Goal: Task Accomplishment & Management: Manage account settings

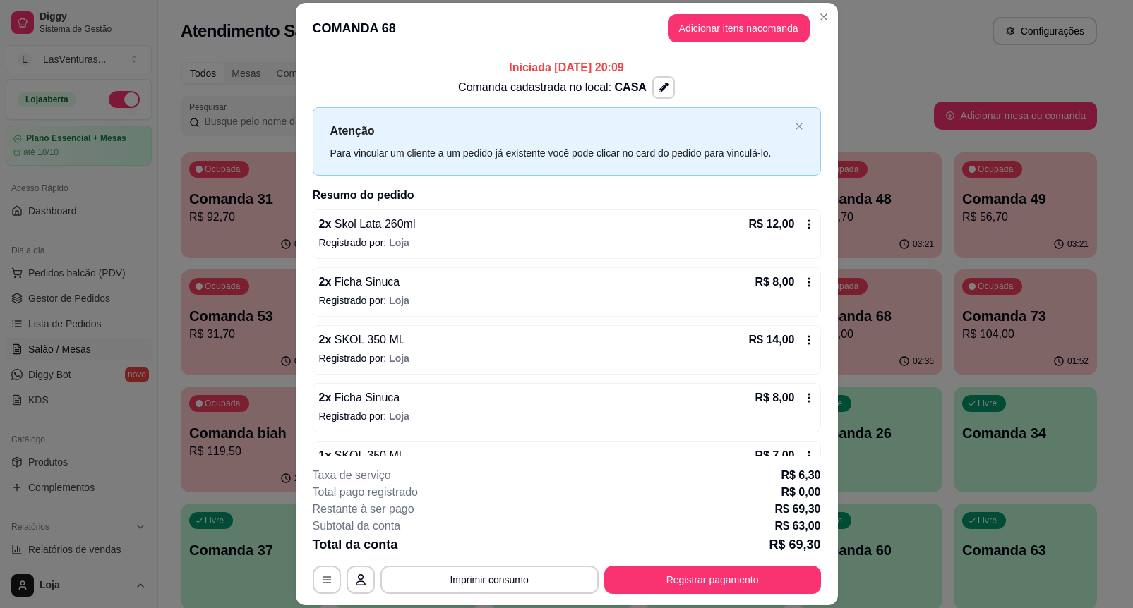
scroll to position [100, 0]
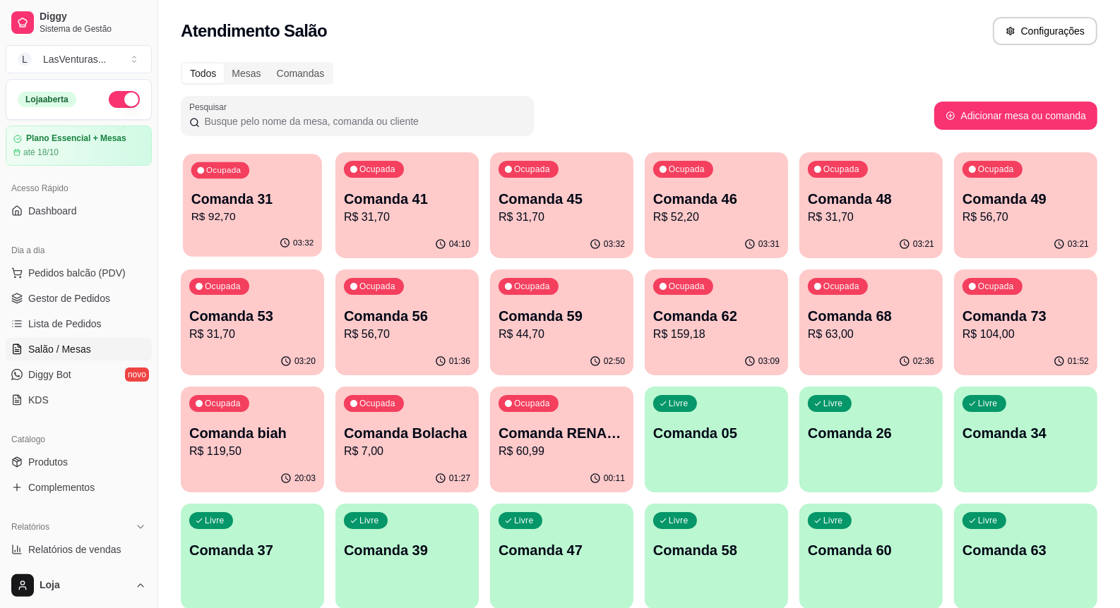
click at [251, 238] on div "03:32" at bounding box center [252, 243] width 139 height 27
click at [424, 217] on p "R$ 31,70" at bounding box center [407, 217] width 123 height 16
click at [520, 175] on p "Ocupada" at bounding box center [532, 170] width 35 height 11
click at [685, 175] on div "Ocupada" at bounding box center [683, 169] width 60 height 17
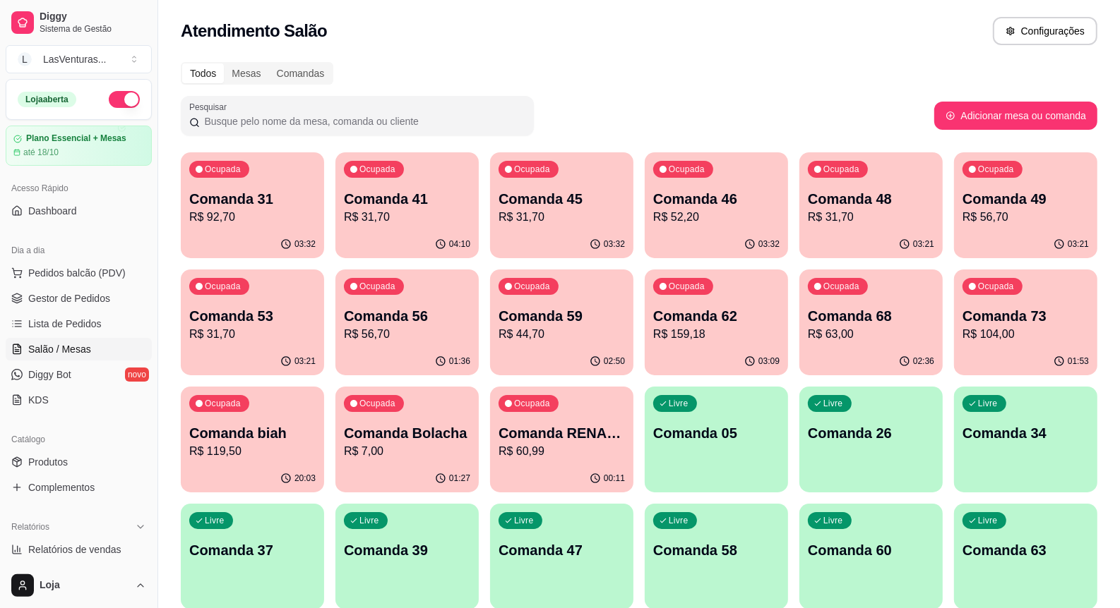
click at [918, 205] on p "Comanda 48" at bounding box center [871, 199] width 126 height 20
click at [989, 188] on div "Ocupada Comanda 49 R$ 56,70" at bounding box center [1025, 191] width 143 height 78
click at [227, 287] on p "Ocupada" at bounding box center [223, 286] width 36 height 11
click at [454, 333] on p "R$ 56,70" at bounding box center [407, 334] width 126 height 17
click at [611, 348] on div "02:50" at bounding box center [561, 362] width 143 height 28
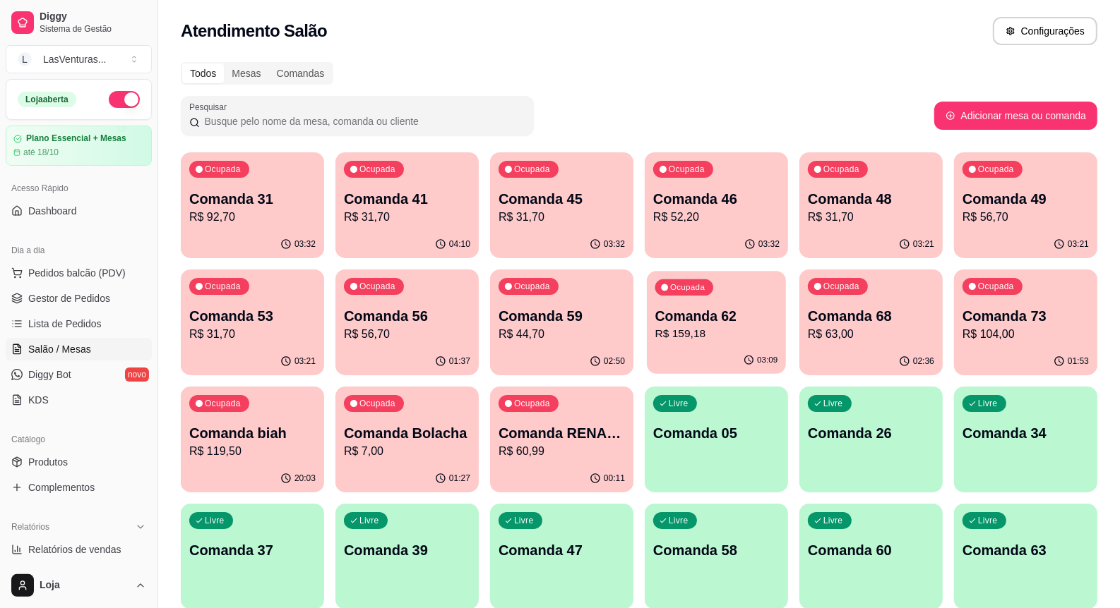
click at [750, 349] on div "03:09" at bounding box center [716, 360] width 139 height 27
click at [728, 325] on p "Comanda 62" at bounding box center [716, 316] width 123 height 19
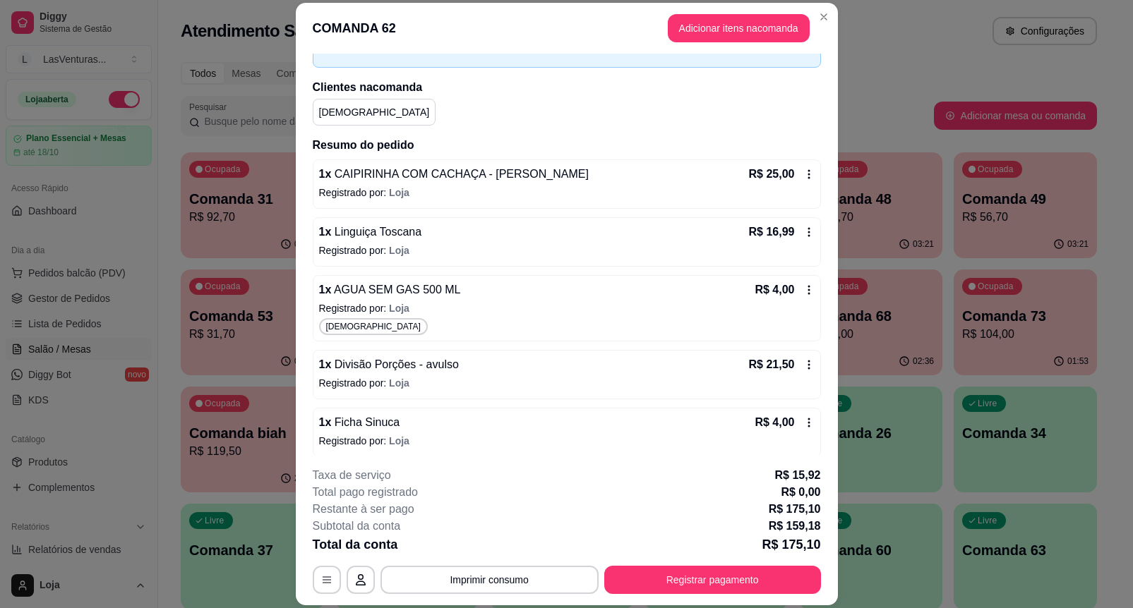
scroll to position [76, 0]
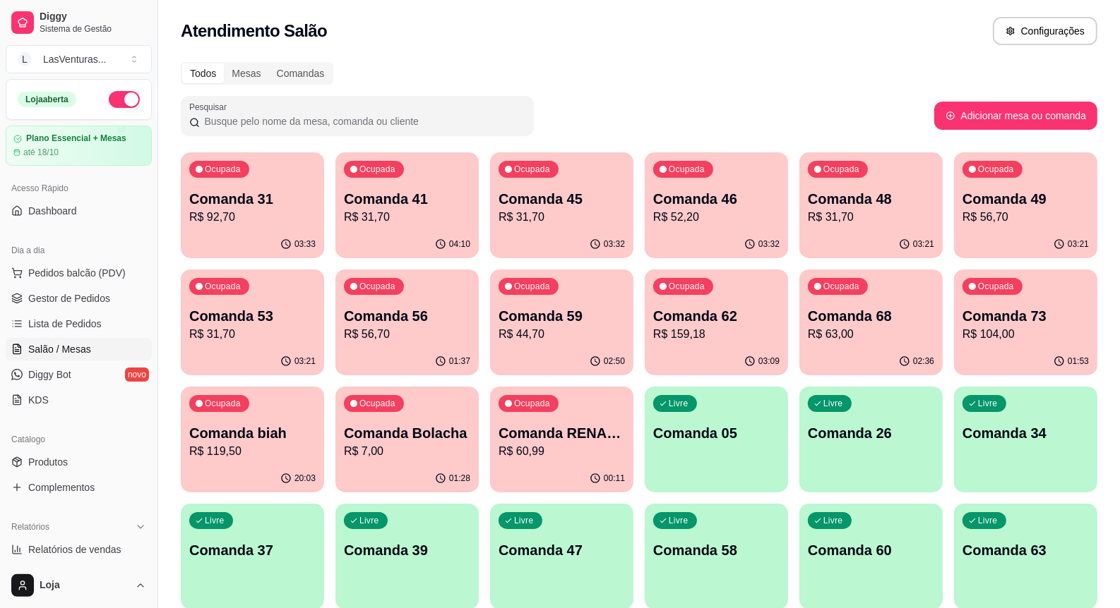
click at [676, 365] on div "03:09" at bounding box center [715, 362] width 143 height 28
click at [890, 295] on div "Ocupada Comanda 68 R$ 63,00" at bounding box center [870, 309] width 139 height 76
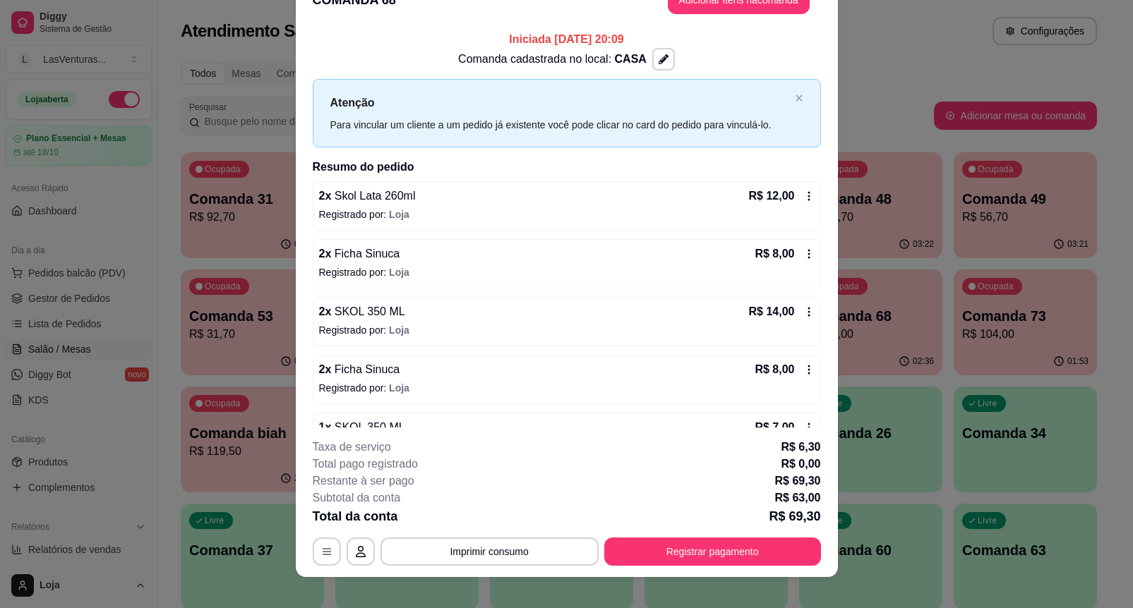
scroll to position [42, 0]
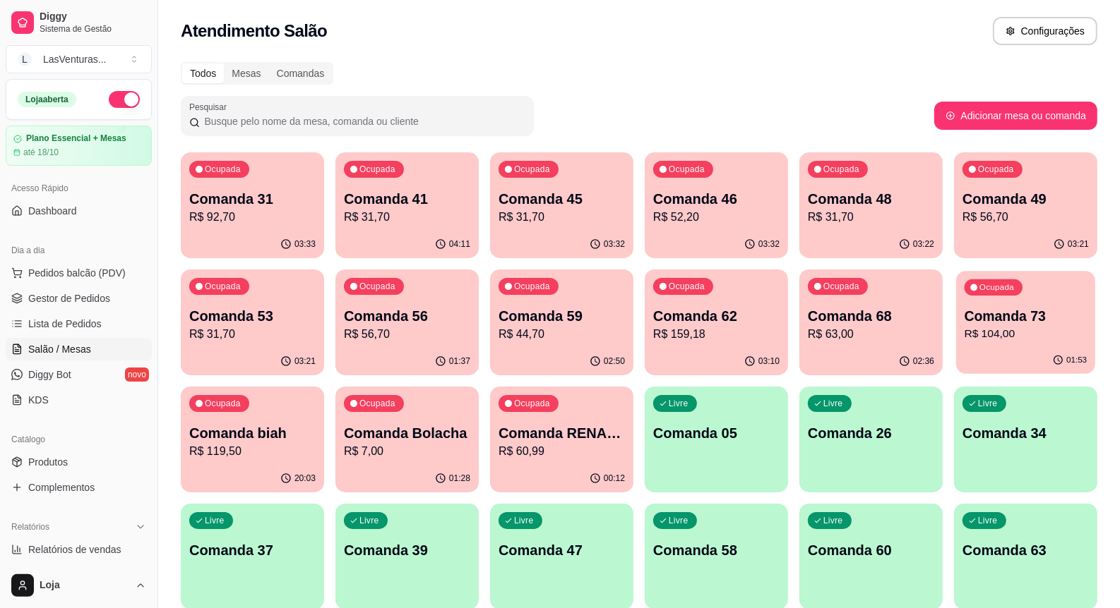
click at [982, 342] on p "R$ 104,00" at bounding box center [1025, 334] width 123 height 16
click at [124, 276] on button "Pedidos balcão (PDV)" at bounding box center [79, 273] width 146 height 23
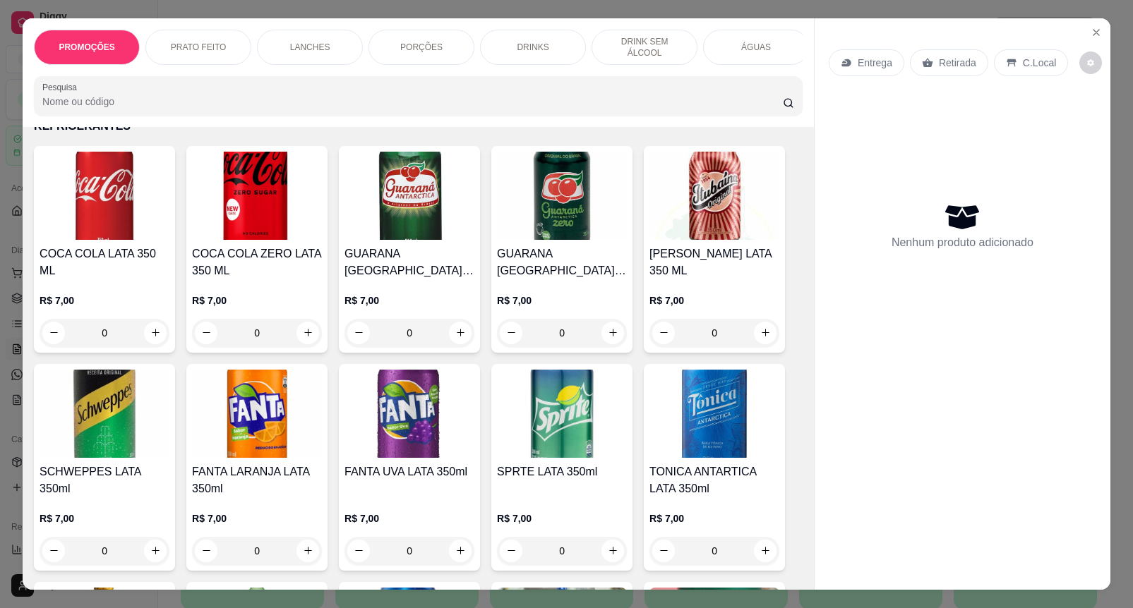
scroll to position [3088, 0]
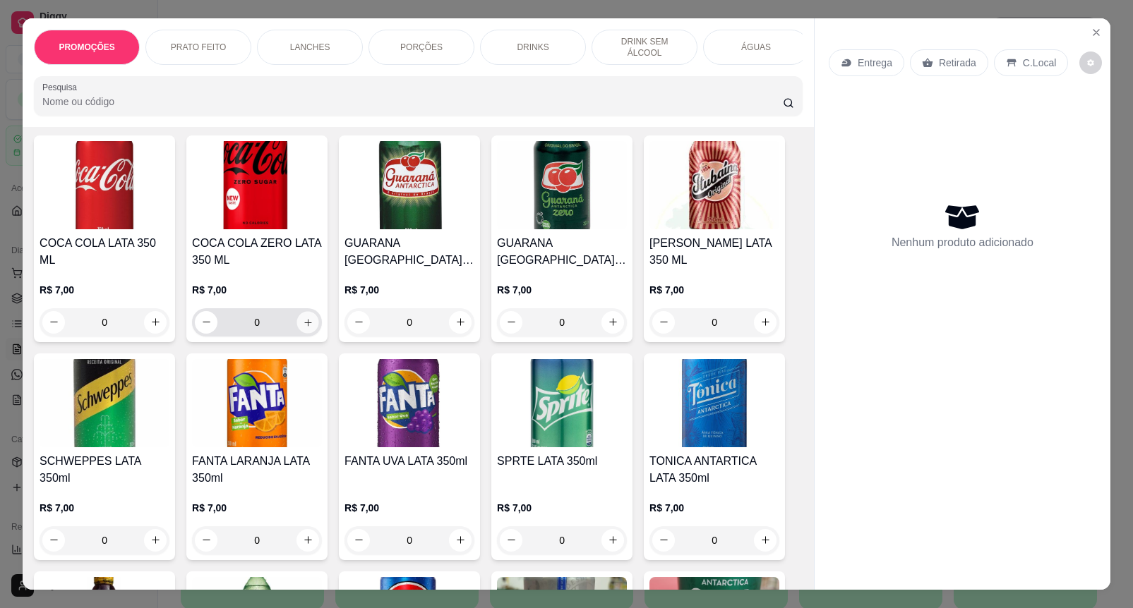
click at [307, 328] on button "increase-product-quantity" at bounding box center [308, 322] width 22 height 22
type input "1"
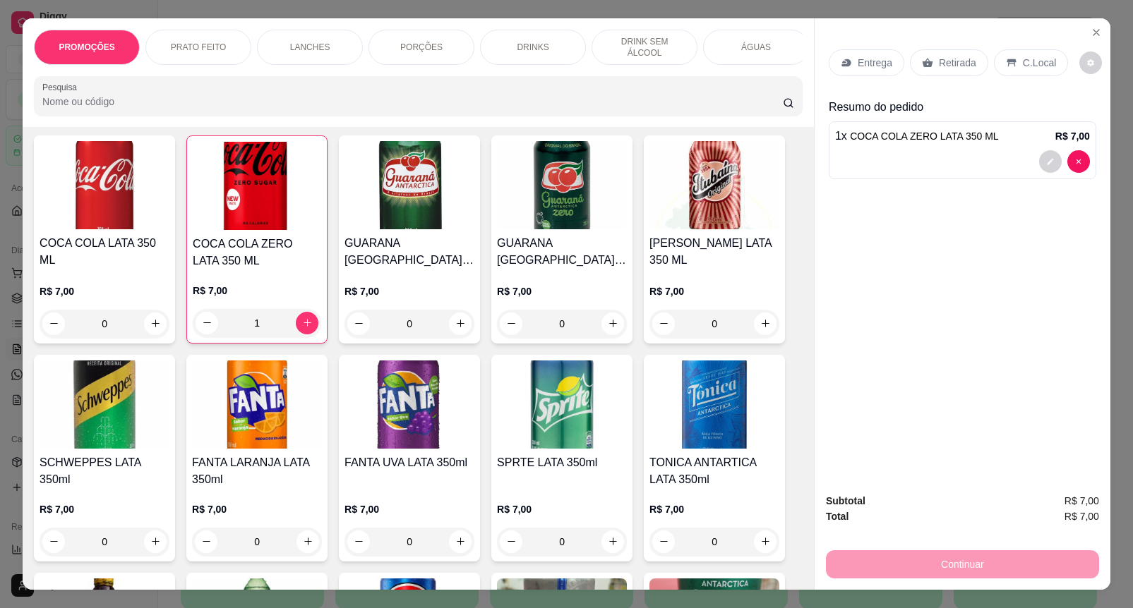
drag, startPoint x: 957, startPoint y: 55, endPoint x: 980, endPoint y: 372, distance: 317.7
click at [956, 56] on p "Retirada" at bounding box center [957, 63] width 37 height 14
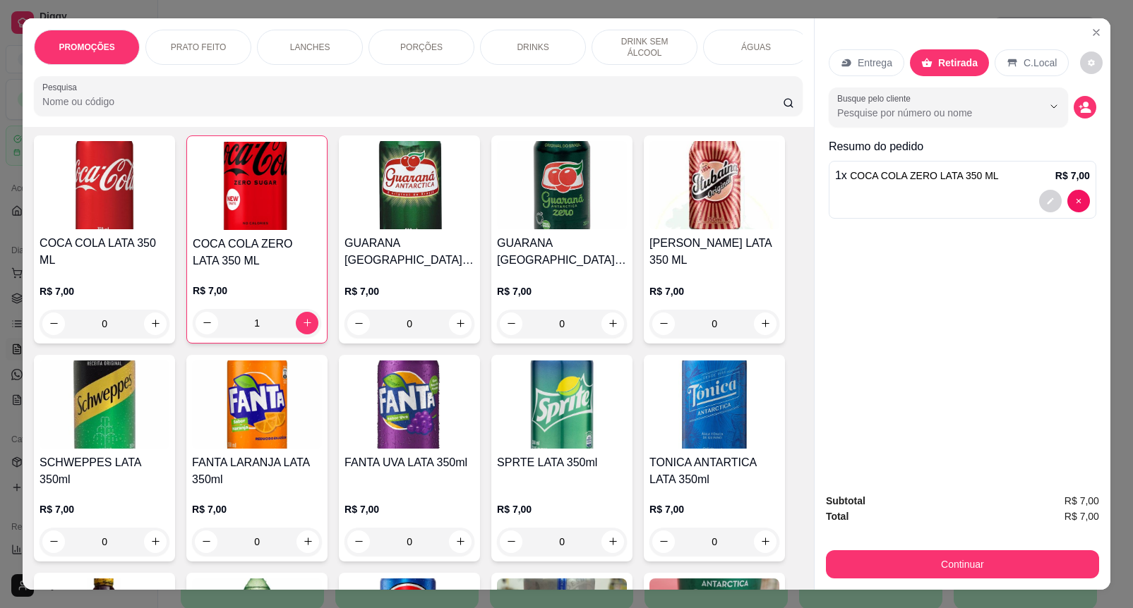
click at [971, 539] on div "Subtotal R$ 7,00 Total R$ 7,00 Continuar" at bounding box center [962, 535] width 273 height 85
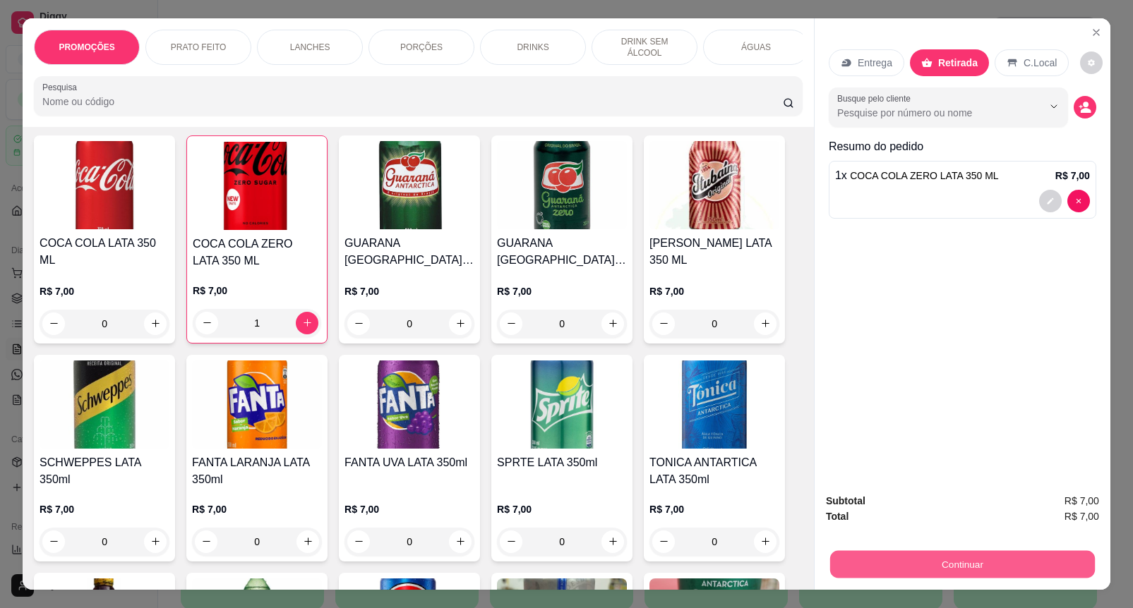
click at [966, 561] on button "Continuar" at bounding box center [962, 565] width 265 height 28
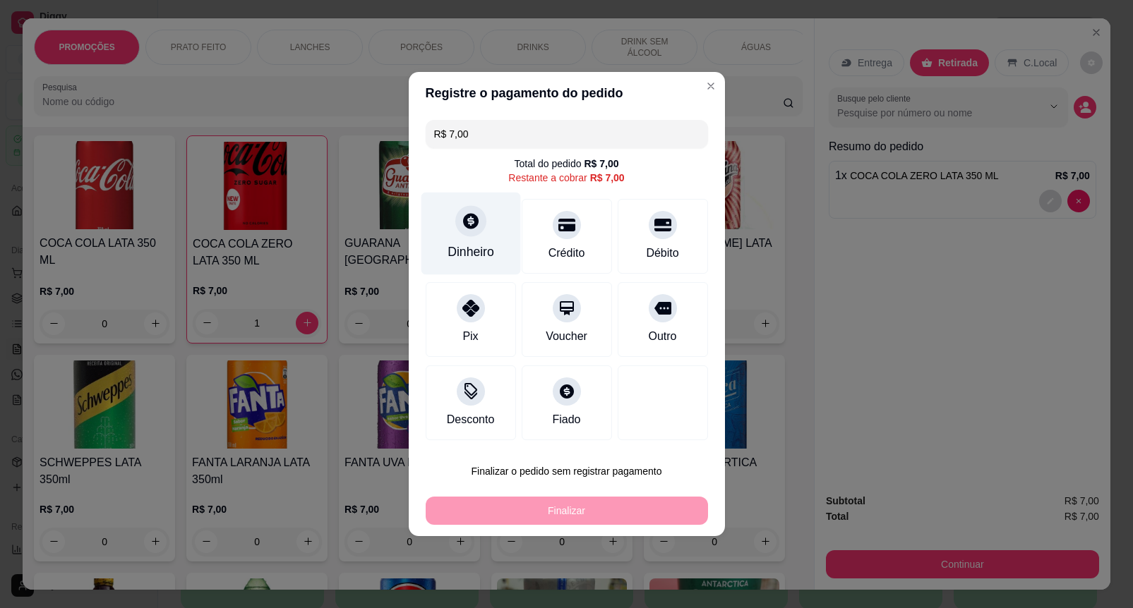
click at [484, 241] on div "Dinheiro" at bounding box center [471, 234] width 100 height 83
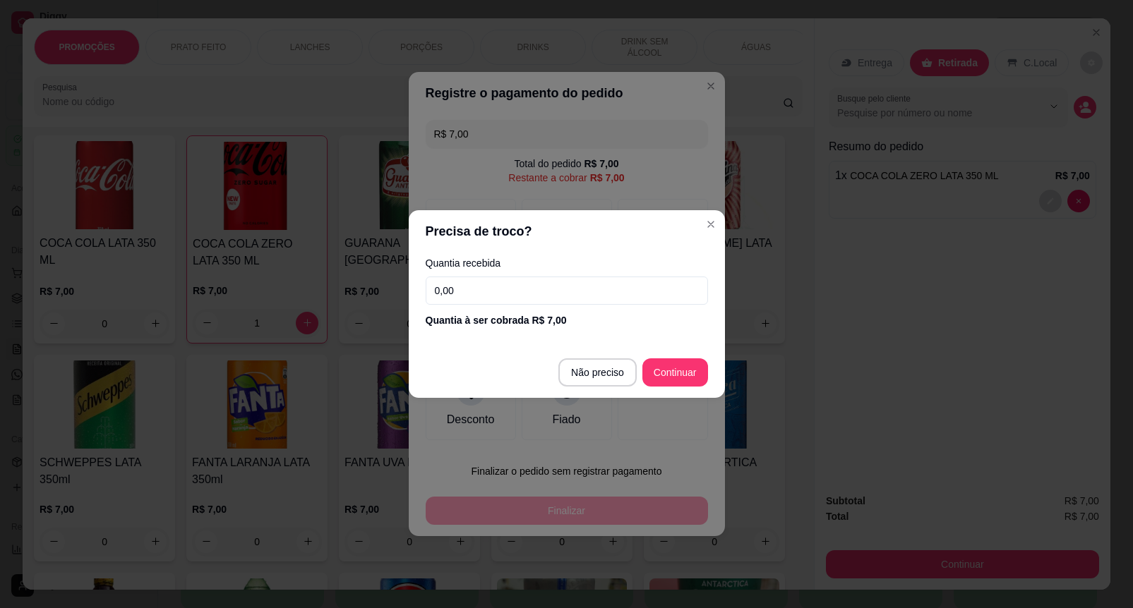
click at [580, 272] on section "Precisa de troco? Quantia recebida 0,00 Quantia à ser cobrada R$ 7,00 Não preci…" at bounding box center [567, 304] width 316 height 188
click at [579, 292] on input "0,00" at bounding box center [567, 291] width 282 height 28
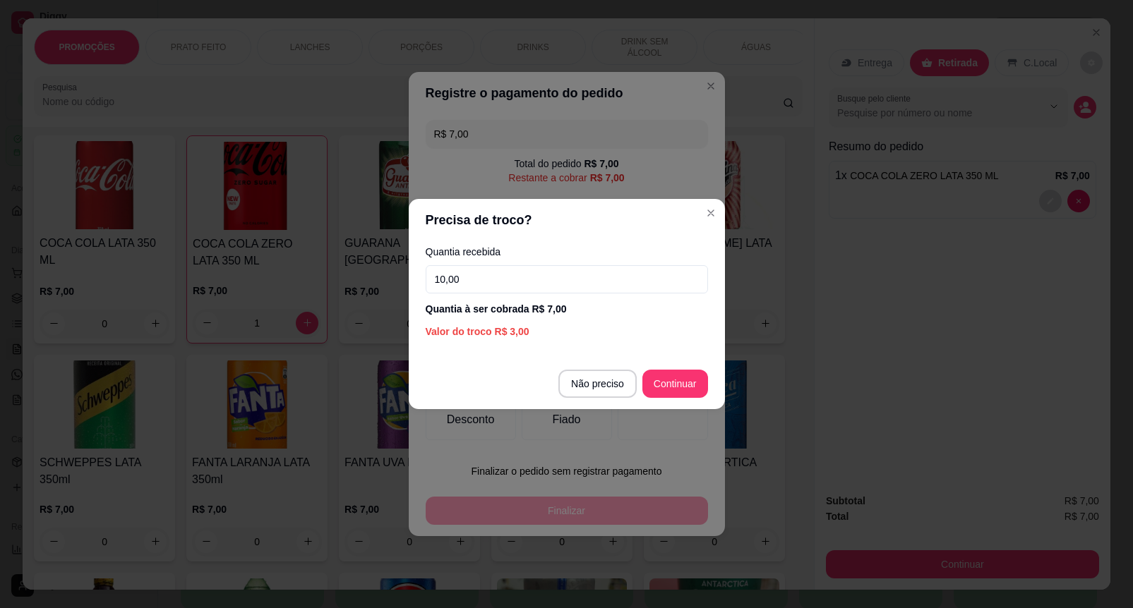
type input "10,00"
type input "R$ 0,00"
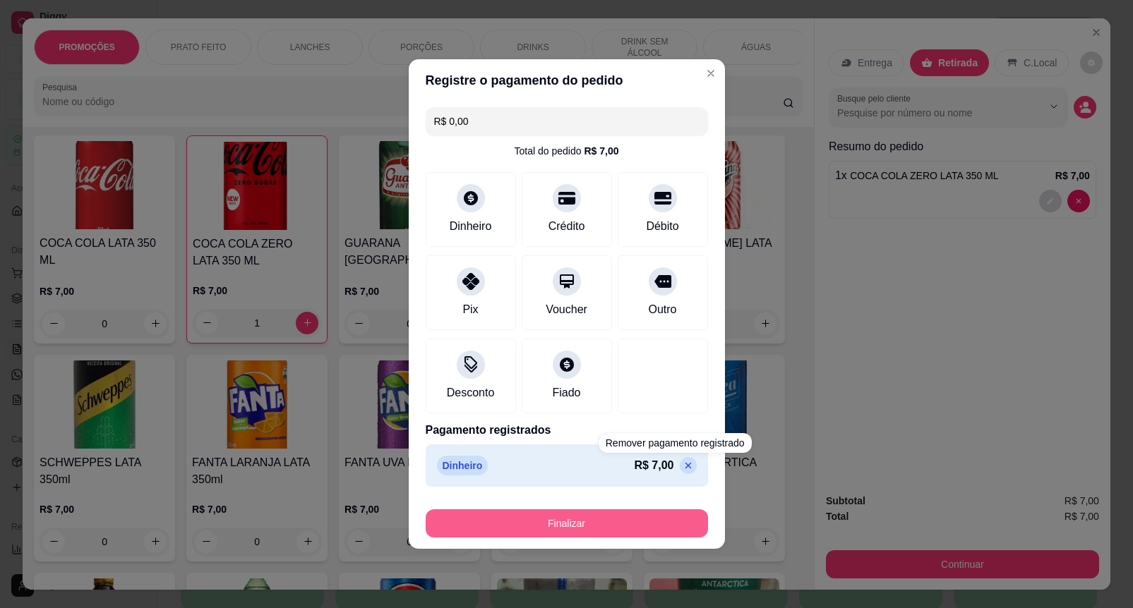
click at [650, 520] on button "Finalizar" at bounding box center [567, 524] width 282 height 28
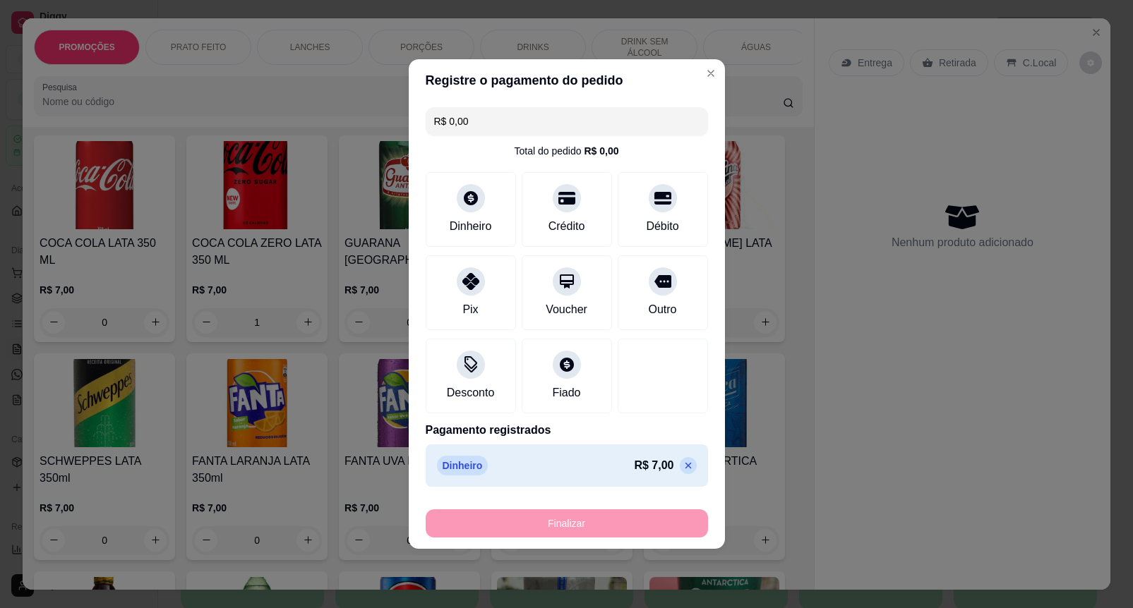
type input "0"
type input "-R$ 7,00"
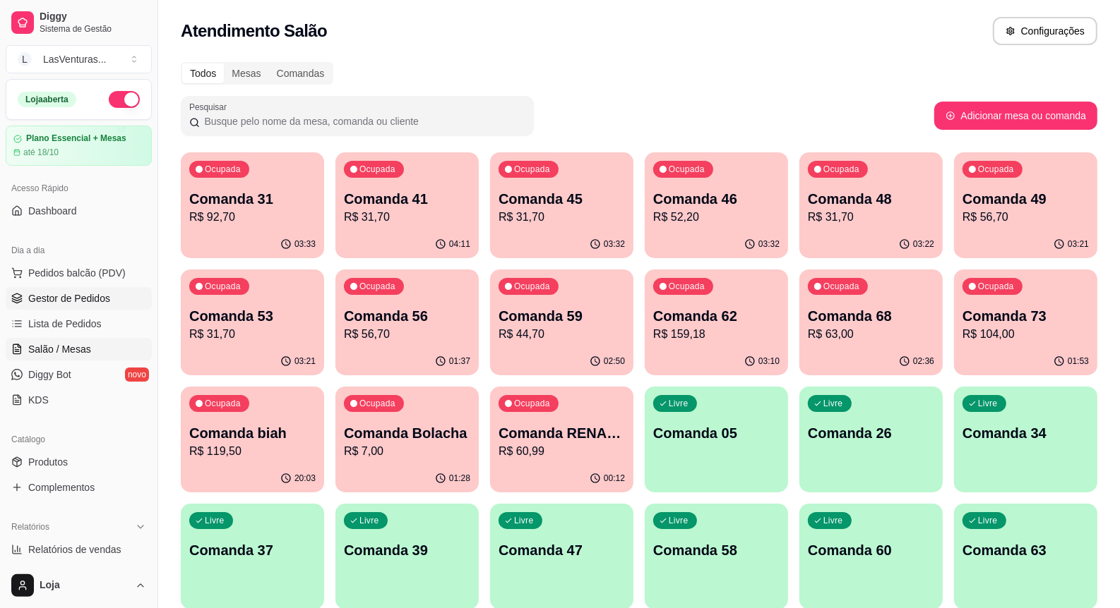
click at [99, 308] on link "Gestor de Pedidos" at bounding box center [79, 298] width 146 height 23
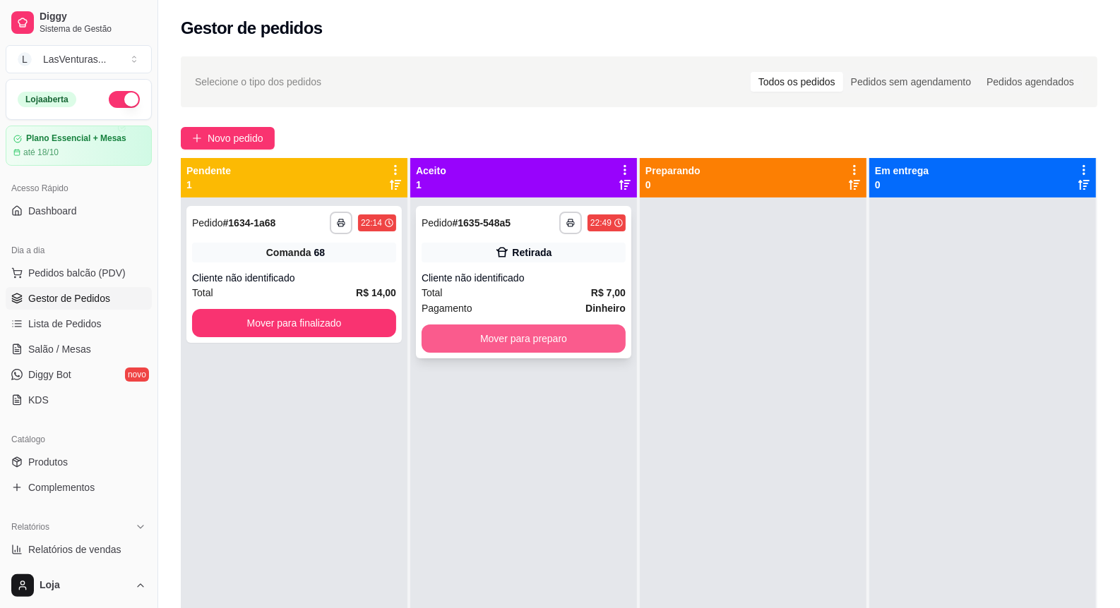
click at [456, 341] on button "Mover para preparo" at bounding box center [523, 339] width 204 height 28
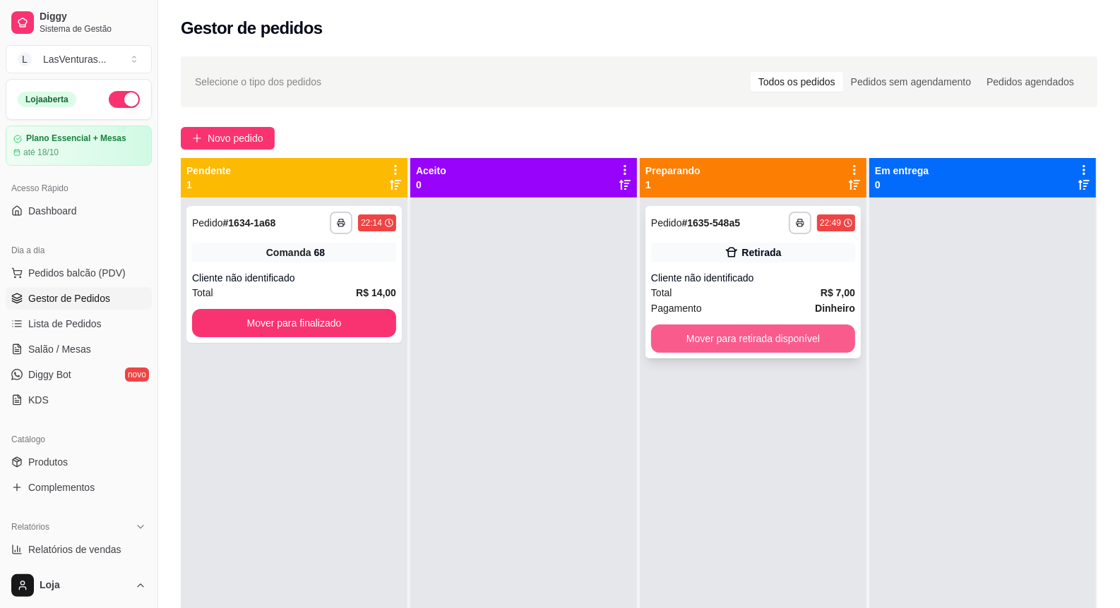
click at [701, 342] on button "Mover para retirada disponível" at bounding box center [753, 339] width 204 height 28
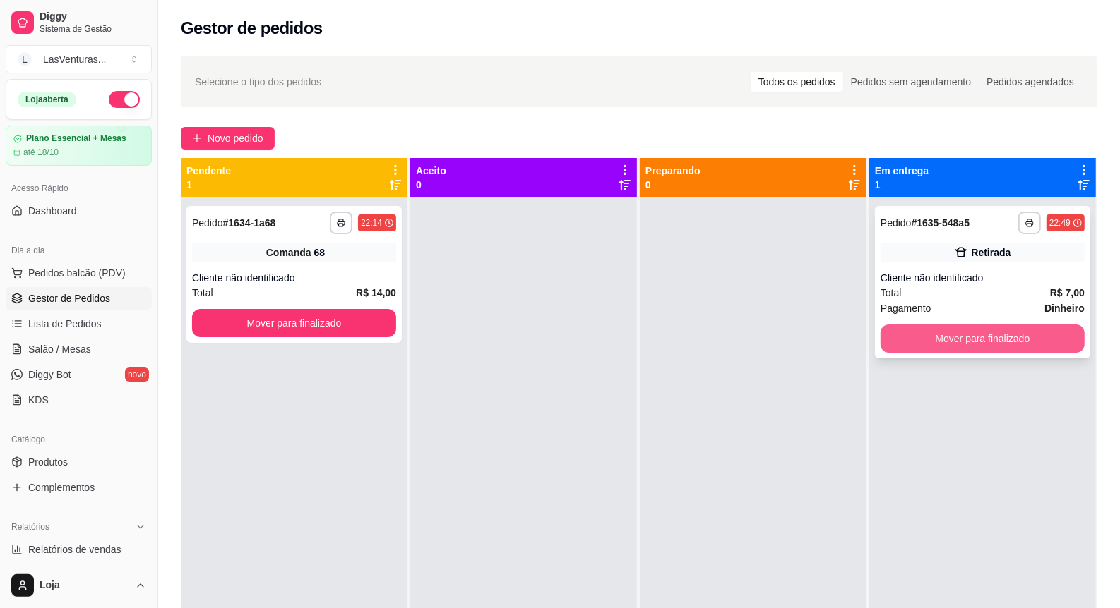
click at [927, 342] on button "Mover para finalizado" at bounding box center [982, 339] width 204 height 28
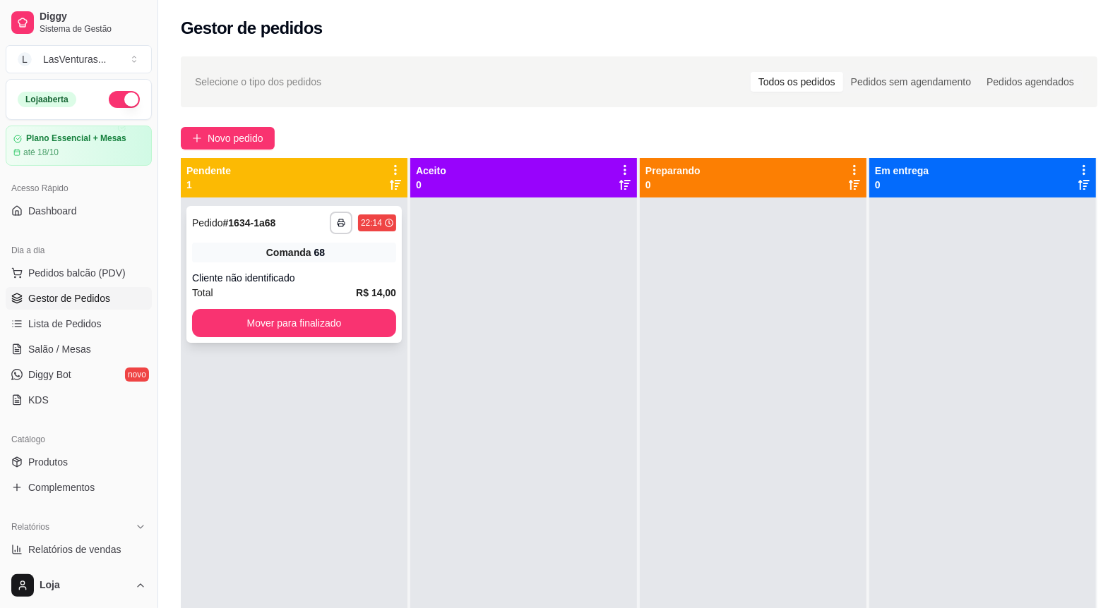
click at [348, 279] on div "Cliente não identificado" at bounding box center [294, 278] width 204 height 14
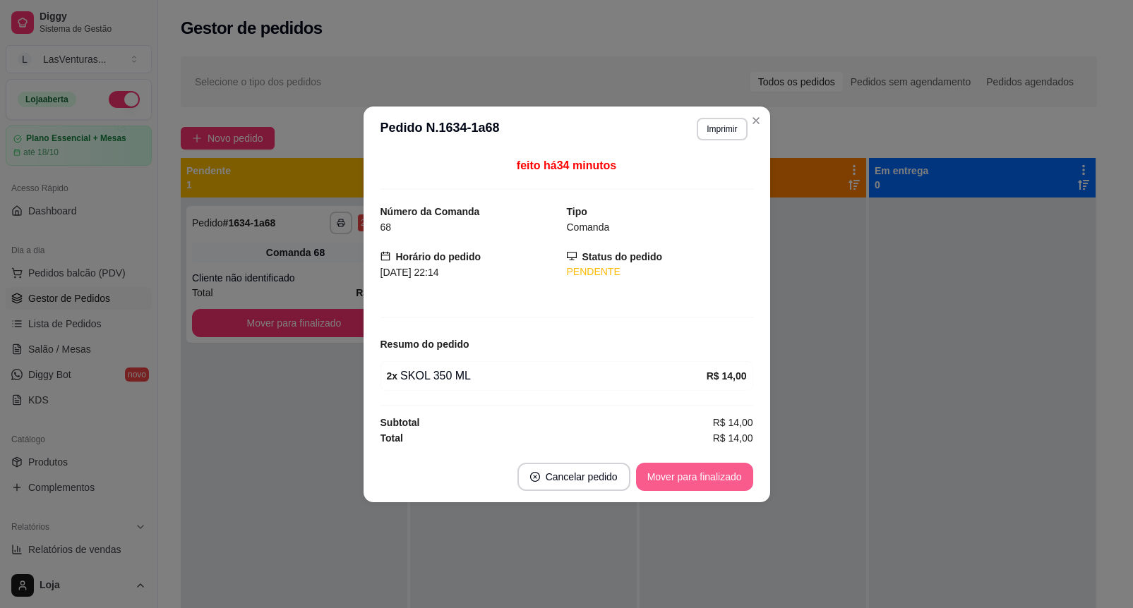
click at [697, 481] on button "Mover para finalizado" at bounding box center [694, 477] width 117 height 28
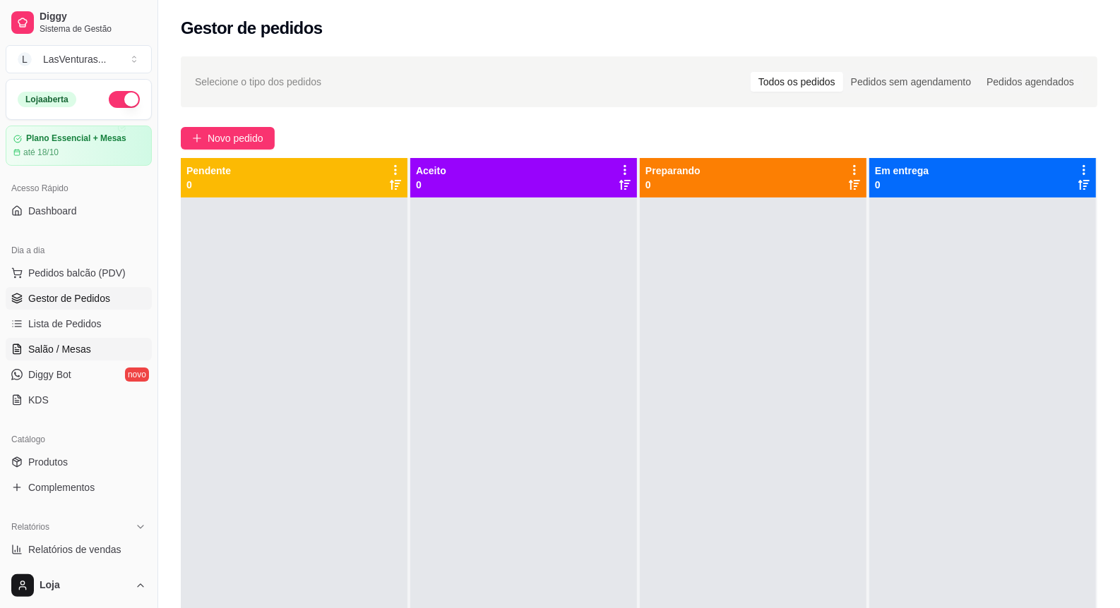
click at [113, 350] on link "Salão / Mesas" at bounding box center [79, 349] width 146 height 23
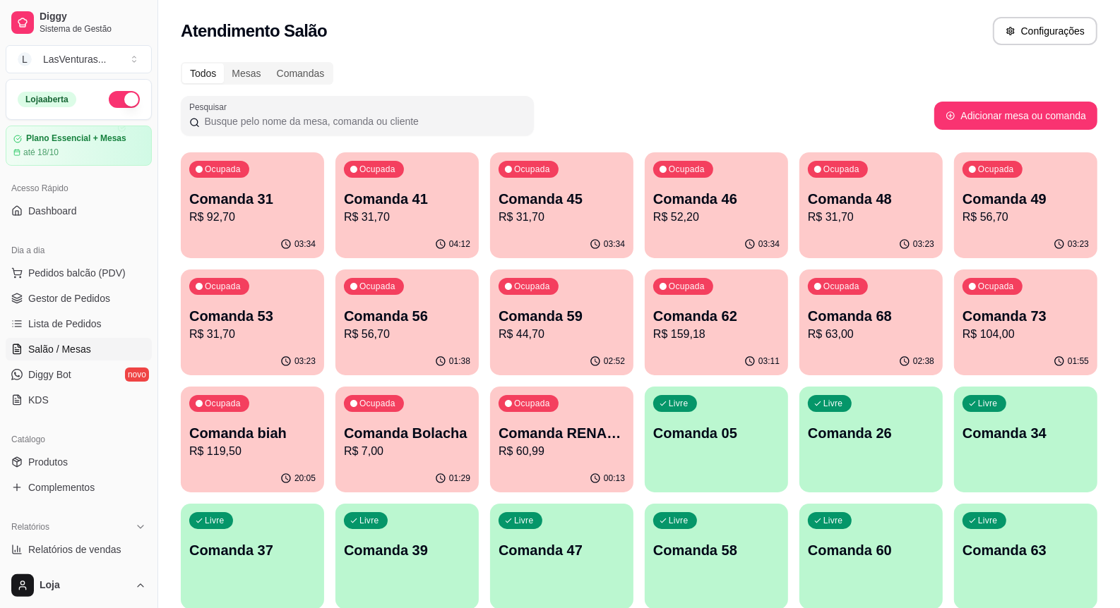
click at [427, 305] on div "Ocupada Comanda 56 R$ 56,70" at bounding box center [406, 309] width 143 height 78
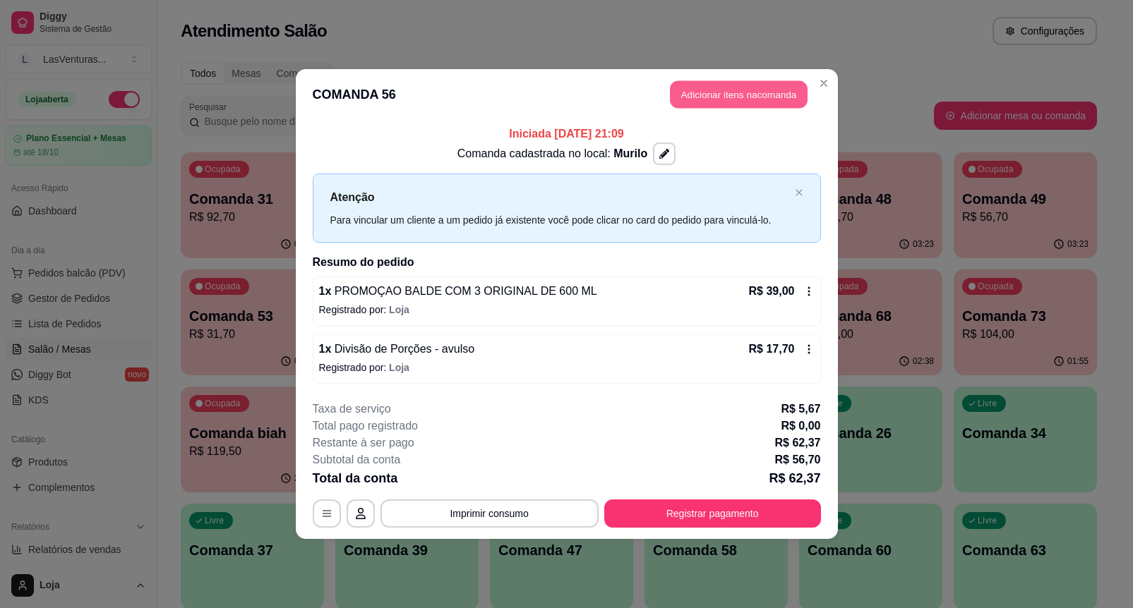
click at [697, 99] on button "Adicionar itens na comanda" at bounding box center [739, 95] width 138 height 28
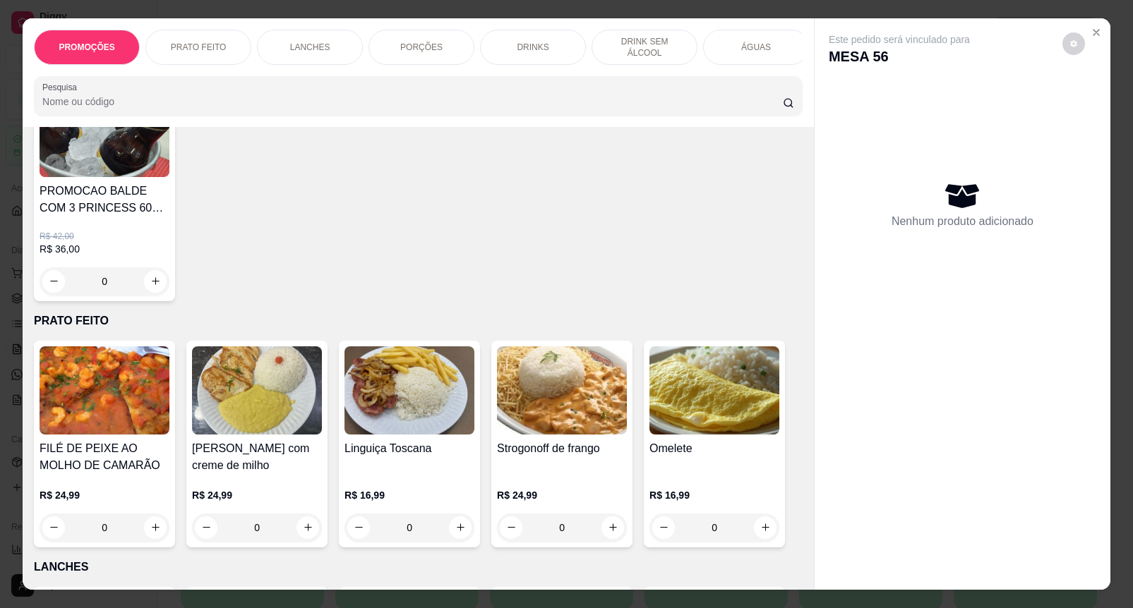
scroll to position [88, 0]
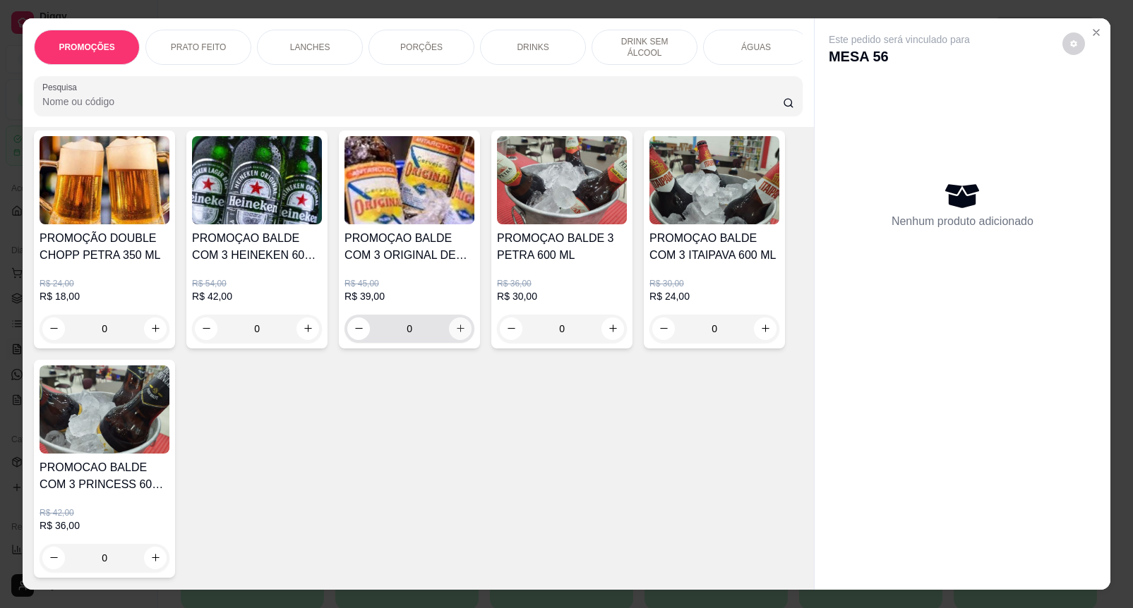
click at [456, 332] on icon "increase-product-quantity" at bounding box center [460, 328] width 11 height 11
type input "1"
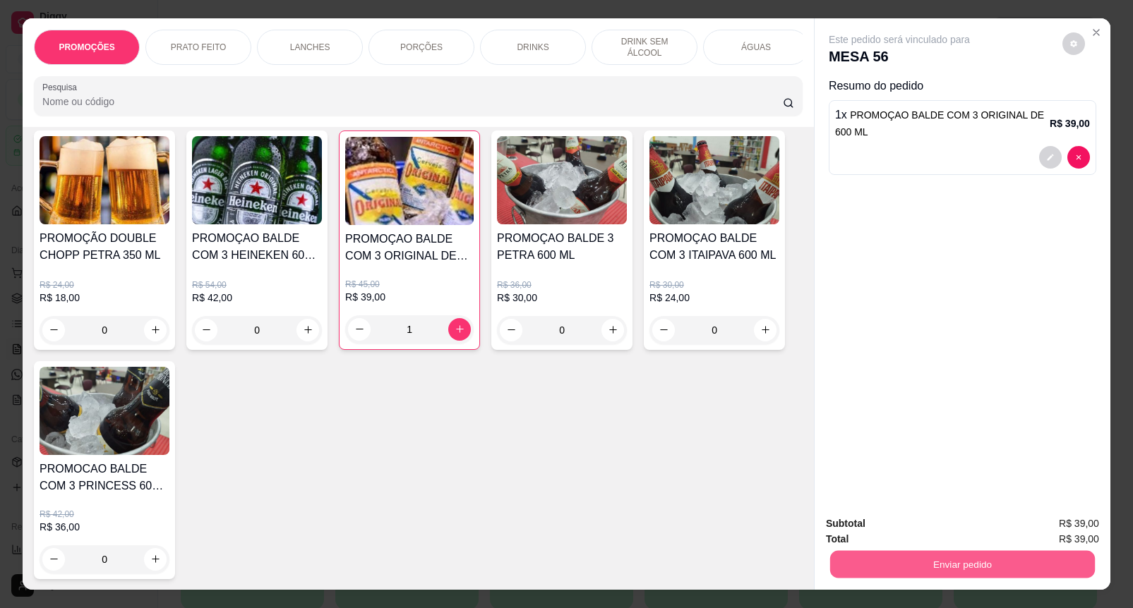
click at [906, 558] on button "Enviar pedido" at bounding box center [962, 565] width 265 height 28
click at [1070, 523] on button "Enviar pedido" at bounding box center [1061, 523] width 80 height 27
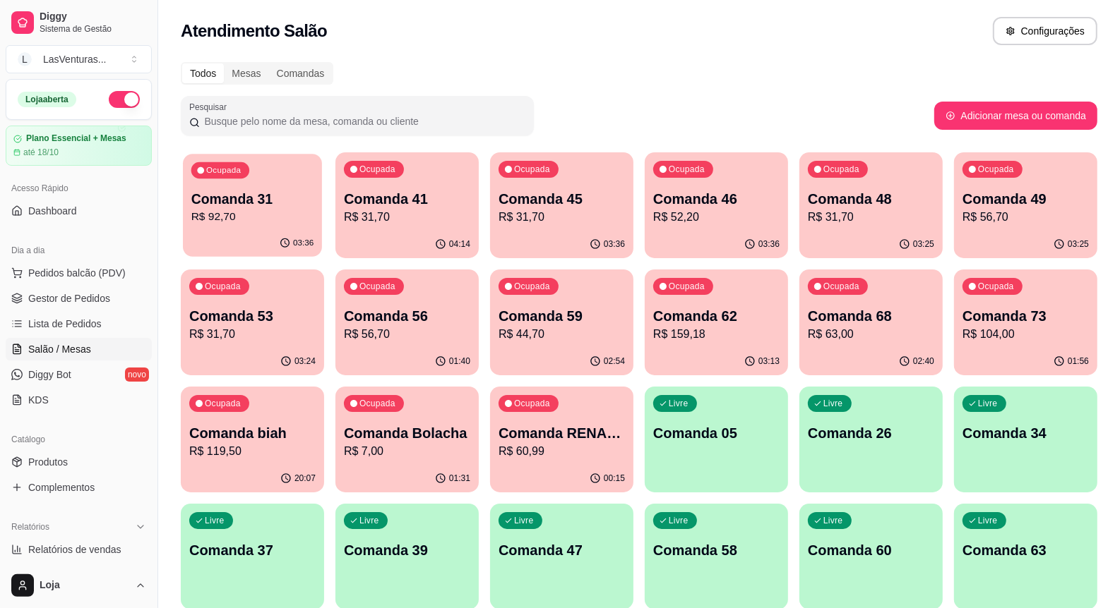
click at [301, 239] on div "03:36" at bounding box center [252, 243] width 139 height 27
click at [80, 280] on span "Pedidos balcão (PDV)" at bounding box center [76, 273] width 97 height 14
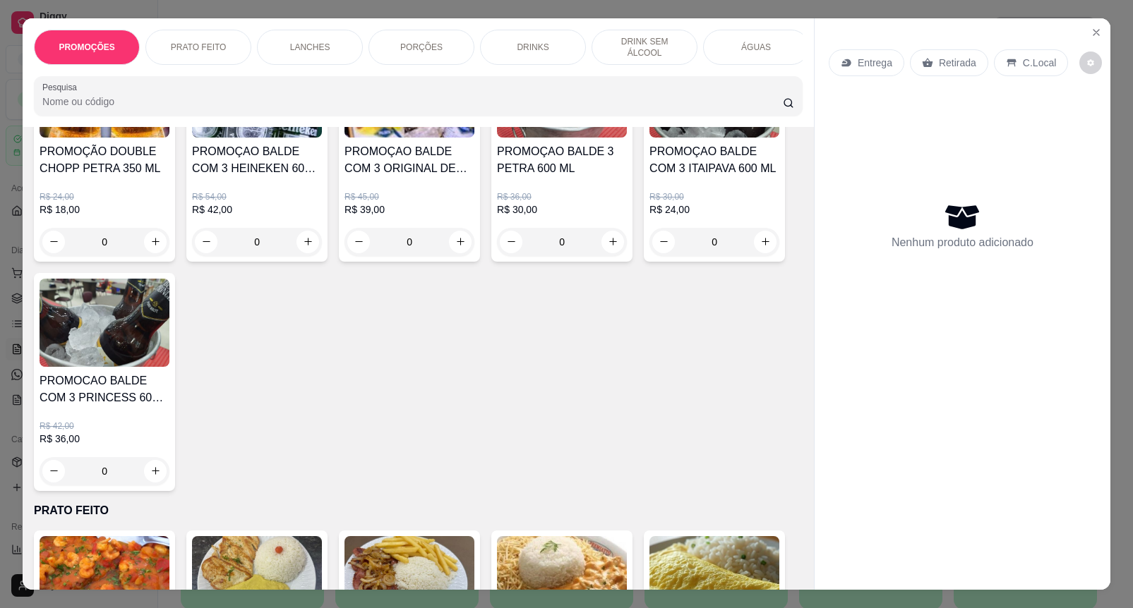
scroll to position [176, 0]
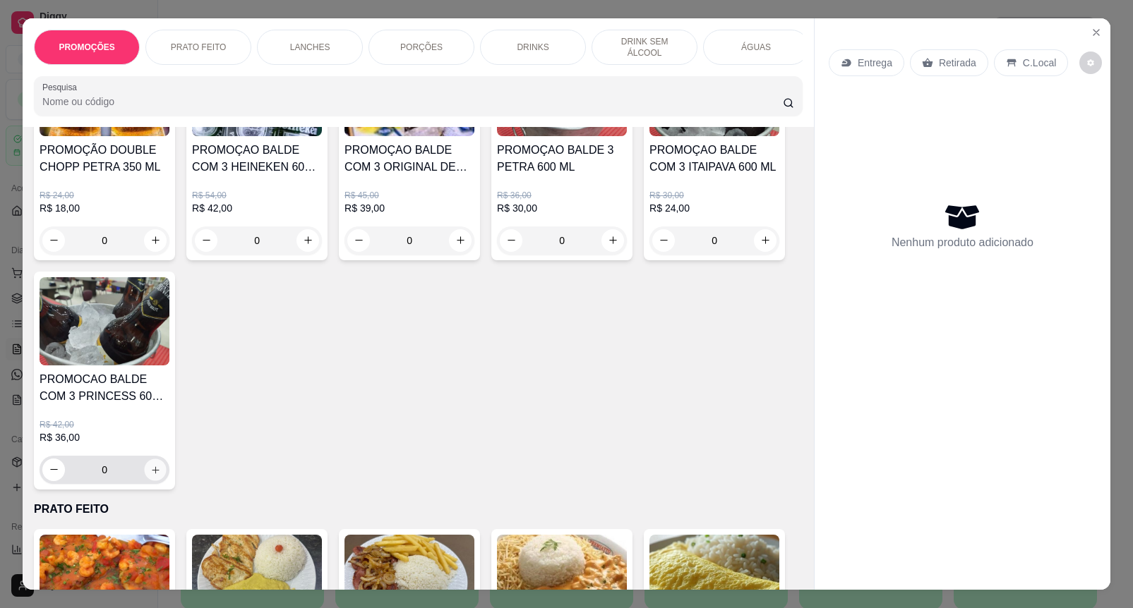
click at [150, 476] on icon "increase-product-quantity" at bounding box center [155, 470] width 11 height 11
type input "1"
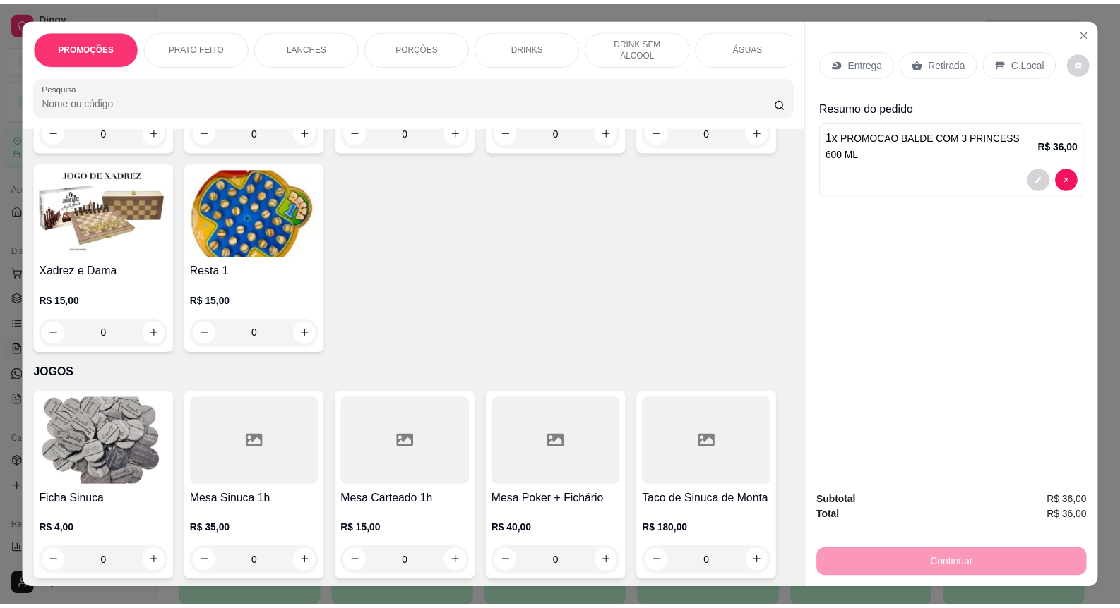
scroll to position [11101, 0]
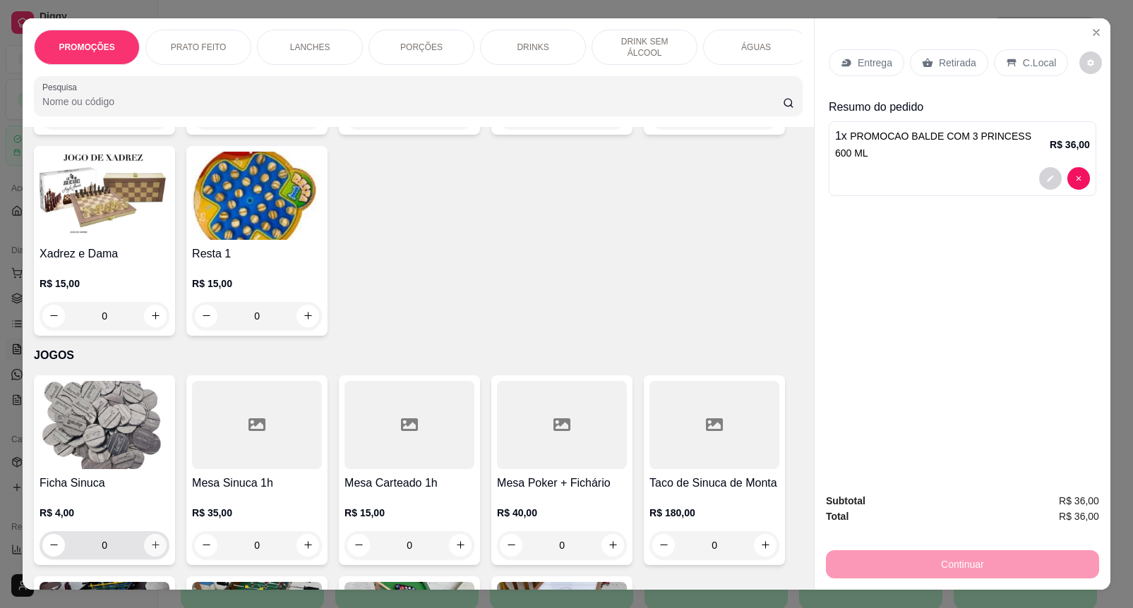
click at [150, 540] on icon "increase-product-quantity" at bounding box center [155, 545] width 11 height 11
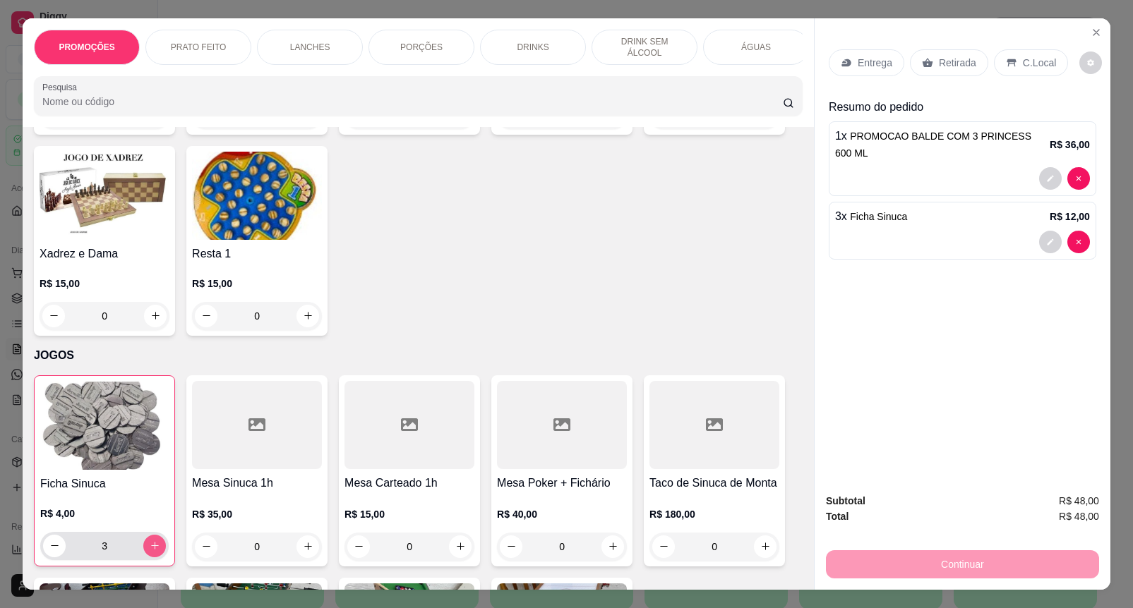
click at [150, 541] on icon "increase-product-quantity" at bounding box center [155, 546] width 11 height 11
type input "4"
drag, startPoint x: 964, startPoint y: 59, endPoint x: 955, endPoint y: 127, distance: 69.1
click at [964, 59] on p "Retirada" at bounding box center [957, 63] width 37 height 14
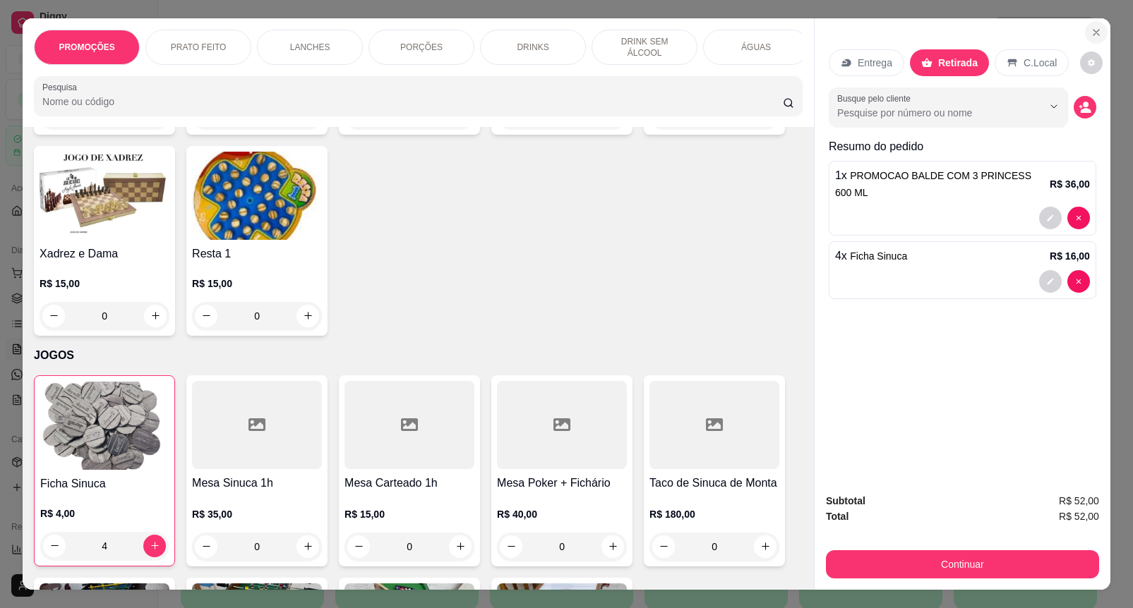
click at [1098, 32] on button "Close" at bounding box center [1096, 32] width 23 height 23
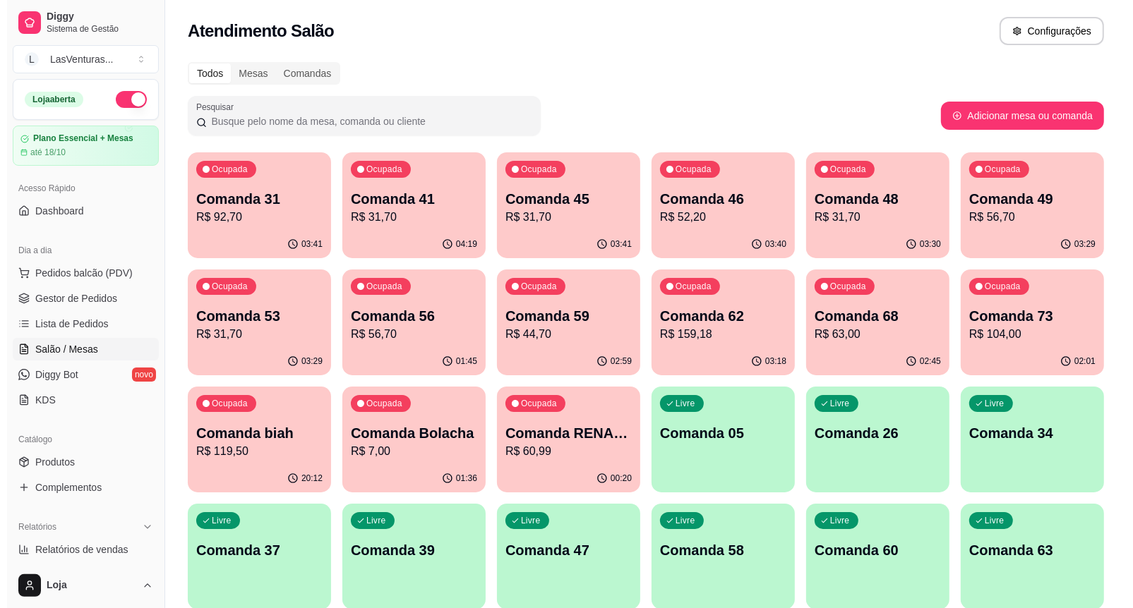
scroll to position [88, 0]
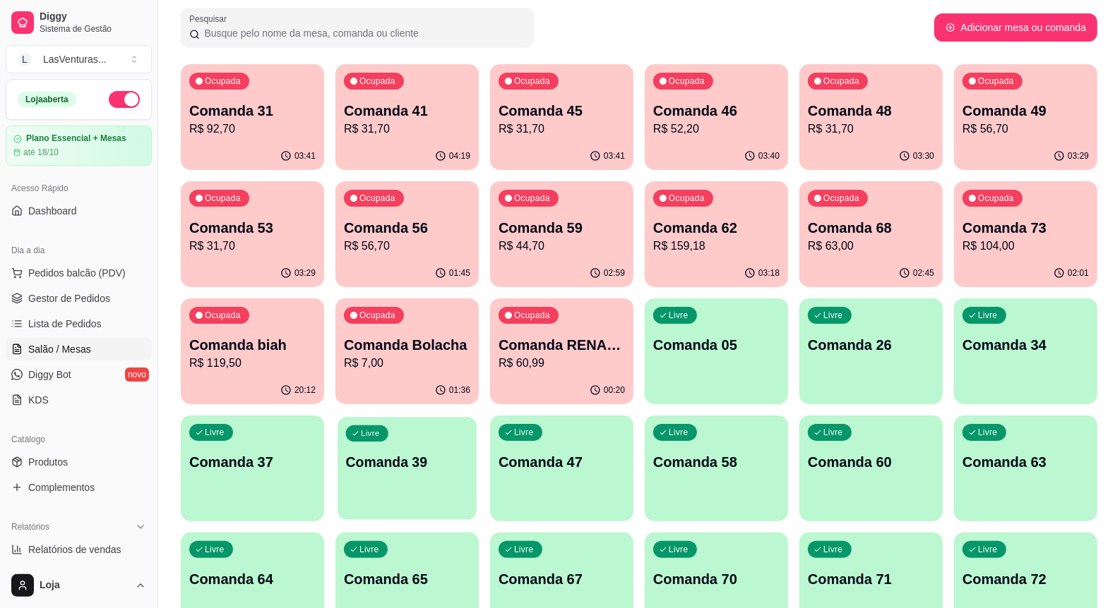
click at [414, 455] on p "Comanda 39" at bounding box center [407, 462] width 123 height 19
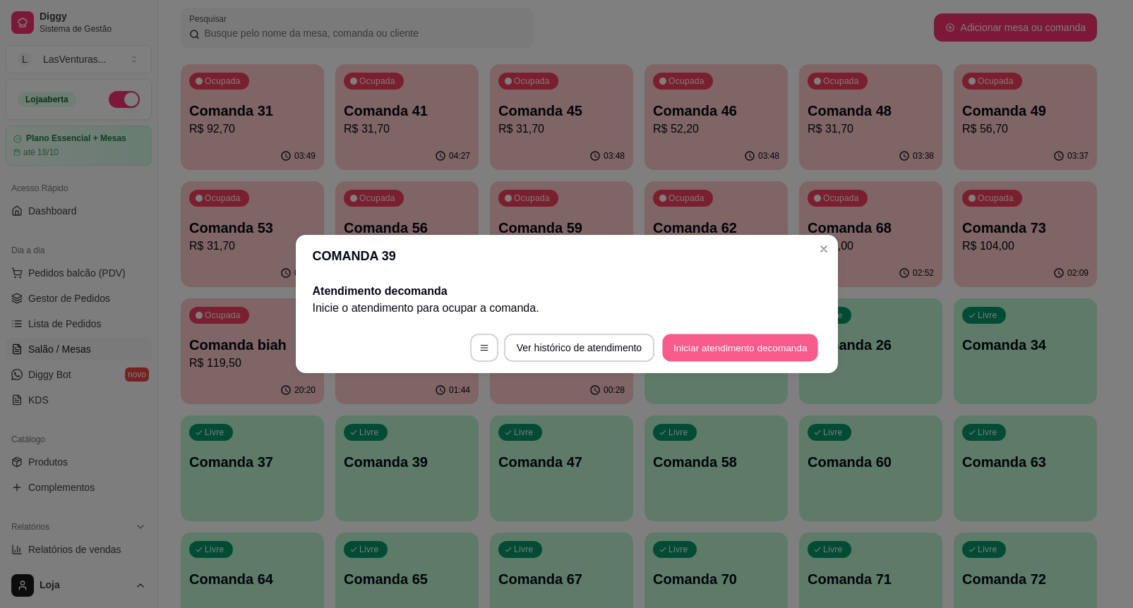
click at [766, 346] on button "Iniciar atendimento de comanda" at bounding box center [741, 349] width 156 height 28
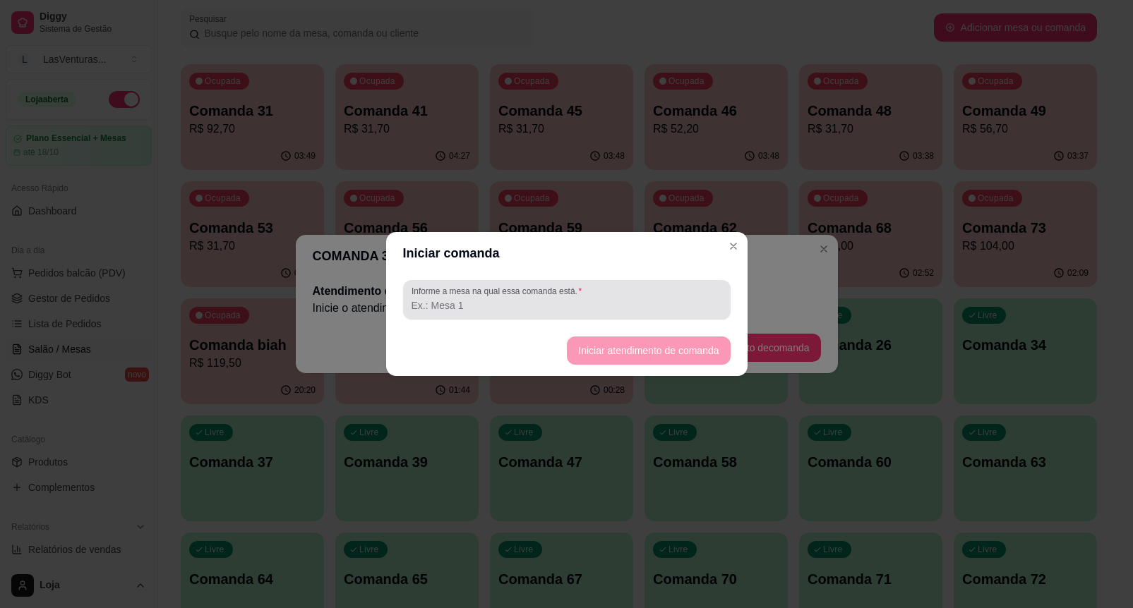
click at [434, 311] on input "Informe a mesa na qual essa comanda está." at bounding box center [567, 306] width 311 height 14
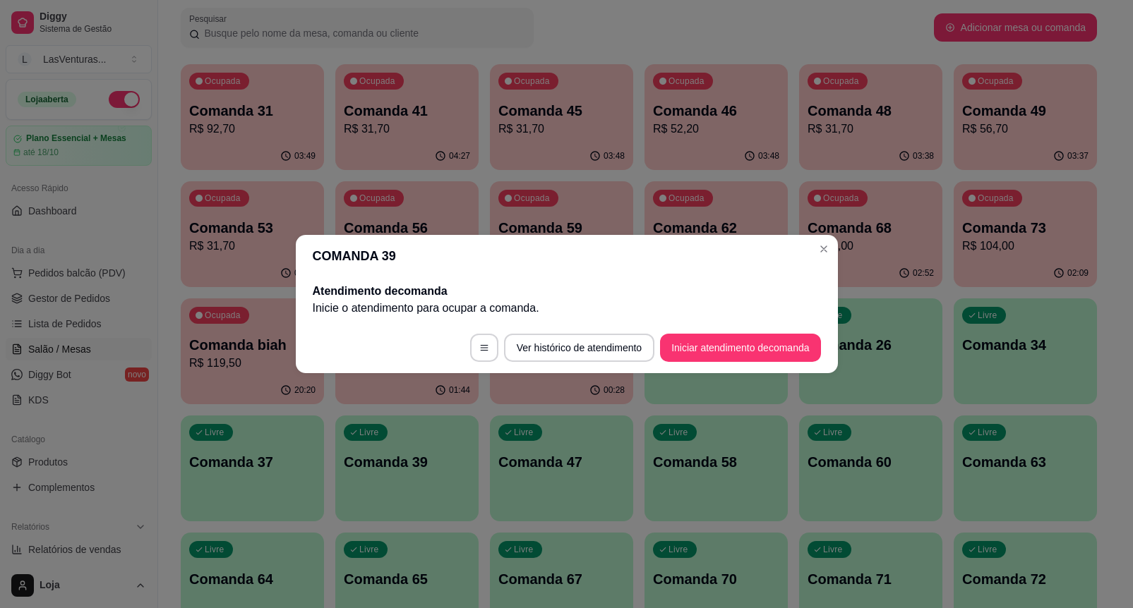
click at [732, 242] on header "COMANDA 39" at bounding box center [567, 256] width 542 height 42
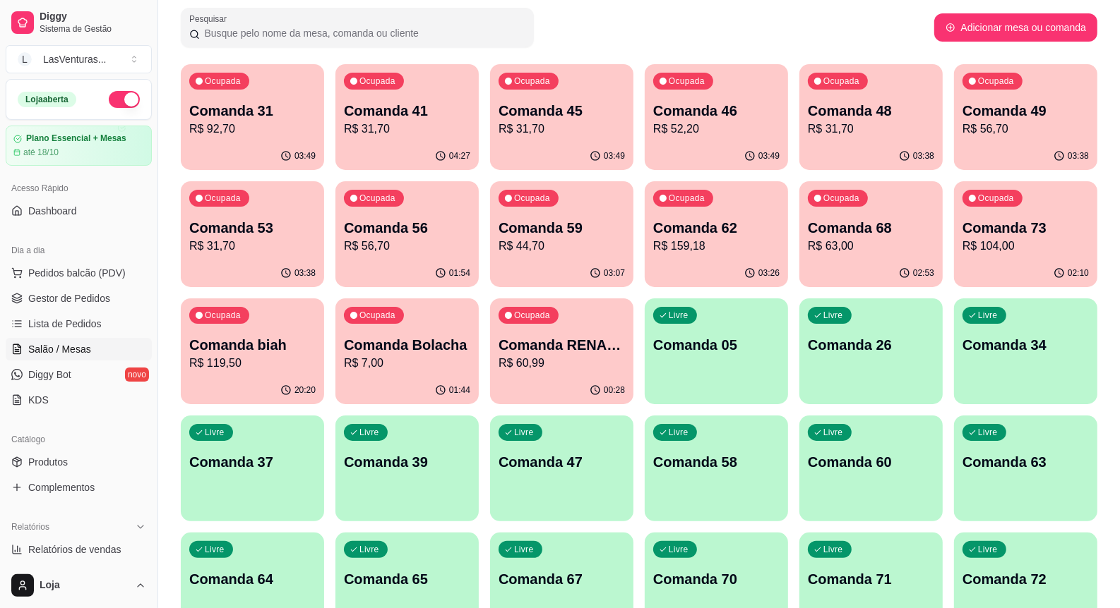
click at [803, 220] on div "Ocupada Comanda 68 R$ 63,00" at bounding box center [870, 220] width 143 height 78
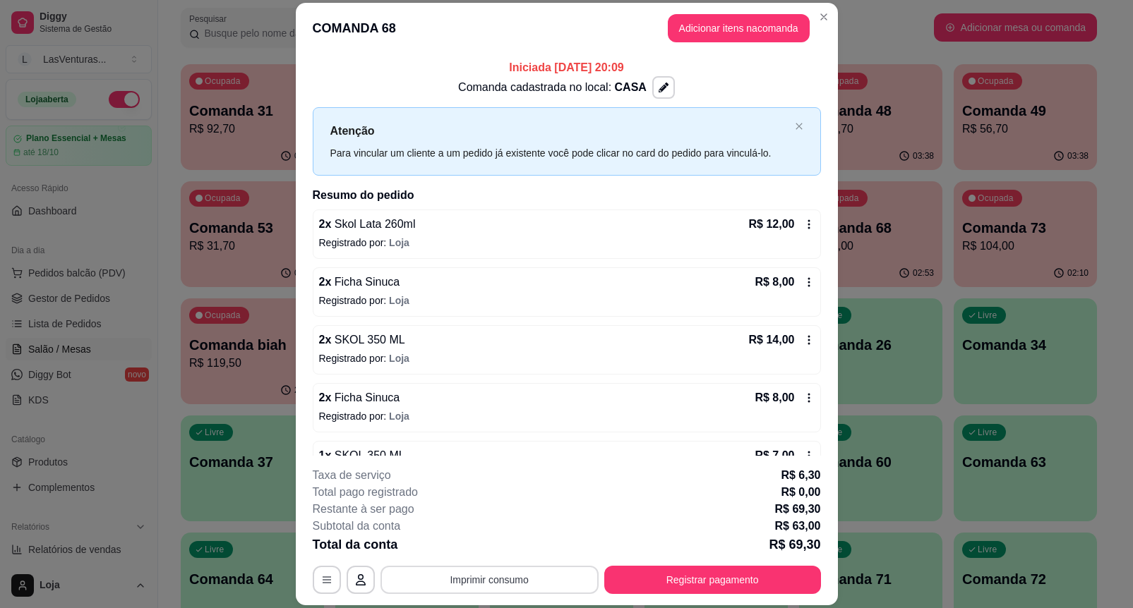
click at [462, 580] on button "Imprimir consumo" at bounding box center [489, 580] width 218 height 28
click at [485, 540] on button "IMPRESSORA" at bounding box center [487, 547] width 102 height 23
click at [653, 577] on button "Registrar pagamento" at bounding box center [712, 580] width 217 height 28
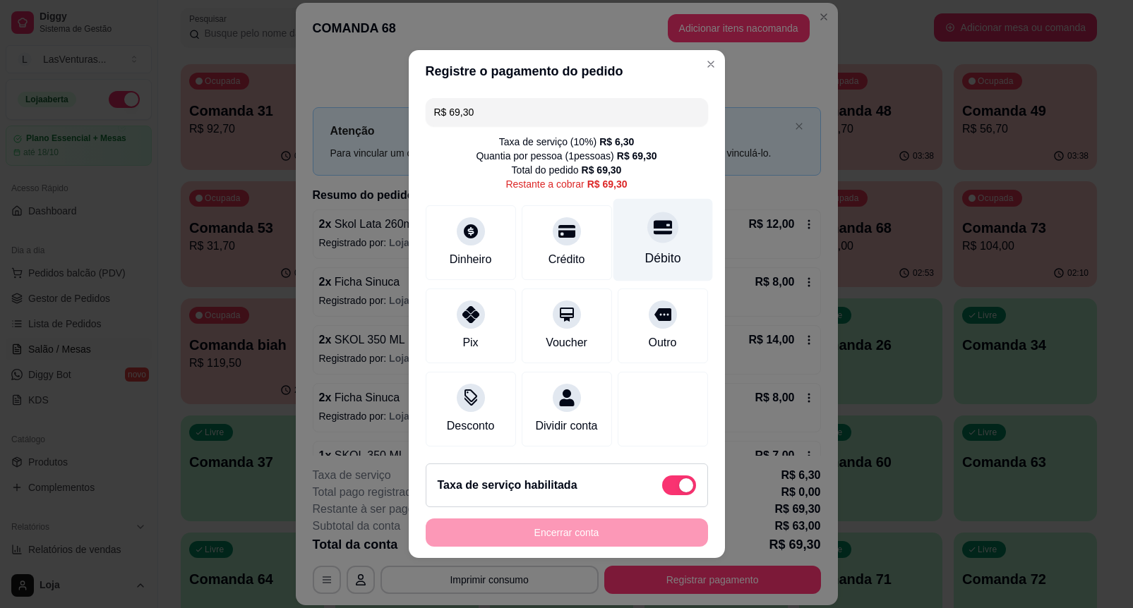
click at [625, 239] on div "Débito" at bounding box center [663, 240] width 100 height 83
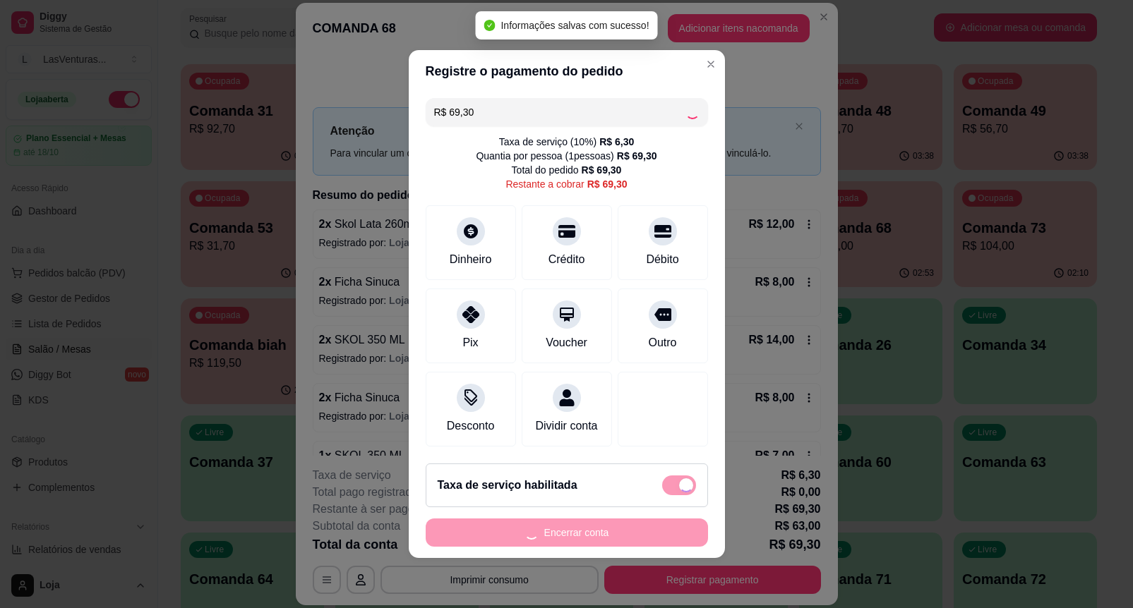
type input "R$ 0,00"
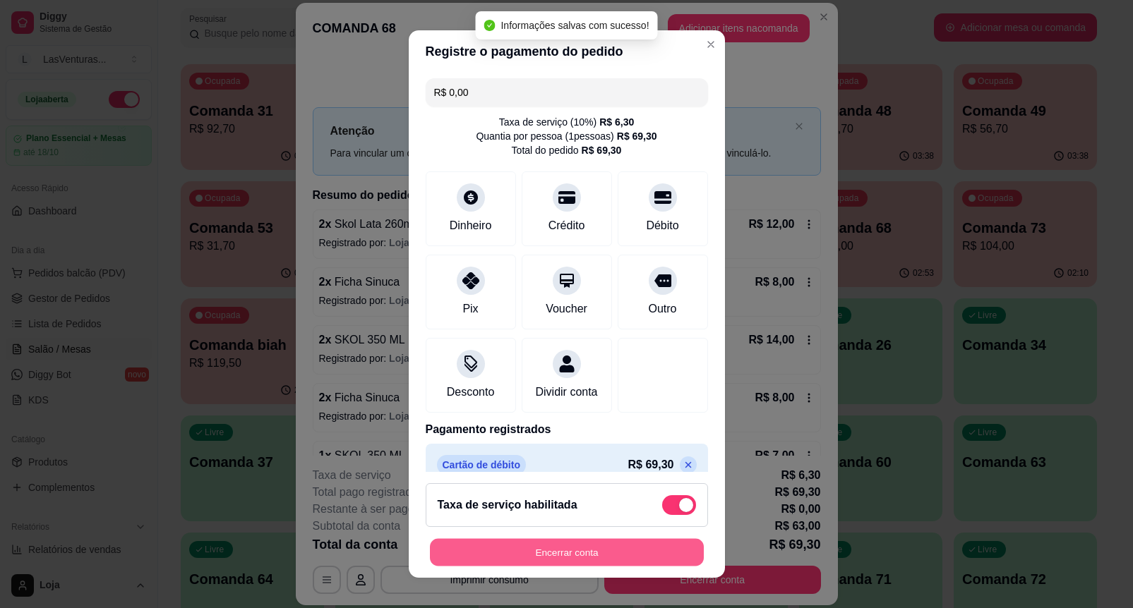
click at [588, 541] on button "Encerrar conta" at bounding box center [567, 553] width 274 height 28
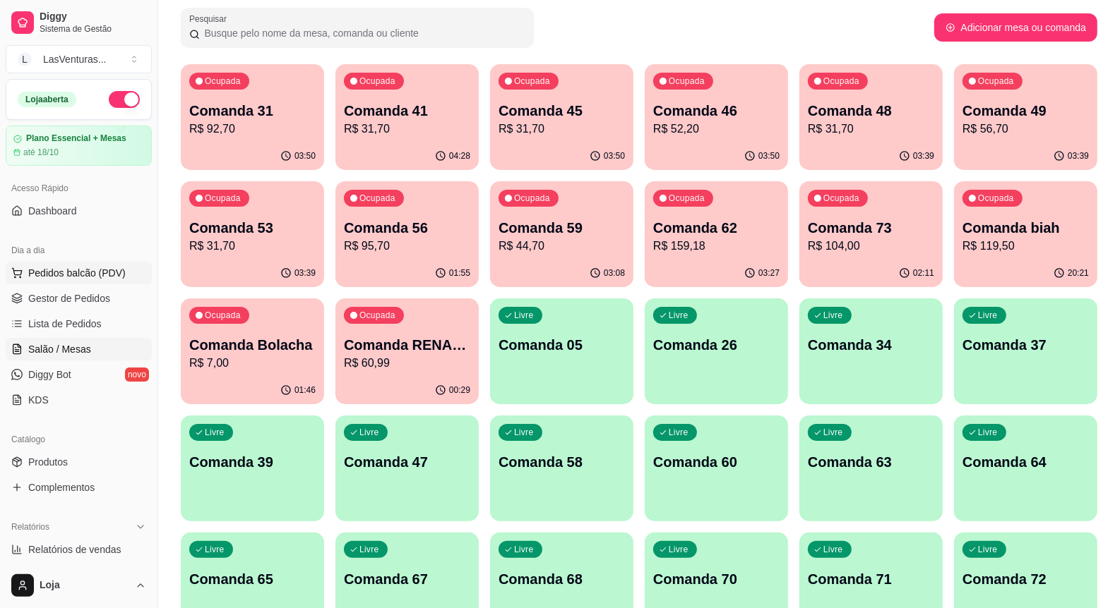
click at [95, 269] on span "Pedidos balcão (PDV)" at bounding box center [76, 273] width 97 height 14
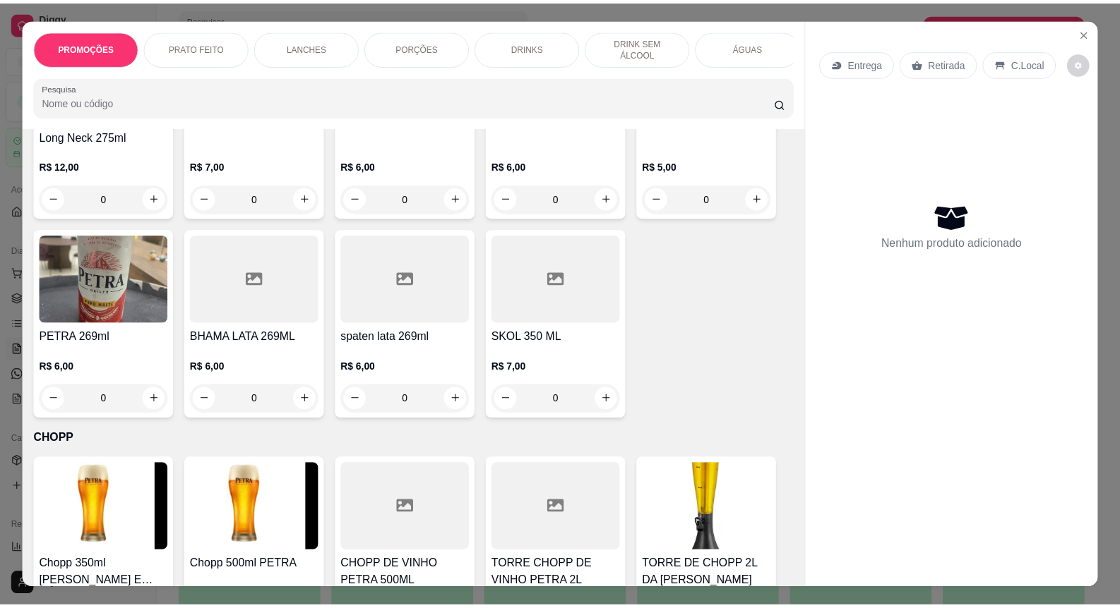
scroll to position [5647, 0]
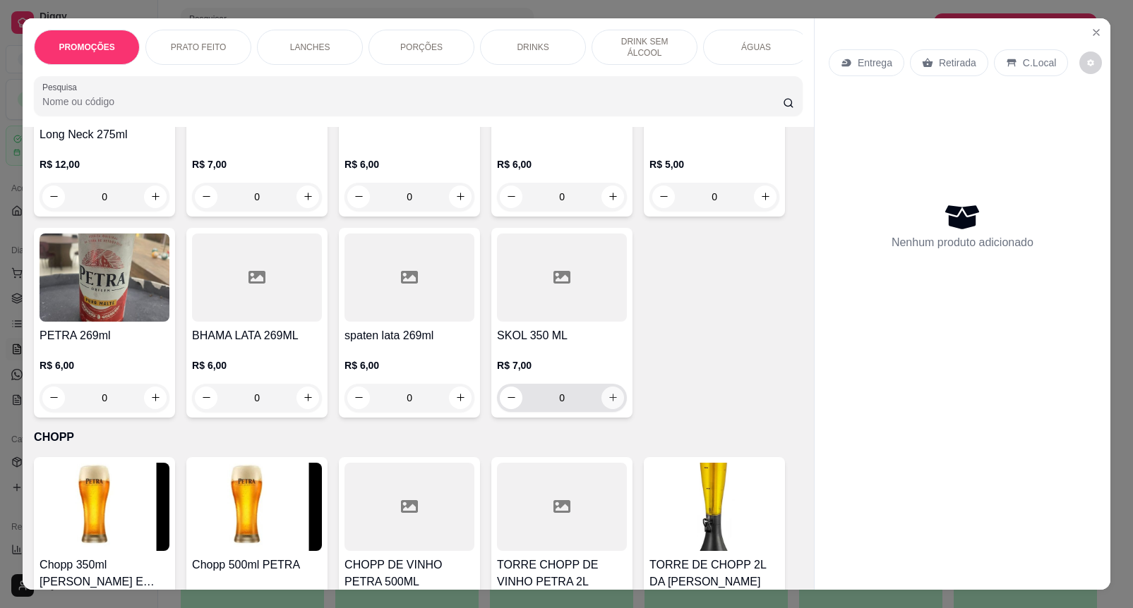
click at [602, 393] on button "increase-product-quantity" at bounding box center [612, 398] width 23 height 23
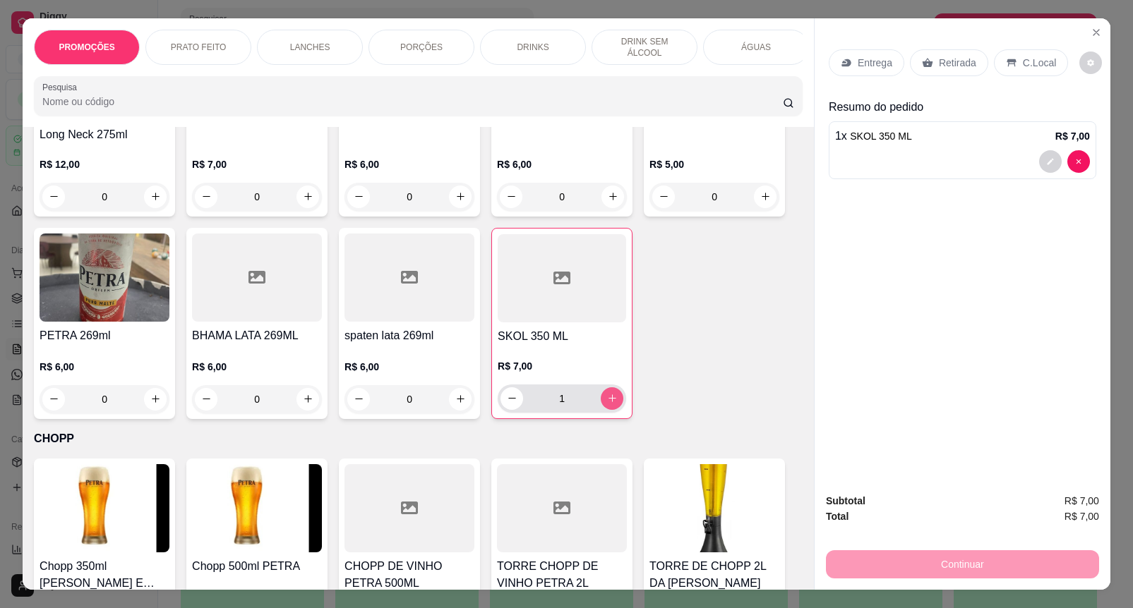
type input "1"
click at [930, 49] on div "Retirada" at bounding box center [949, 62] width 78 height 27
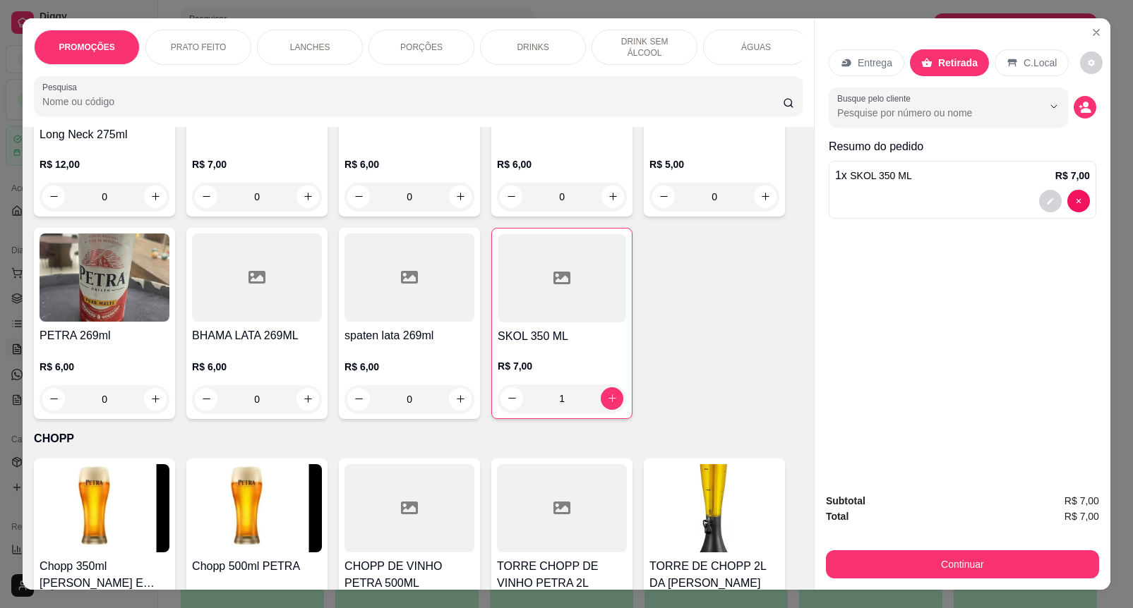
click at [1021, 541] on div "Subtotal R$ 7,00 Total R$ 7,00 Continuar" at bounding box center [962, 535] width 273 height 85
click at [1021, 552] on button "Continuar" at bounding box center [962, 565] width 273 height 28
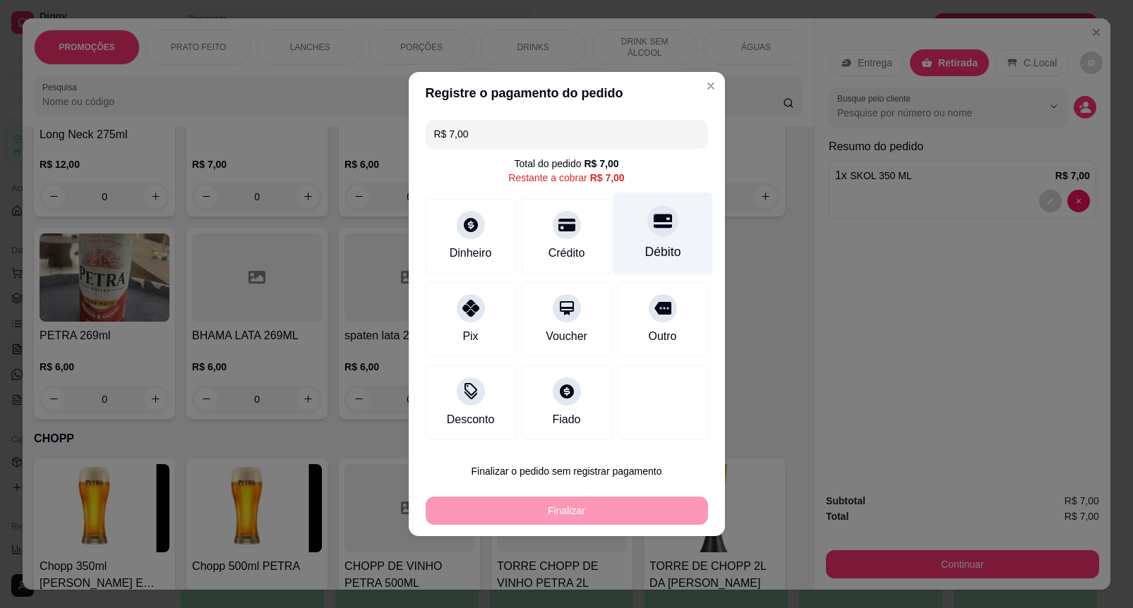
click at [635, 232] on div "Débito" at bounding box center [663, 234] width 100 height 83
type input "R$ 0,00"
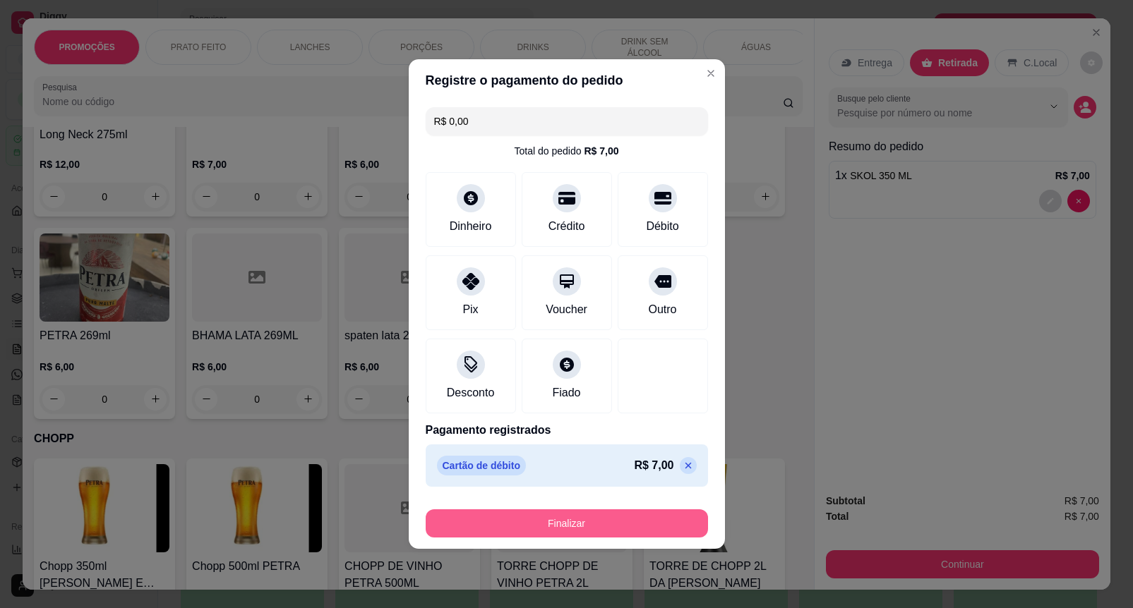
click at [597, 516] on button "Finalizar" at bounding box center [567, 524] width 282 height 28
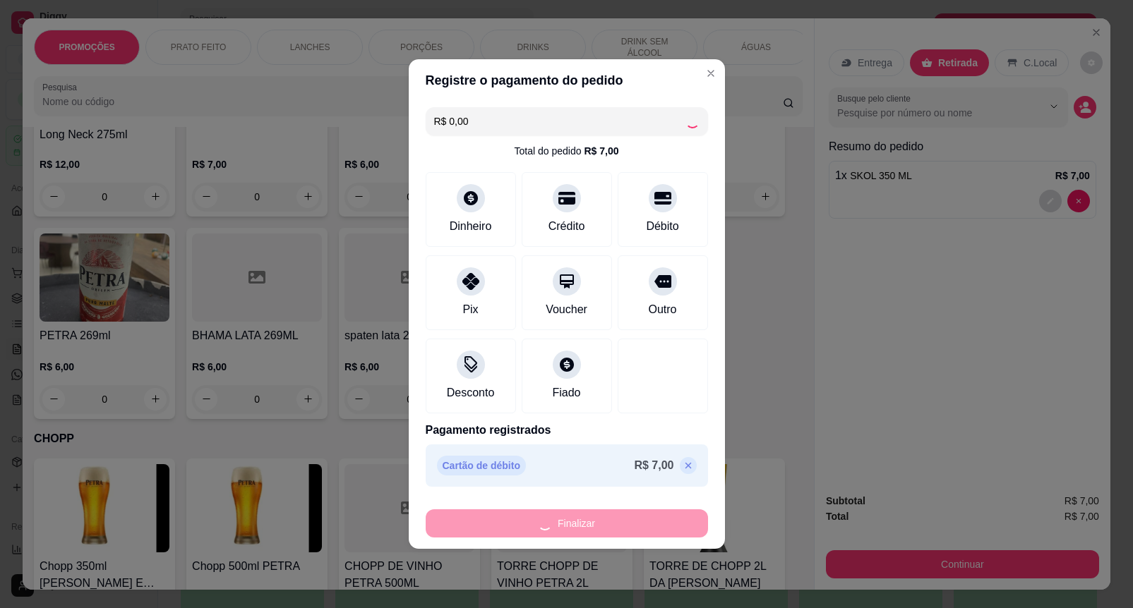
type input "0"
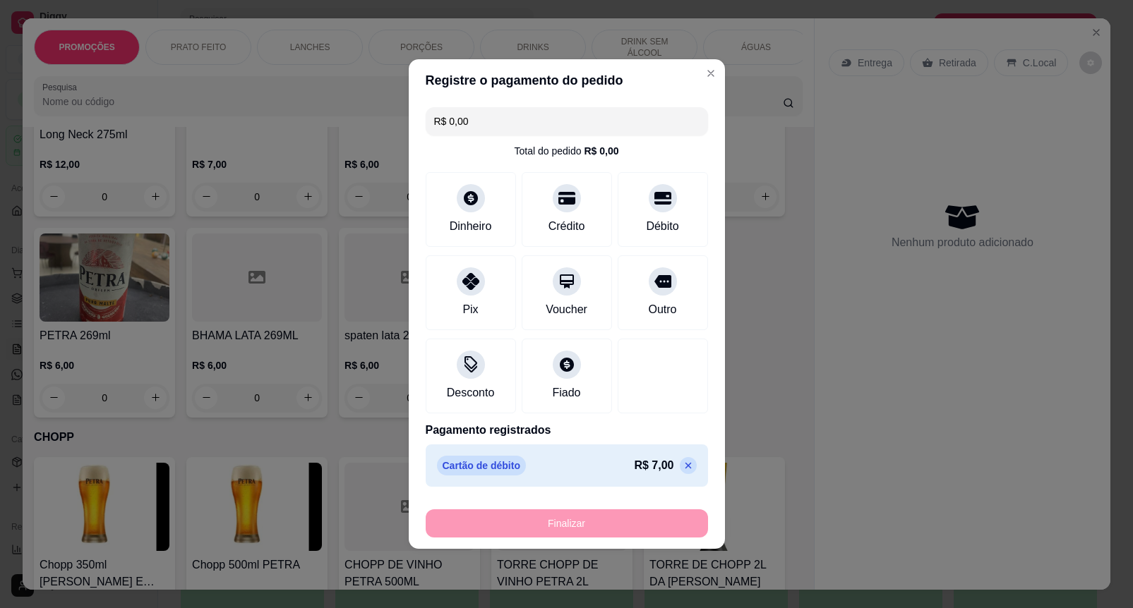
type input "-R$ 7,00"
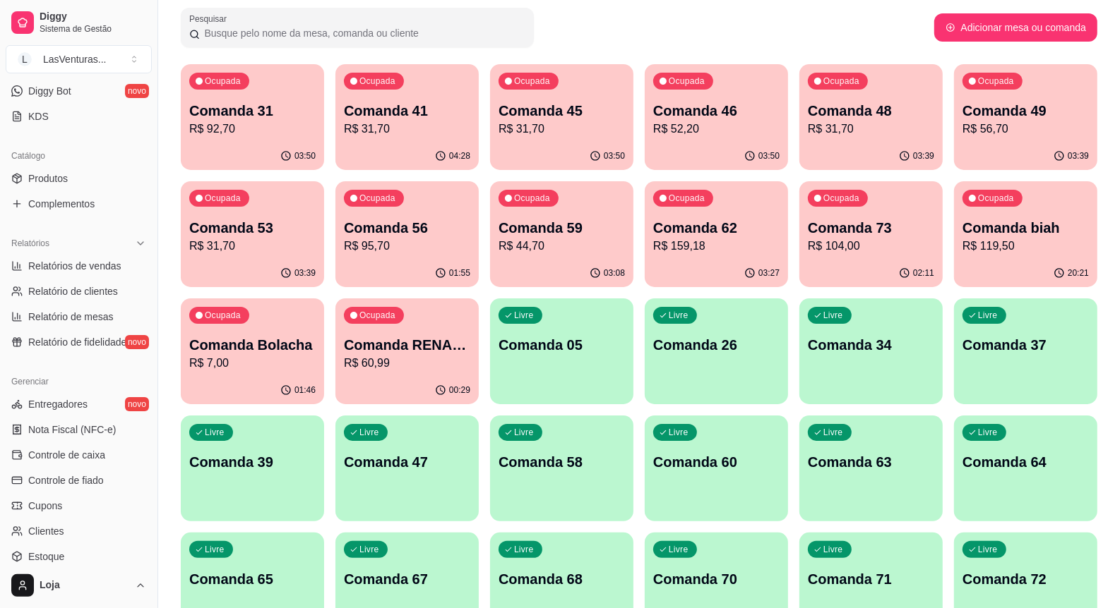
scroll to position [54, 0]
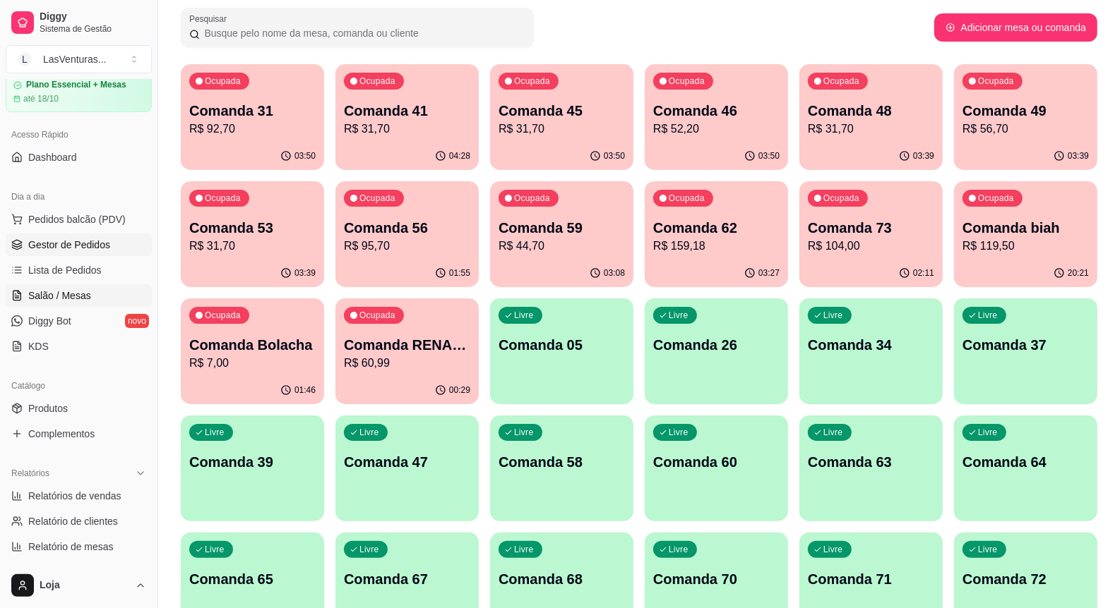
click at [76, 242] on span "Gestor de Pedidos" at bounding box center [69, 245] width 82 height 14
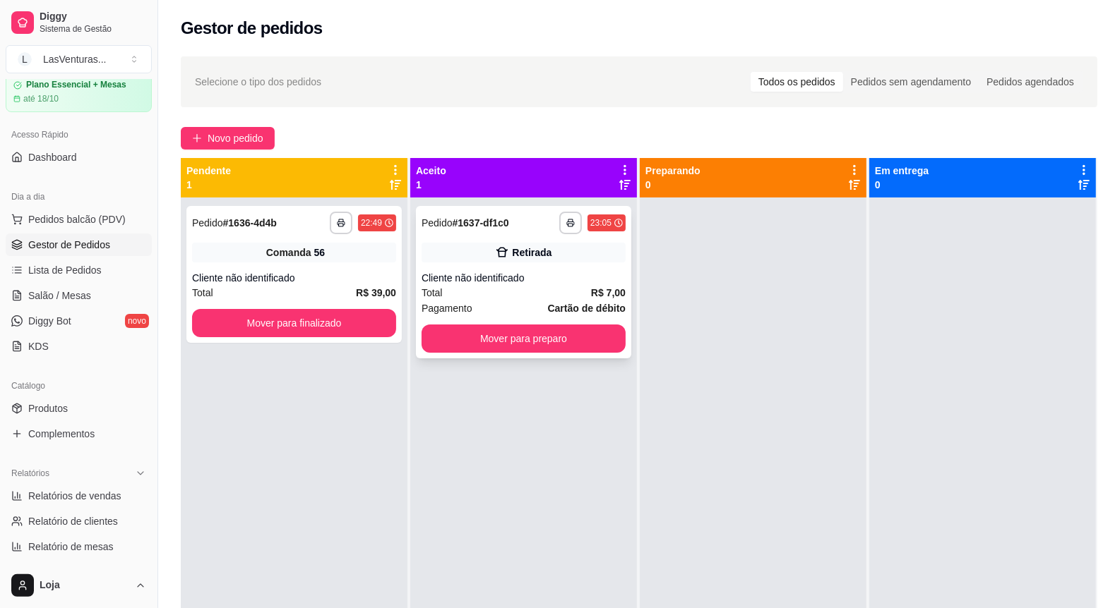
click at [510, 325] on div "Mover para preparo" at bounding box center [523, 339] width 204 height 28
click at [597, 351] on button "Mover para preparo" at bounding box center [523, 339] width 198 height 28
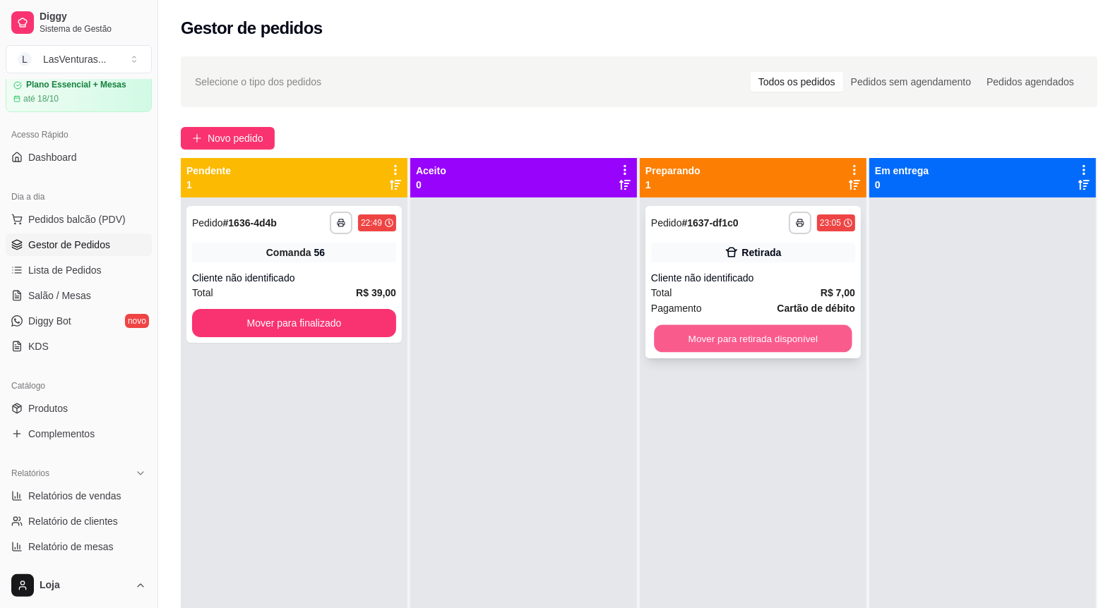
click at [754, 347] on button "Mover para retirada disponível" at bounding box center [753, 339] width 198 height 28
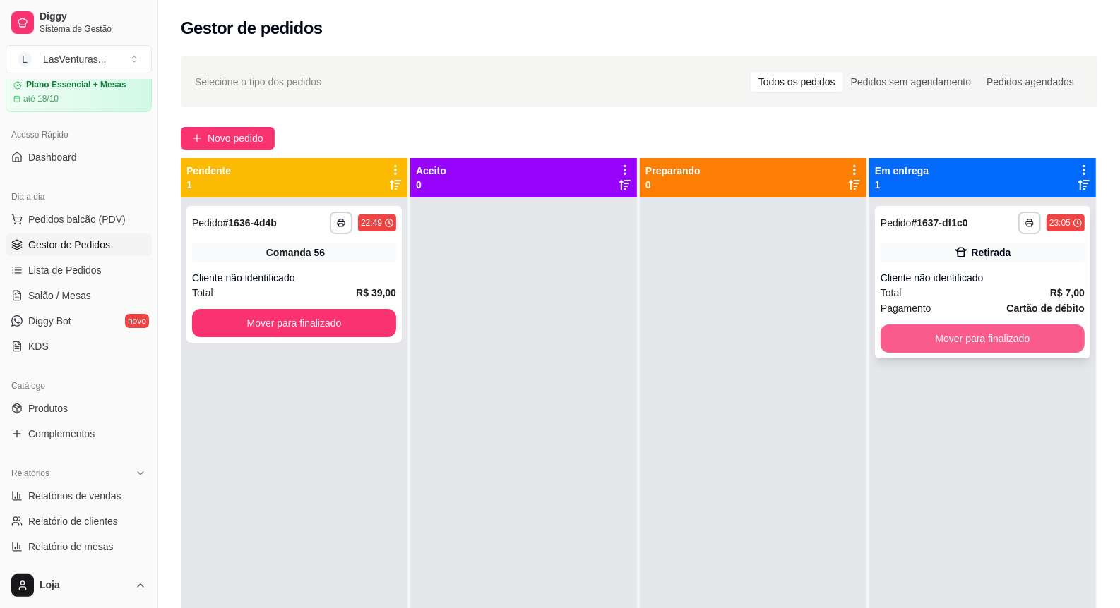
click at [939, 329] on button "Mover para finalizado" at bounding box center [982, 339] width 204 height 28
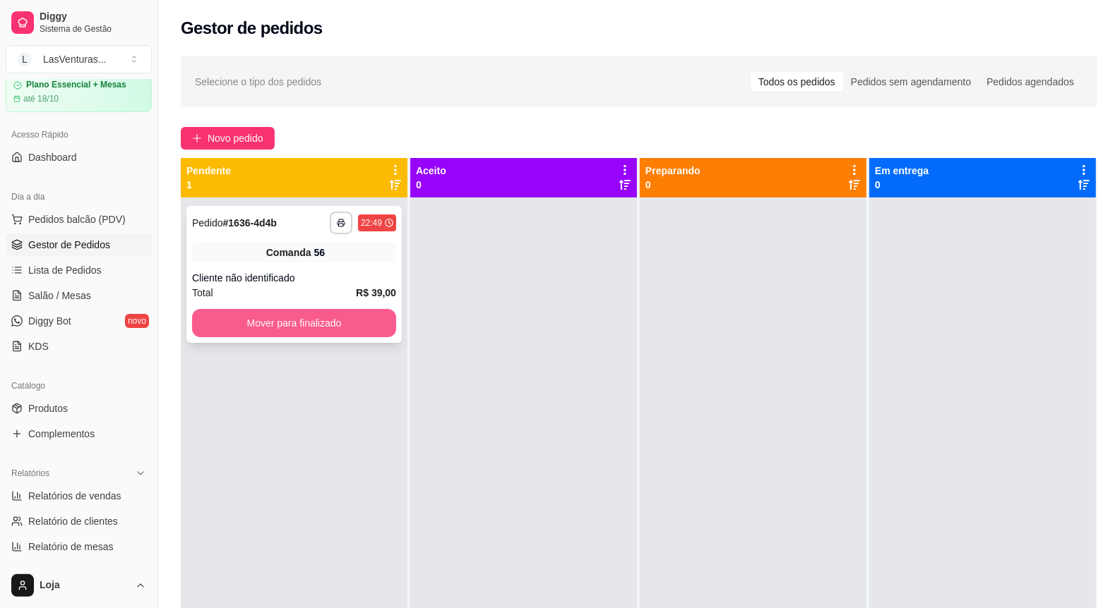
click at [343, 313] on button "Mover para finalizado" at bounding box center [294, 323] width 204 height 28
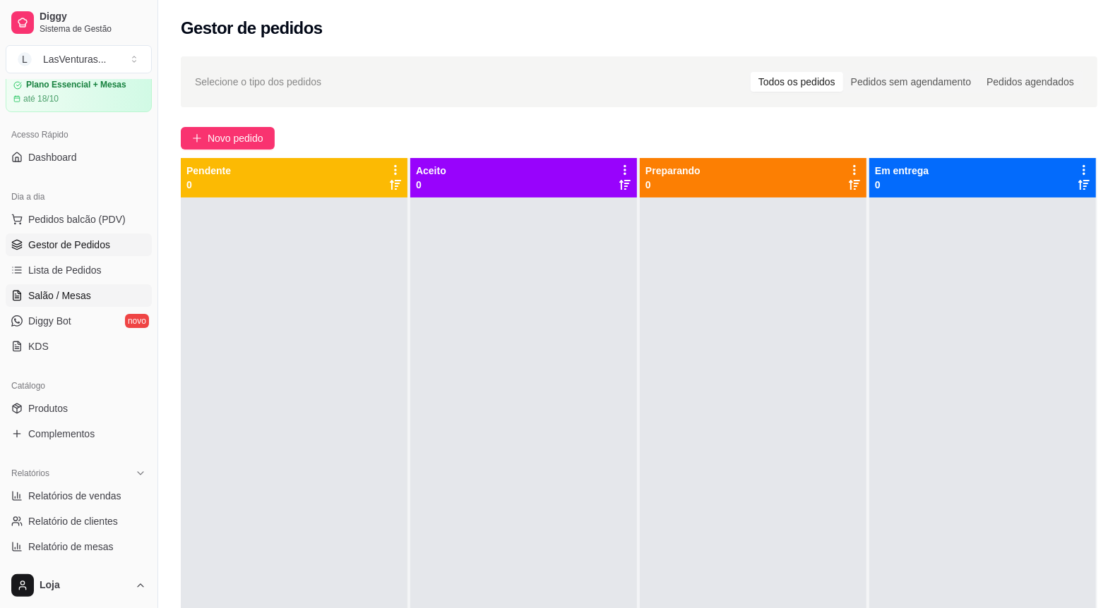
click at [32, 304] on link "Salão / Mesas" at bounding box center [79, 295] width 146 height 23
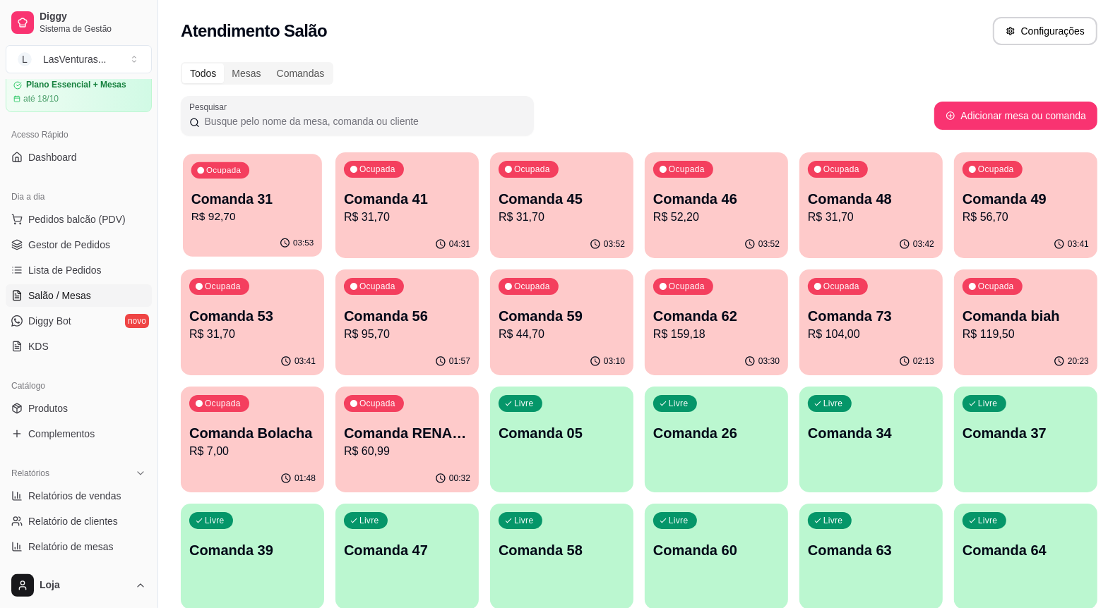
click at [276, 251] on div "03:53" at bounding box center [252, 243] width 139 height 27
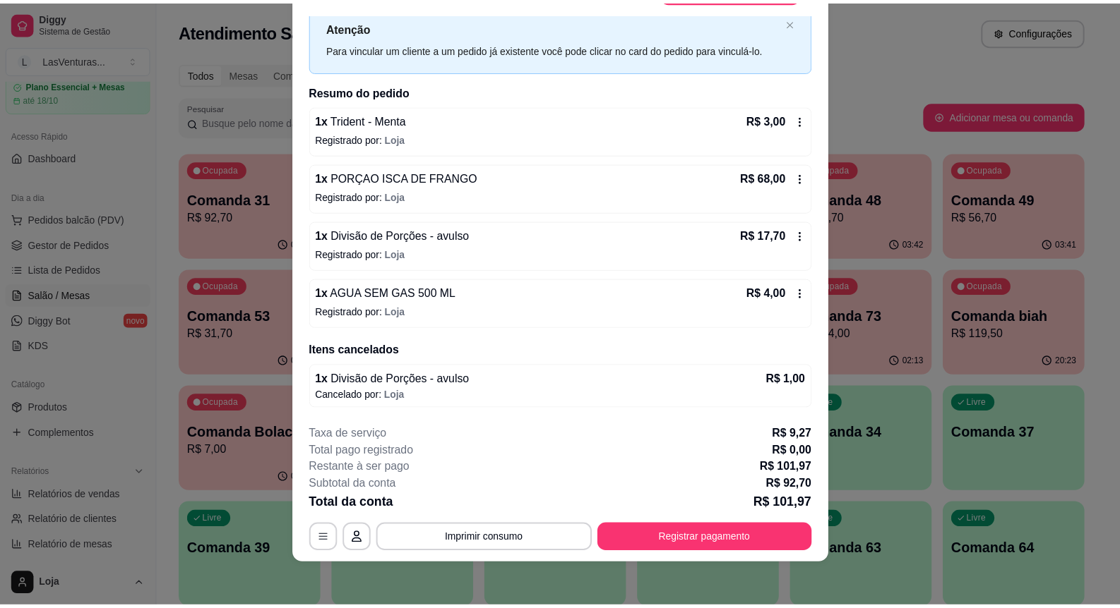
scroll to position [42, 0]
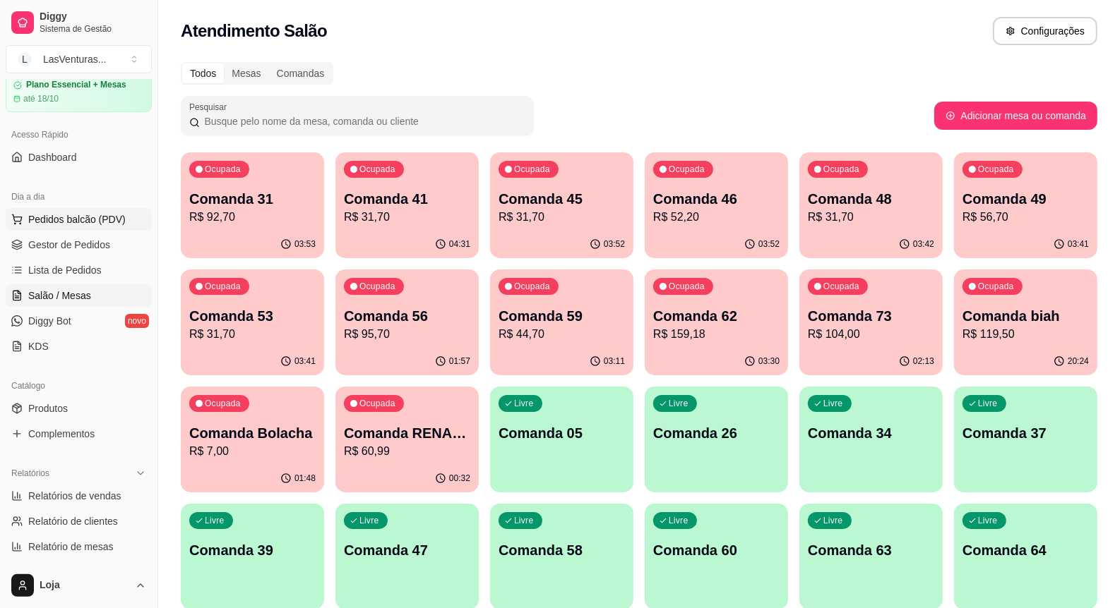
click at [74, 219] on span "Pedidos balcão (PDV)" at bounding box center [76, 219] width 97 height 14
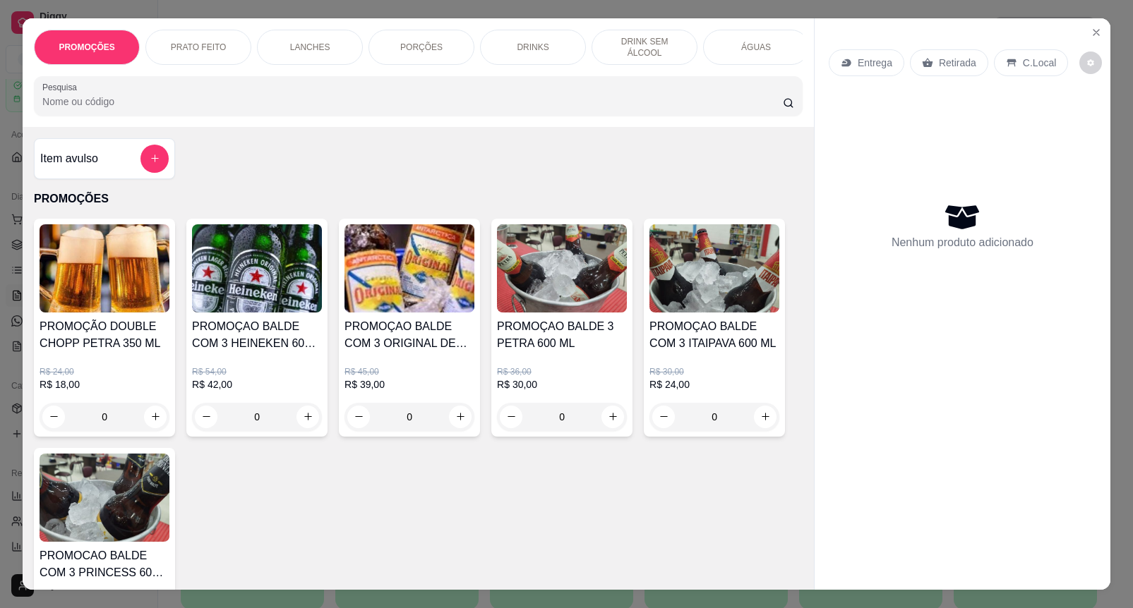
click at [131, 163] on div "Item avulso" at bounding box center [104, 159] width 128 height 28
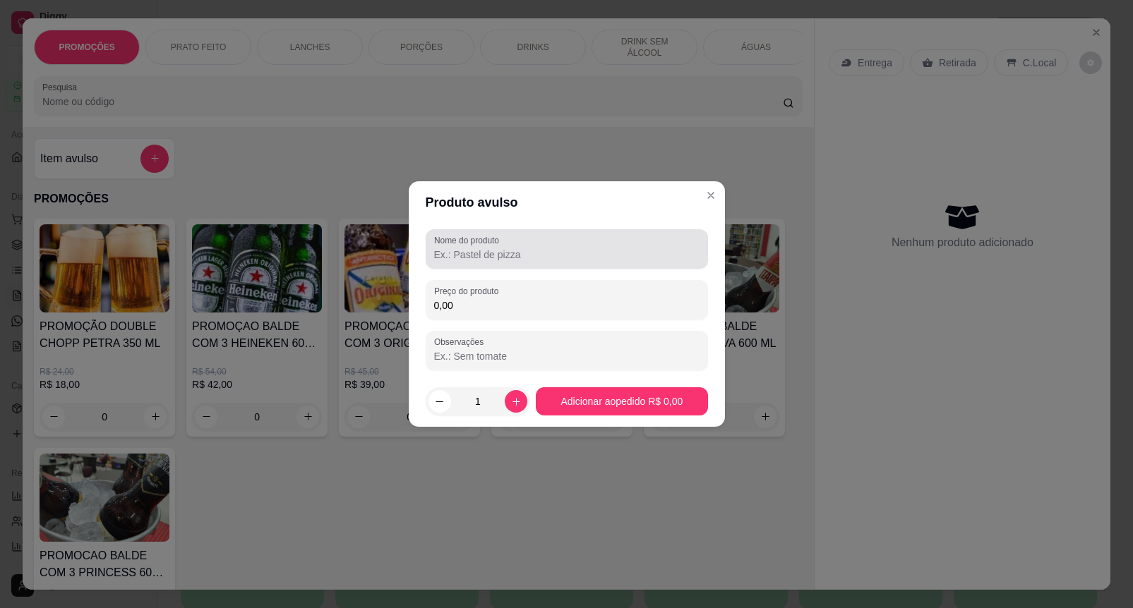
click at [614, 263] on div "Nome do produto" at bounding box center [567, 249] width 282 height 40
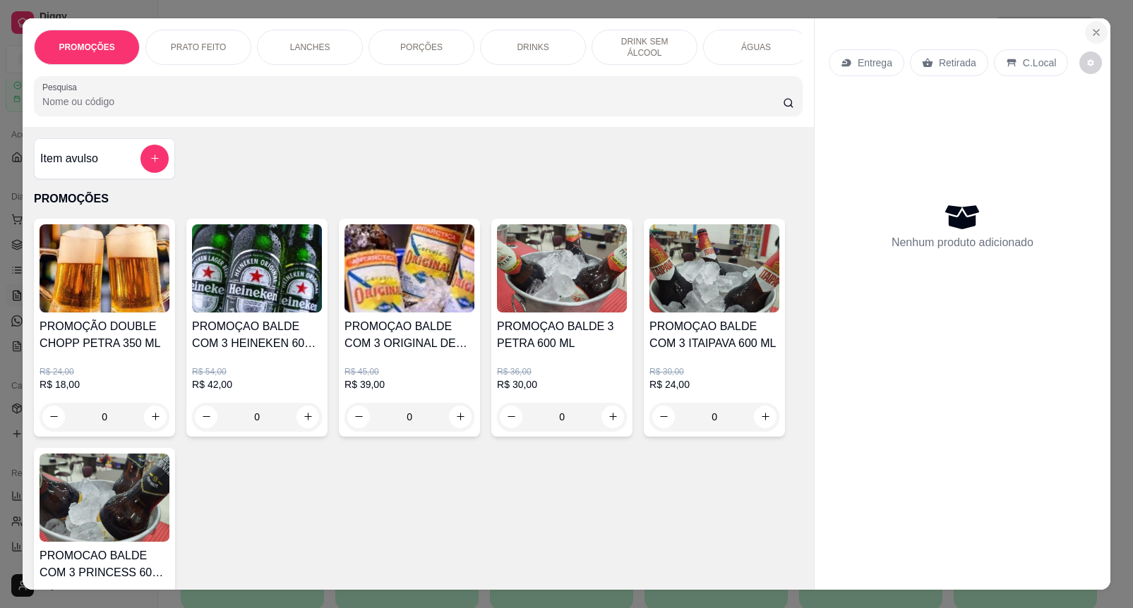
click at [1091, 27] on icon "Close" at bounding box center [1096, 32] width 11 height 11
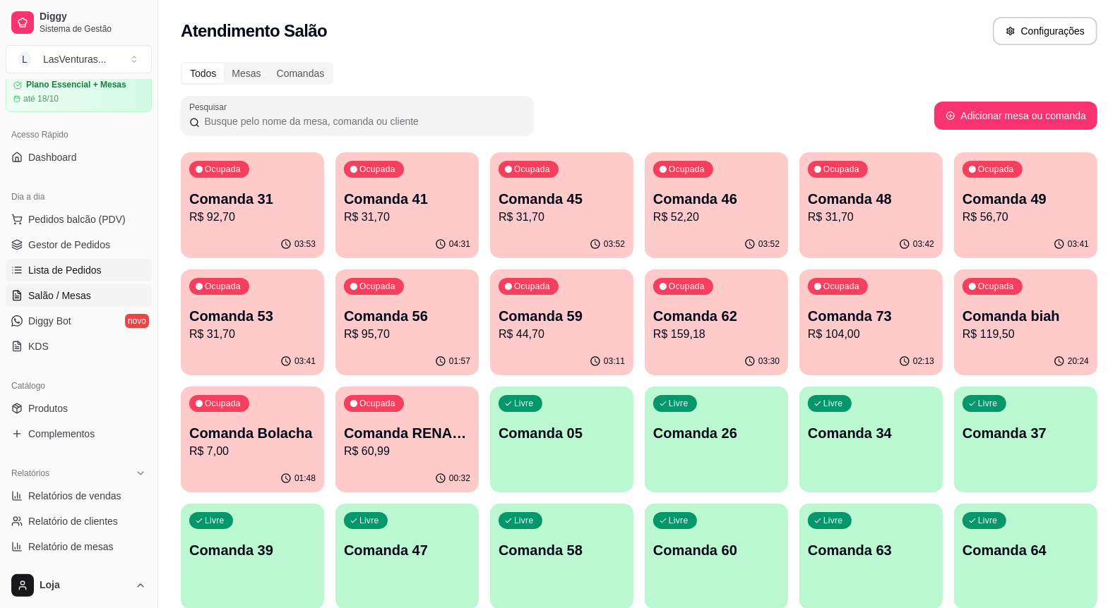
click at [85, 266] on span "Lista de Pedidos" at bounding box center [64, 270] width 73 height 14
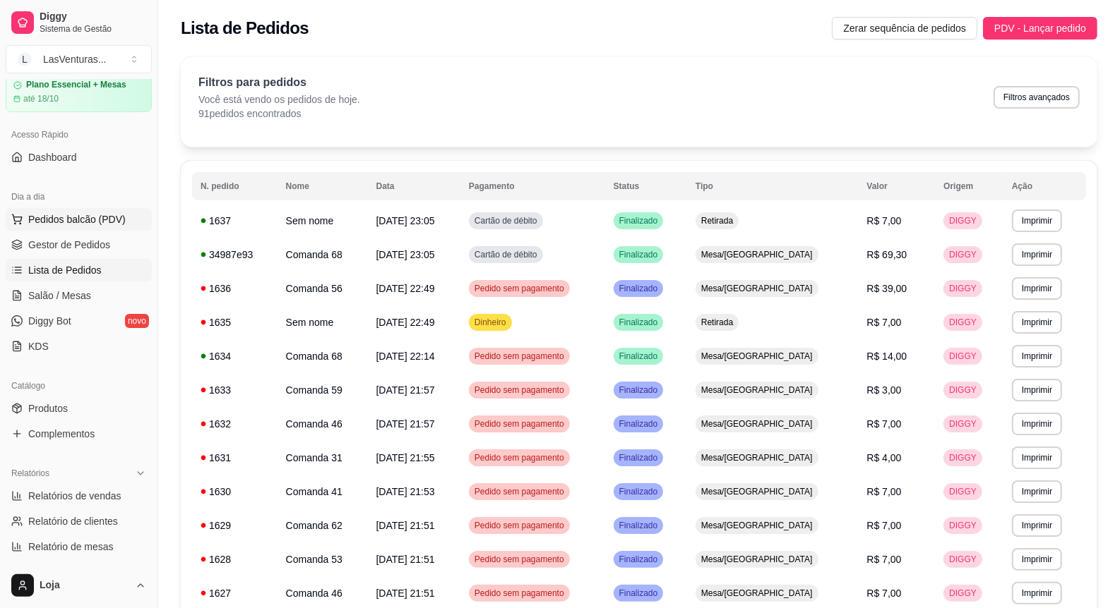
click at [19, 227] on button "Pedidos balcão (PDV)" at bounding box center [79, 219] width 146 height 23
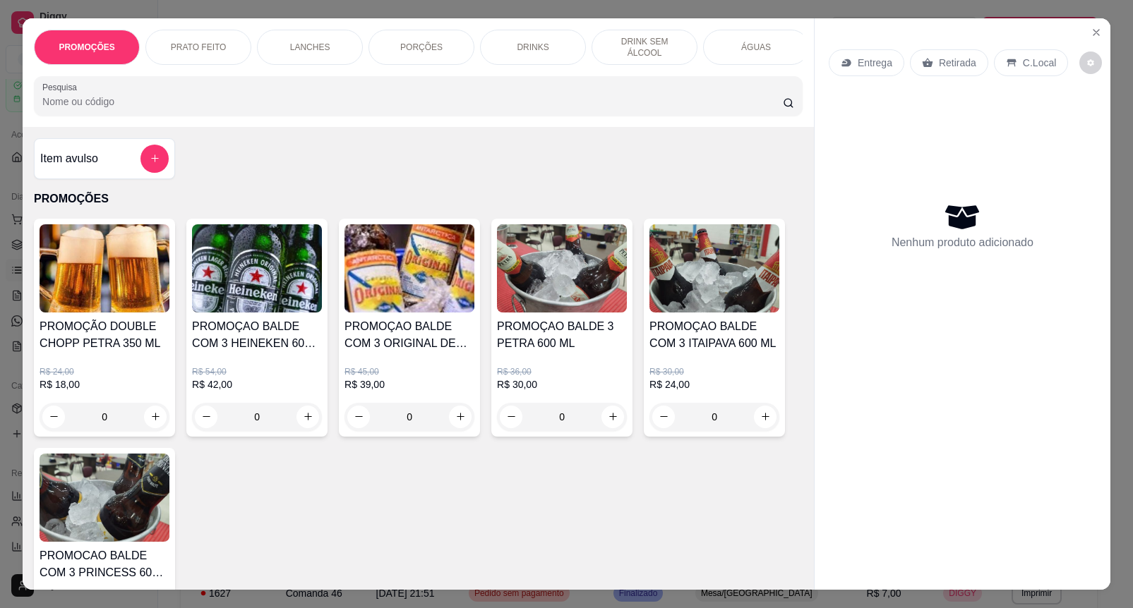
click at [154, 160] on button "add-separate-item" at bounding box center [154, 159] width 28 height 28
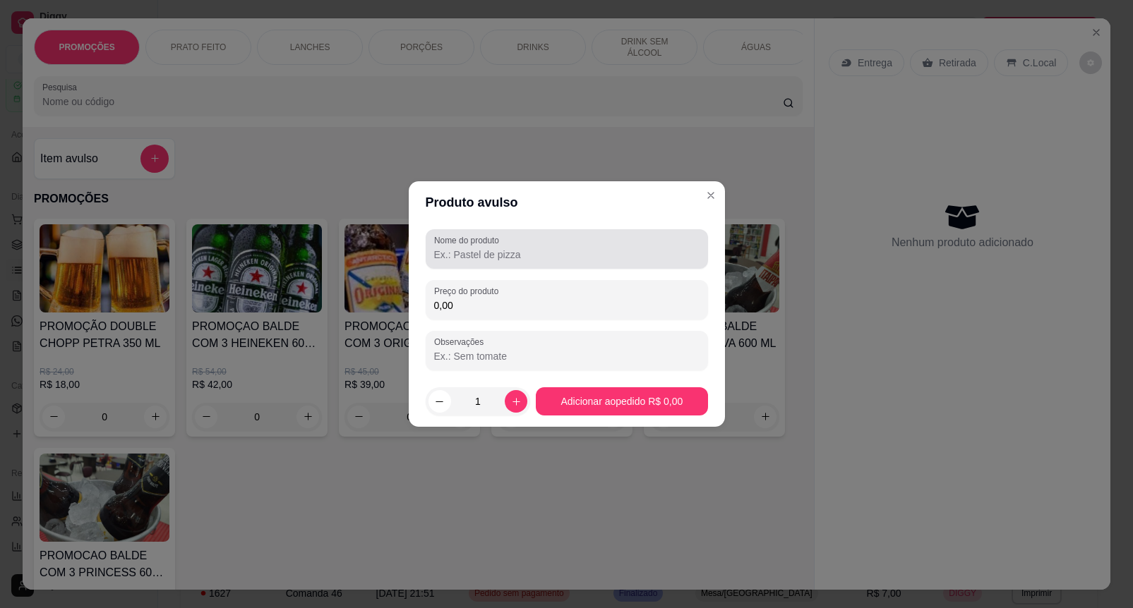
click at [601, 235] on div at bounding box center [566, 249] width 265 height 28
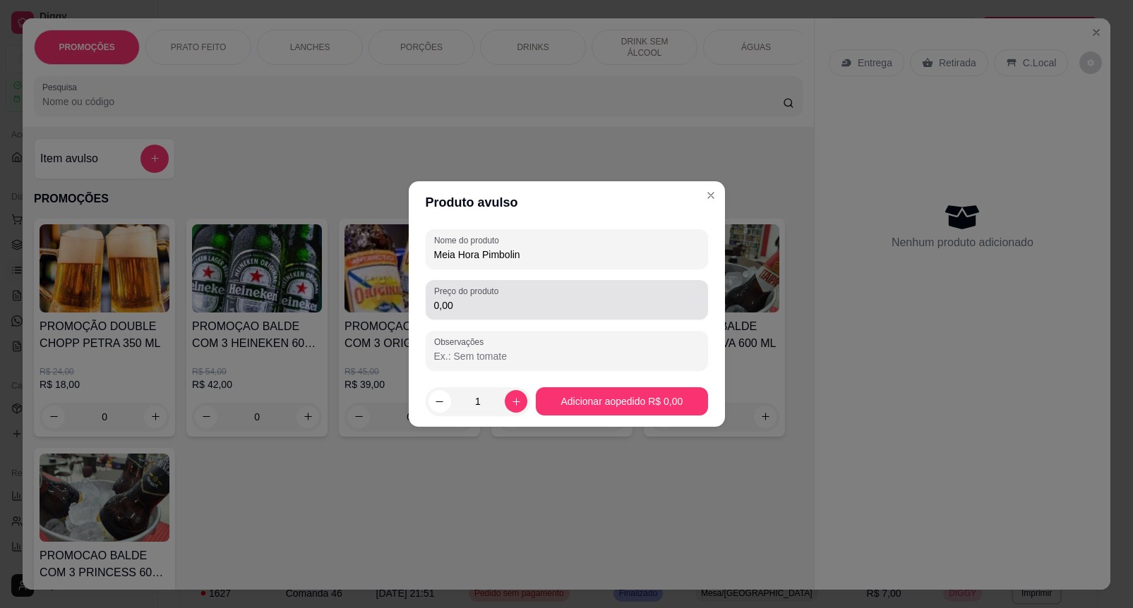
type input "Meia Hora Pimbolin"
click at [534, 288] on div "0,00" at bounding box center [566, 300] width 265 height 28
type input "10,00"
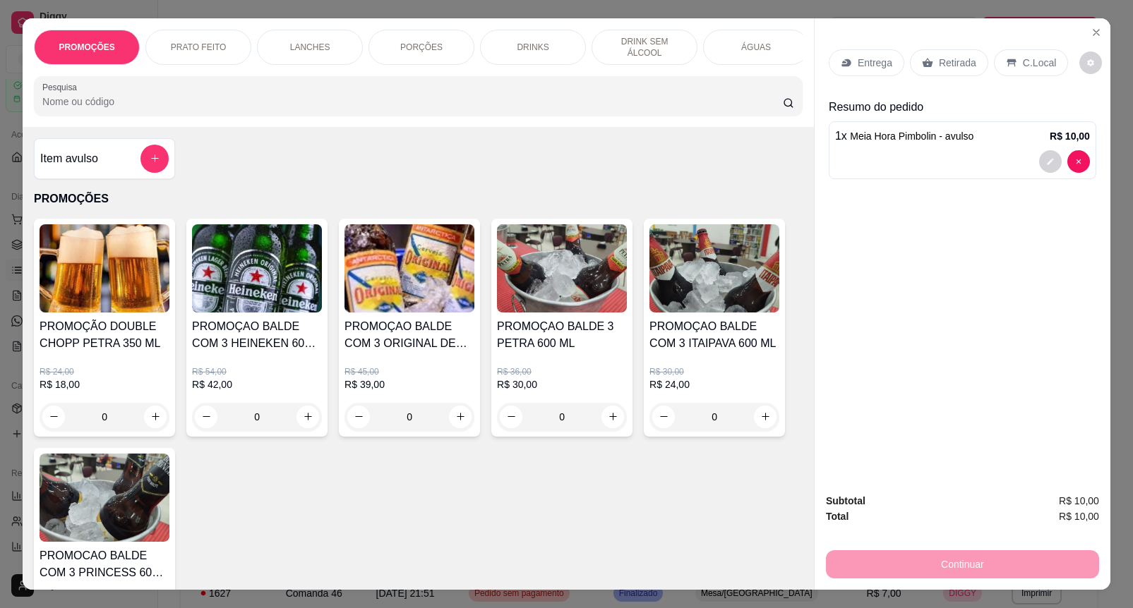
click at [947, 56] on p "Retirada" at bounding box center [957, 63] width 37 height 14
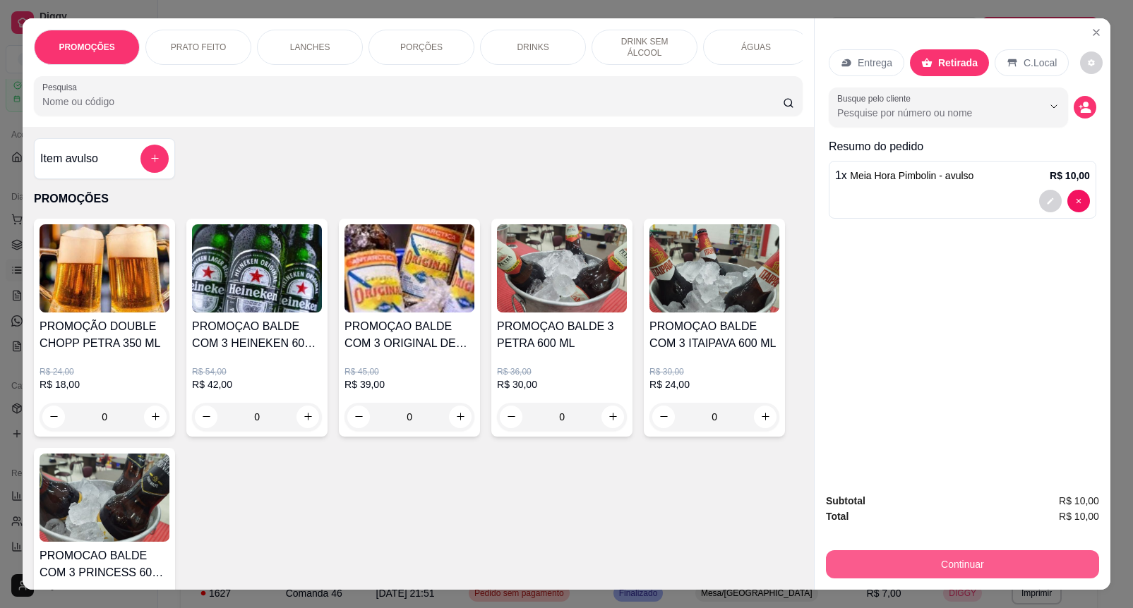
click at [1007, 551] on button "Continuar" at bounding box center [962, 565] width 273 height 28
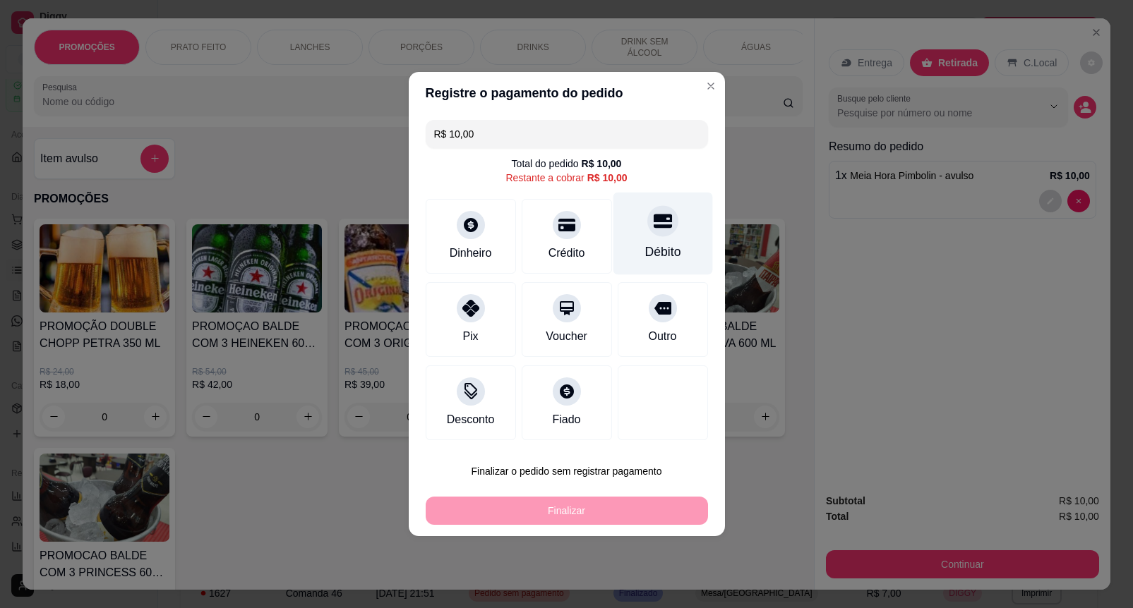
click at [652, 236] on div "Débito" at bounding box center [663, 234] width 100 height 83
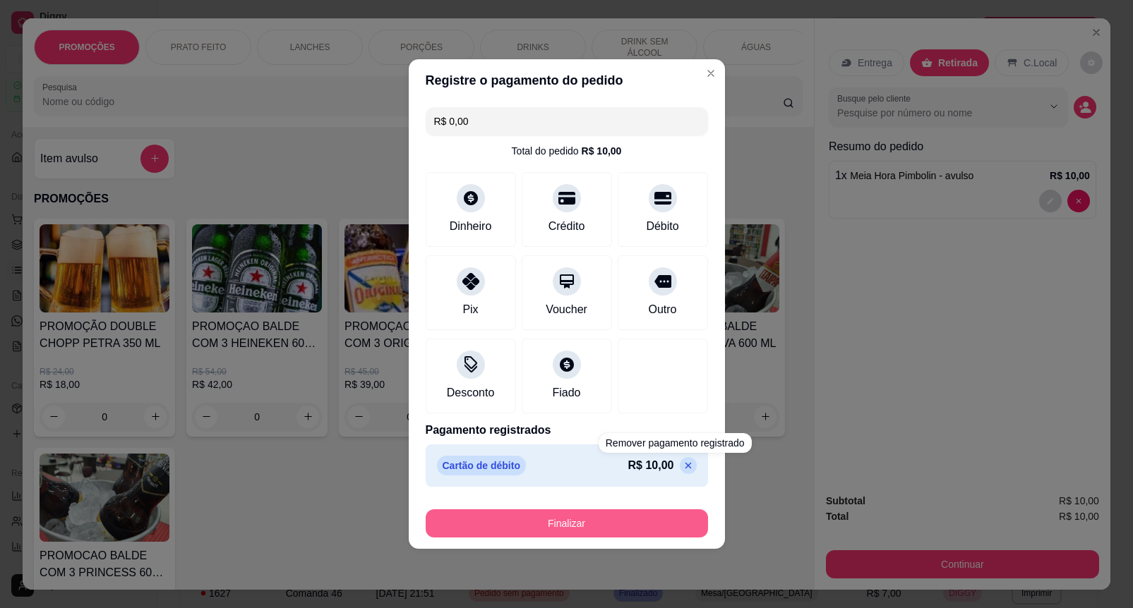
click at [647, 526] on button "Finalizar" at bounding box center [567, 524] width 282 height 28
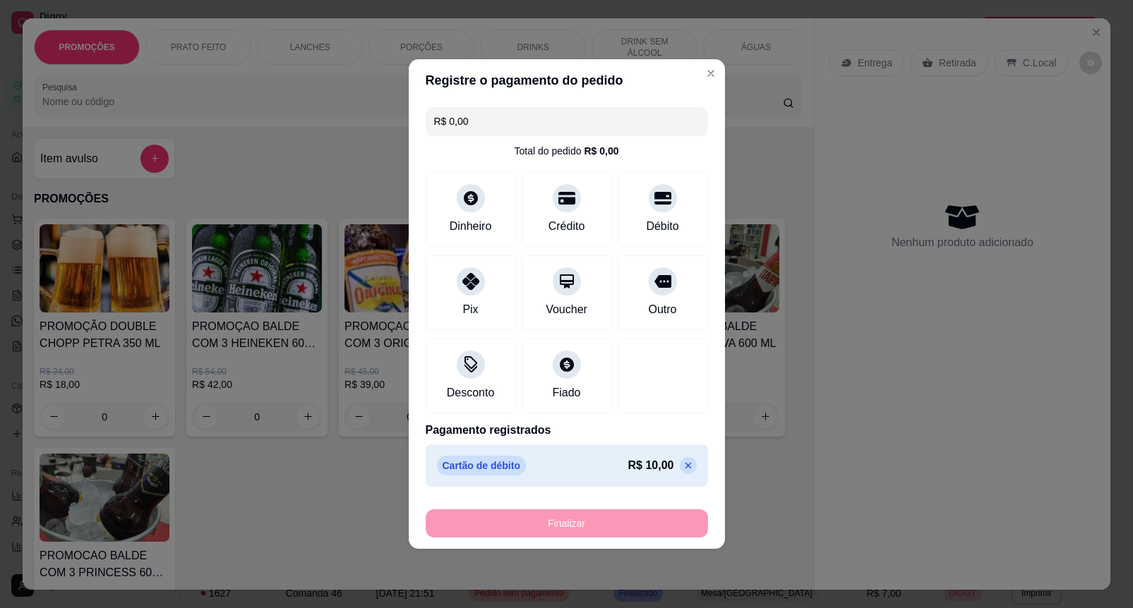
type input "-R$ 10,00"
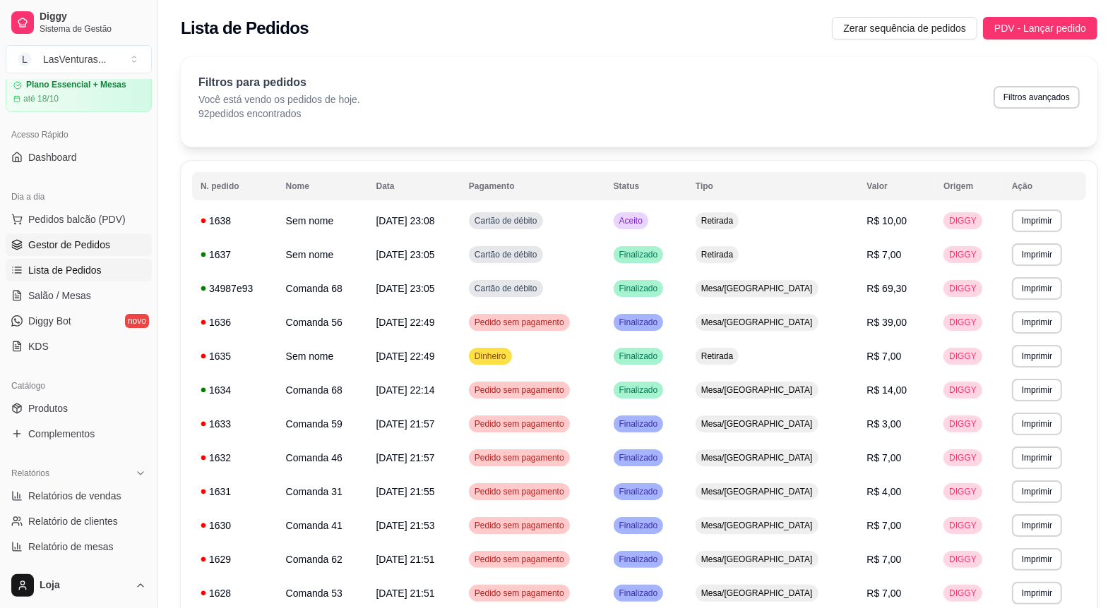
drag, startPoint x: 85, startPoint y: 241, endPoint x: 102, endPoint y: 236, distance: 18.1
click at [85, 240] on span "Gestor de Pedidos" at bounding box center [69, 245] width 82 height 14
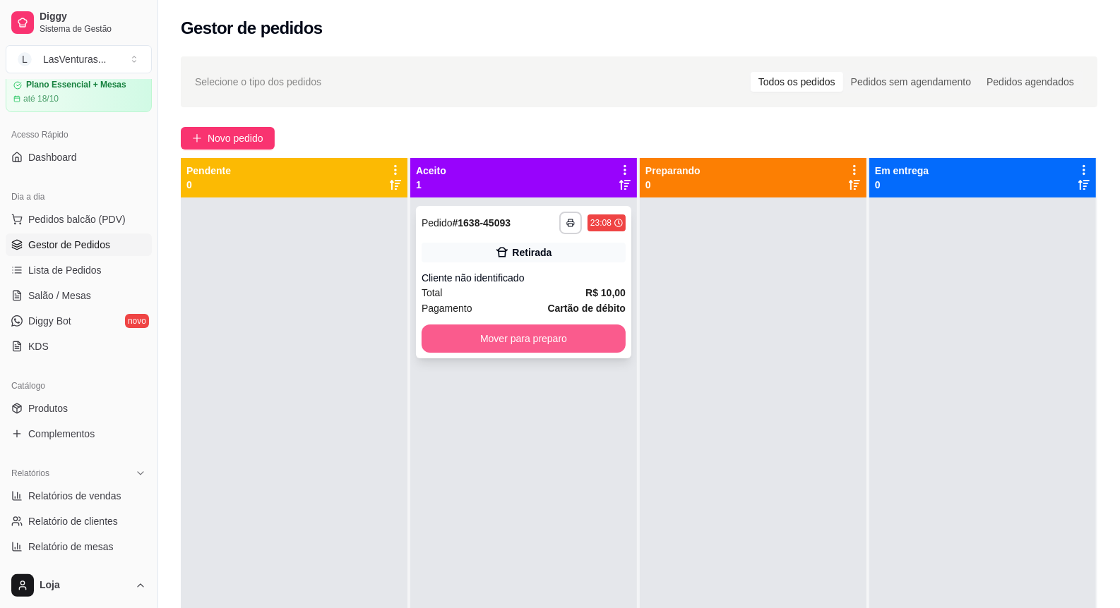
click at [559, 339] on button "Mover para preparo" at bounding box center [523, 339] width 204 height 28
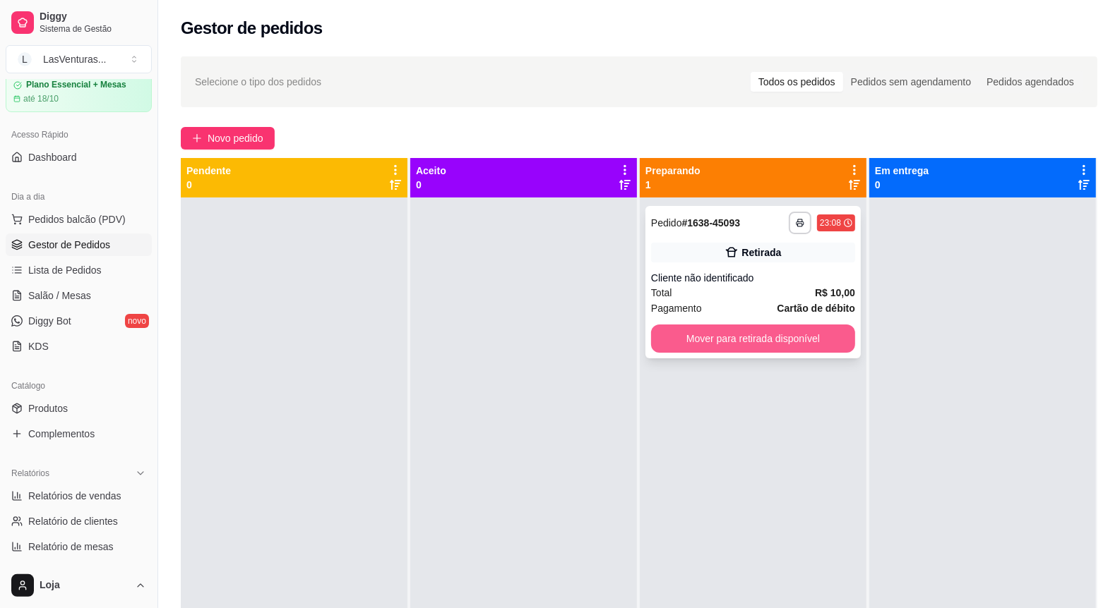
click at [752, 346] on button "Mover para retirada disponível" at bounding box center [753, 339] width 204 height 28
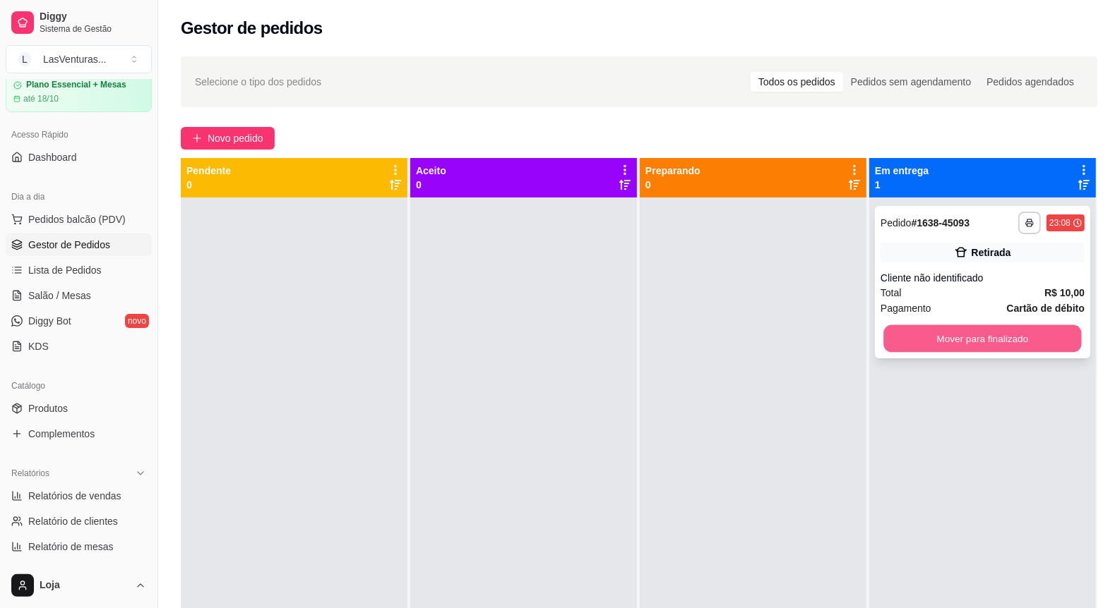
click at [952, 337] on button "Mover para finalizado" at bounding box center [982, 339] width 198 height 28
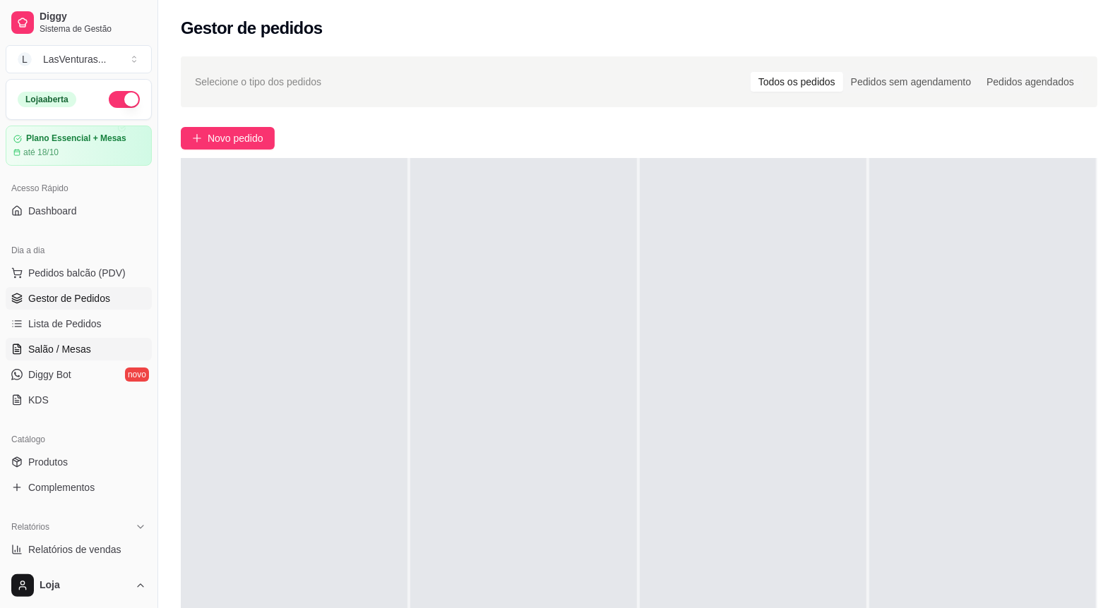
click at [79, 354] on span "Salão / Mesas" at bounding box center [59, 349] width 63 height 14
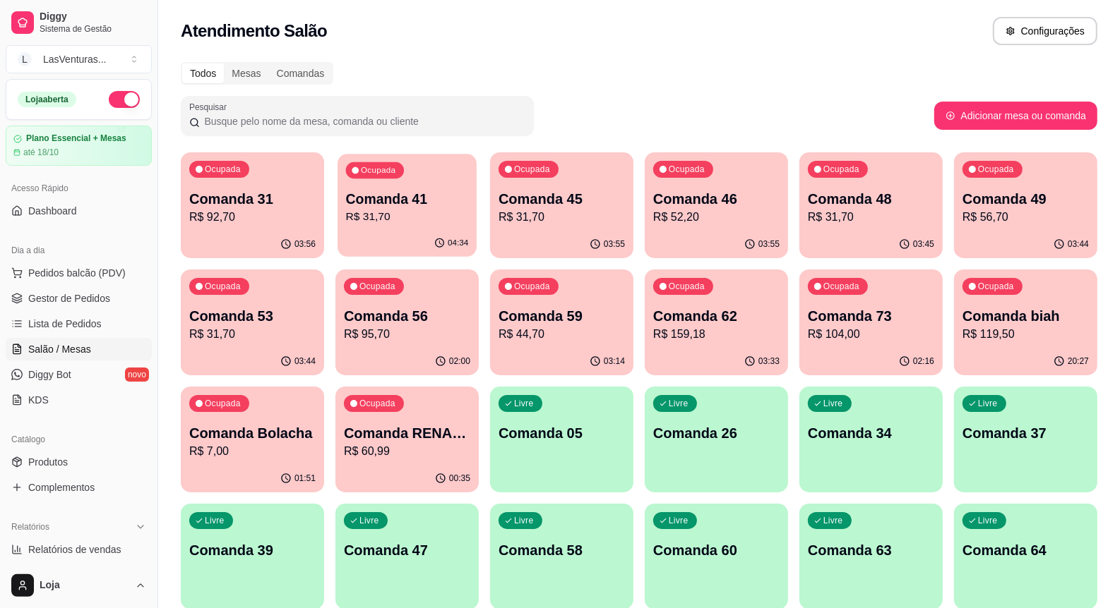
click at [438, 199] on p "Comanda 41" at bounding box center [407, 199] width 123 height 19
click at [704, 235] on div "03:58" at bounding box center [715, 245] width 143 height 28
click at [860, 230] on div "Ocupada Comanda 48 R$ 31,70" at bounding box center [870, 192] width 139 height 76
click at [976, 209] on p "R$ 56,70" at bounding box center [1025, 217] width 126 height 17
click at [563, 217] on p "R$ 31,70" at bounding box center [561, 217] width 126 height 17
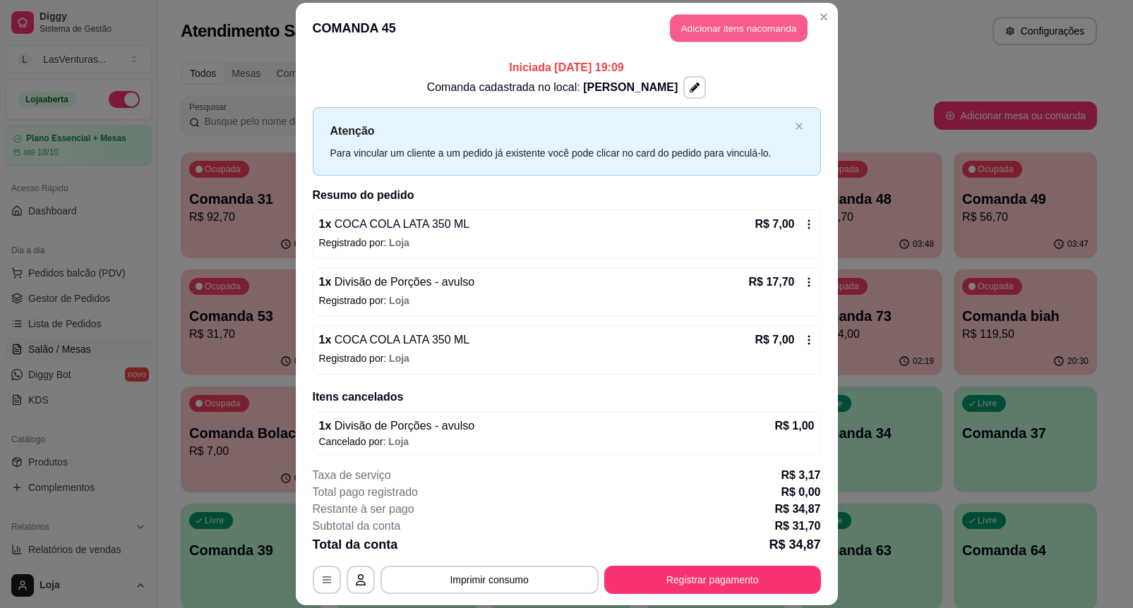
click at [718, 33] on button "Adicionar itens na comanda" at bounding box center [739, 29] width 138 height 28
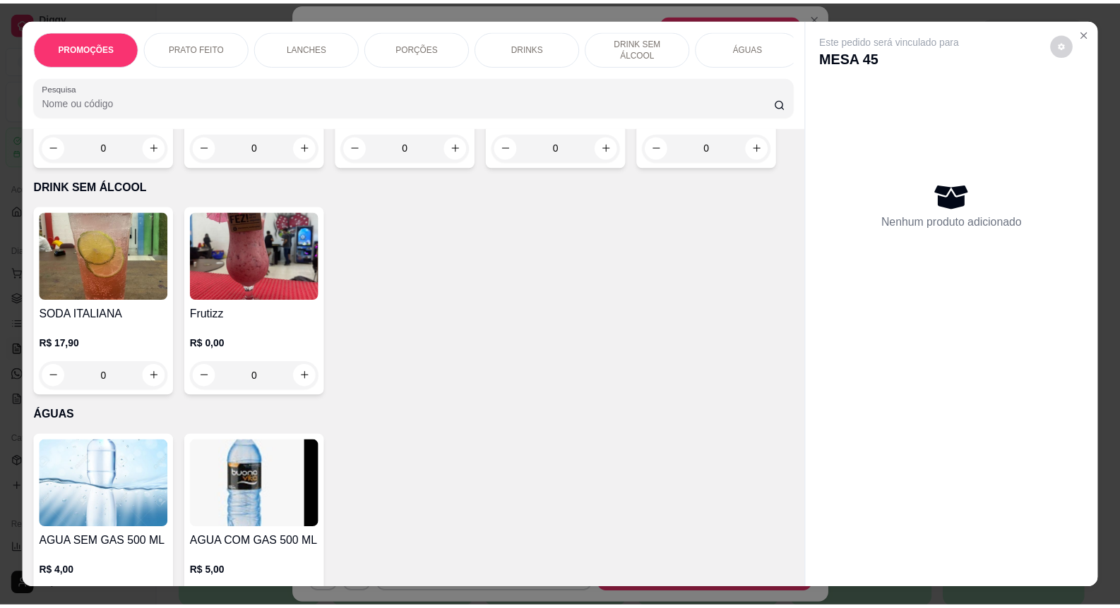
scroll to position [3088, 0]
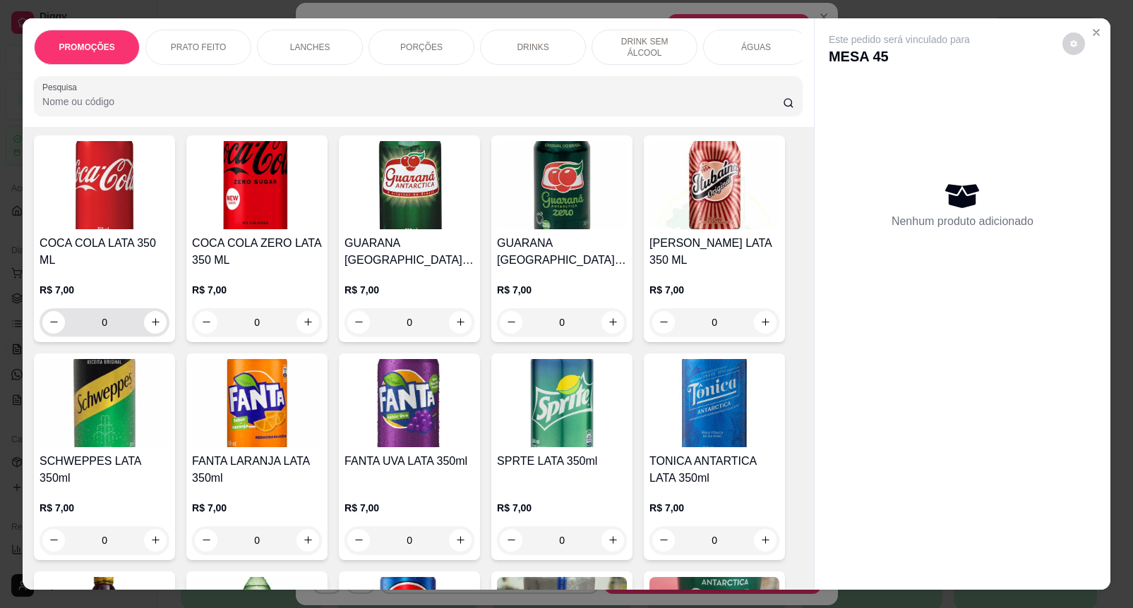
click at [150, 327] on icon "increase-product-quantity" at bounding box center [155, 322] width 11 height 11
type input "1"
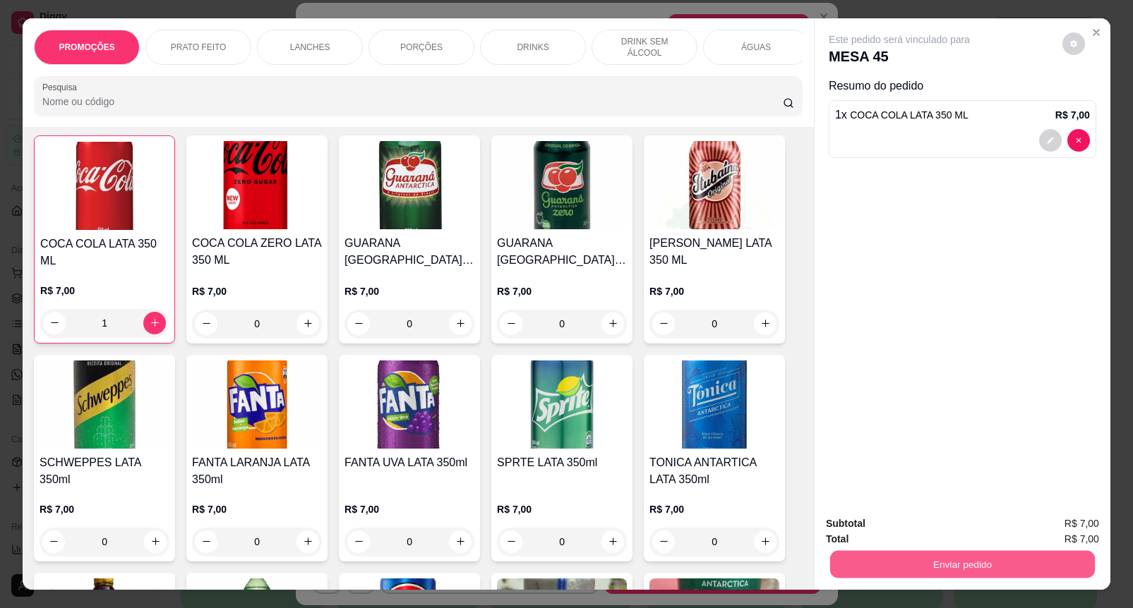
click at [1027, 551] on button "Enviar pedido" at bounding box center [962, 565] width 265 height 28
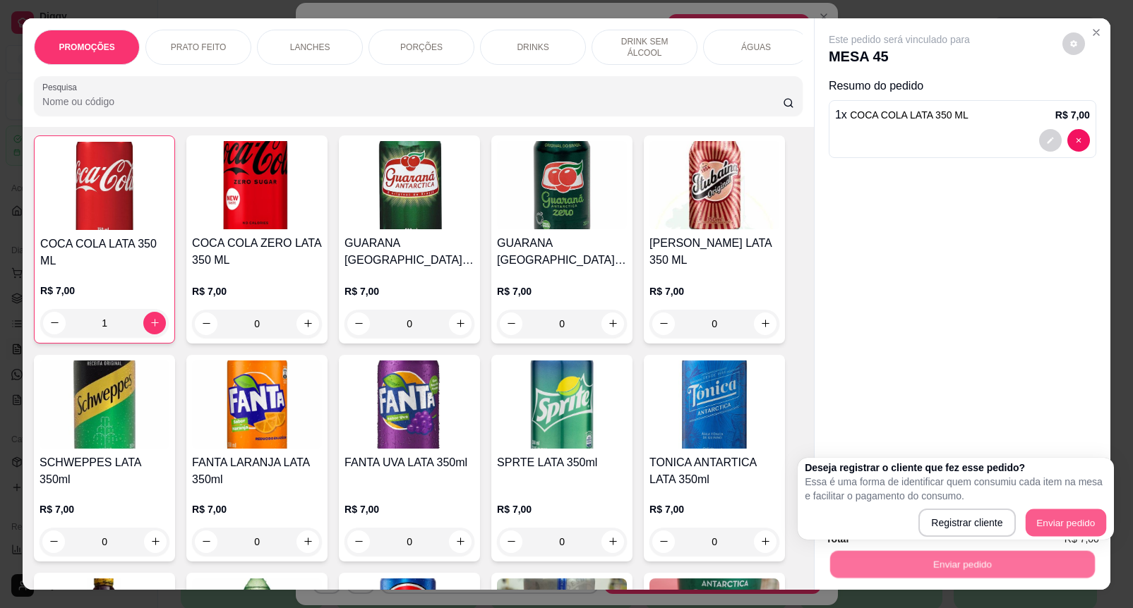
click at [1062, 510] on button "Enviar pedido" at bounding box center [1065, 524] width 80 height 28
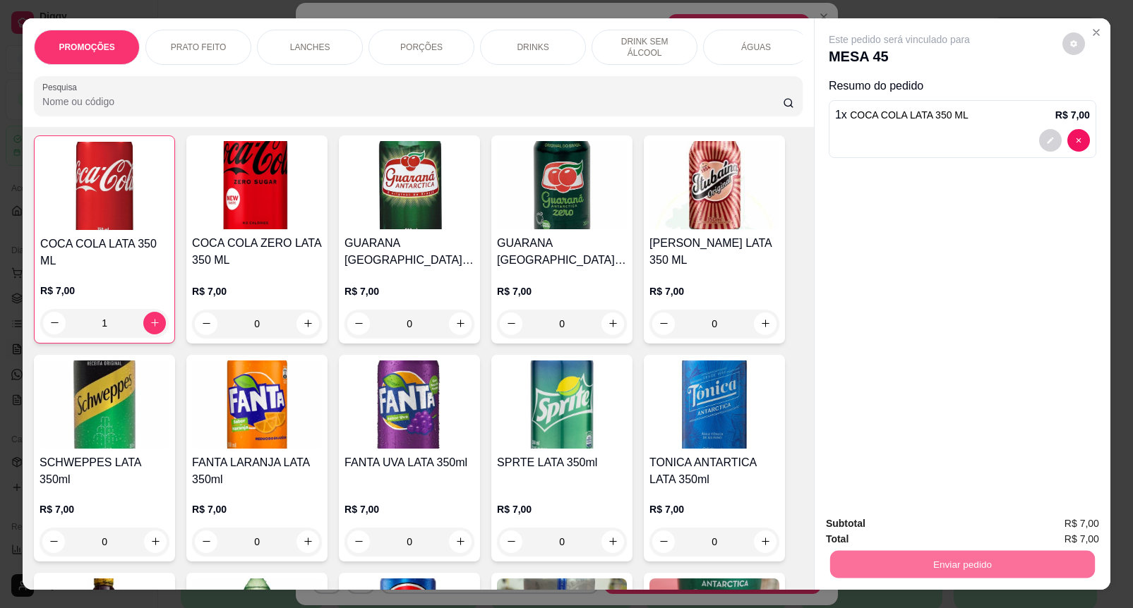
click at [1064, 517] on button "Enviar pedido" at bounding box center [1061, 523] width 80 height 27
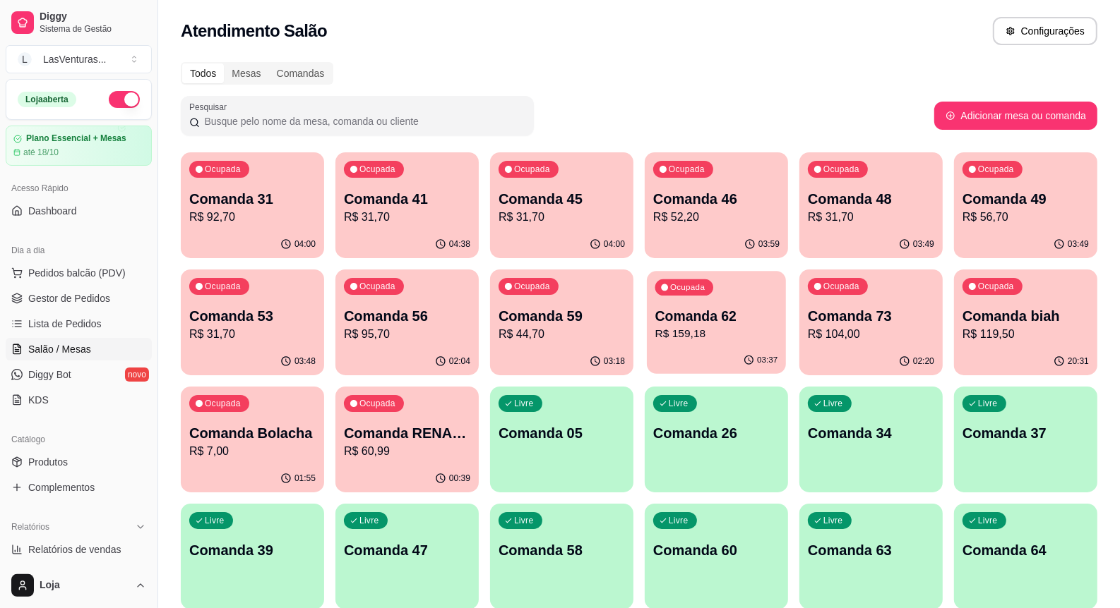
click at [739, 335] on p "R$ 159,18" at bounding box center [716, 334] width 123 height 16
drag, startPoint x: 37, startPoint y: 304, endPoint x: 44, endPoint y: 308, distance: 8.5
click at [39, 305] on span "Gestor de Pedidos" at bounding box center [69, 299] width 82 height 14
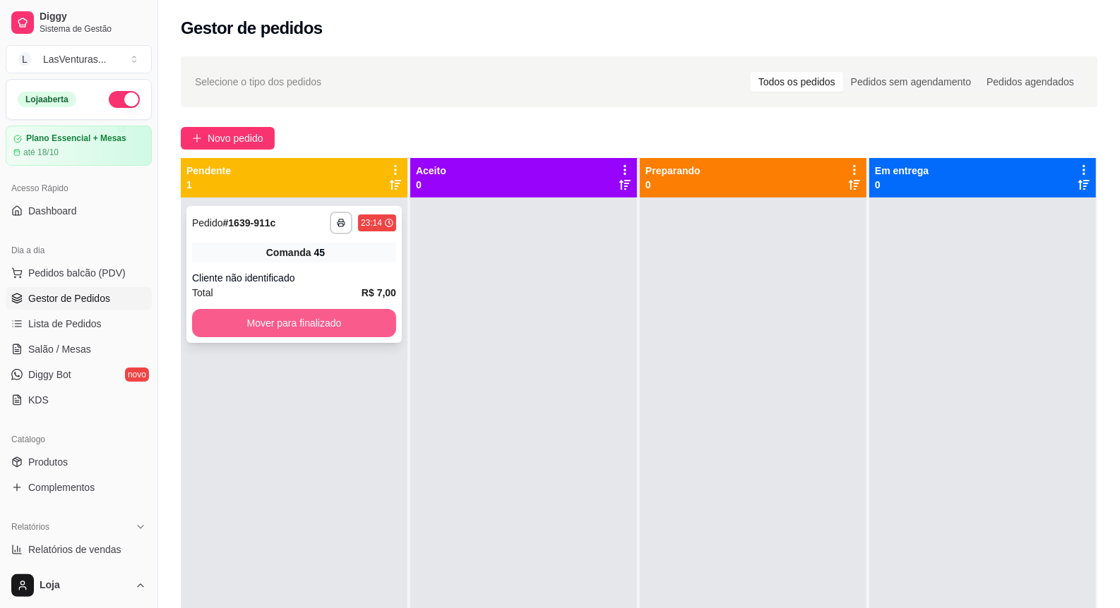
click at [319, 332] on button "Mover para finalizado" at bounding box center [294, 323] width 204 height 28
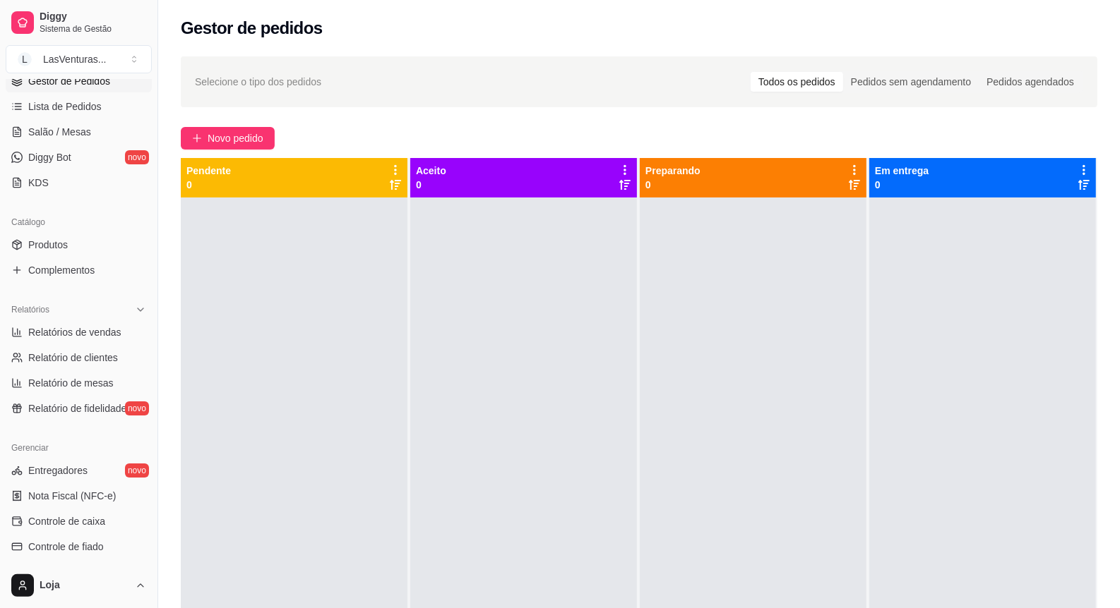
scroll to position [407, 0]
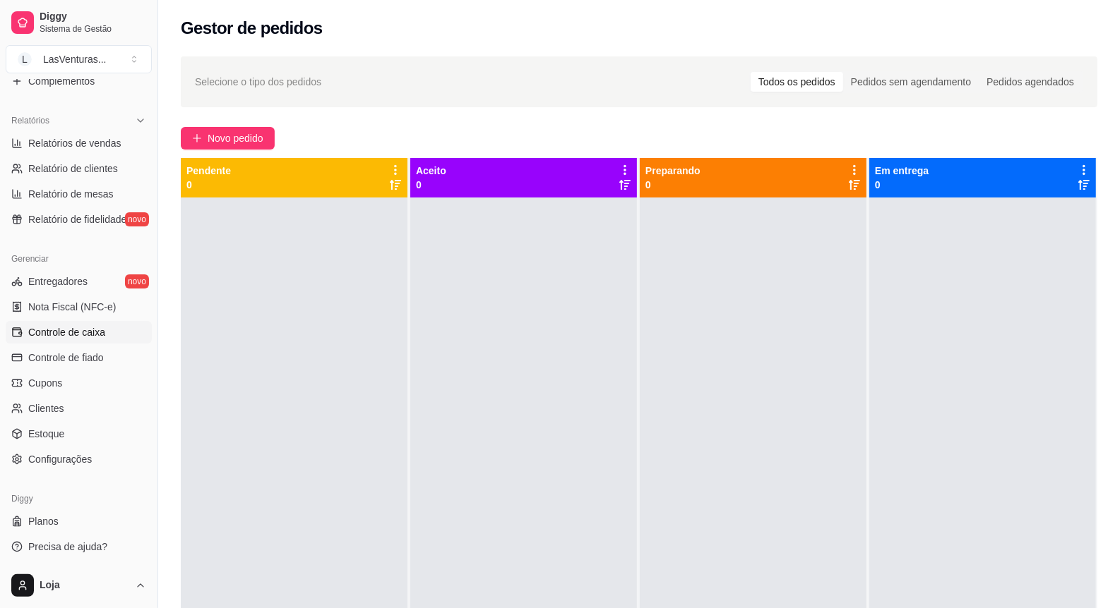
click at [78, 340] on link "Controle de caixa" at bounding box center [79, 332] width 146 height 23
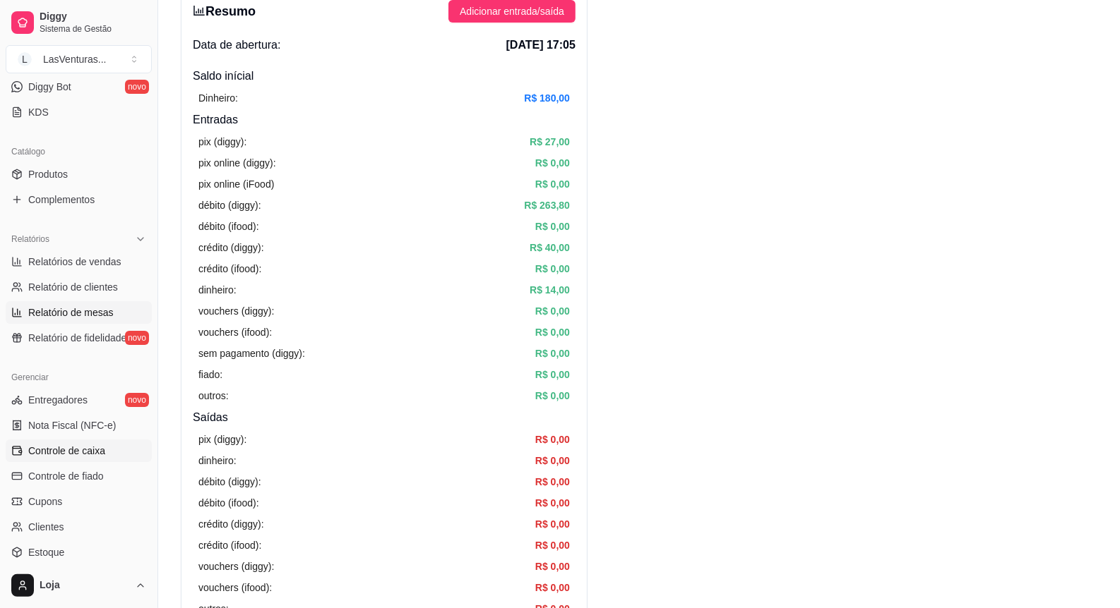
scroll to position [142, 0]
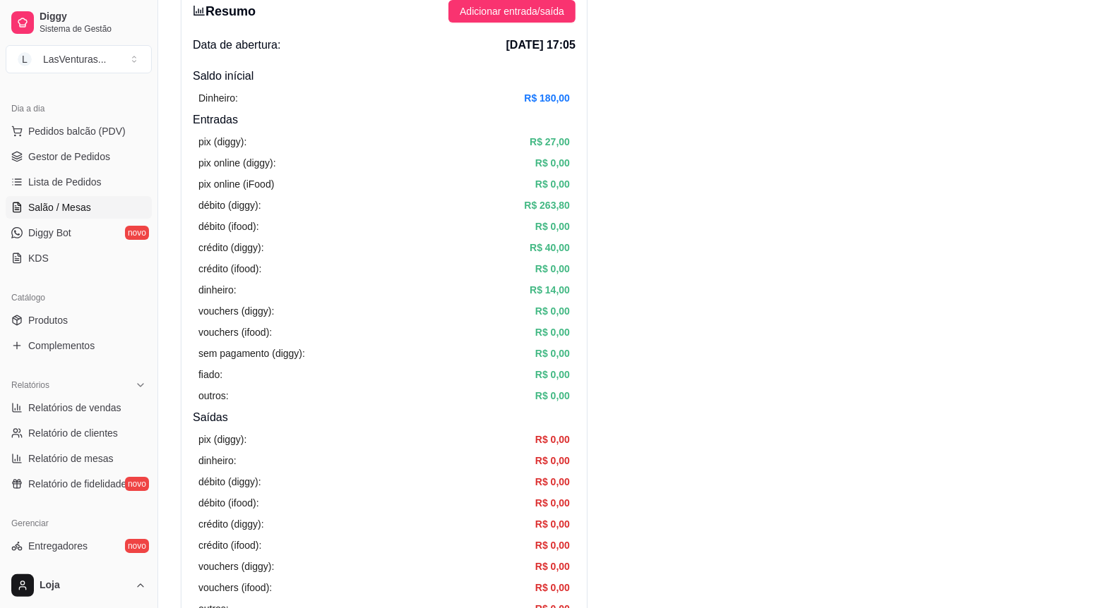
click at [68, 196] on link "Salão / Mesas" at bounding box center [79, 207] width 146 height 23
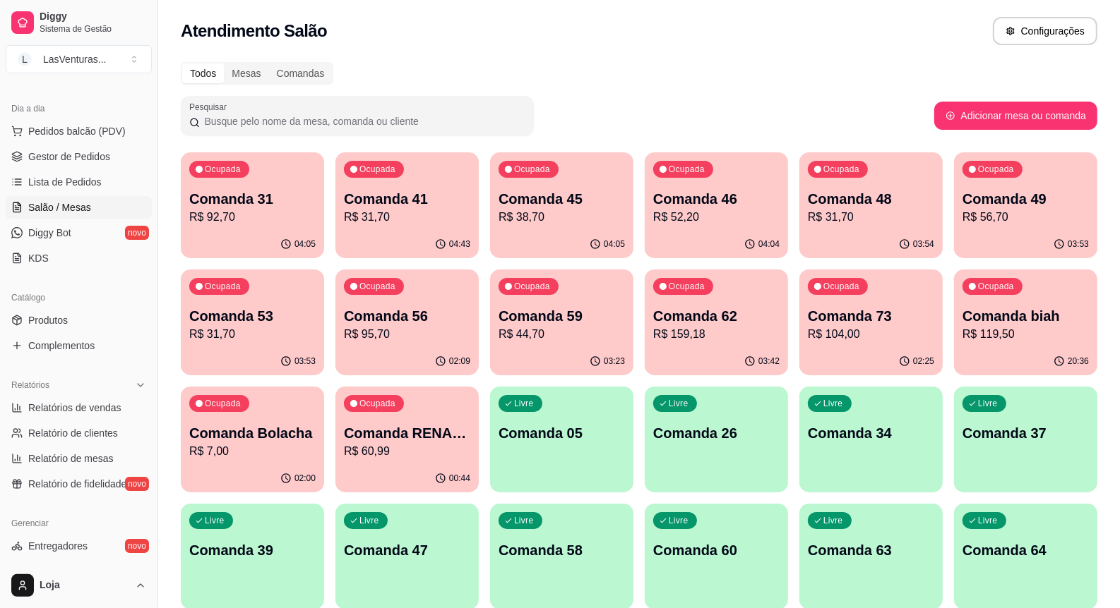
click at [836, 332] on p "R$ 104,00" at bounding box center [871, 334] width 126 height 17
click at [887, 184] on div "Ocupada Comanda 48 R$ 31,70" at bounding box center [870, 192] width 139 height 76
click at [983, 217] on p "R$ 56,70" at bounding box center [1025, 217] width 123 height 16
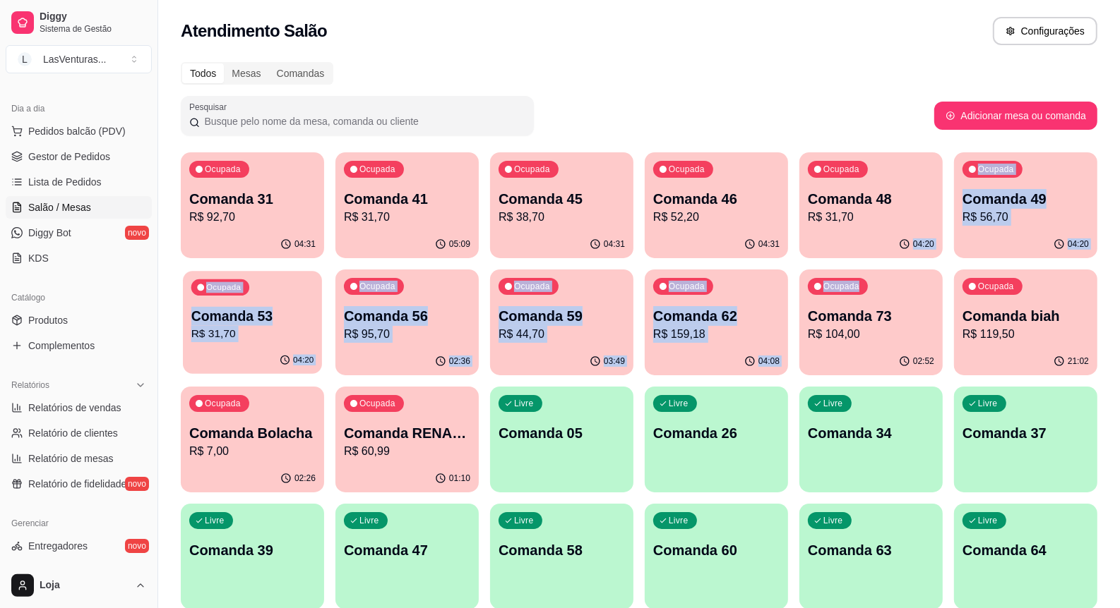
click at [226, 326] on p "R$ 31,70" at bounding box center [252, 334] width 123 height 16
click at [251, 372] on div "04:20" at bounding box center [252, 360] width 139 height 27
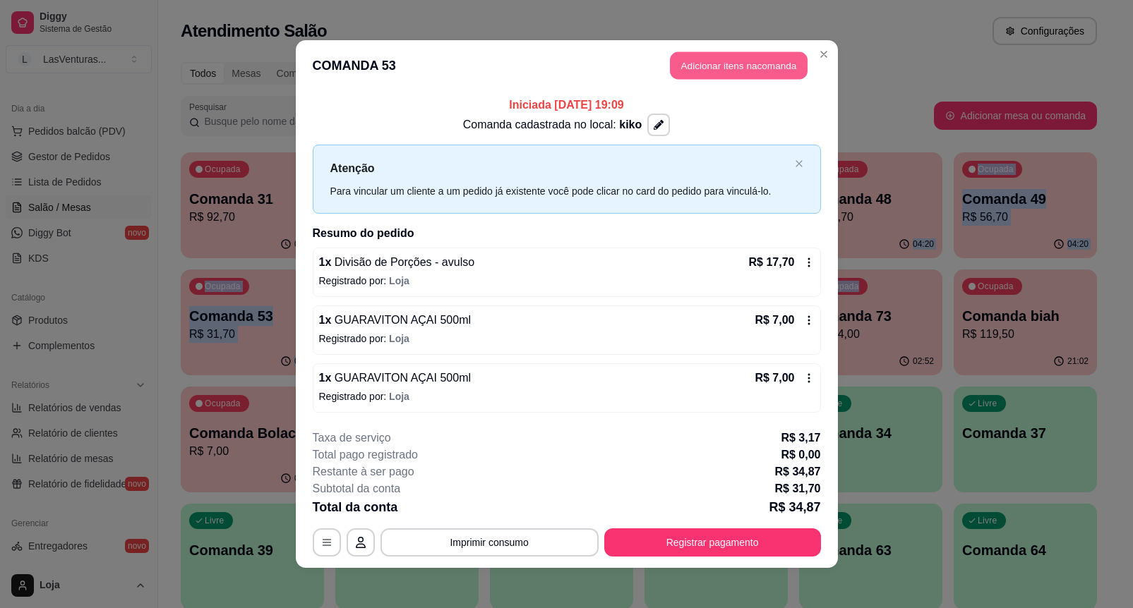
click at [746, 52] on button "Adicionar itens na comanda" at bounding box center [739, 66] width 138 height 28
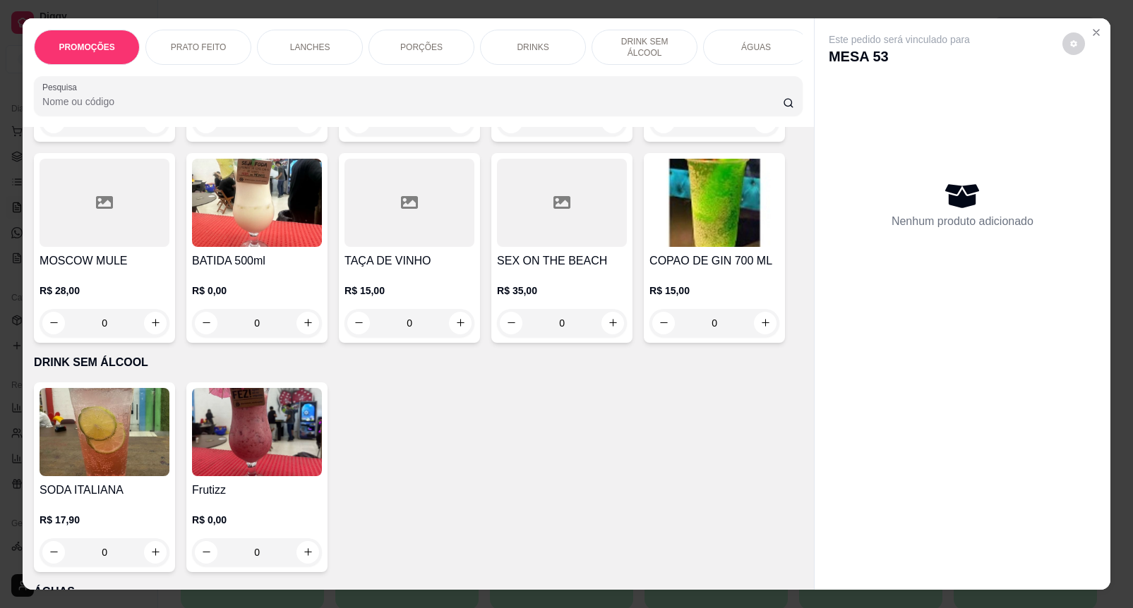
scroll to position [2912, 0]
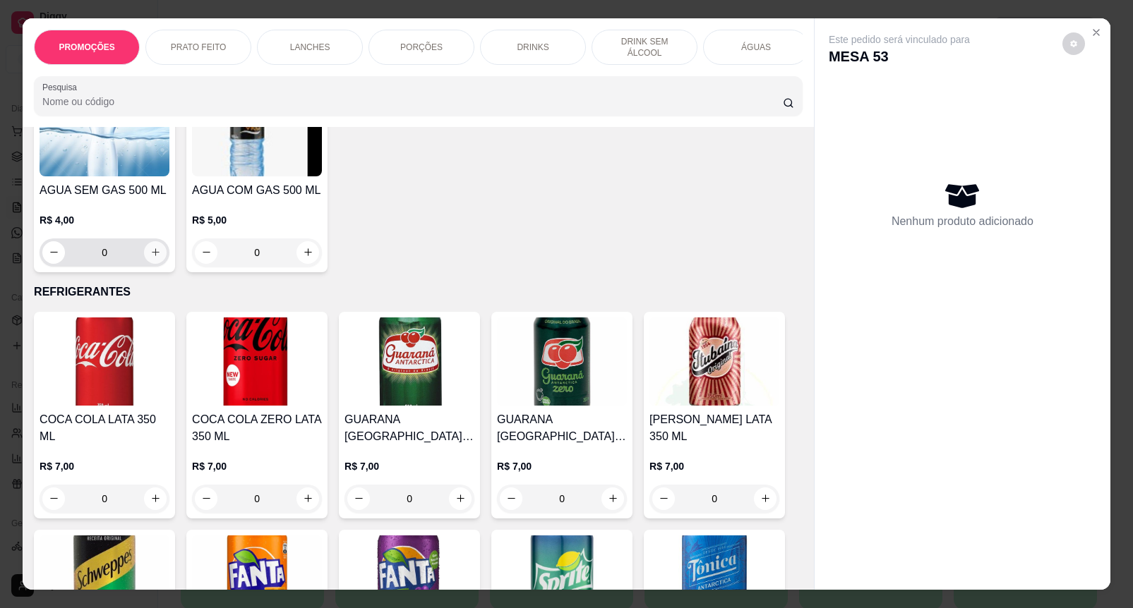
click at [152, 257] on icon "increase-product-quantity" at bounding box center [156, 253] width 8 height 8
type input "1"
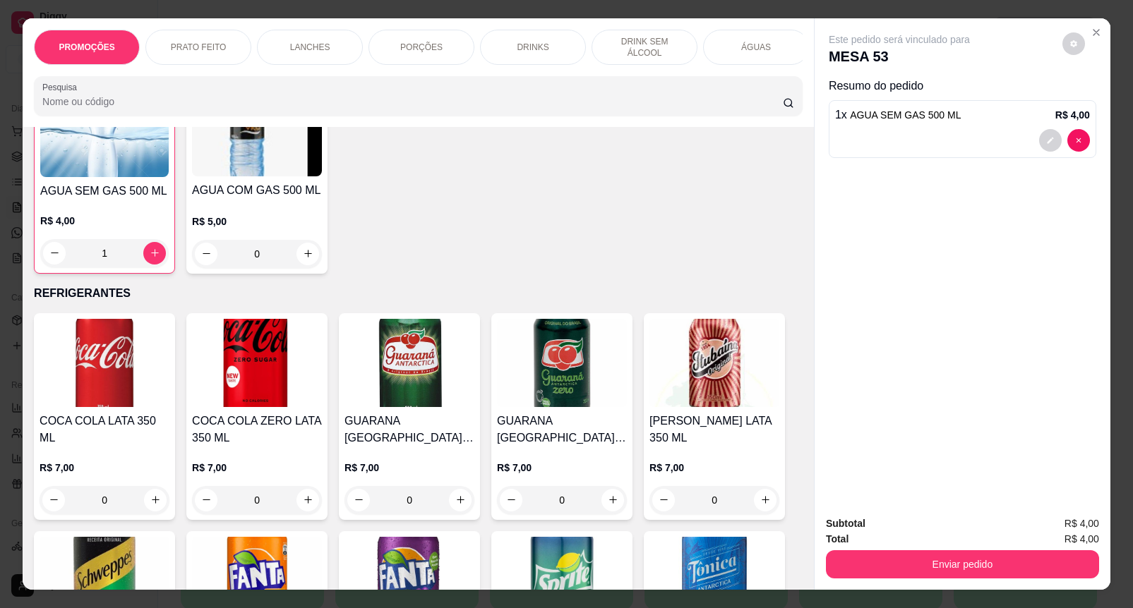
scroll to position [2912, 0]
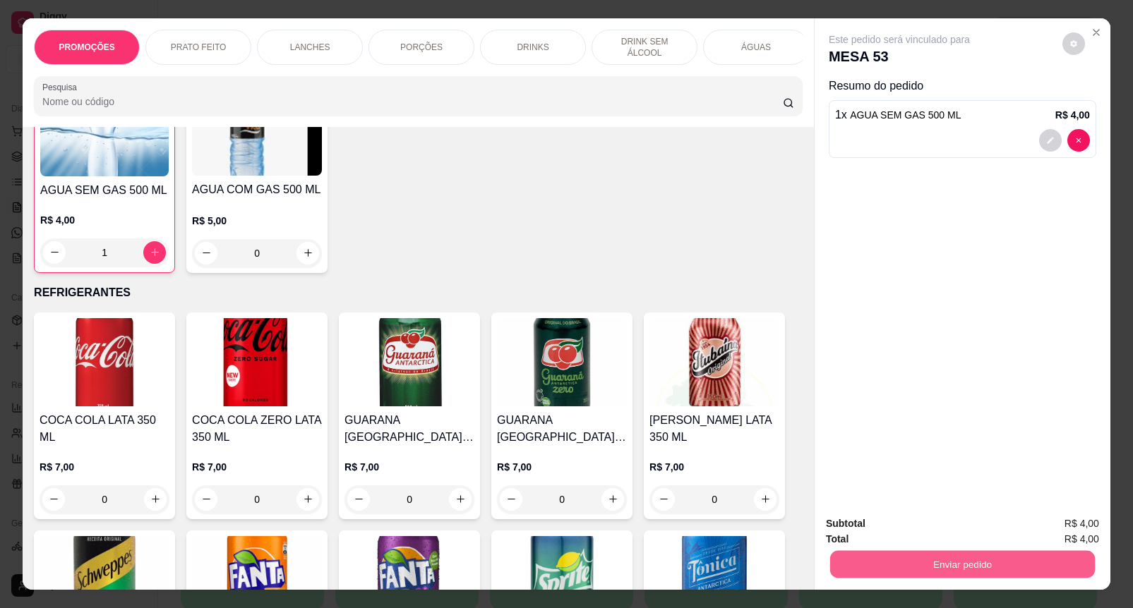
click at [916, 551] on button "Enviar pedido" at bounding box center [962, 565] width 265 height 28
click at [1064, 512] on button "Enviar pedido" at bounding box center [1061, 523] width 78 height 26
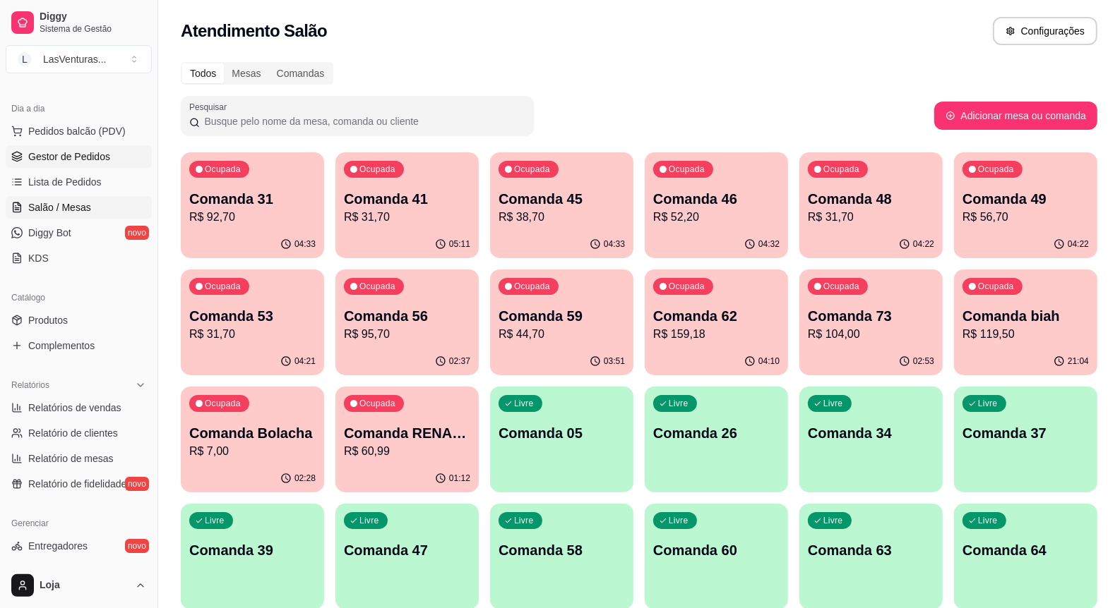
click at [134, 160] on link "Gestor de Pedidos" at bounding box center [79, 156] width 146 height 23
click at [110, 140] on button "Pedidos balcão (PDV)" at bounding box center [79, 131] width 146 height 23
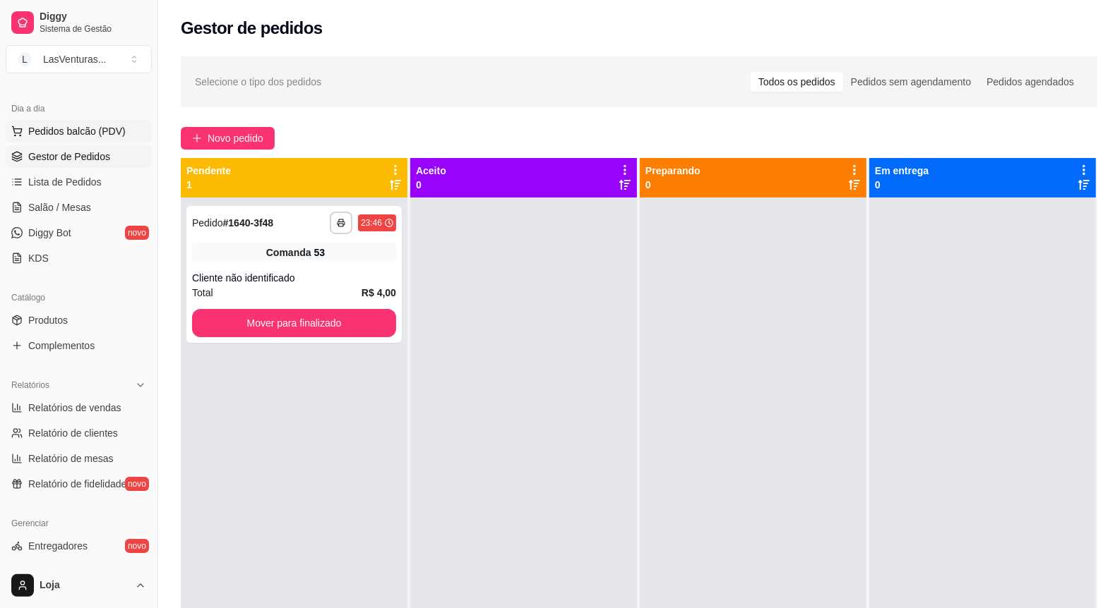
click at [99, 128] on span "Pedidos balcão (PDV)" at bounding box center [76, 131] width 97 height 14
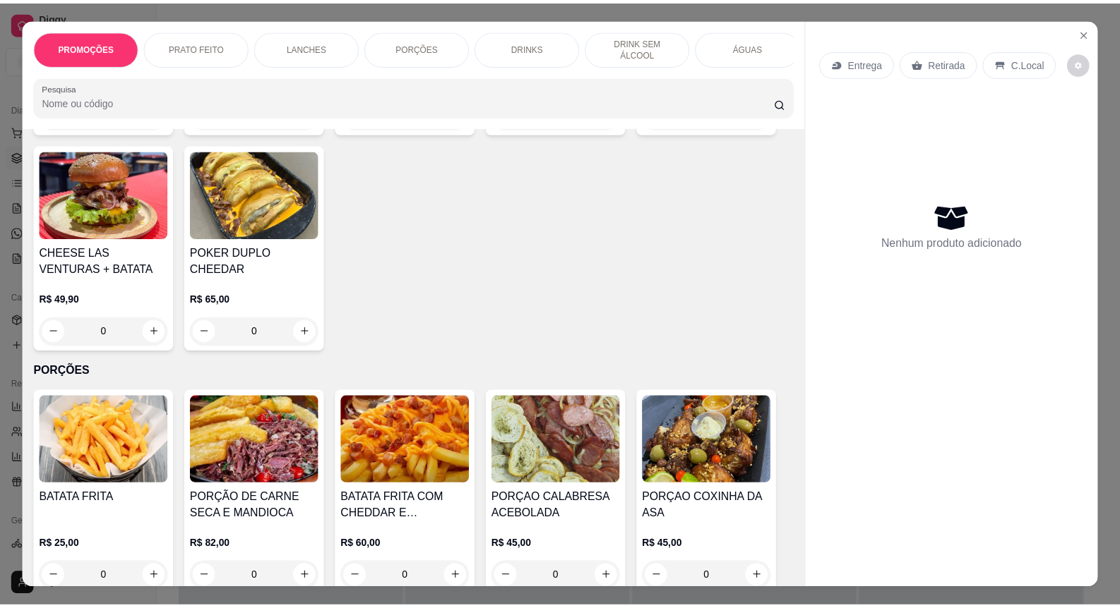
scroll to position [1235, 0]
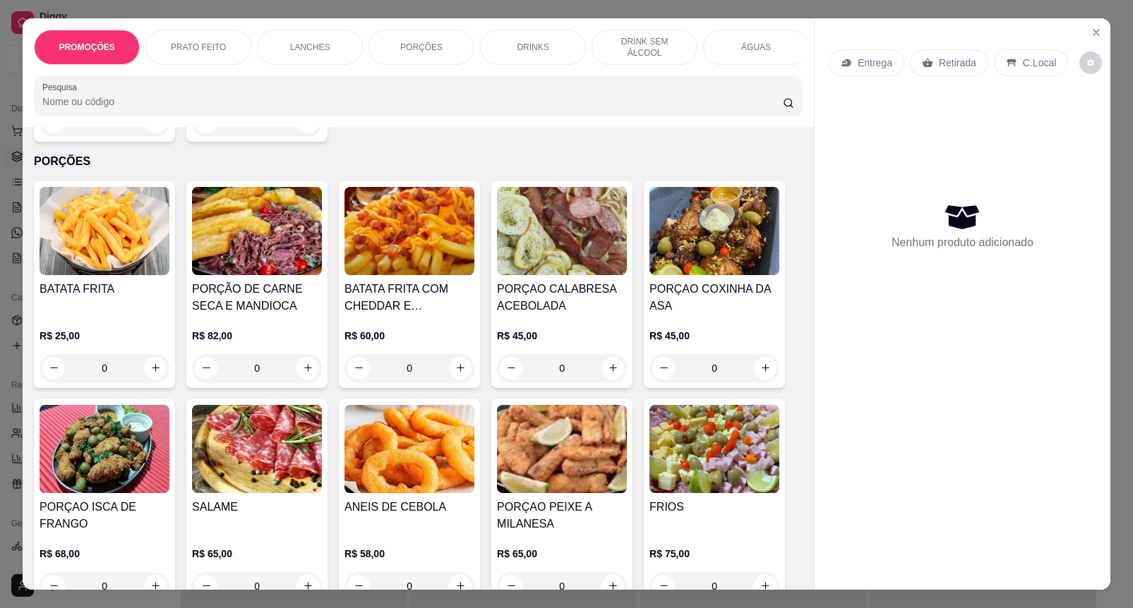
click at [1105, 20] on div "PROMOÇÕES PRATO FEITO LANCHES PORÇÕES DRINKS DRINK SEM ÁLCOOL ÁGUAS REFRIGERANT…" at bounding box center [566, 304] width 1133 height 608
click at [1096, 21] on button "Close" at bounding box center [1096, 32] width 23 height 23
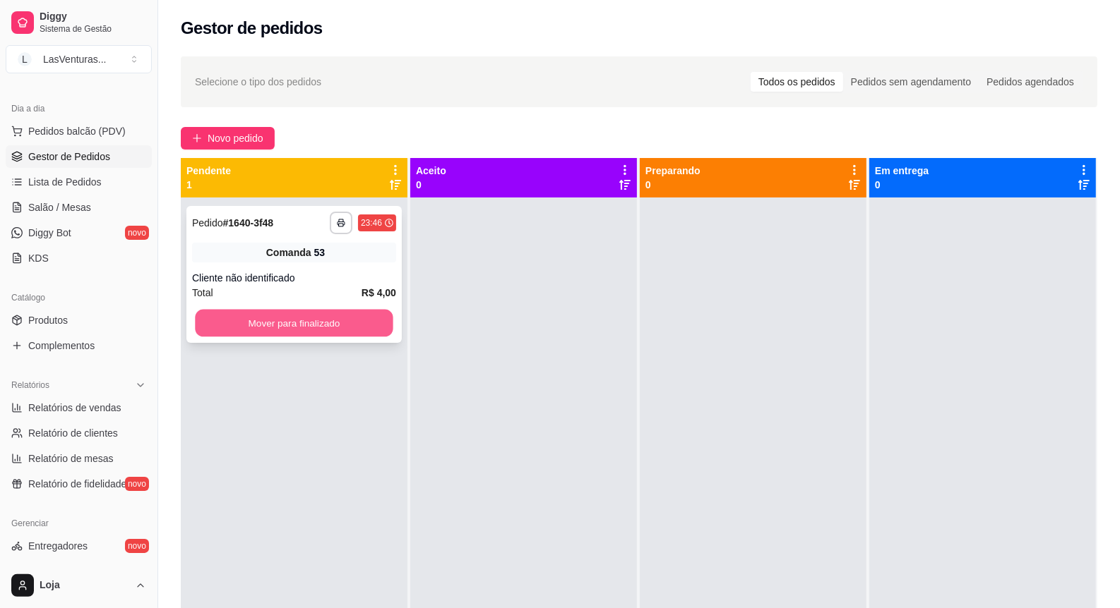
click at [346, 322] on button "Mover para finalizado" at bounding box center [294, 324] width 198 height 28
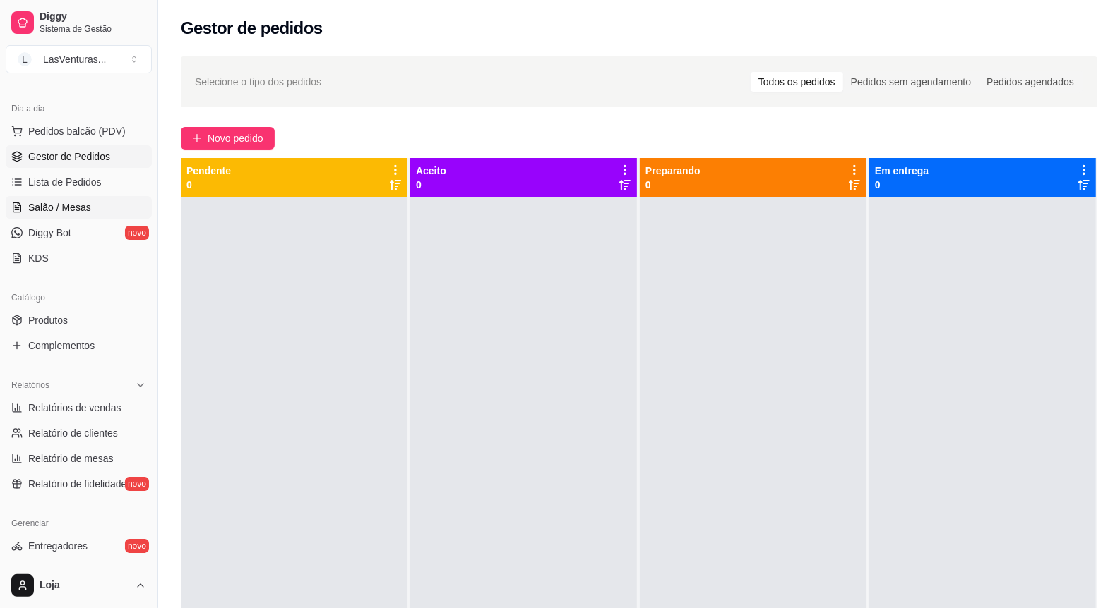
click at [107, 208] on link "Salão / Mesas" at bounding box center [79, 207] width 146 height 23
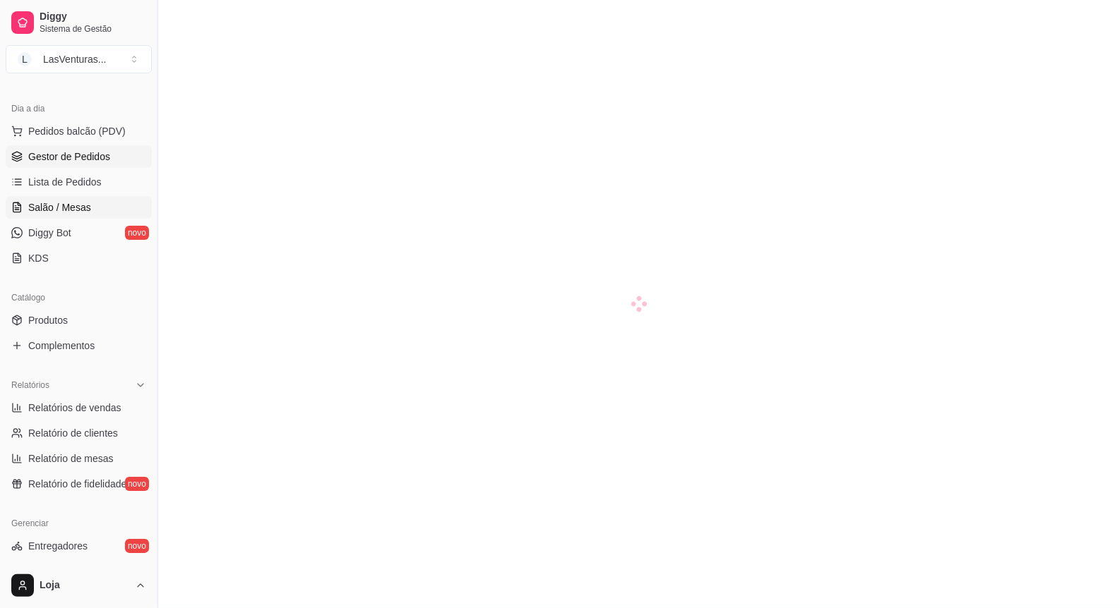
click at [96, 154] on span "Gestor de Pedidos" at bounding box center [69, 157] width 82 height 14
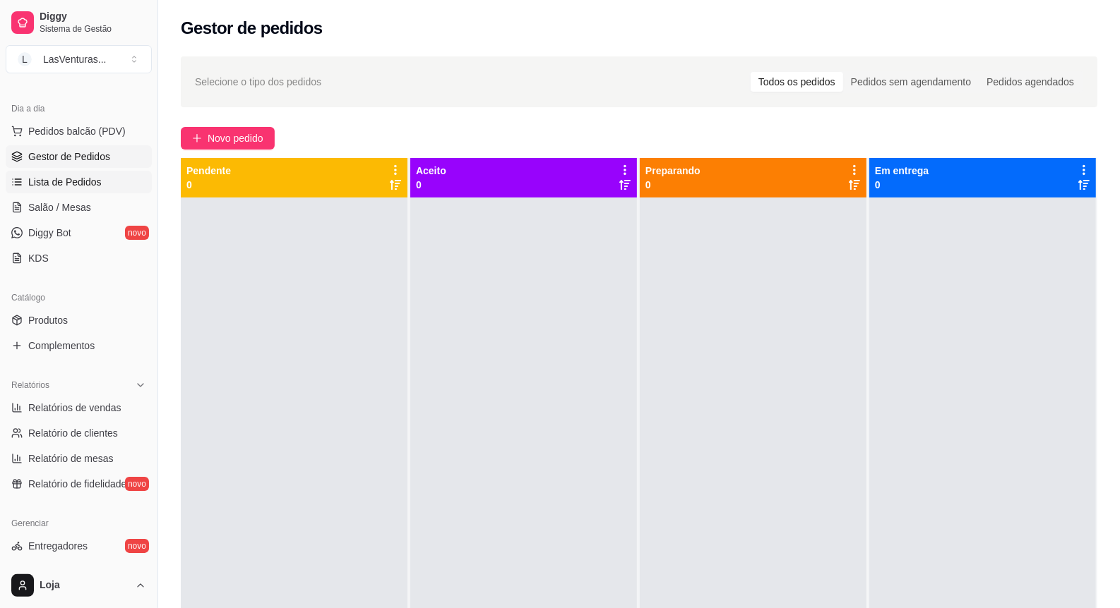
click at [133, 187] on link "Lista de Pedidos" at bounding box center [79, 182] width 146 height 23
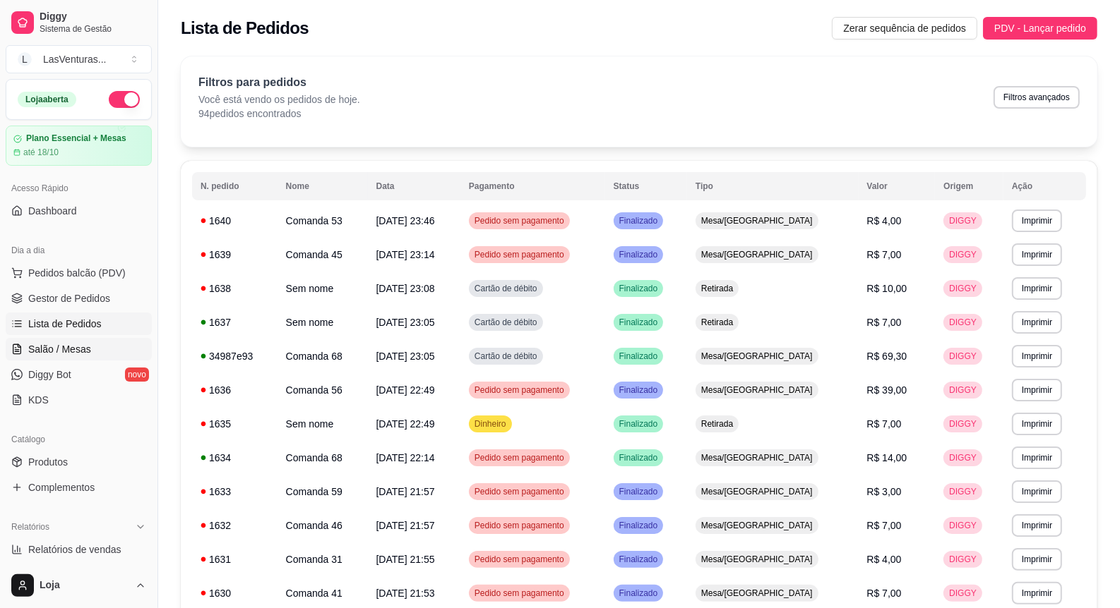
drag, startPoint x: 83, startPoint y: 352, endPoint x: 78, endPoint y: 347, distance: 7.5
click at [83, 351] on span "Salão / Mesas" at bounding box center [59, 349] width 63 height 14
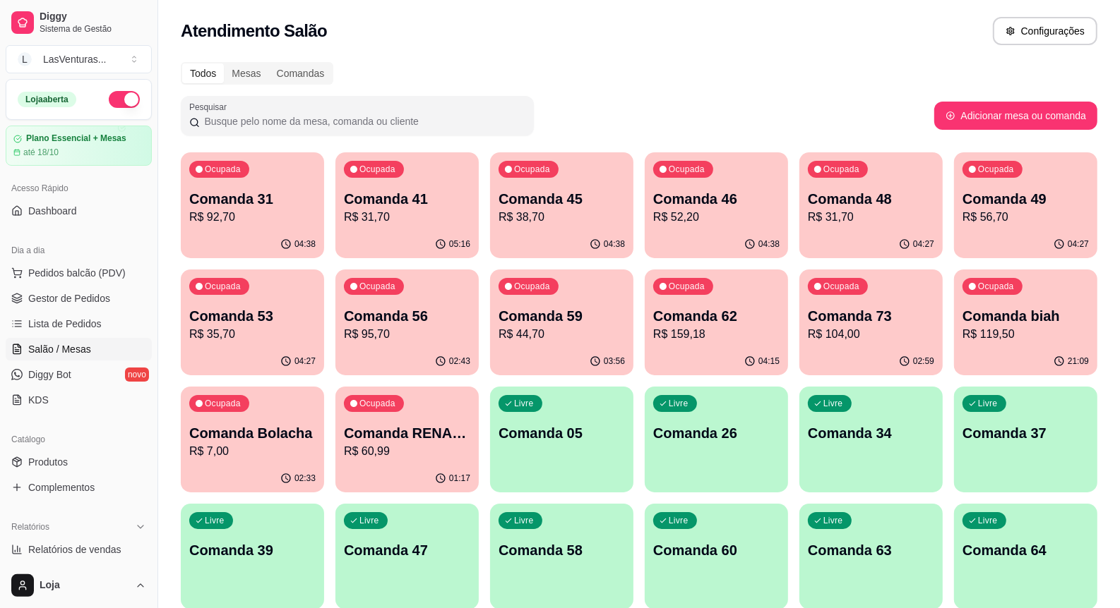
click at [435, 297] on div "Ocupada Comanda 56 R$ 95,70" at bounding box center [406, 309] width 143 height 78
click at [595, 322] on p "Comanda 59" at bounding box center [561, 316] width 126 height 20
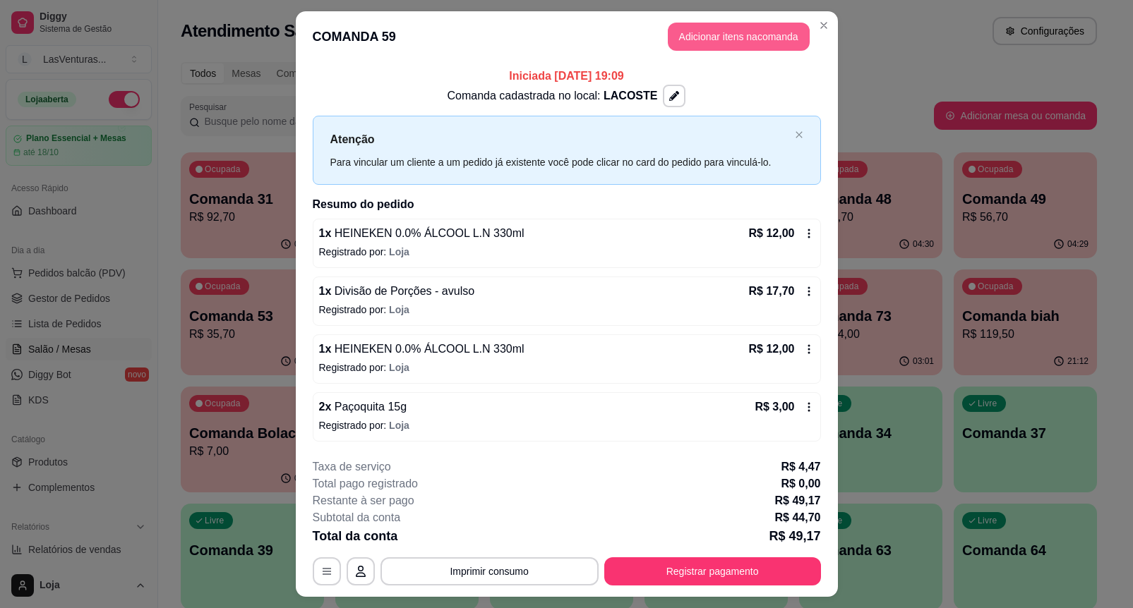
click at [700, 37] on button "Adicionar itens na comanda" at bounding box center [739, 37] width 142 height 28
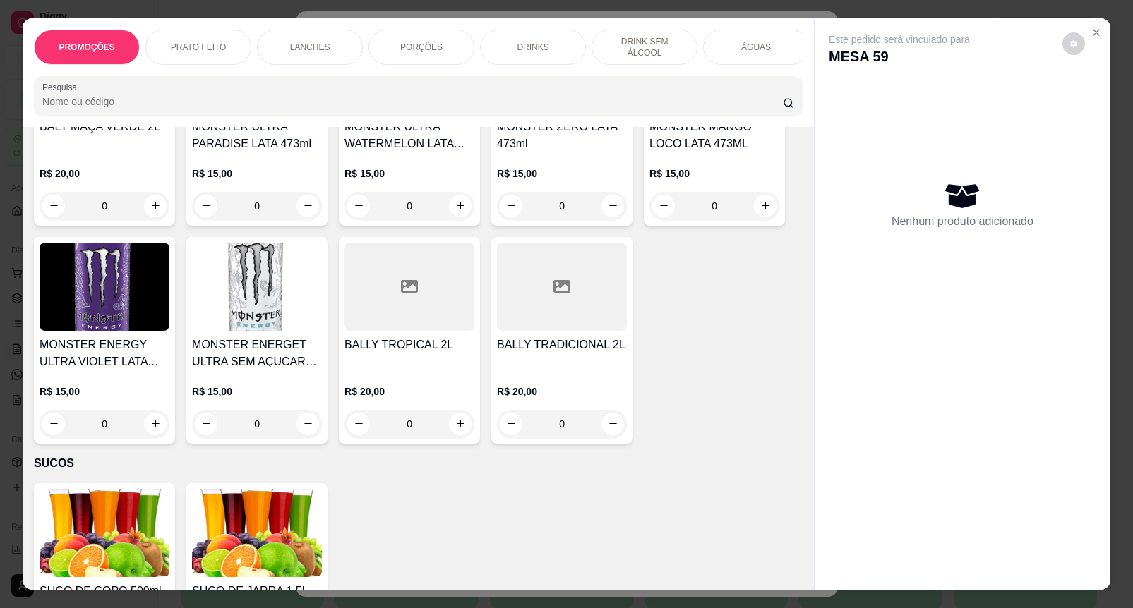
scroll to position [4853, 0]
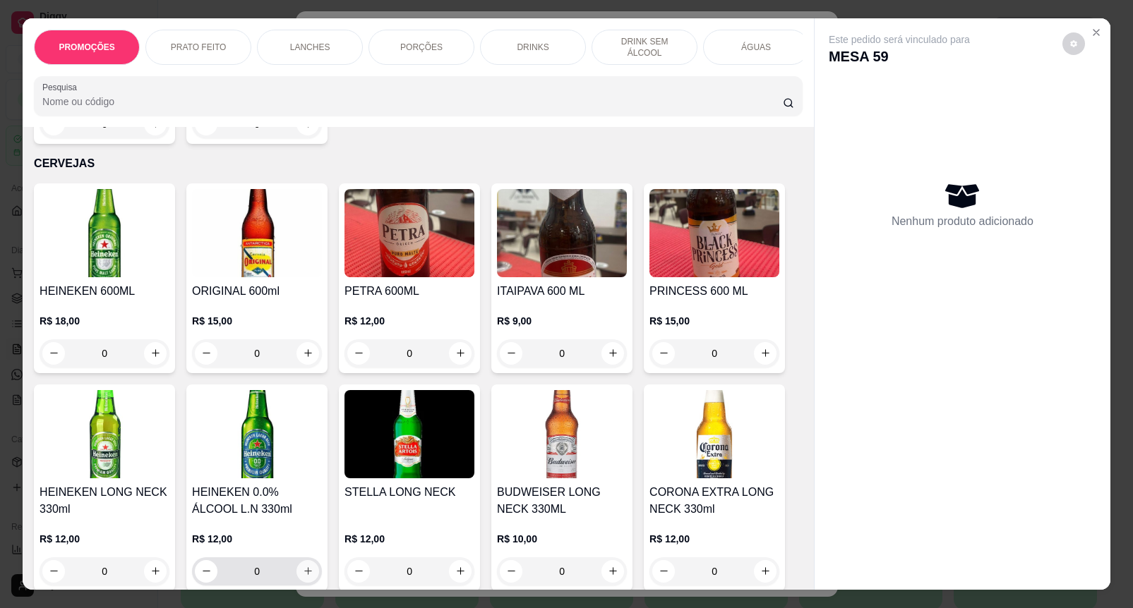
click at [304, 566] on icon "increase-product-quantity" at bounding box center [308, 571] width 11 height 11
type input "1"
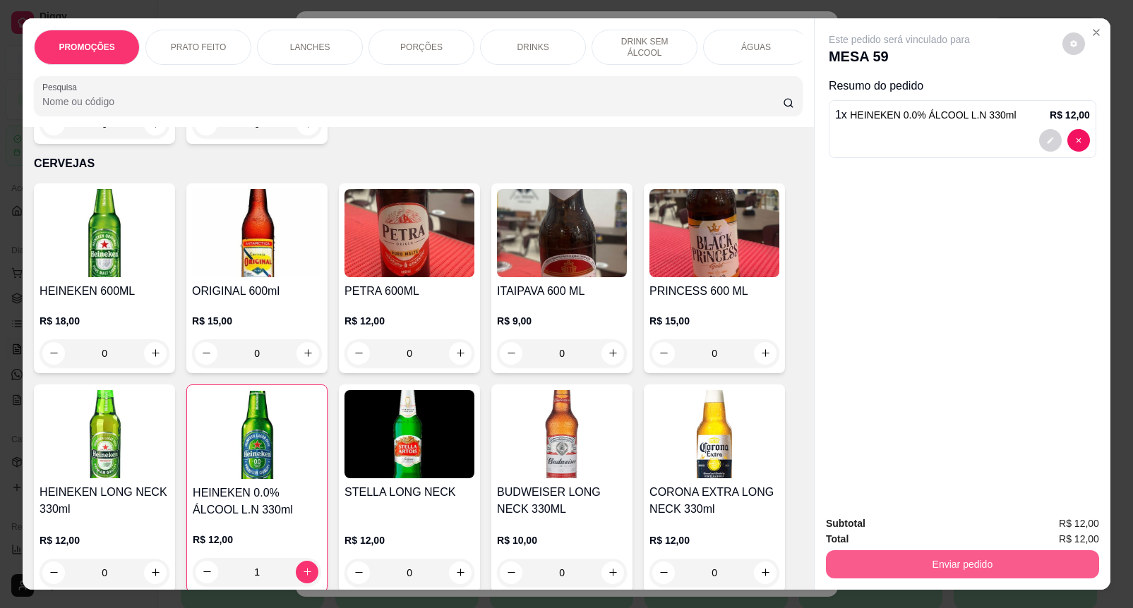
click at [962, 562] on button "Enviar pedido" at bounding box center [962, 565] width 273 height 28
click at [1052, 515] on button "Enviar pedido" at bounding box center [1061, 523] width 80 height 27
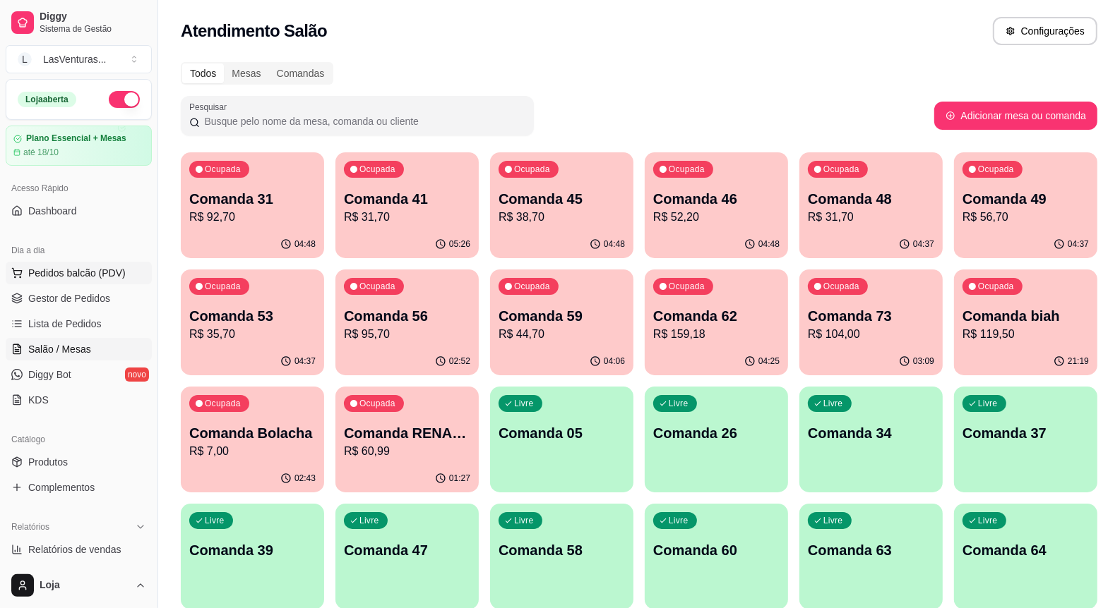
click at [87, 263] on button "Pedidos balcão (PDV)" at bounding box center [79, 273] width 146 height 23
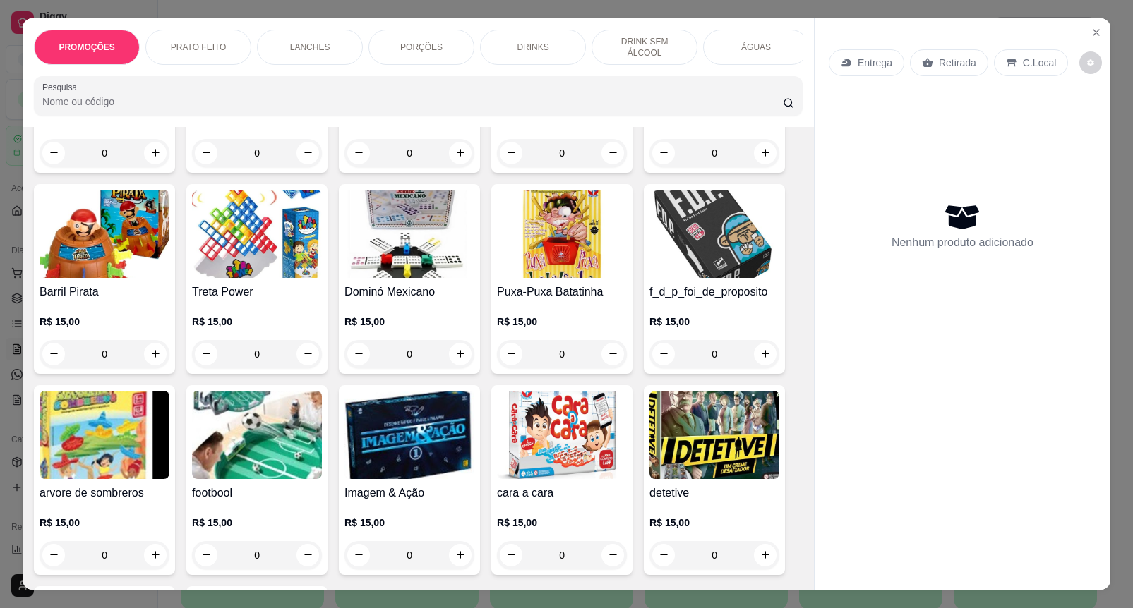
scroll to position [11277, 0]
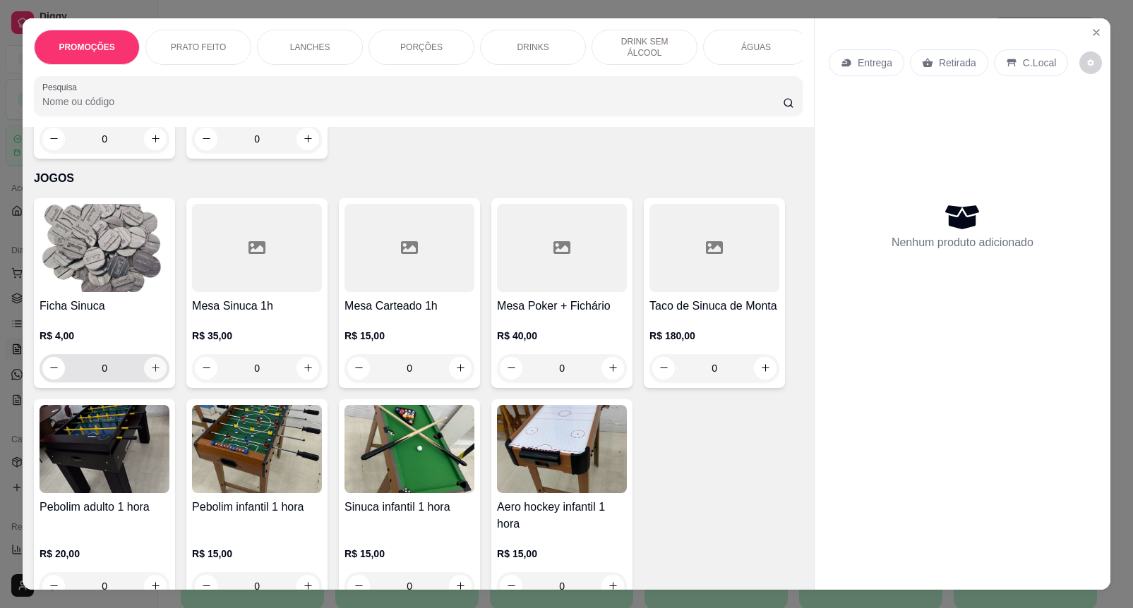
click at [150, 363] on icon "increase-product-quantity" at bounding box center [155, 368] width 11 height 11
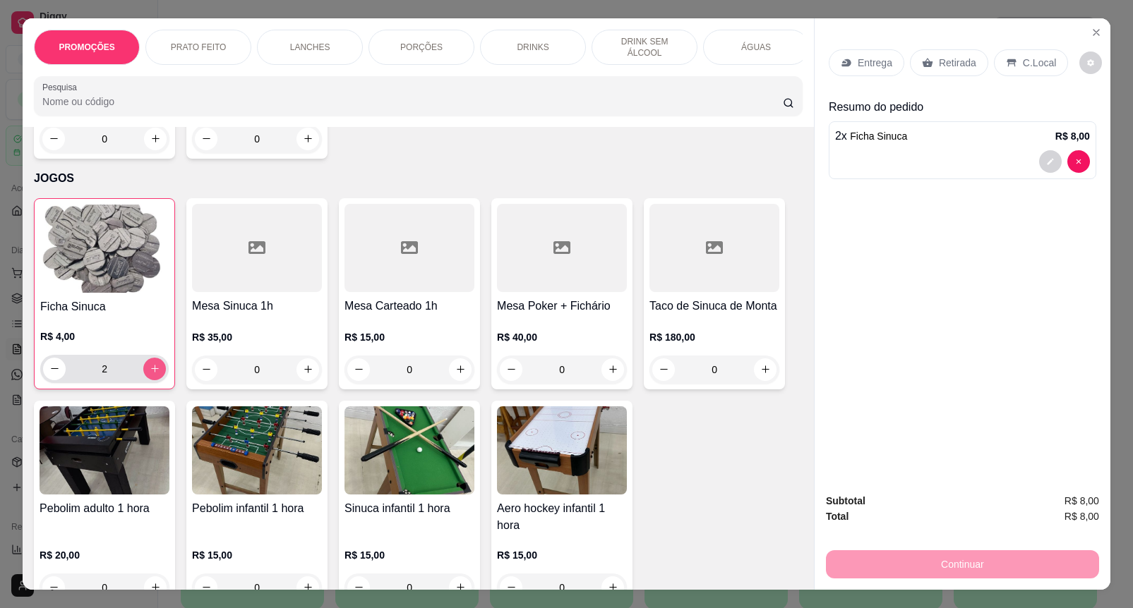
type input "2"
click at [926, 49] on div "Retirada" at bounding box center [949, 62] width 78 height 27
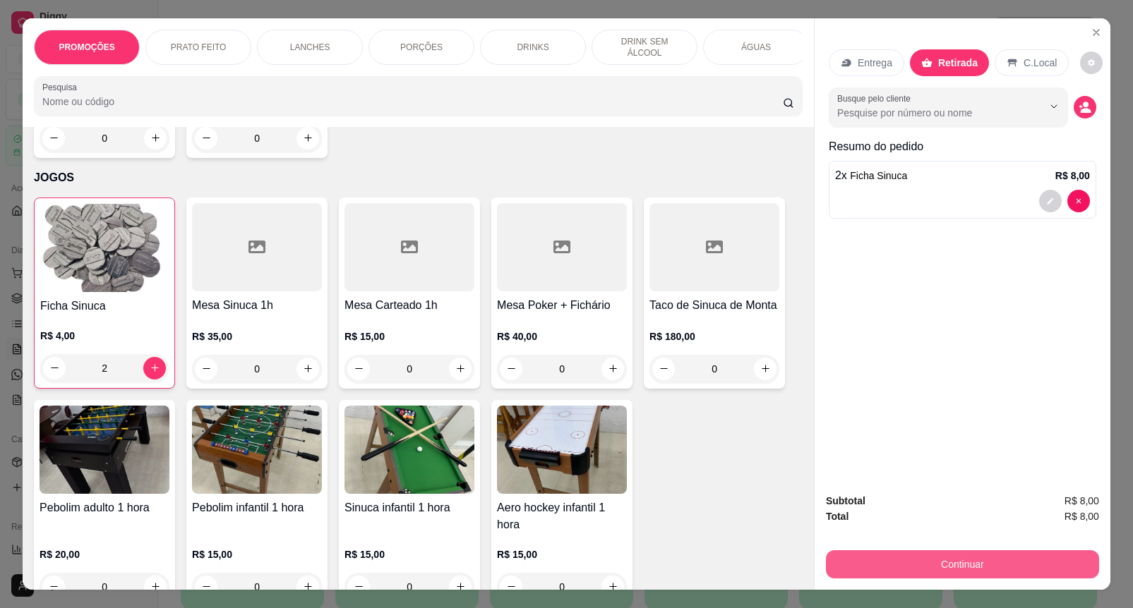
click at [889, 556] on button "Continuar" at bounding box center [962, 565] width 273 height 28
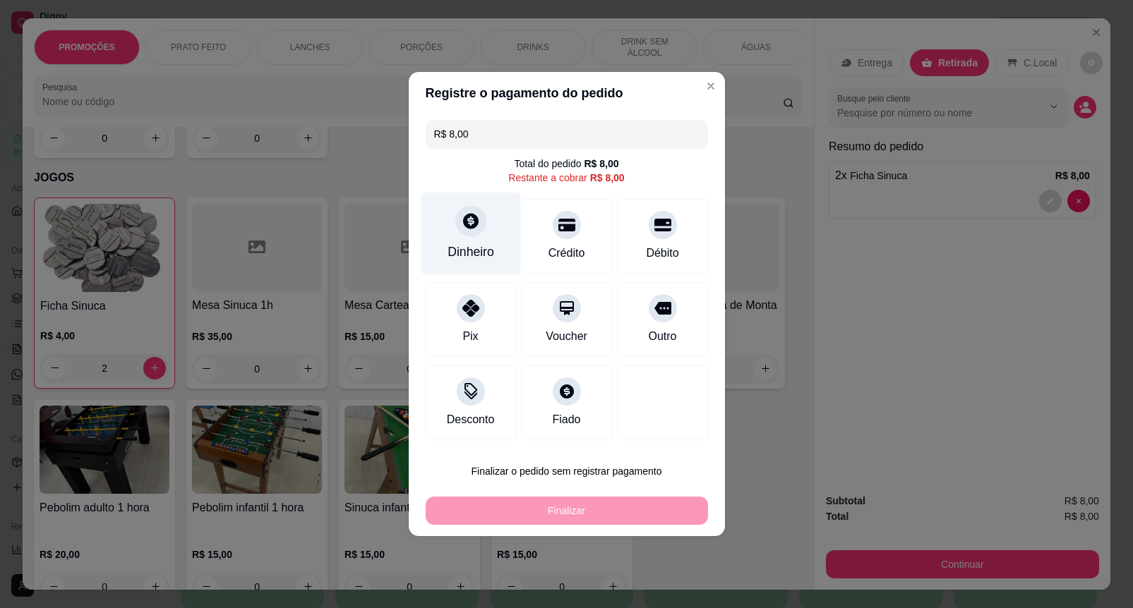
click at [481, 216] on div "Dinheiro" at bounding box center [471, 234] width 100 height 83
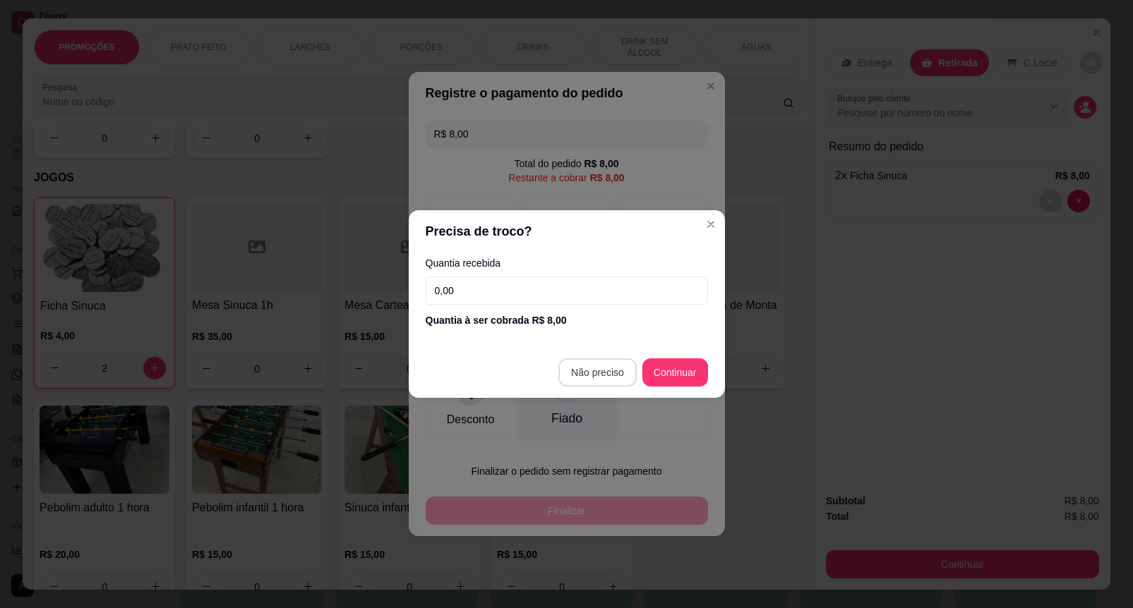
type input "R$ 0,00"
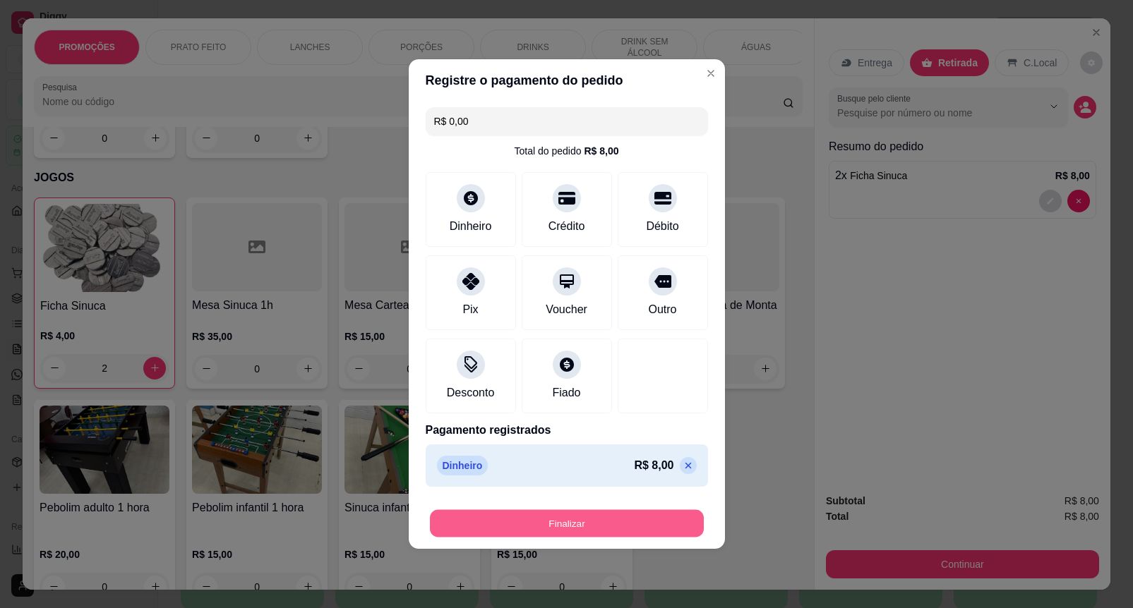
click at [605, 528] on button "Finalizar" at bounding box center [567, 524] width 274 height 28
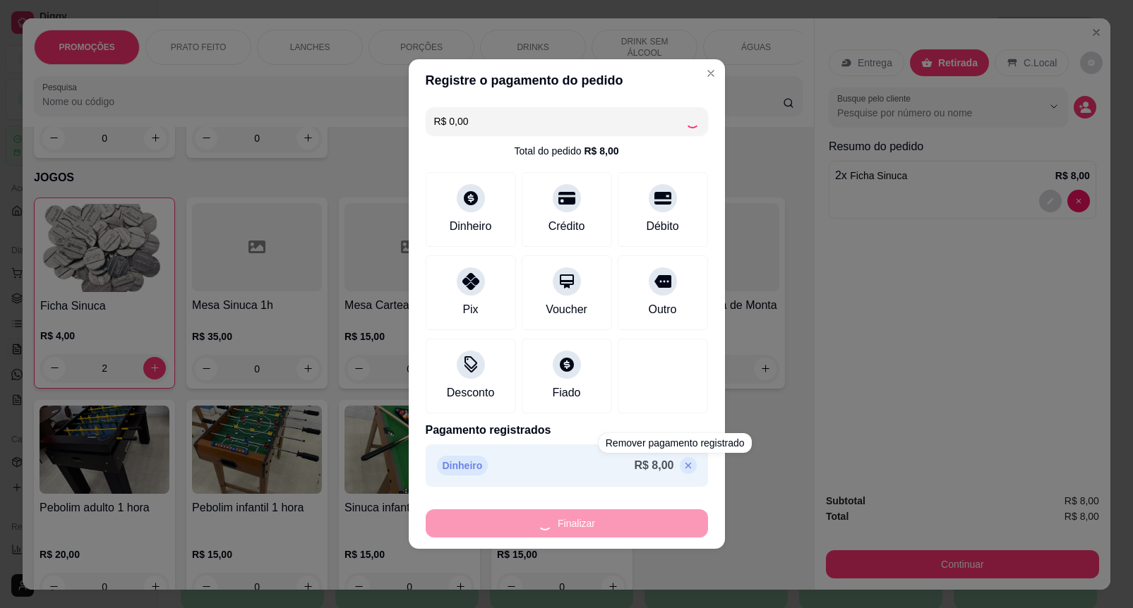
type input "0"
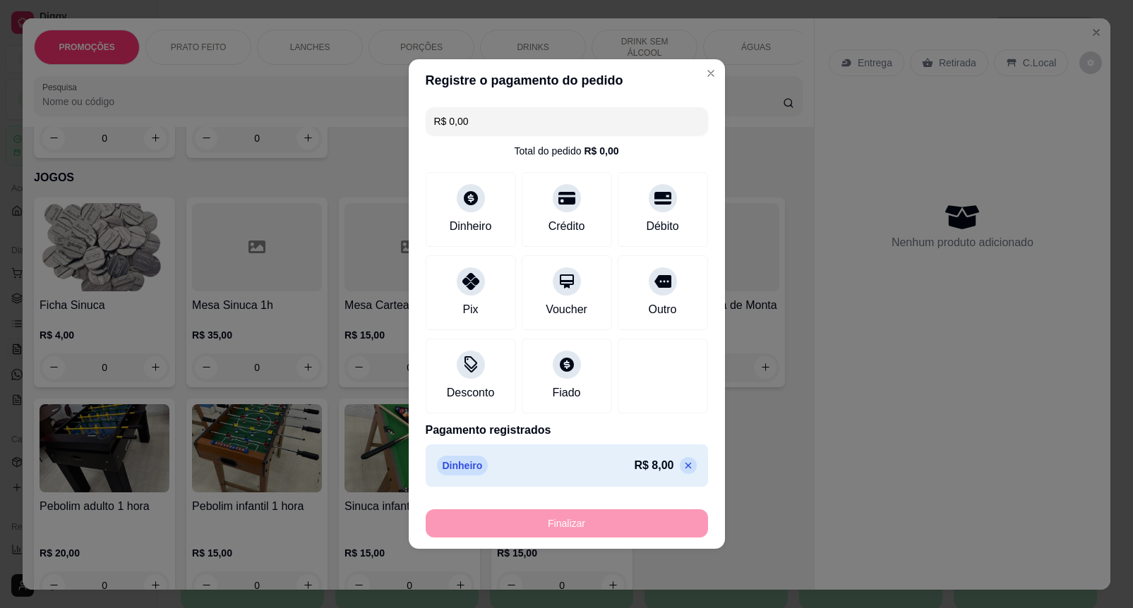
type input "-R$ 8,00"
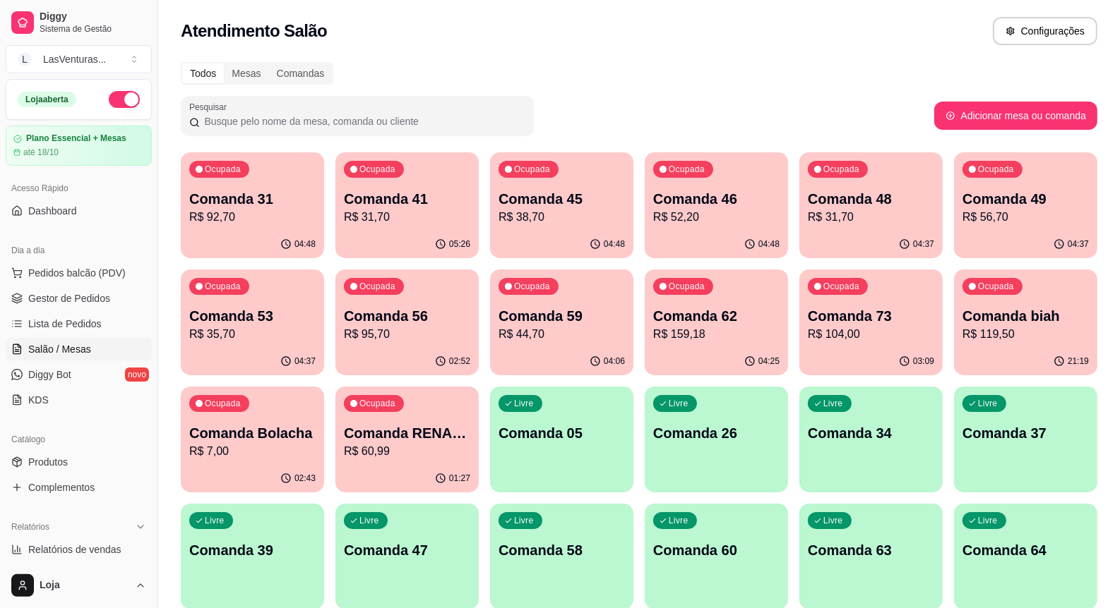
click at [354, 336] on p "R$ 95,70" at bounding box center [407, 334] width 126 height 17
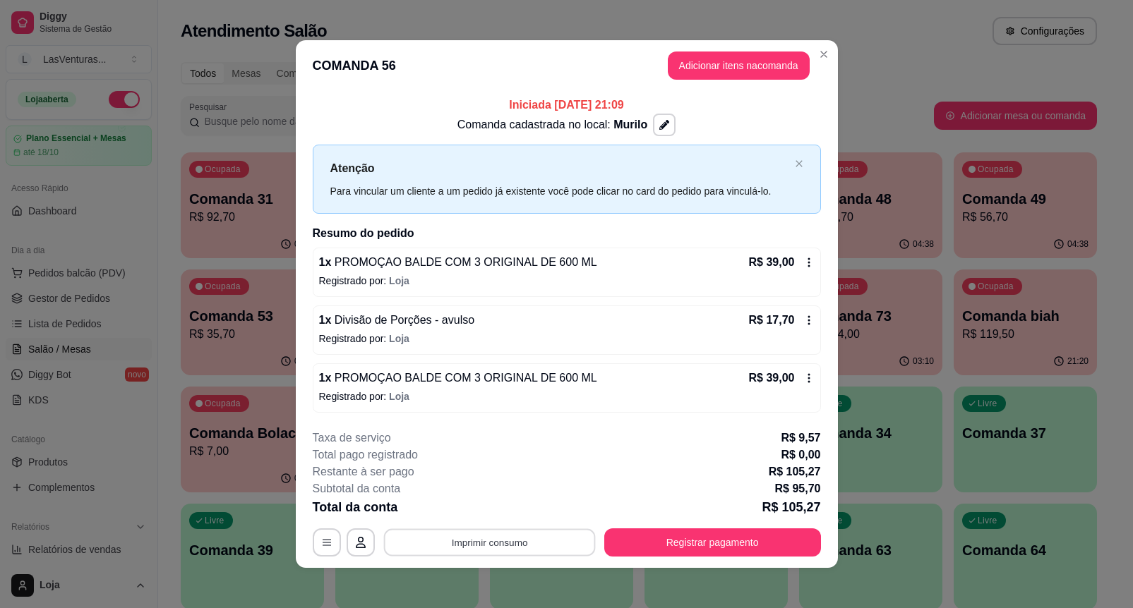
click at [520, 539] on button "Imprimir consumo" at bounding box center [489, 543] width 212 height 28
click at [499, 500] on button "IMPRESSORA" at bounding box center [486, 511] width 99 height 22
click at [716, 546] on button "Registrar pagamento" at bounding box center [712, 543] width 210 height 28
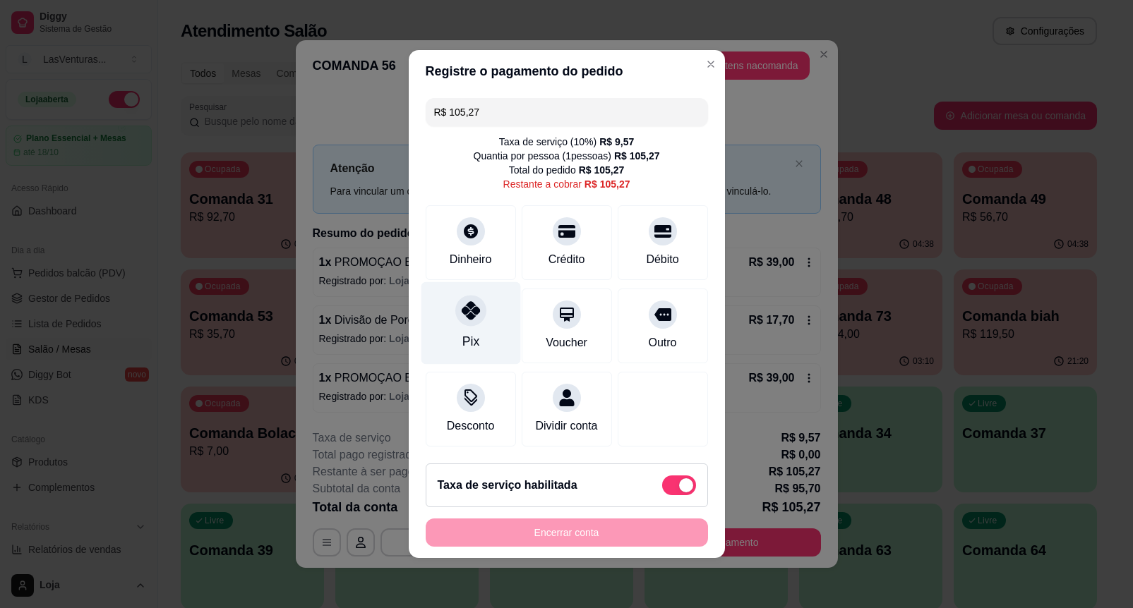
click at [473, 330] on div "Pix" at bounding box center [471, 323] width 100 height 83
type input "R$ 0,00"
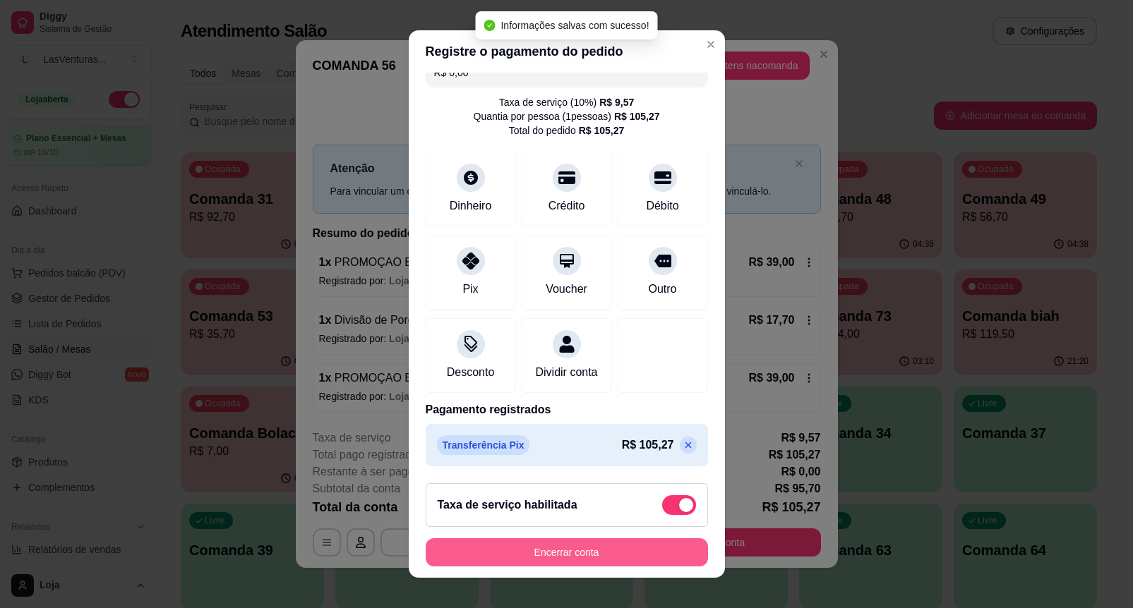
scroll to position [15, 0]
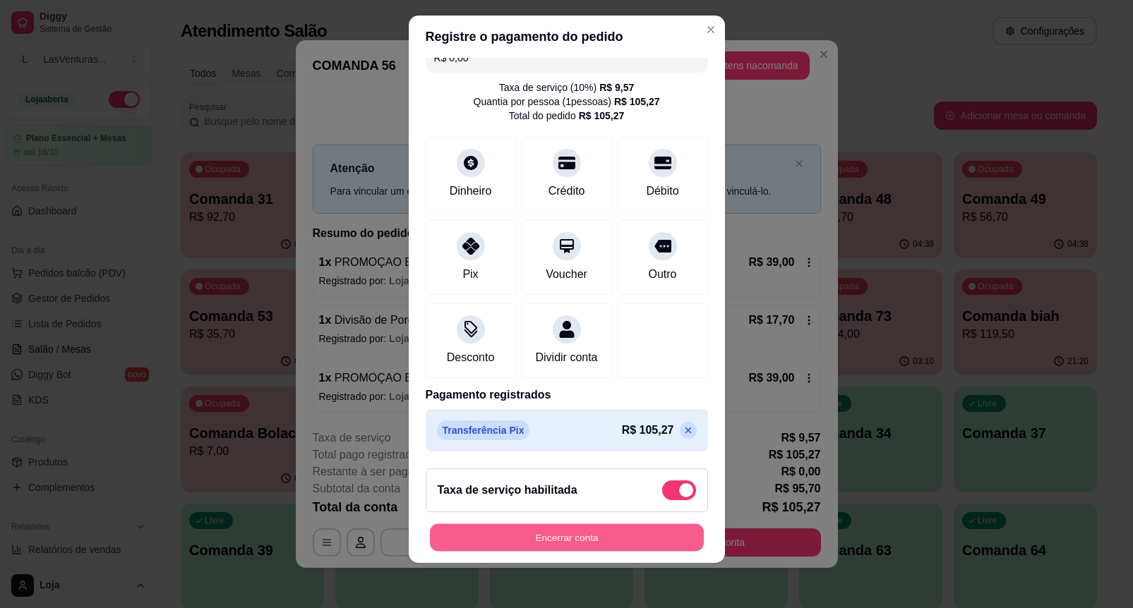
click at [633, 548] on button "Encerrar conta" at bounding box center [567, 538] width 274 height 28
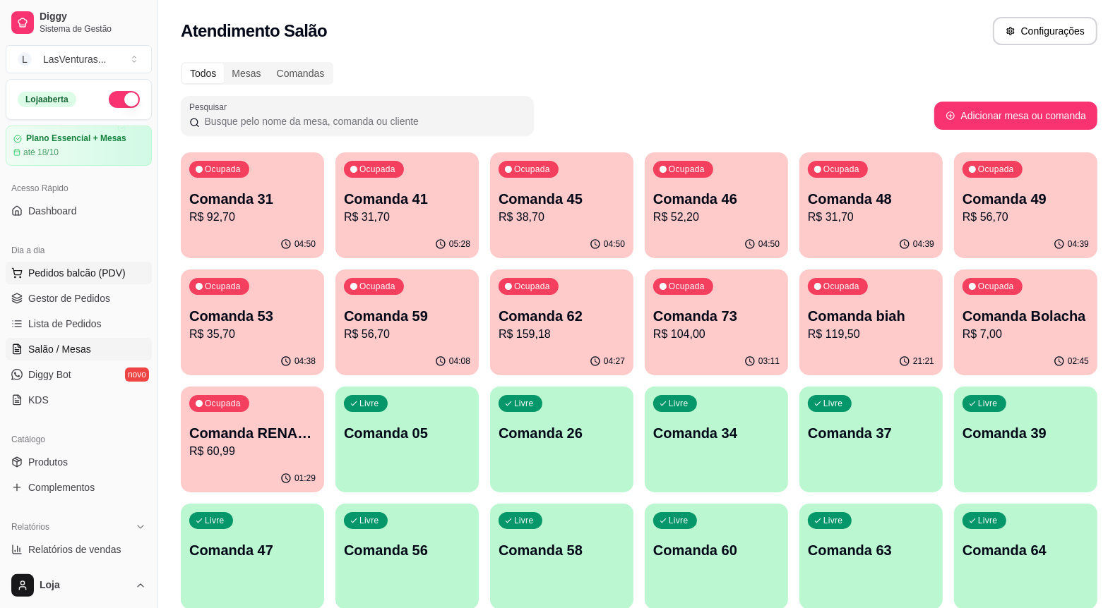
click at [93, 274] on span "Pedidos balcão (PDV)" at bounding box center [76, 273] width 97 height 14
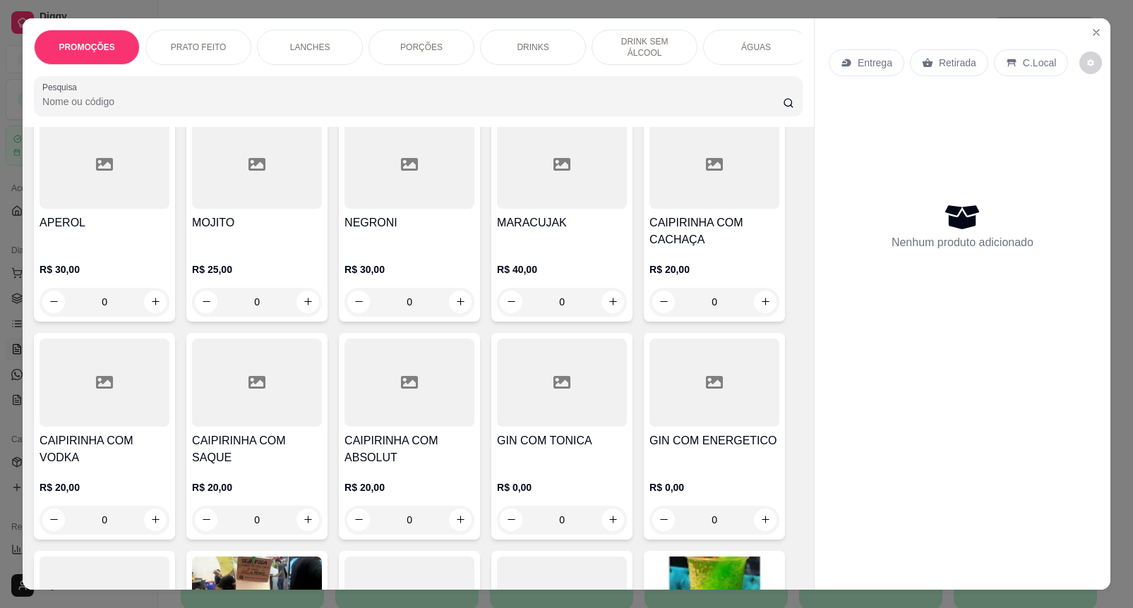
scroll to position [1941, 0]
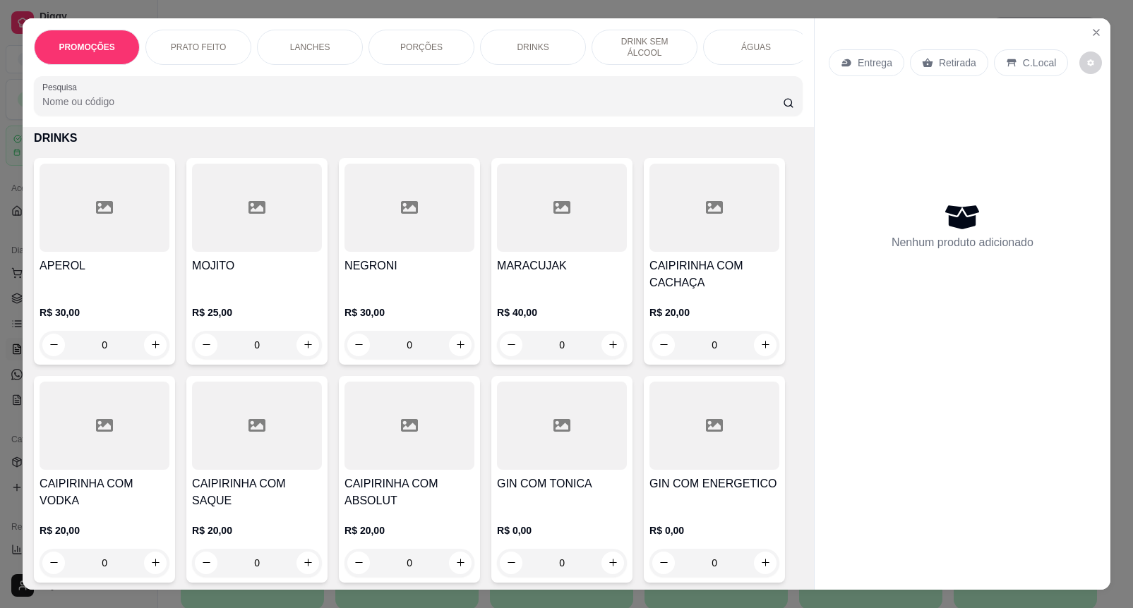
click at [92, 456] on div at bounding box center [105, 426] width 130 height 88
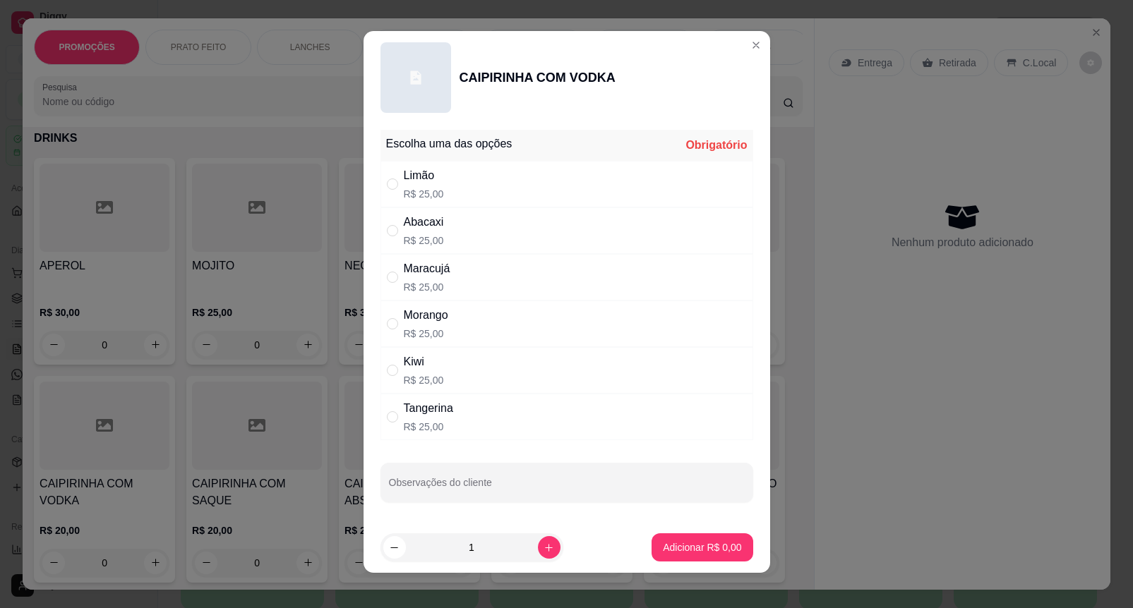
scroll to position [0, 0]
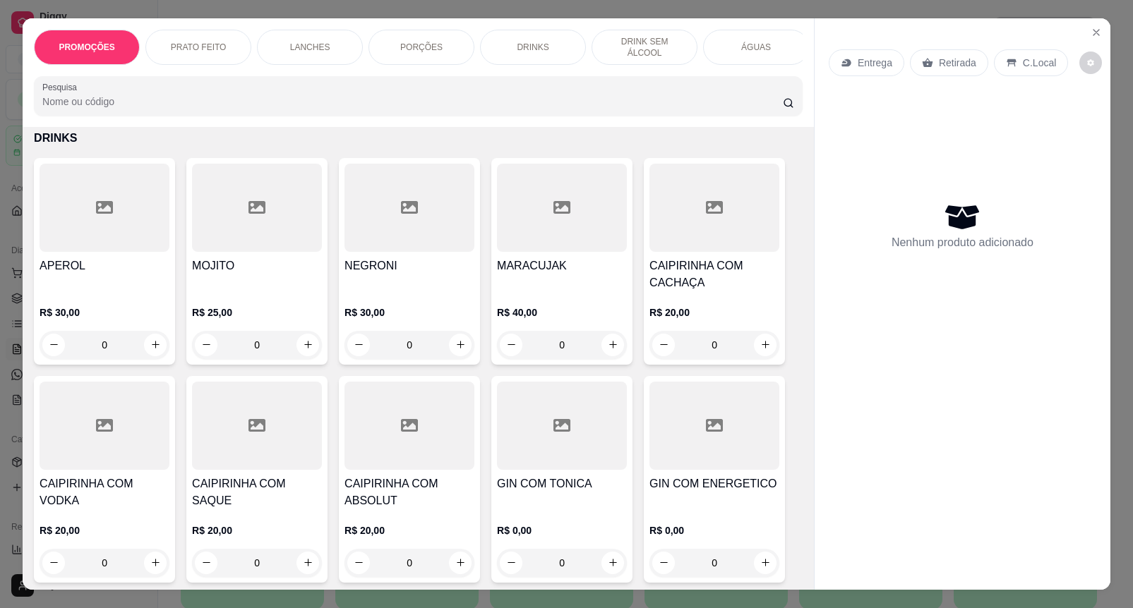
click at [128, 455] on div at bounding box center [105, 426] width 130 height 88
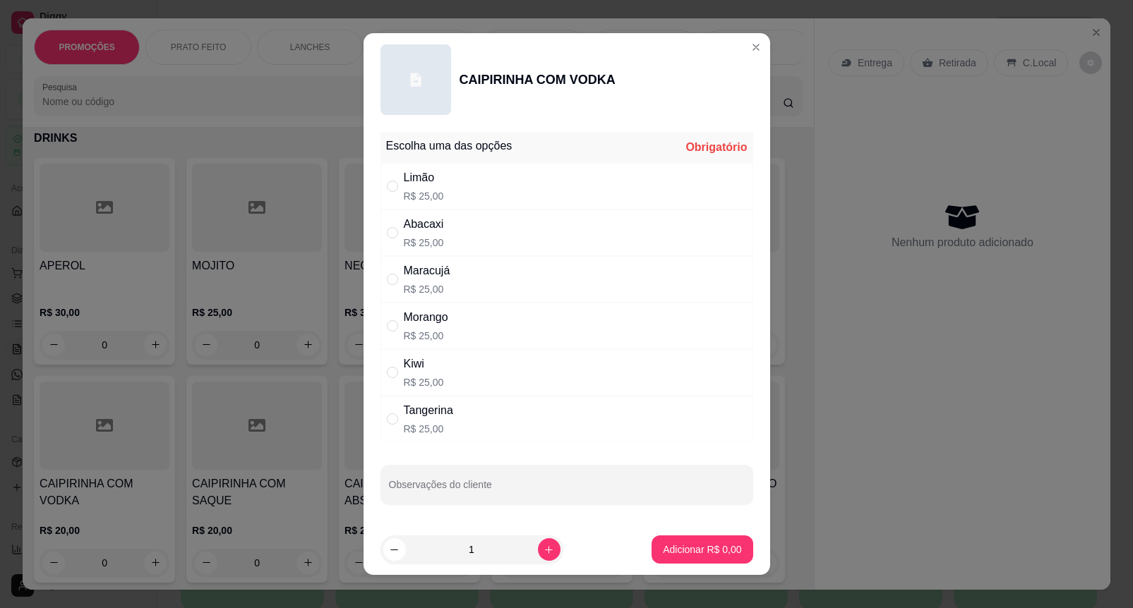
click at [427, 325] on div "Morango" at bounding box center [426, 317] width 44 height 17
radio input "true"
click at [544, 548] on icon "increase-product-quantity" at bounding box center [549, 550] width 11 height 11
type input "2"
click at [689, 548] on p "Adicionar R$ 50,00" at bounding box center [700, 549] width 82 height 13
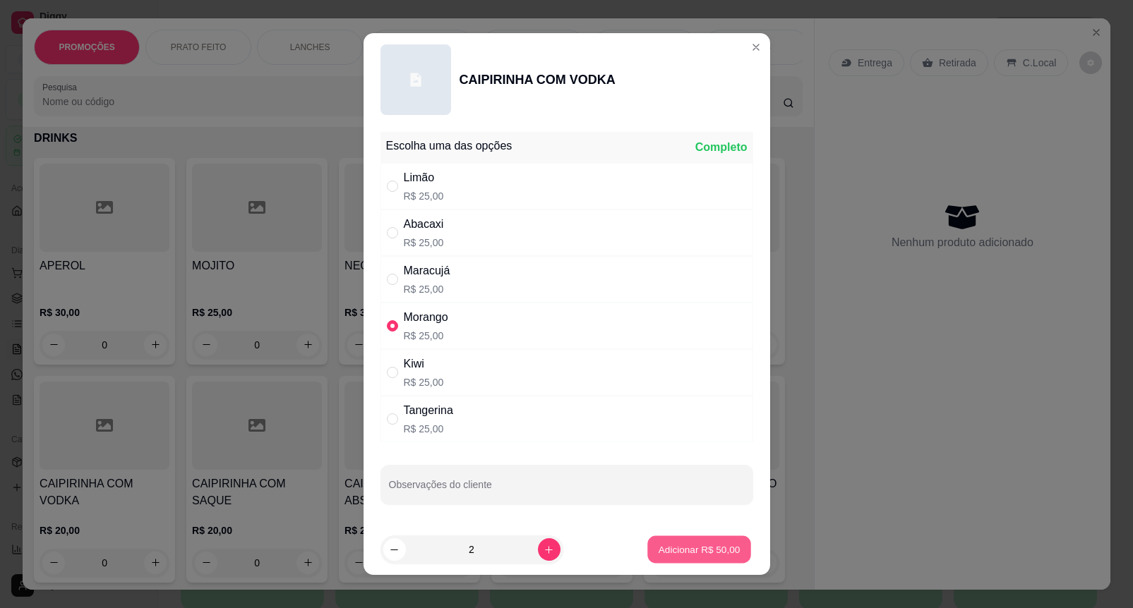
type input "2"
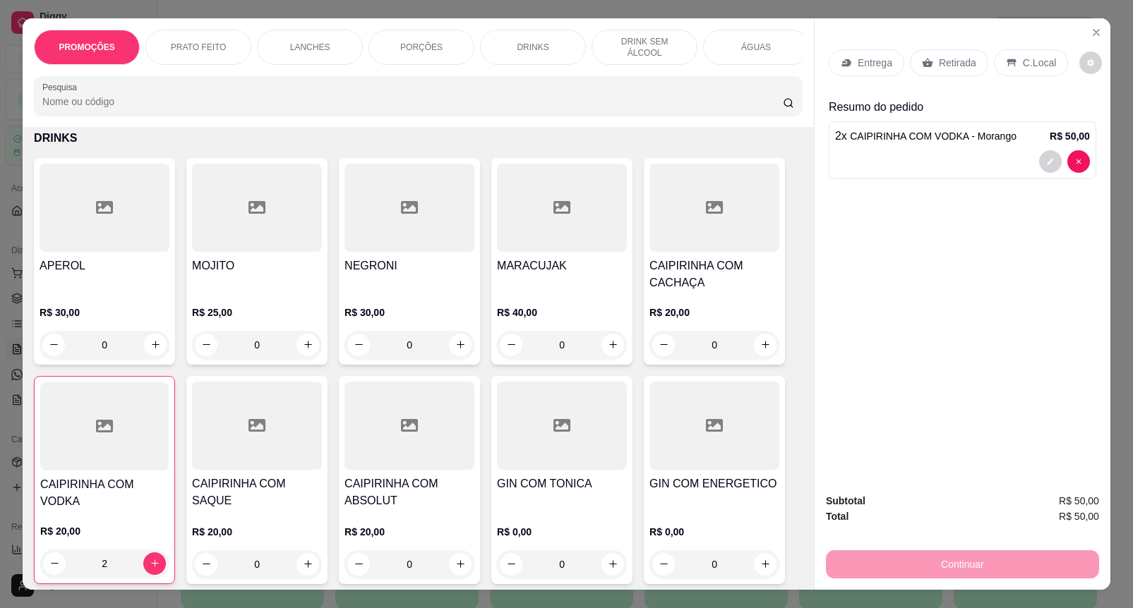
click at [939, 56] on p "Retirada" at bounding box center [957, 63] width 37 height 14
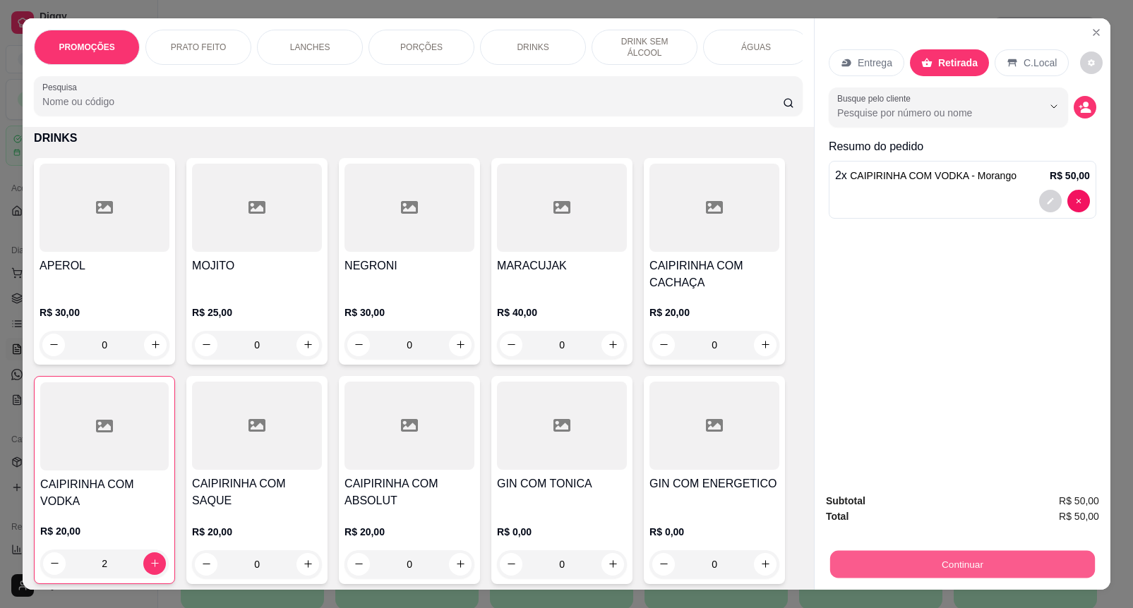
click at [995, 561] on button "Continuar" at bounding box center [962, 565] width 265 height 28
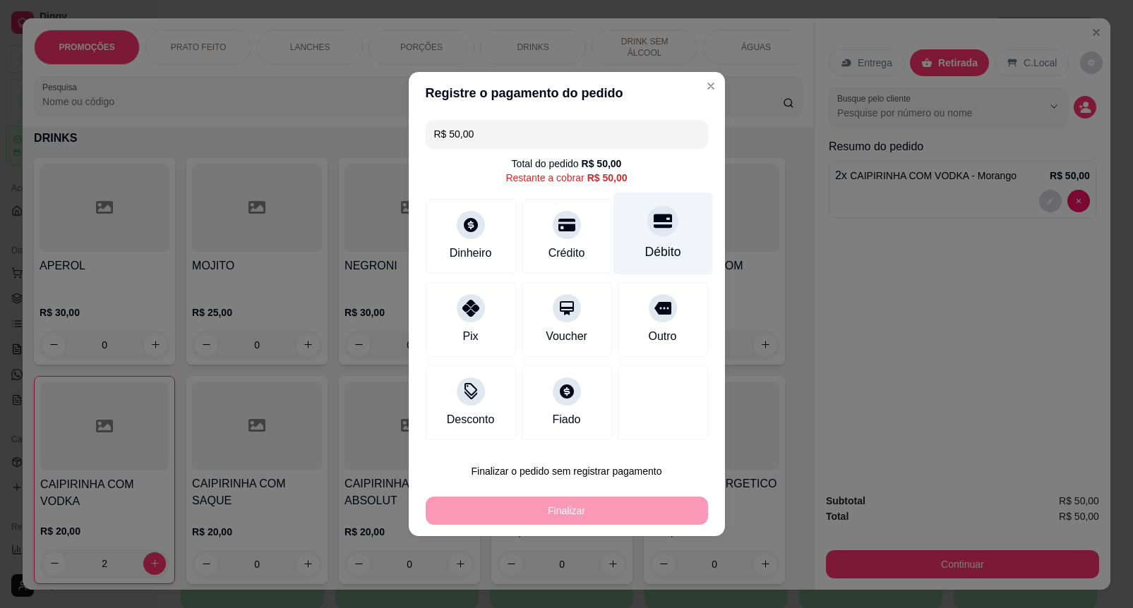
click at [653, 221] on icon at bounding box center [662, 222] width 18 height 14
type input "R$ 0,00"
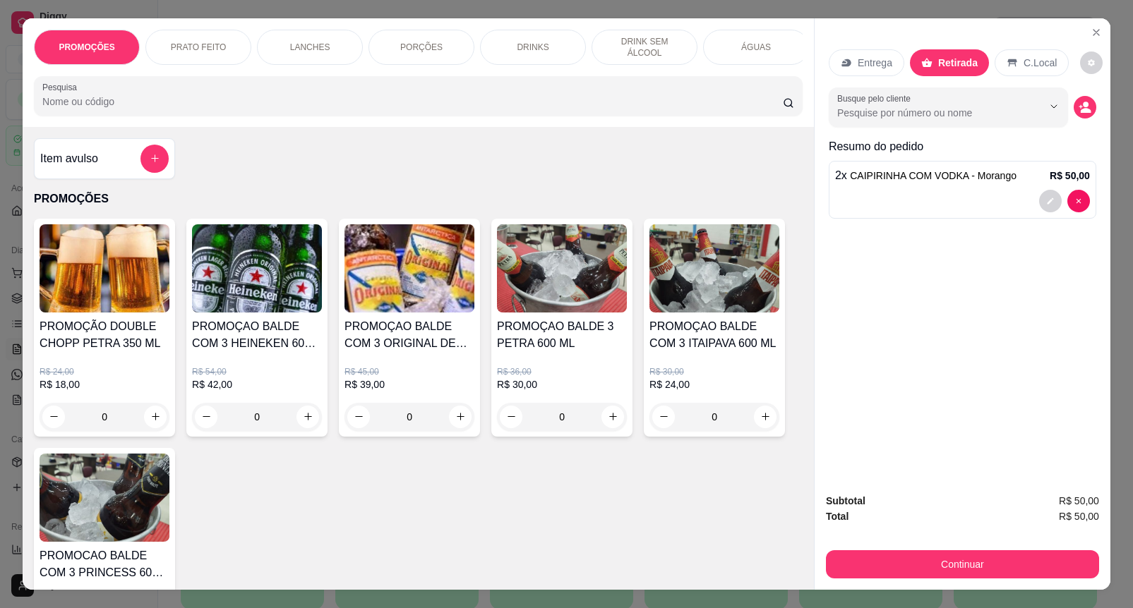
click at [869, 56] on p "Entrega" at bounding box center [875, 63] width 35 height 14
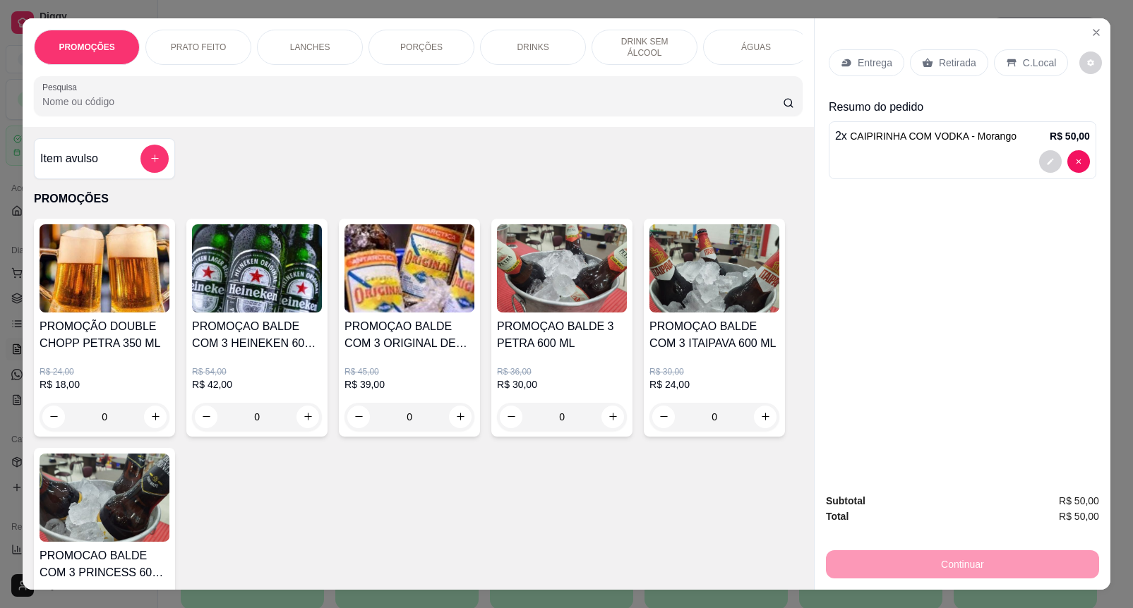
click at [930, 49] on div "Retirada" at bounding box center [949, 62] width 78 height 27
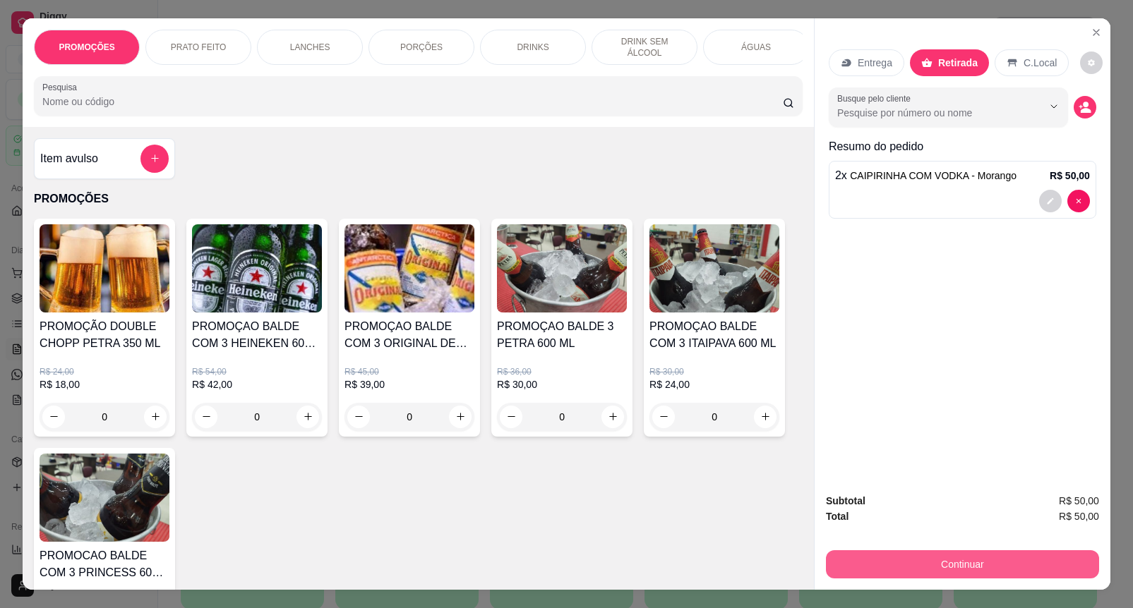
click at [922, 559] on button "Continuar" at bounding box center [962, 565] width 273 height 28
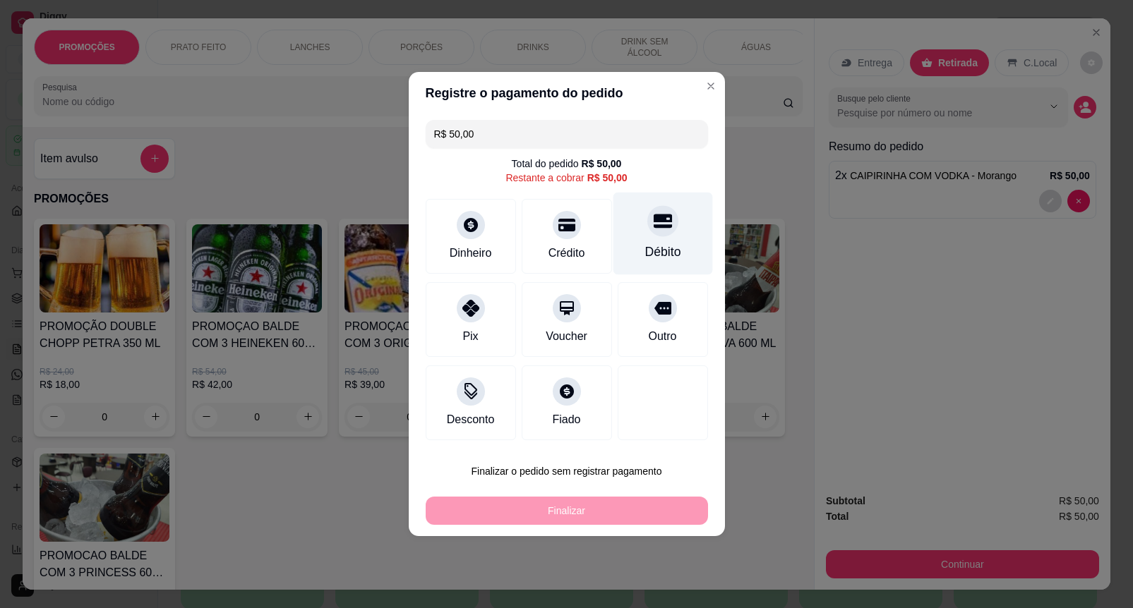
click at [644, 243] on div "Débito" at bounding box center [662, 252] width 36 height 18
type input "R$ 0,00"
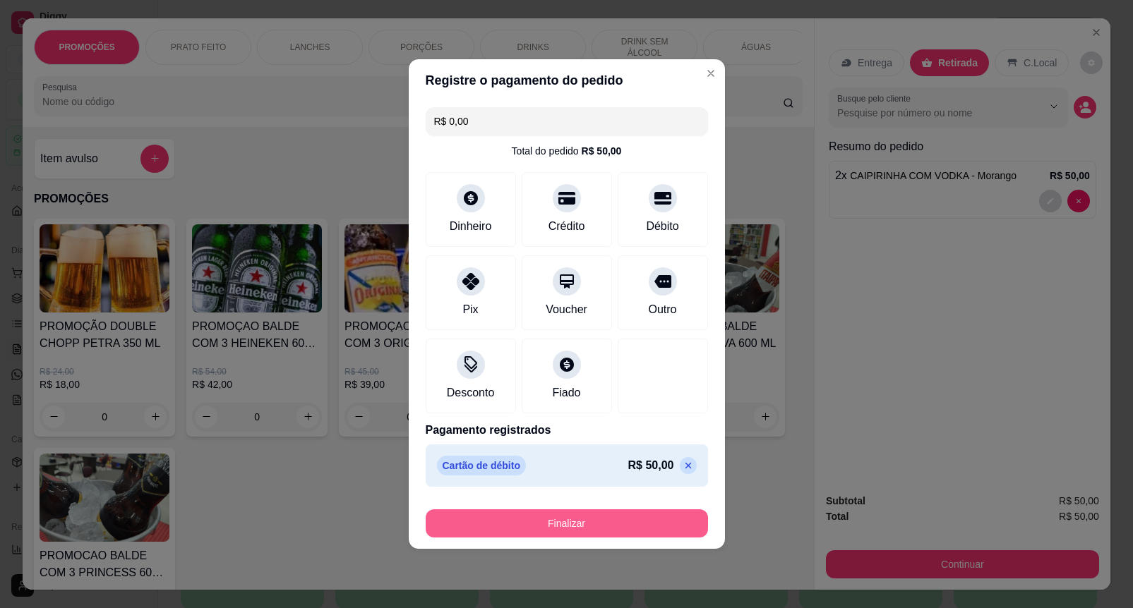
click at [651, 513] on button "Finalizar" at bounding box center [567, 524] width 282 height 28
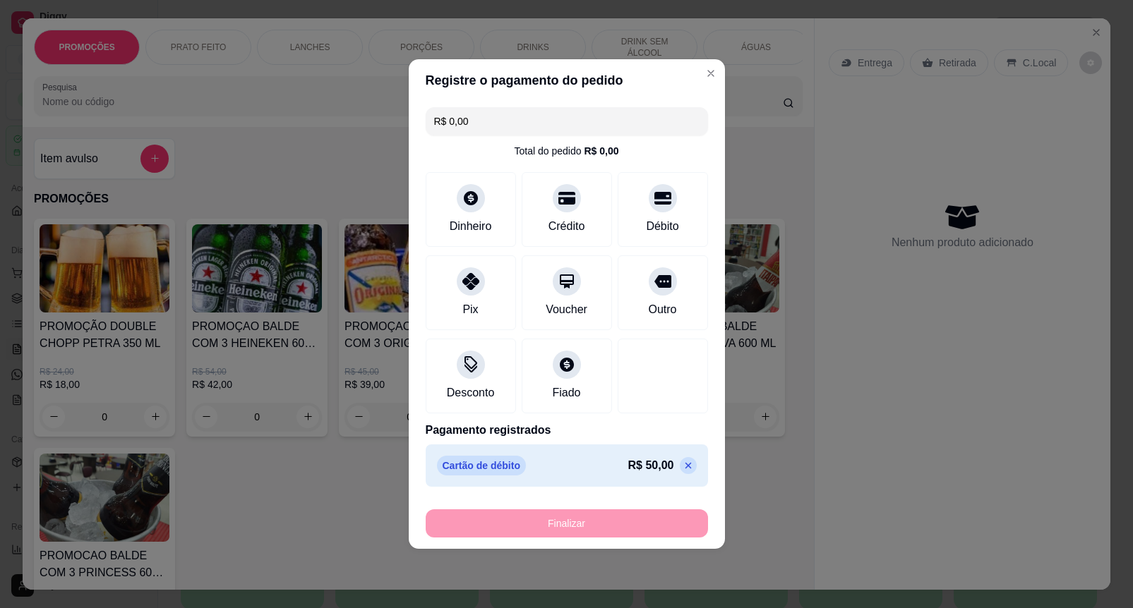
type input "0"
type input "-R$ 50,00"
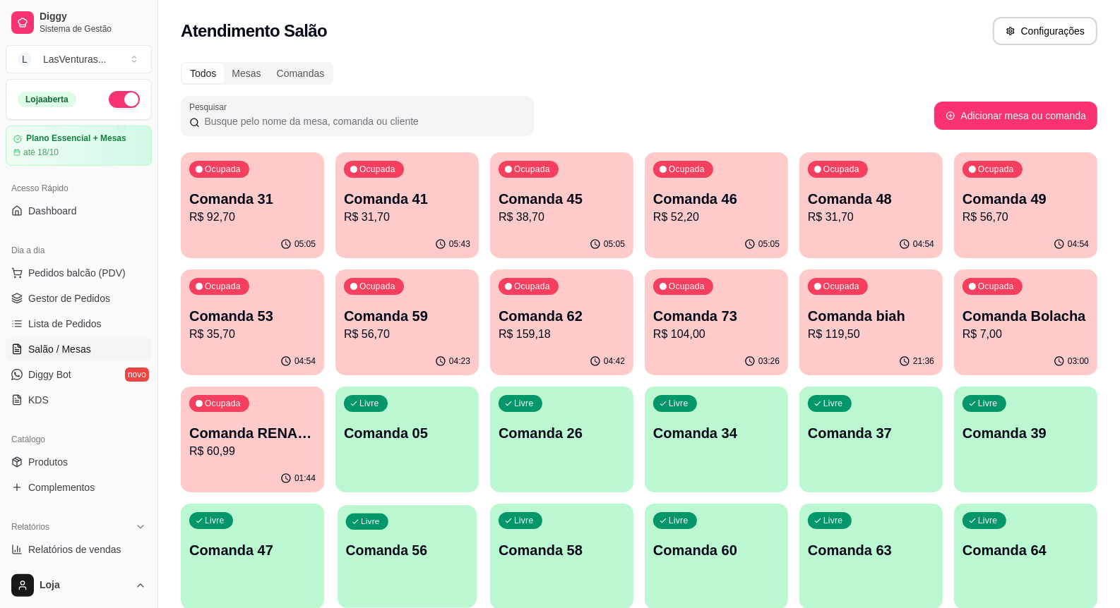
click at [435, 542] on p "Comanda 56" at bounding box center [407, 550] width 123 height 19
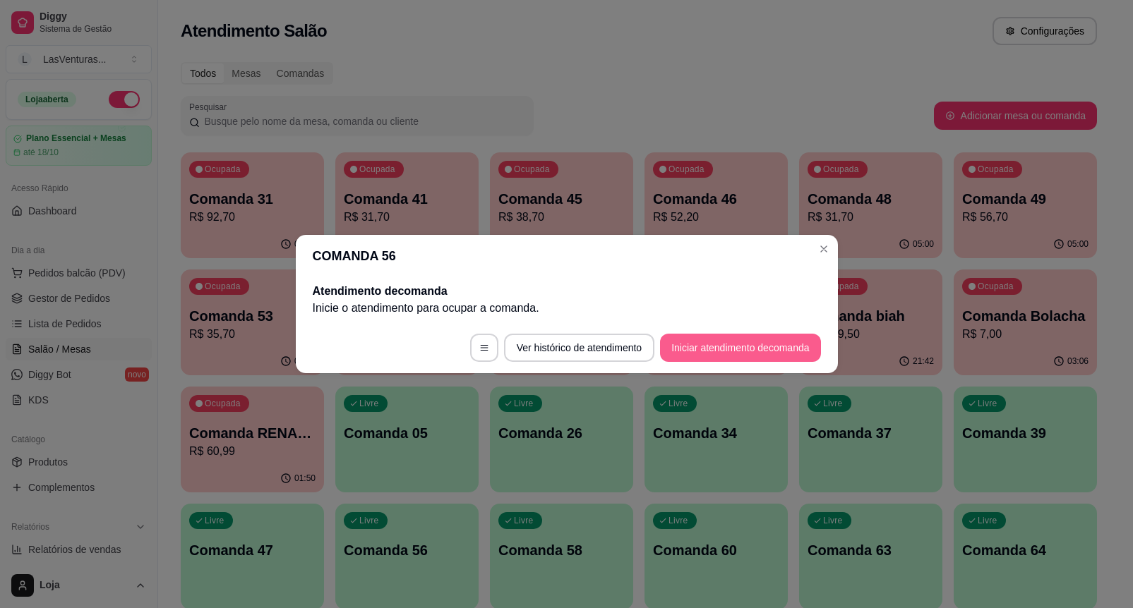
click at [761, 347] on button "Iniciar atendimento de comanda" at bounding box center [740, 348] width 160 height 28
click at [641, 299] on input "Informe a mesa na qual essa comanda está." at bounding box center [567, 306] width 311 height 14
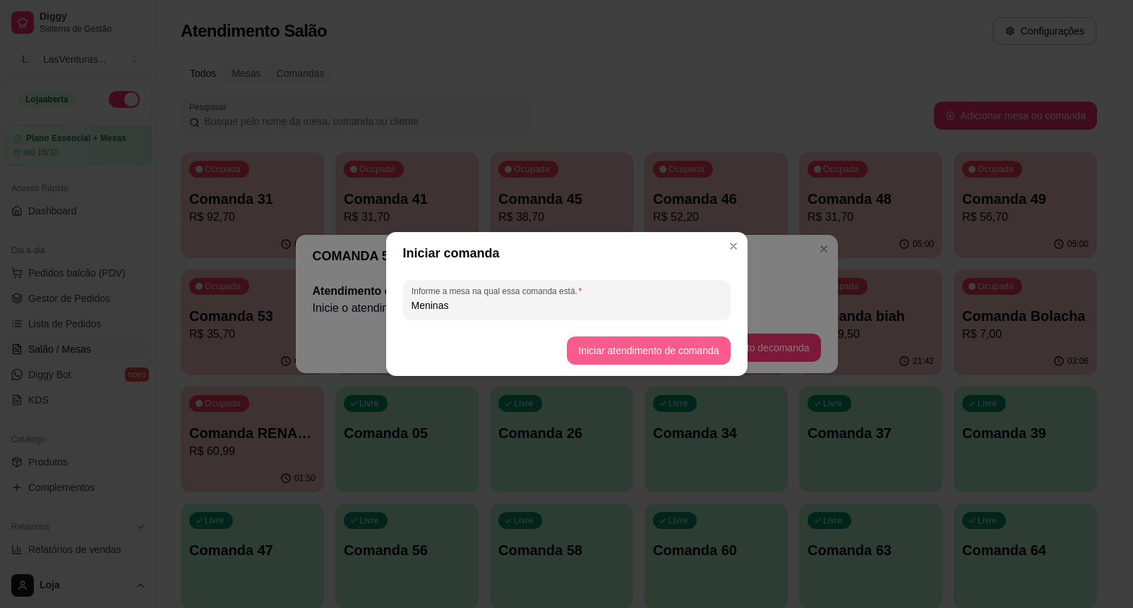
type input "Meninas"
click at [707, 346] on button "Iniciar atendimento de comanda" at bounding box center [649, 351] width 158 height 28
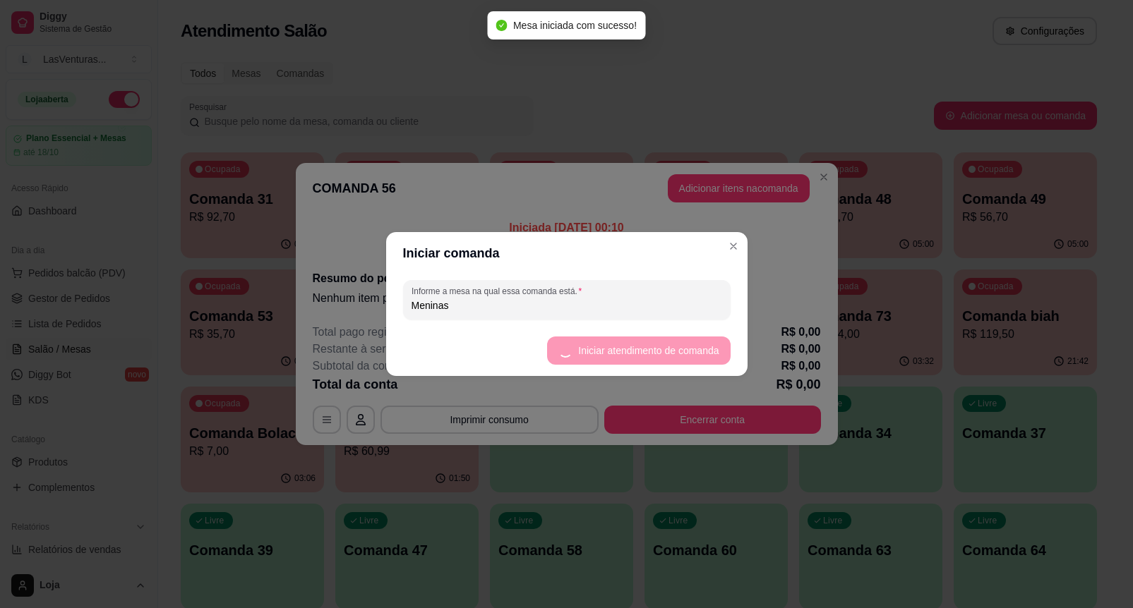
click at [755, 184] on button "Adicionar itens na comanda" at bounding box center [739, 188] width 142 height 28
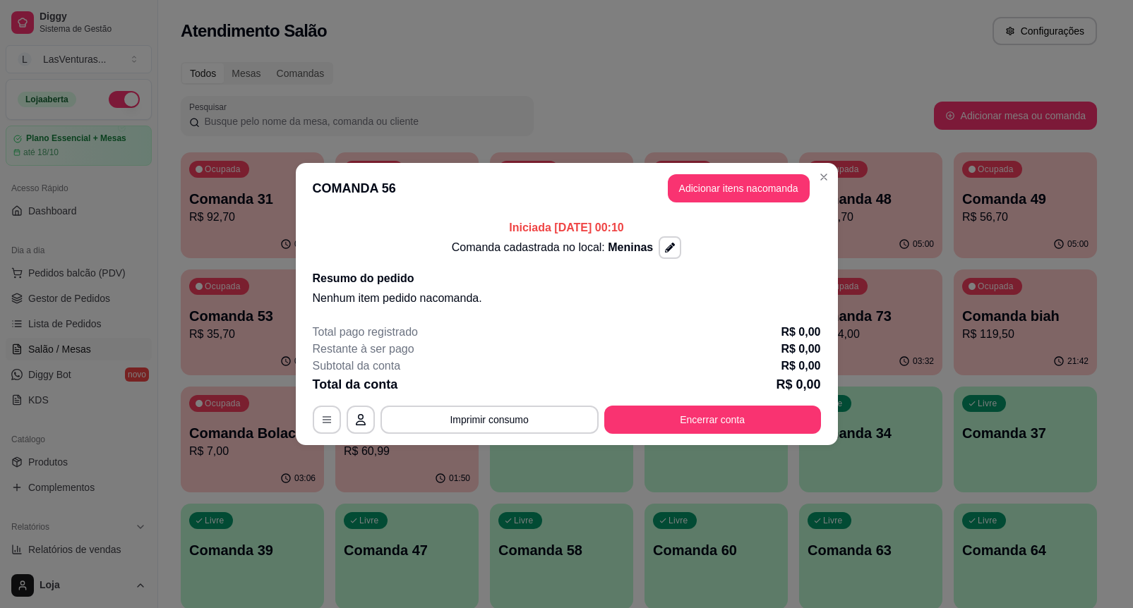
click at [388, 107] on input "Pesquisa" at bounding box center [412, 102] width 740 height 14
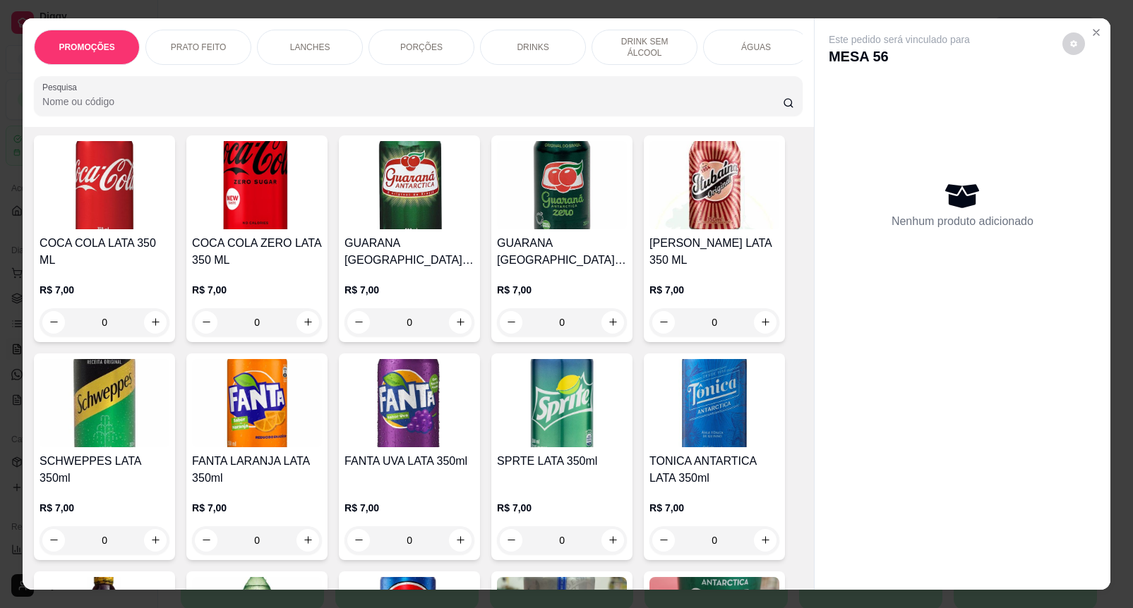
scroll to position [2647, 0]
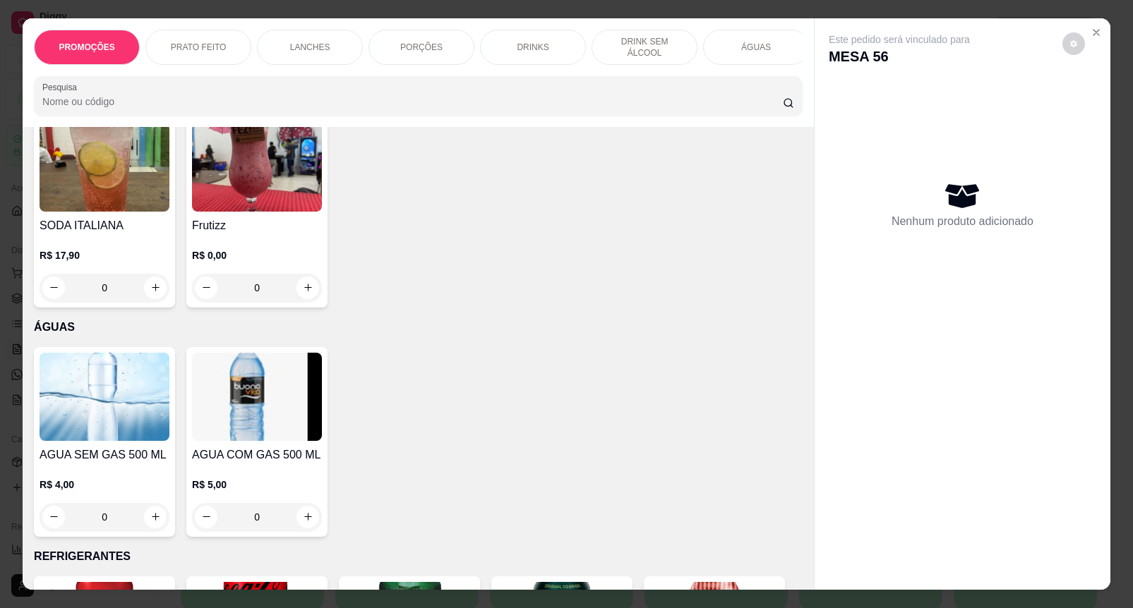
click at [157, 517] on button "increase-product-quantity" at bounding box center [155, 517] width 23 height 23
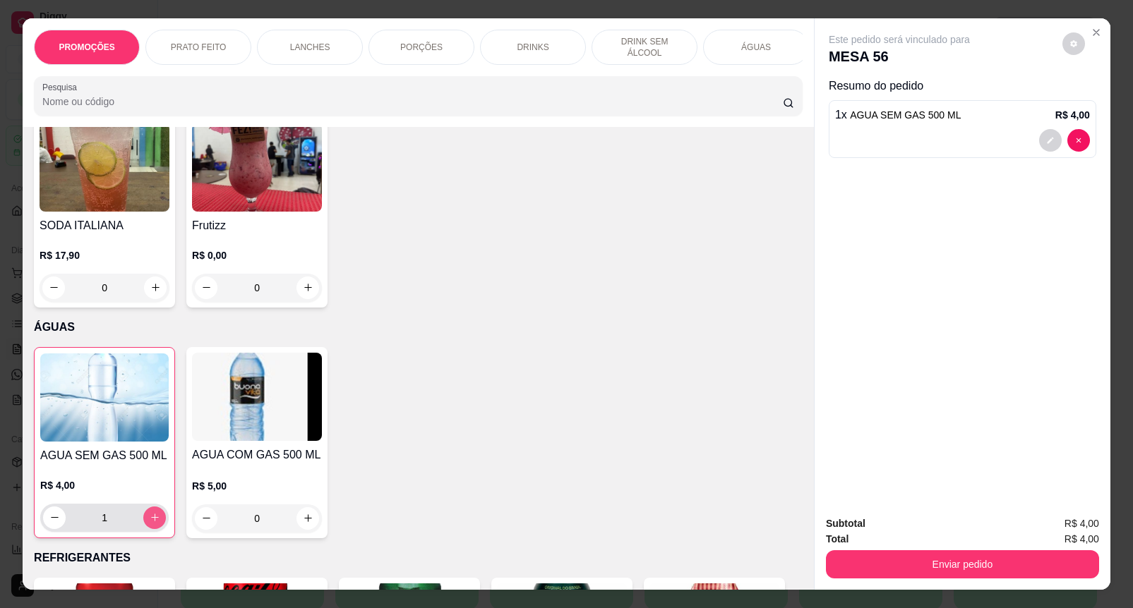
type input "1"
click at [296, 526] on button "increase-product-quantity" at bounding box center [307, 519] width 23 height 23
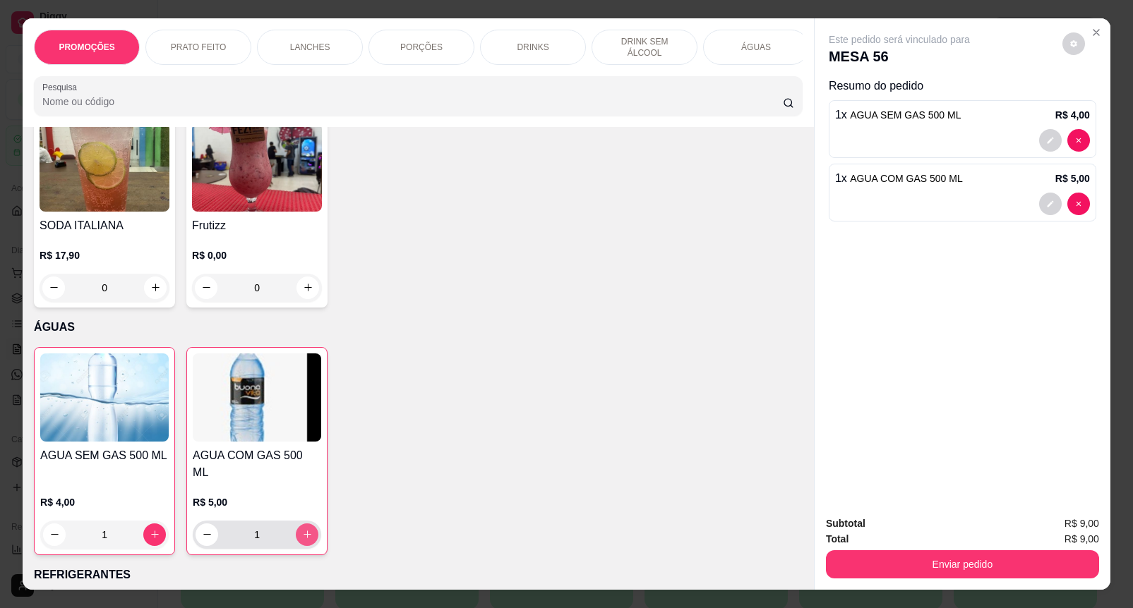
type input "1"
click at [50, 530] on icon "decrease-product-quantity" at bounding box center [54, 535] width 11 height 11
type input "0"
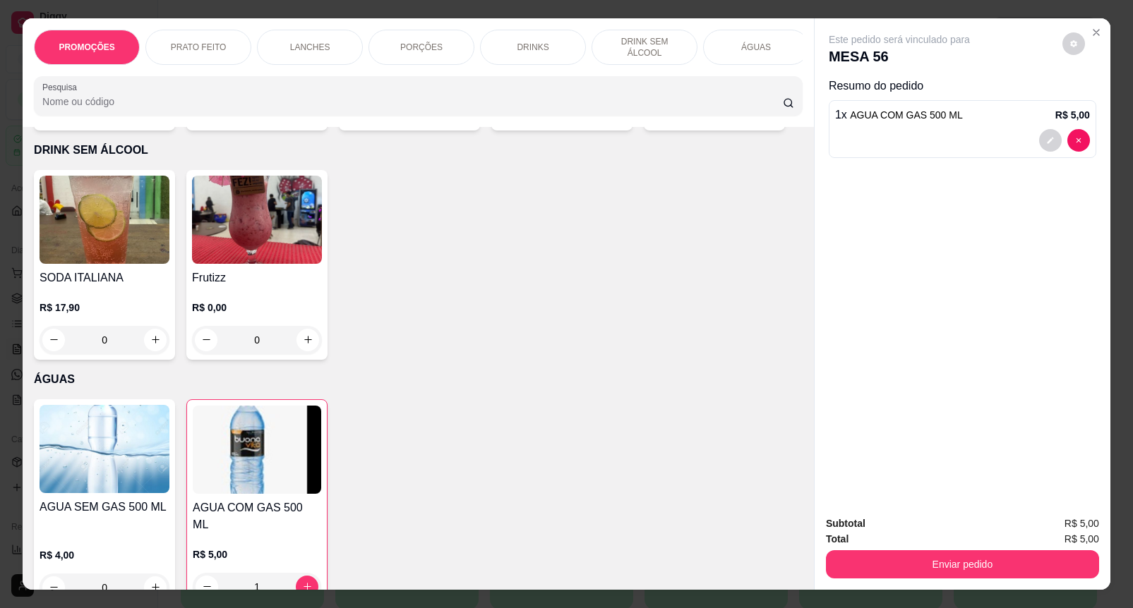
scroll to position [0, 0]
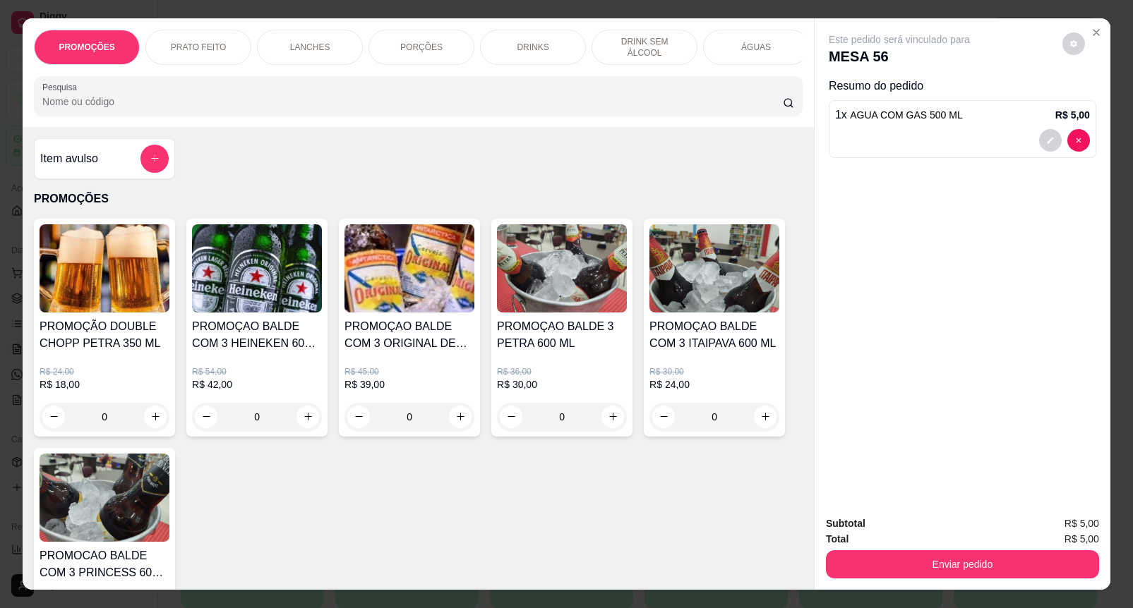
click at [131, 179] on div "Item avulso" at bounding box center [104, 158] width 141 height 41
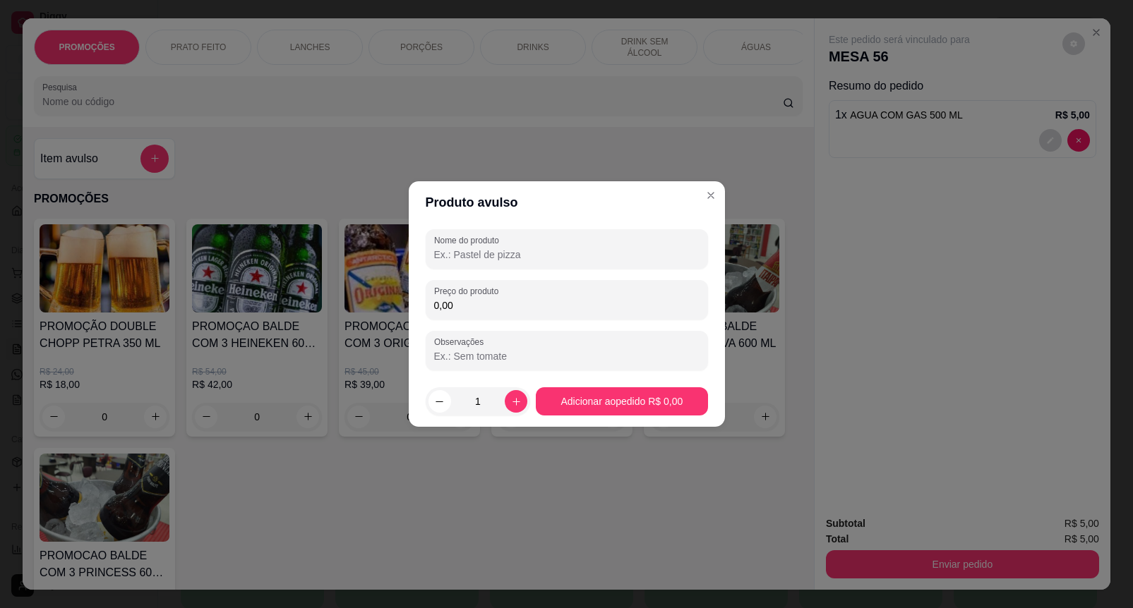
click at [469, 261] on input "Nome do produto" at bounding box center [566, 255] width 265 height 14
click at [632, 228] on div "Nome do produto Dose BAlle Preço do produto 0,00 Observações" at bounding box center [567, 300] width 316 height 152
click at [637, 241] on div "Dose BAlle" at bounding box center [566, 249] width 265 height 28
type input "Dose Ballena"
click at [606, 308] on input "0,00" at bounding box center [566, 306] width 265 height 14
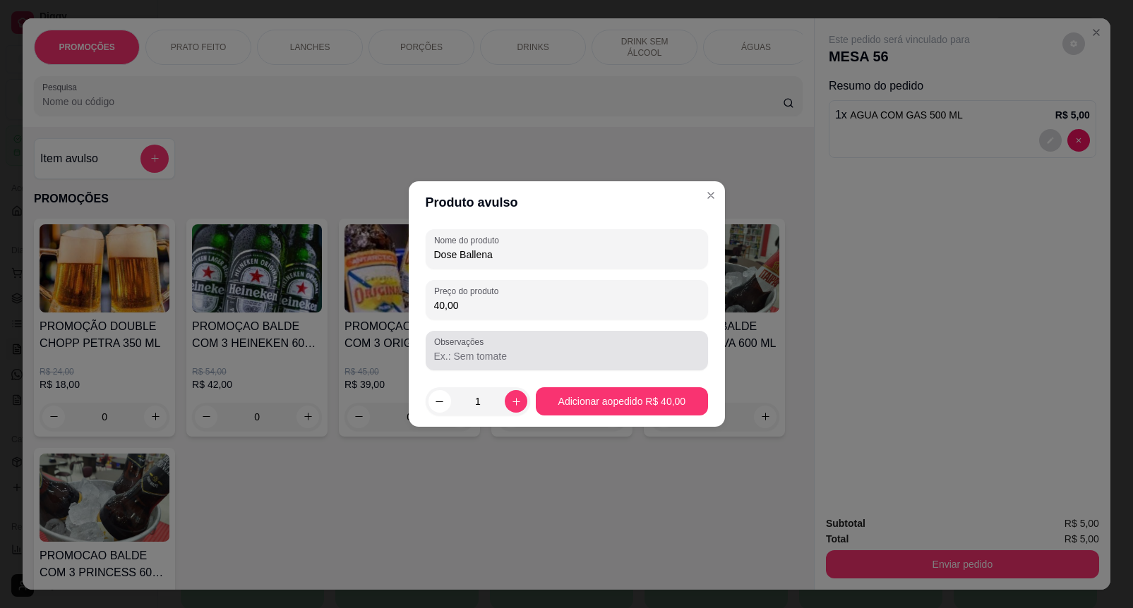
type input "40,00"
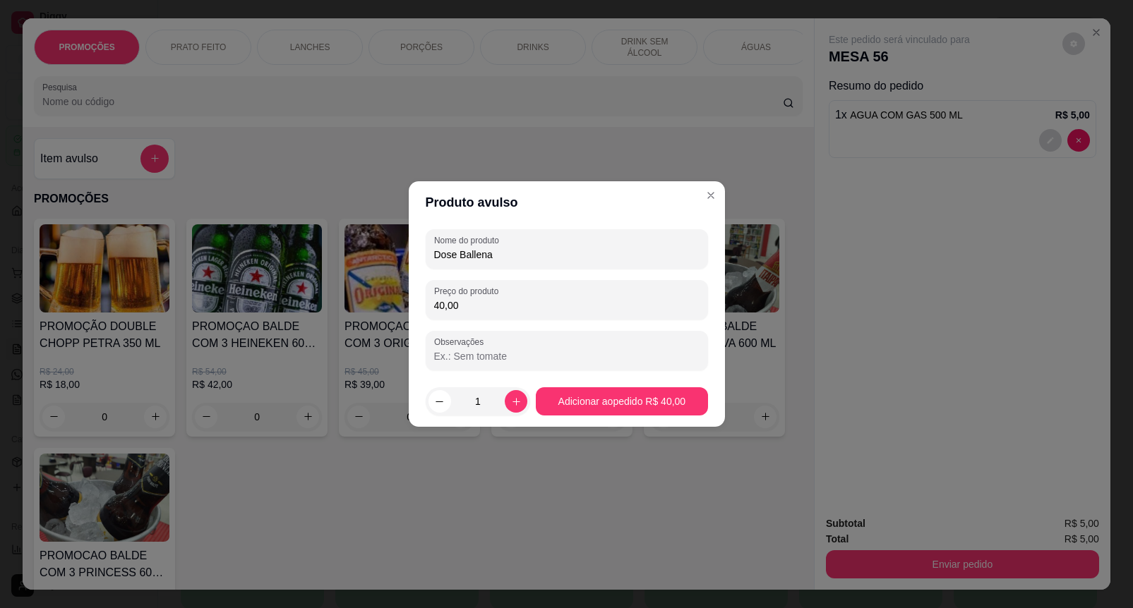
click at [635, 417] on footer "1 Adicionar ao pedido R$ 40,00" at bounding box center [567, 401] width 316 height 51
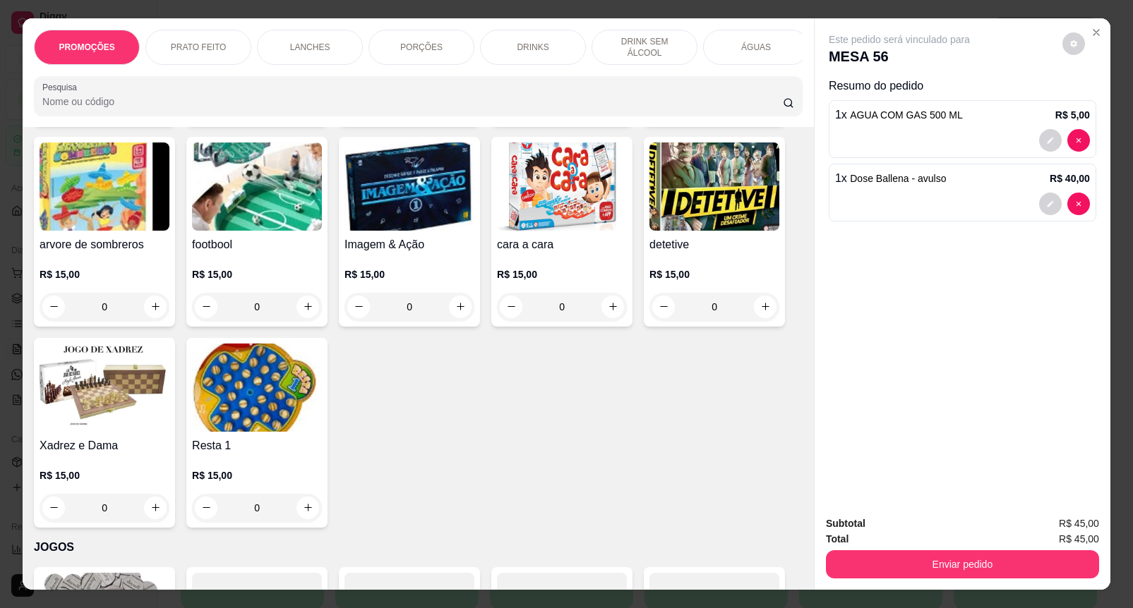
scroll to position [11102, 0]
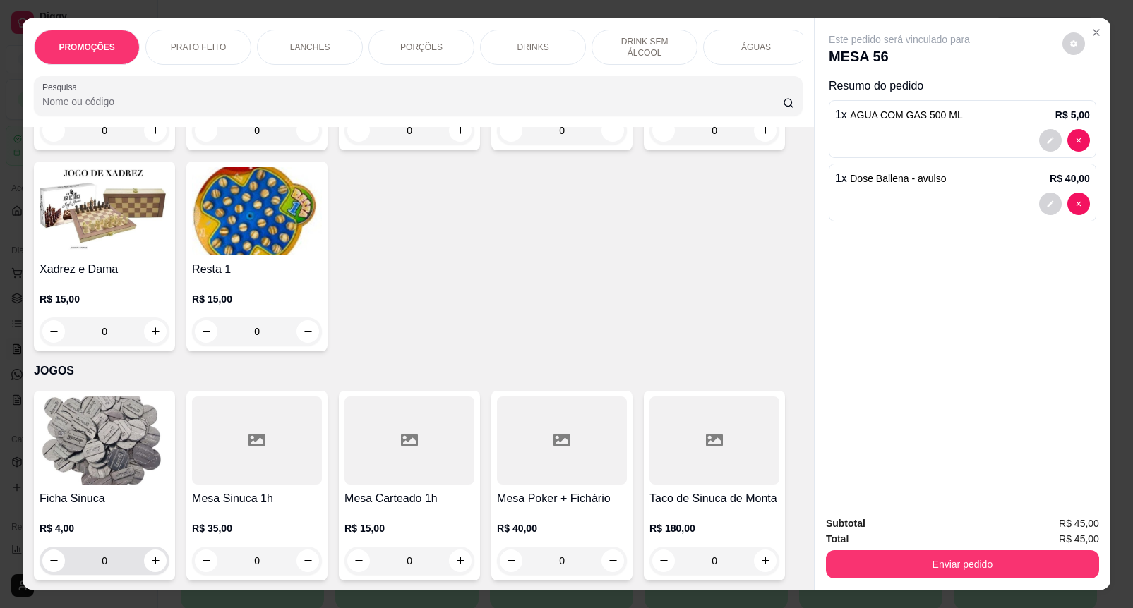
click at [160, 547] on div "0" at bounding box center [104, 561] width 124 height 28
click at [150, 556] on icon "increase-product-quantity" at bounding box center [155, 561] width 11 height 11
type input "1"
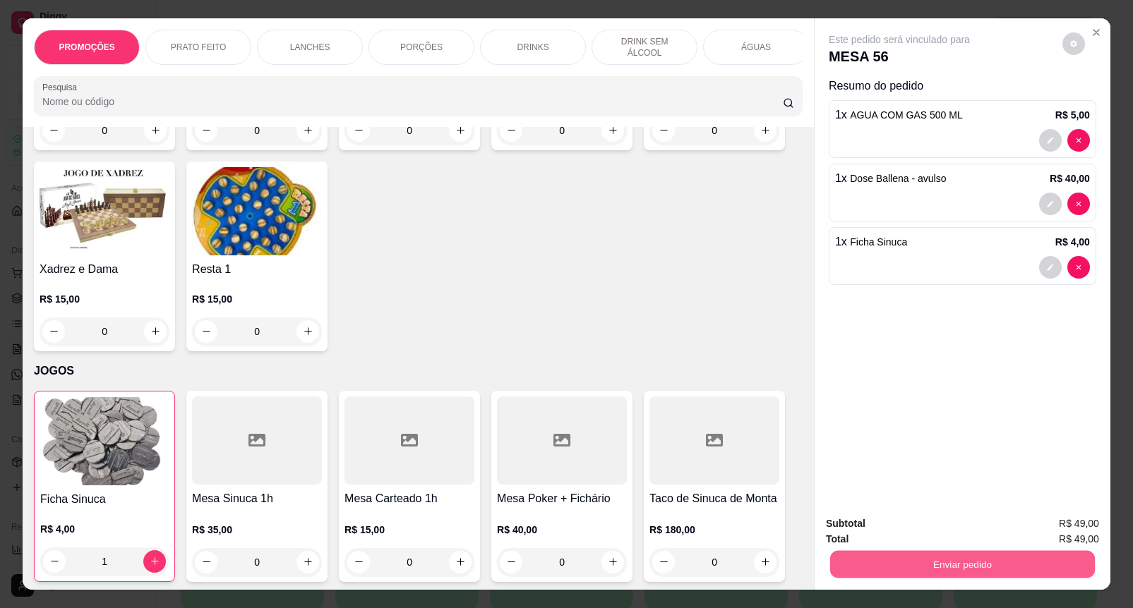
click at [944, 556] on button "Enviar pedido" at bounding box center [962, 565] width 265 height 28
click at [1035, 527] on button "Enviar pedido" at bounding box center [1061, 523] width 80 height 27
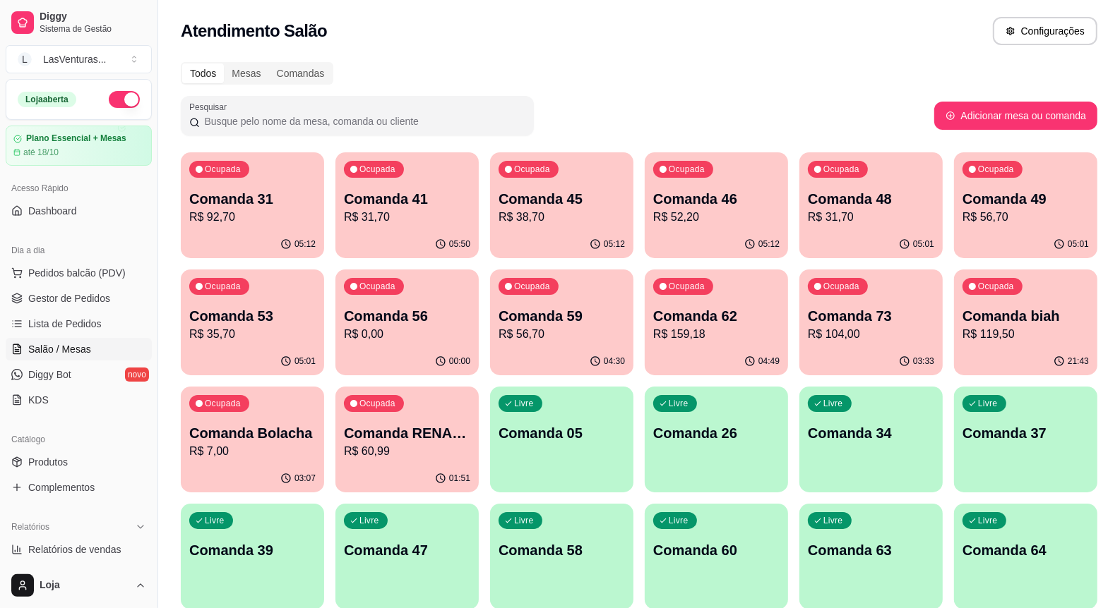
click at [436, 234] on div "05:50" at bounding box center [406, 245] width 143 height 28
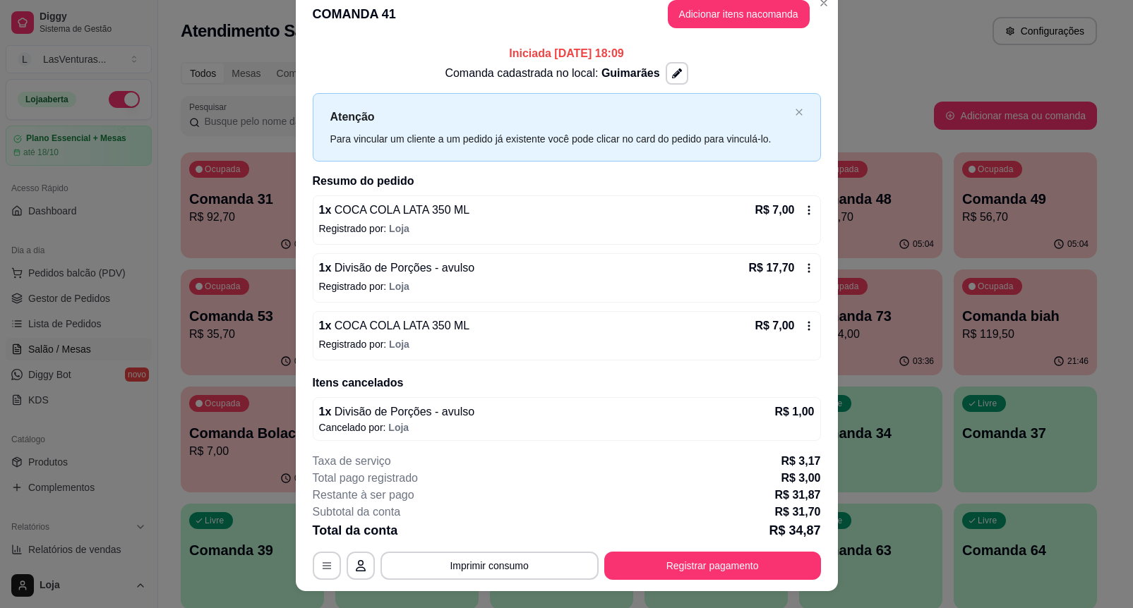
scroll to position [0, 0]
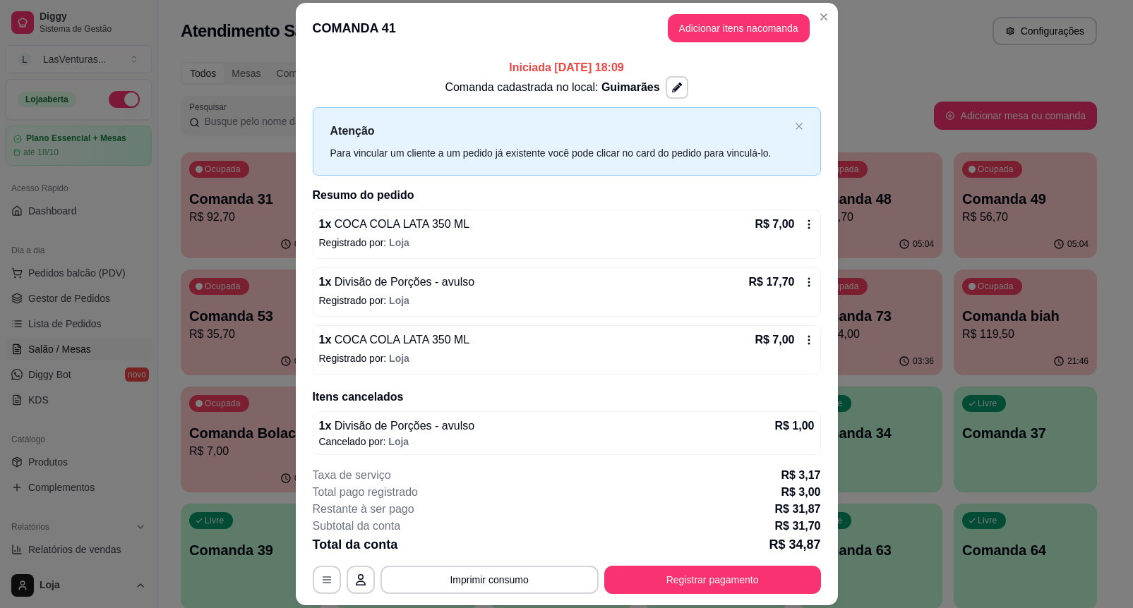
click at [530, 558] on div "**********" at bounding box center [567, 530] width 508 height 127
click at [527, 569] on button "Imprimir consumo" at bounding box center [489, 580] width 218 height 28
click at [524, 547] on button "IMPRESSORA" at bounding box center [487, 547] width 102 height 23
click at [702, 583] on button "Registrar pagamento" at bounding box center [712, 580] width 217 height 28
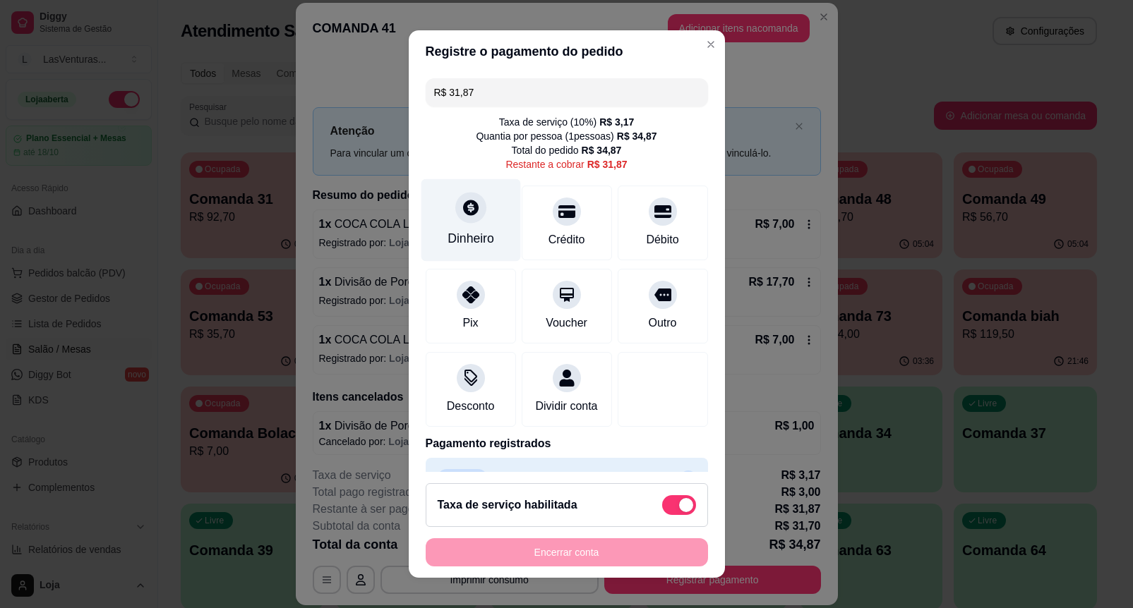
click at [467, 244] on div "Dinheiro" at bounding box center [471, 238] width 47 height 18
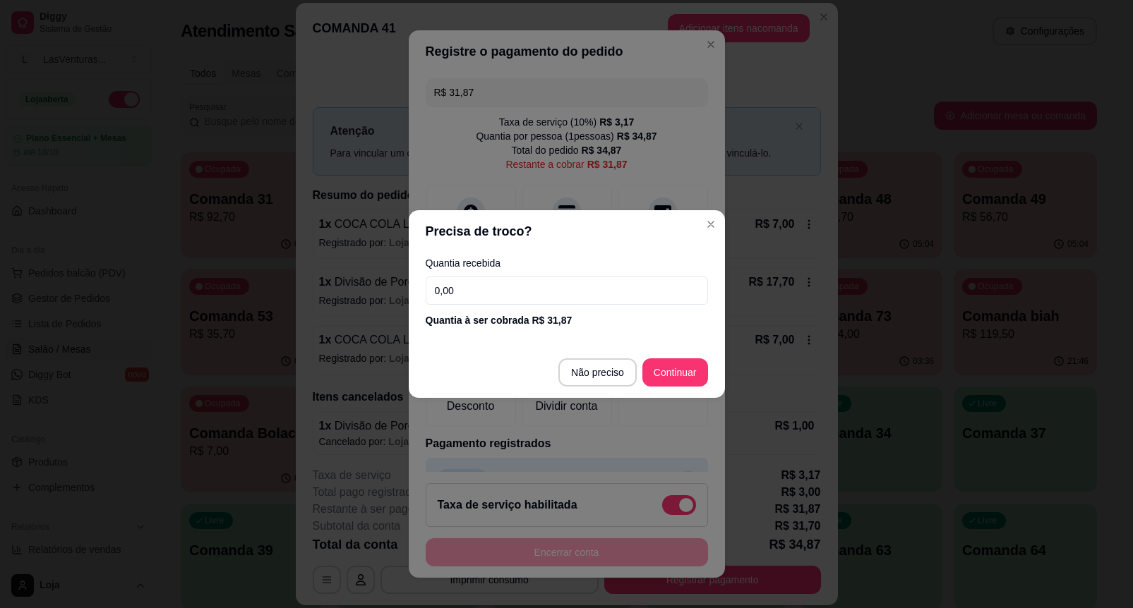
click at [521, 294] on input "0,00" at bounding box center [567, 291] width 282 height 28
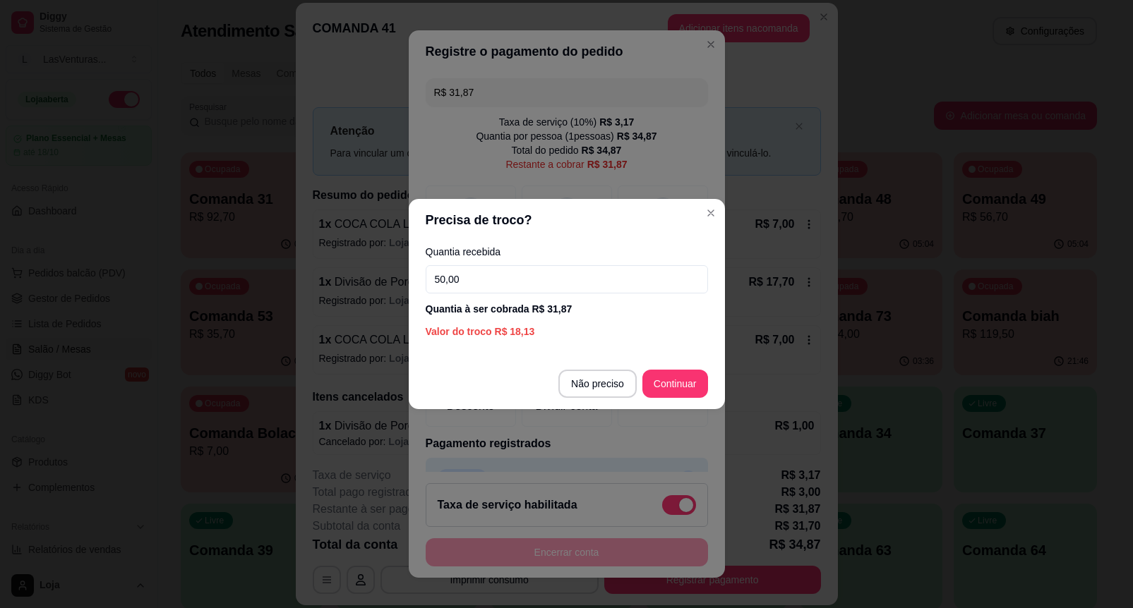
type input "50,00"
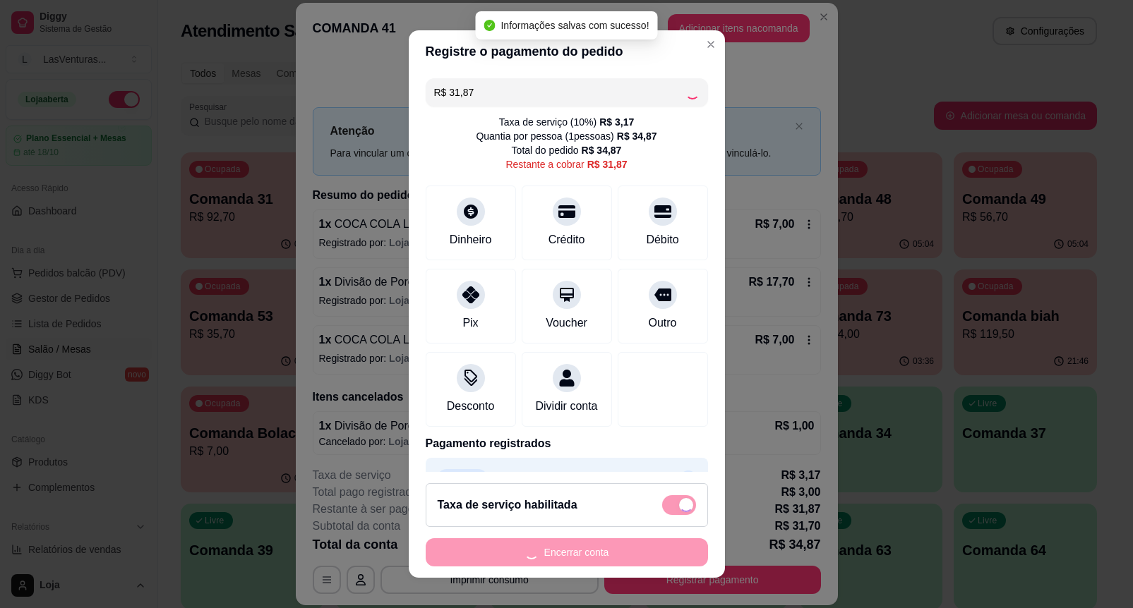
type input "R$ 0,00"
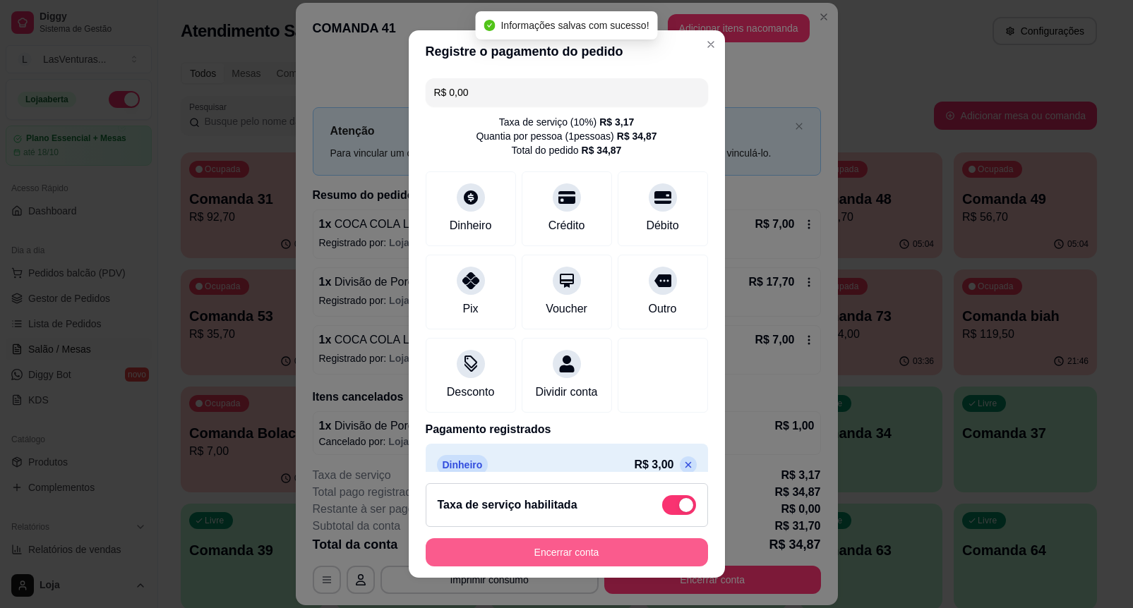
click at [613, 560] on button "Encerrar conta" at bounding box center [567, 553] width 282 height 28
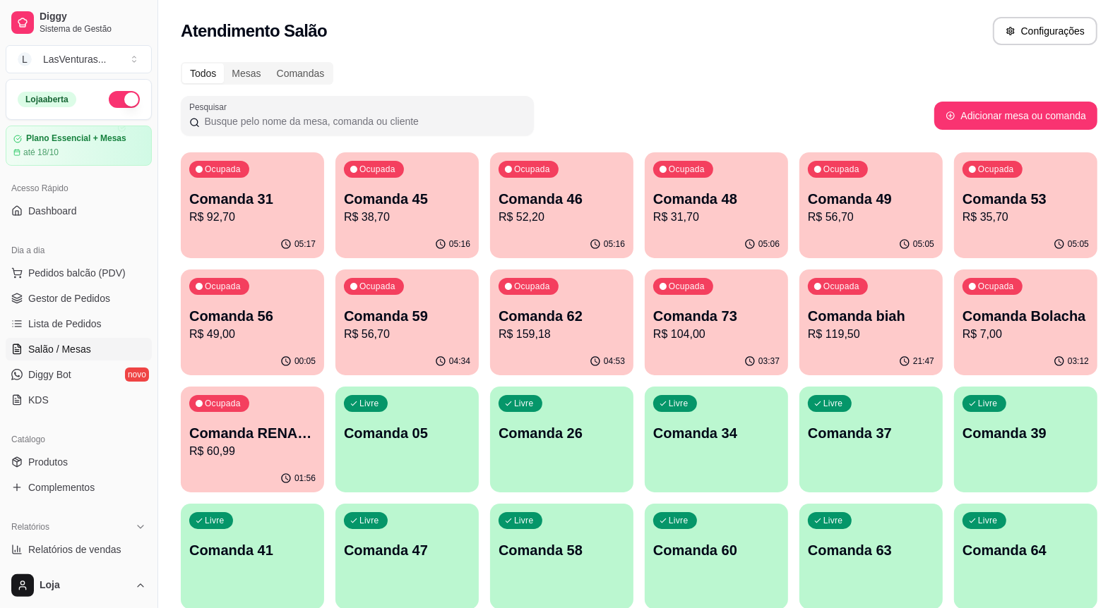
click at [226, 217] on p "R$ 92,70" at bounding box center [252, 217] width 126 height 17
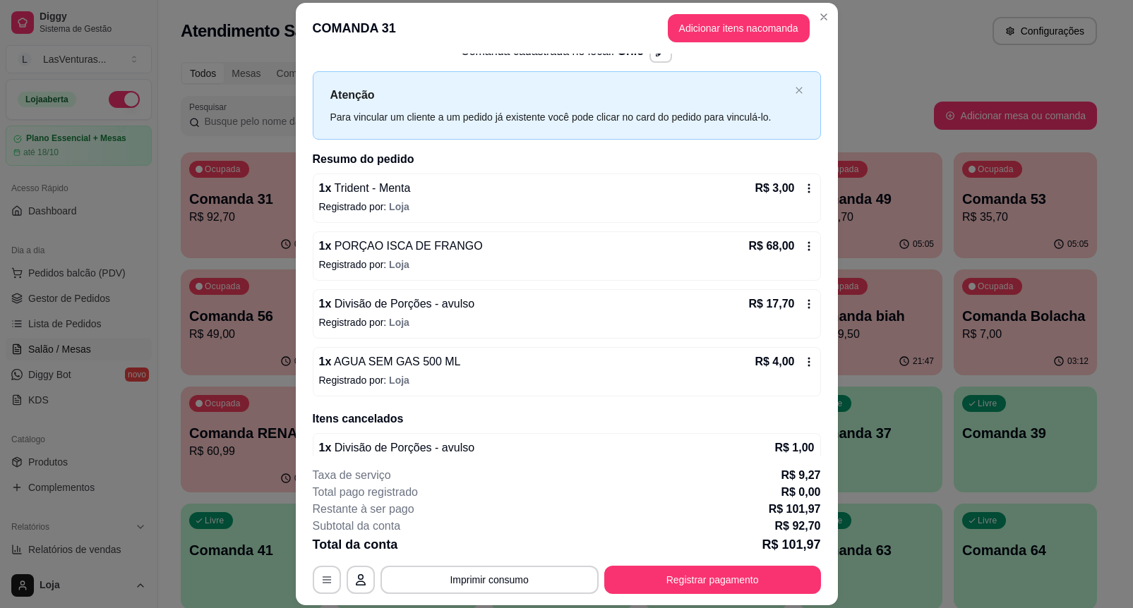
scroll to position [64, 0]
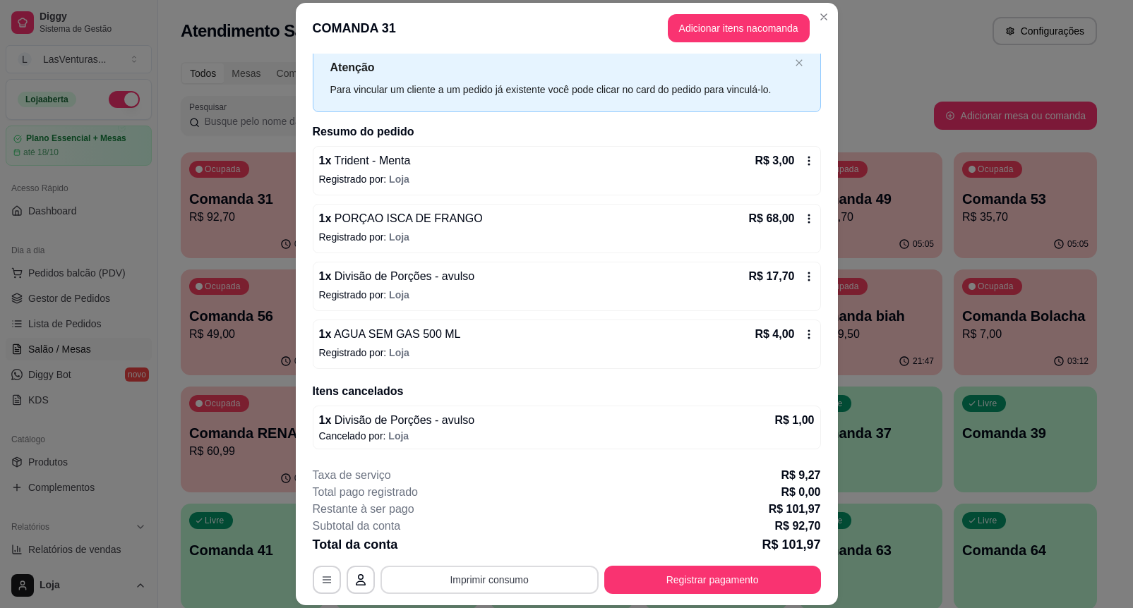
click at [530, 570] on button "Imprimir consumo" at bounding box center [489, 580] width 218 height 28
click at [517, 545] on button "IMPRESSORA" at bounding box center [487, 547] width 102 height 23
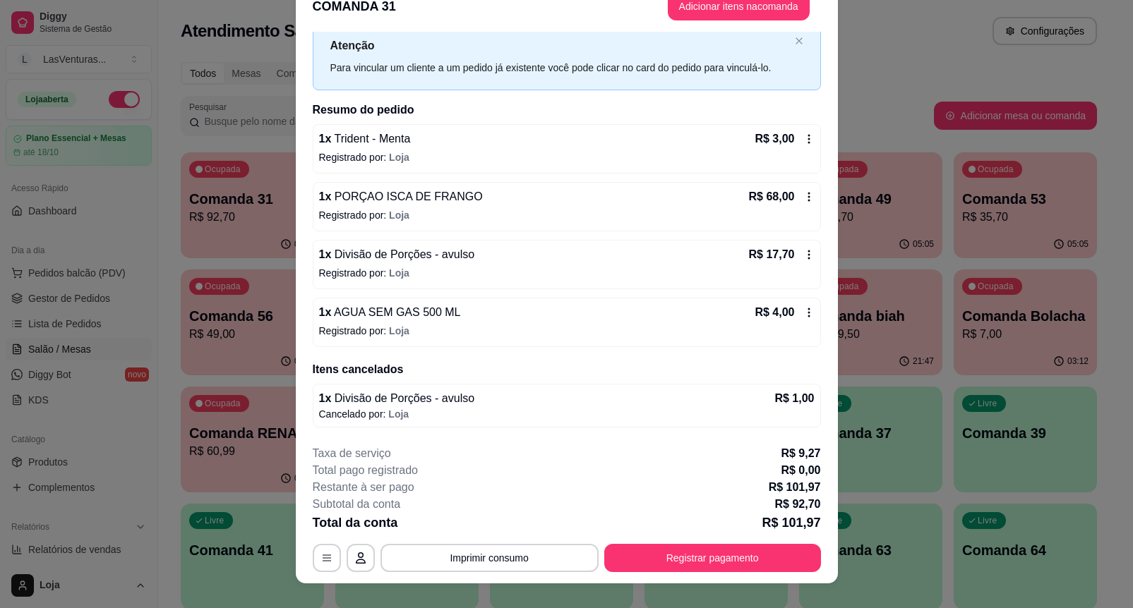
scroll to position [42, 0]
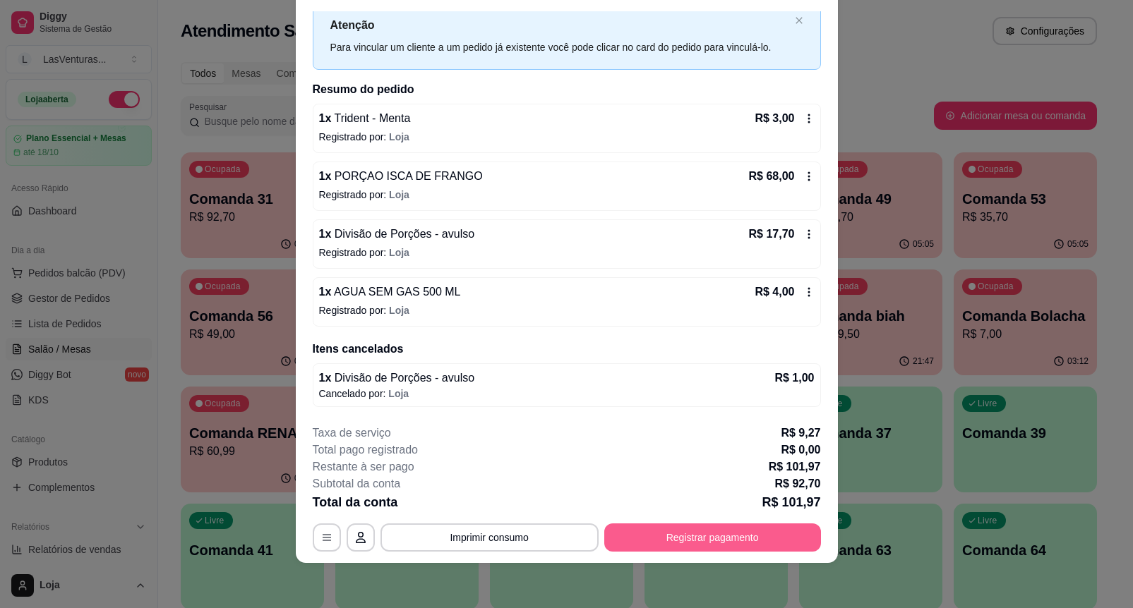
click at [697, 530] on button "Registrar pagamento" at bounding box center [712, 538] width 217 height 28
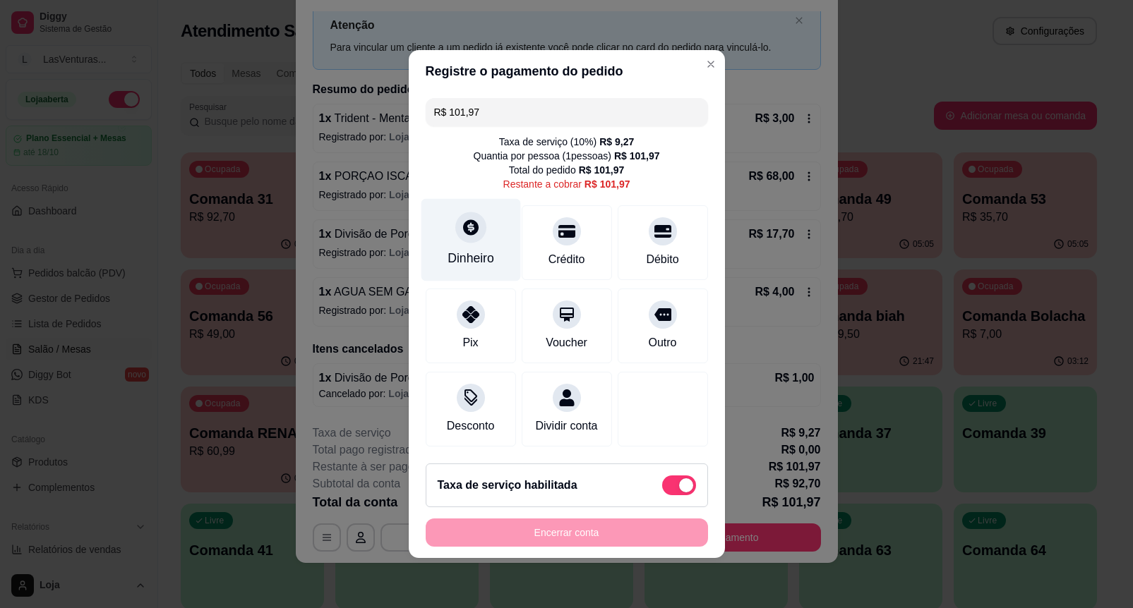
click at [481, 212] on div "Dinheiro" at bounding box center [471, 240] width 100 height 83
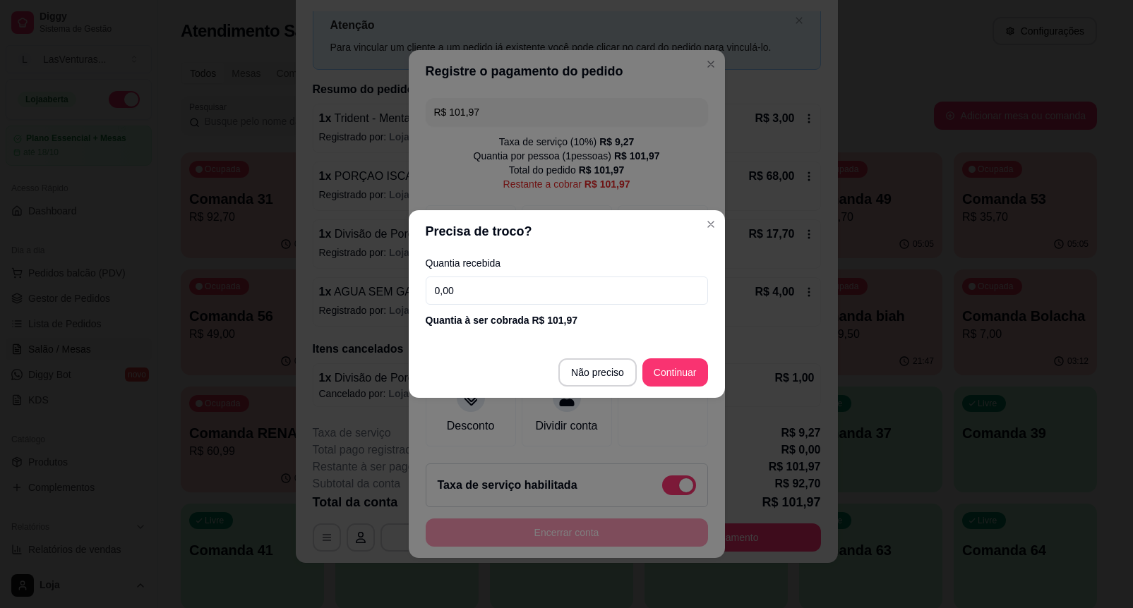
click at [577, 298] on input "0,00" at bounding box center [567, 291] width 282 height 28
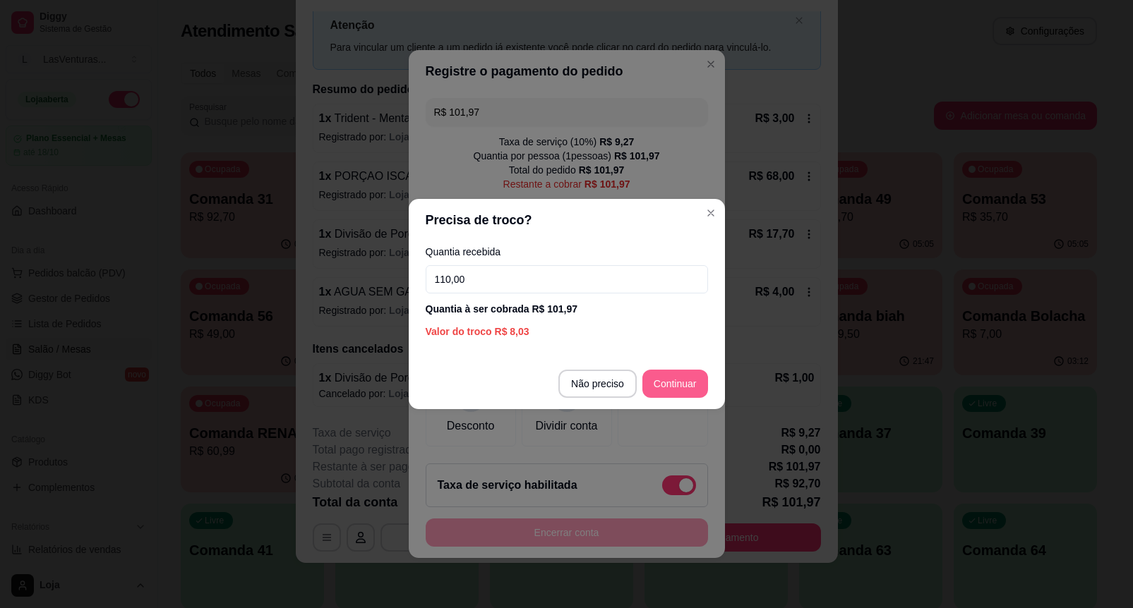
type input "110,00"
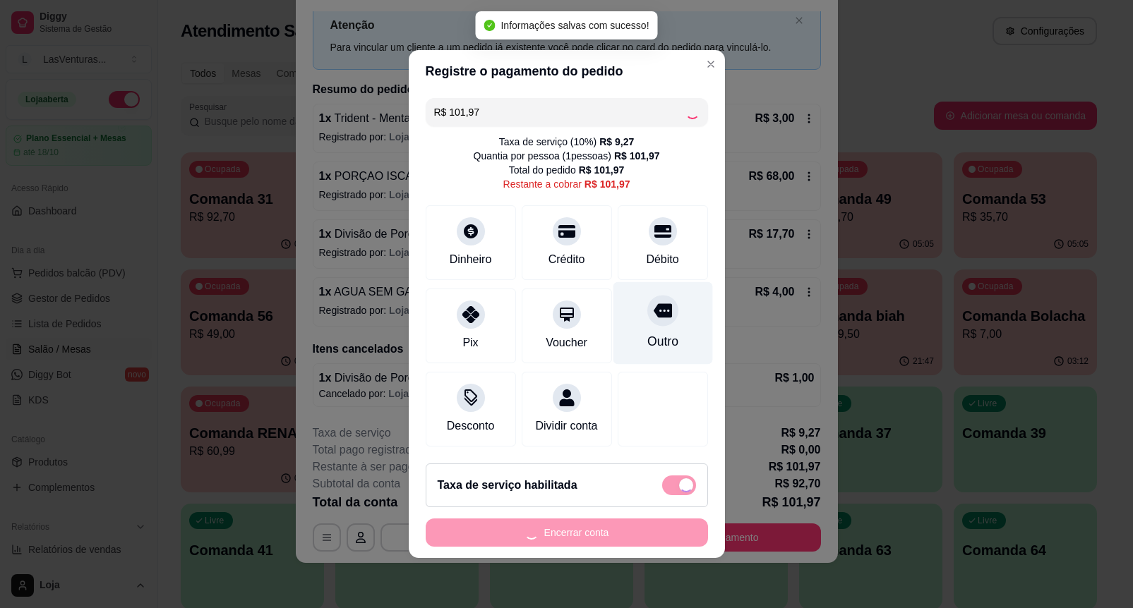
type input "R$ 0,00"
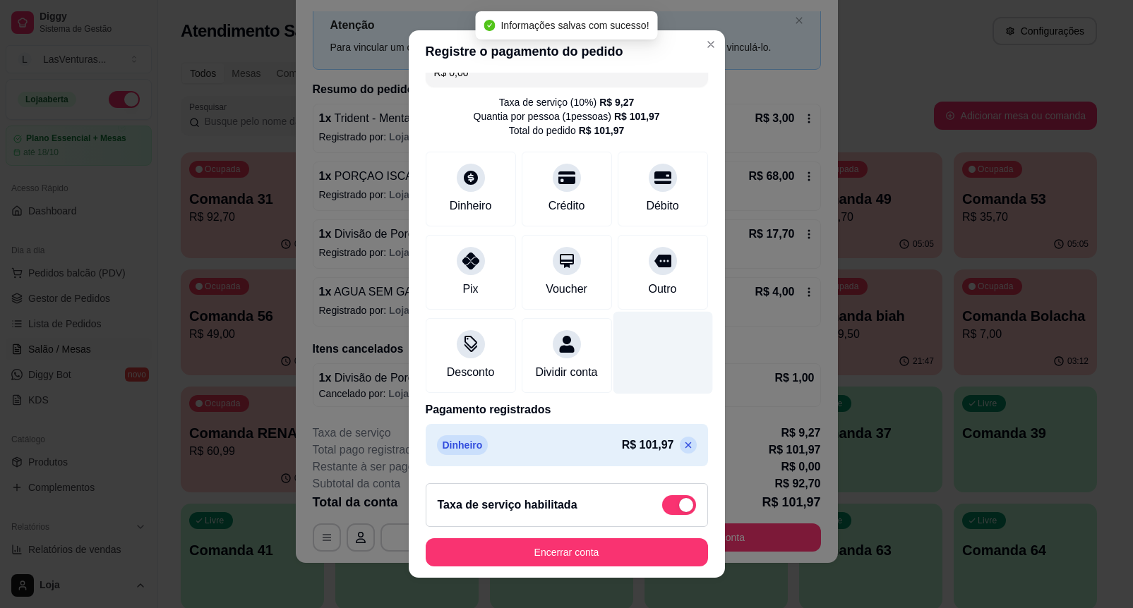
scroll to position [37, 0]
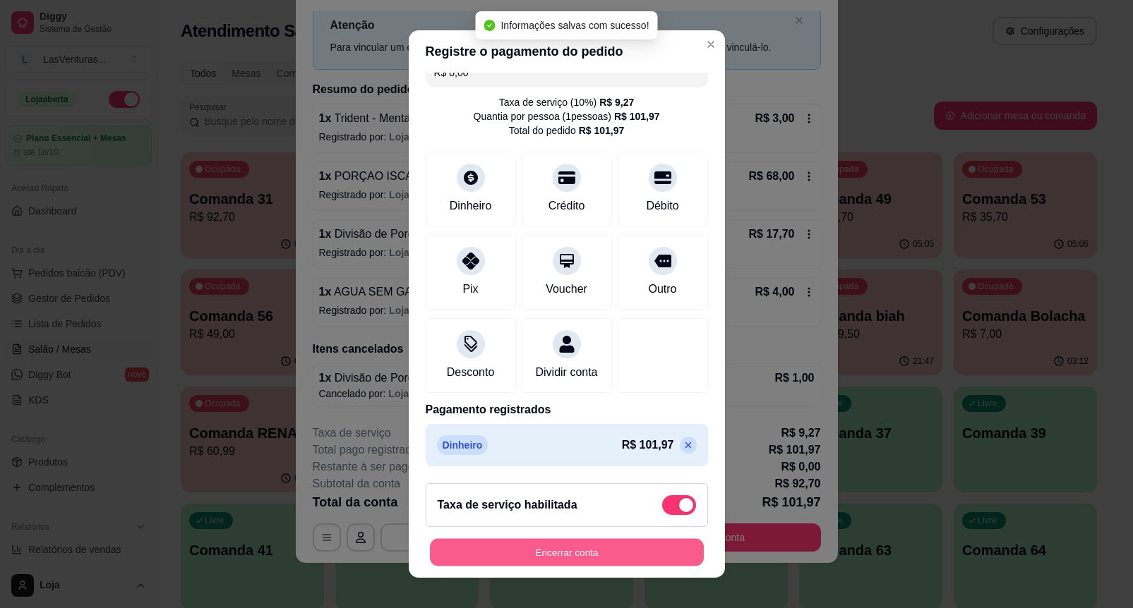
click at [639, 556] on button "Encerrar conta" at bounding box center [567, 553] width 274 height 28
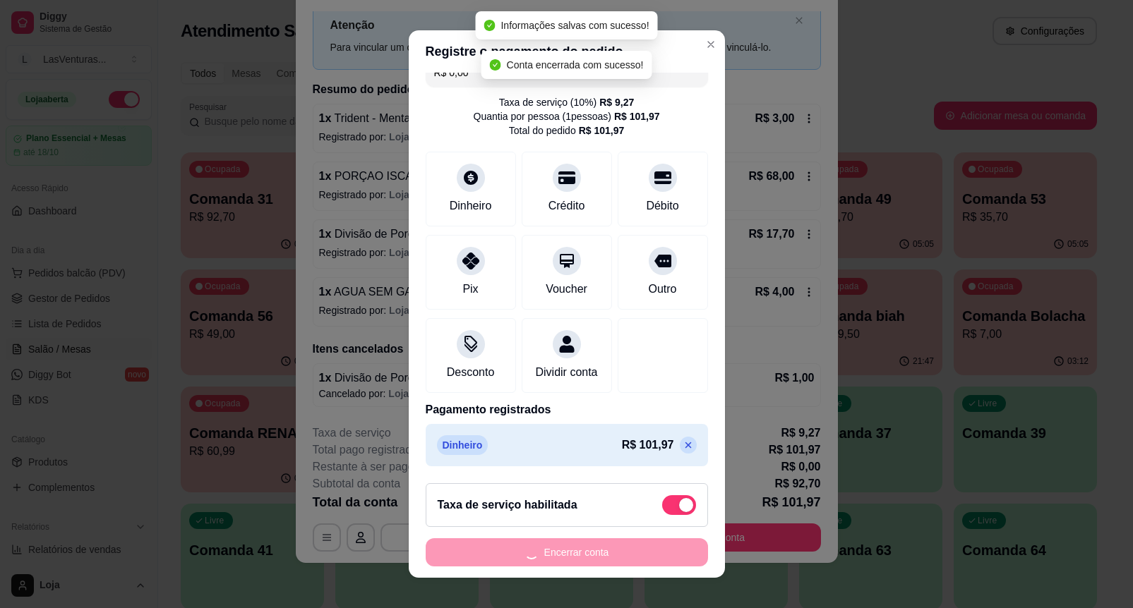
scroll to position [0, 0]
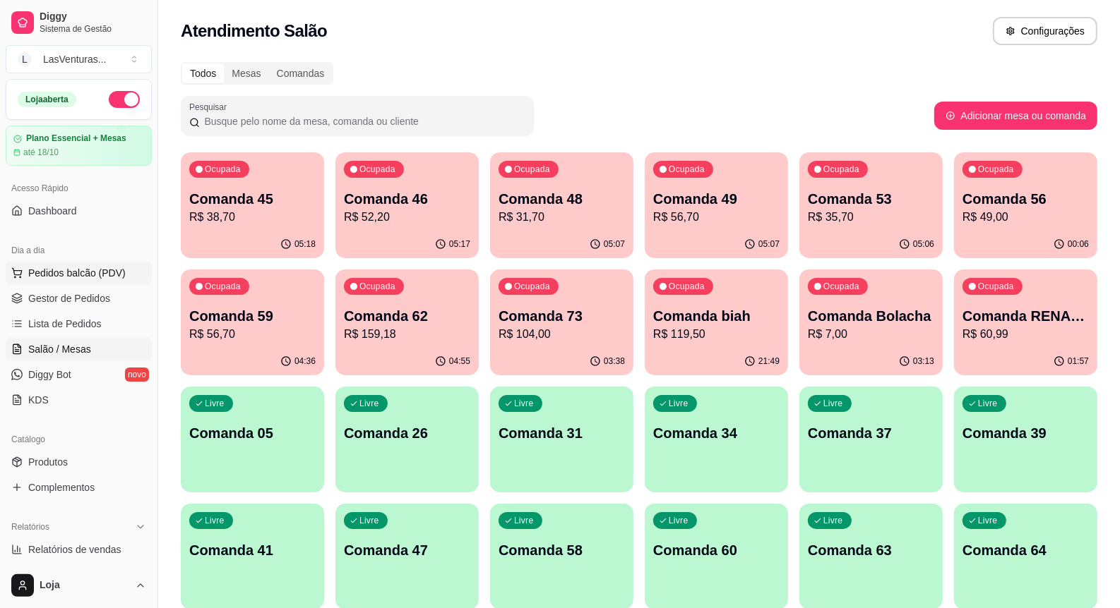
click at [108, 268] on span "Pedidos balcão (PDV)" at bounding box center [76, 273] width 97 height 14
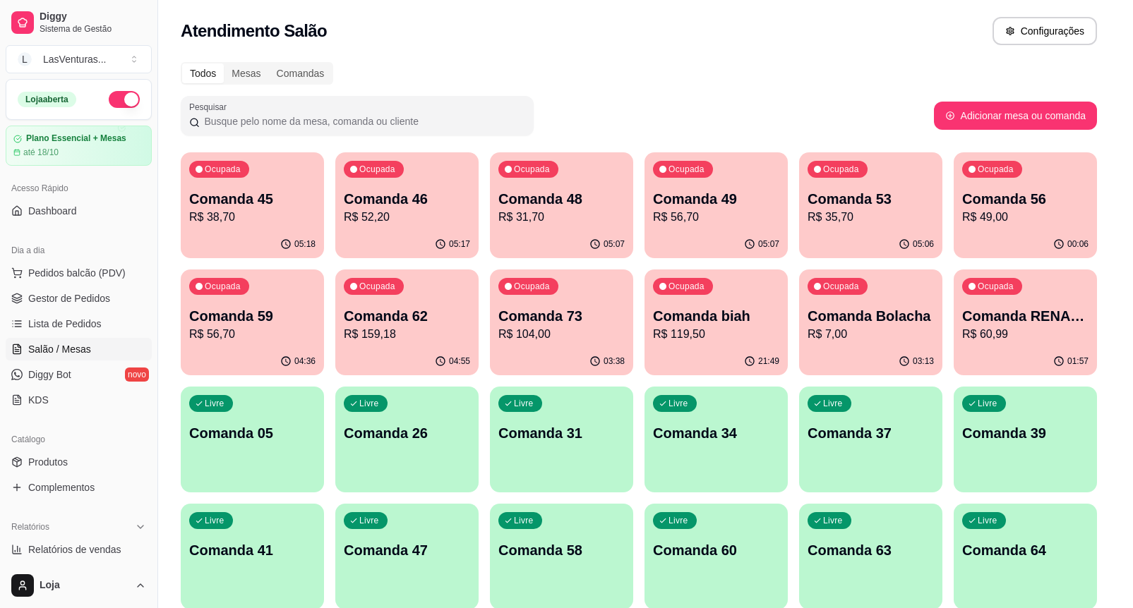
click at [226, 116] on div "Pesquisa" at bounding box center [418, 96] width 769 height 40
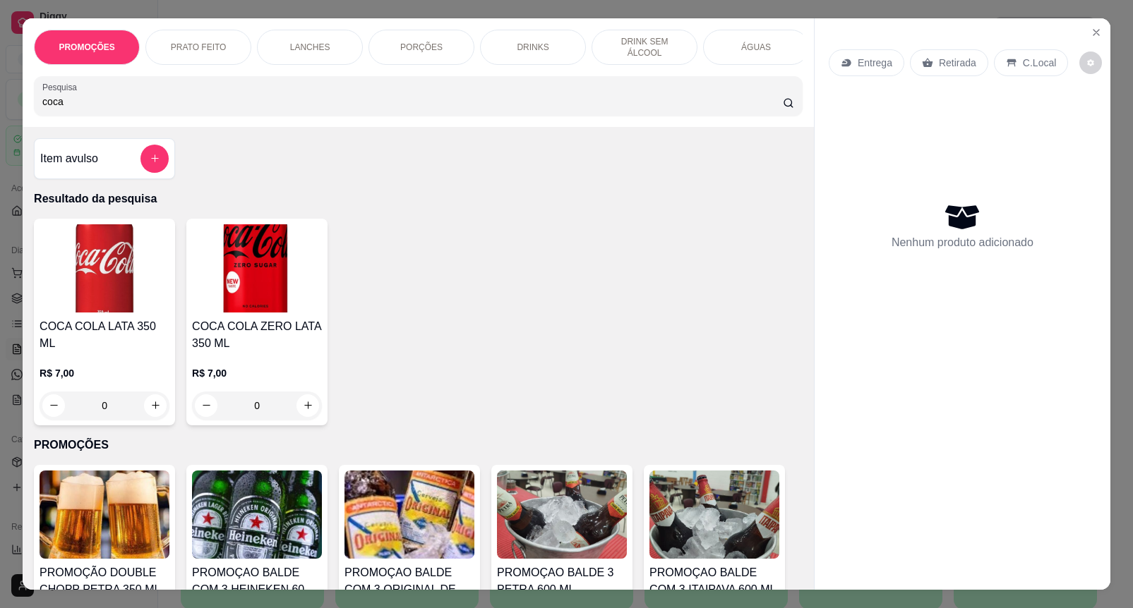
type input "coca"
click at [155, 392] on div "0" at bounding box center [104, 406] width 124 height 28
click at [152, 395] on button "increase-product-quantity" at bounding box center [156, 406] width 22 height 22
type input "1"
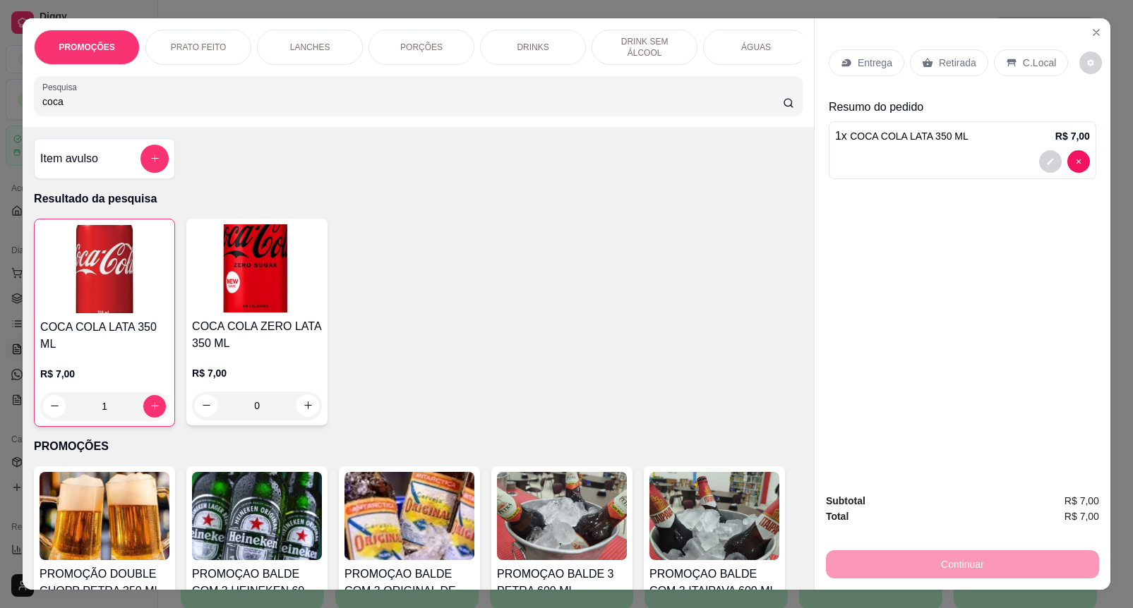
click at [916, 66] on div "Retirada" at bounding box center [949, 62] width 78 height 27
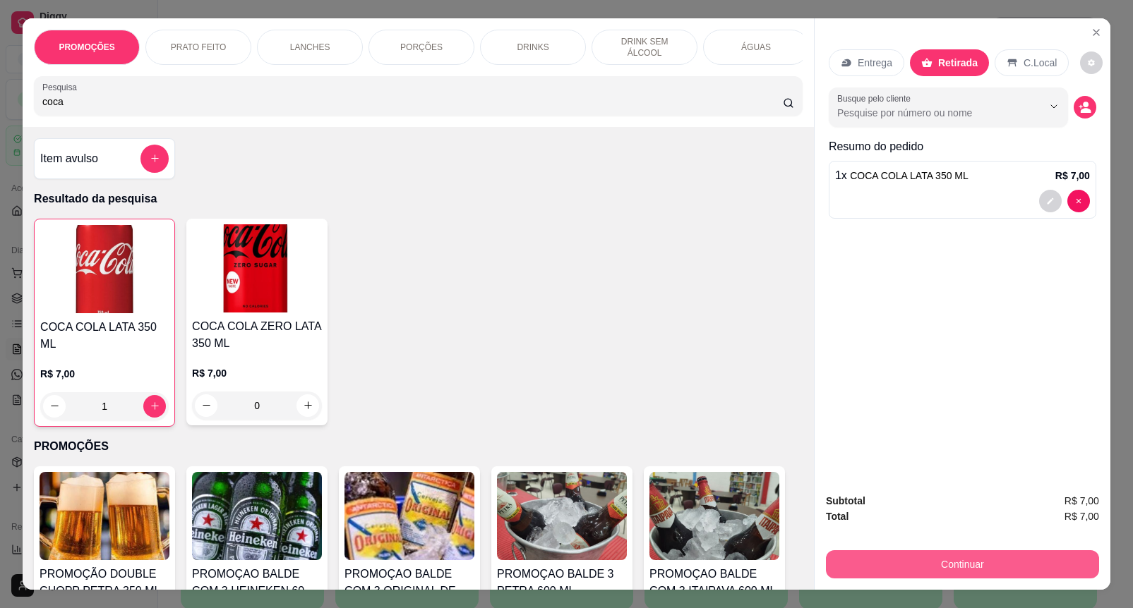
click at [919, 553] on button "Continuar" at bounding box center [962, 565] width 273 height 28
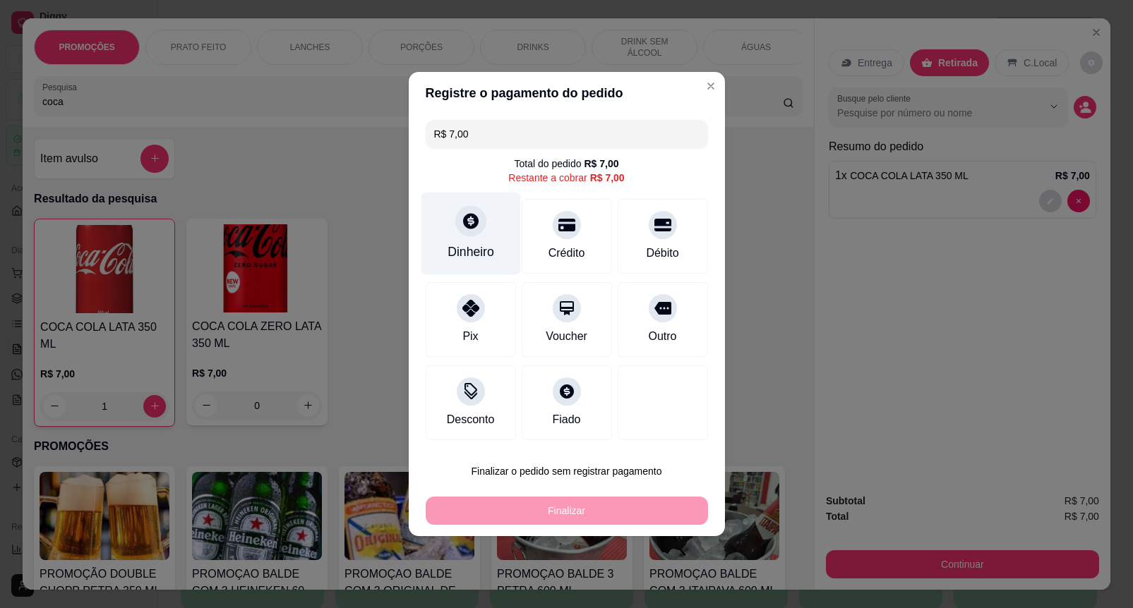
click at [446, 219] on div "Dinheiro" at bounding box center [471, 234] width 100 height 83
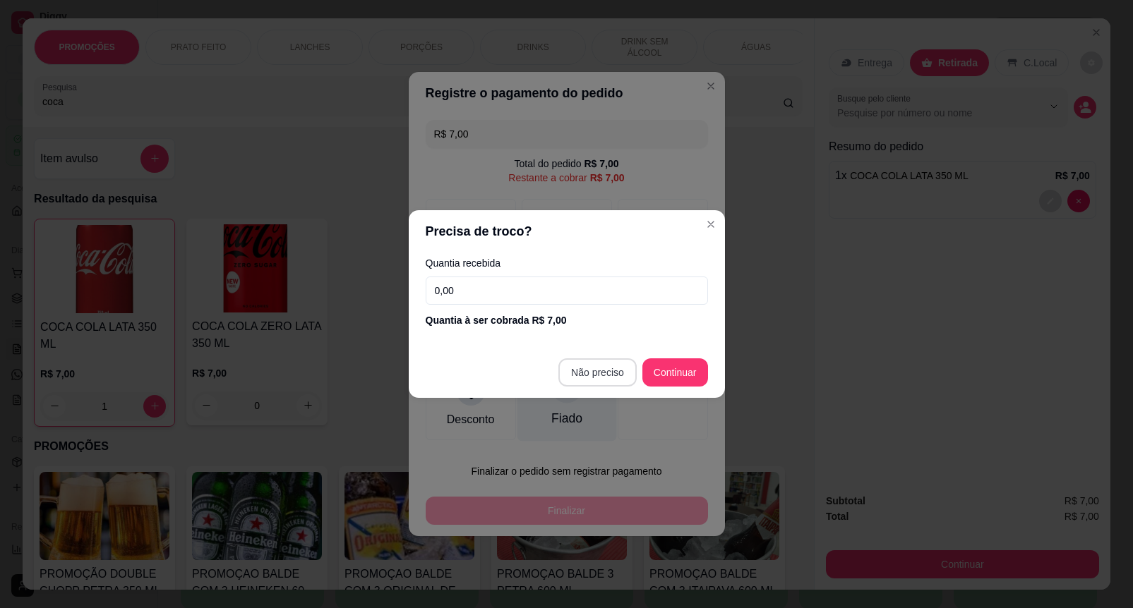
type input "R$ 0,00"
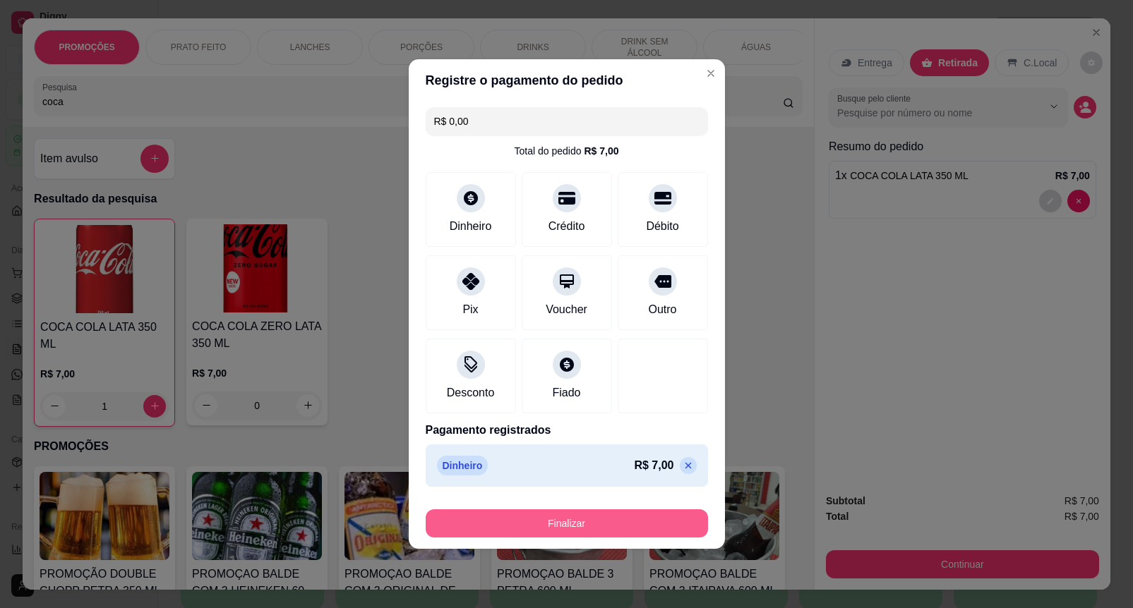
click at [608, 526] on button "Finalizar" at bounding box center [567, 524] width 282 height 28
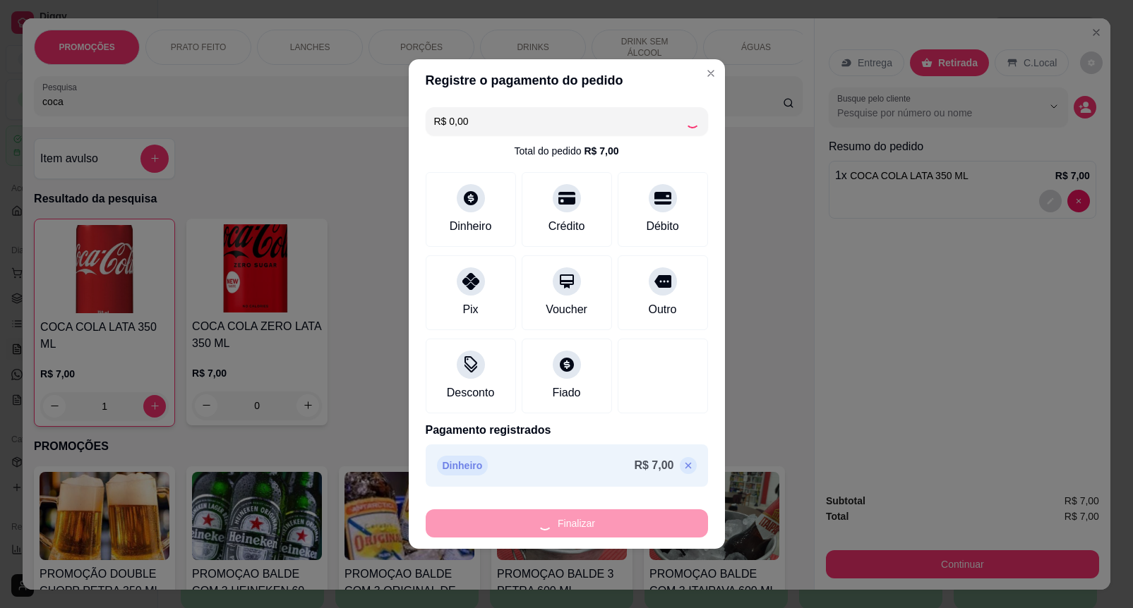
type input "0"
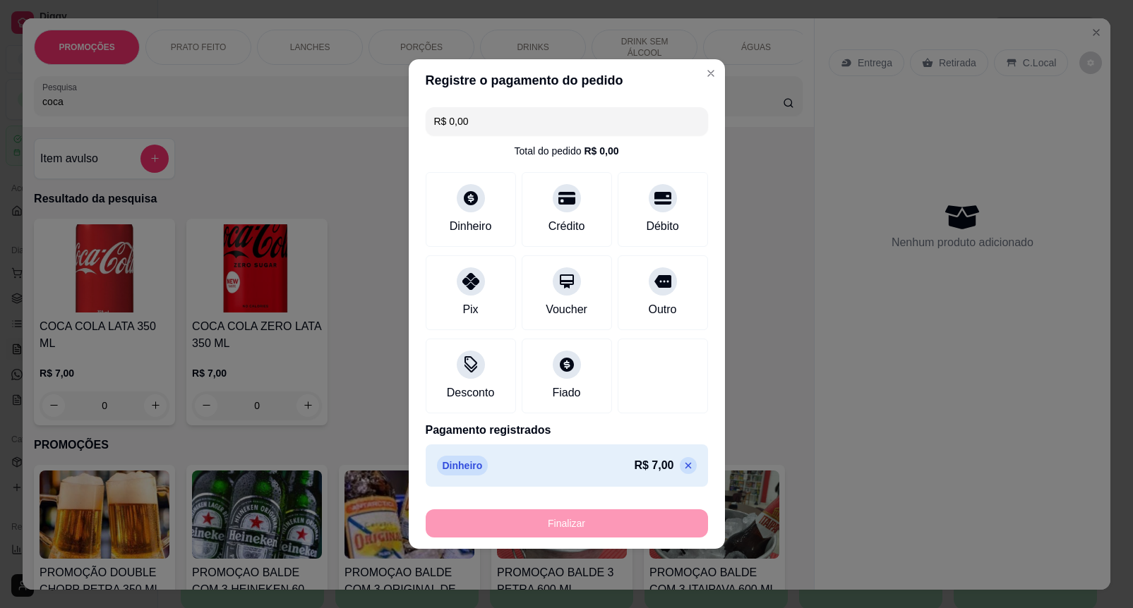
type input "-R$ 7,00"
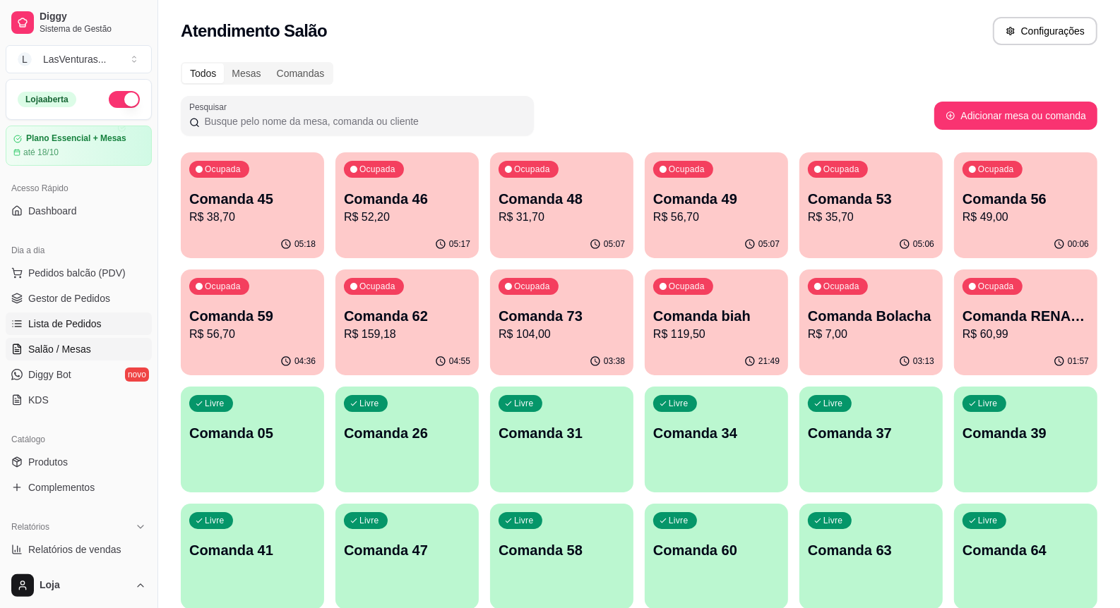
click at [37, 313] on link "Lista de Pedidos" at bounding box center [79, 324] width 146 height 23
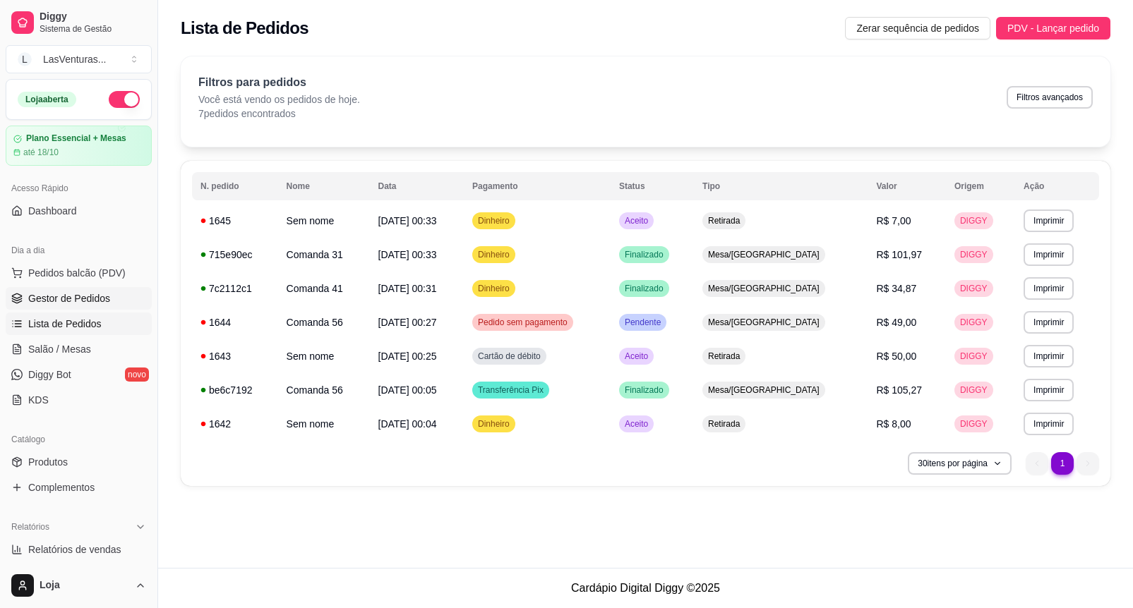
click at [102, 294] on span "Gestor de Pedidos" at bounding box center [69, 299] width 82 height 14
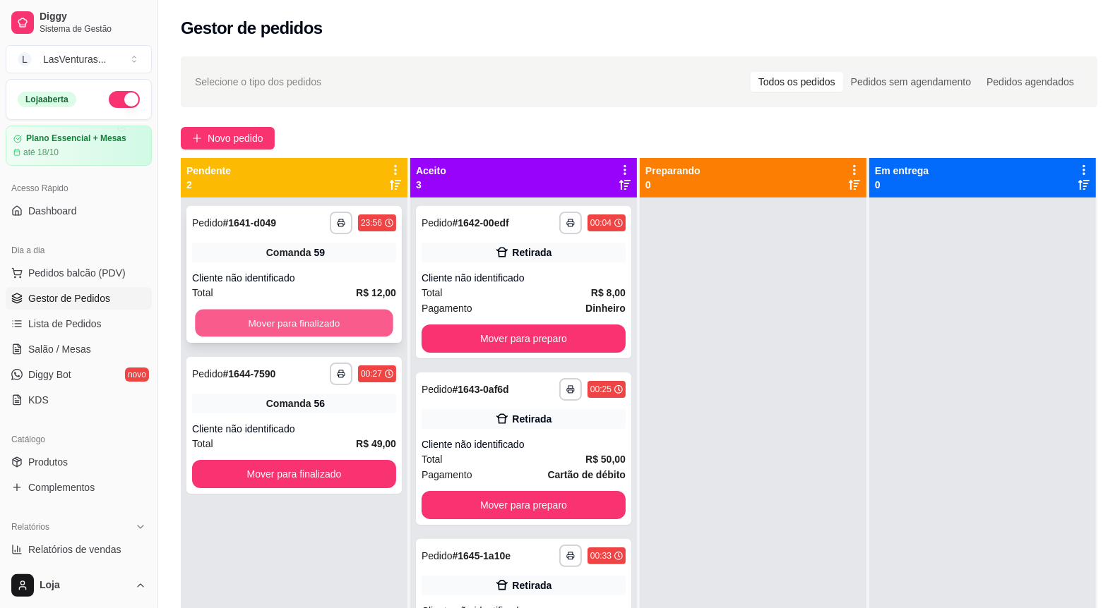
click at [353, 330] on button "Mover para finalizado" at bounding box center [294, 324] width 198 height 28
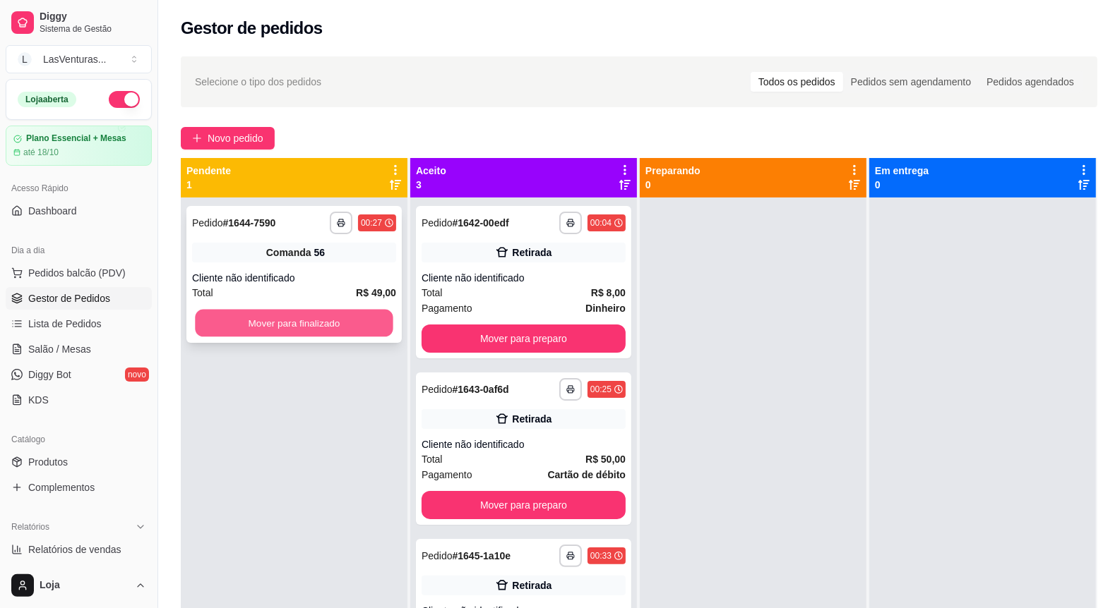
click at [353, 325] on button "Mover para finalizado" at bounding box center [294, 324] width 198 height 28
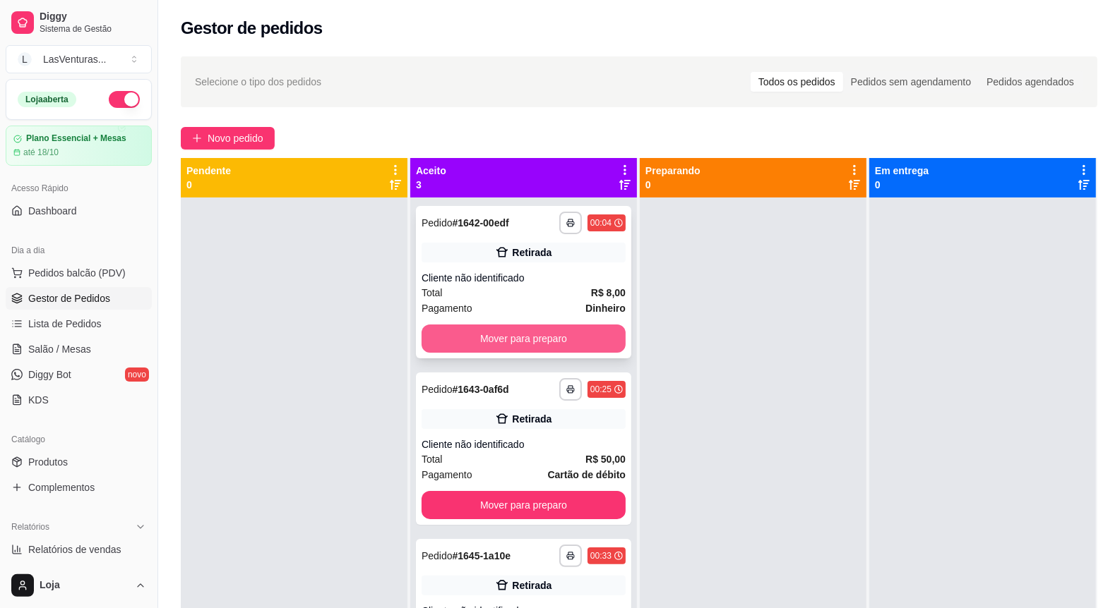
click at [482, 334] on button "Mover para preparo" at bounding box center [523, 339] width 204 height 28
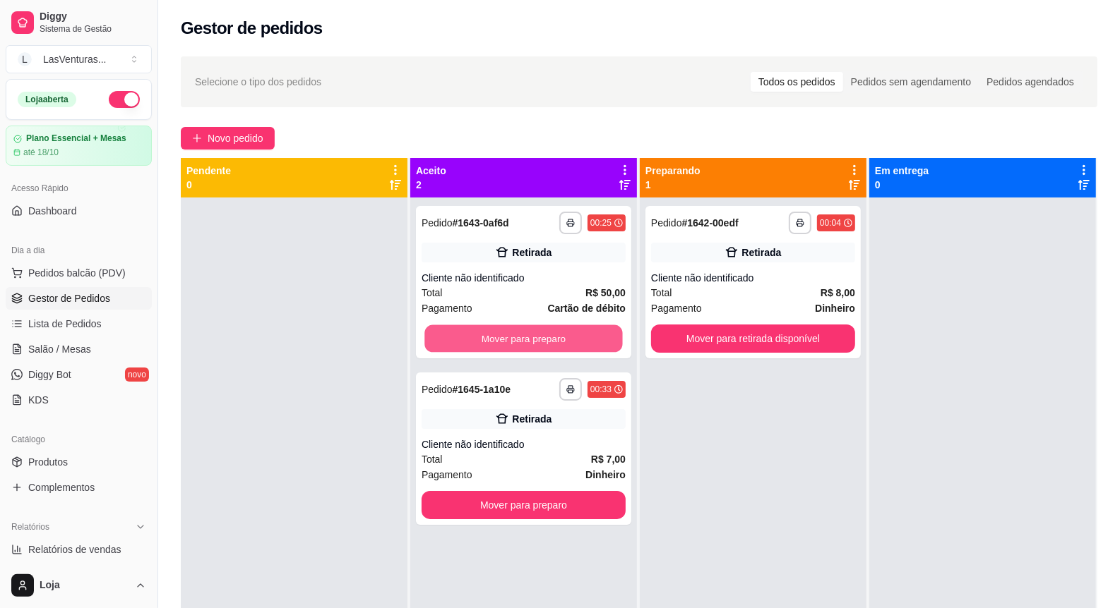
click at [482, 335] on button "Mover para preparo" at bounding box center [523, 339] width 198 height 28
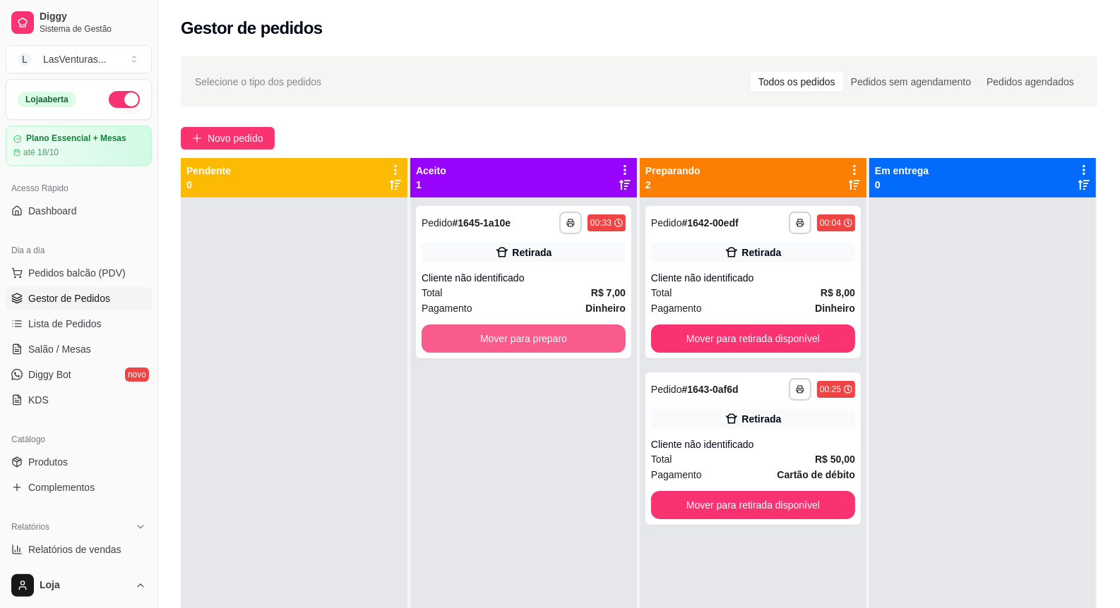
click at [481, 335] on button "Mover para preparo" at bounding box center [523, 339] width 204 height 28
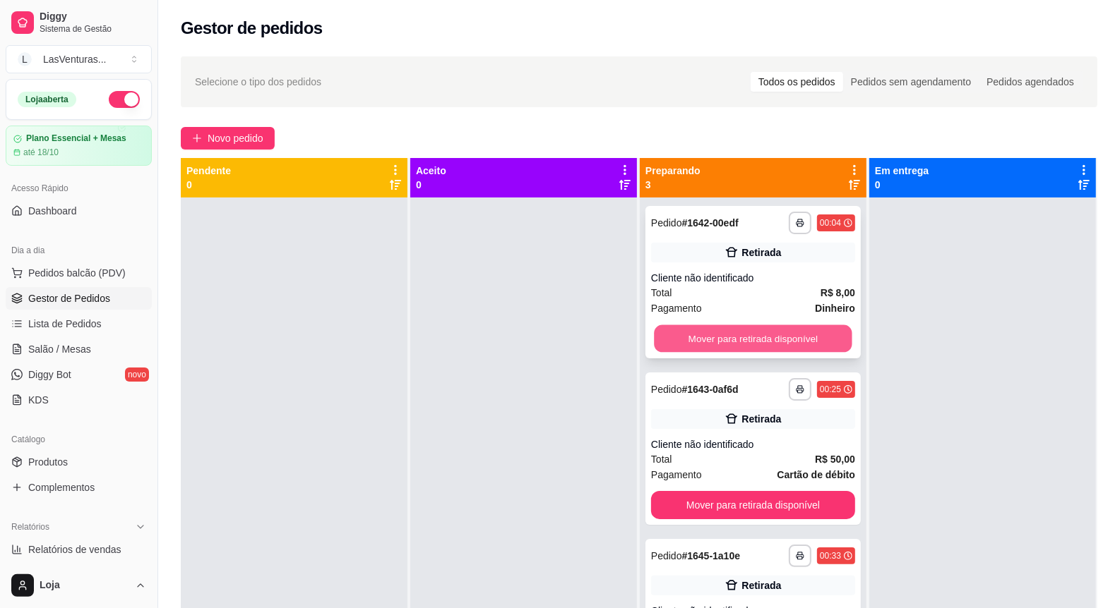
click at [680, 351] on button "Mover para retirada disponível" at bounding box center [753, 339] width 198 height 28
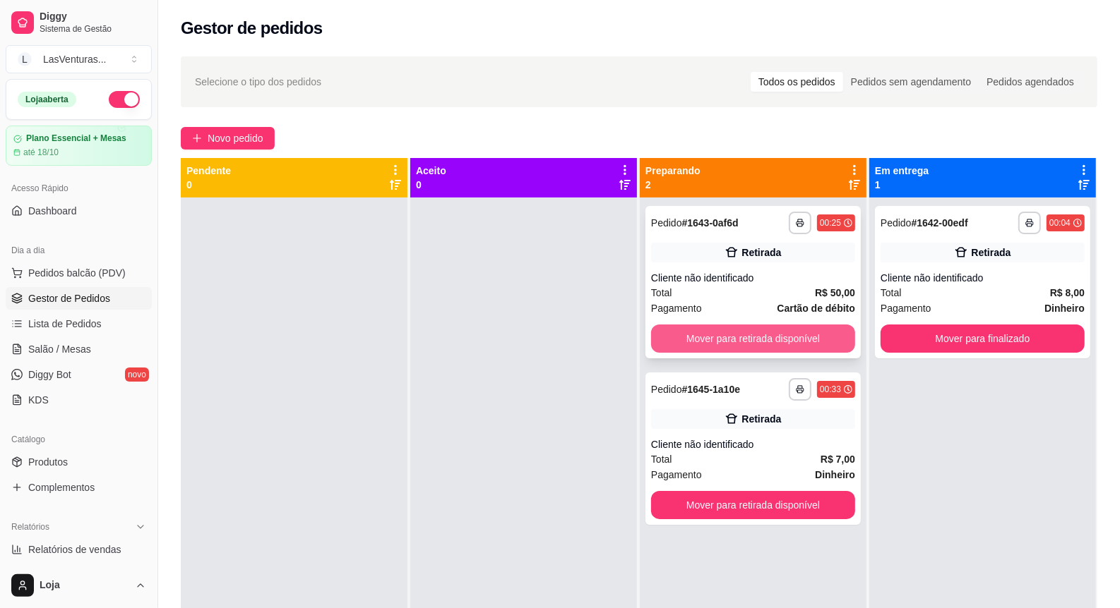
click at [702, 347] on button "Mover para retirada disponível" at bounding box center [753, 339] width 204 height 28
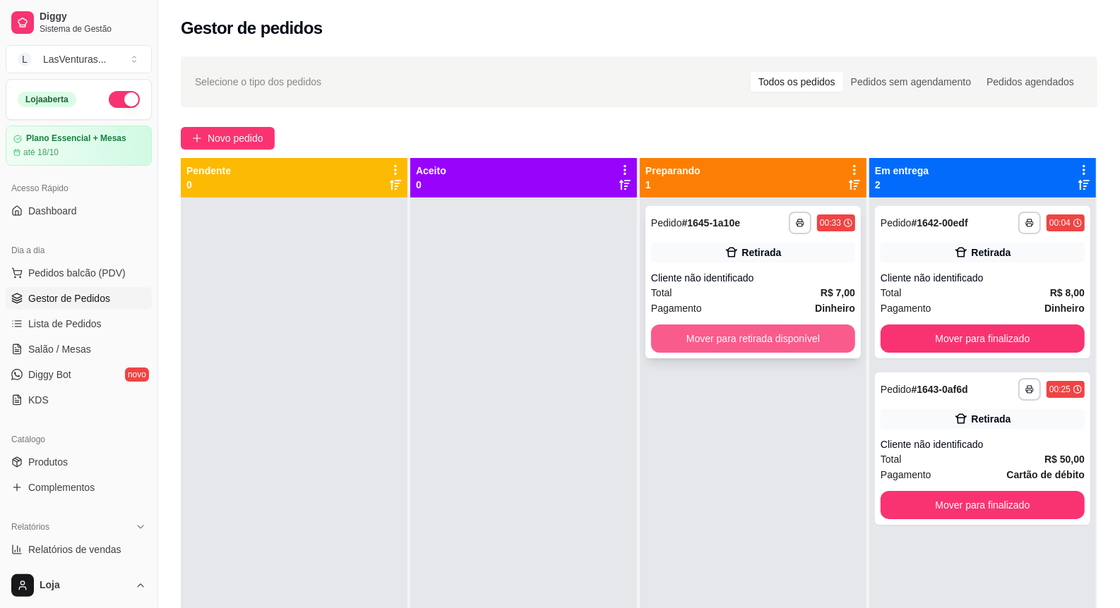
click at [725, 334] on button "Mover para retirada disponível" at bounding box center [753, 339] width 204 height 28
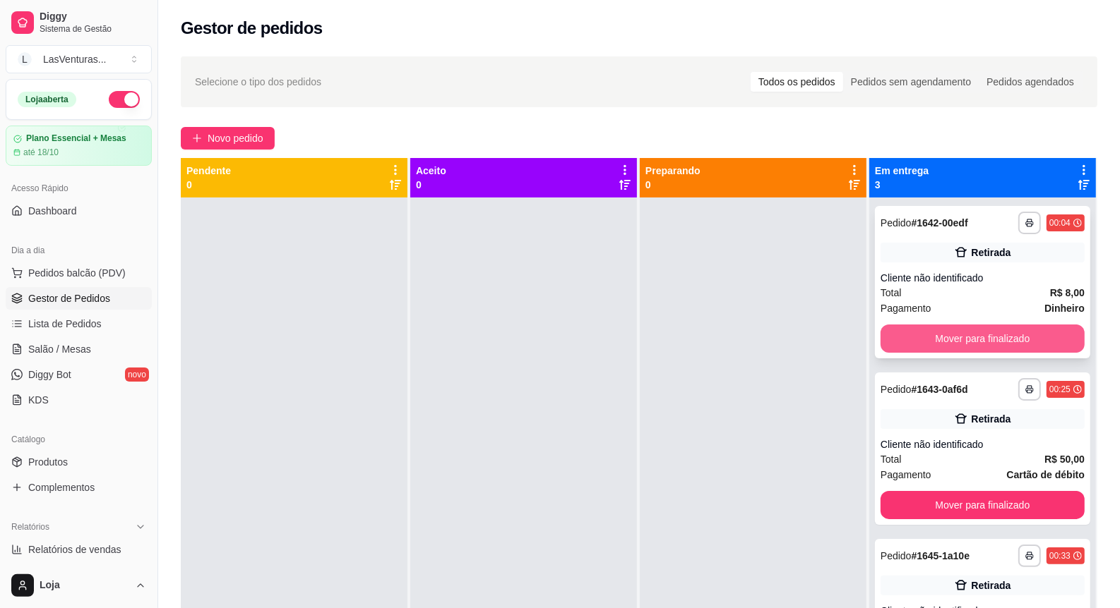
click at [964, 335] on button "Mover para finalizado" at bounding box center [982, 339] width 204 height 28
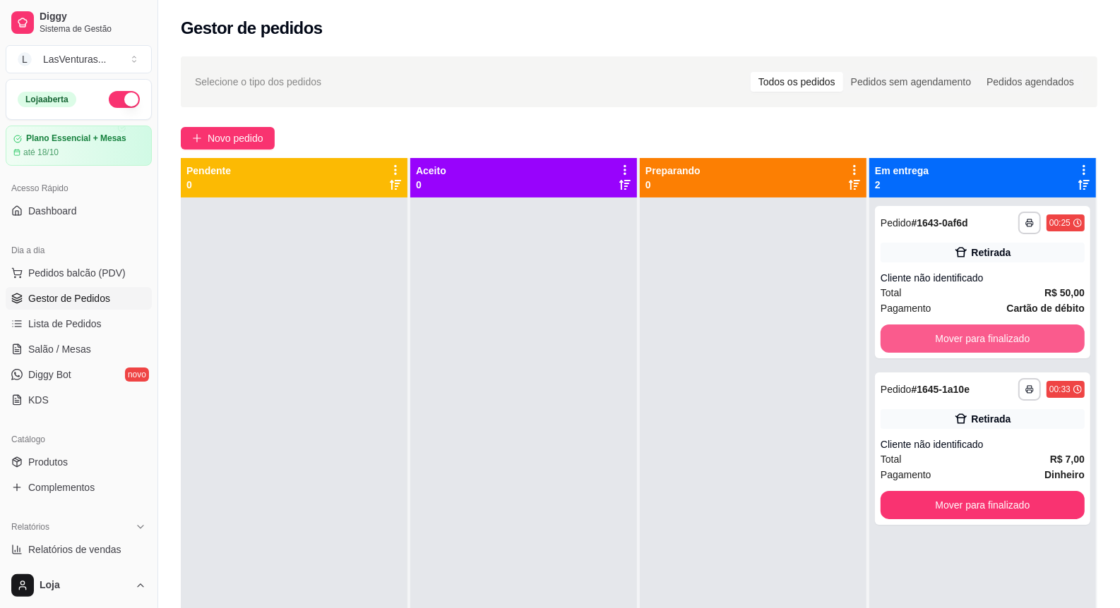
click at [964, 335] on button "Mover para finalizado" at bounding box center [982, 339] width 204 height 28
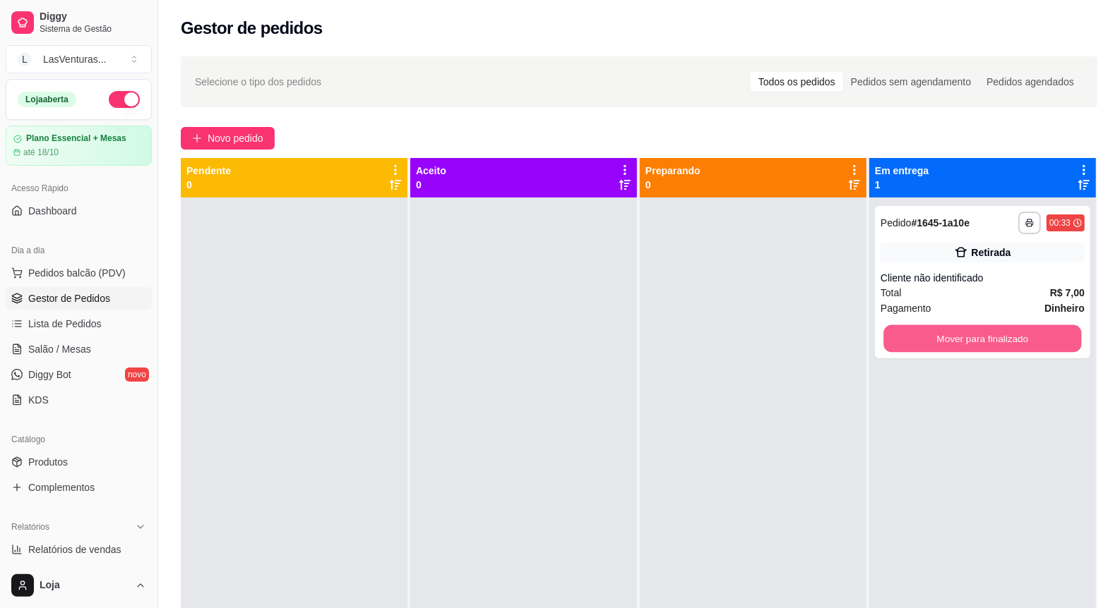
click at [964, 335] on button "Mover para finalizado" at bounding box center [982, 339] width 198 height 28
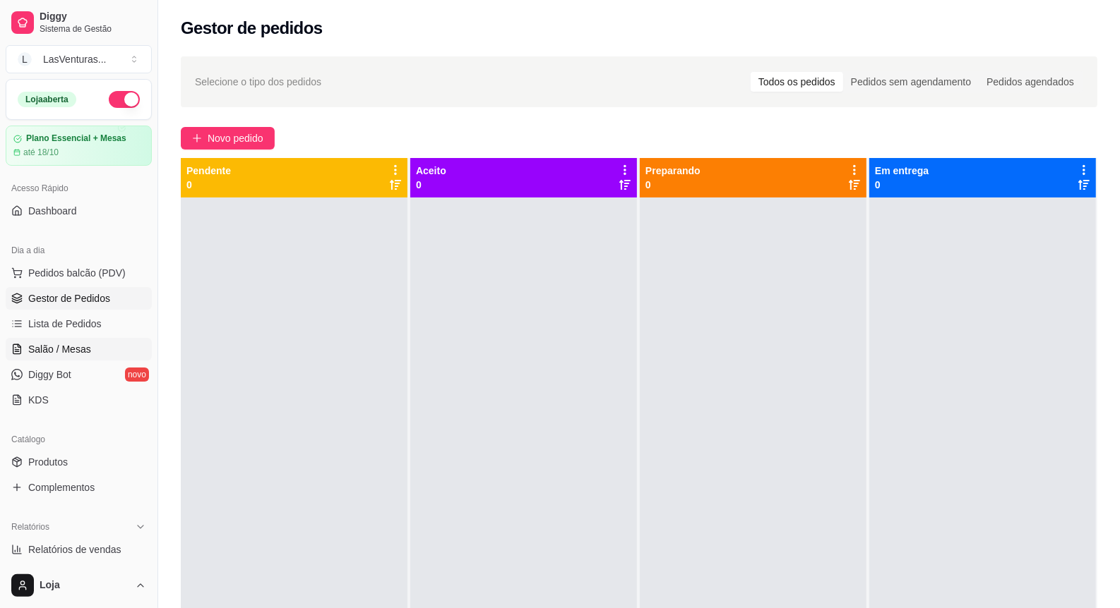
click at [47, 358] on link "Salão / Mesas" at bounding box center [79, 349] width 146 height 23
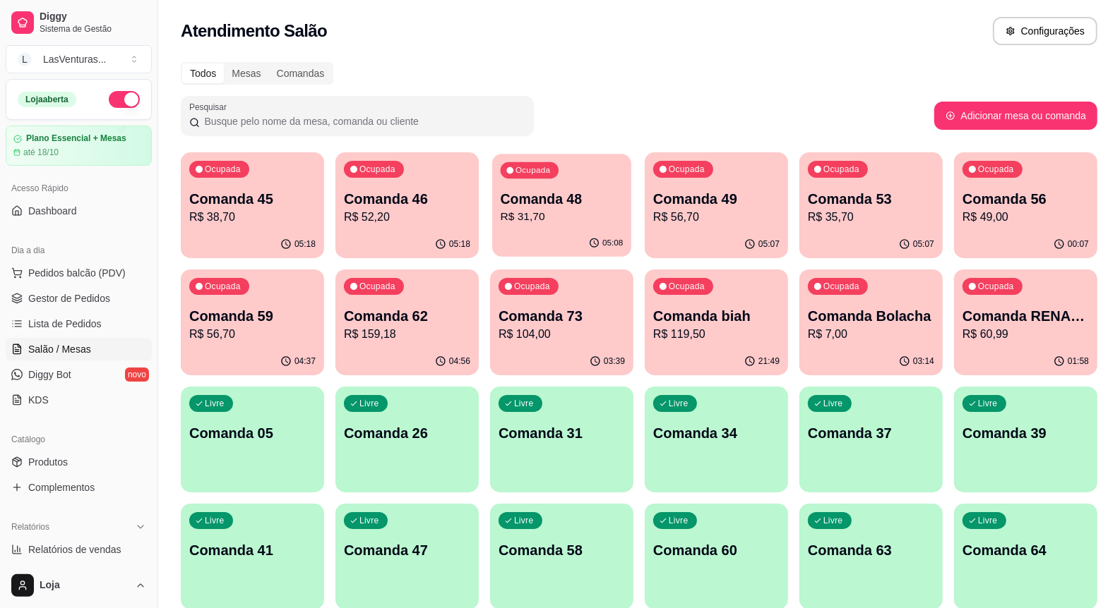
click at [606, 214] on p "R$ 31,70" at bounding box center [561, 217] width 123 height 16
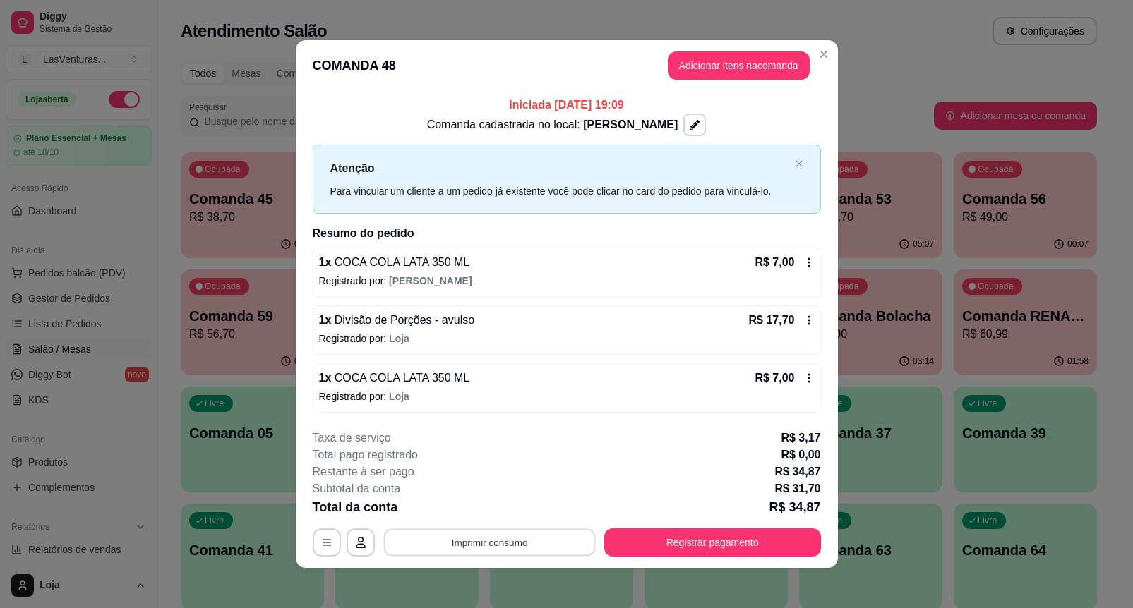
click at [464, 537] on button "Imprimir consumo" at bounding box center [489, 543] width 212 height 28
click at [479, 510] on button "IMPRESSORA" at bounding box center [486, 511] width 99 height 22
click at [685, 67] on button "Adicionar itens na comanda" at bounding box center [739, 66] width 138 height 28
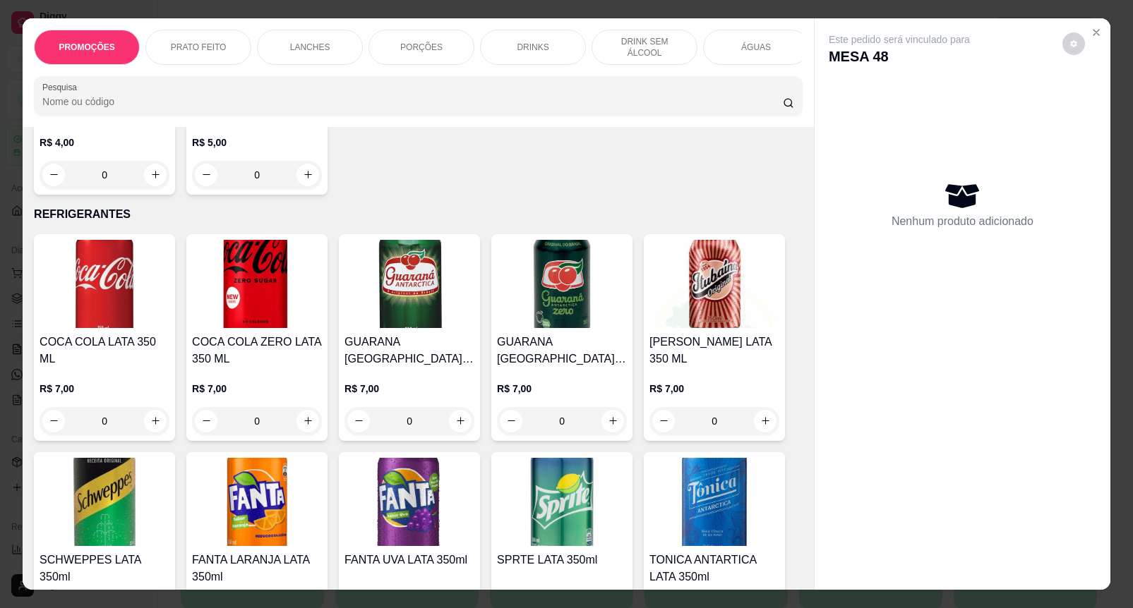
scroll to position [3000, 0]
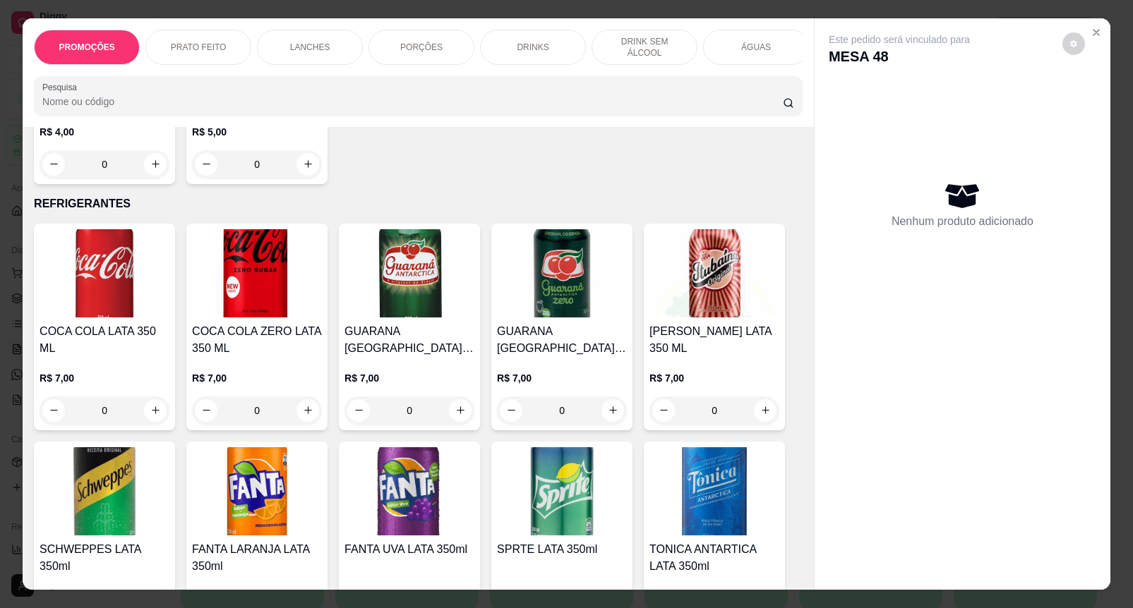
click at [155, 417] on button "increase-product-quantity" at bounding box center [155, 411] width 23 height 23
type input "1"
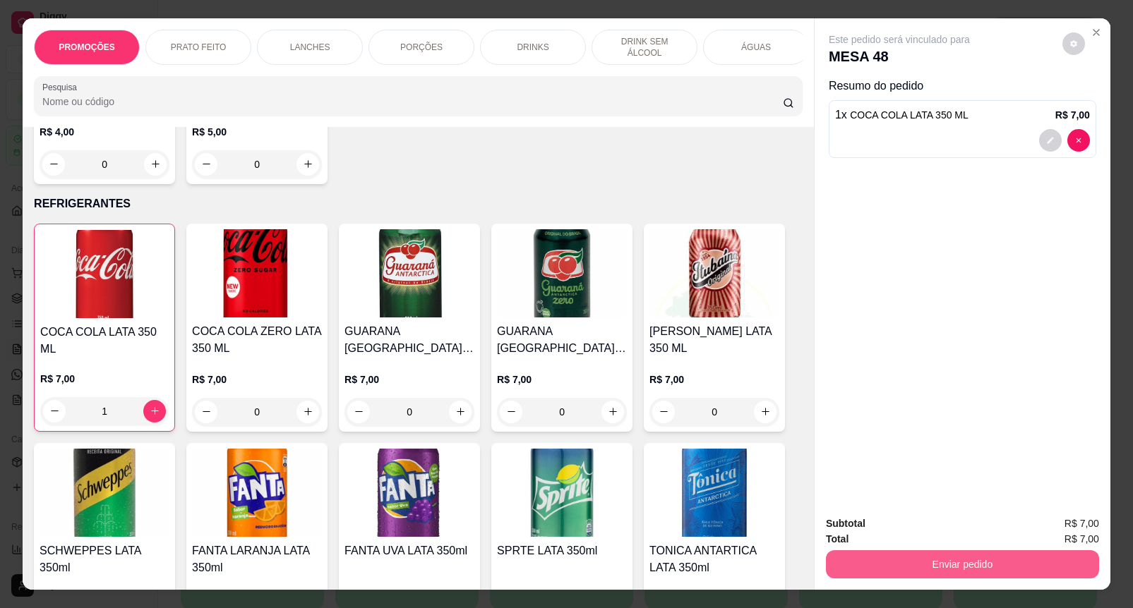
click at [921, 551] on button "Enviar pedido" at bounding box center [962, 565] width 273 height 28
click at [939, 521] on button "Registrar cliente" at bounding box center [966, 523] width 90 height 26
click at [940, 556] on button "Enviar pedido" at bounding box center [962, 565] width 273 height 28
click at [1059, 516] on button "Enviar pedido" at bounding box center [1061, 523] width 80 height 27
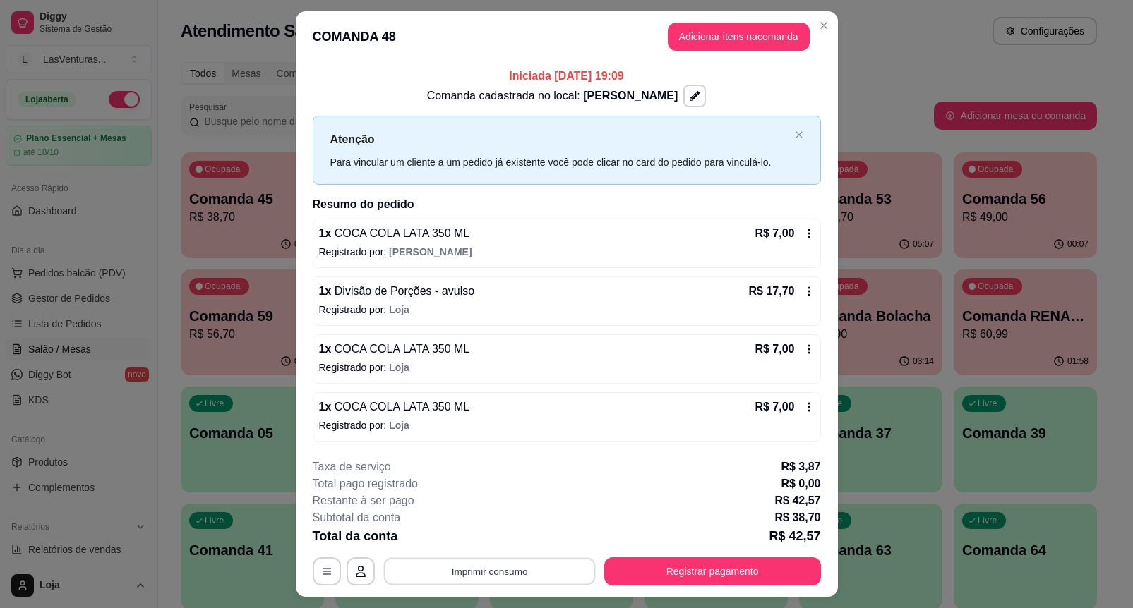
click at [473, 563] on button "Imprimir consumo" at bounding box center [489, 572] width 212 height 28
click at [470, 536] on button "IMPRESSORA" at bounding box center [487, 540] width 102 height 23
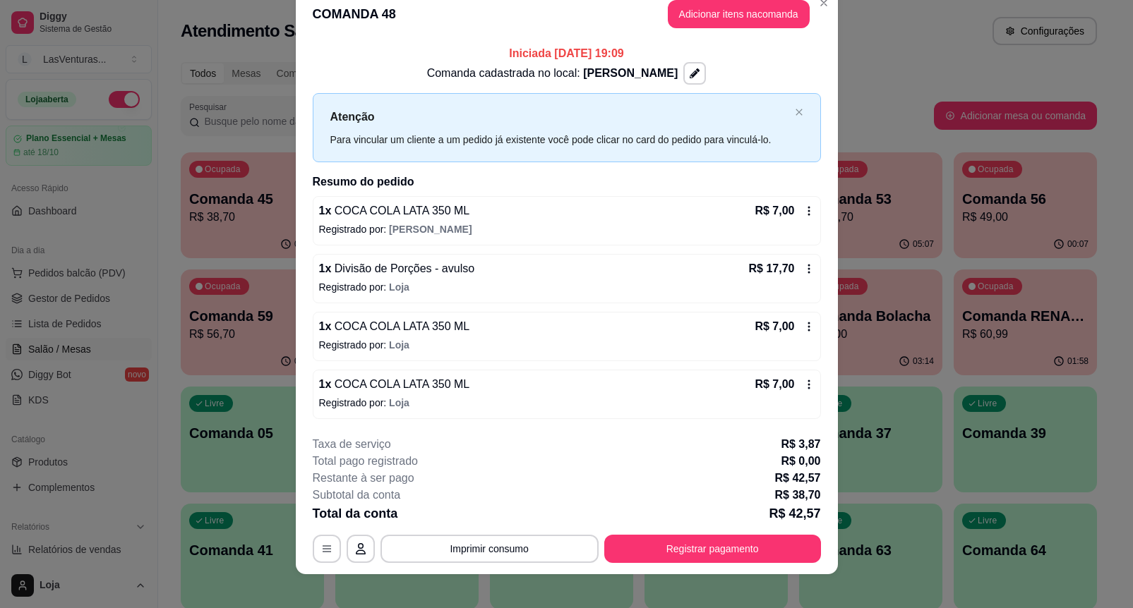
scroll to position [34, 0]
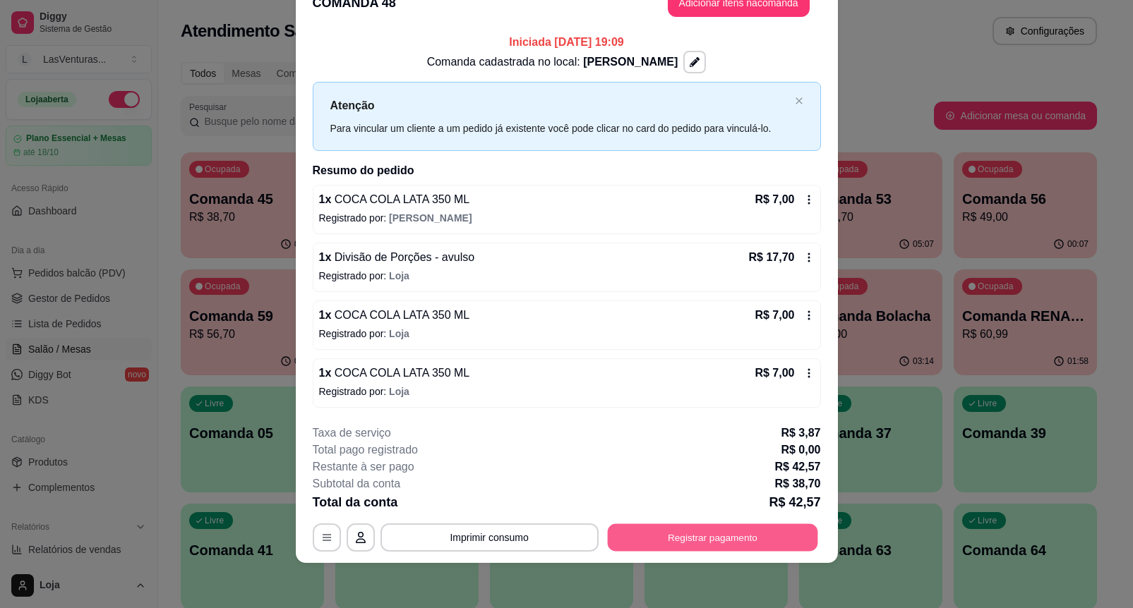
click at [699, 531] on button "Registrar pagamento" at bounding box center [712, 538] width 210 height 28
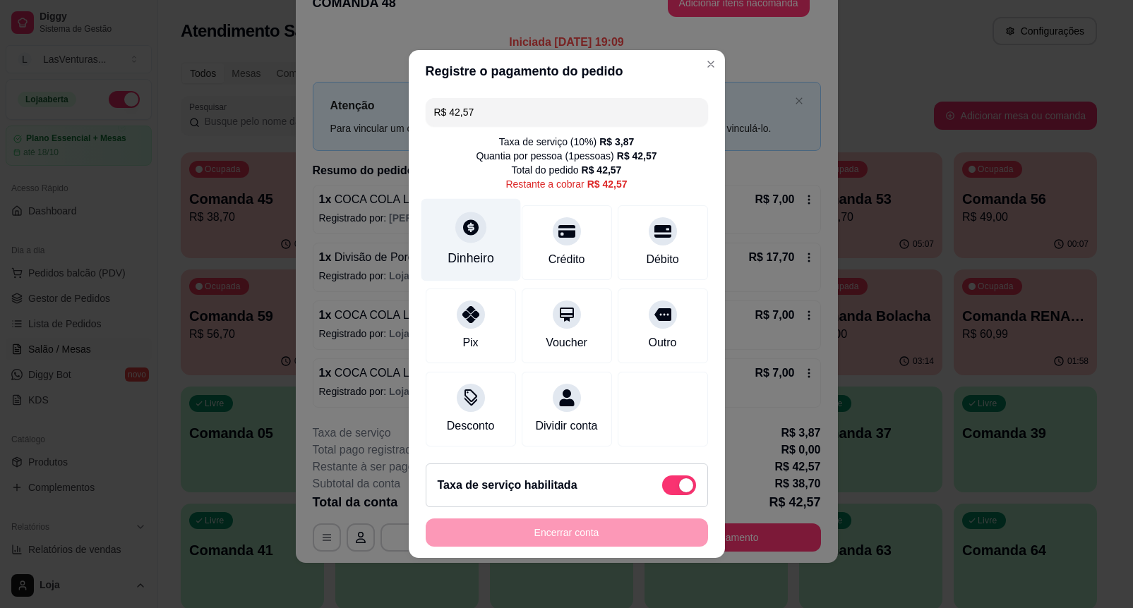
click at [474, 226] on div at bounding box center [470, 227] width 31 height 31
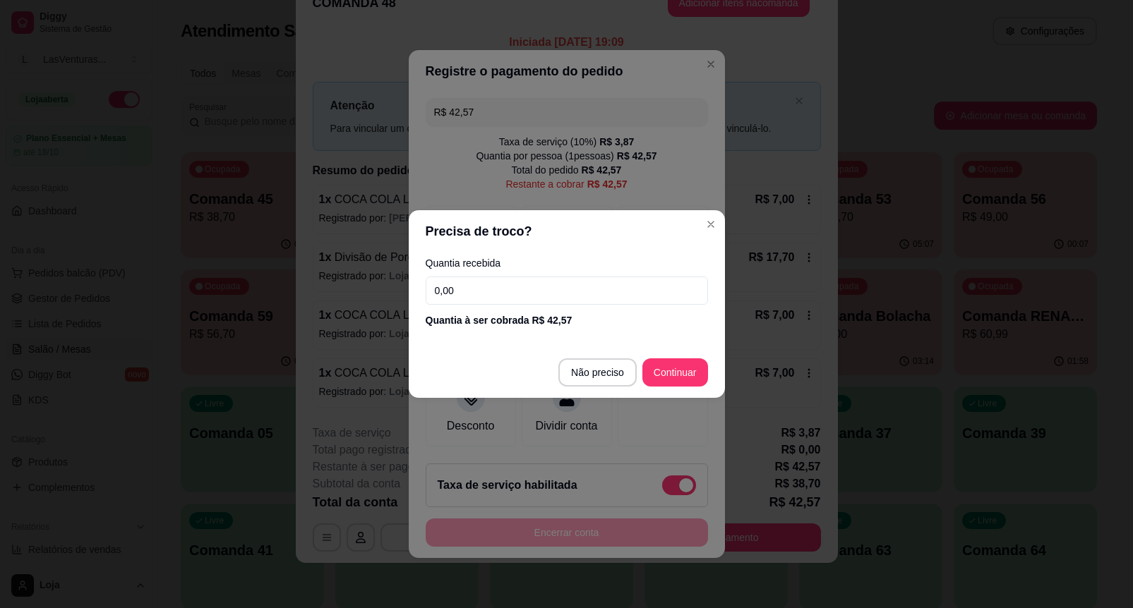
click at [565, 288] on input "0,00" at bounding box center [567, 291] width 282 height 28
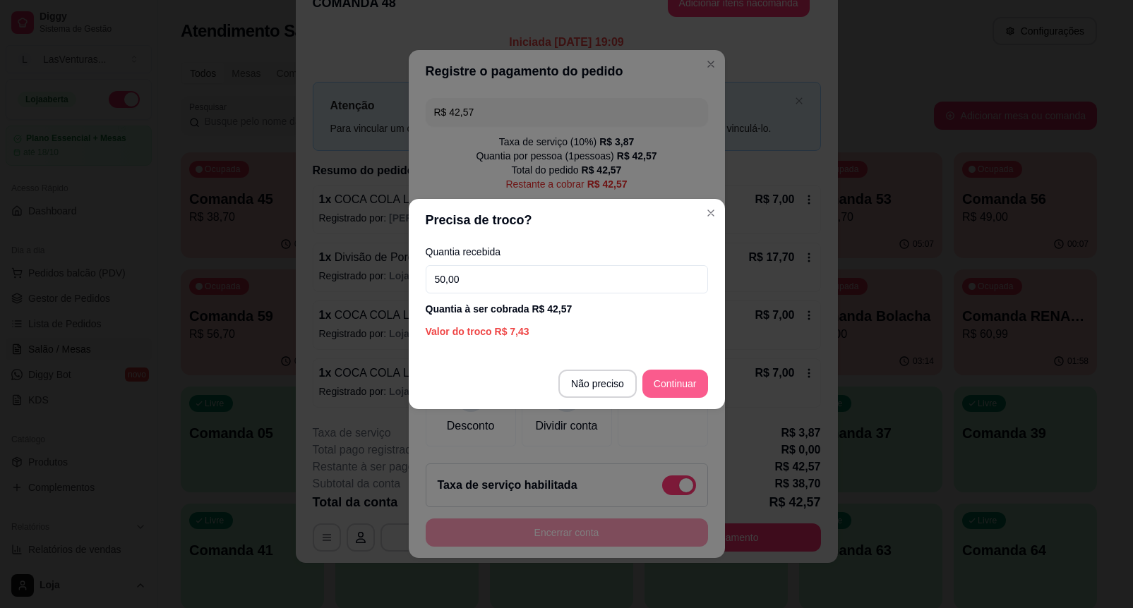
type input "50,00"
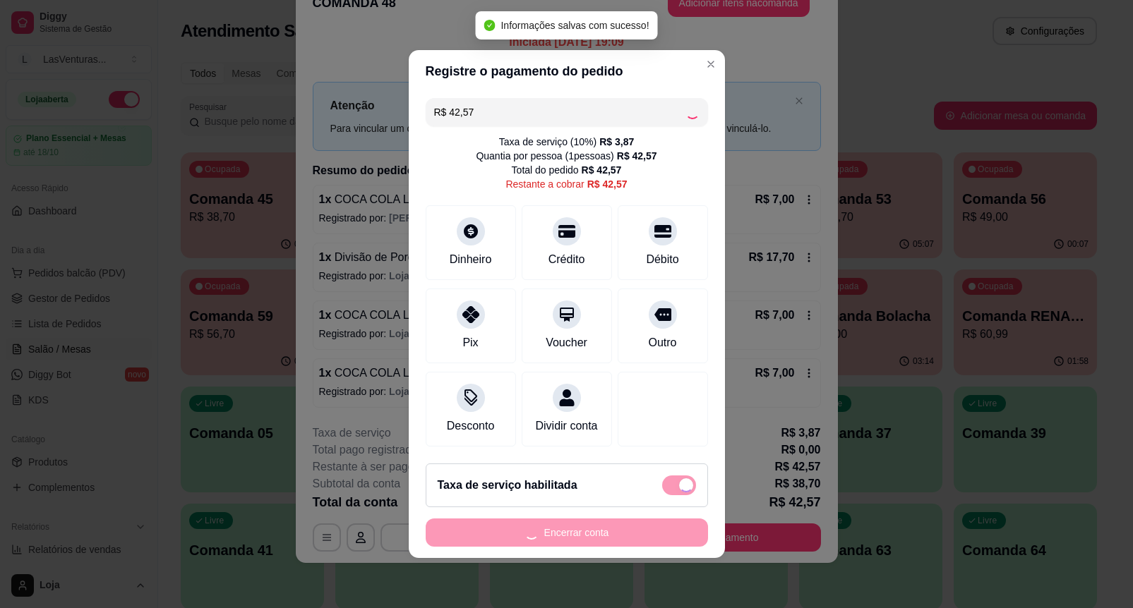
type input "R$ 0,00"
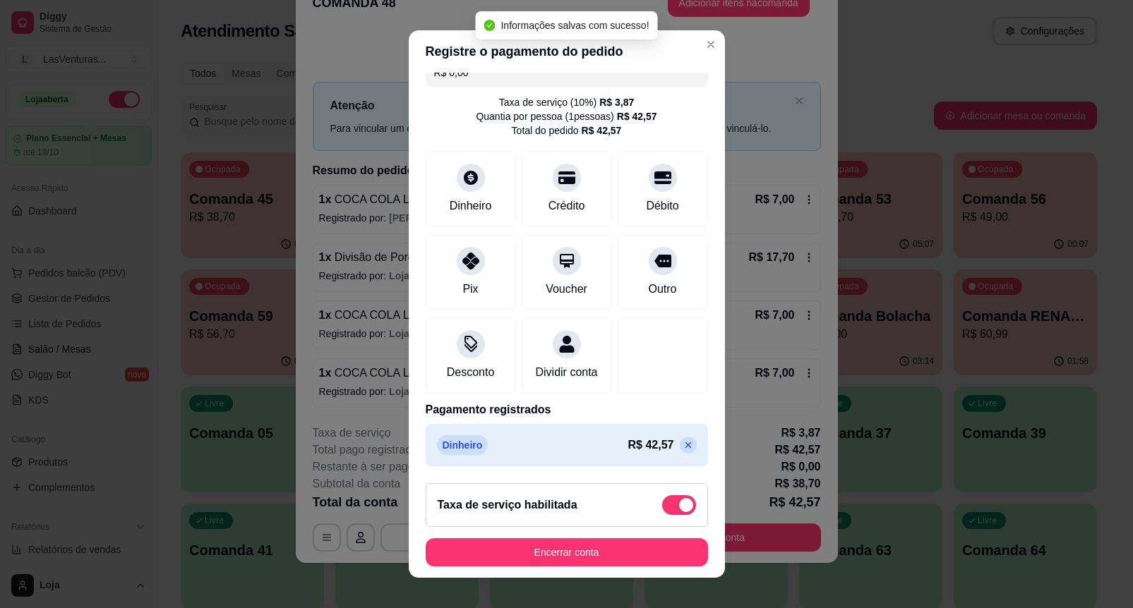
scroll to position [37, 0]
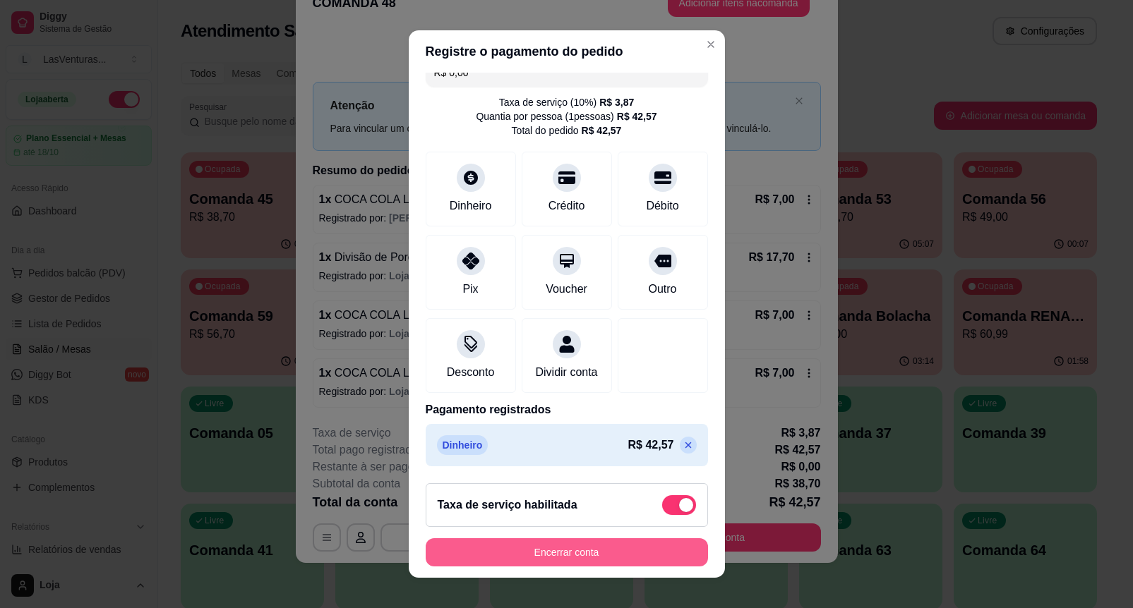
click at [621, 549] on button "Encerrar conta" at bounding box center [567, 553] width 282 height 28
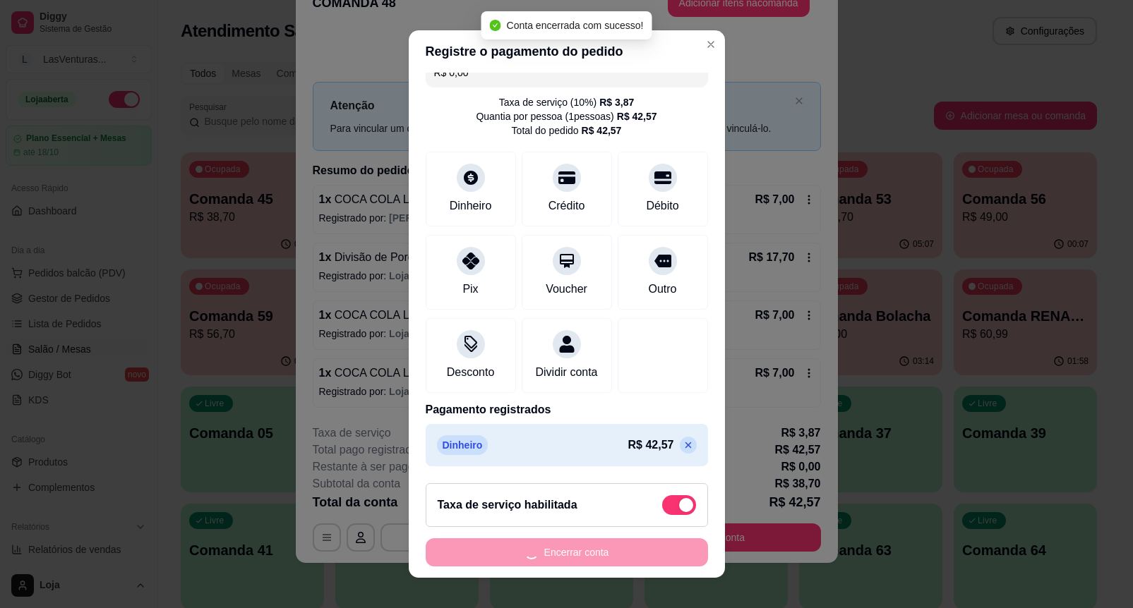
scroll to position [0, 0]
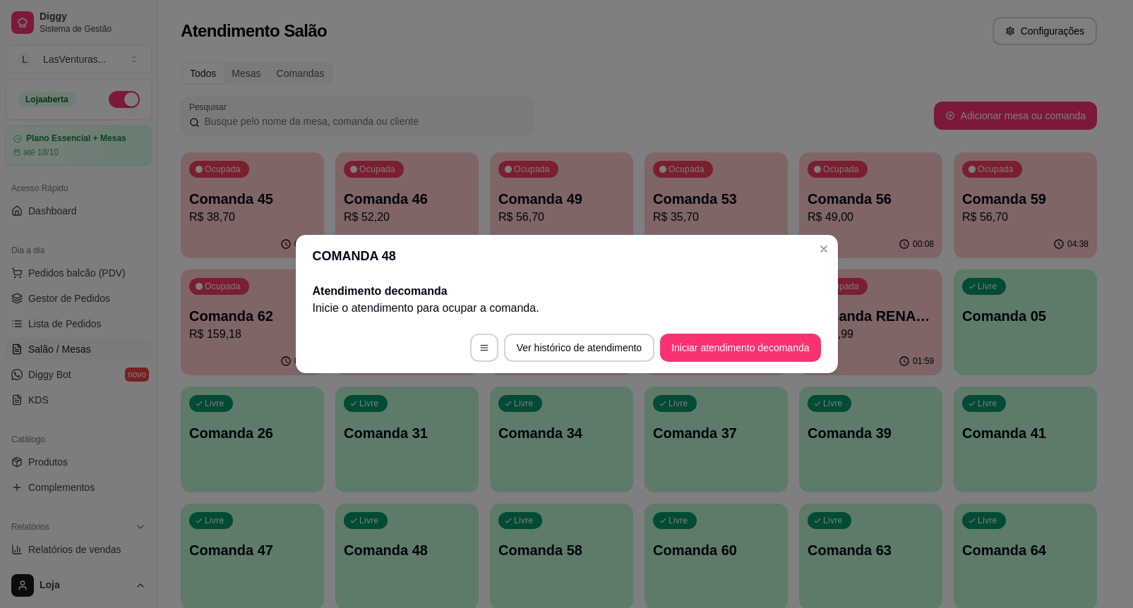
click at [817, 237] on header "COMANDA 48" at bounding box center [567, 256] width 542 height 42
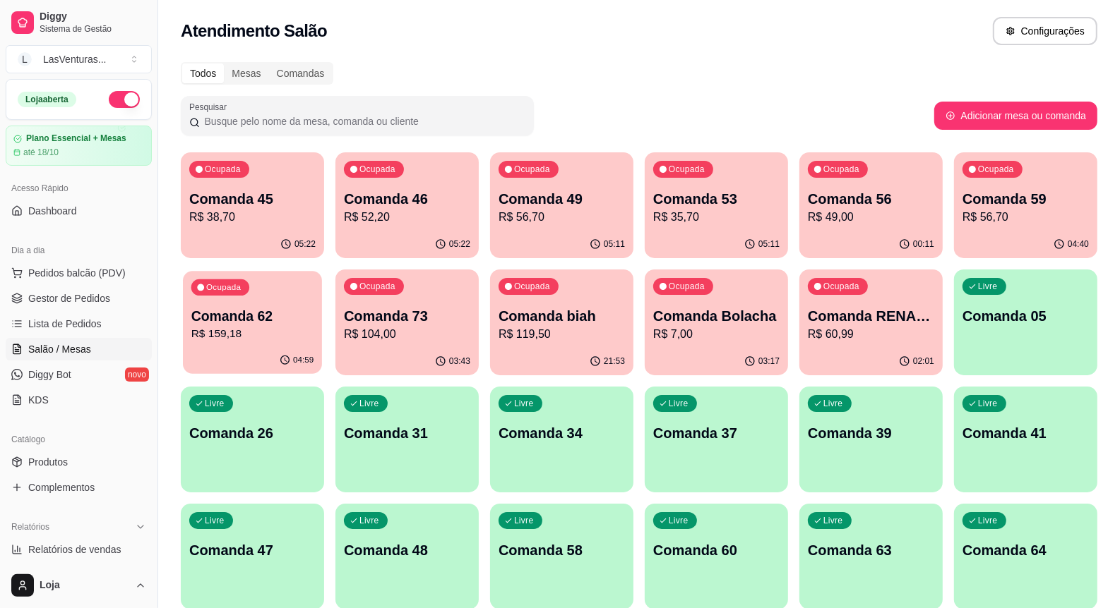
click at [288, 312] on p "Comanda 62" at bounding box center [252, 316] width 123 height 19
click at [580, 193] on p "Comanda 49" at bounding box center [561, 199] width 123 height 19
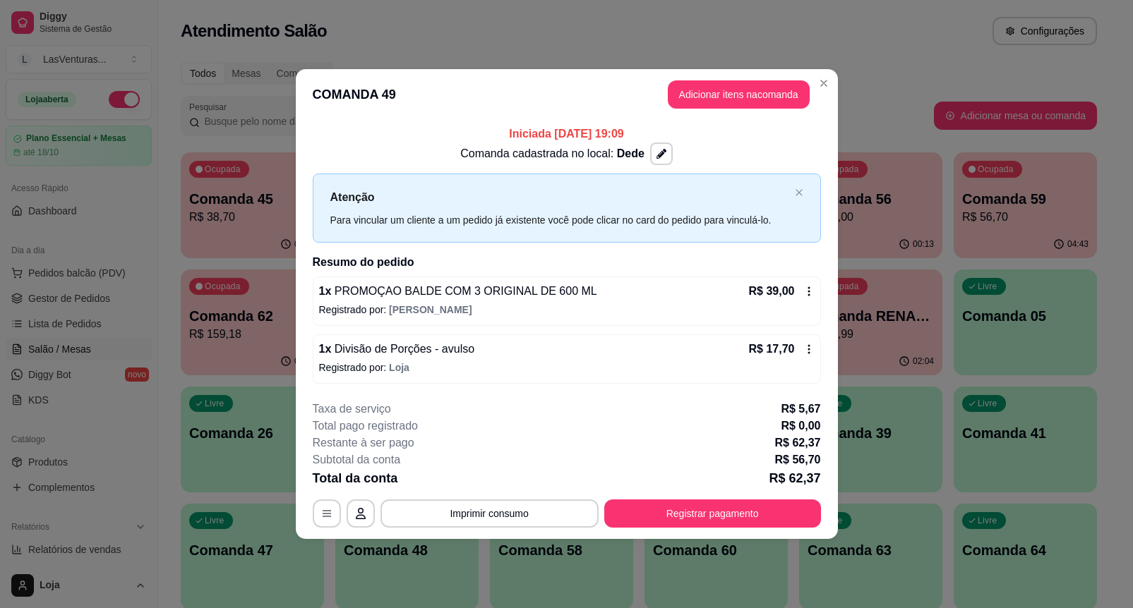
click at [814, 177] on div "**********" at bounding box center [566, 304] width 1133 height 608
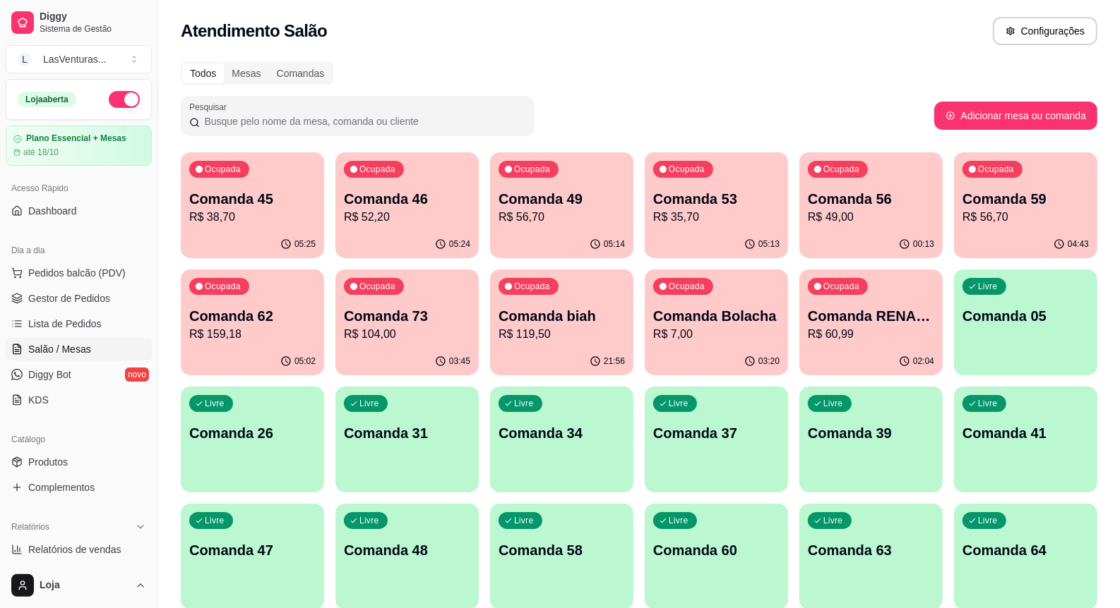
click at [393, 175] on div "Ocupada" at bounding box center [374, 169] width 60 height 17
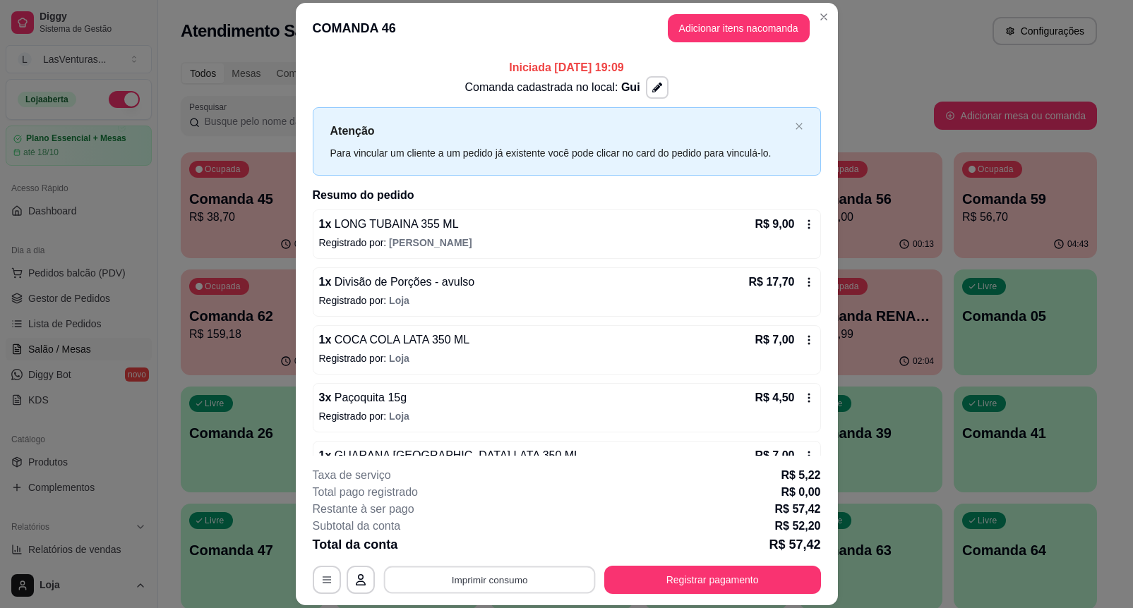
click at [477, 577] on button "Imprimir consumo" at bounding box center [489, 580] width 212 height 28
click at [489, 546] on button "IMPRESSORA" at bounding box center [487, 550] width 82 height 18
click at [725, 22] on button "Adicionar itens na comanda" at bounding box center [739, 28] width 142 height 28
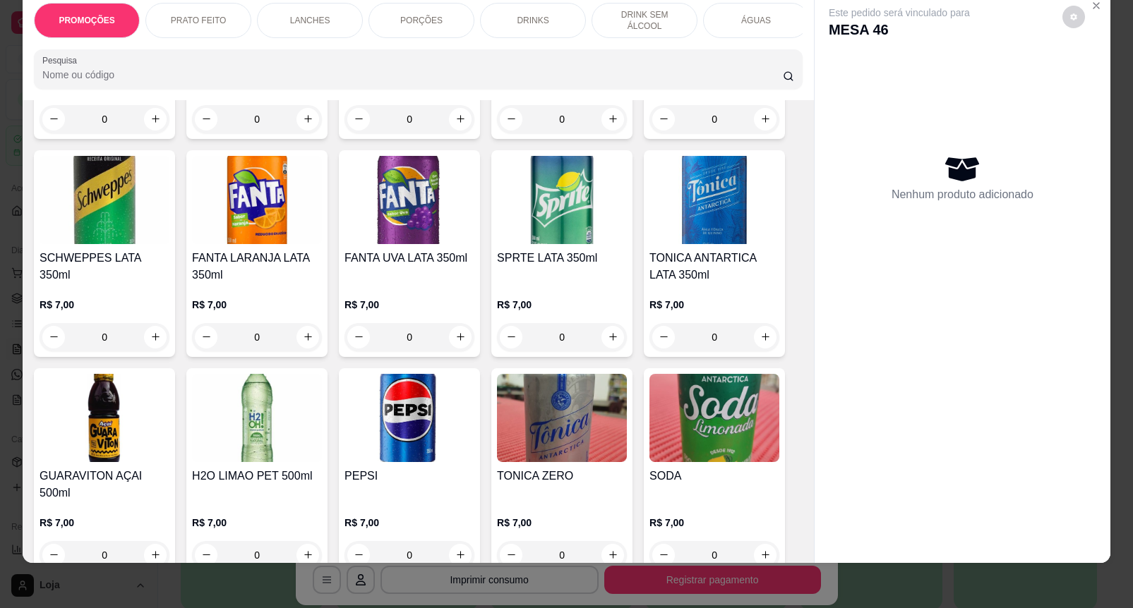
scroll to position [2735, 0]
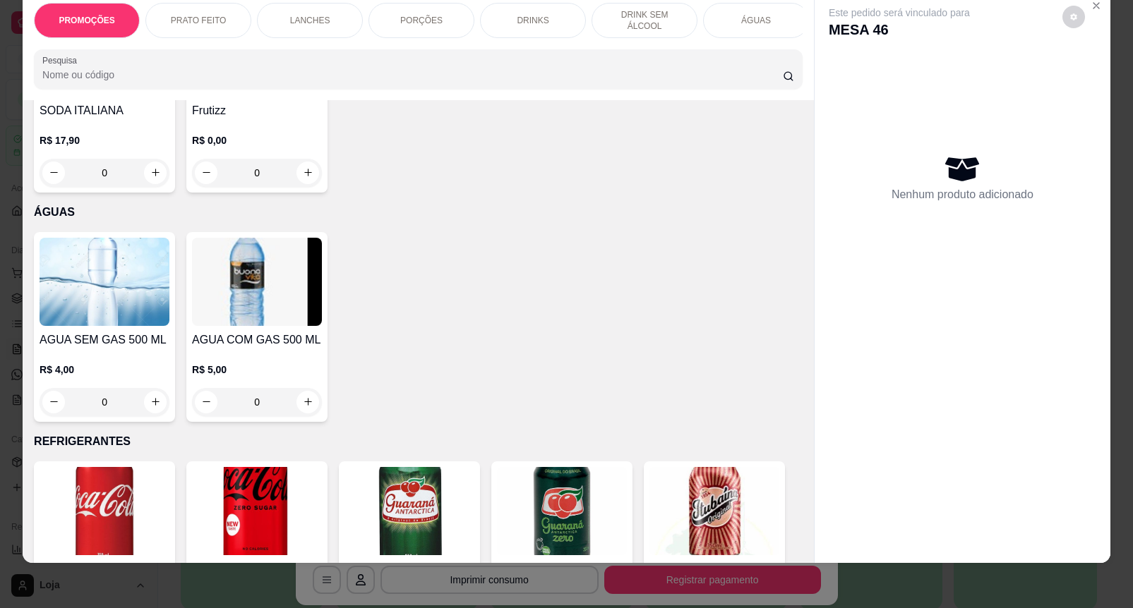
click at [135, 301] on img at bounding box center [105, 282] width 130 height 88
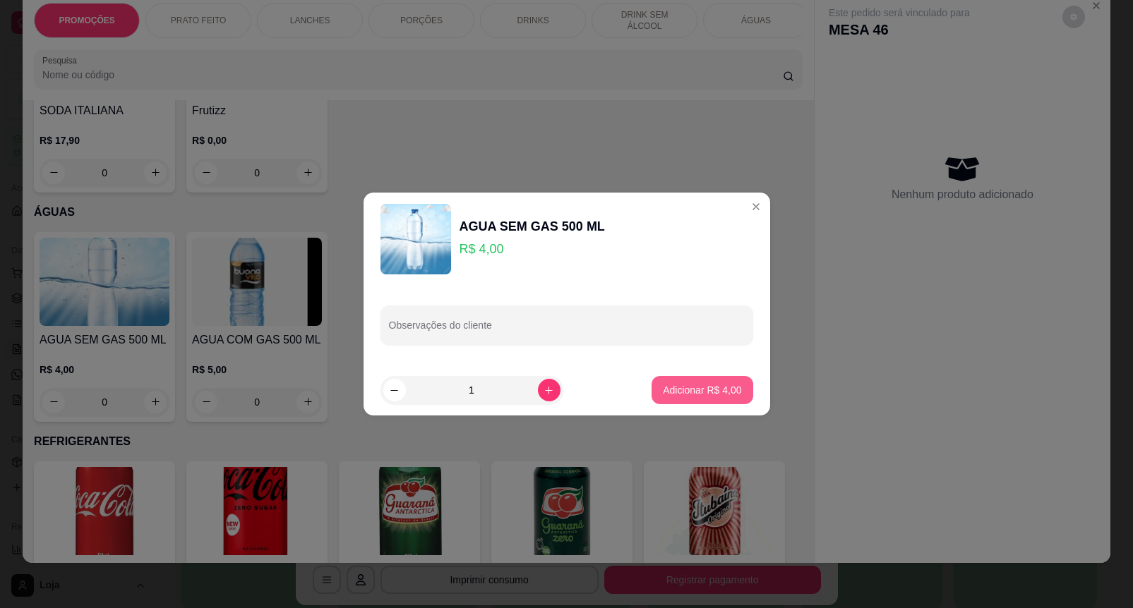
click at [671, 387] on p "Adicionar R$ 4,00" at bounding box center [702, 390] width 78 height 14
type input "1"
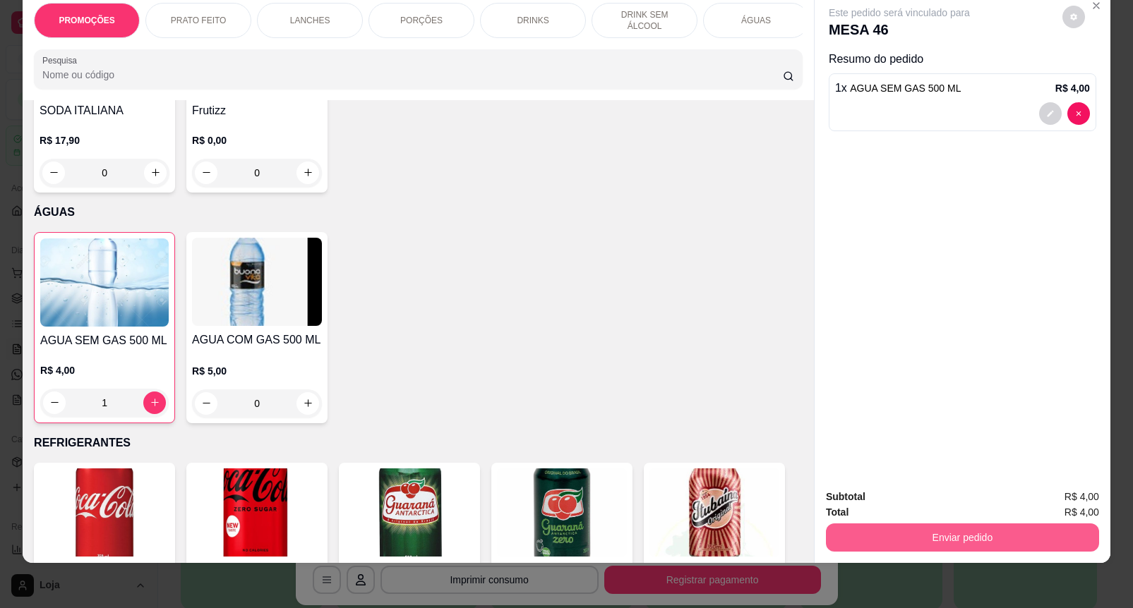
click at [919, 531] on button "Enviar pedido" at bounding box center [962, 538] width 273 height 28
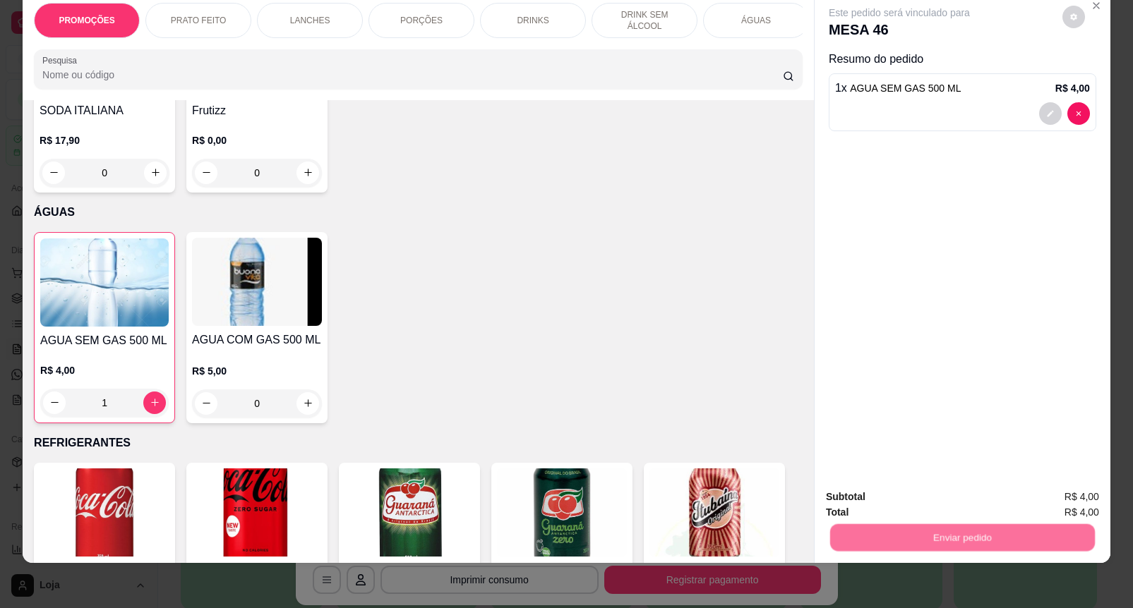
click at [1064, 486] on button "Enviar pedido" at bounding box center [1061, 490] width 80 height 27
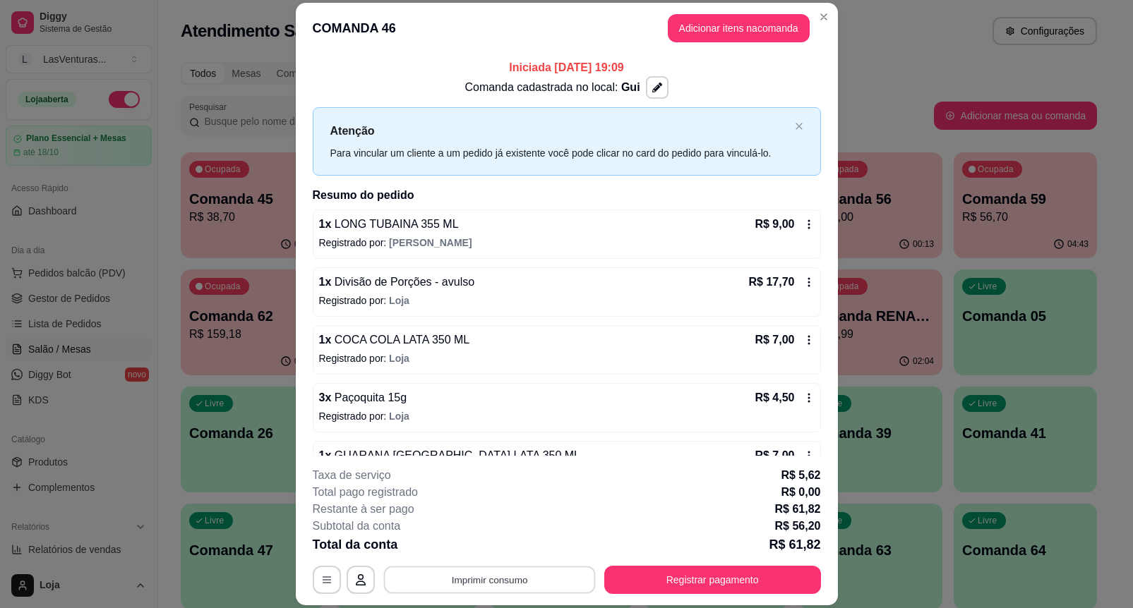
click at [480, 584] on button "Imprimir consumo" at bounding box center [489, 580] width 212 height 28
click at [510, 549] on button "IMPRESSORA" at bounding box center [487, 547] width 102 height 23
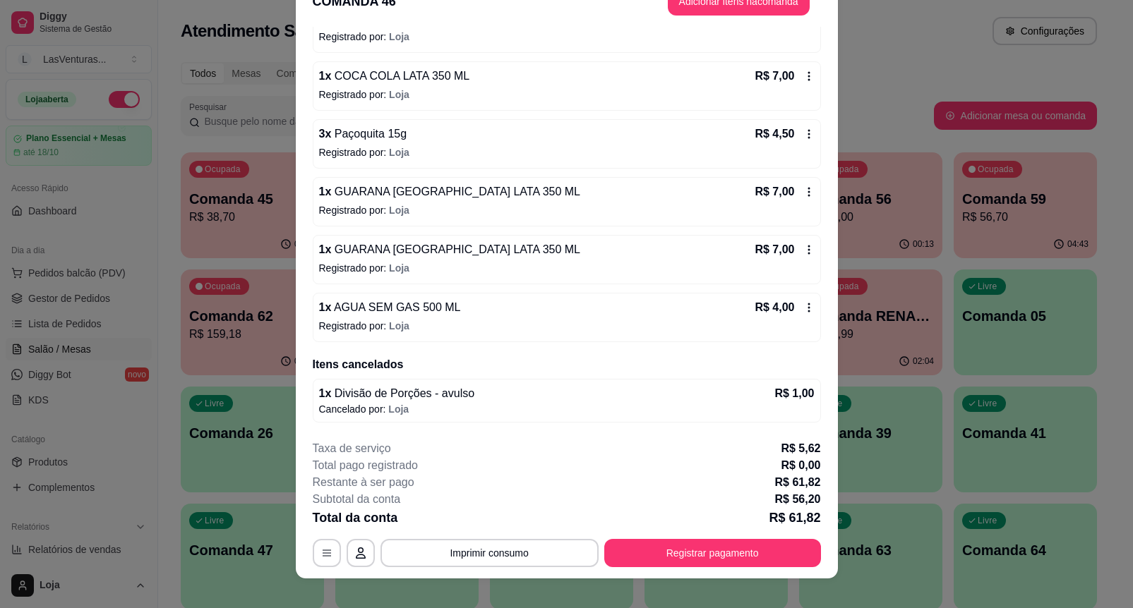
scroll to position [42, 0]
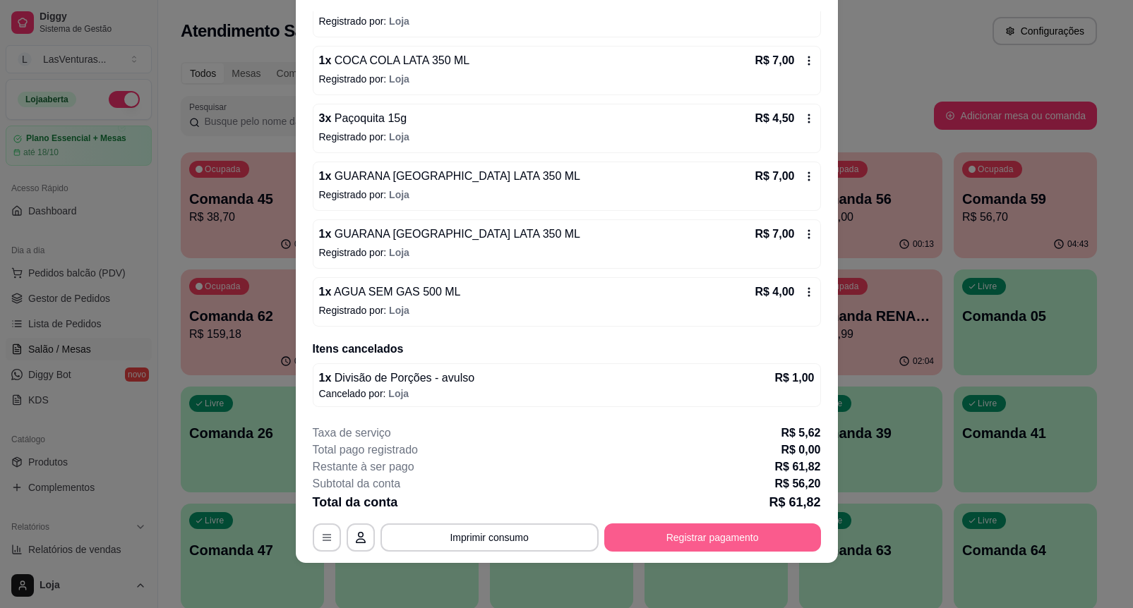
click at [669, 527] on button "Registrar pagamento" at bounding box center [712, 538] width 217 height 28
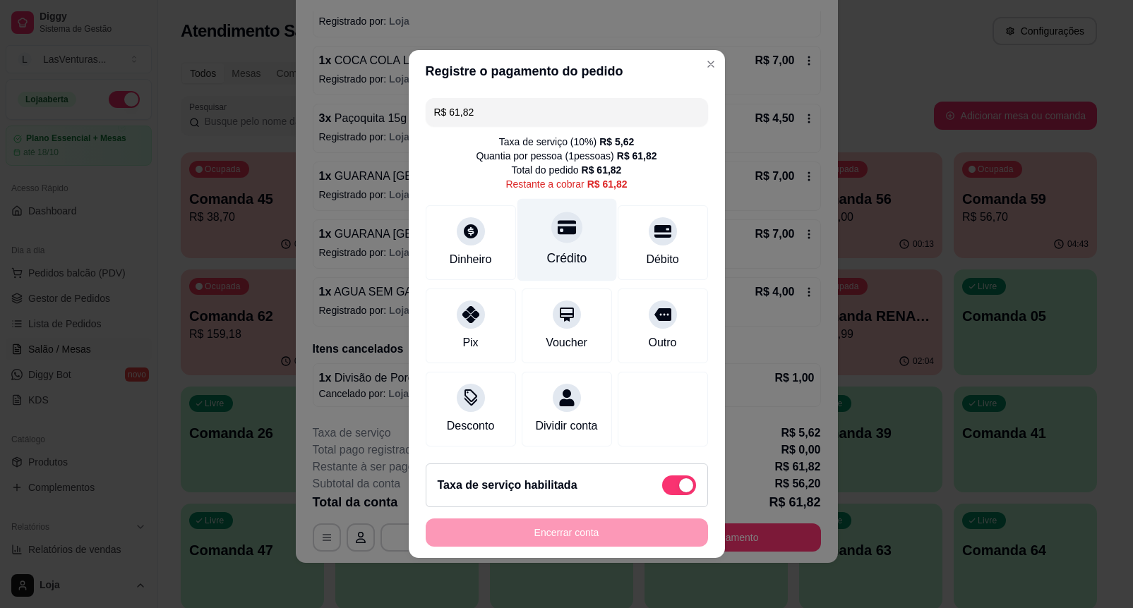
click at [572, 214] on div "Crédito" at bounding box center [567, 240] width 100 height 83
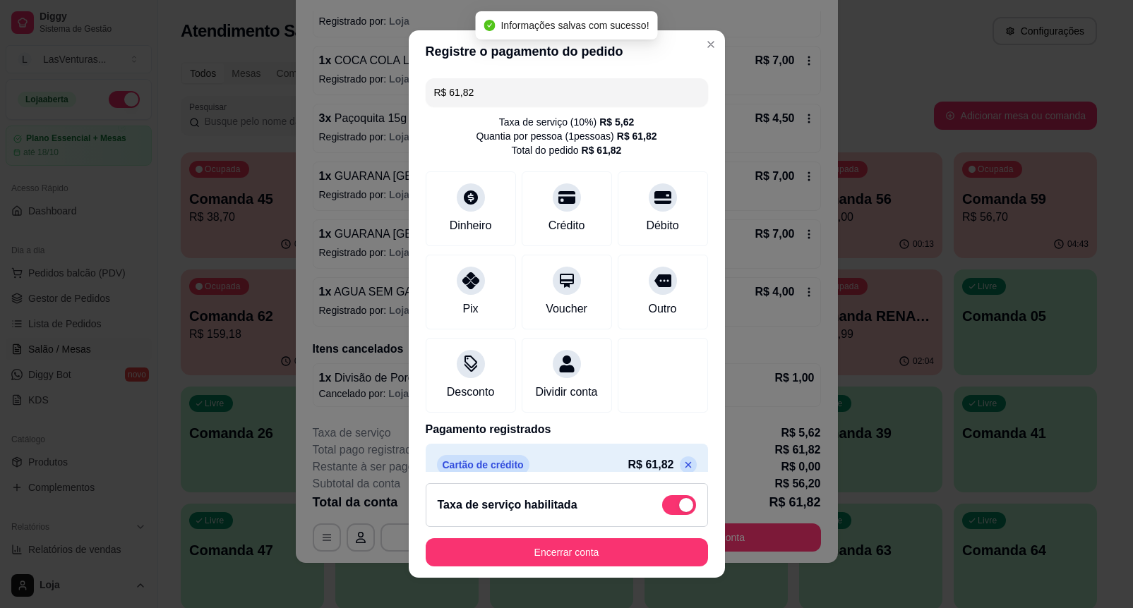
type input "R$ 0,00"
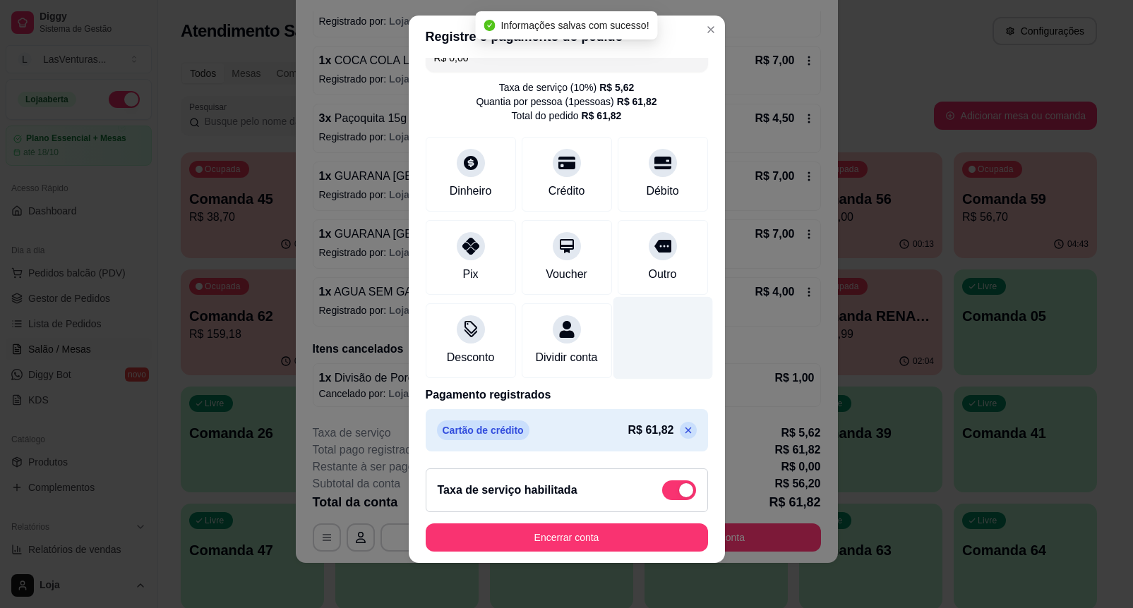
scroll to position [37, 0]
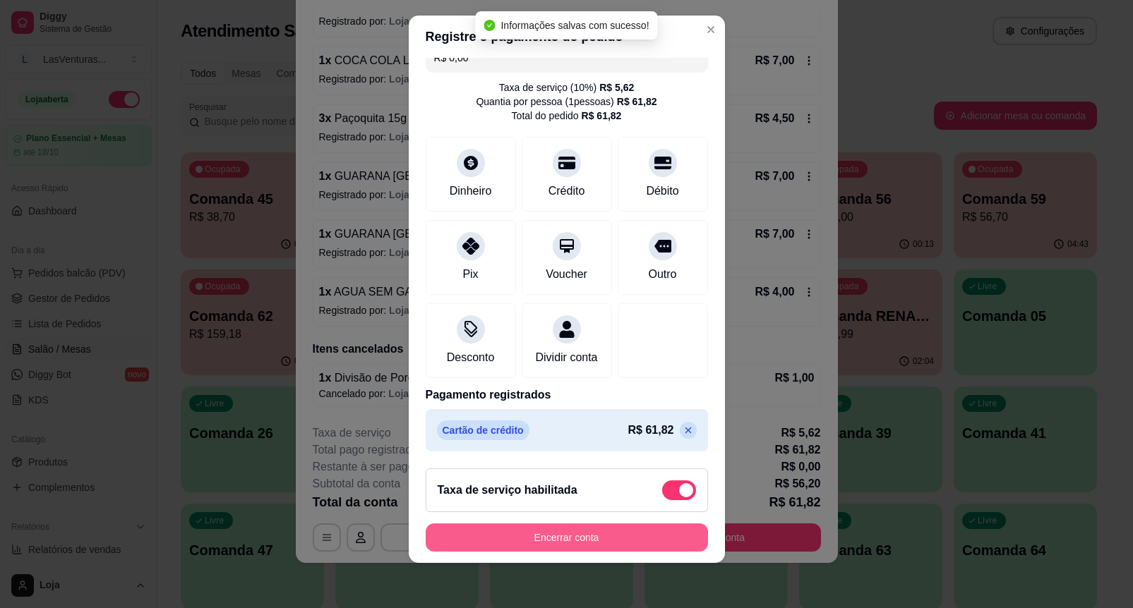
click at [598, 533] on button "Encerrar conta" at bounding box center [567, 538] width 282 height 28
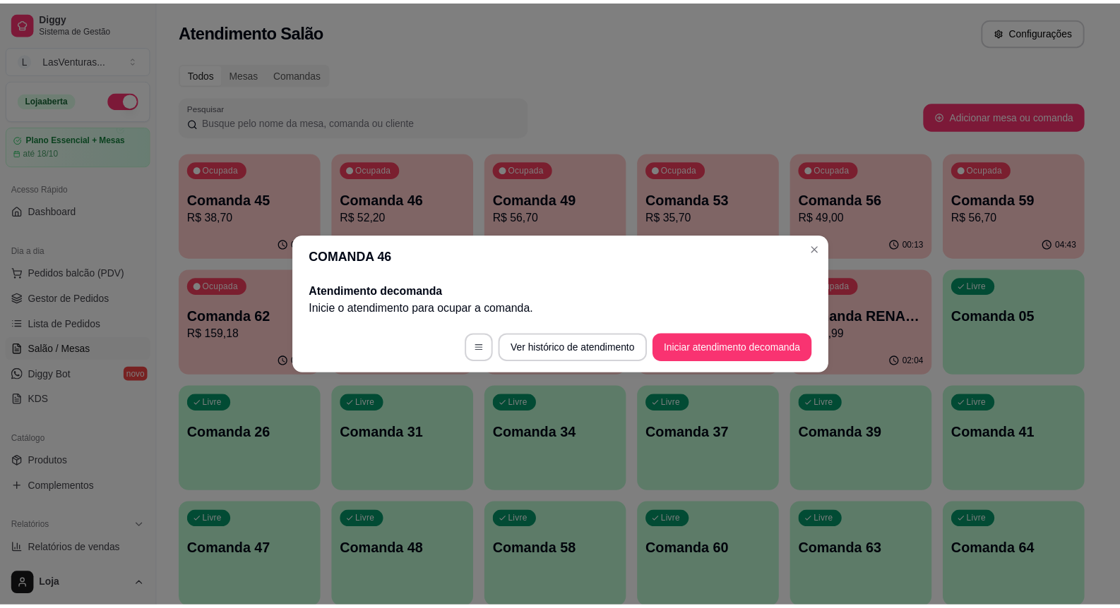
scroll to position [0, 0]
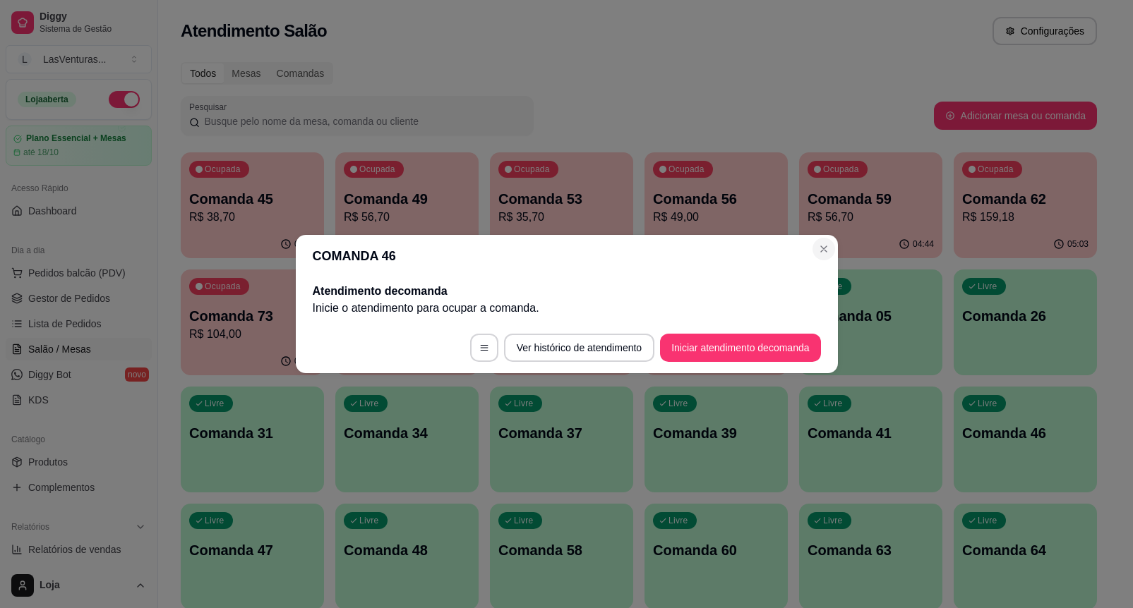
click at [815, 242] on section "COMANDA 46 Atendimento de comanda [PERSON_NAME] o atendimento para ocupar a com…" at bounding box center [567, 304] width 542 height 138
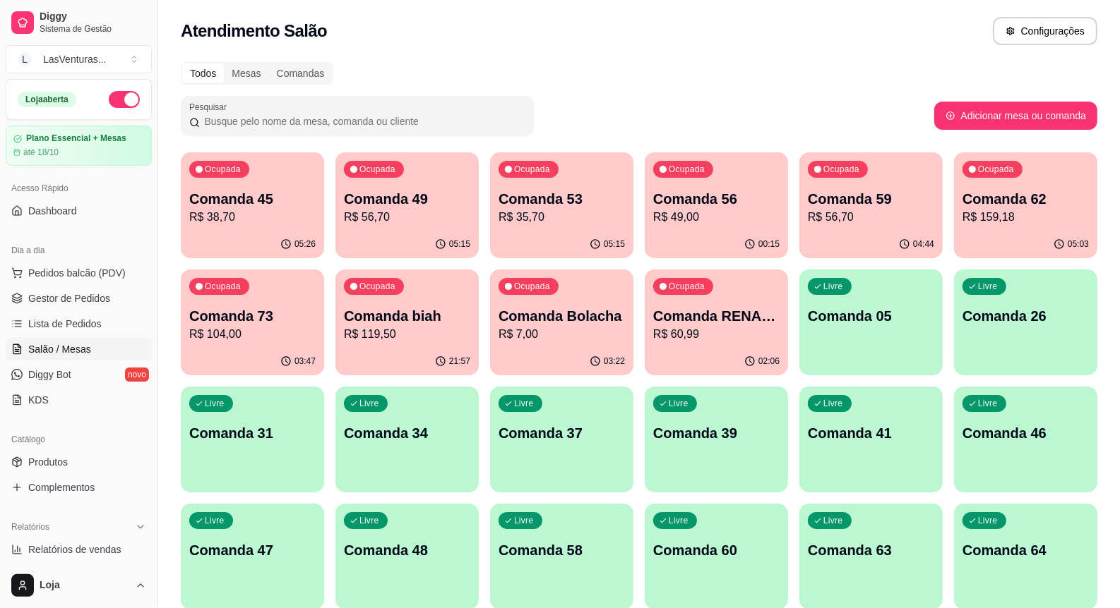
click at [53, 312] on ul "Pedidos balcão (PDV) Gestor de Pedidos Lista de Pedidos Salão / Mesas Diggy Bot…" at bounding box center [79, 337] width 146 height 150
drag, startPoint x: 53, startPoint y: 311, endPoint x: 55, endPoint y: 302, distance: 9.4
click at [53, 306] on ul "Pedidos balcão (PDV) Gestor de Pedidos Lista de Pedidos Salão / Mesas Diggy Bot…" at bounding box center [79, 337] width 146 height 150
click at [55, 302] on span "Gestor de Pedidos" at bounding box center [69, 299] width 82 height 14
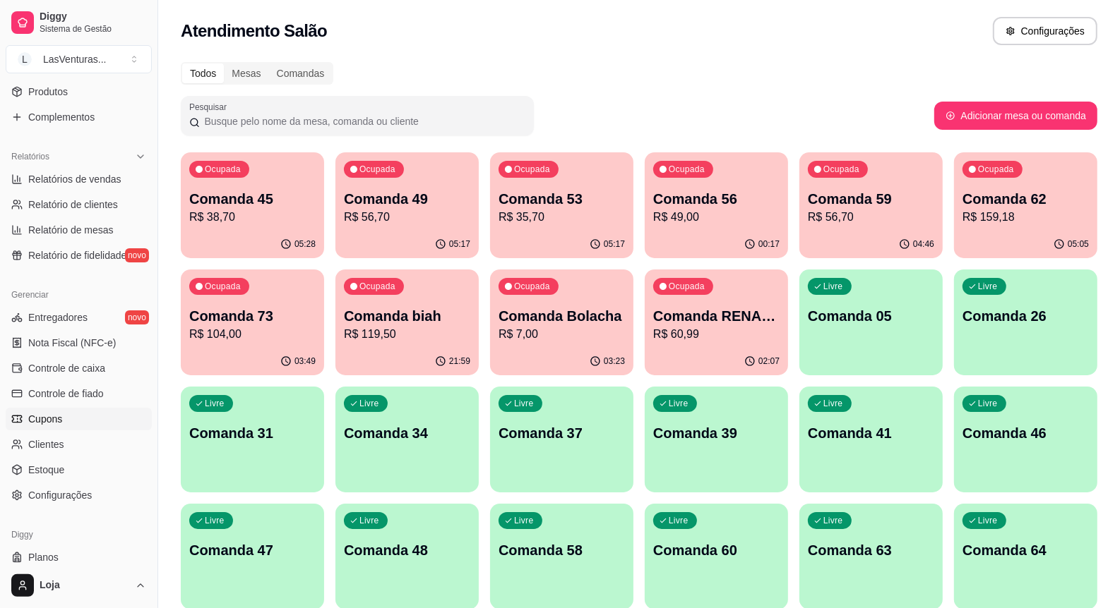
scroll to position [407, 0]
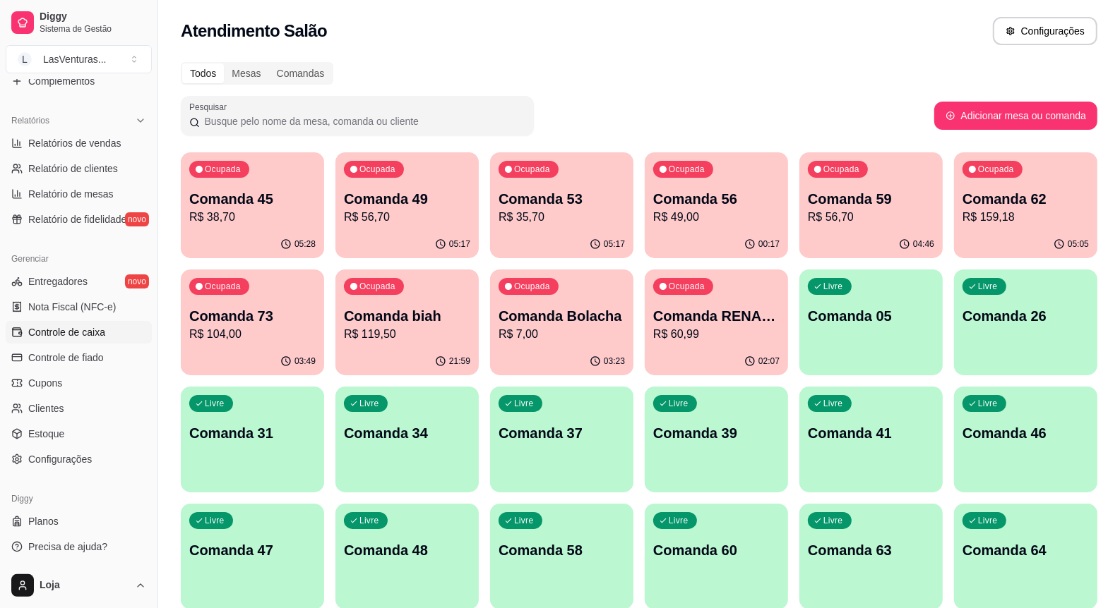
click at [109, 340] on link "Controle de caixa" at bounding box center [79, 332] width 146 height 23
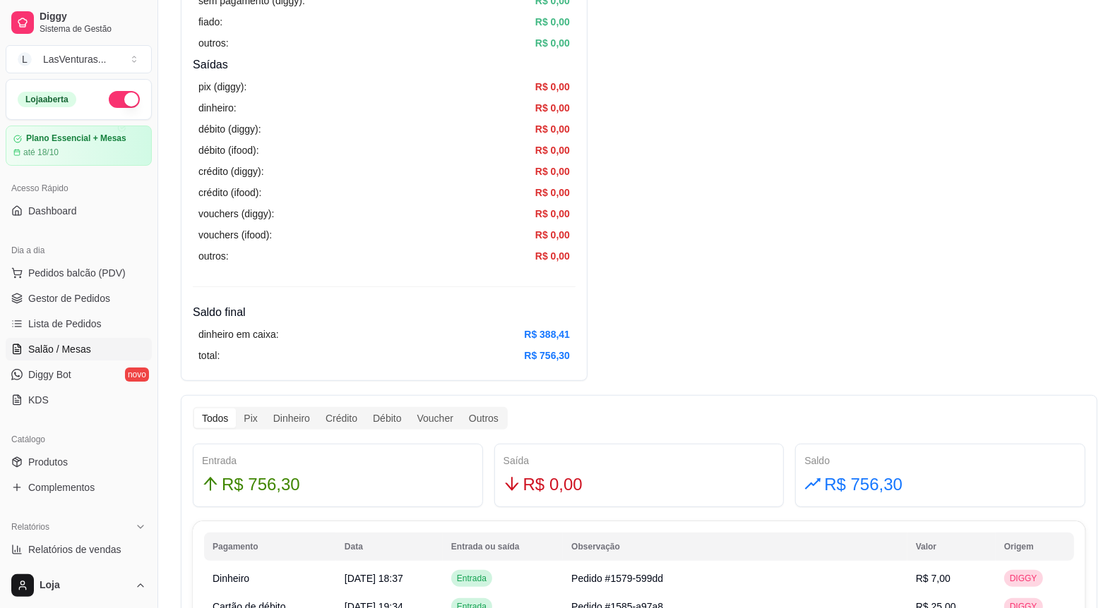
click at [81, 348] on span "Salão / Mesas" at bounding box center [59, 349] width 63 height 14
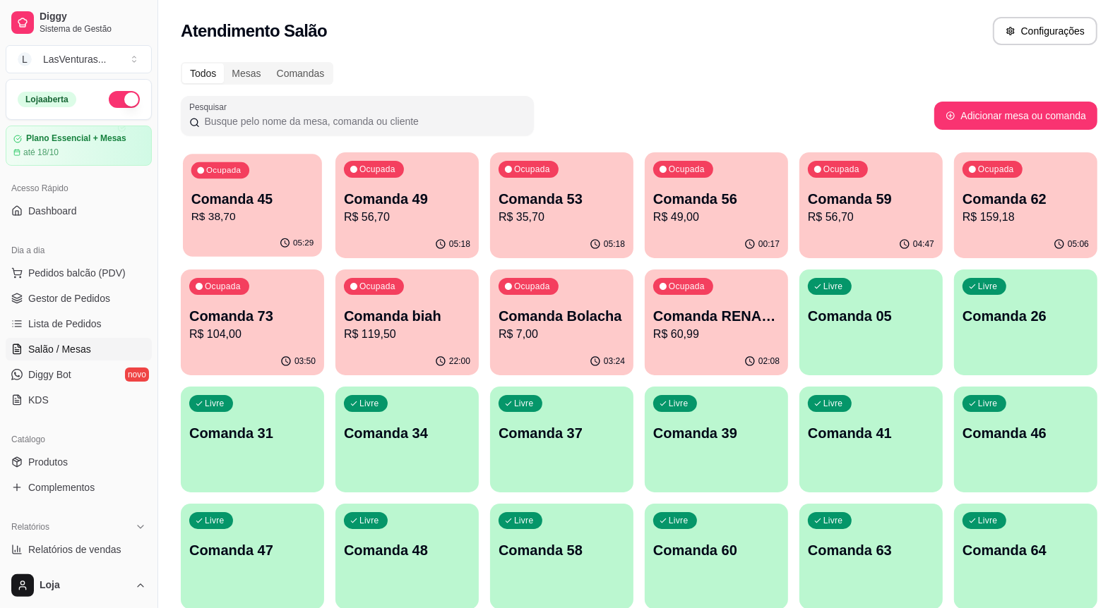
click at [305, 179] on div "Ocupada Comanda 45 R$ 38,70" at bounding box center [252, 192] width 139 height 76
click at [392, 174] on div "Ocupada Comanda 49 R$ 56,70" at bounding box center [406, 191] width 143 height 78
click at [408, 251] on div "05:18" at bounding box center [406, 243] width 139 height 27
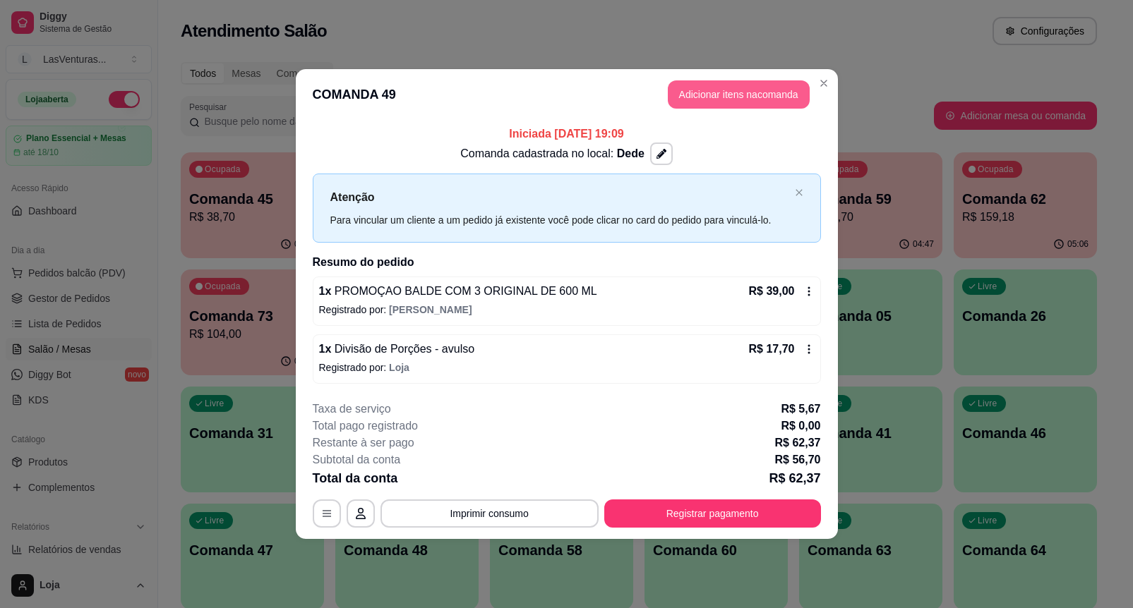
click at [714, 89] on button "Adicionar itens na comanda" at bounding box center [739, 94] width 142 height 28
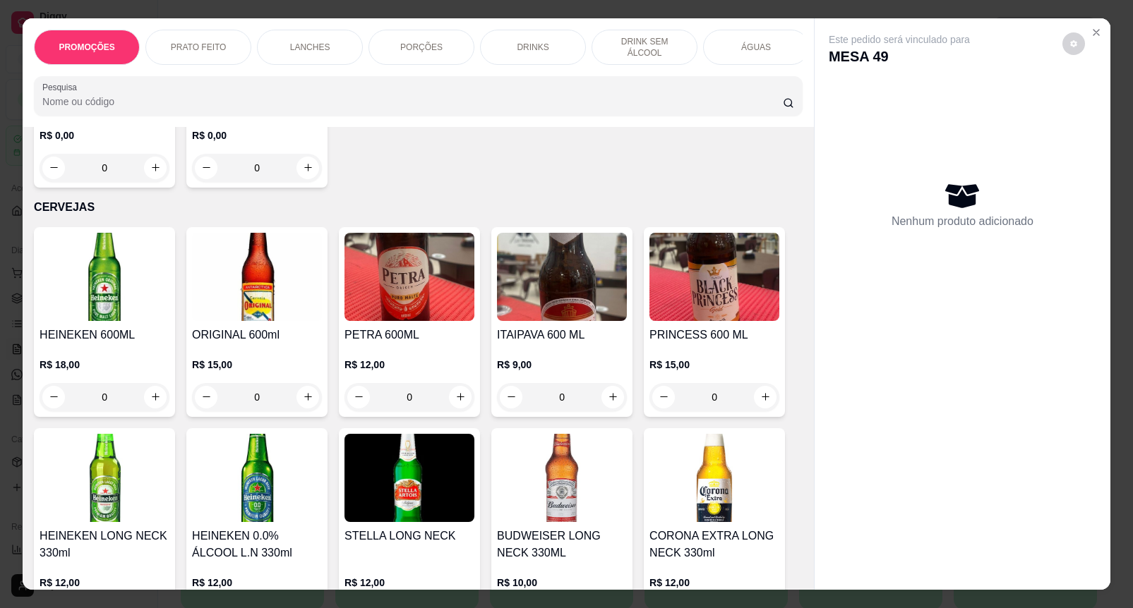
scroll to position [4853, 0]
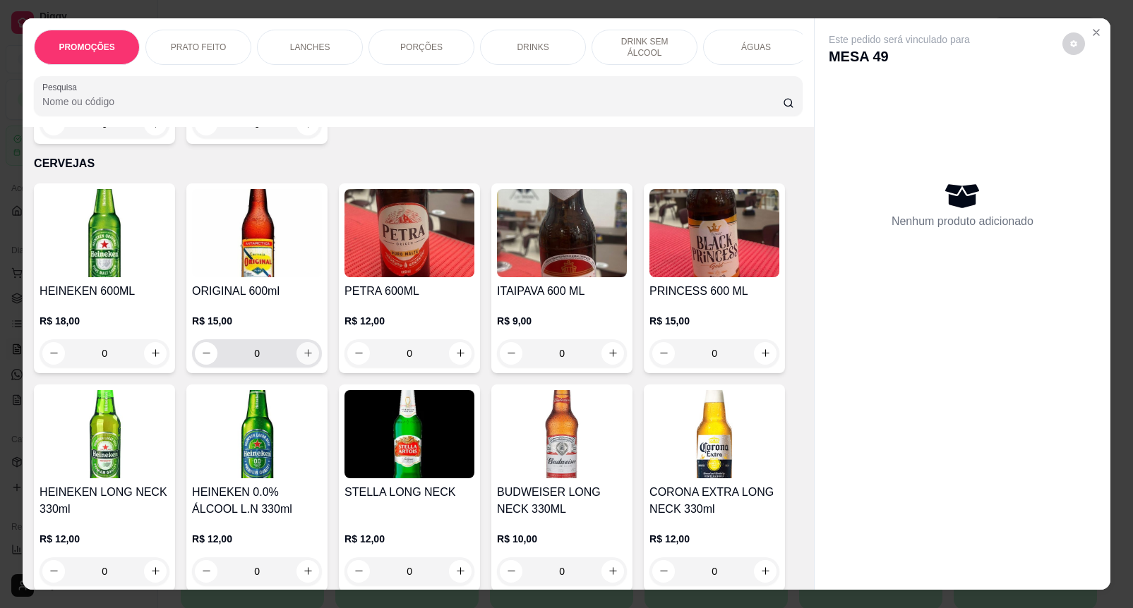
click at [303, 348] on icon "increase-product-quantity" at bounding box center [308, 353] width 11 height 11
type input "1"
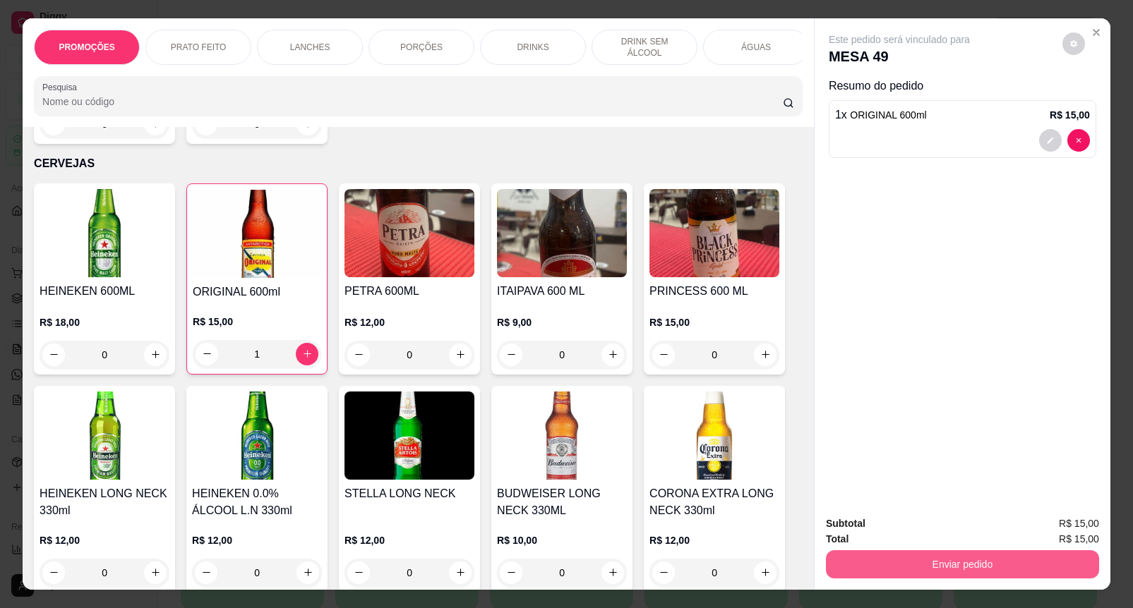
click at [1042, 562] on button "Enviar pedido" at bounding box center [962, 565] width 273 height 28
click at [1031, 521] on button "Enviar pedido" at bounding box center [1061, 523] width 80 height 27
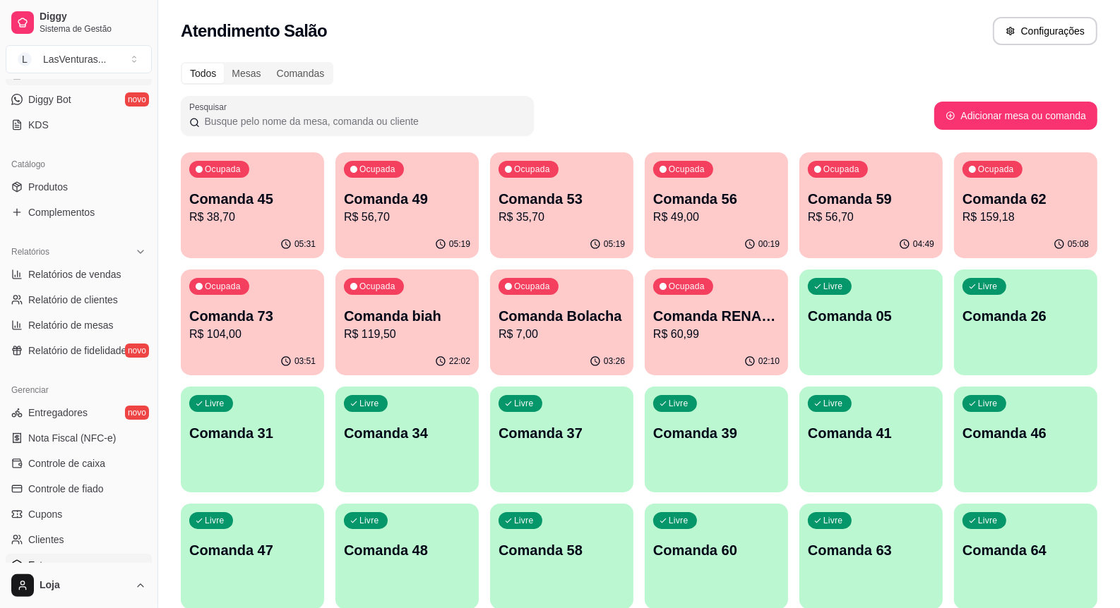
scroll to position [407, 0]
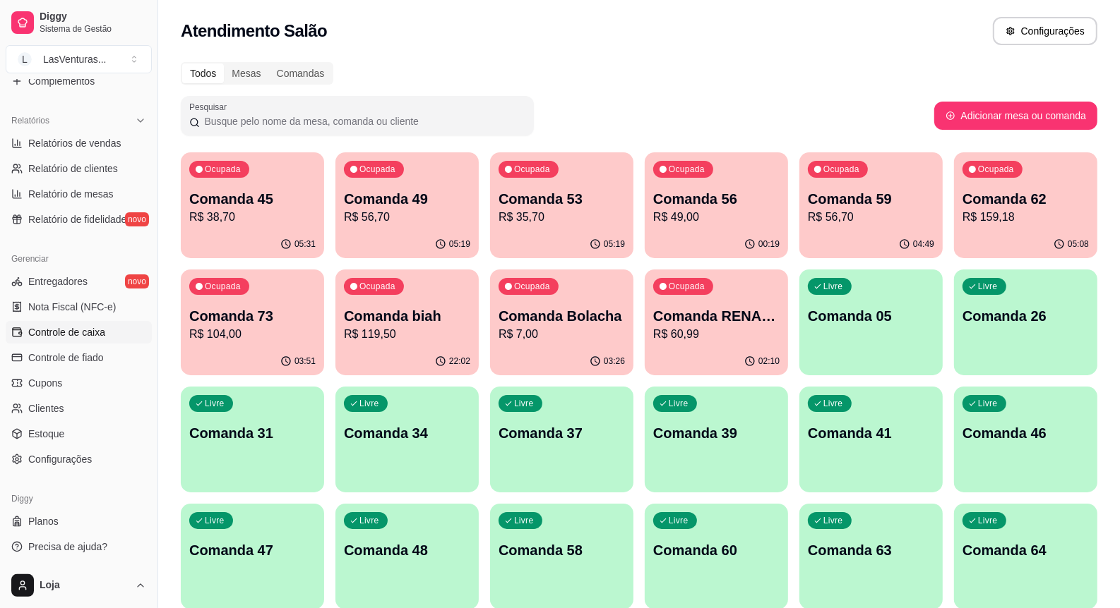
click at [88, 332] on span "Controle de caixa" at bounding box center [66, 332] width 77 height 14
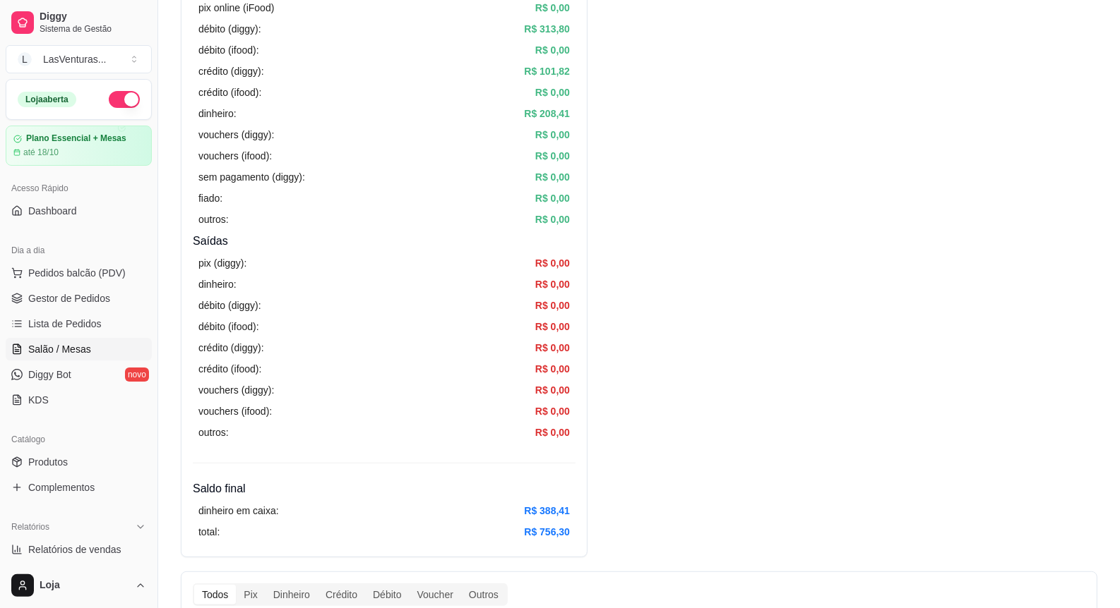
click at [69, 339] on link "Salão / Mesas" at bounding box center [79, 349] width 146 height 23
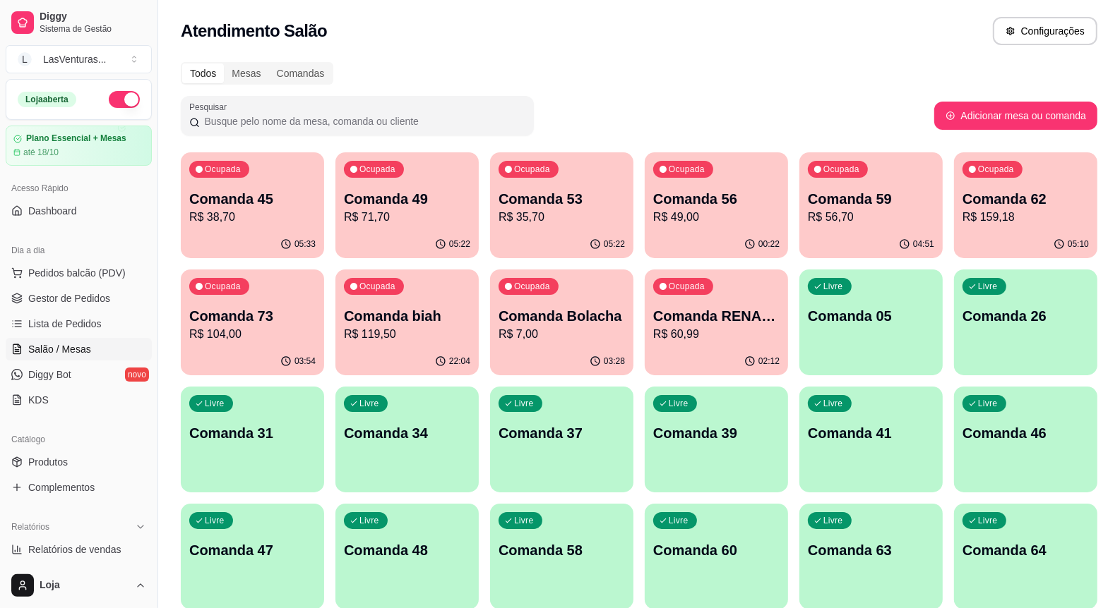
click at [548, 178] on div "Ocupada" at bounding box center [528, 169] width 60 height 17
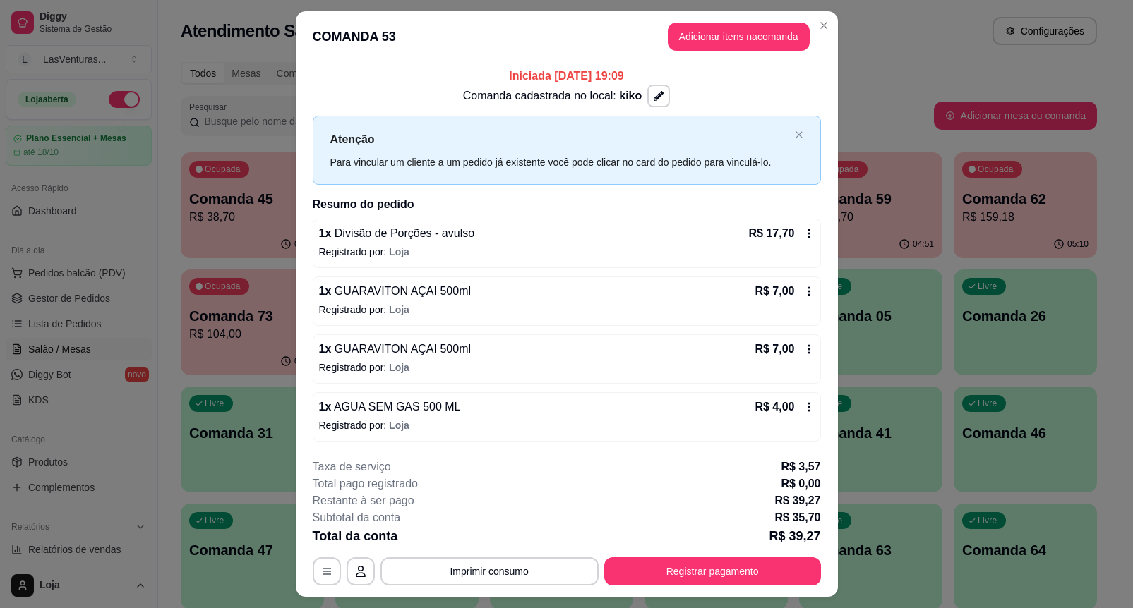
click at [470, 579] on button "Imprimir consumo" at bounding box center [489, 572] width 218 height 28
click at [470, 539] on button "IMPRESSORA" at bounding box center [487, 540] width 102 height 23
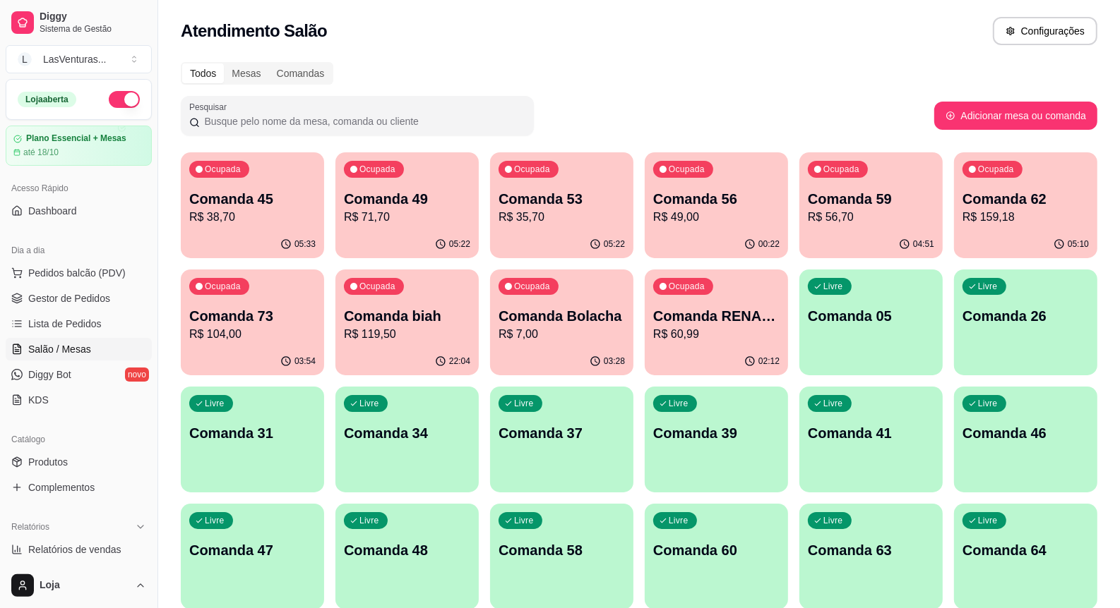
click at [810, 196] on p "Comanda 59" at bounding box center [871, 199] width 126 height 20
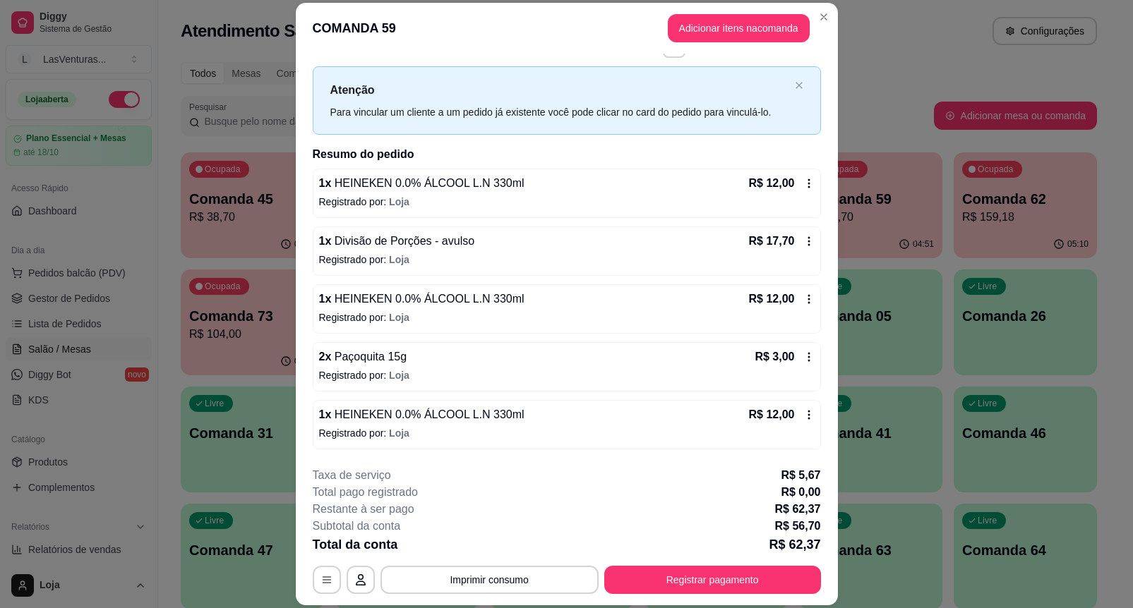
scroll to position [42, 0]
click at [470, 574] on button "Imprimir consumo" at bounding box center [489, 580] width 212 height 28
click at [479, 539] on button "IMPRESSORA" at bounding box center [486, 547] width 99 height 22
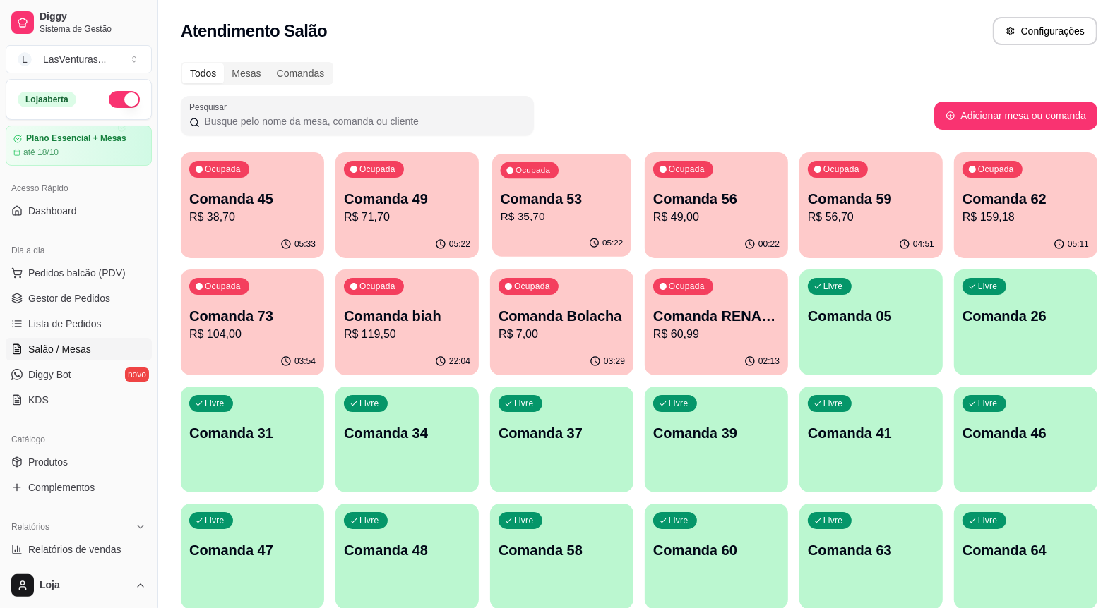
click at [553, 205] on p "Comanda 53" at bounding box center [561, 199] width 123 height 19
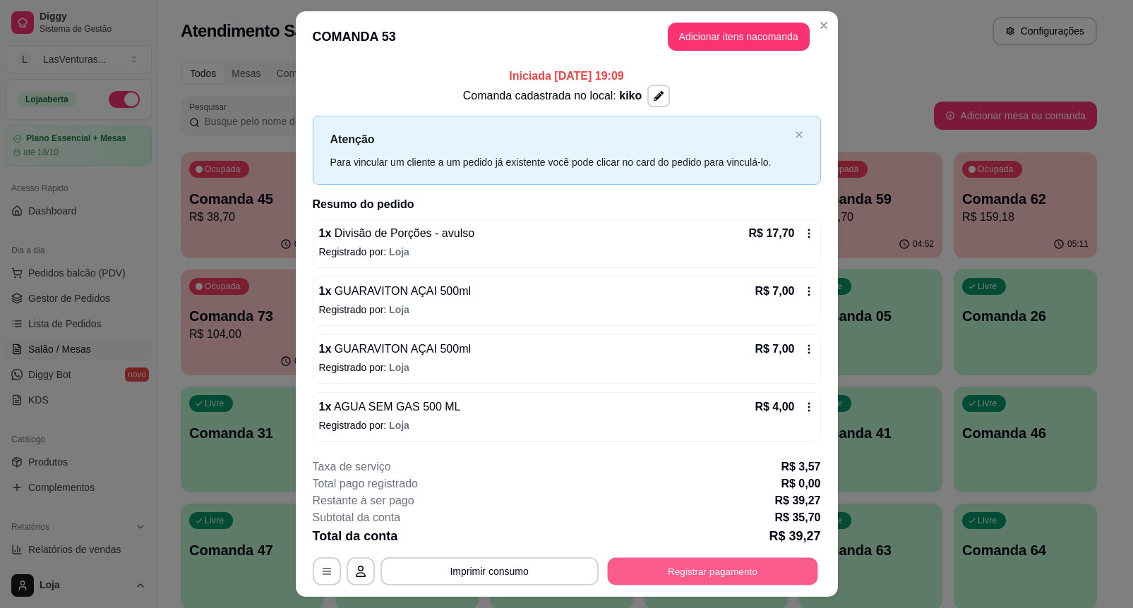
click at [667, 561] on button "Registrar pagamento" at bounding box center [712, 572] width 210 height 28
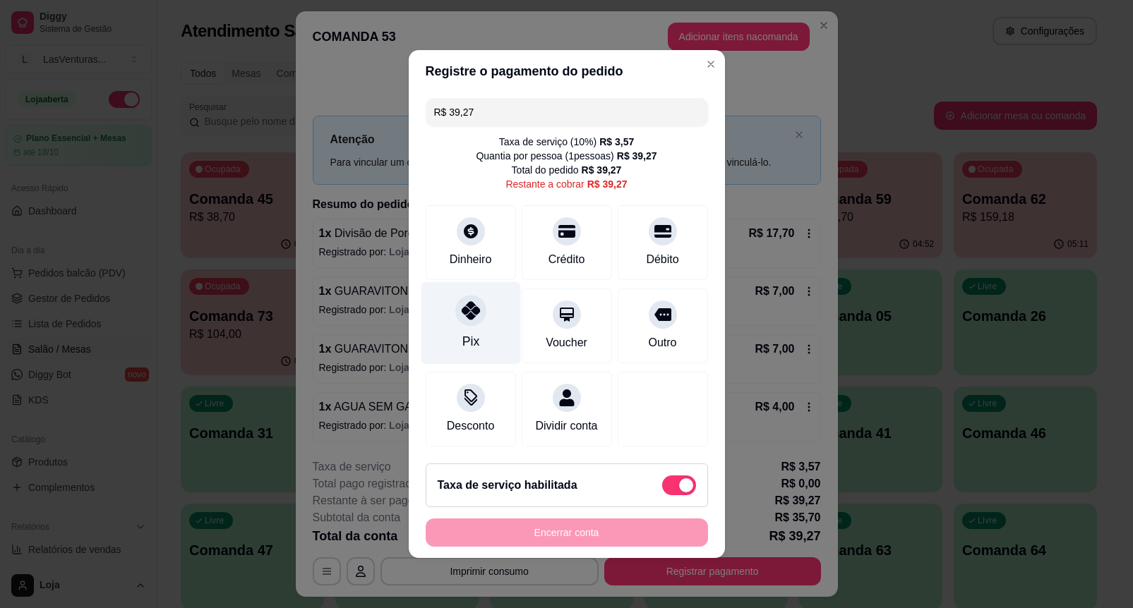
click at [456, 320] on div "Pix" at bounding box center [471, 323] width 100 height 83
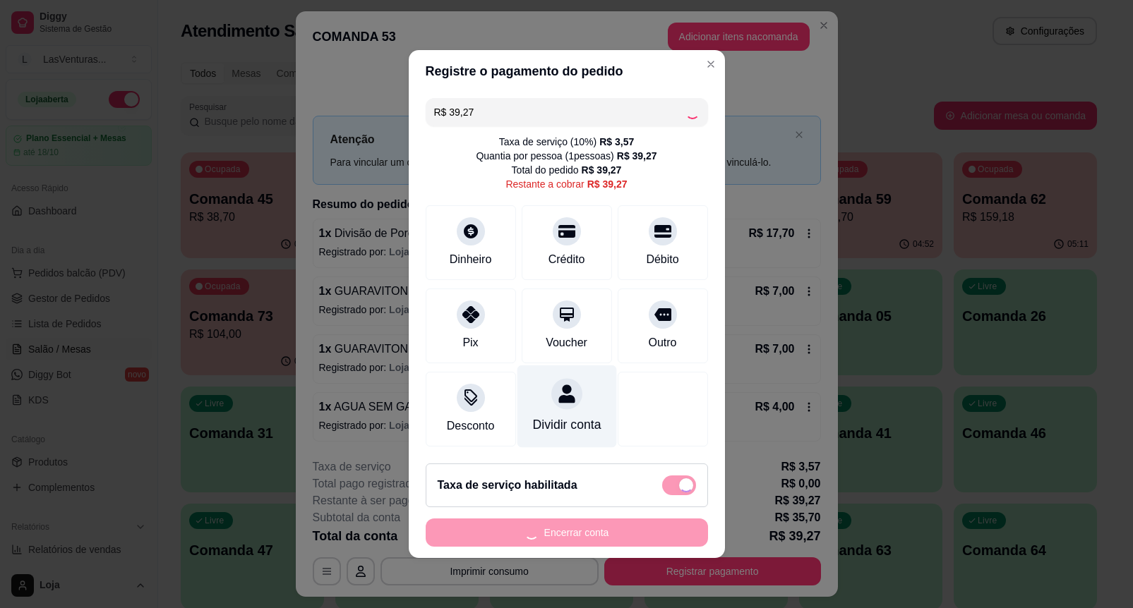
scroll to position [4, 0]
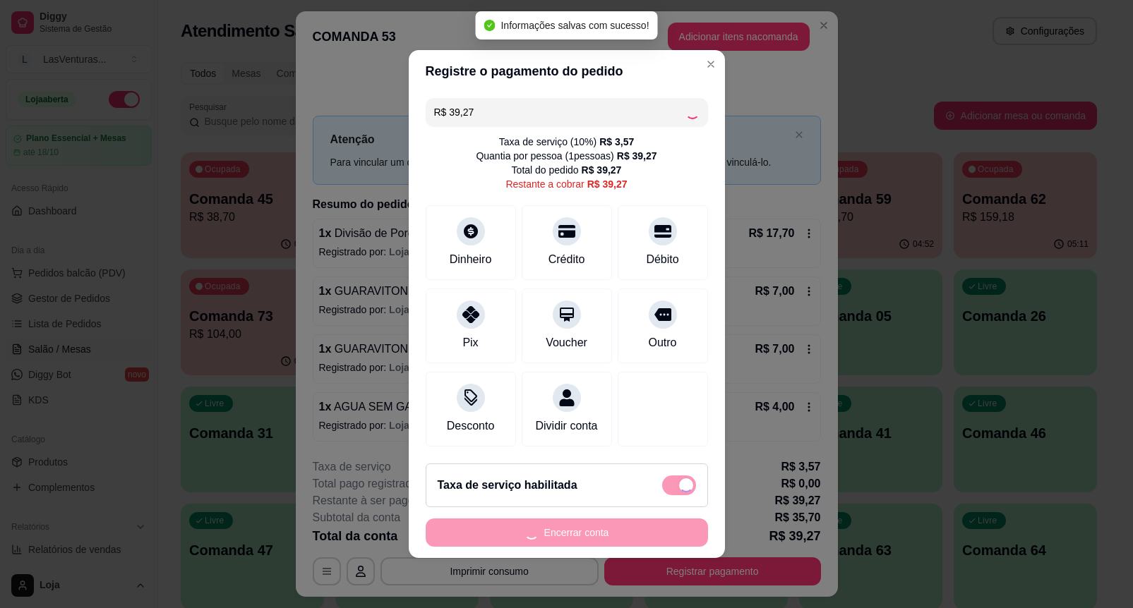
type input "R$ 0,00"
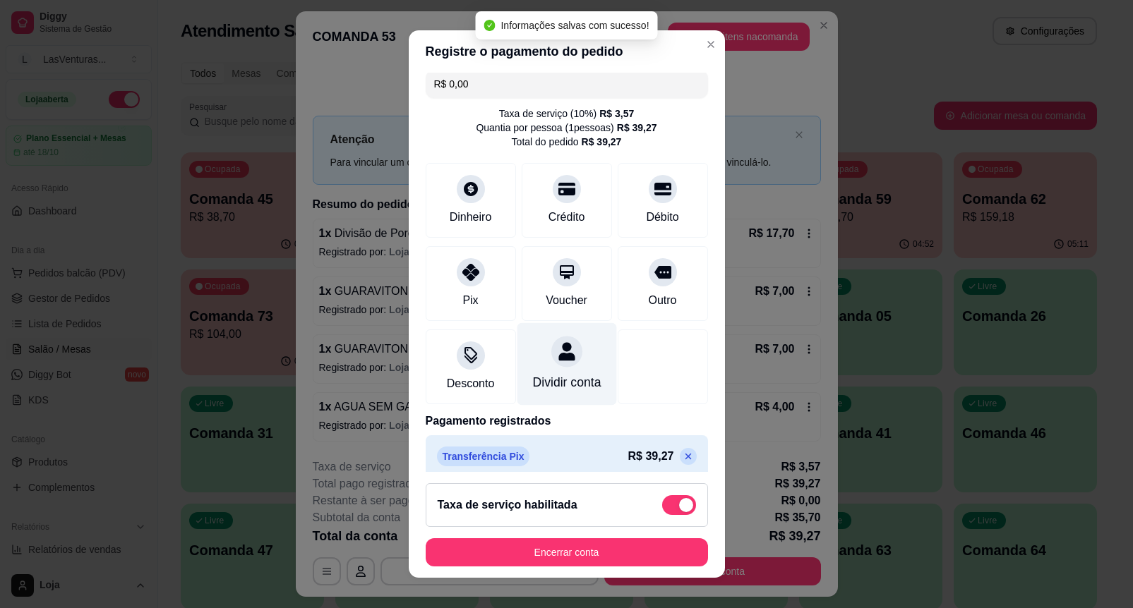
scroll to position [37, 0]
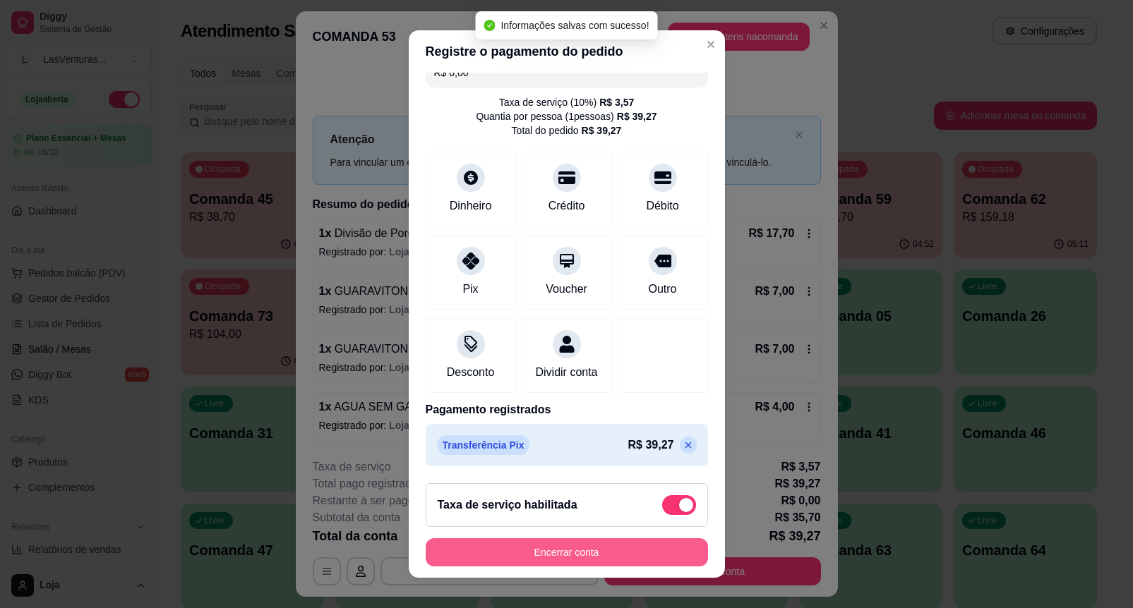
click at [562, 544] on button "Encerrar conta" at bounding box center [567, 553] width 282 height 28
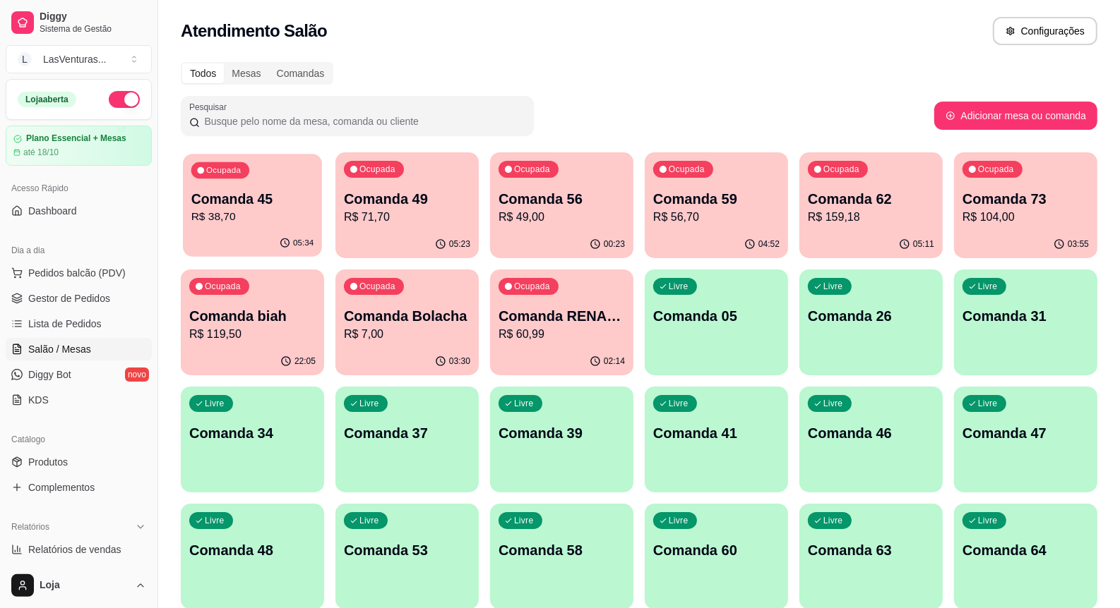
click at [258, 179] on div "Ocupada Comanda 45 R$ 38,70" at bounding box center [252, 192] width 139 height 76
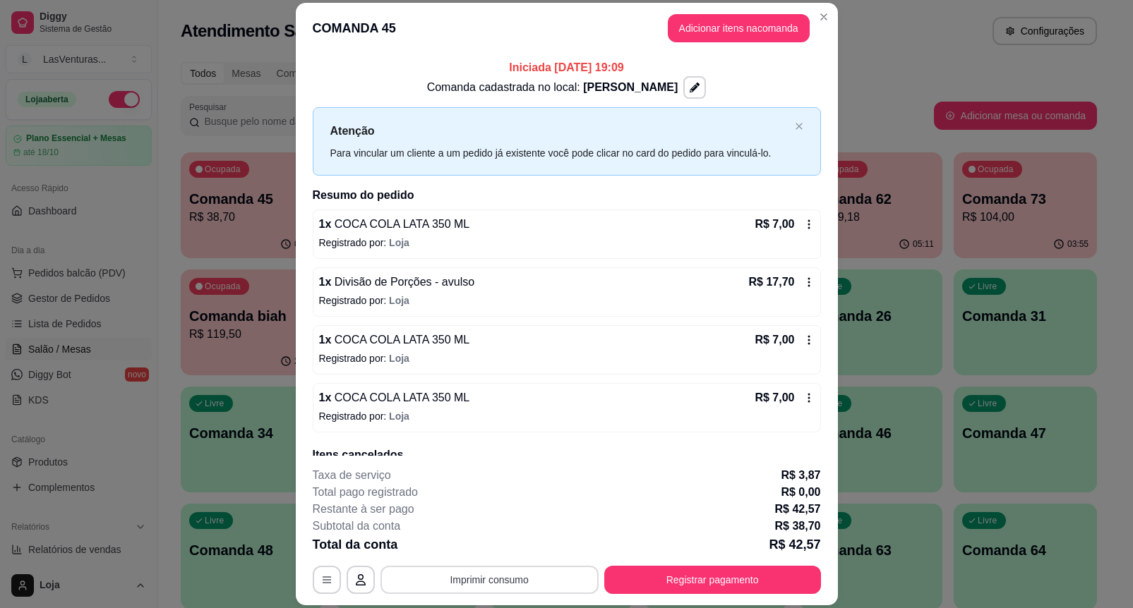
click at [481, 570] on button "Imprimir consumo" at bounding box center [489, 580] width 218 height 28
click at [472, 538] on button "IMPRESSORA" at bounding box center [487, 547] width 102 height 23
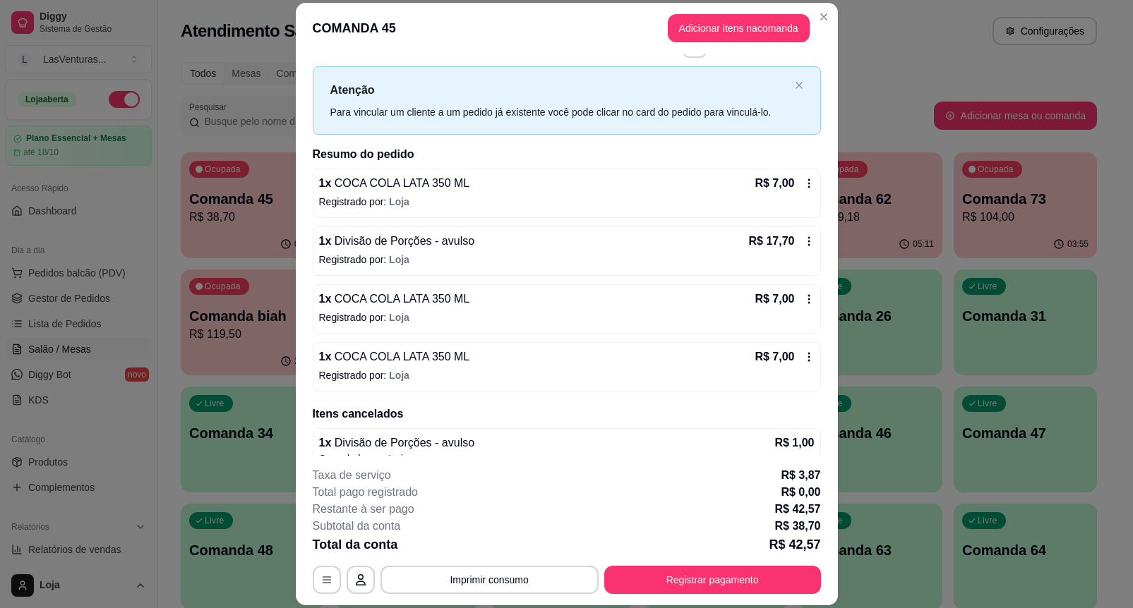
scroll to position [64, 0]
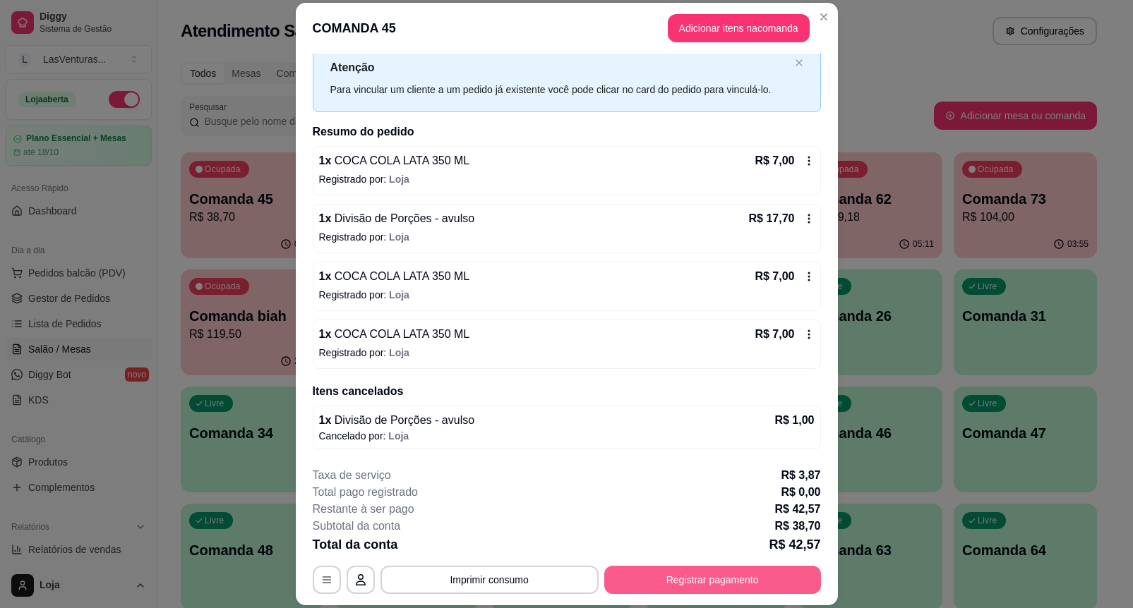
click at [697, 583] on button "Registrar pagamento" at bounding box center [712, 580] width 217 height 28
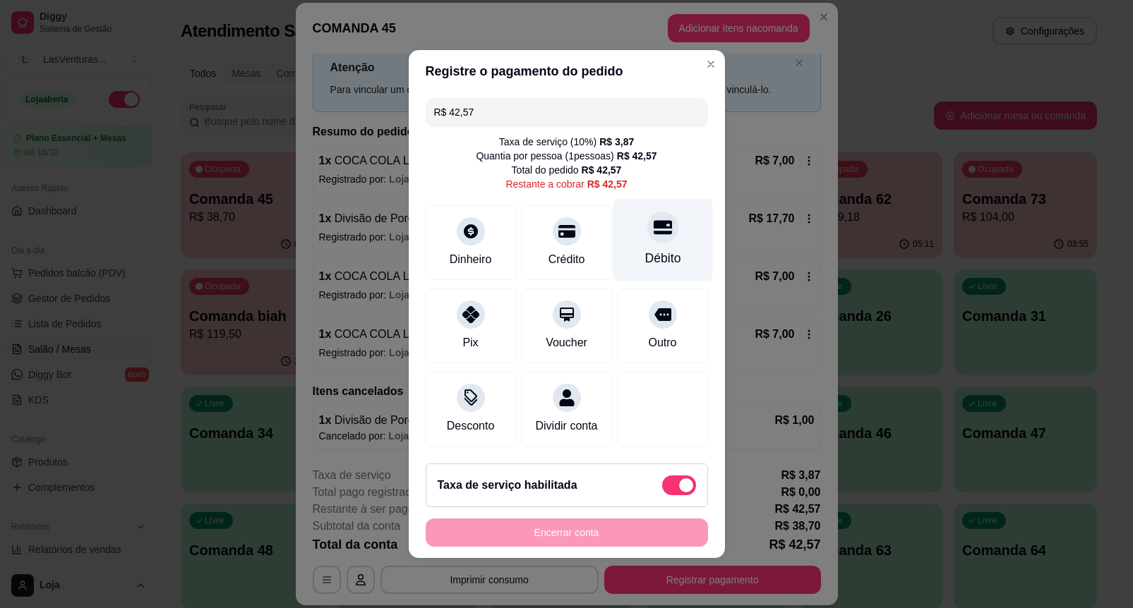
click at [659, 235] on div "Débito" at bounding box center [663, 240] width 100 height 83
type input "R$ 0,00"
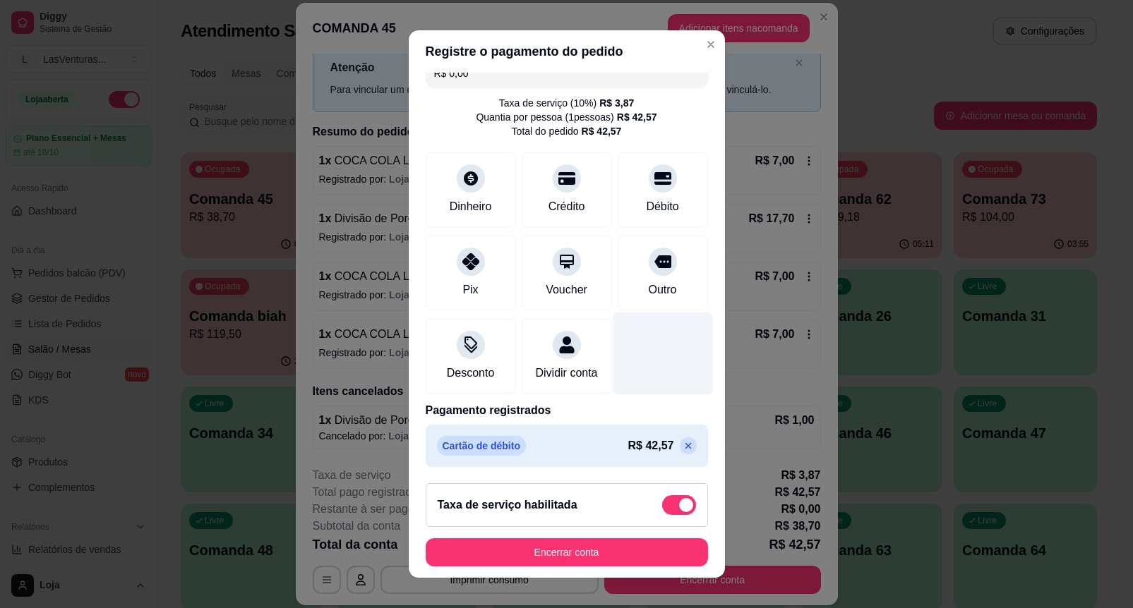
scroll to position [37, 0]
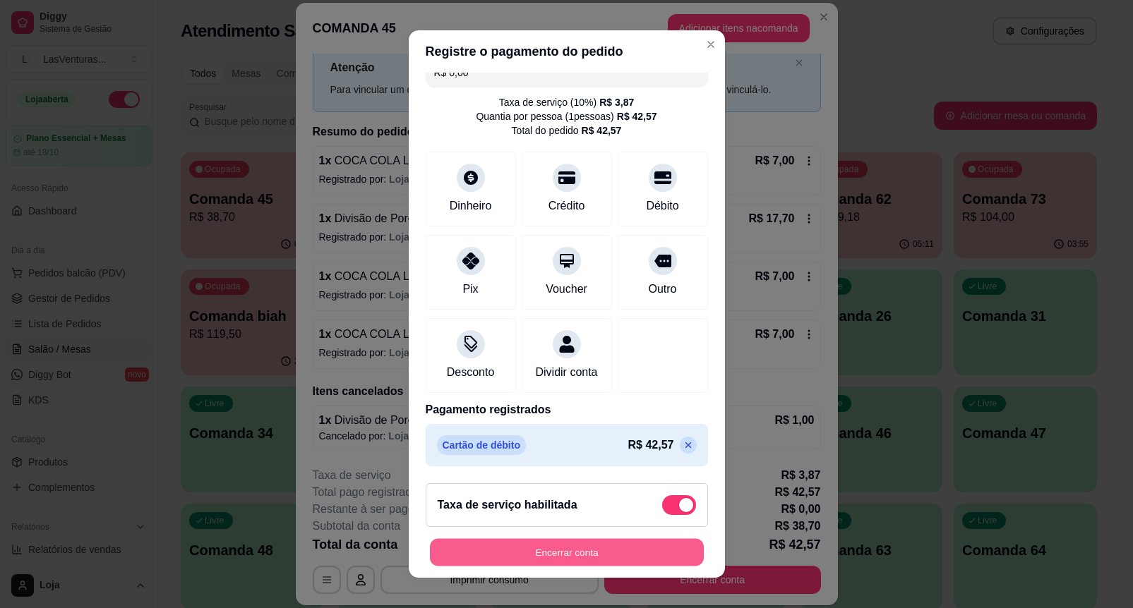
click at [531, 565] on button "Encerrar conta" at bounding box center [567, 553] width 274 height 28
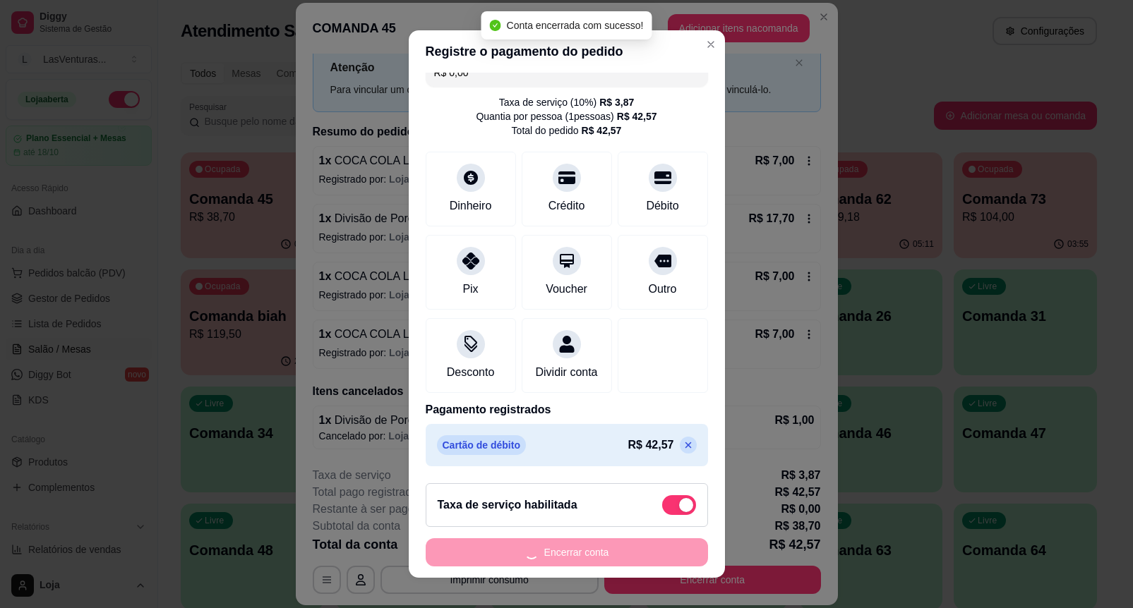
scroll to position [0, 0]
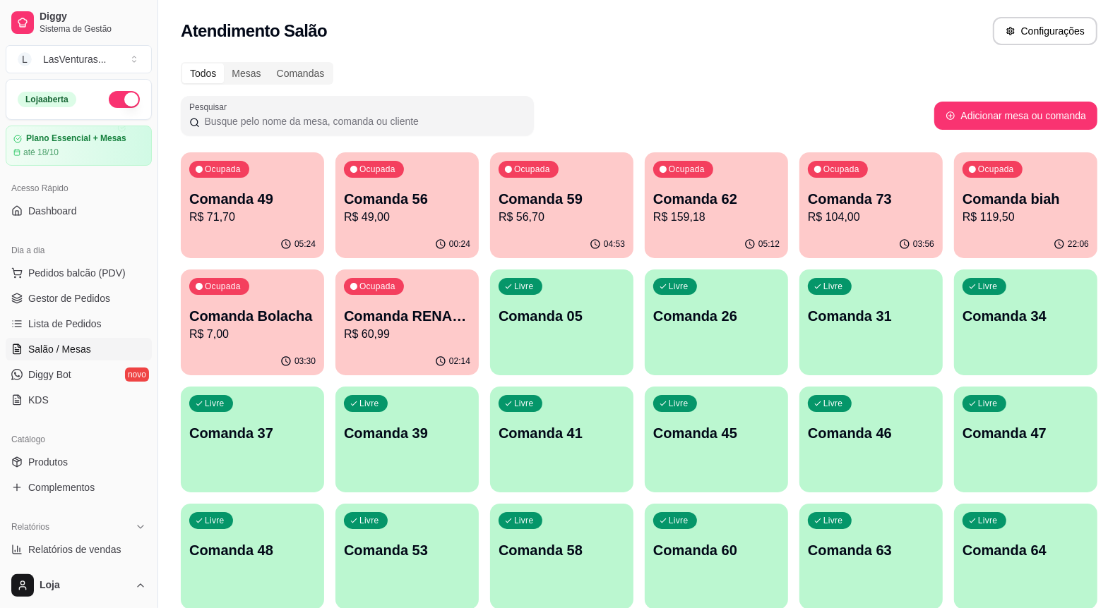
click at [579, 189] on p "Comanda 59" at bounding box center [561, 199] width 126 height 20
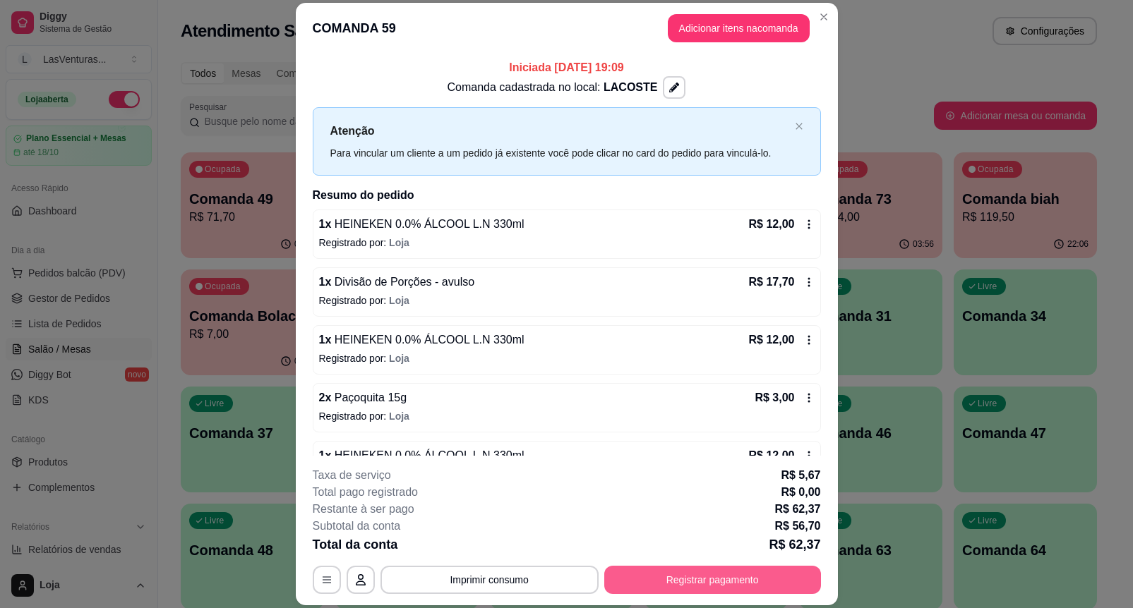
click at [668, 570] on button "Registrar pagamento" at bounding box center [712, 580] width 217 height 28
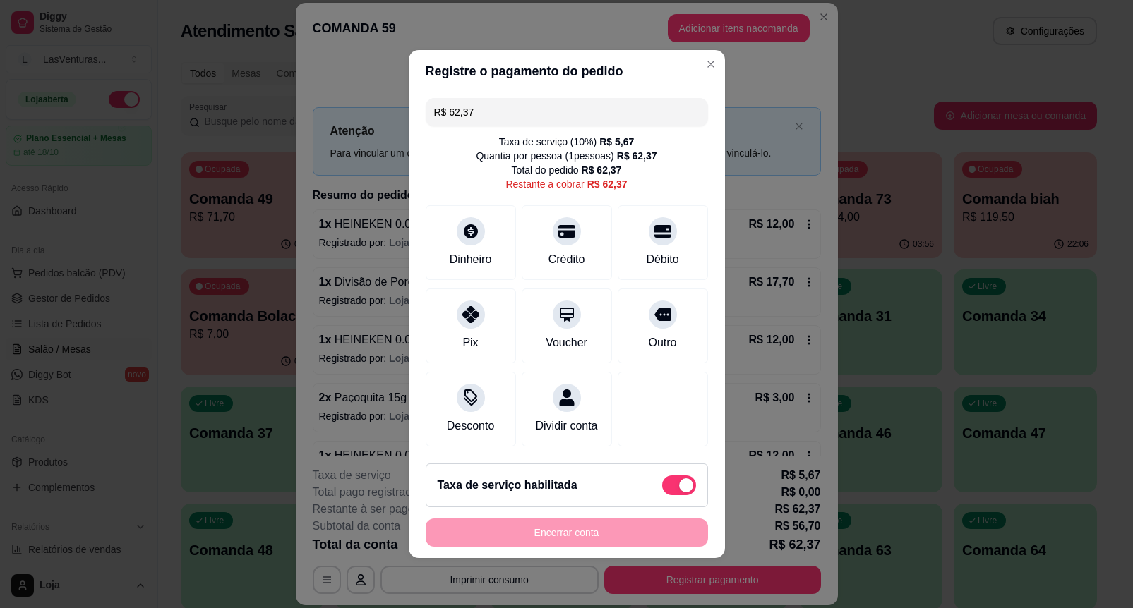
click at [662, 496] on label at bounding box center [679, 486] width 34 height 20
click at [661, 498] on input "checkbox" at bounding box center [665, 492] width 9 height 9
checkbox input "true"
type input "R$ 56,70"
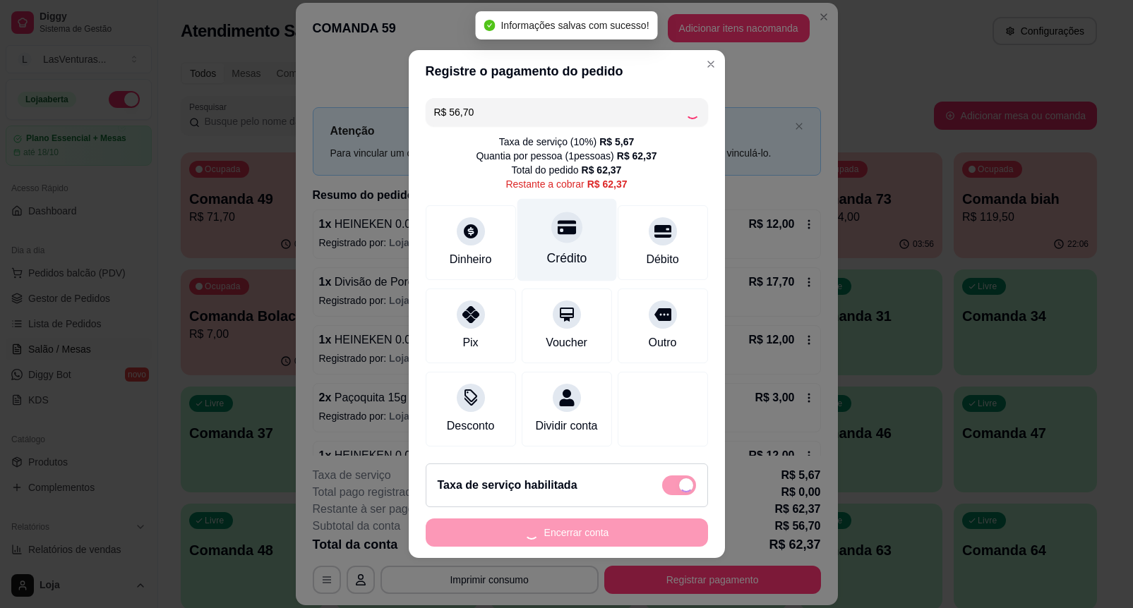
checkbox input "false"
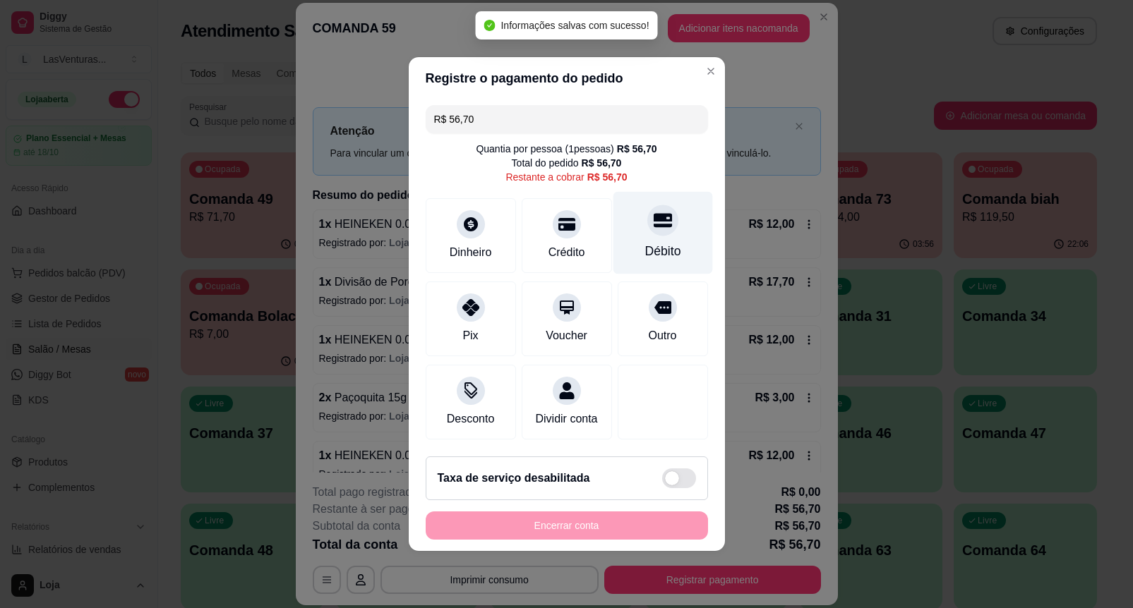
click at [653, 231] on div "Débito" at bounding box center [663, 233] width 100 height 83
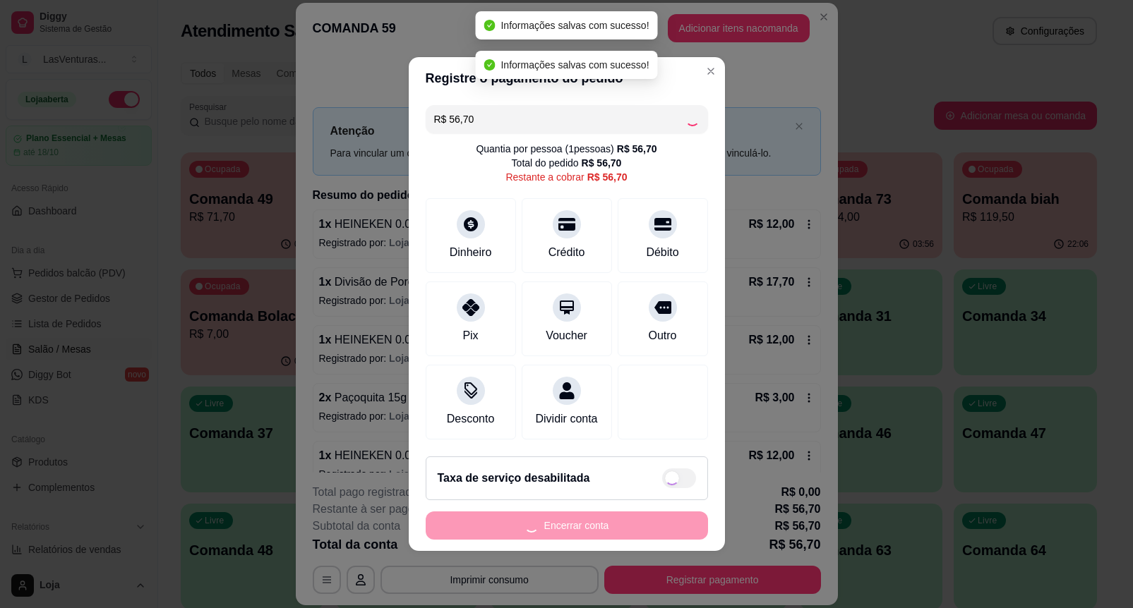
type input "R$ 0,00"
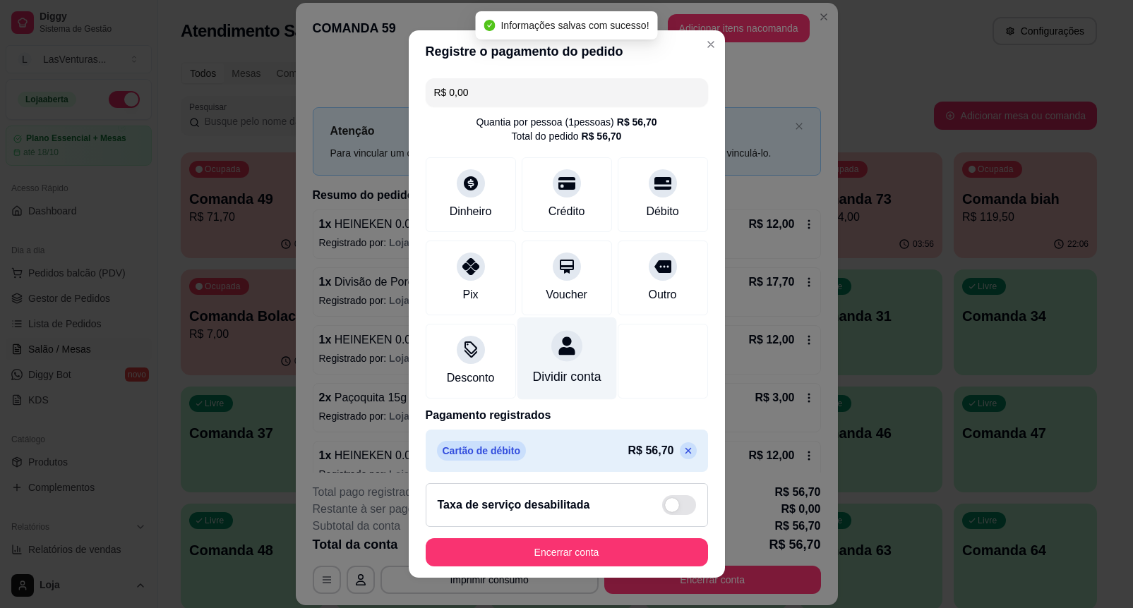
scroll to position [23, 0]
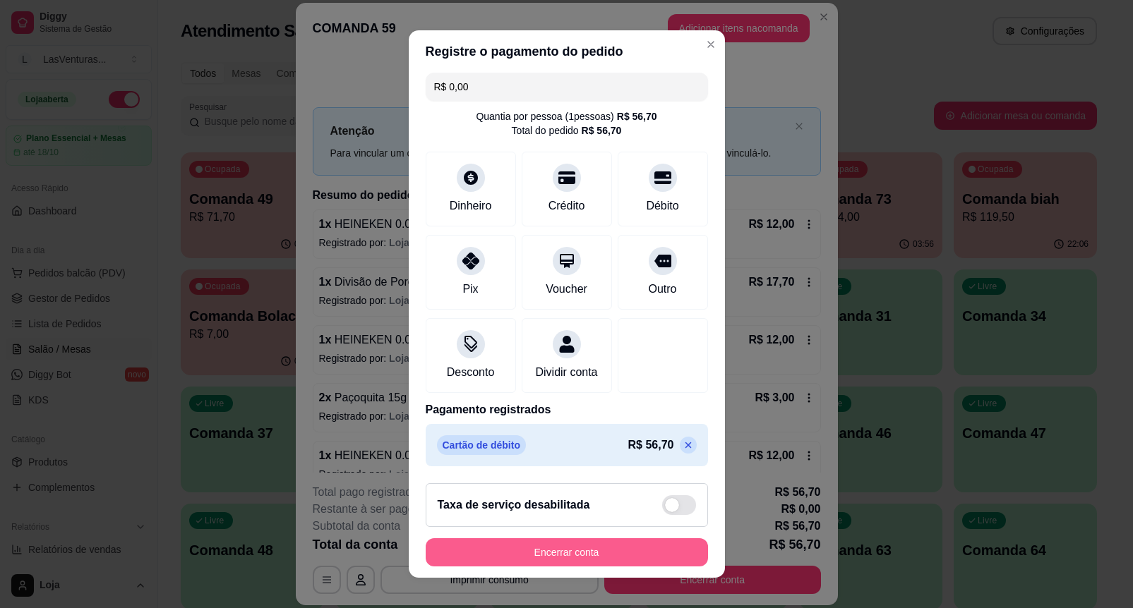
click at [633, 544] on button "Encerrar conta" at bounding box center [567, 553] width 282 height 28
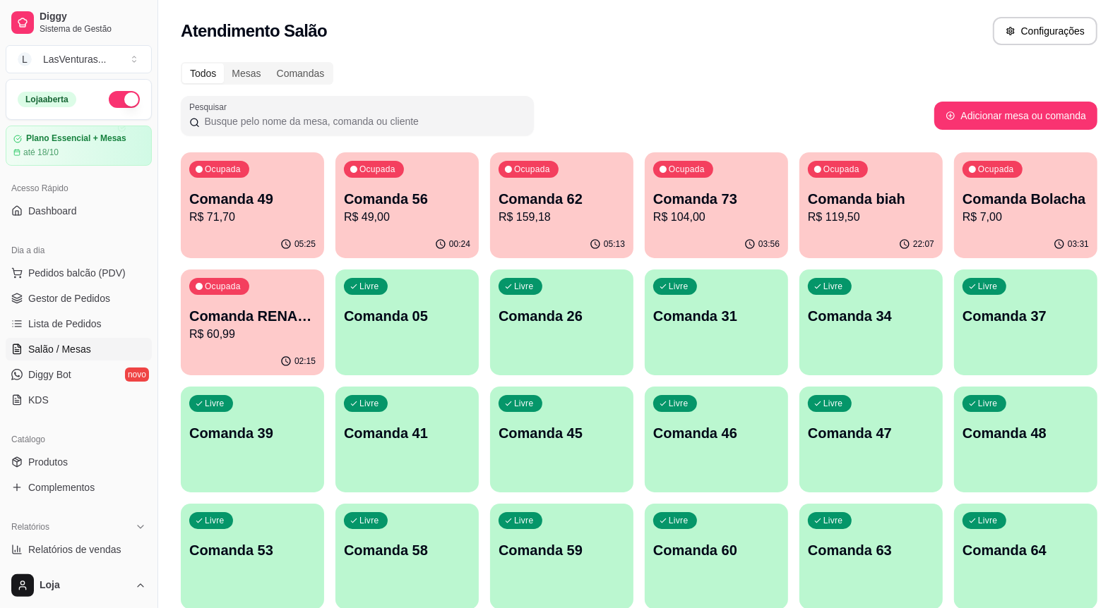
click at [276, 157] on div "Ocupada Comanda 49 R$ 71,70" at bounding box center [252, 191] width 143 height 78
click at [414, 215] on p "R$ 49,00" at bounding box center [407, 217] width 126 height 17
click at [580, 212] on p "R$ 159,18" at bounding box center [561, 217] width 123 height 16
click at [286, 191] on p "Comanda 49" at bounding box center [252, 199] width 123 height 19
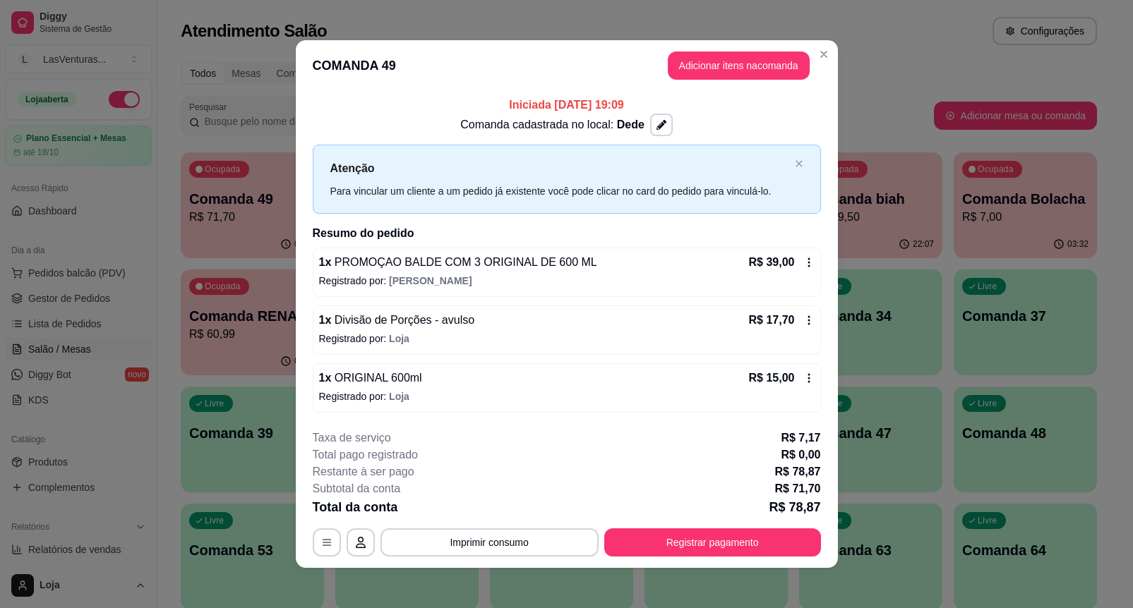
click at [474, 529] on div "**********" at bounding box center [567, 543] width 508 height 28
click at [481, 503] on div "Total da conta R$ 78,87" at bounding box center [567, 508] width 508 height 20
click at [474, 539] on button "Imprimir consumo" at bounding box center [489, 543] width 212 height 28
click at [476, 514] on button "IMPRESSORA" at bounding box center [486, 511] width 99 height 22
click at [745, 538] on button "Registrar pagamento" at bounding box center [712, 543] width 210 height 28
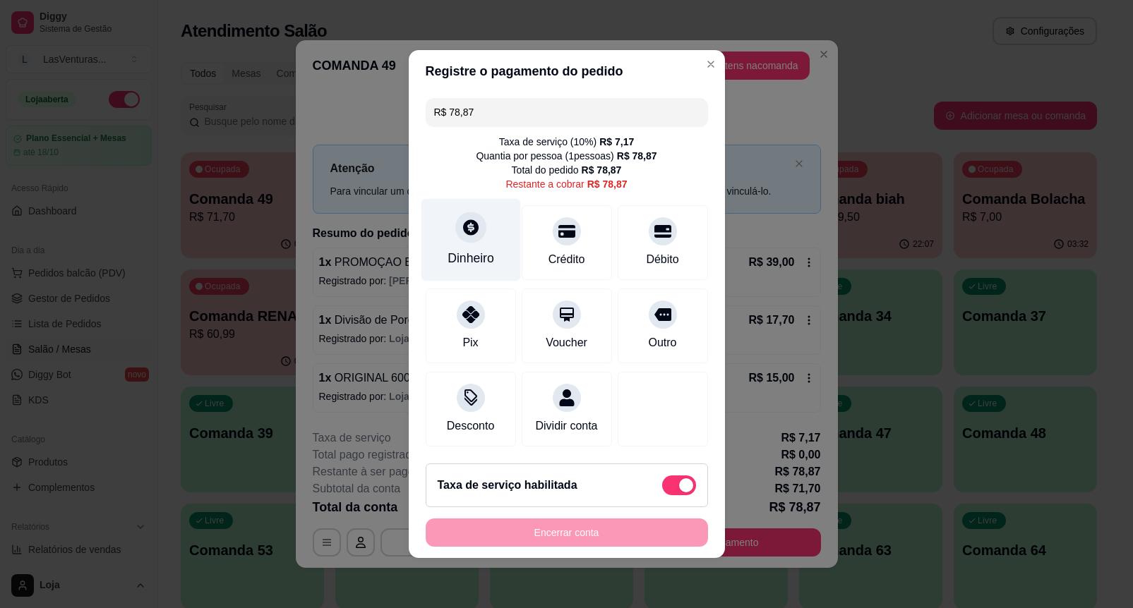
click at [443, 223] on div "Dinheiro" at bounding box center [471, 240] width 100 height 83
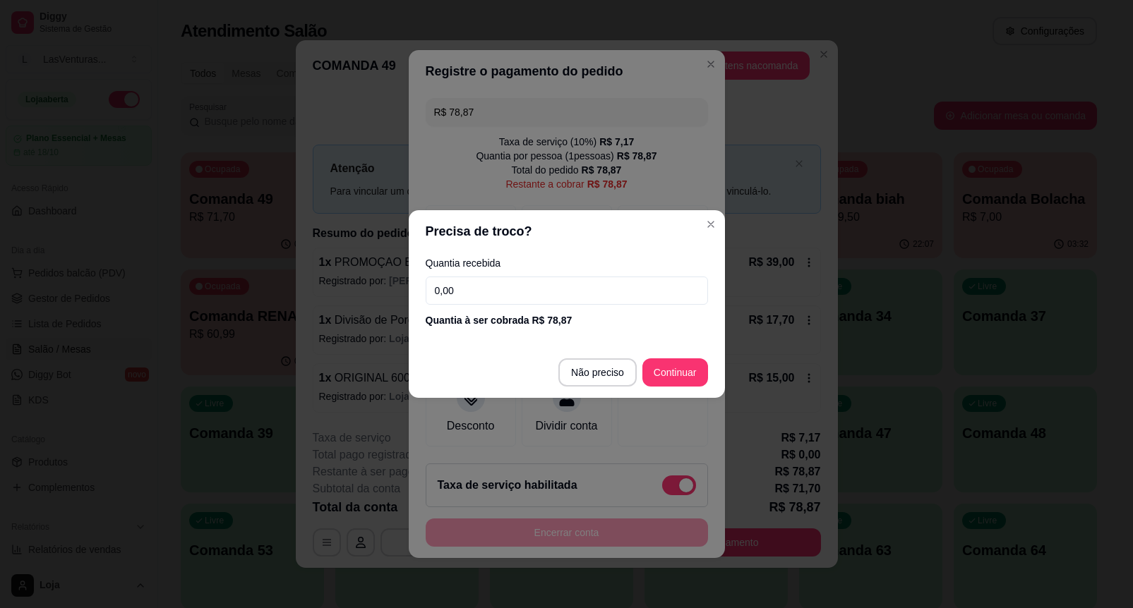
click at [558, 297] on input "0,00" at bounding box center [567, 291] width 282 height 28
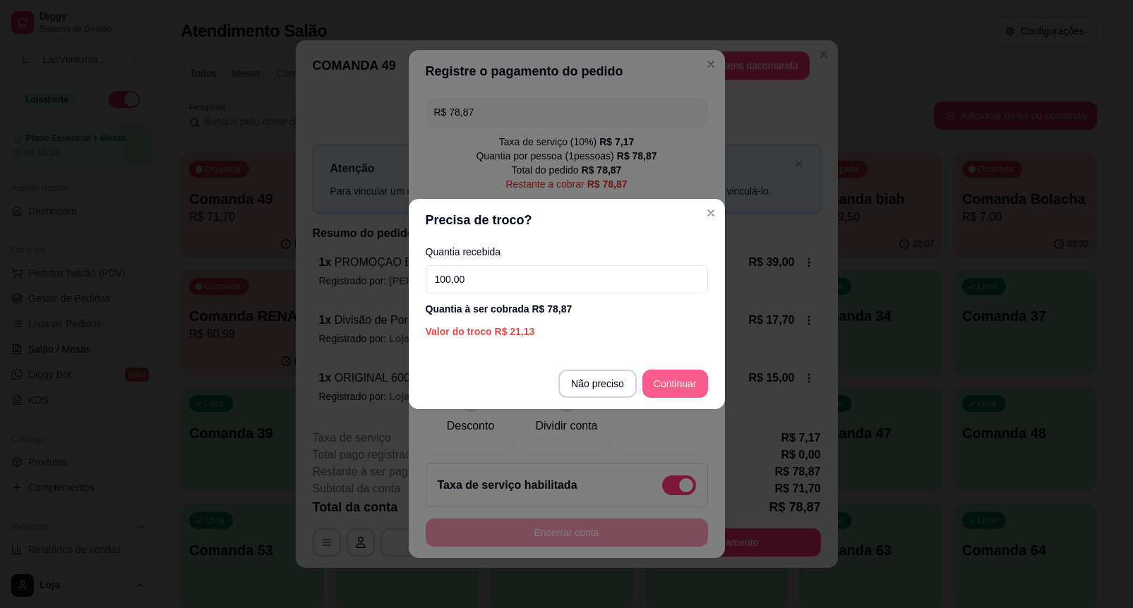
type input "100,00"
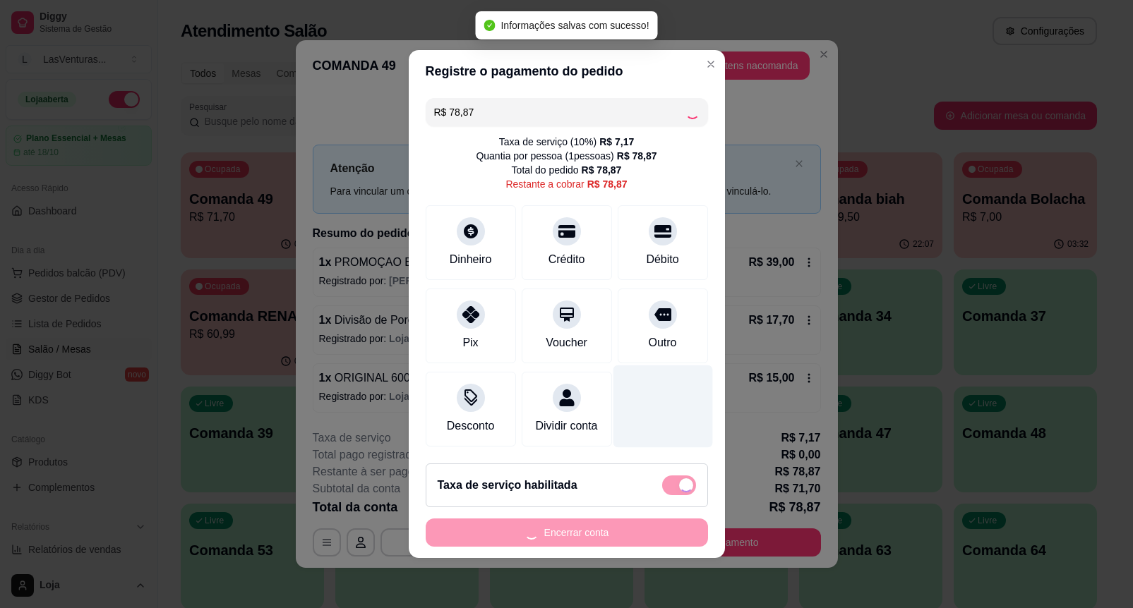
type input "R$ 0,00"
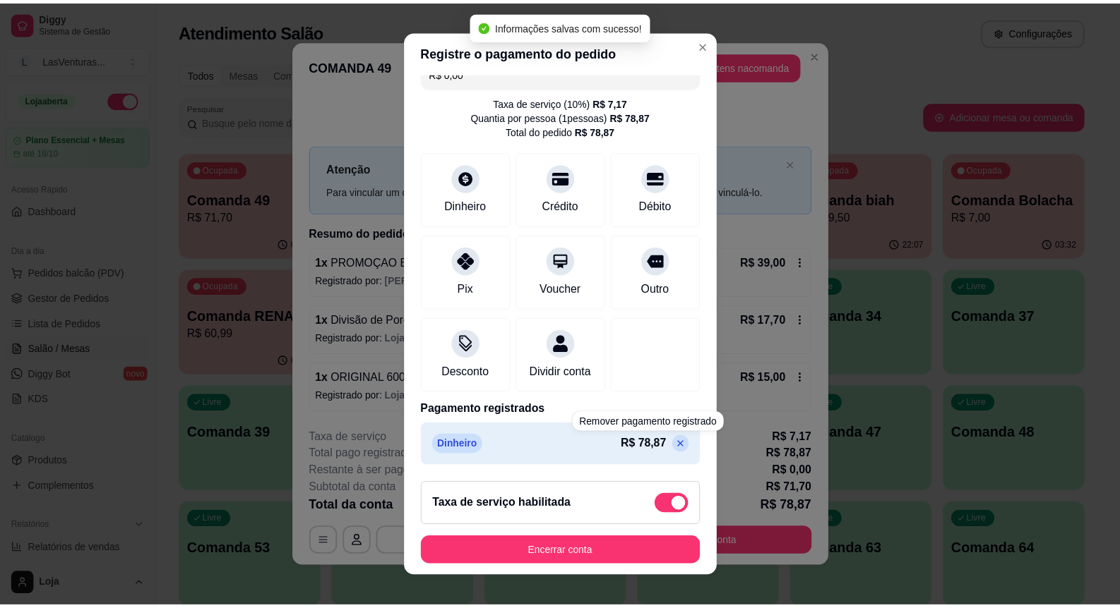
scroll to position [15, 0]
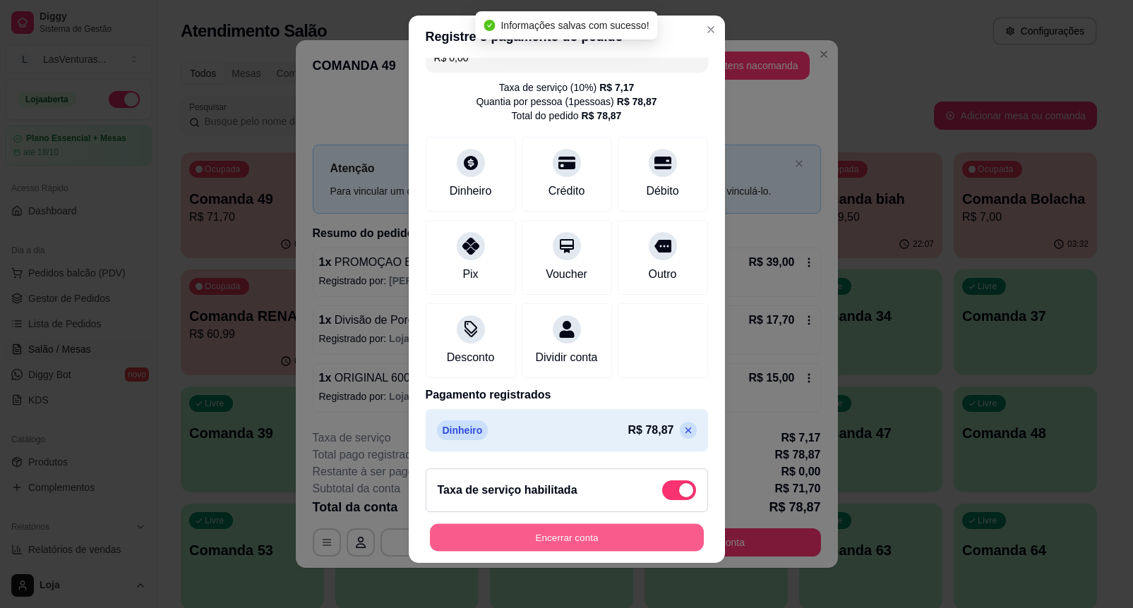
click at [644, 530] on button "Encerrar conta" at bounding box center [567, 538] width 274 height 28
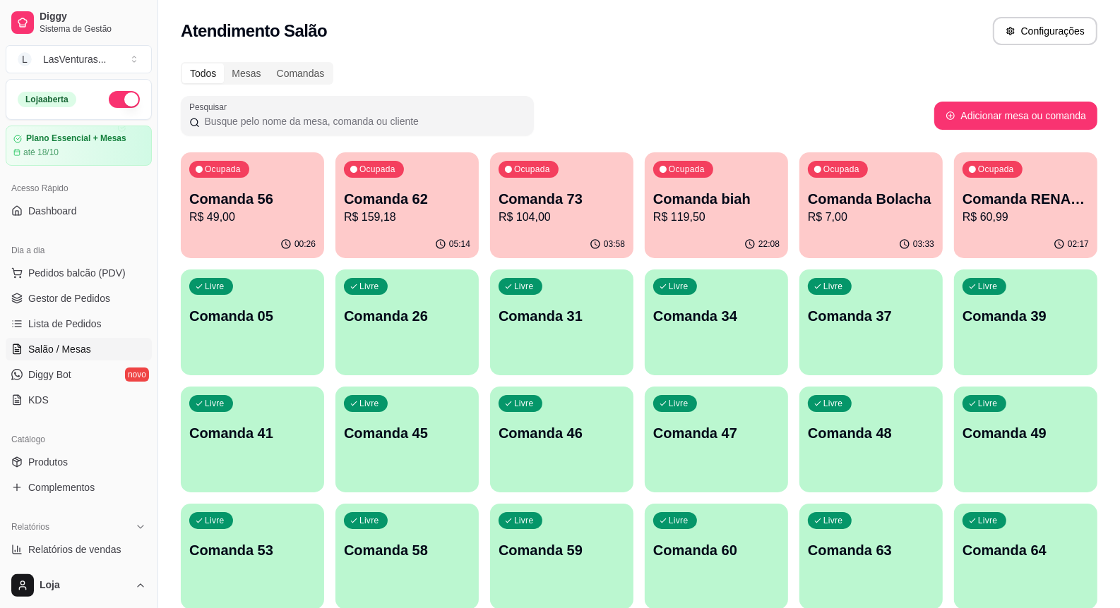
click at [280, 186] on div "Ocupada Comanda 56 R$ 49,00" at bounding box center [252, 191] width 143 height 78
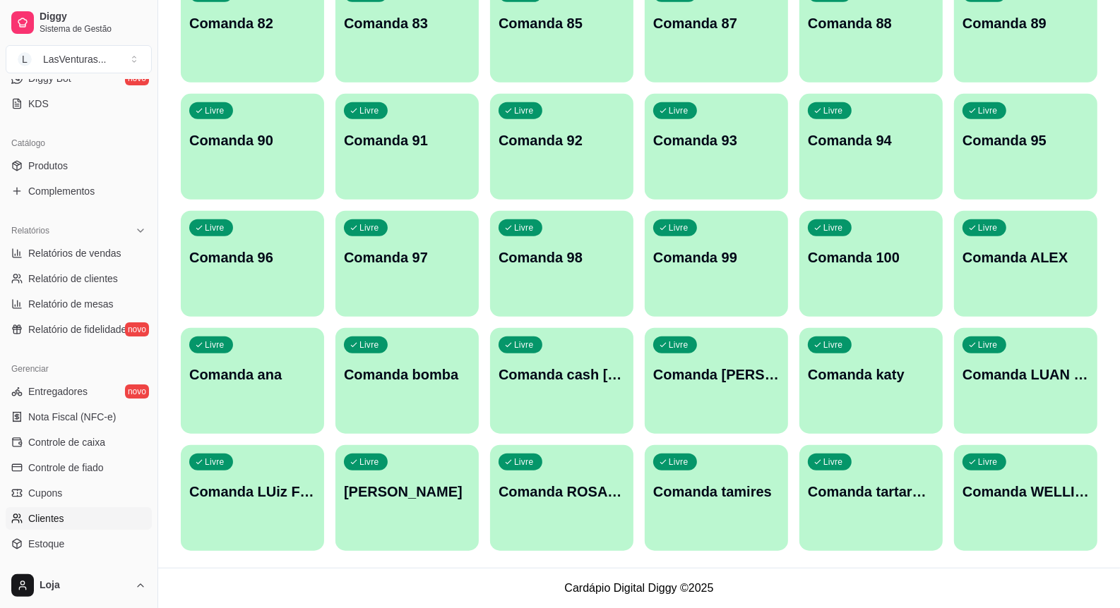
scroll to position [407, 0]
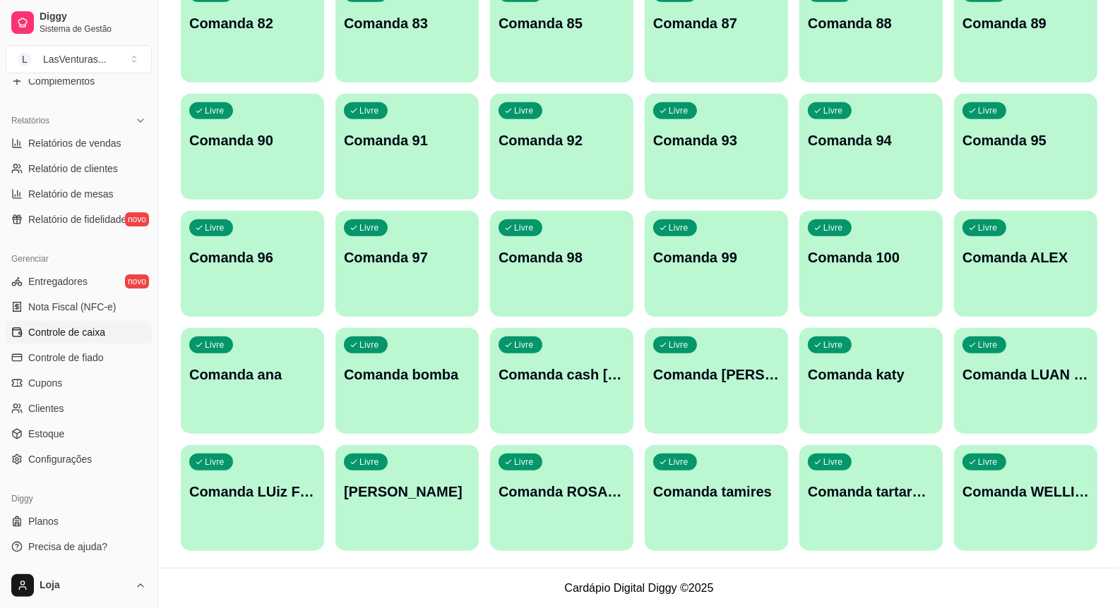
click at [83, 329] on span "Controle de caixa" at bounding box center [66, 332] width 77 height 14
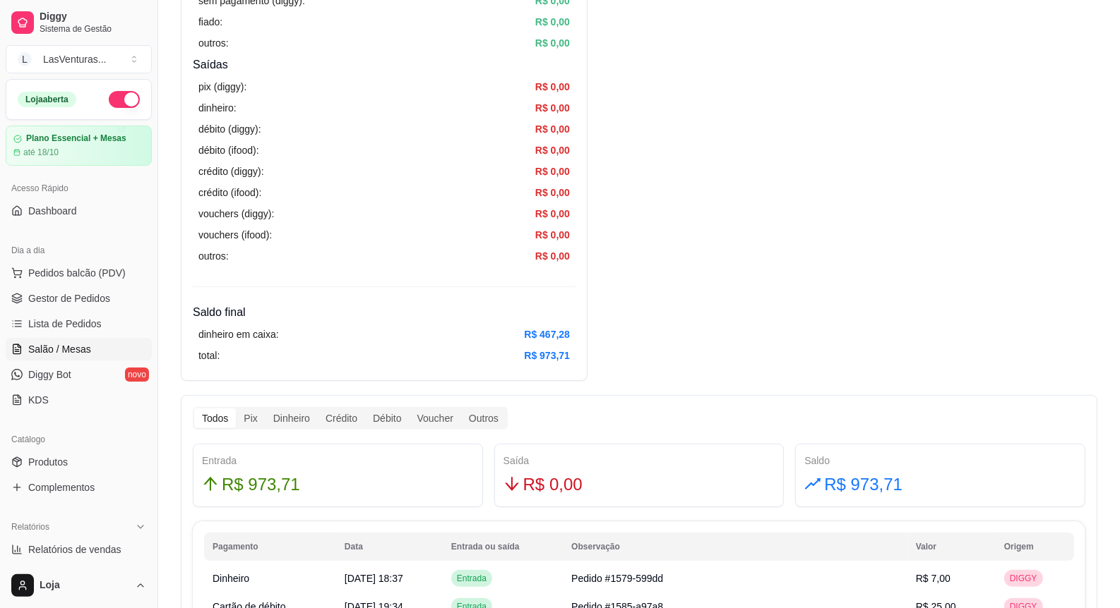
click at [76, 337] on ul "Pedidos balcão (PDV) Gestor de Pedidos Lista de Pedidos Salão / Mesas Diggy Bot…" at bounding box center [79, 337] width 146 height 150
click at [71, 344] on span "Salão / Mesas" at bounding box center [59, 349] width 63 height 14
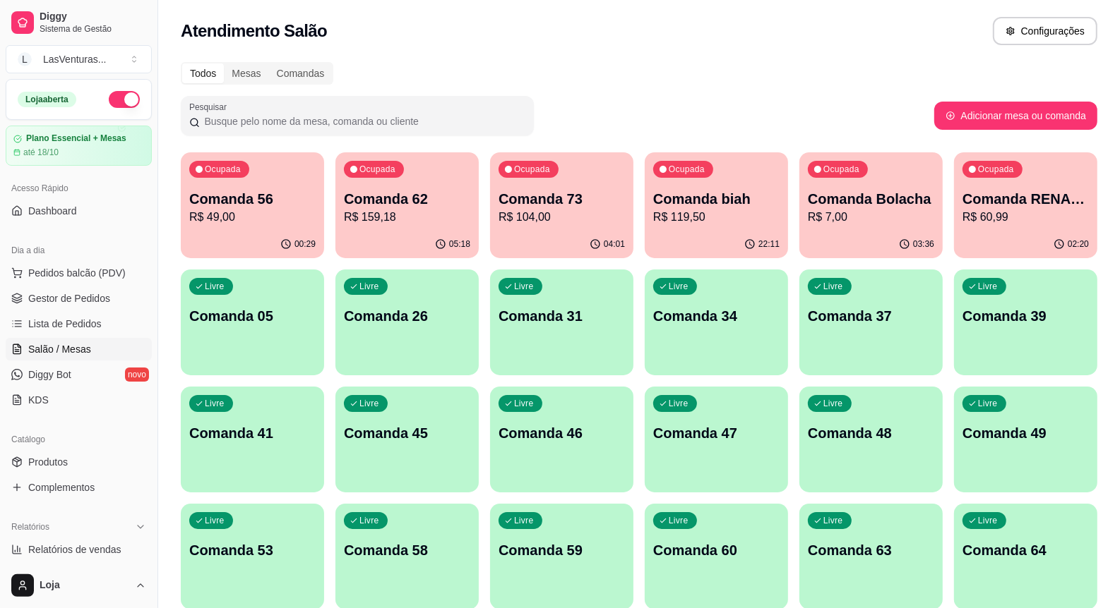
click at [249, 223] on p "R$ 49,00" at bounding box center [252, 217] width 126 height 17
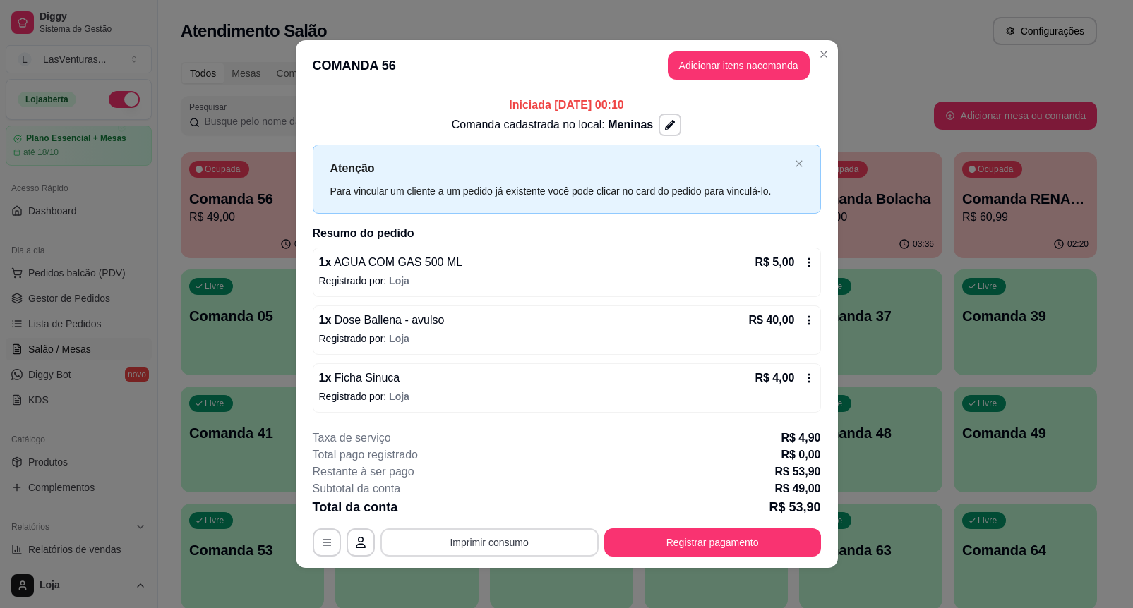
click at [505, 540] on button "Imprimir consumo" at bounding box center [489, 543] width 218 height 28
click at [667, 425] on footer "**********" at bounding box center [567, 494] width 542 height 150
click at [676, 531] on button "Registrar pagamento" at bounding box center [712, 543] width 217 height 28
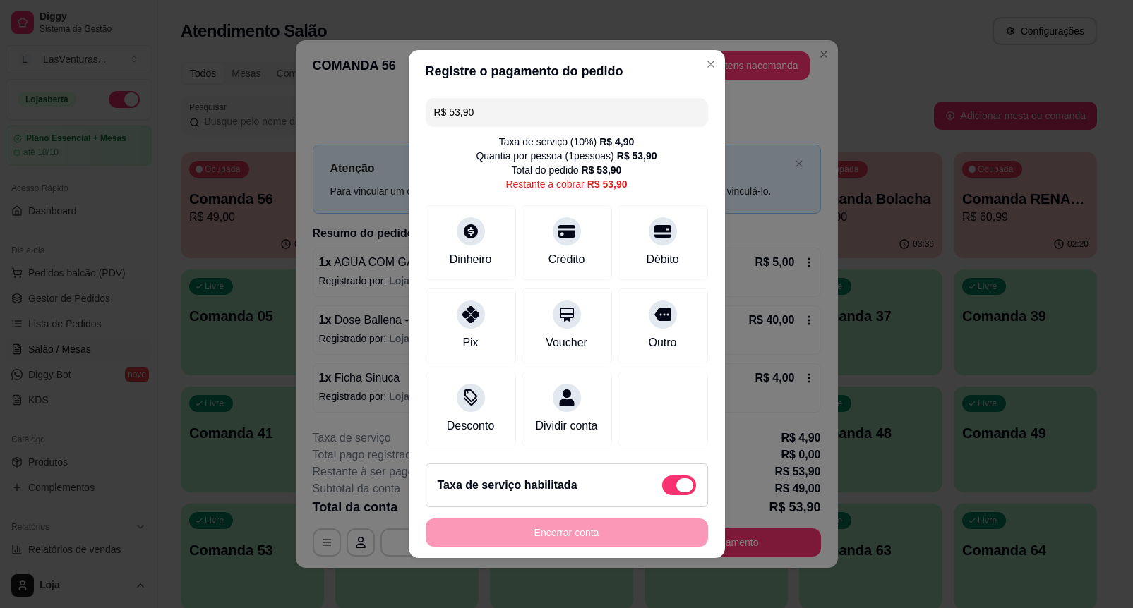
click at [662, 487] on span at bounding box center [679, 486] width 34 height 20
click at [661, 488] on input "checkbox" at bounding box center [665, 492] width 9 height 9
checkbox input "true"
type input "R$ 49,00"
checkbox input "false"
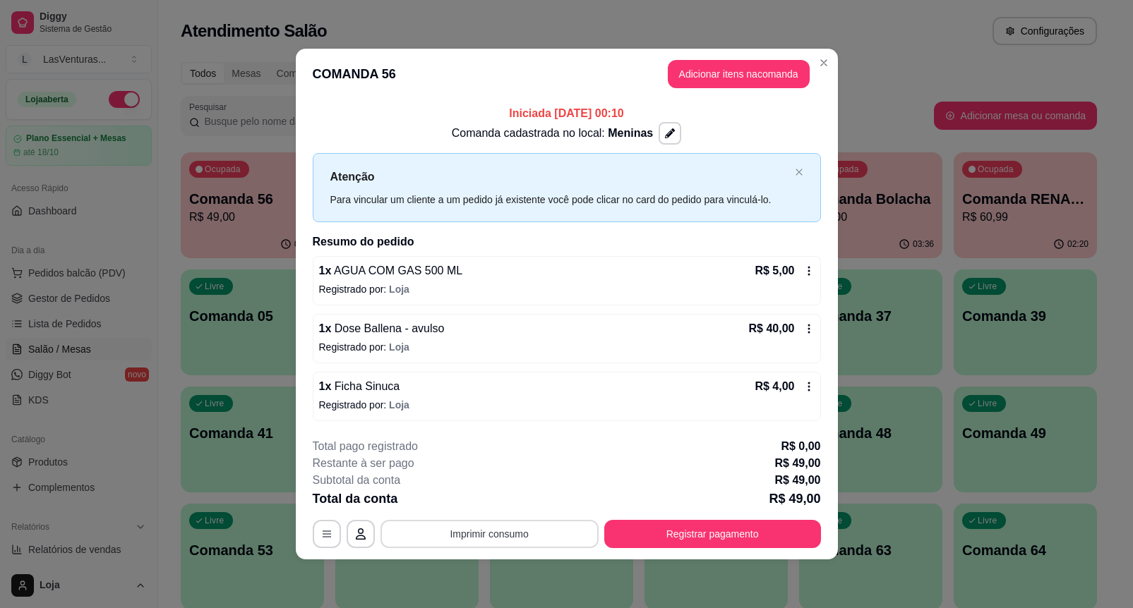
drag, startPoint x: 547, startPoint y: 522, endPoint x: 536, endPoint y: 534, distance: 15.5
click at [536, 534] on div "**********" at bounding box center [567, 493] width 508 height 110
click at [476, 521] on button "Imprimir consumo" at bounding box center [489, 534] width 212 height 28
click at [484, 498] on button "IMPRESSORA" at bounding box center [493, 505] width 82 height 18
click at [752, 530] on button "Registrar pagamento" at bounding box center [712, 534] width 217 height 28
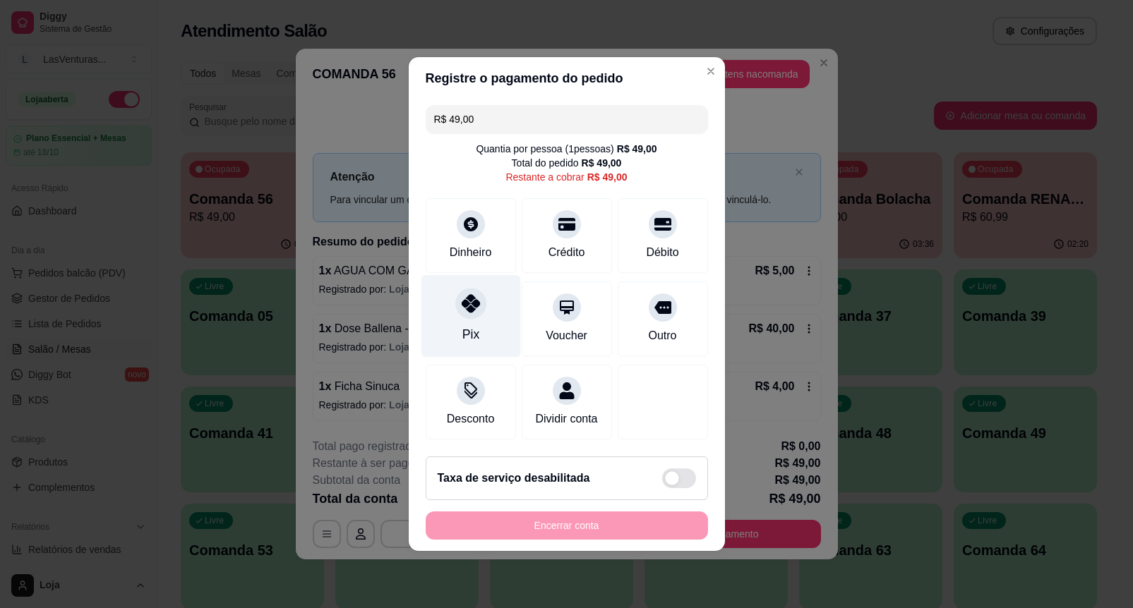
click at [478, 289] on div at bounding box center [470, 303] width 31 height 31
type input "R$ 0,00"
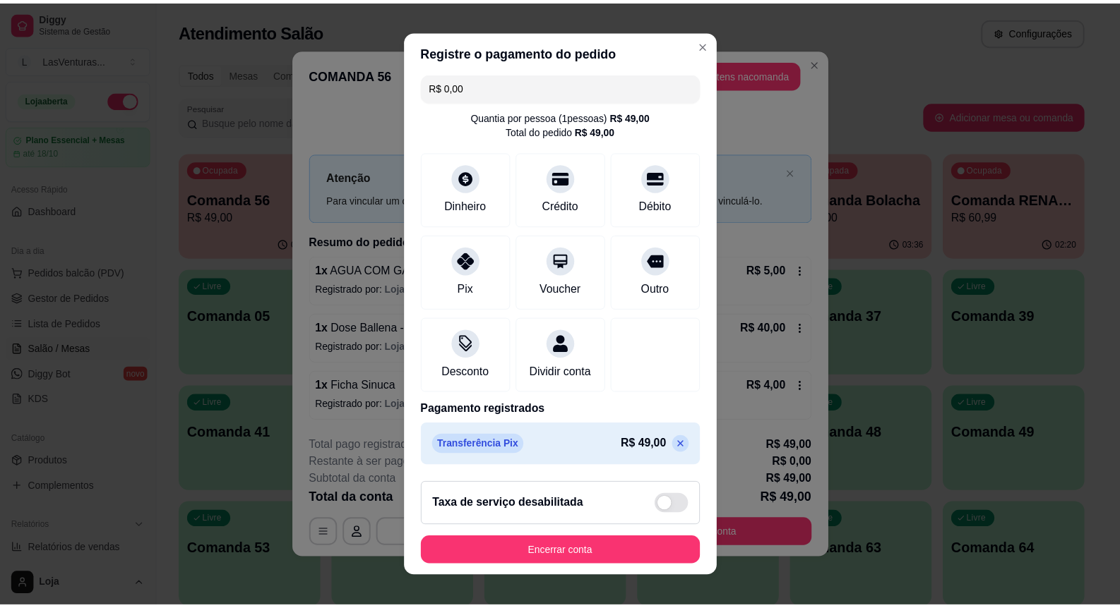
scroll to position [23, 0]
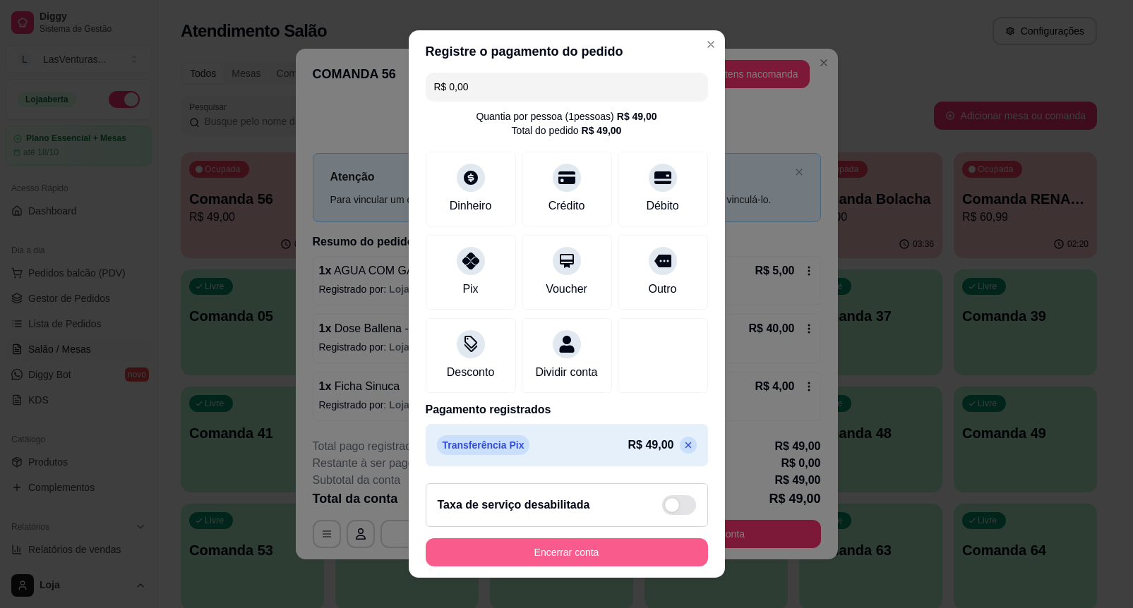
click at [598, 559] on button "Encerrar conta" at bounding box center [567, 553] width 282 height 28
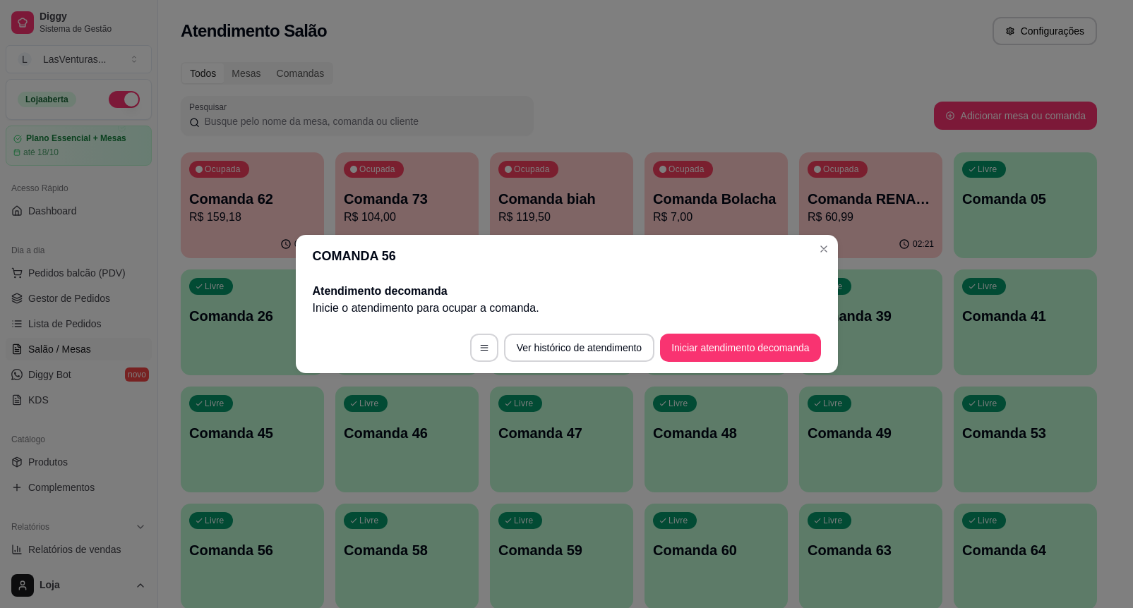
click at [824, 265] on header "COMANDA 56" at bounding box center [567, 256] width 542 height 42
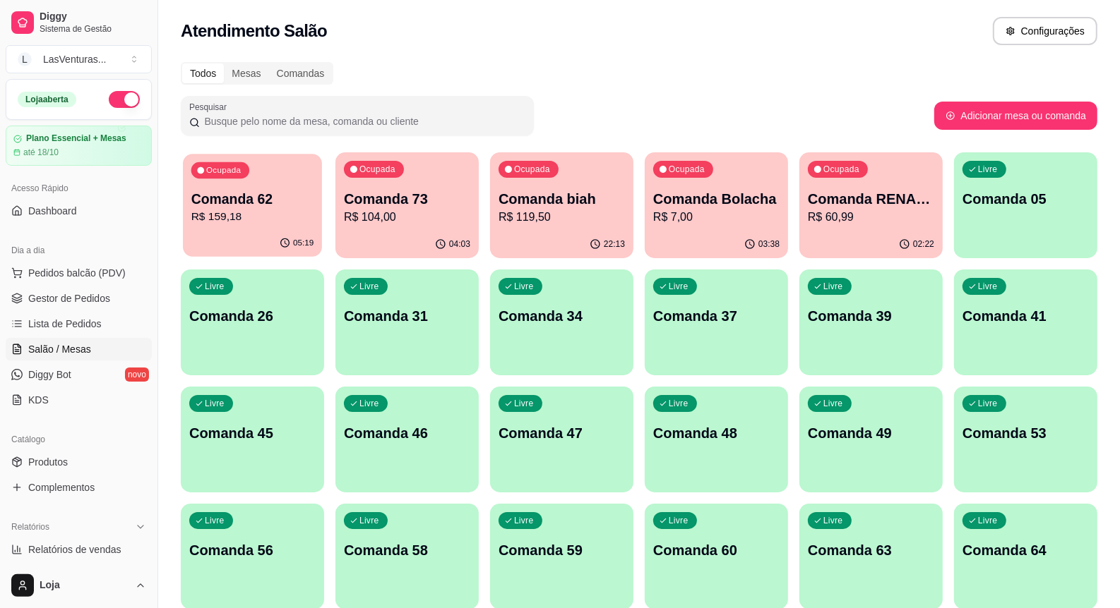
click at [274, 201] on p "Comanda 62" at bounding box center [252, 199] width 123 height 19
click at [78, 290] on link "Gestor de Pedidos" at bounding box center [79, 298] width 146 height 23
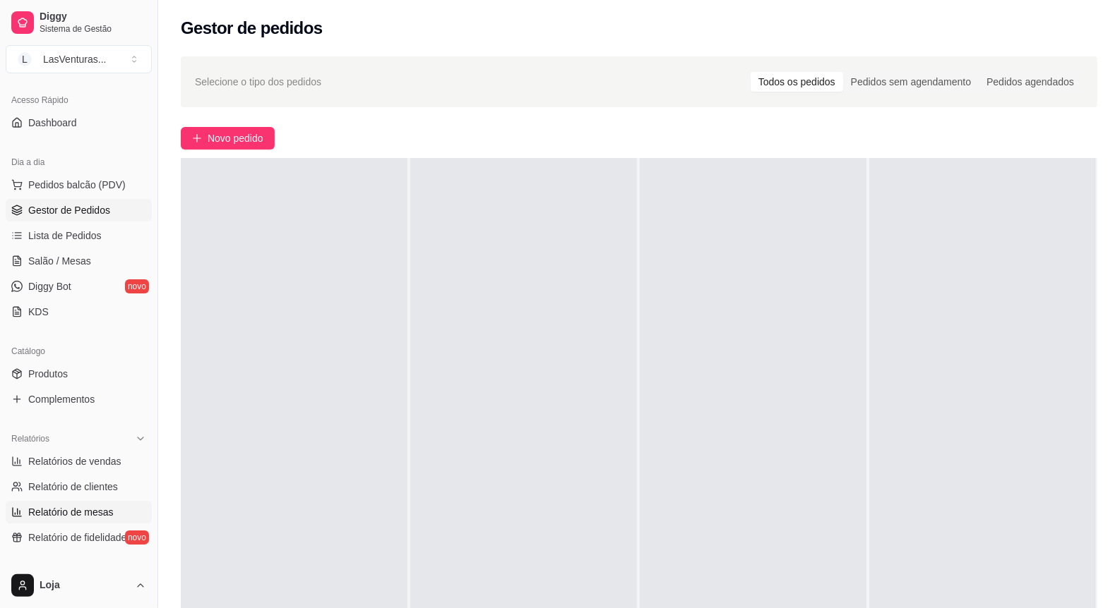
scroll to position [265, 0]
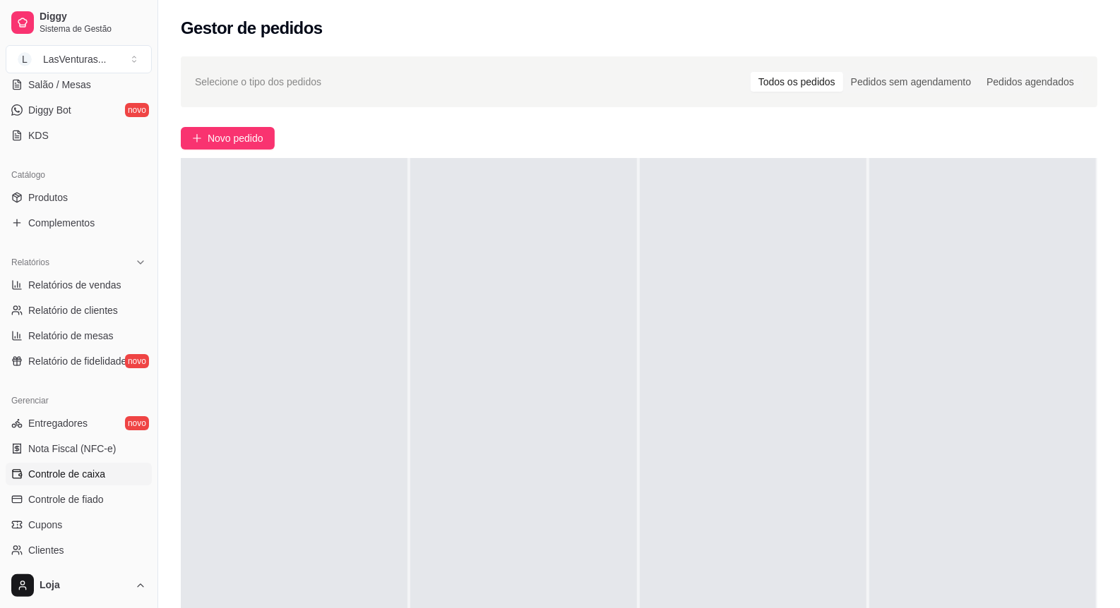
click at [99, 471] on span "Controle de caixa" at bounding box center [66, 474] width 77 height 14
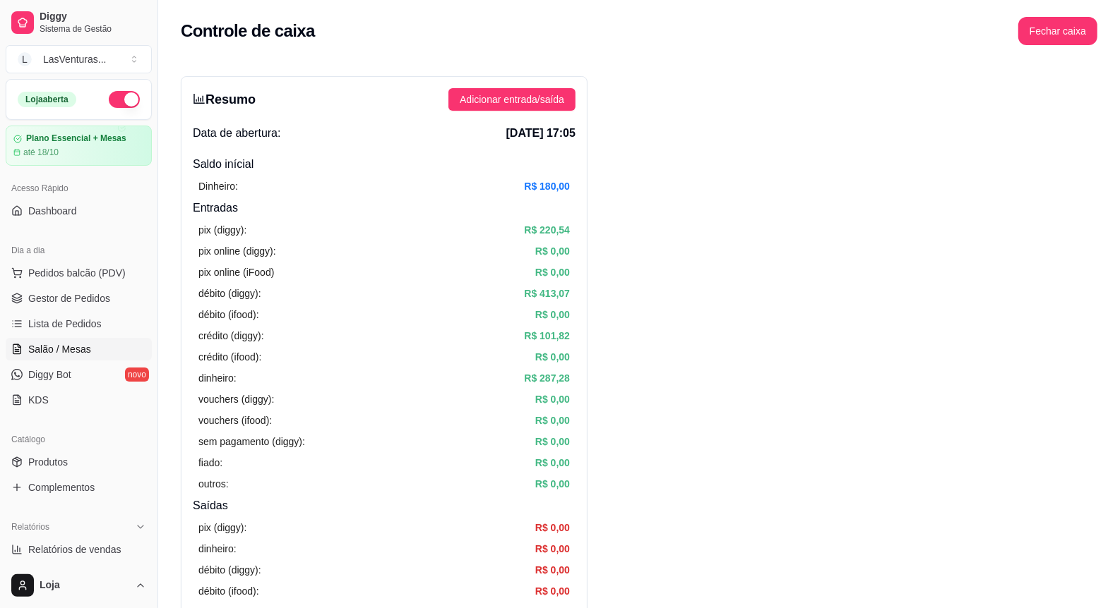
click at [67, 346] on span "Salão / Mesas" at bounding box center [59, 349] width 63 height 14
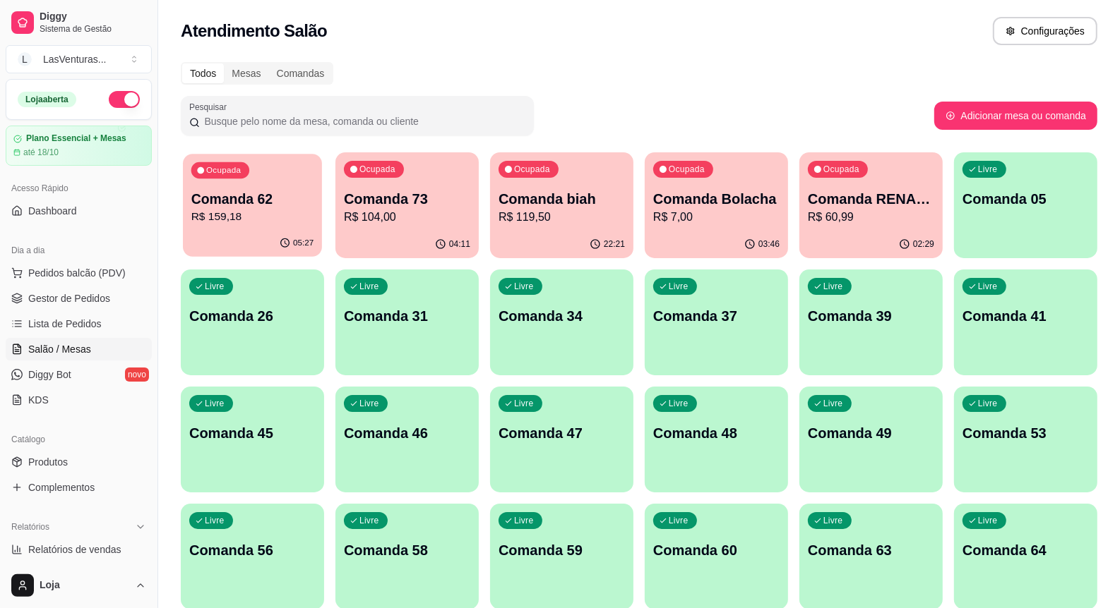
click at [294, 222] on p "R$ 159,18" at bounding box center [252, 217] width 123 height 16
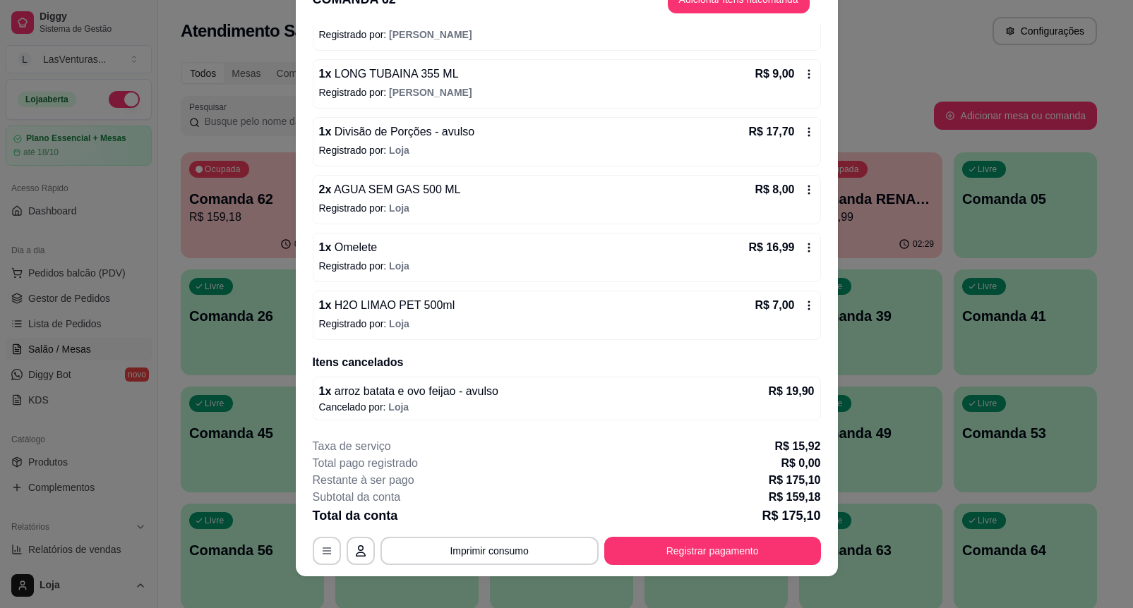
scroll to position [42, 0]
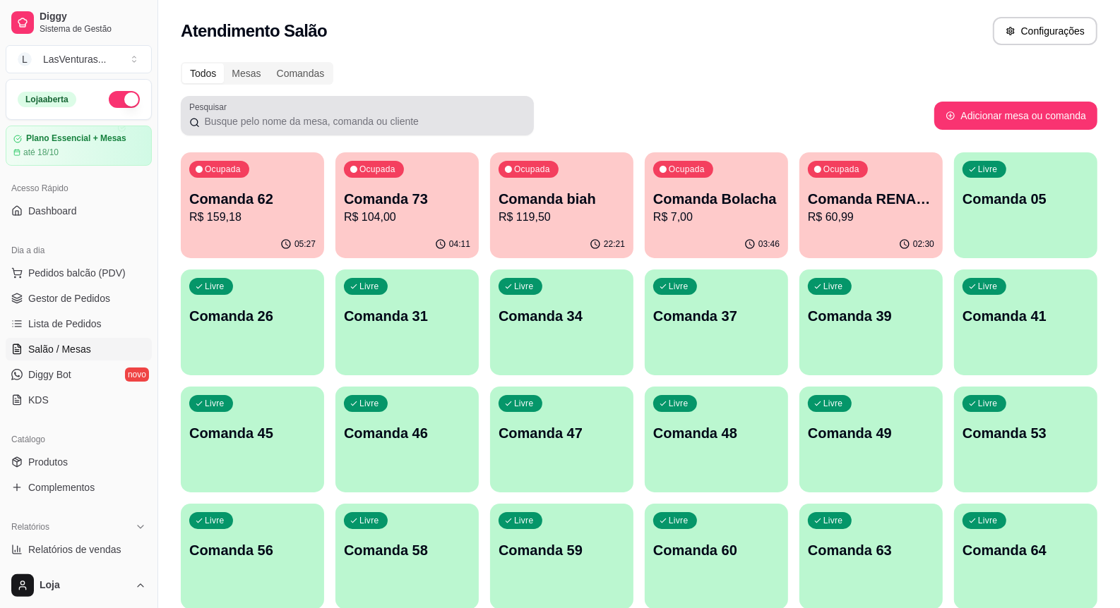
click at [372, 191] on p "Comanda 73" at bounding box center [407, 199] width 126 height 20
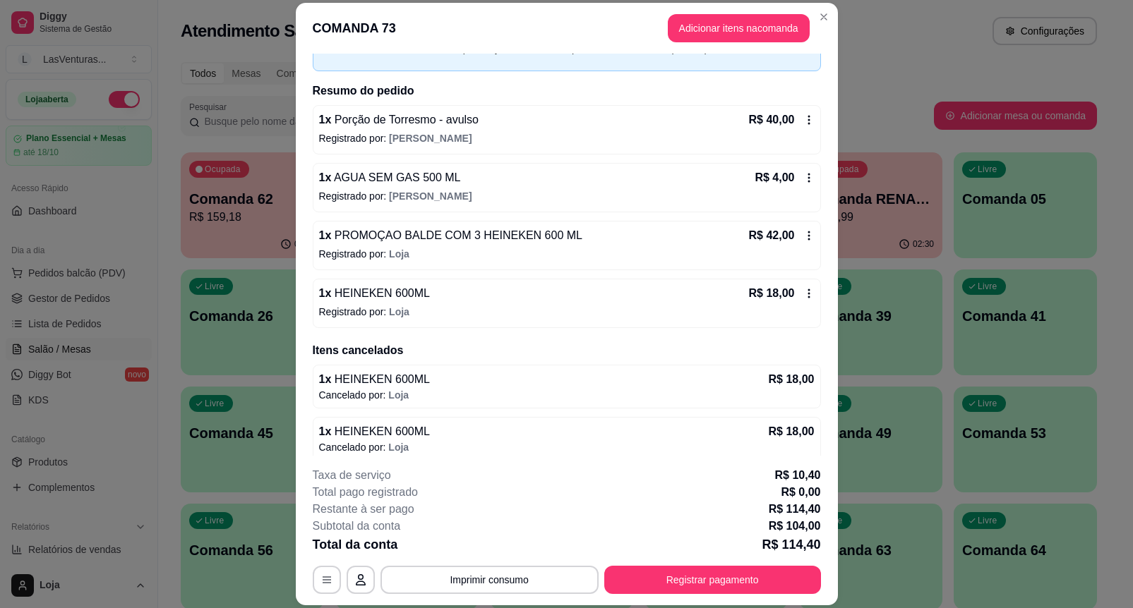
scroll to position [222, 0]
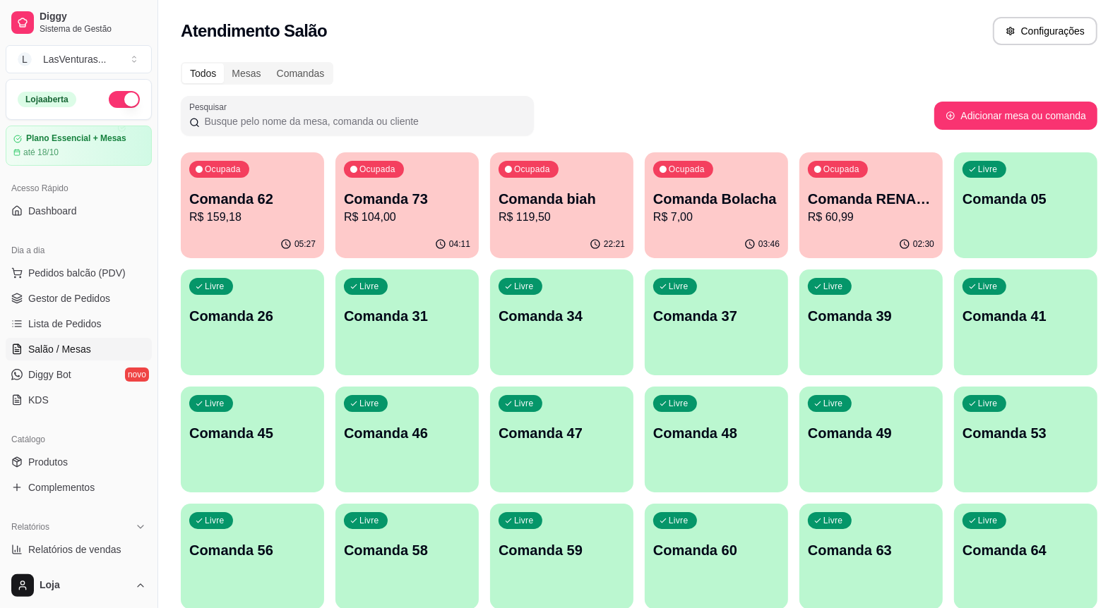
click at [599, 228] on div "Ocupada Comanda biah R$ 119,50" at bounding box center [561, 192] width 139 height 76
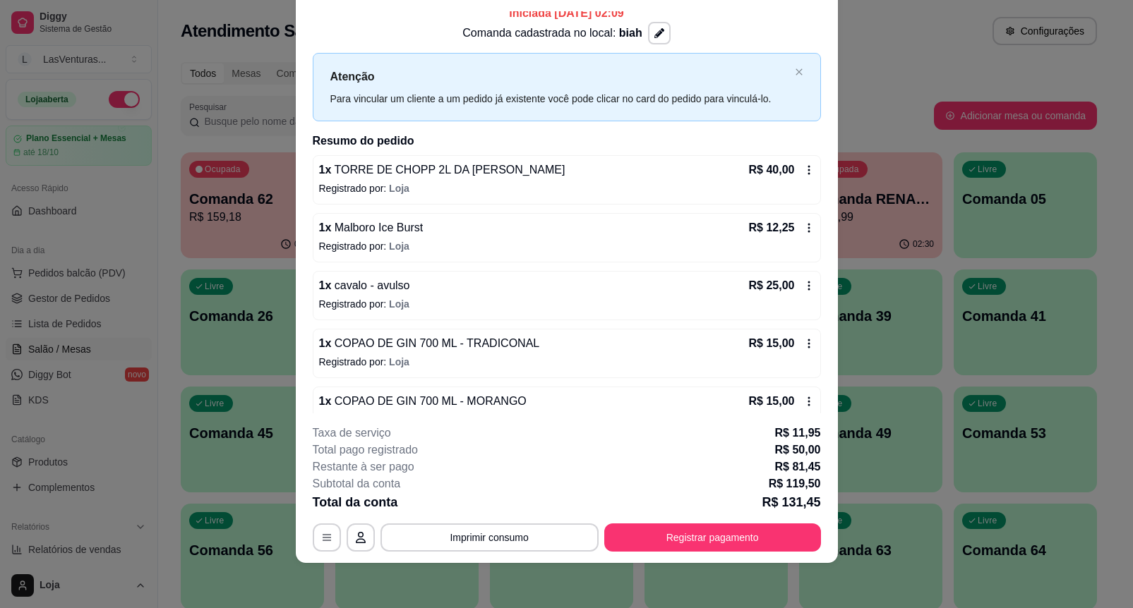
scroll to position [0, 0]
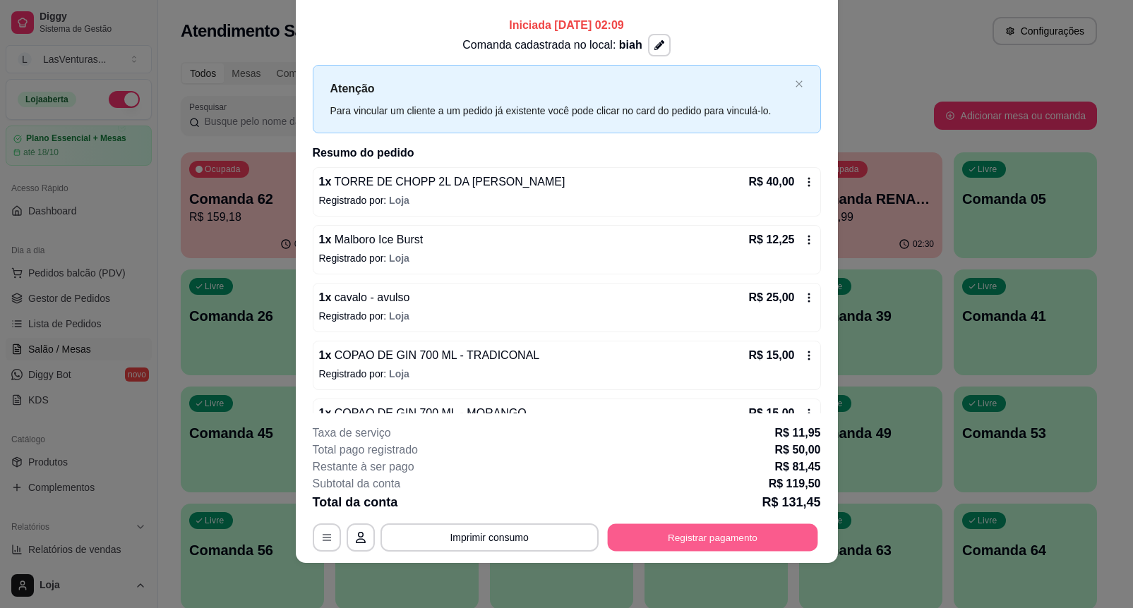
click at [714, 527] on button "Registrar pagamento" at bounding box center [712, 538] width 210 height 28
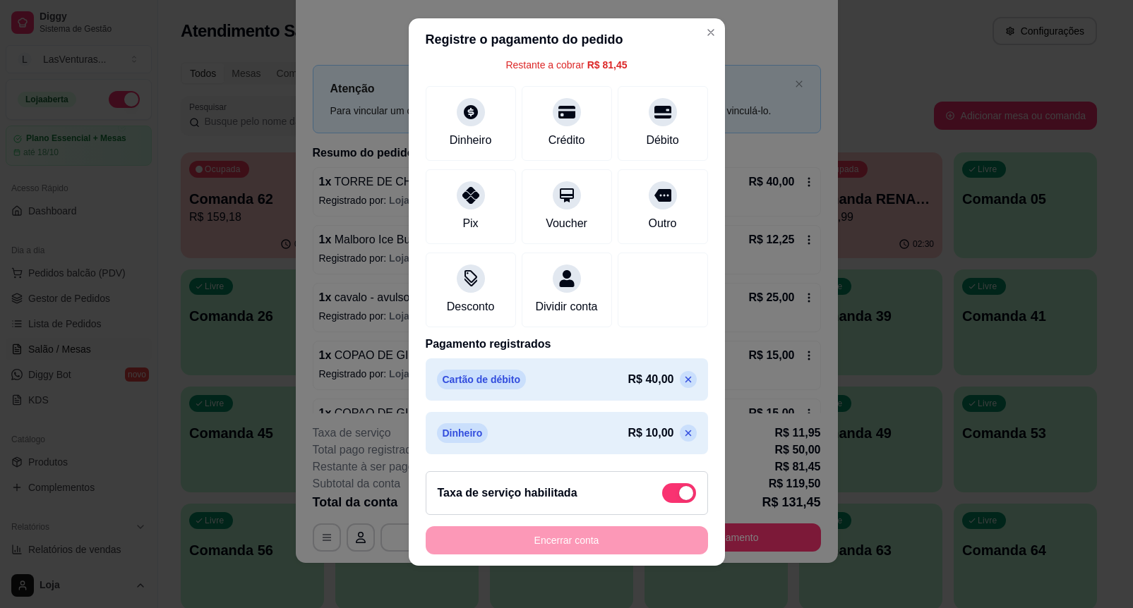
scroll to position [15, 0]
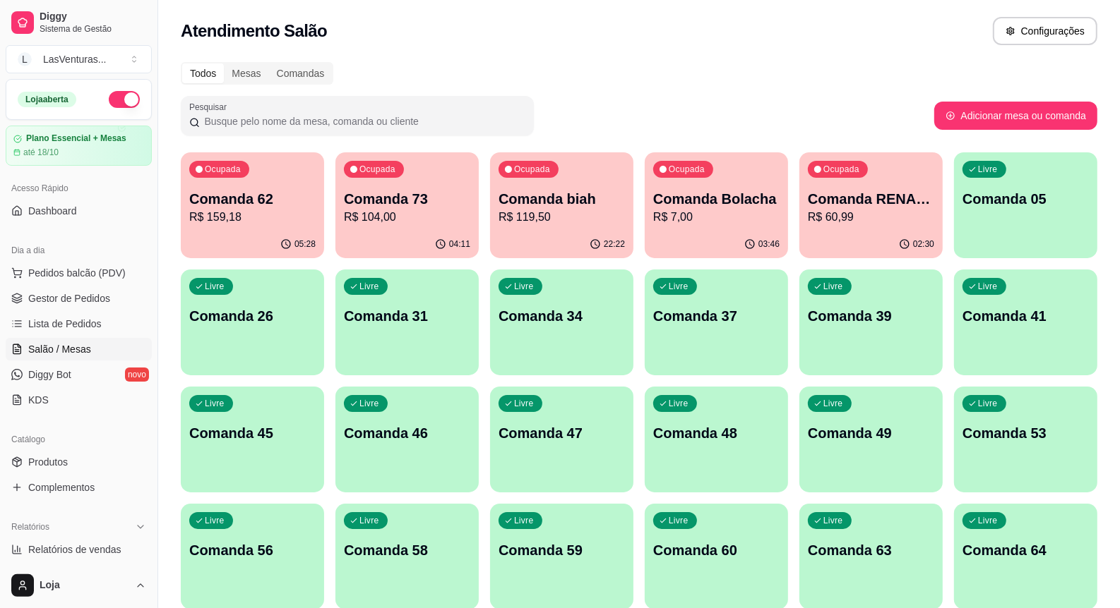
click at [736, 223] on p "R$ 7,00" at bounding box center [716, 217] width 126 height 17
click at [844, 291] on div "Livre" at bounding box center [830, 286] width 44 height 17
click at [865, 233] on div "02:30" at bounding box center [870, 245] width 143 height 28
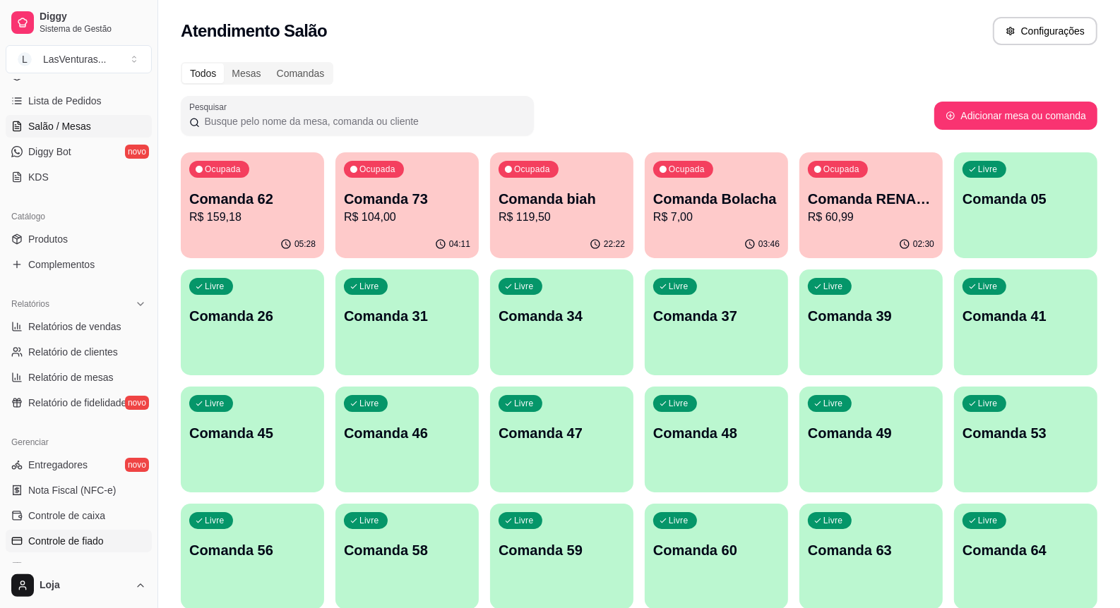
scroll to position [407, 0]
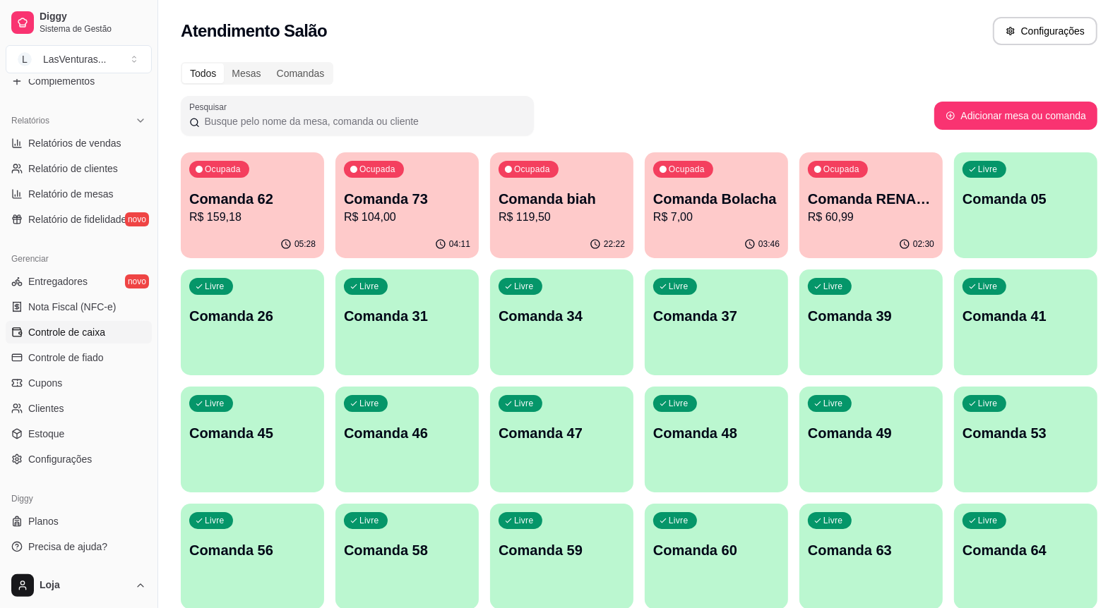
click at [92, 336] on span "Controle de caixa" at bounding box center [66, 332] width 77 height 14
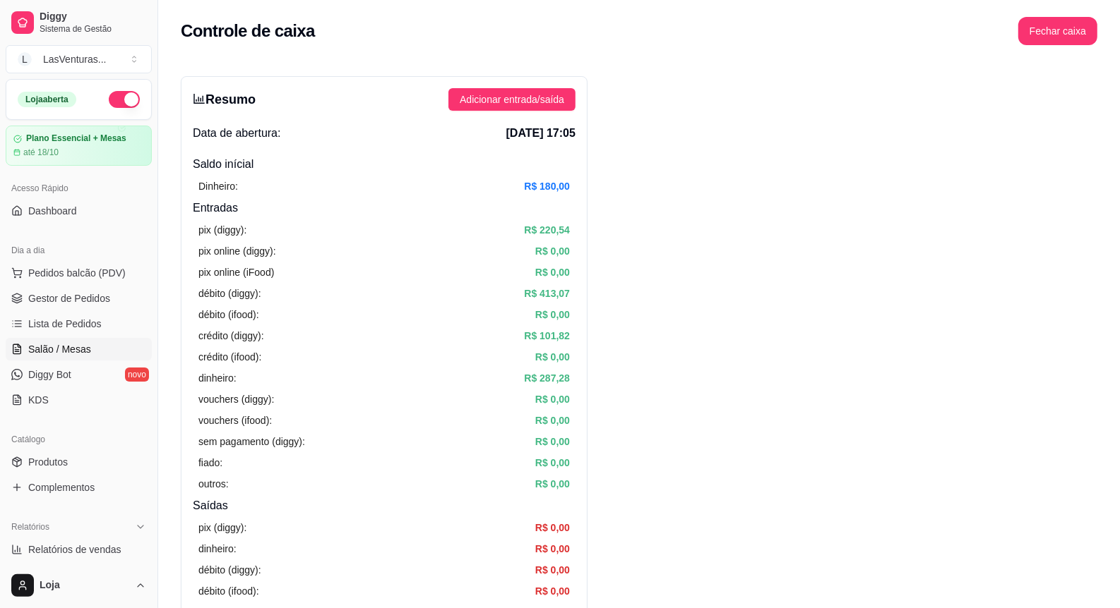
click at [69, 336] on ul "Pedidos balcão (PDV) Gestor de Pedidos Lista de Pedidos Salão / Mesas Diggy Bot…" at bounding box center [79, 337] width 146 height 150
click at [78, 341] on link "Salão / Mesas" at bounding box center [79, 349] width 146 height 23
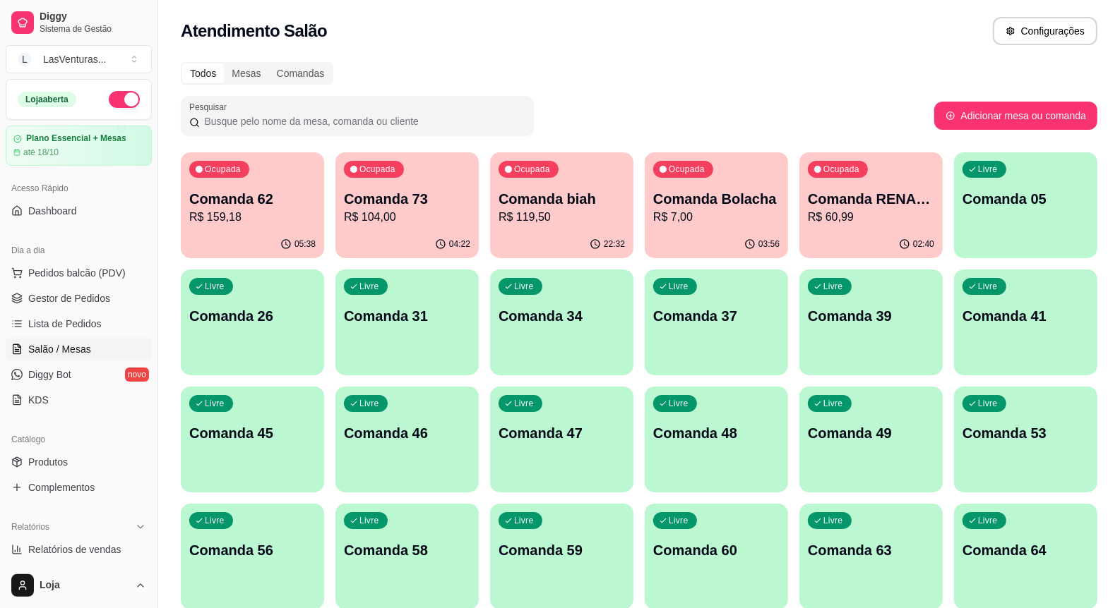
click at [253, 248] on div "05:38" at bounding box center [252, 245] width 143 height 28
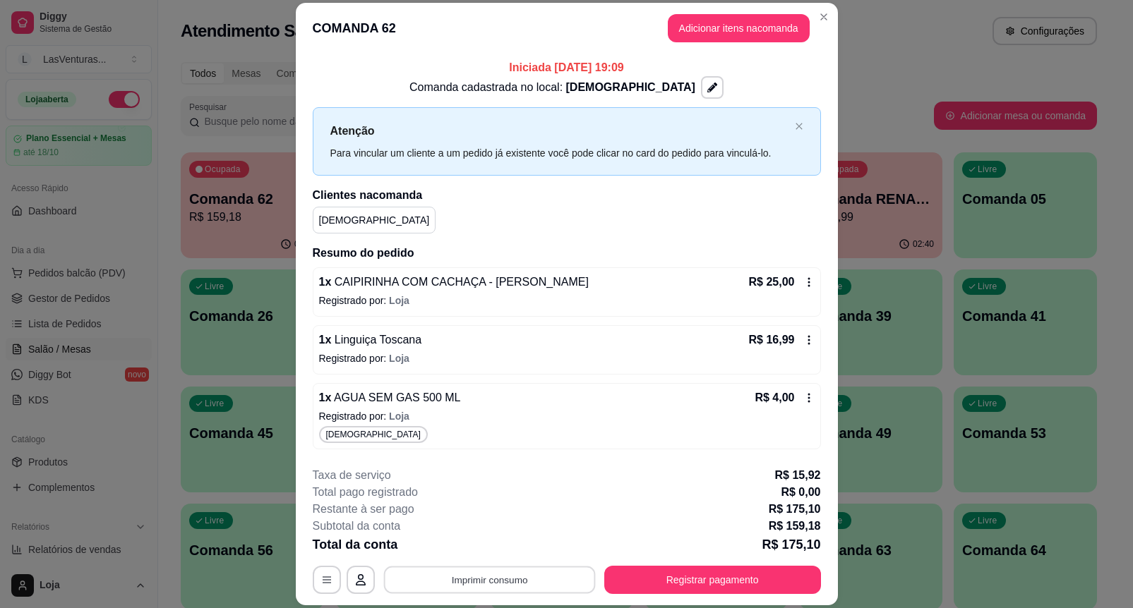
click at [503, 579] on button "Imprimir consumo" at bounding box center [489, 580] width 212 height 28
click at [494, 551] on button "IMPRESSORA" at bounding box center [486, 547] width 99 height 22
click at [619, 573] on button "Registrar pagamento" at bounding box center [712, 580] width 217 height 28
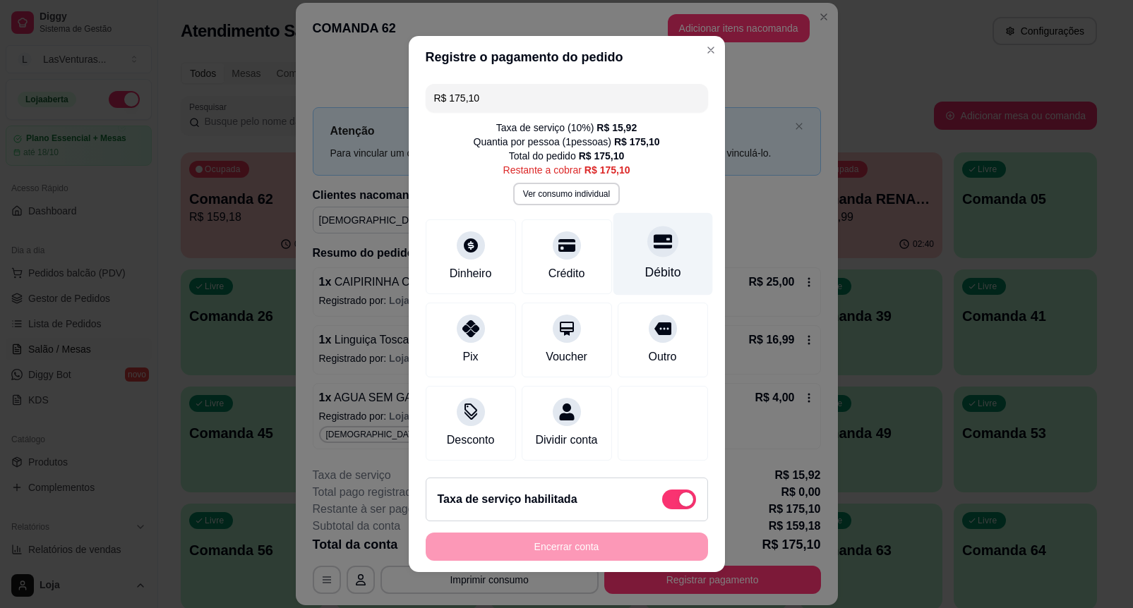
click at [665, 217] on div "Débito" at bounding box center [663, 254] width 100 height 83
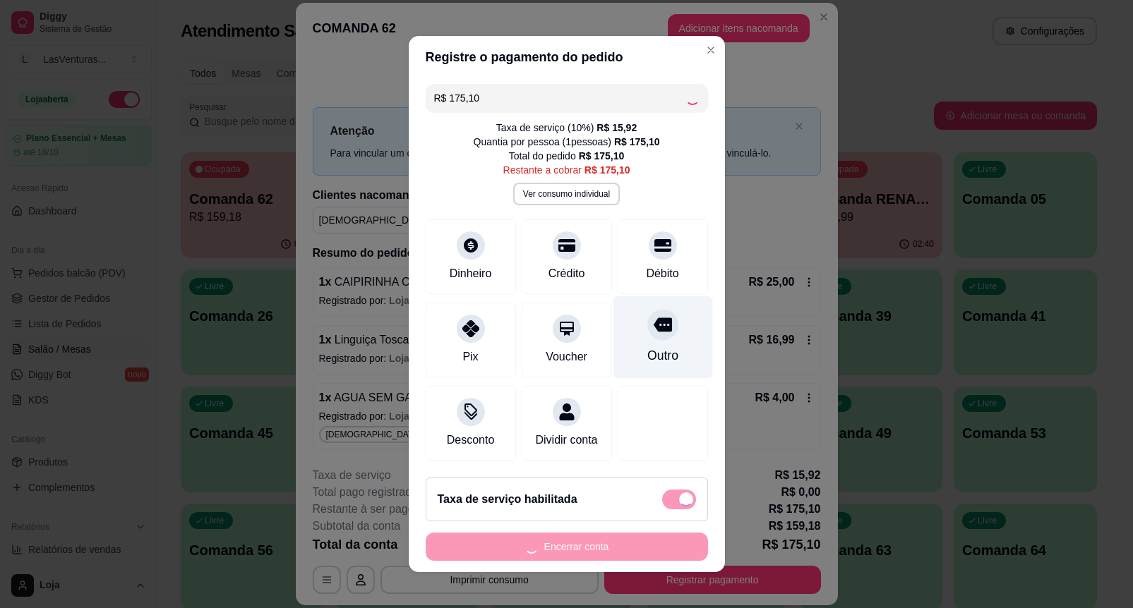
scroll to position [6, 0]
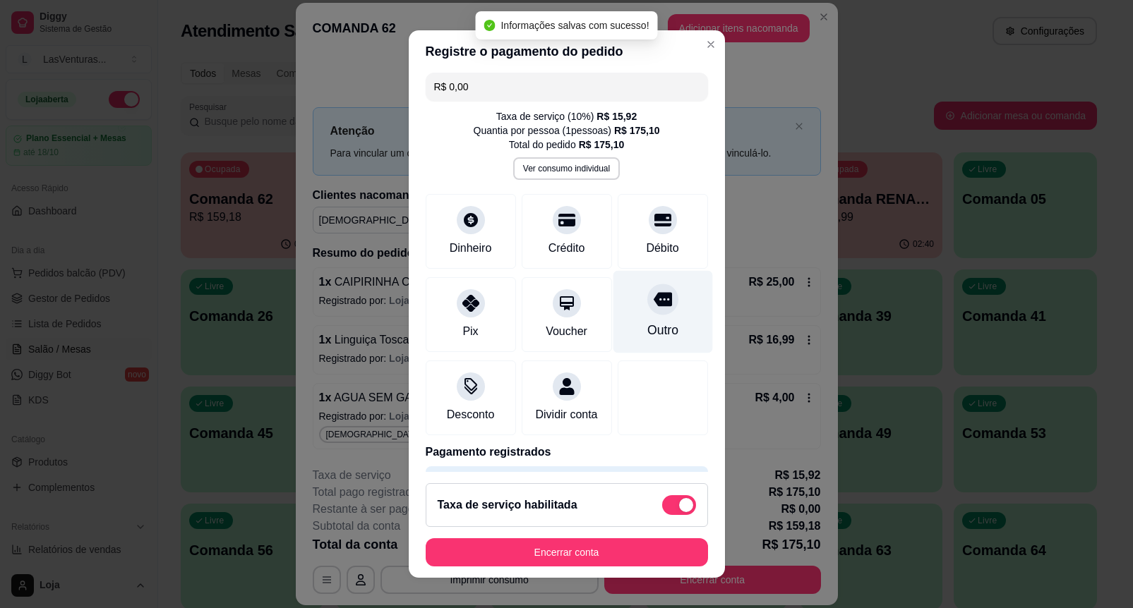
type input "R$ 0,00"
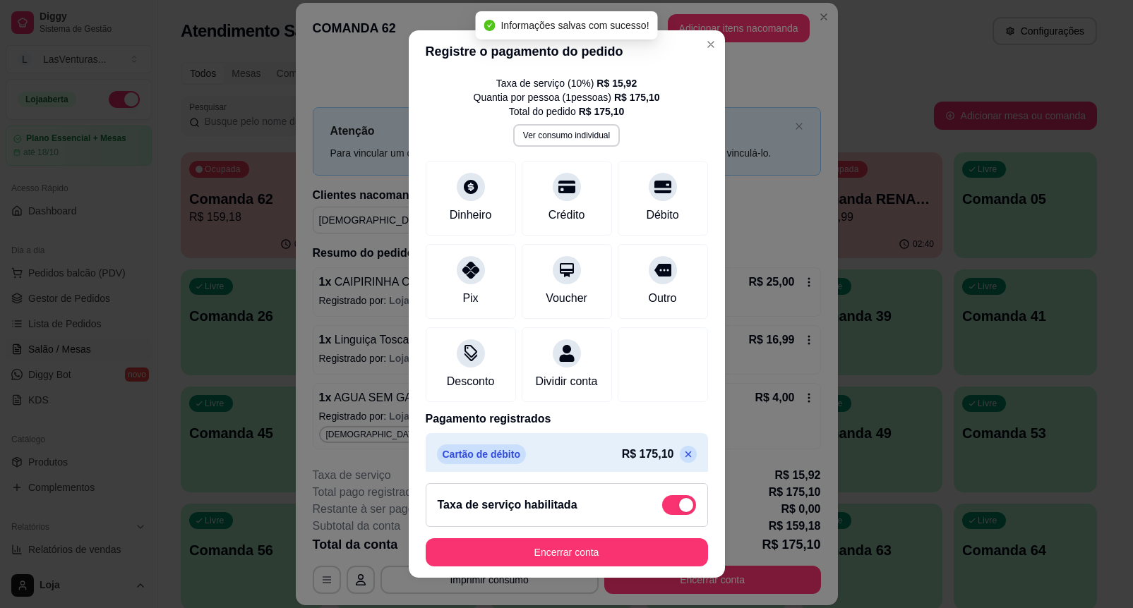
scroll to position [65, 0]
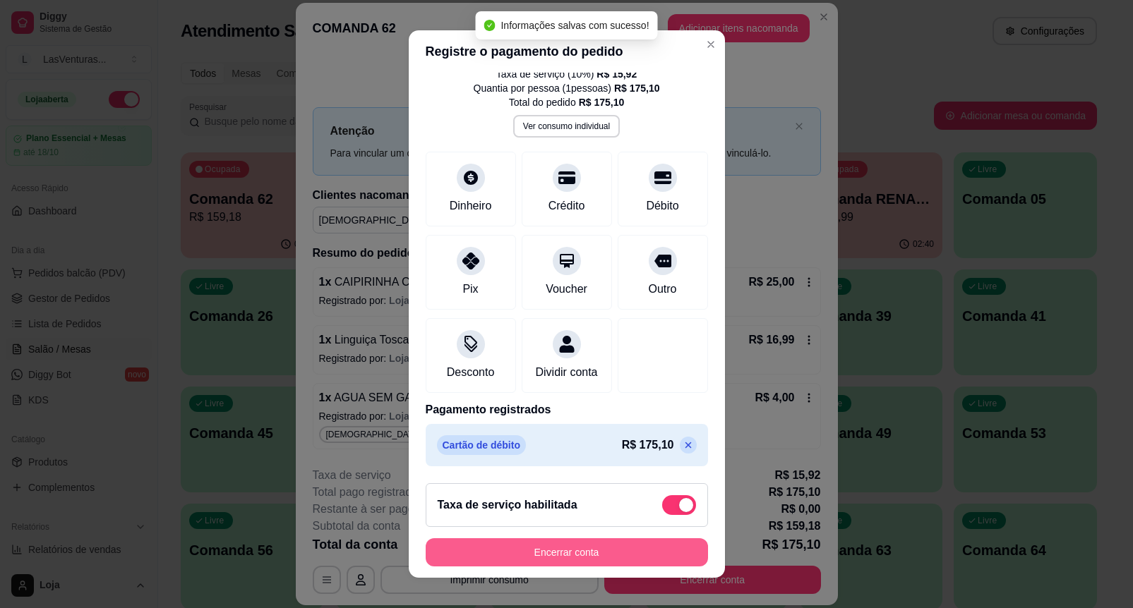
click at [629, 539] on button "Encerrar conta" at bounding box center [567, 553] width 282 height 28
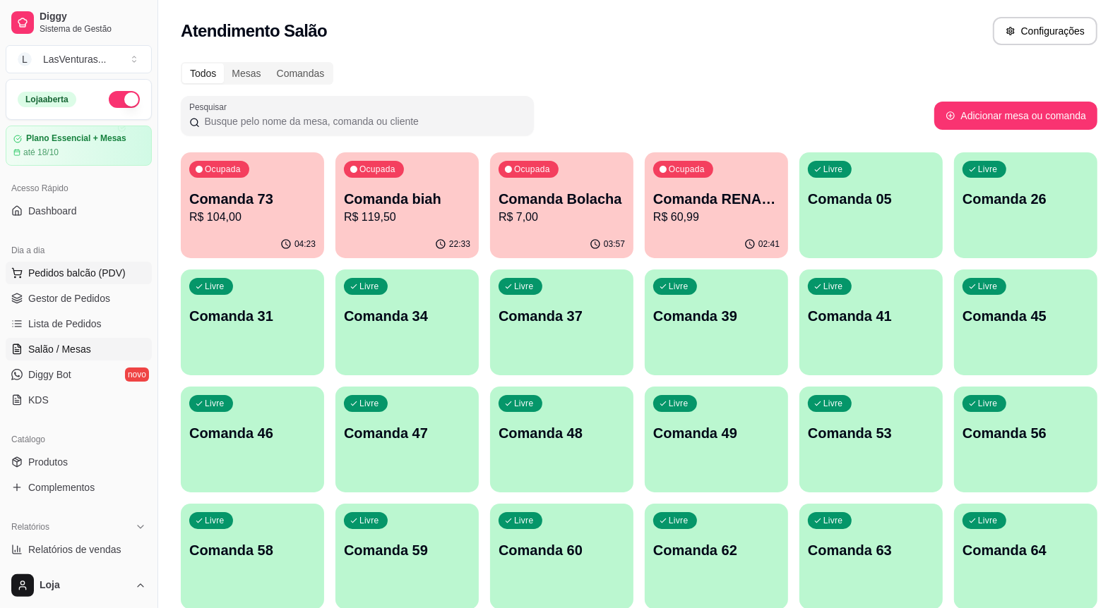
click at [88, 275] on span "Pedidos balcão (PDV)" at bounding box center [76, 273] width 97 height 14
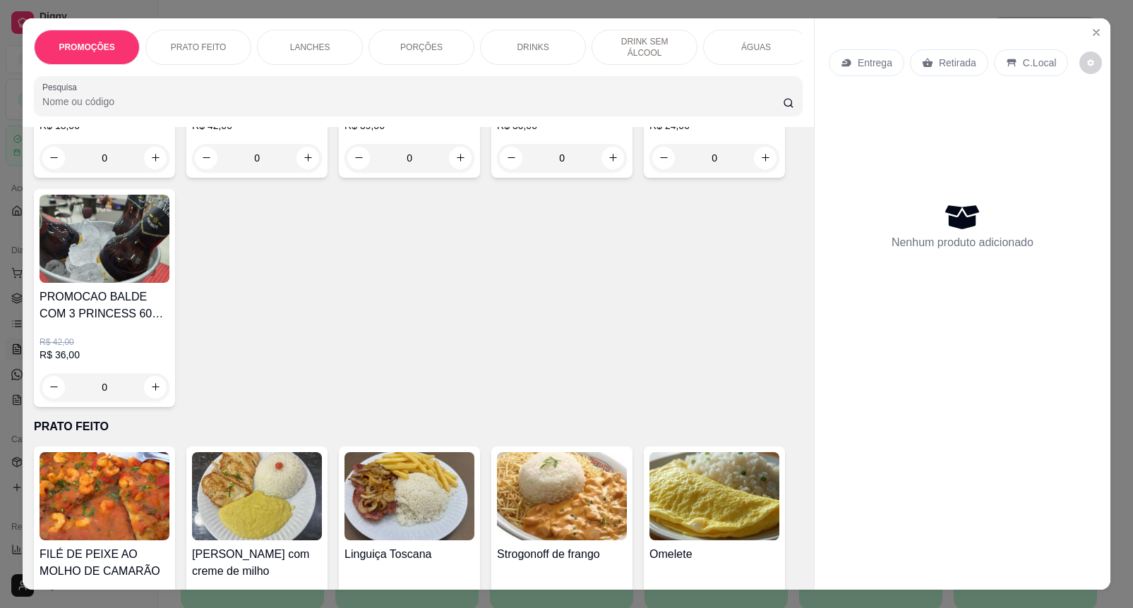
scroll to position [265, 0]
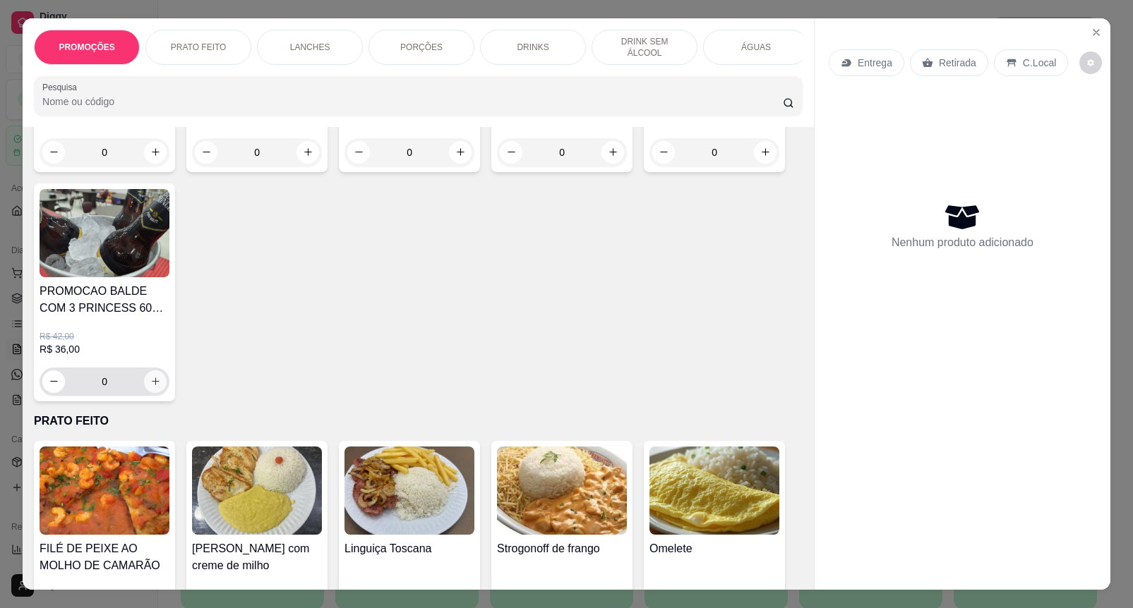
click at [145, 382] on button "increase-product-quantity" at bounding box center [155, 382] width 23 height 23
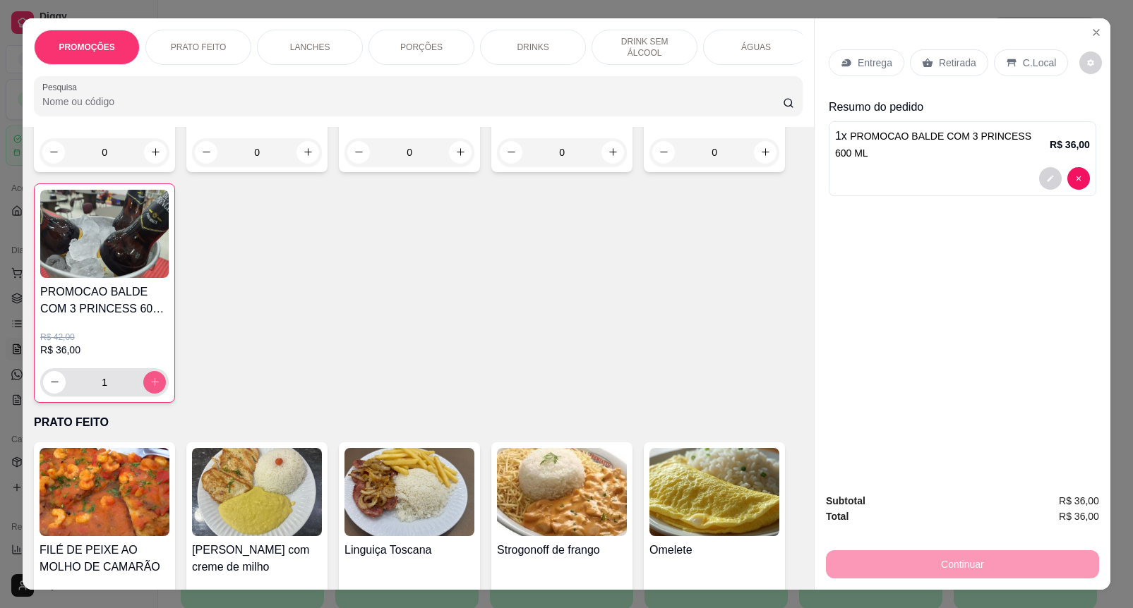
click at [145, 383] on button "increase-product-quantity" at bounding box center [154, 382] width 23 height 23
type input "2"
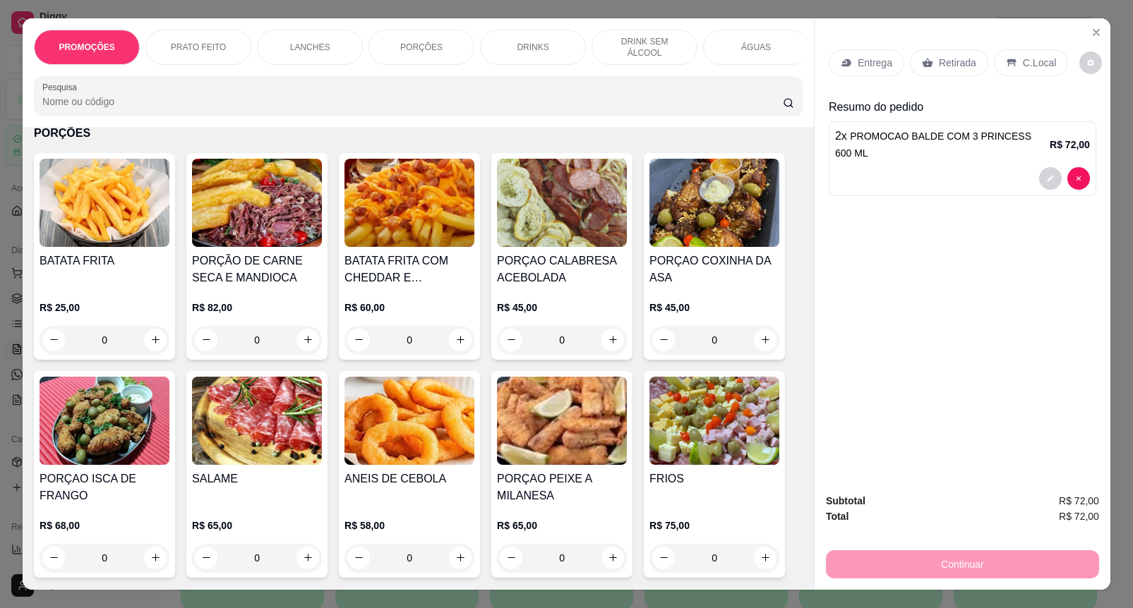
scroll to position [1235, 0]
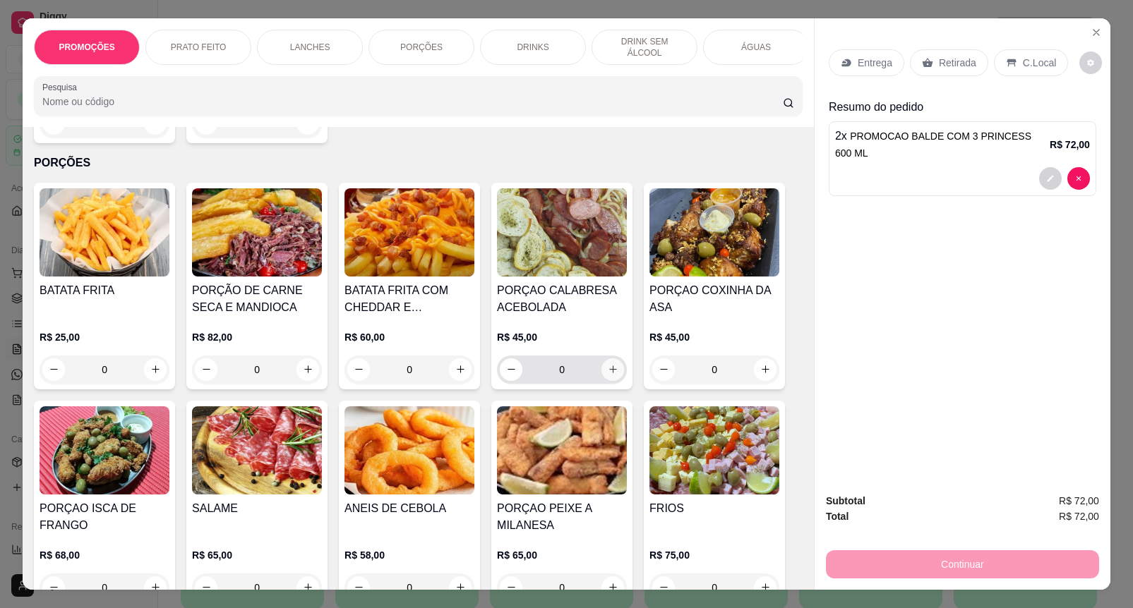
click at [607, 381] on button "increase-product-quantity" at bounding box center [612, 370] width 23 height 23
type input "1"
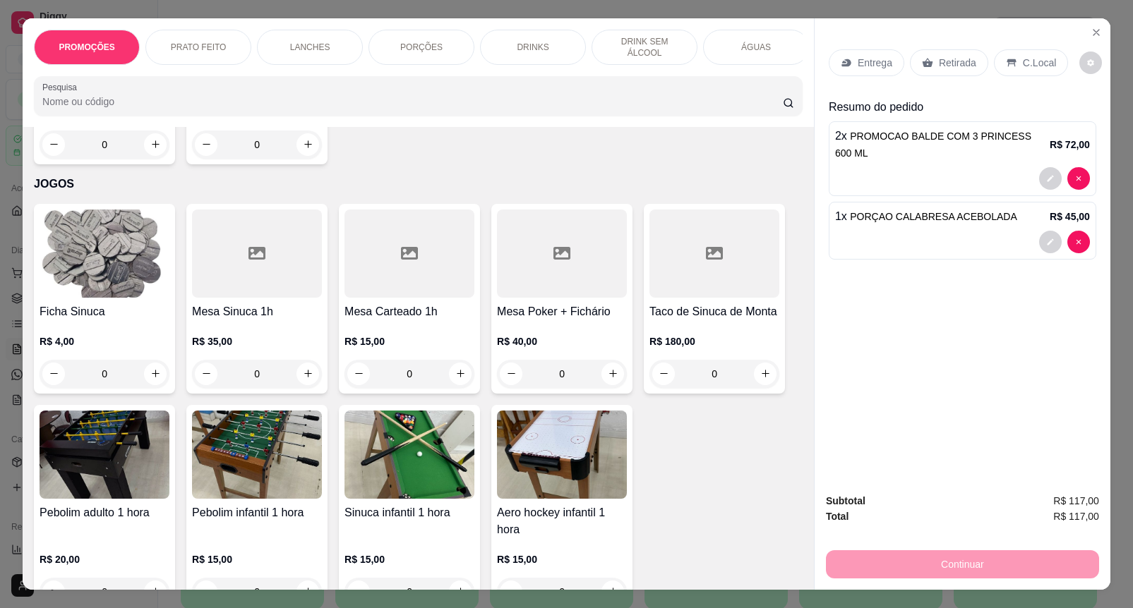
scroll to position [11206, 0]
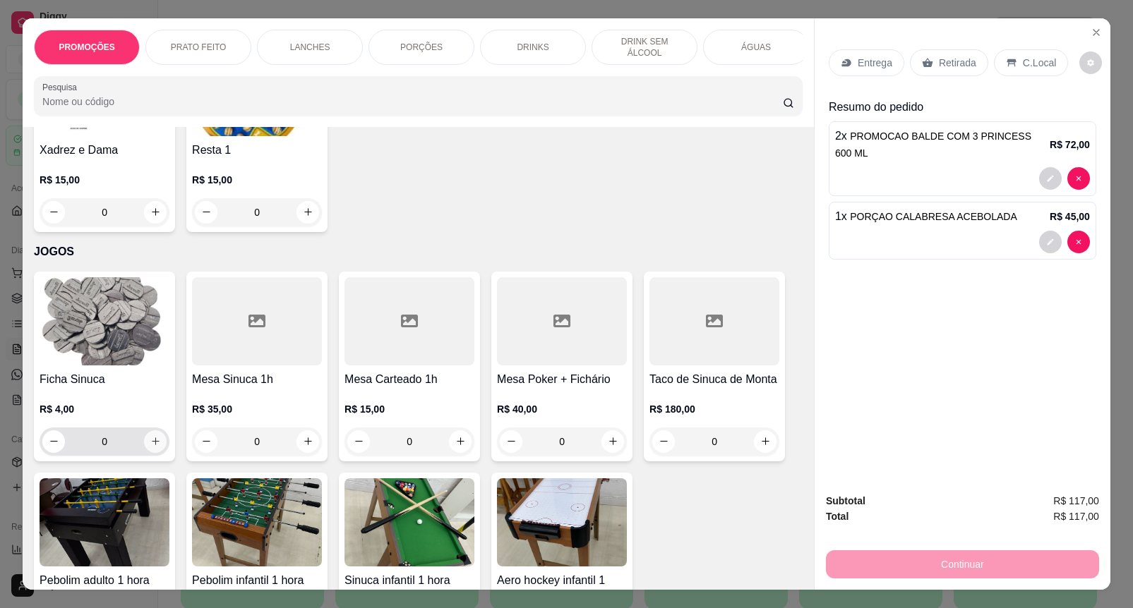
click at [150, 436] on icon "increase-product-quantity" at bounding box center [155, 441] width 11 height 11
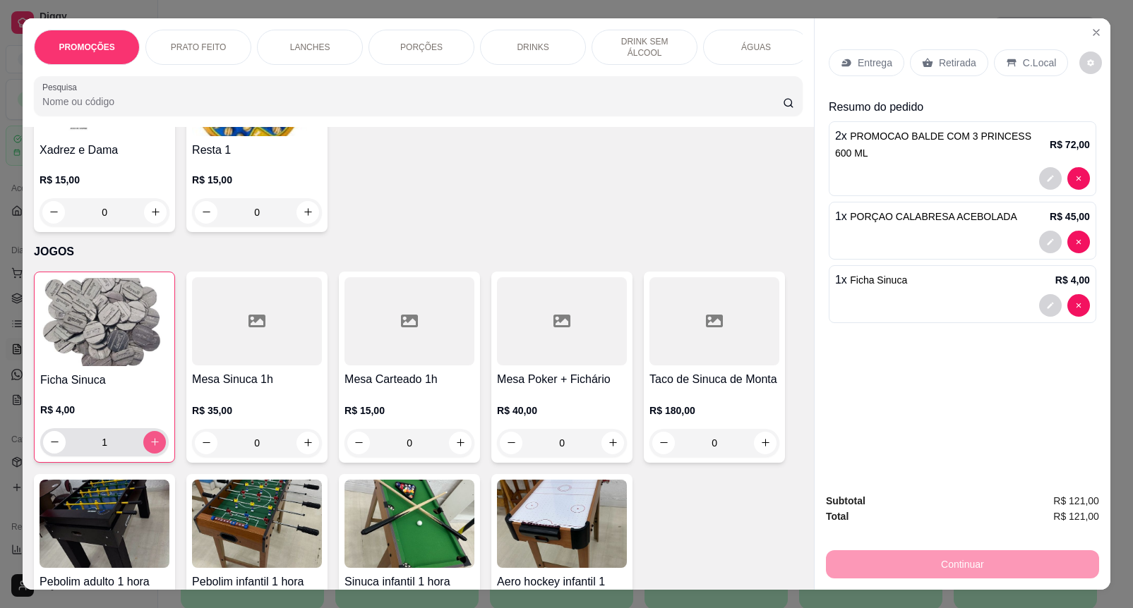
click at [150, 437] on icon "increase-product-quantity" at bounding box center [155, 442] width 11 height 11
click at [150, 438] on icon "increase-product-quantity" at bounding box center [155, 443] width 11 height 11
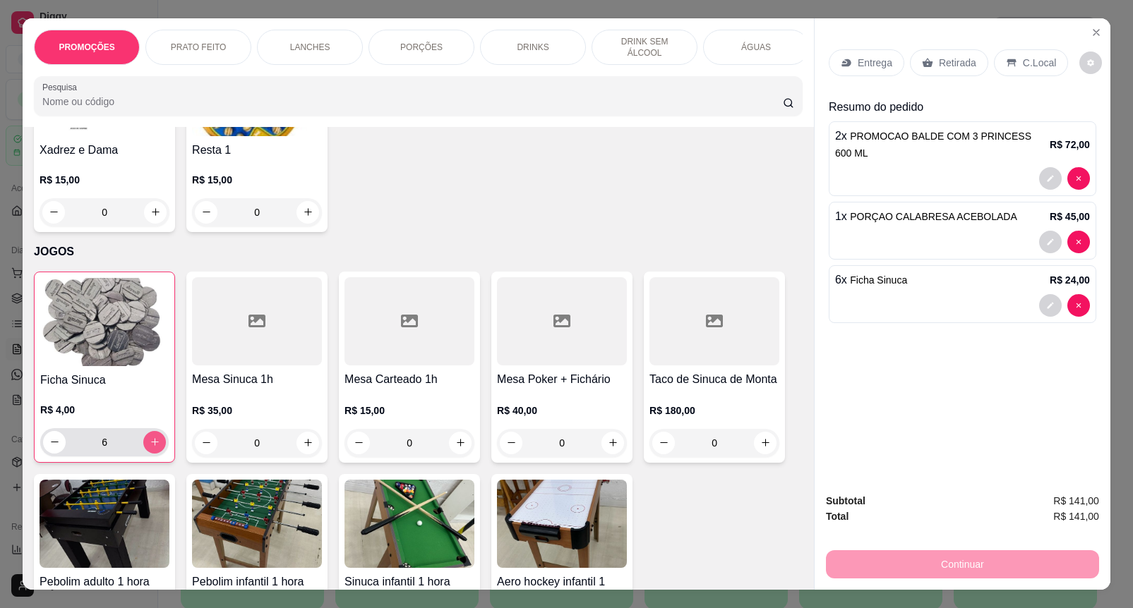
click at [150, 437] on icon "increase-product-quantity" at bounding box center [155, 442] width 11 height 11
type input "7"
click at [1014, 69] on div "Entrega Retirada C.Local" at bounding box center [963, 62] width 268 height 49
click at [1024, 56] on p "C.Local" at bounding box center [1039, 63] width 33 height 14
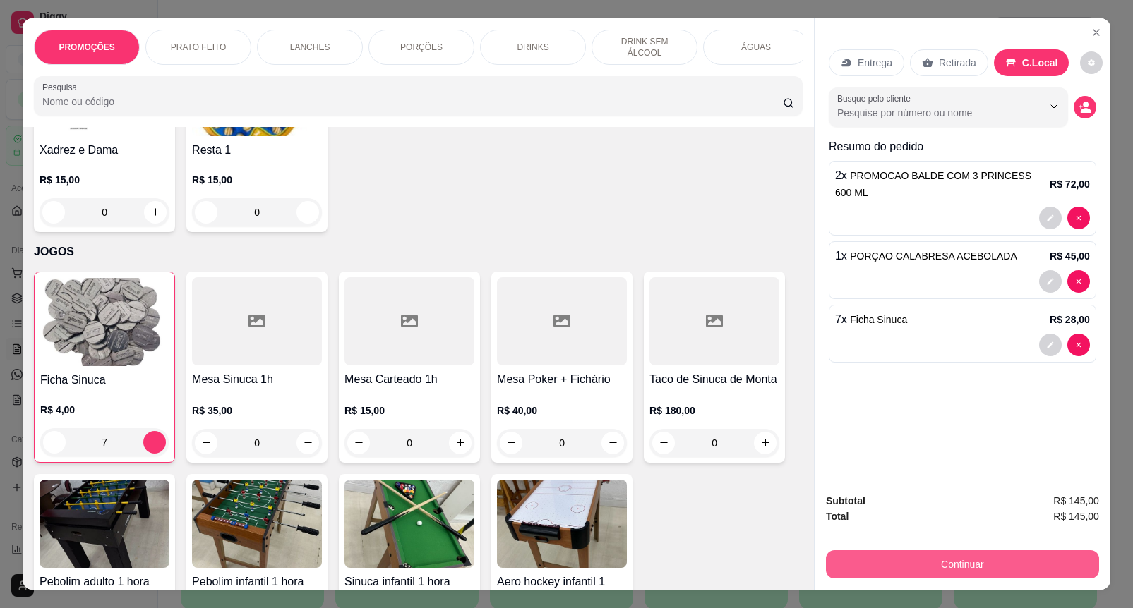
click at [941, 551] on button "Continuar" at bounding box center [962, 565] width 273 height 28
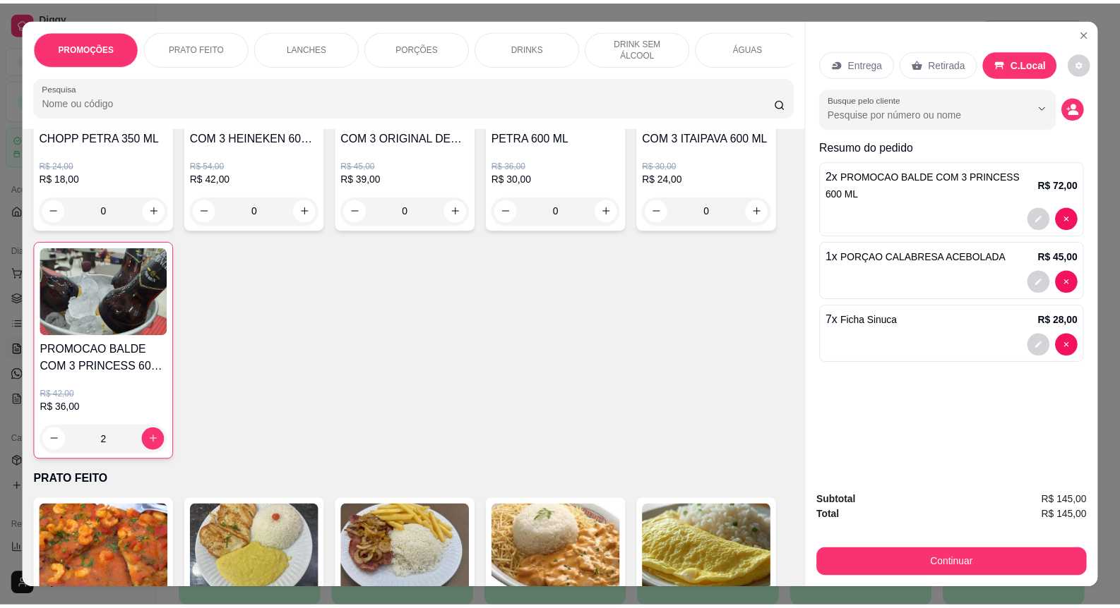
scroll to position [176, 0]
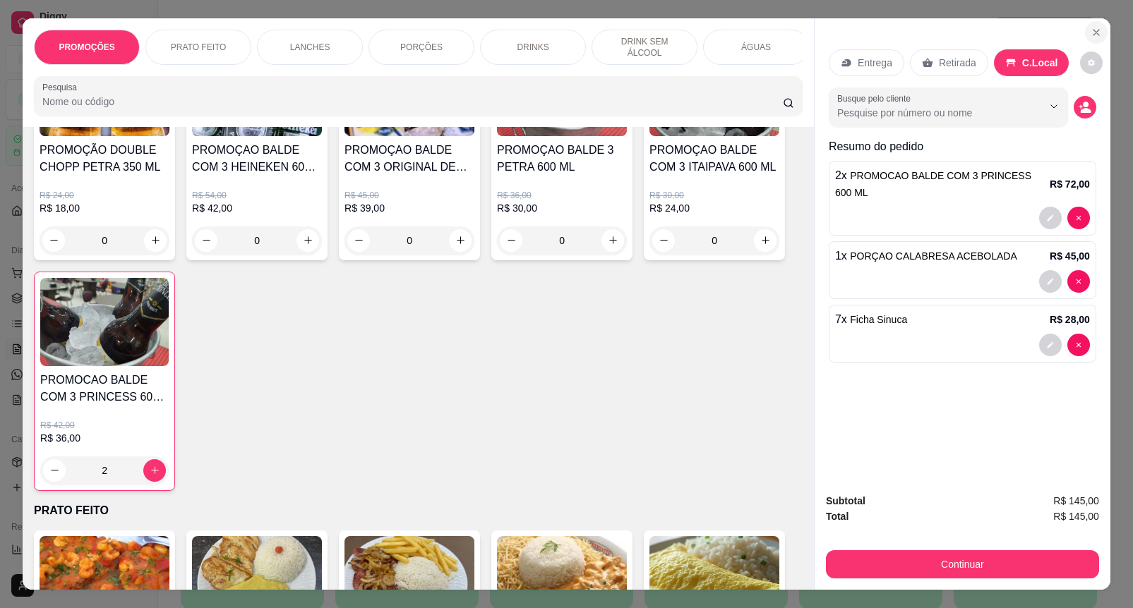
click at [1086, 32] on button "Close" at bounding box center [1096, 32] width 23 height 23
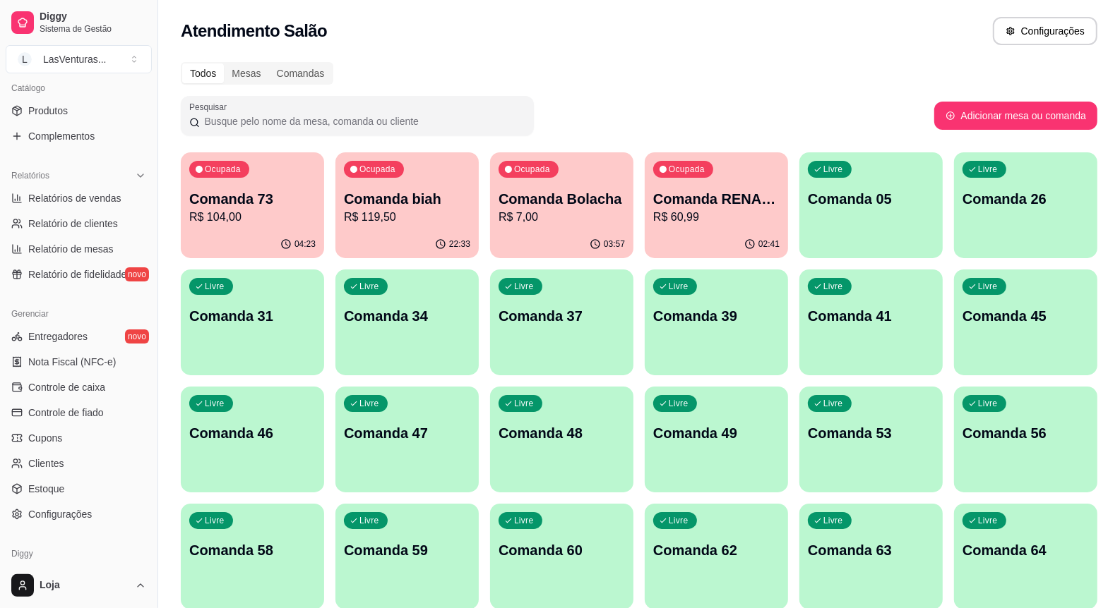
scroll to position [353, 0]
click at [72, 385] on span "Controle de caixa" at bounding box center [66, 386] width 77 height 14
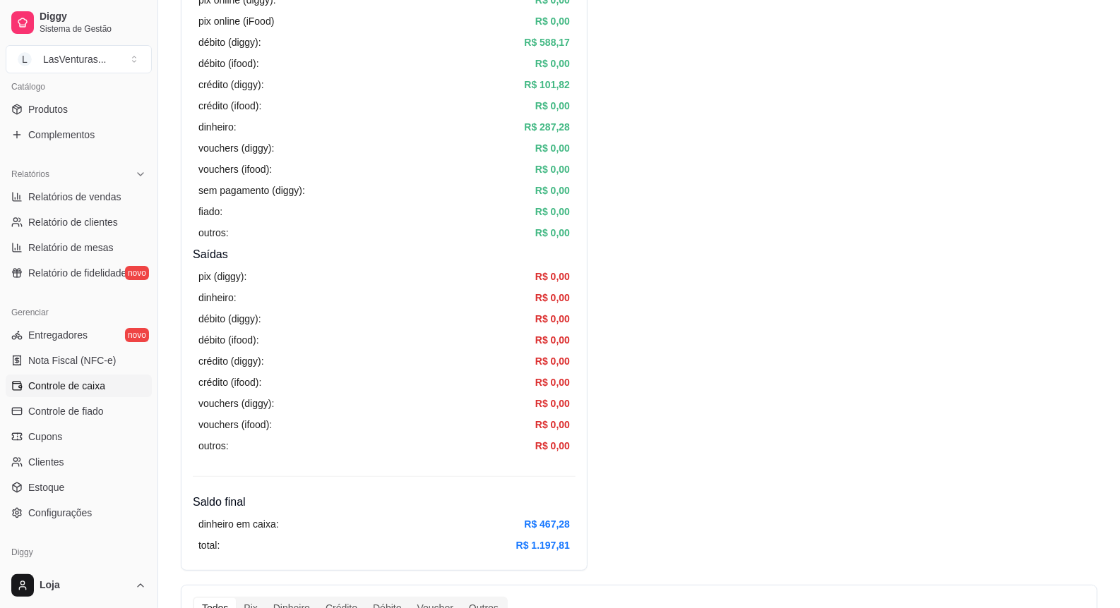
scroll to position [265, 0]
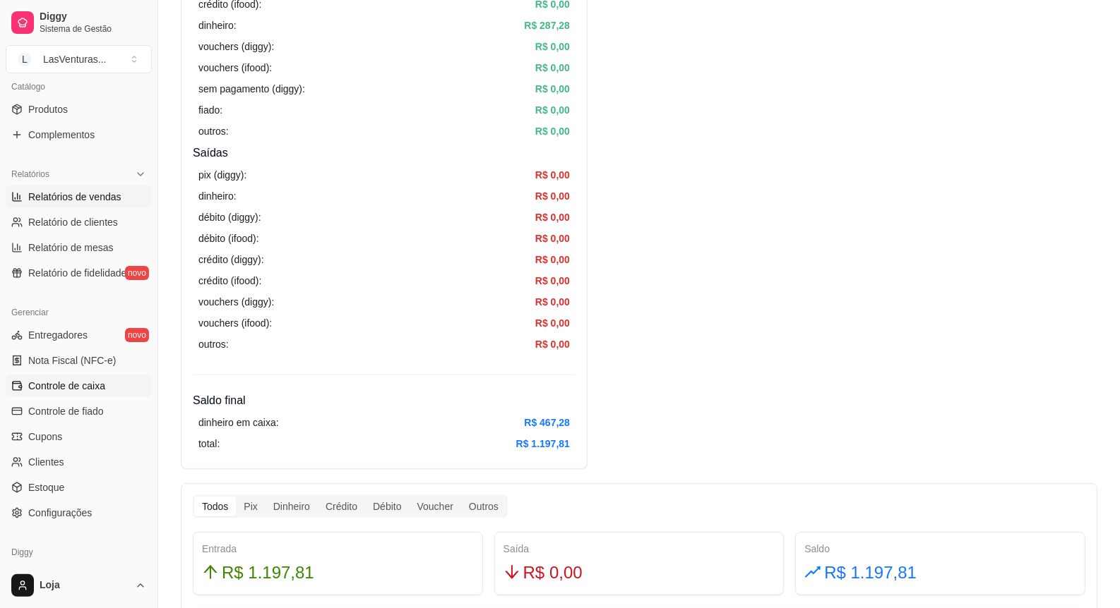
scroll to position [0, 0]
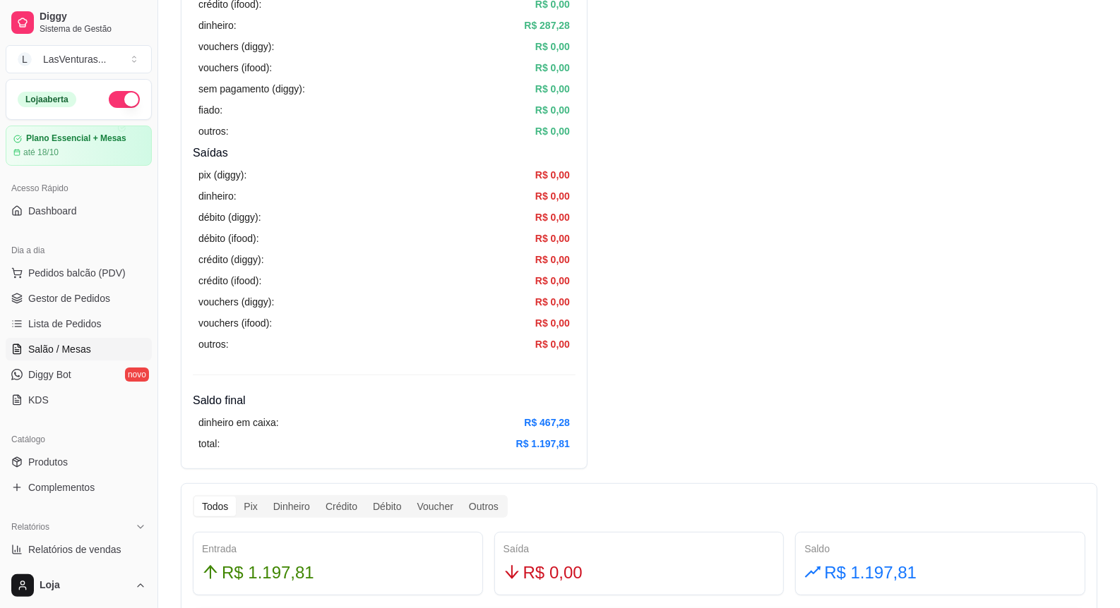
click at [97, 340] on ul "Pedidos balcão (PDV) Gestor de Pedidos Lista de Pedidos Salão / Mesas Diggy Bot…" at bounding box center [79, 337] width 146 height 150
click at [97, 340] on link "Salão / Mesas" at bounding box center [79, 349] width 146 height 23
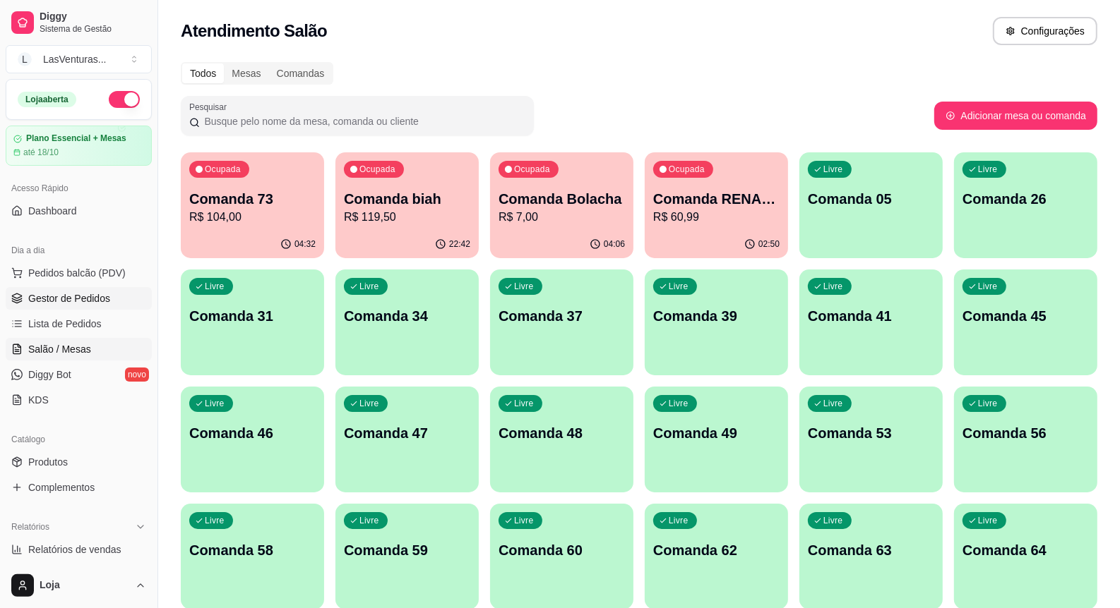
click at [110, 272] on span "Pedidos balcão (PDV)" at bounding box center [76, 273] width 97 height 14
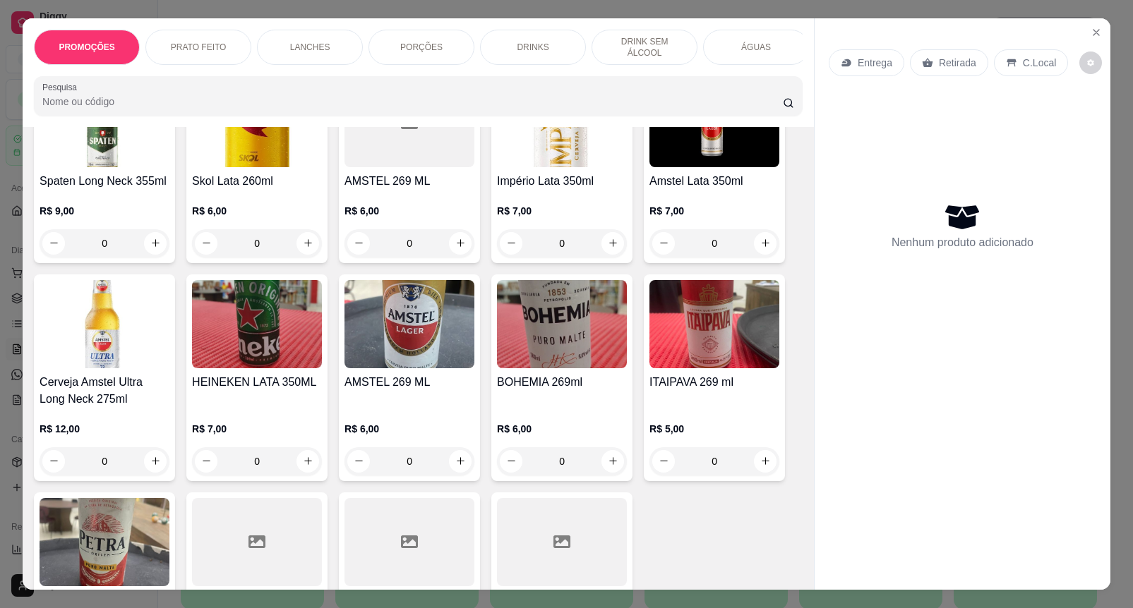
scroll to position [5559, 0]
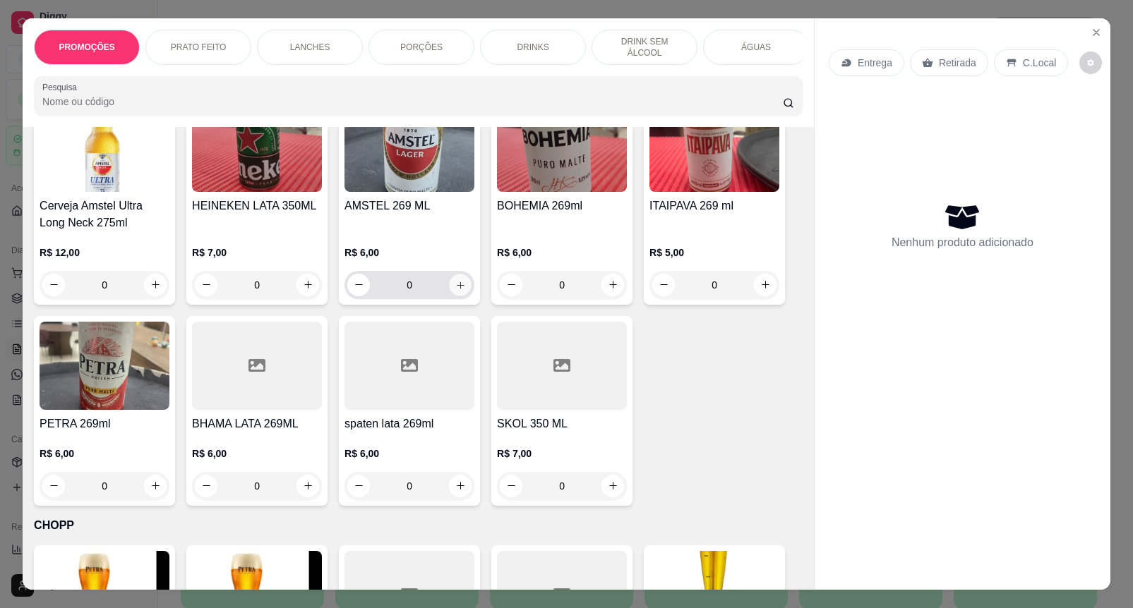
click at [455, 280] on icon "increase-product-quantity" at bounding box center [460, 285] width 11 height 11
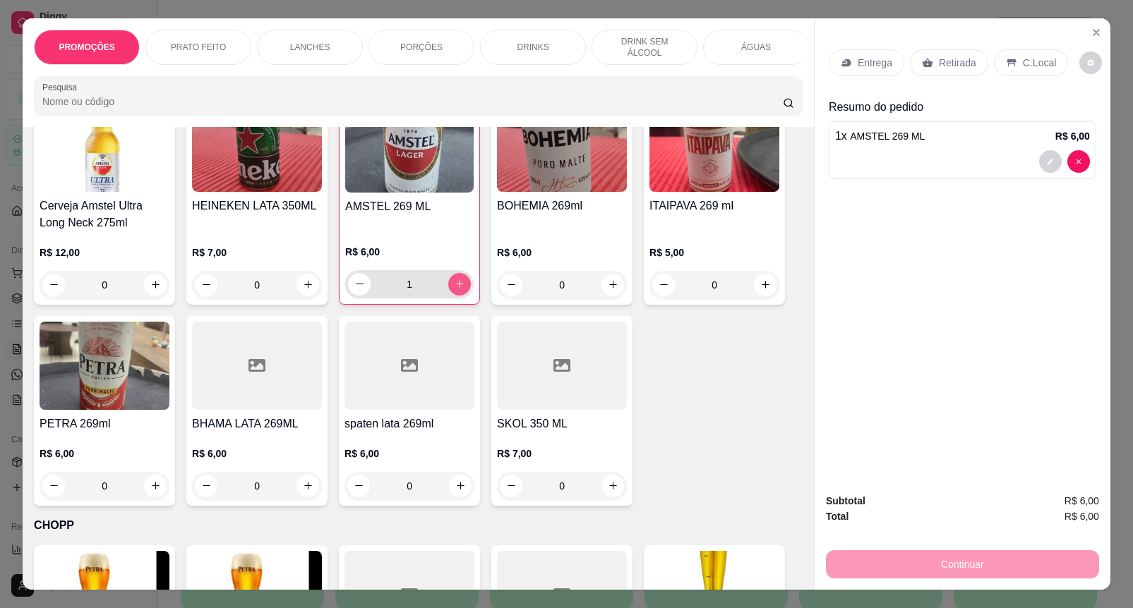
click at [455, 279] on icon "increase-product-quantity" at bounding box center [460, 284] width 11 height 11
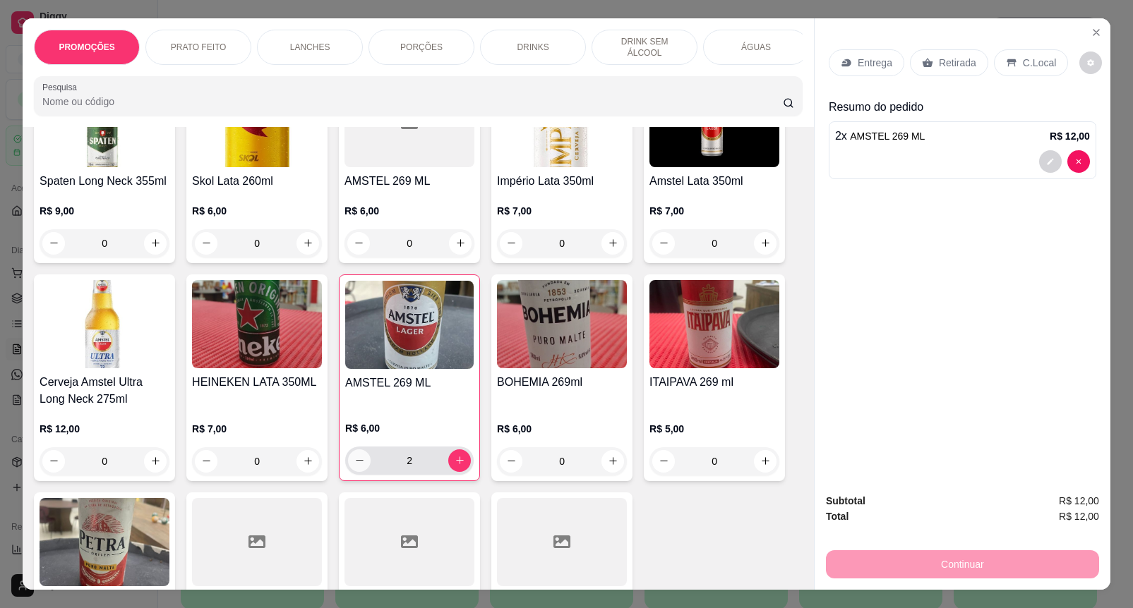
click at [354, 455] on icon "decrease-product-quantity" at bounding box center [359, 460] width 11 height 11
type input "0"
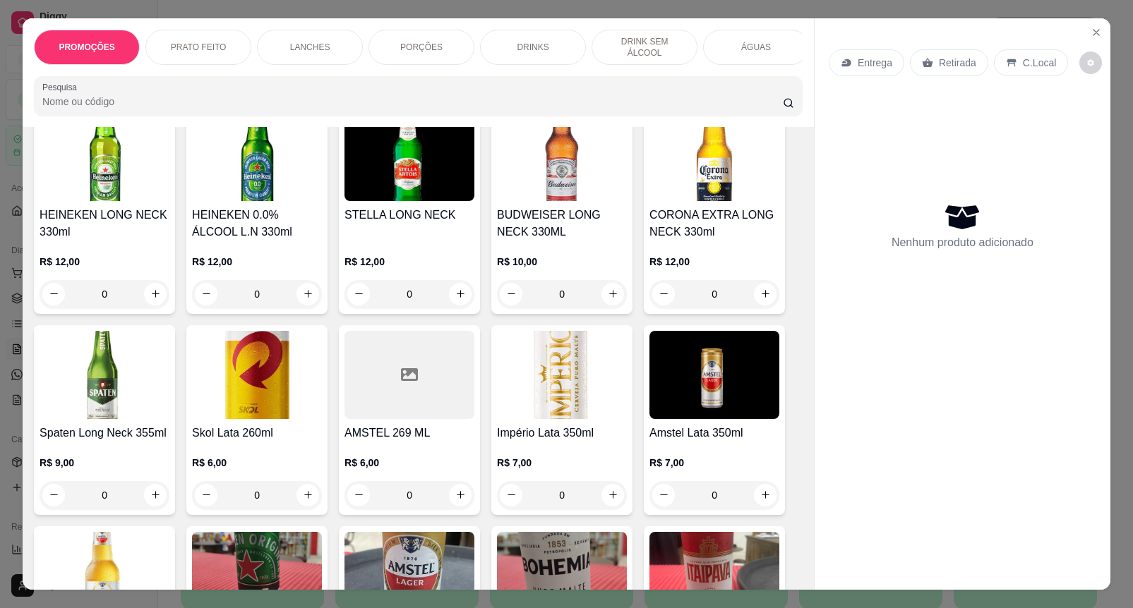
scroll to position [5118, 0]
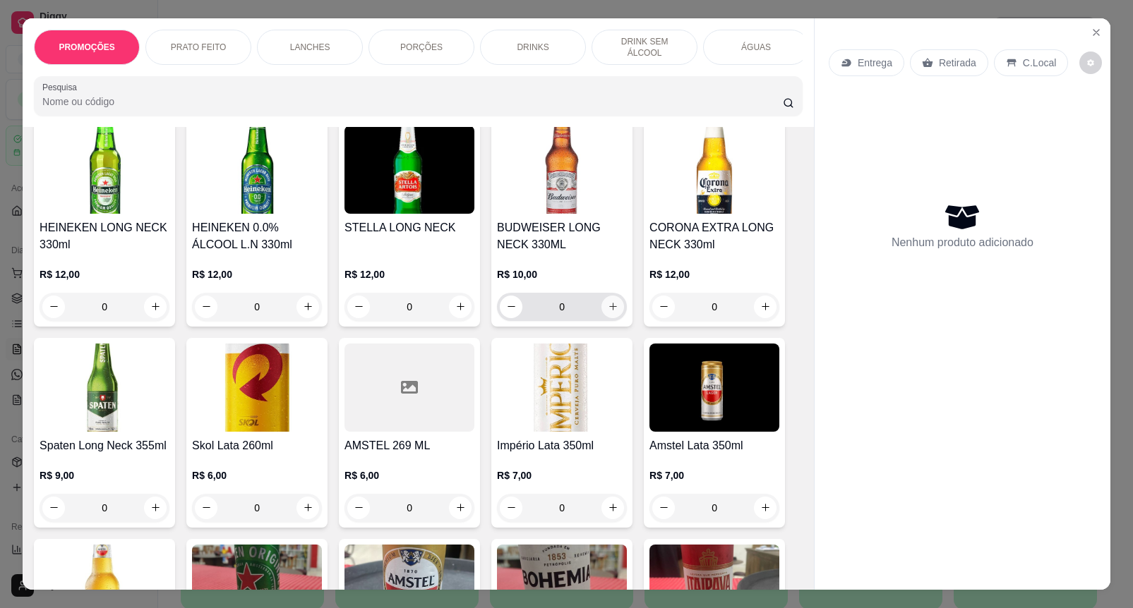
click at [601, 304] on button "increase-product-quantity" at bounding box center [612, 307] width 23 height 23
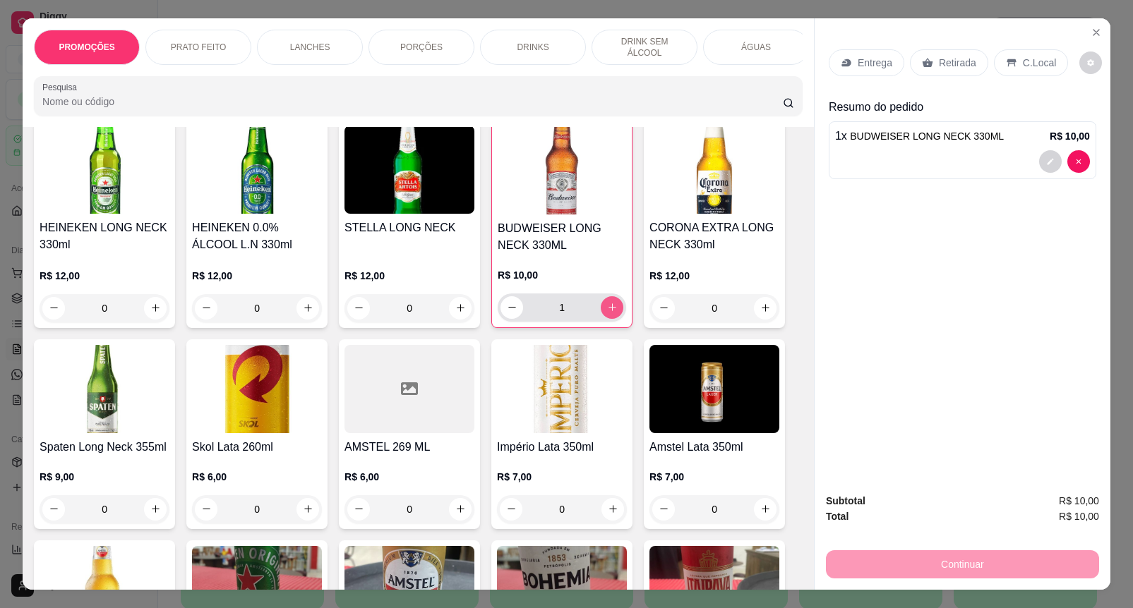
type input "1"
click at [1085, 21] on button "Close" at bounding box center [1096, 32] width 23 height 23
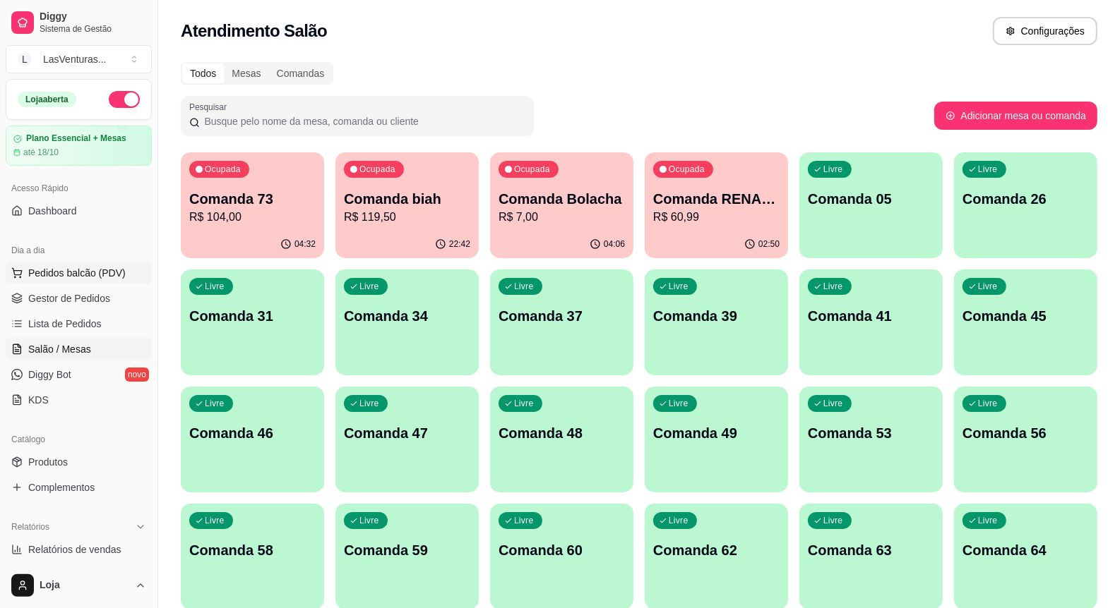
click at [80, 268] on span "Pedidos balcão (PDV)" at bounding box center [76, 273] width 97 height 14
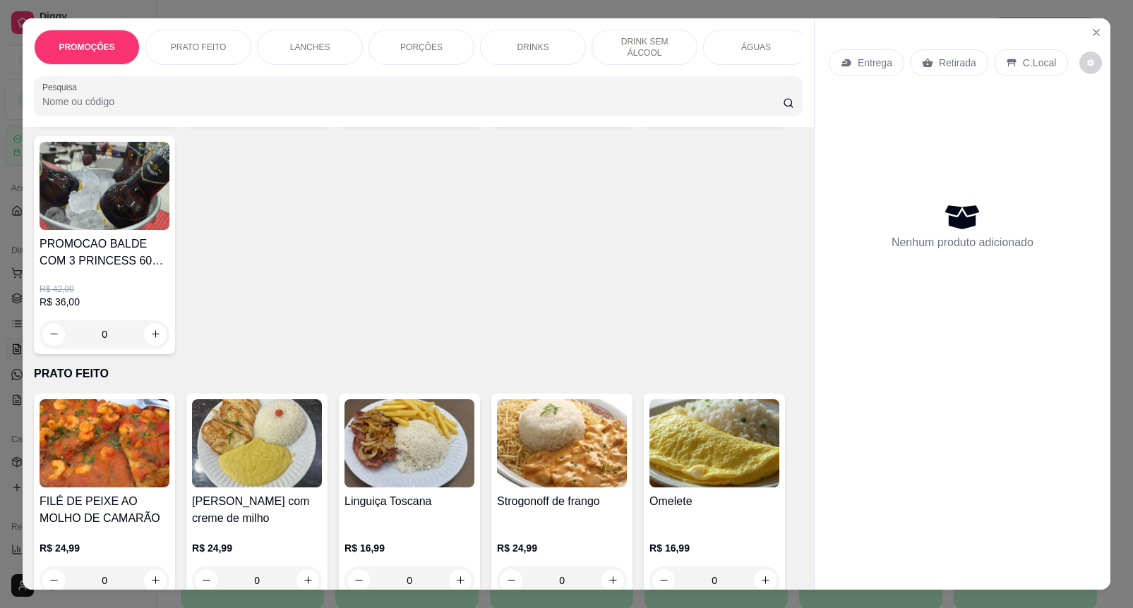
scroll to position [353, 0]
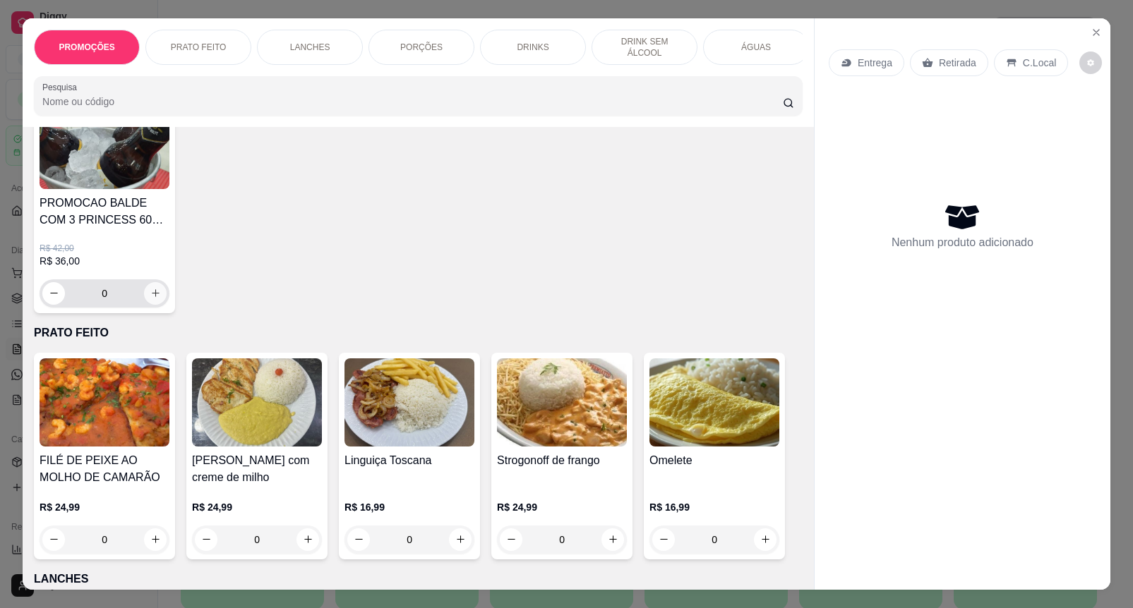
click at [152, 298] on icon "increase-product-quantity" at bounding box center [156, 294] width 8 height 8
click at [152, 299] on icon "increase-product-quantity" at bounding box center [155, 293] width 11 height 11
type input "2"
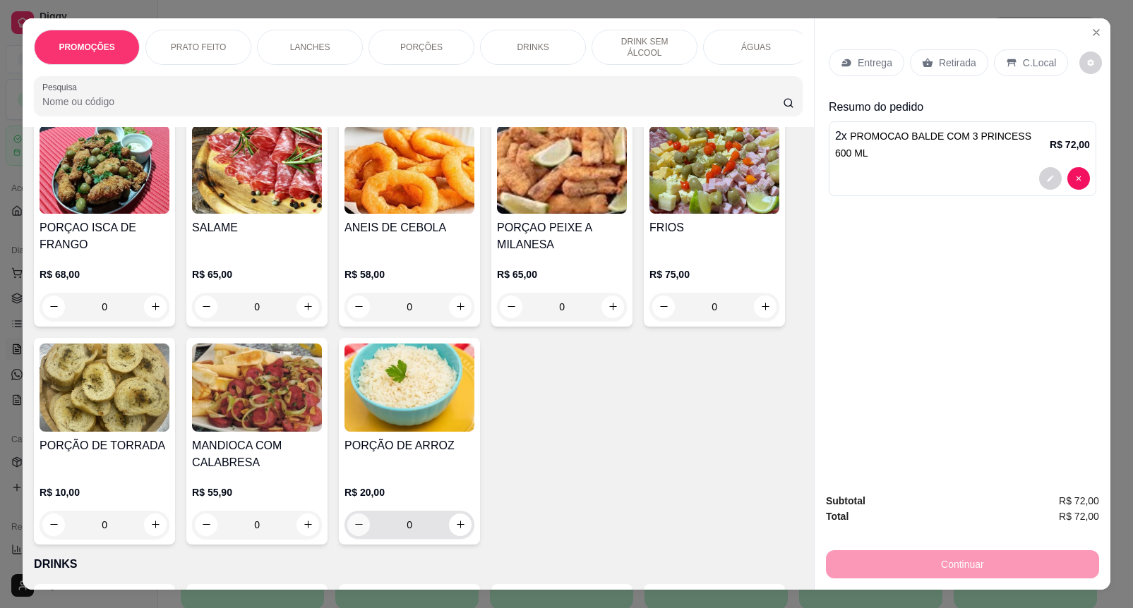
scroll to position [1324, 0]
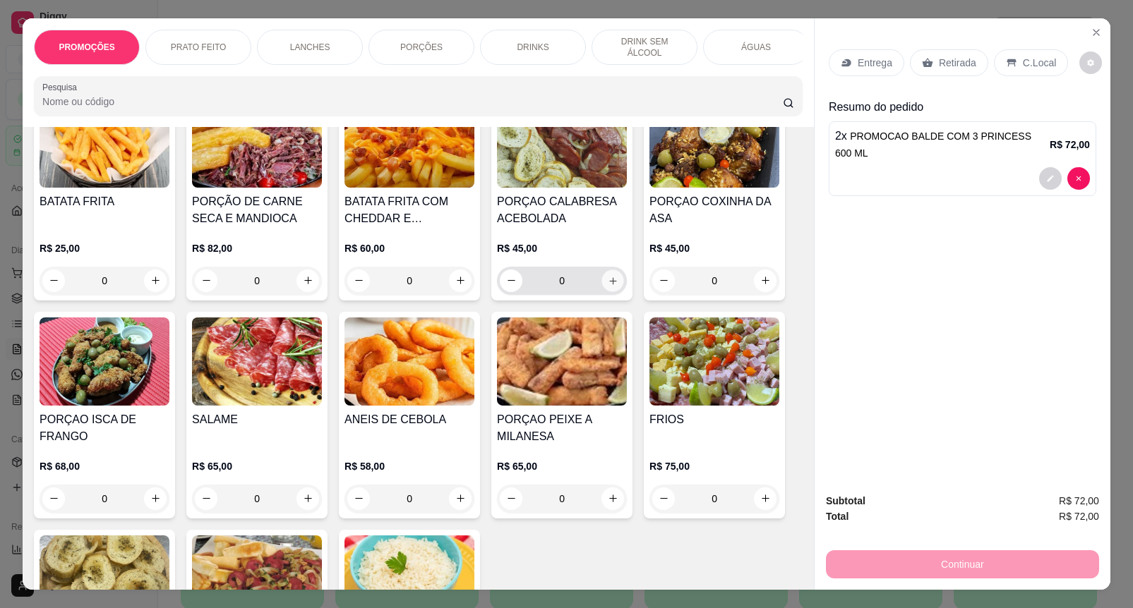
click at [608, 287] on icon "increase-product-quantity" at bounding box center [613, 281] width 11 height 11
type input "1"
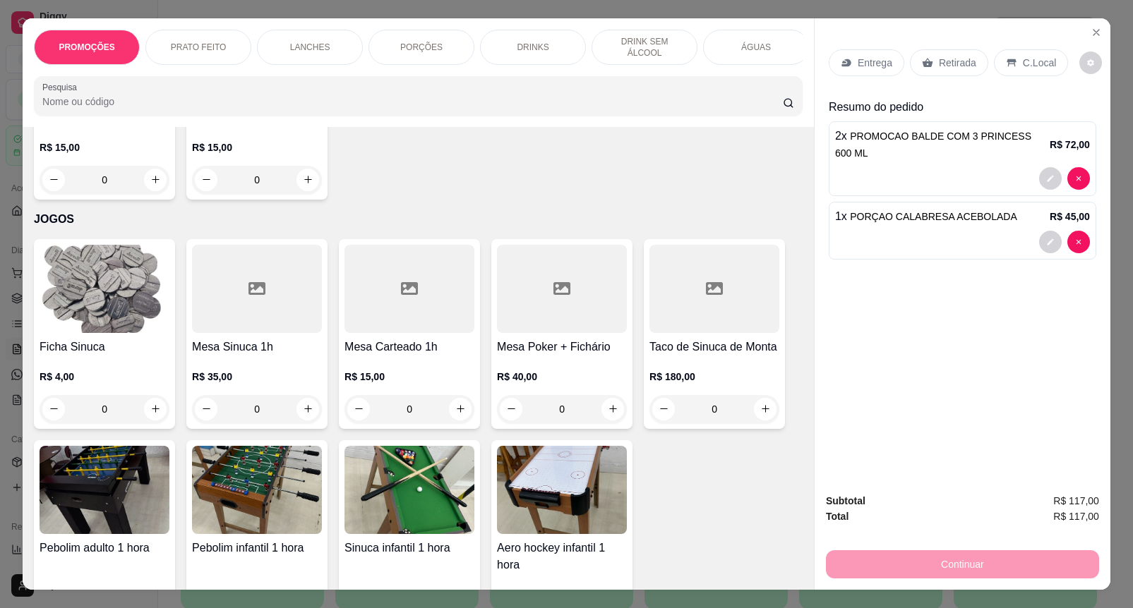
scroll to position [11207, 0]
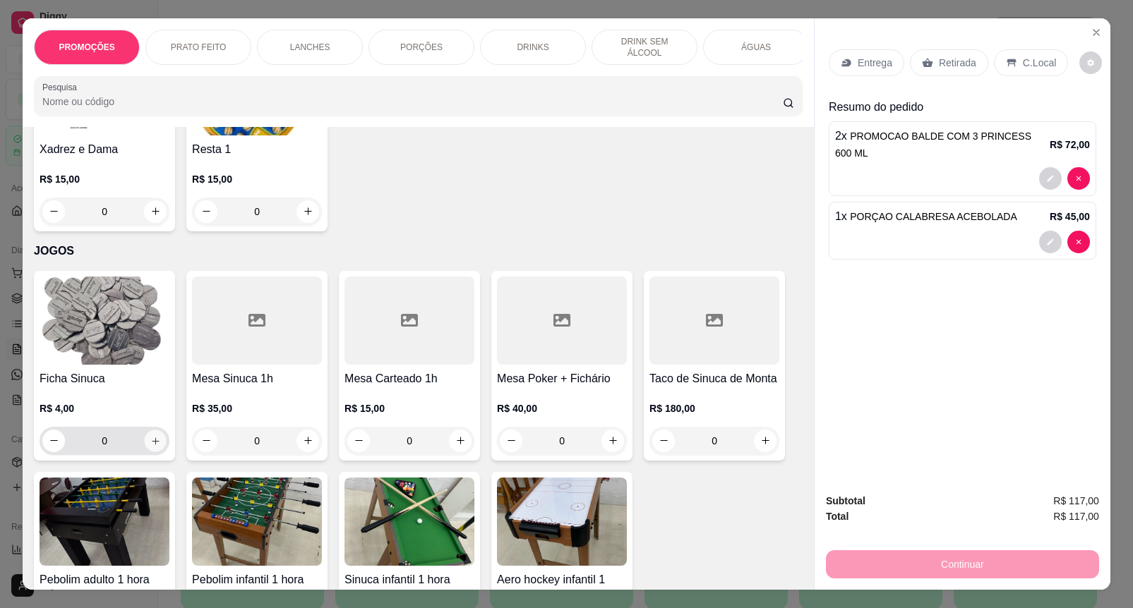
click at [152, 436] on icon "increase-product-quantity" at bounding box center [155, 441] width 11 height 11
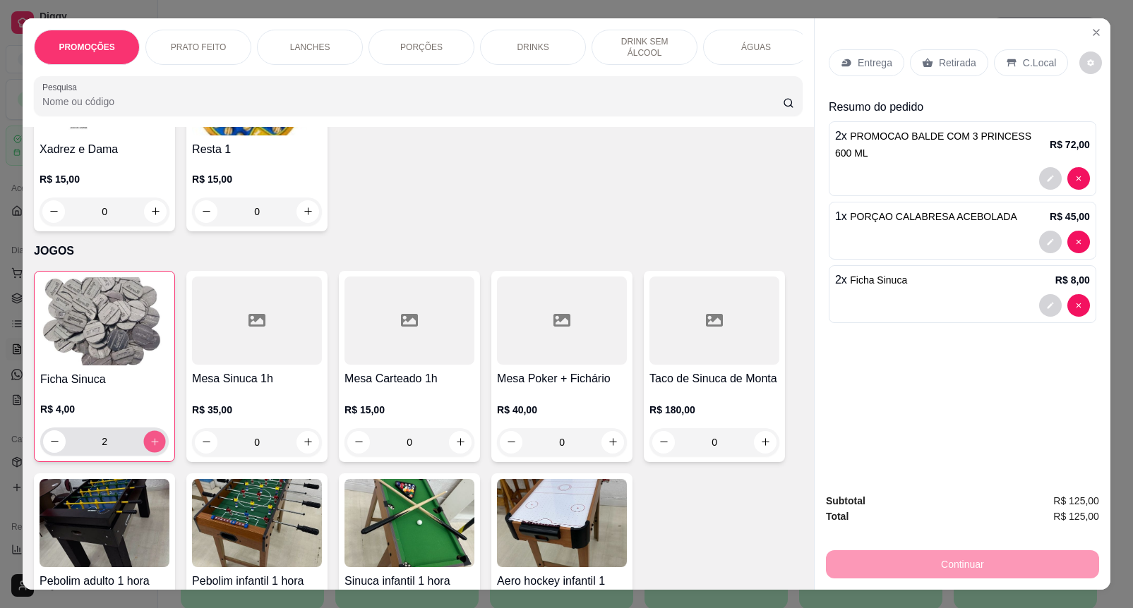
click at [155, 431] on button "increase-product-quantity" at bounding box center [155, 442] width 22 height 22
click at [153, 431] on button "increase-product-quantity" at bounding box center [155, 442] width 22 height 22
click at [153, 431] on button "increase-product-quantity" at bounding box center [154, 442] width 23 height 23
click at [153, 431] on button "increase-product-quantity" at bounding box center [155, 442] width 22 height 22
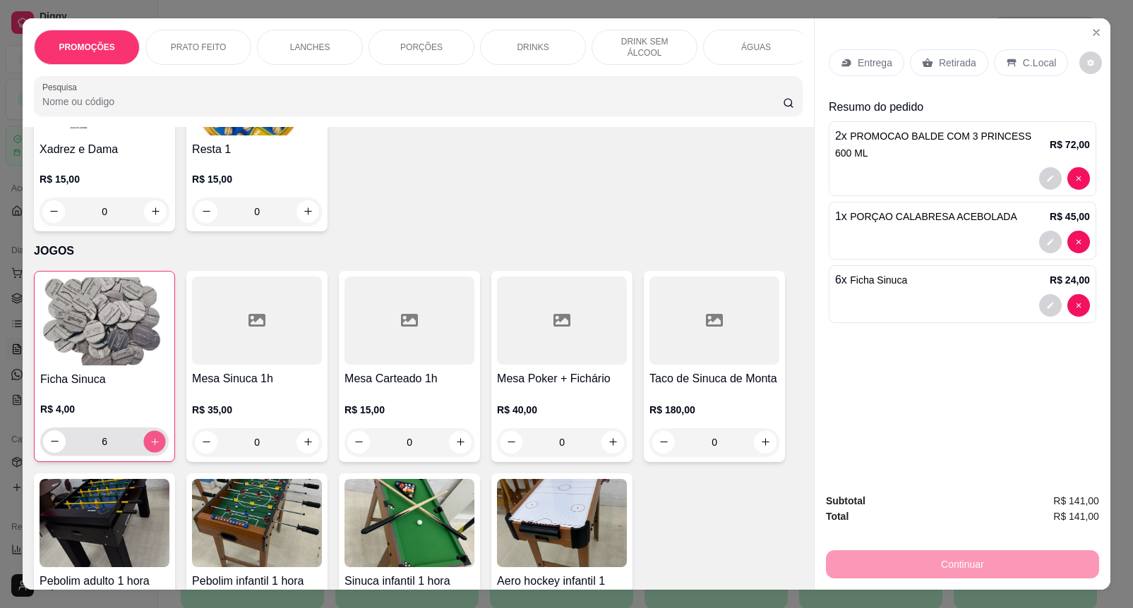
type input "7"
click at [1093, 21] on button "Close" at bounding box center [1096, 32] width 23 height 23
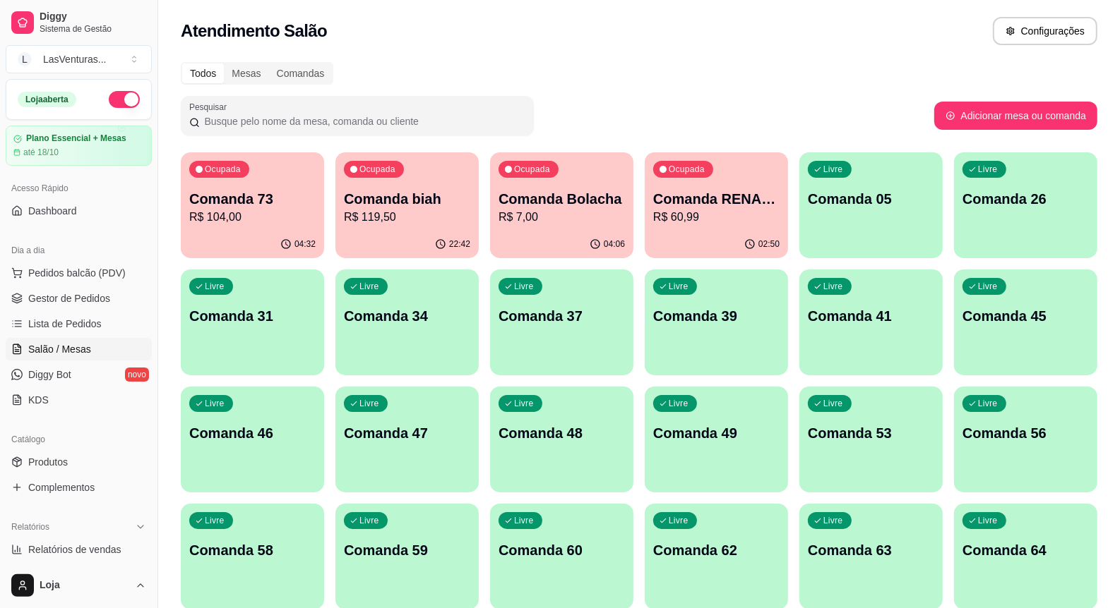
click at [853, 251] on button "Livre Comanda 05" at bounding box center [870, 205] width 143 height 106
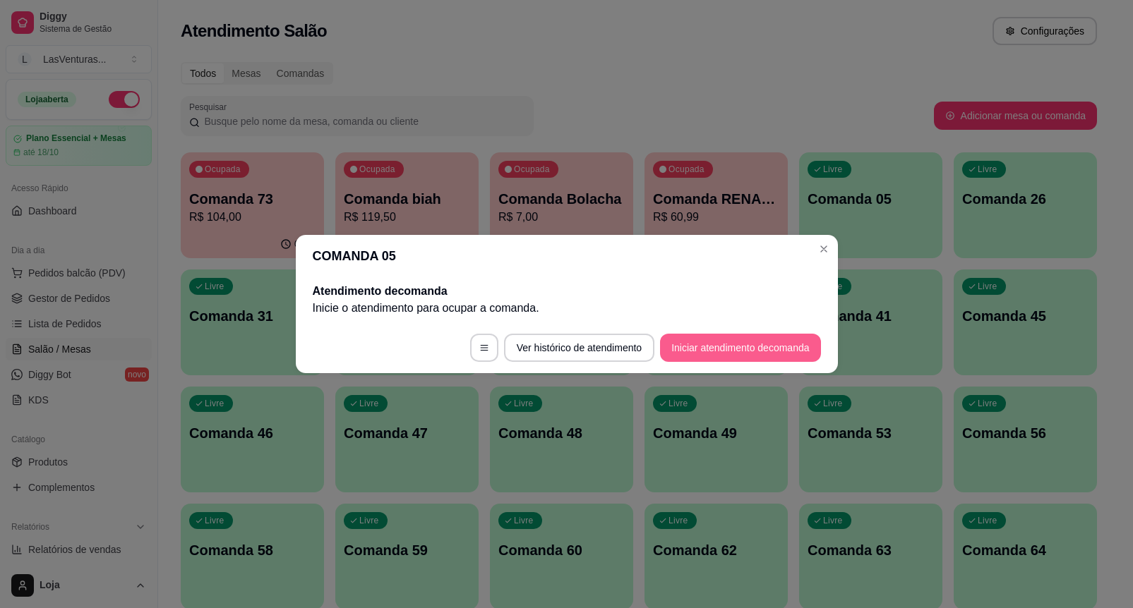
click at [748, 342] on button "Iniciar atendimento de comanda" at bounding box center [740, 348] width 160 height 28
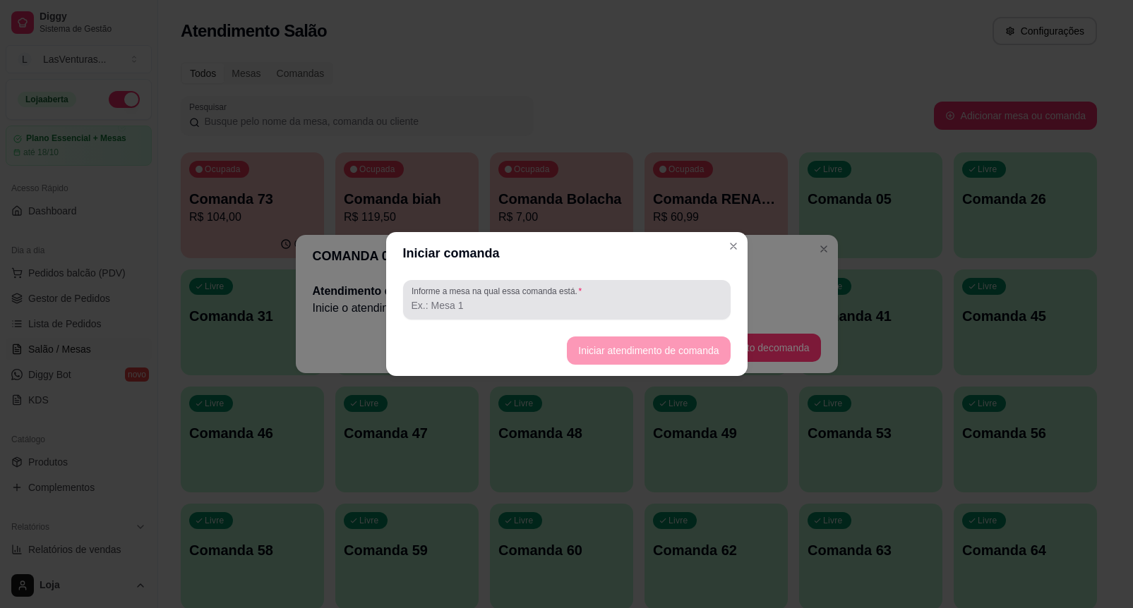
click at [687, 300] on div at bounding box center [567, 300] width 311 height 28
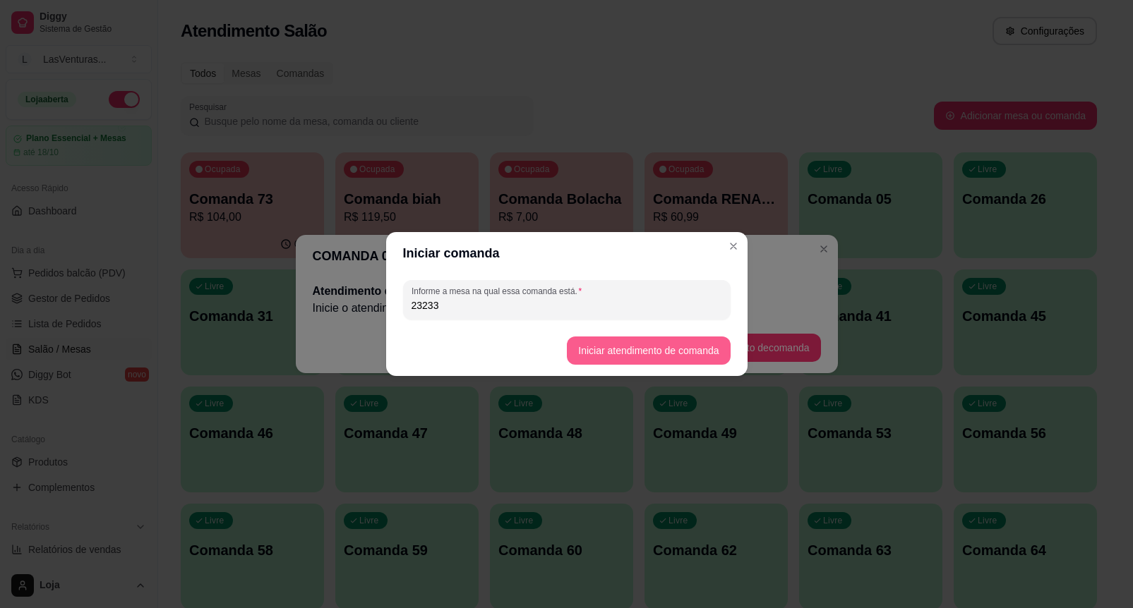
type input "23233"
click at [654, 344] on button "Iniciar atendimento de comanda" at bounding box center [648, 351] width 163 height 28
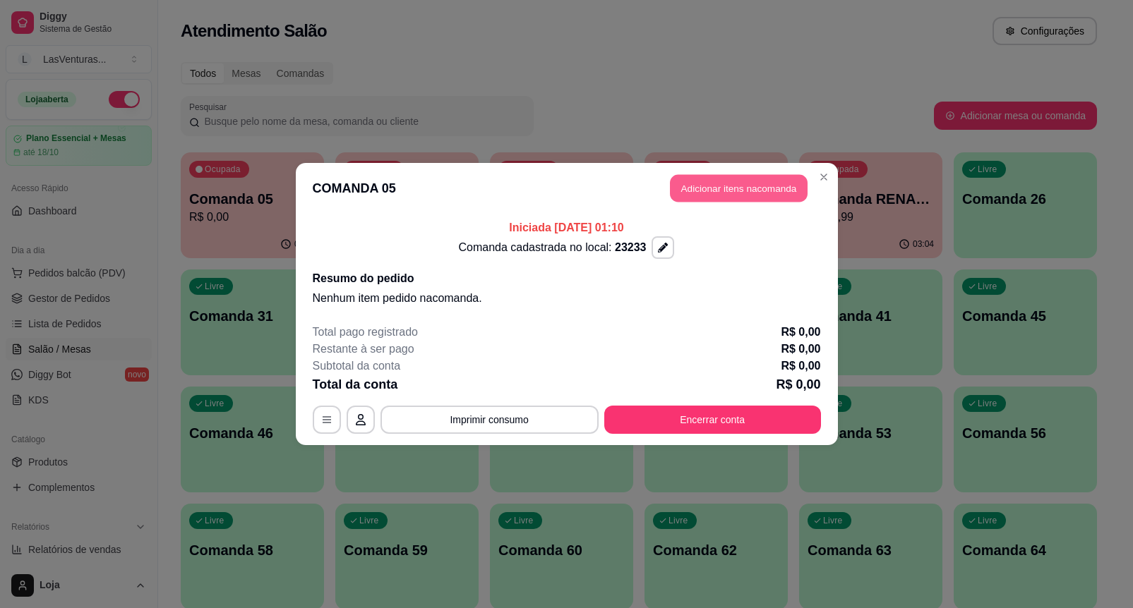
click at [707, 195] on button "Adicionar itens na comanda" at bounding box center [739, 189] width 138 height 28
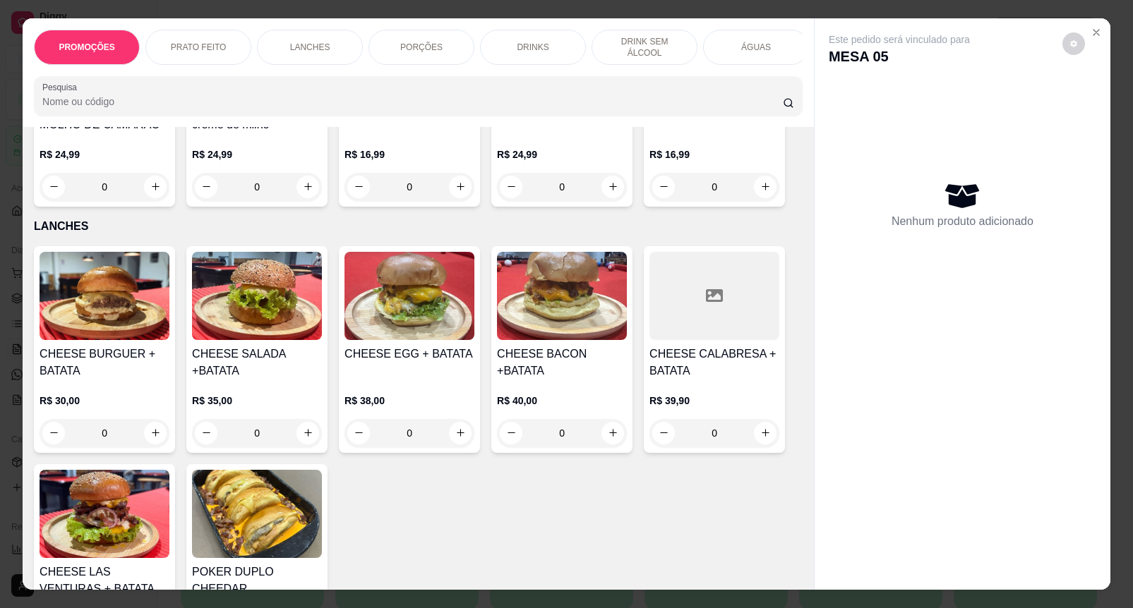
scroll to position [1235, 0]
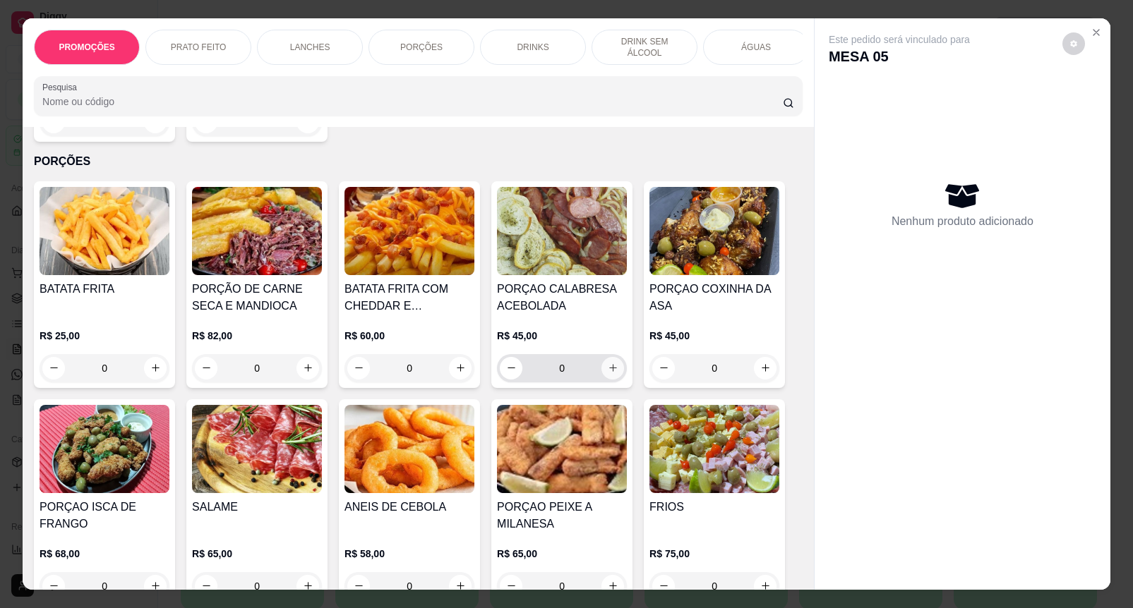
click at [601, 373] on button "increase-product-quantity" at bounding box center [612, 368] width 23 height 23
type input "1"
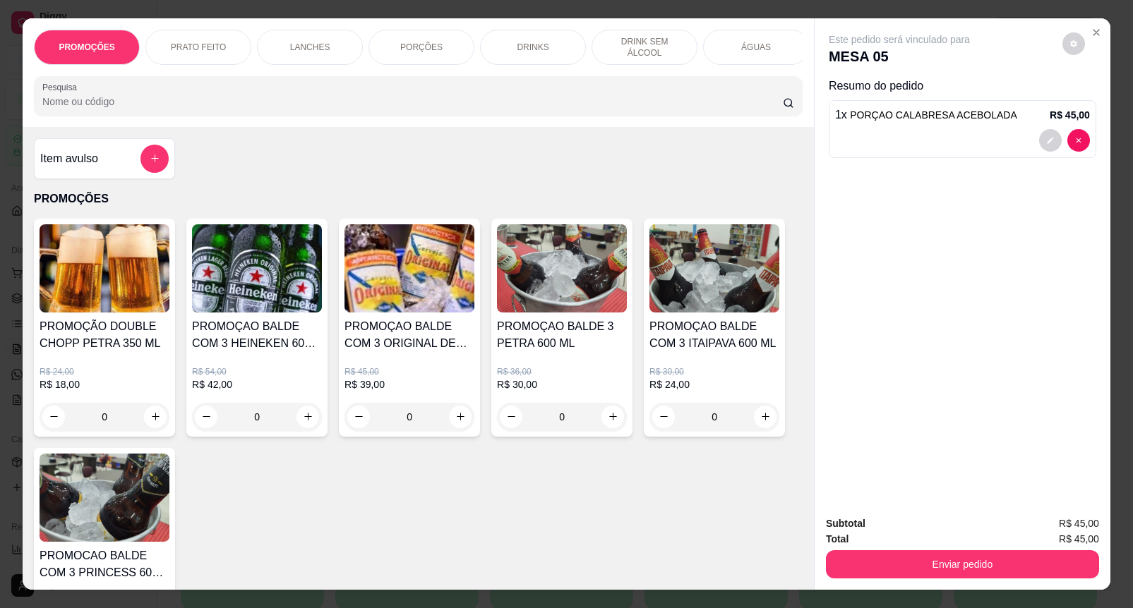
scroll to position [441, 0]
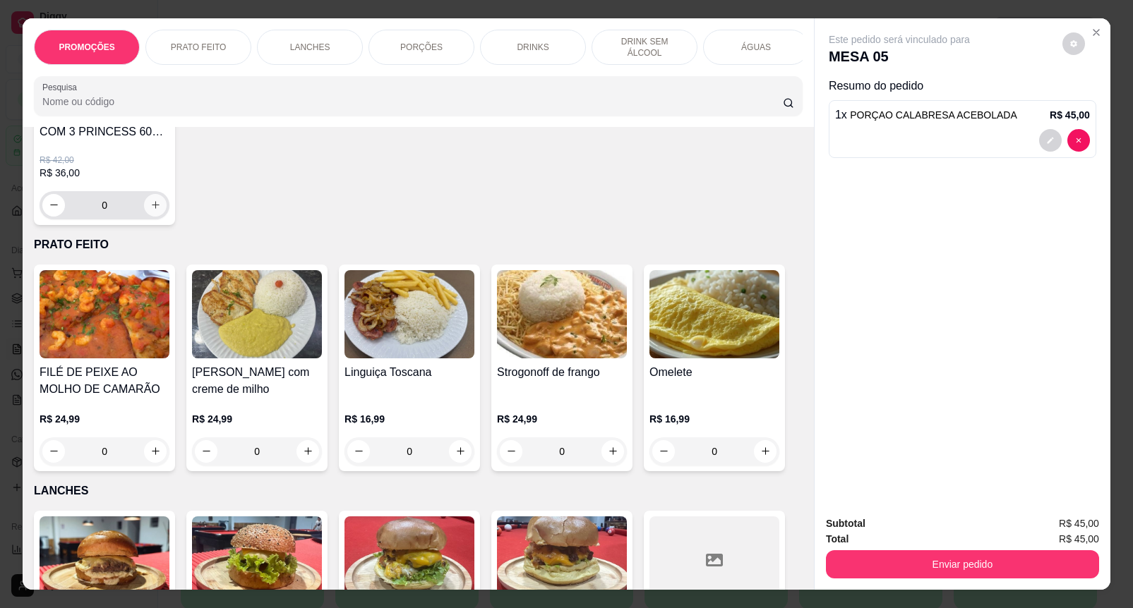
click at [150, 208] on icon "increase-product-quantity" at bounding box center [155, 205] width 11 height 11
click at [150, 207] on icon "increase-product-quantity" at bounding box center [155, 205] width 11 height 11
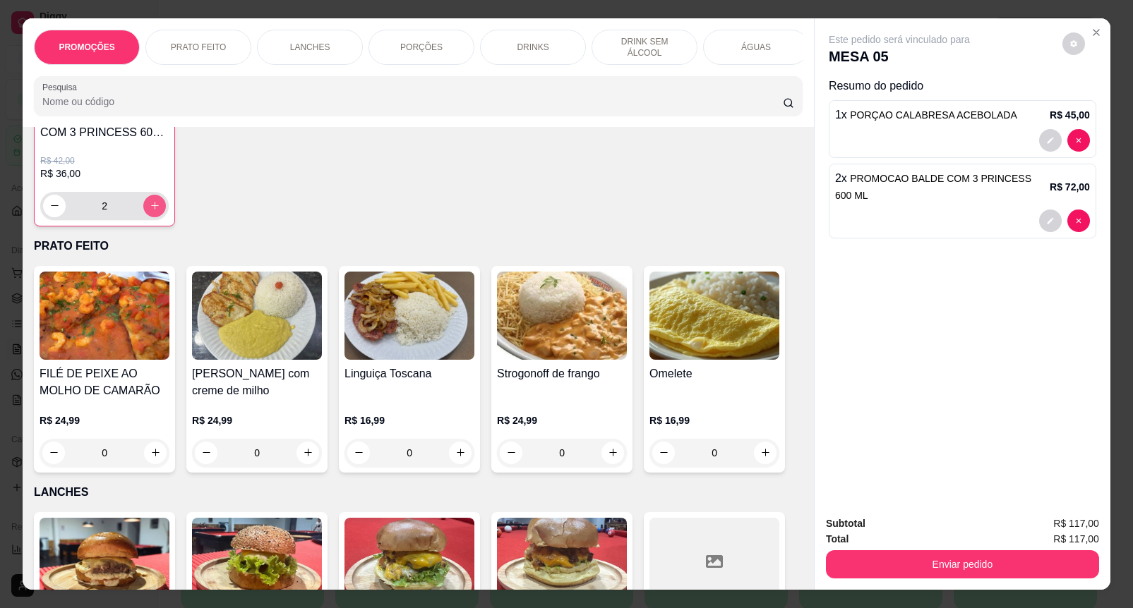
type input "2"
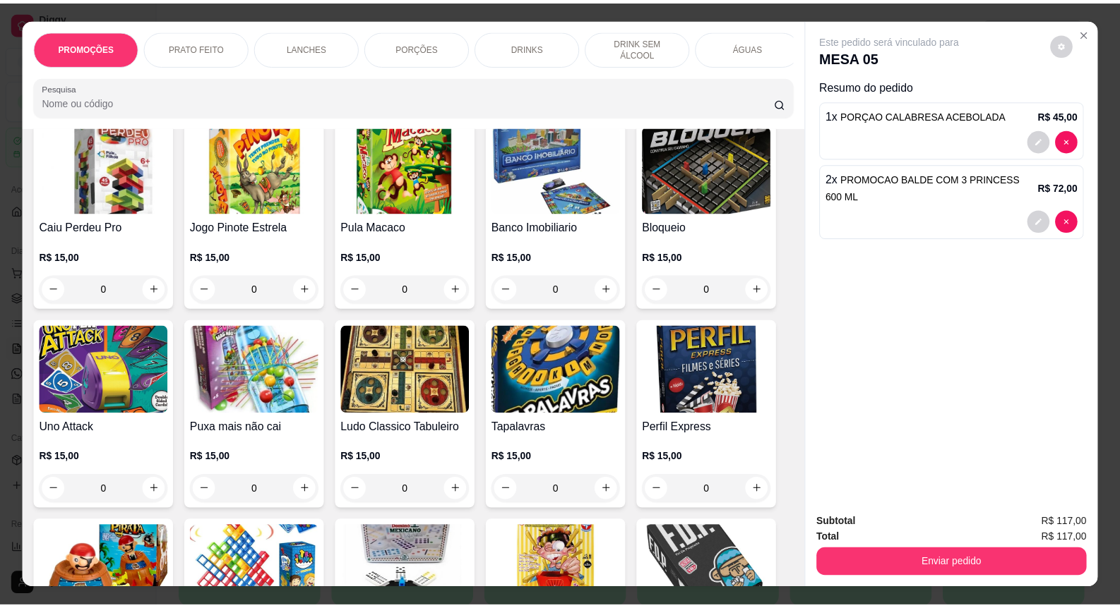
scroll to position [11030, 0]
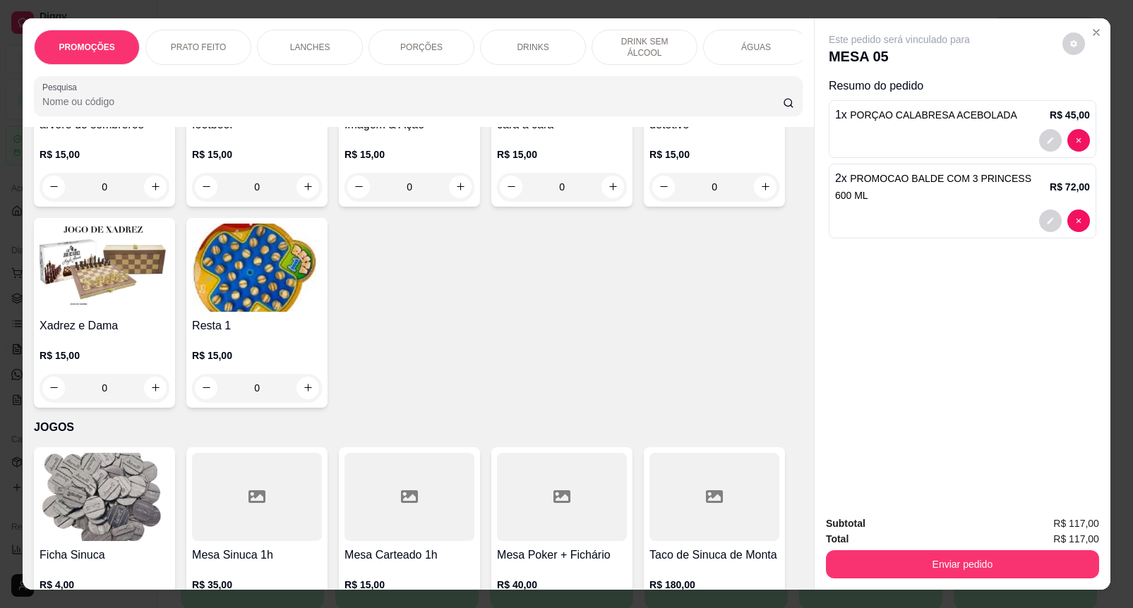
click at [150, 606] on button "increase-product-quantity" at bounding box center [155, 617] width 23 height 23
click at [150, 608] on icon "increase-product-quantity" at bounding box center [155, 617] width 11 height 11
click at [150, 608] on icon "increase-product-quantity" at bounding box center [155, 618] width 11 height 11
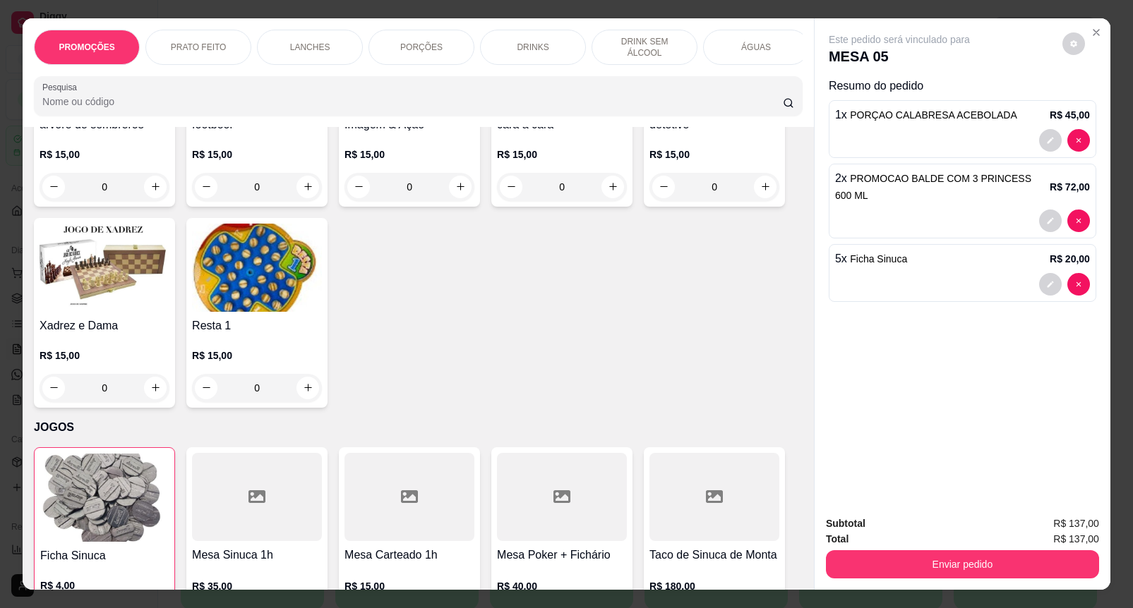
click at [150, 608] on icon "increase-product-quantity" at bounding box center [155, 618] width 11 height 11
type input "7"
click at [865, 551] on button "Enviar pedido" at bounding box center [962, 565] width 273 height 28
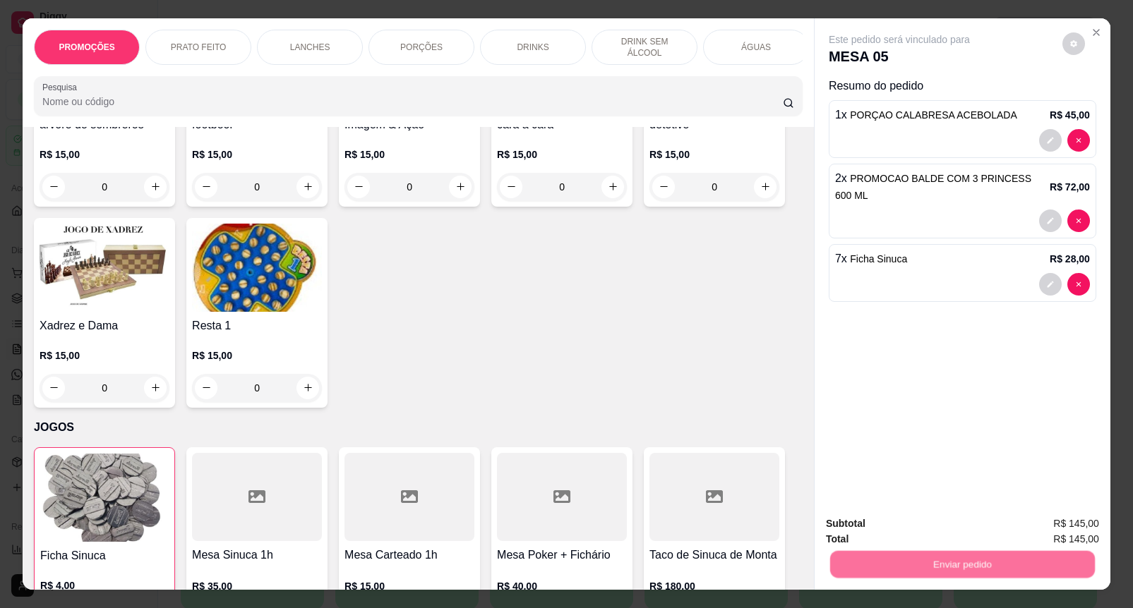
click at [1078, 520] on button "Enviar pedido" at bounding box center [1061, 523] width 80 height 27
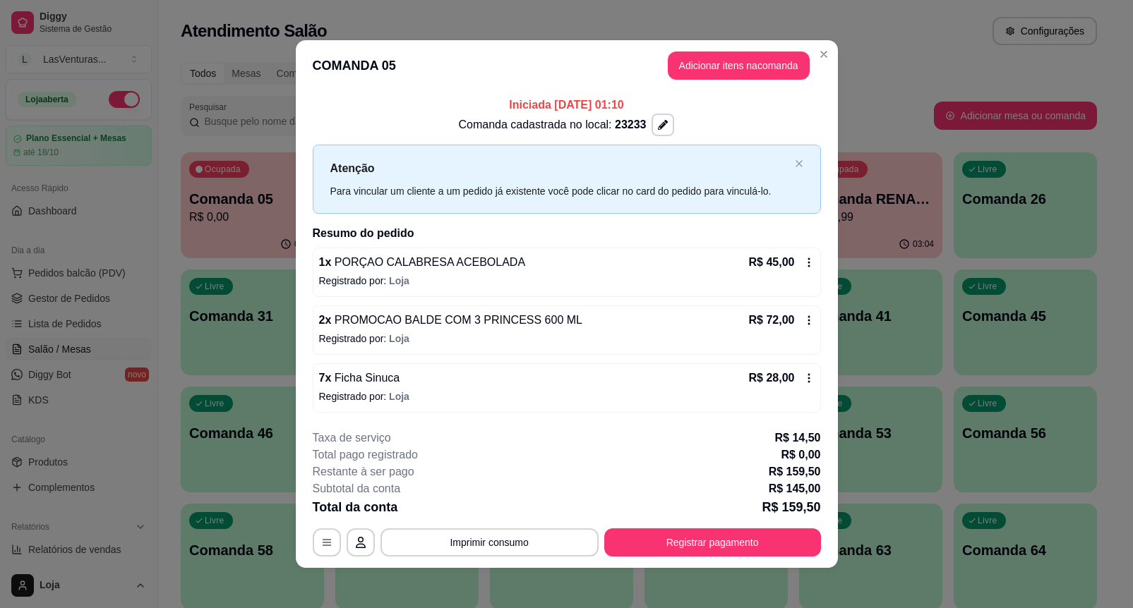
drag, startPoint x: 704, startPoint y: 523, endPoint x: 704, endPoint y: 535, distance: 12.0
click at [704, 524] on div "**********" at bounding box center [567, 493] width 508 height 127
click at [706, 538] on button "Registrar pagamento" at bounding box center [712, 543] width 210 height 28
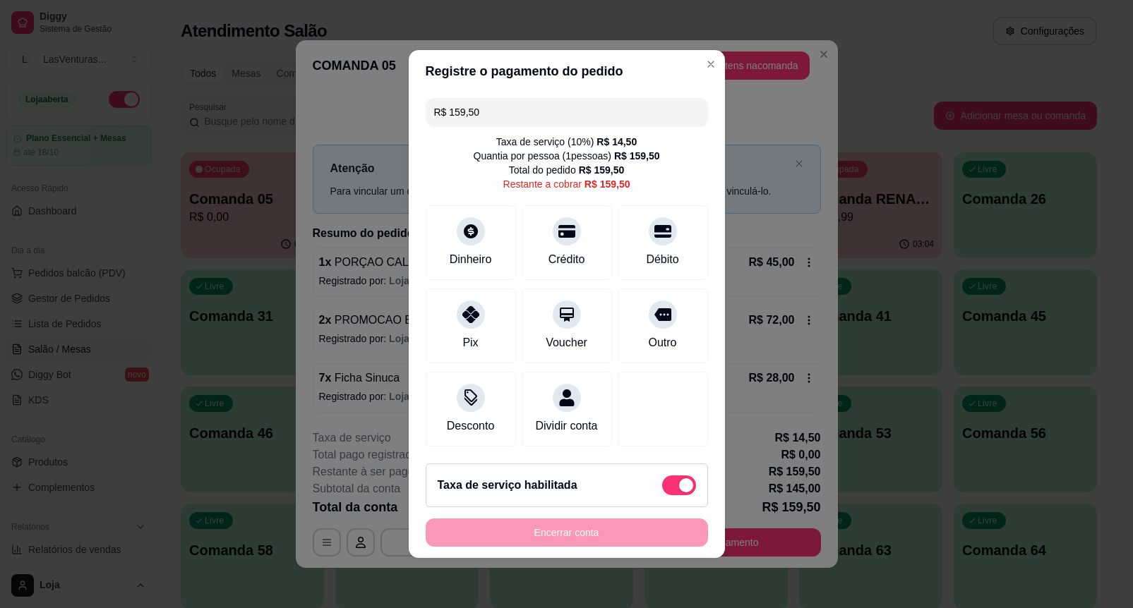
click at [679, 493] on span at bounding box center [686, 486] width 14 height 14
click at [667, 494] on input "checkbox" at bounding box center [665, 492] width 9 height 9
checkbox input "true"
type input "R$ 145,00"
checkbox input "false"
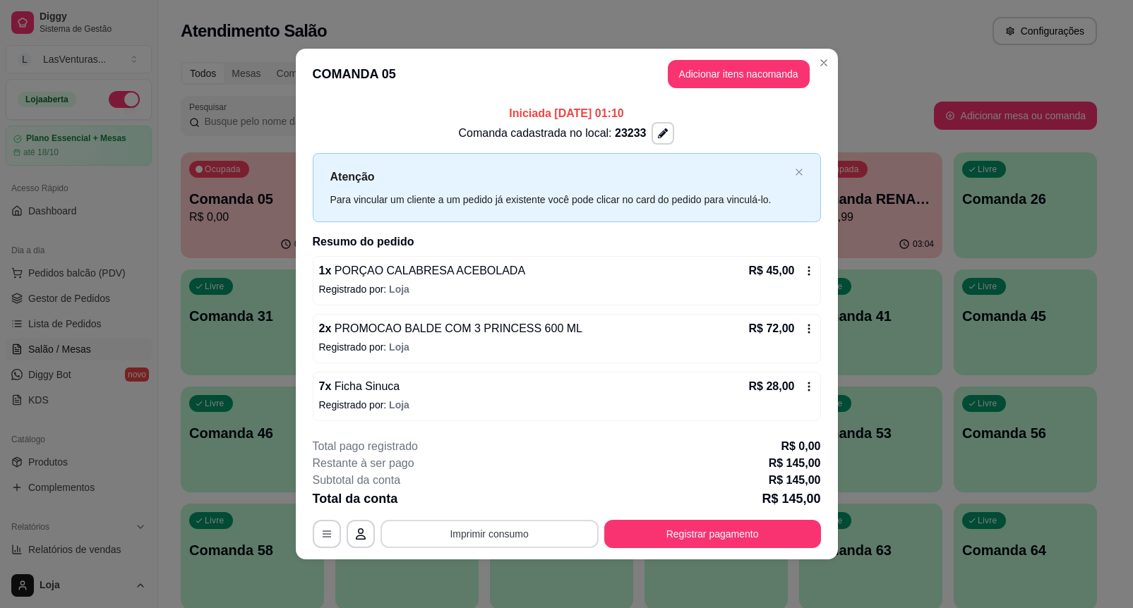
click at [555, 529] on button "Imprimir consumo" at bounding box center [489, 534] width 218 height 28
click at [522, 503] on button "IMPRESSORA" at bounding box center [493, 502] width 99 height 22
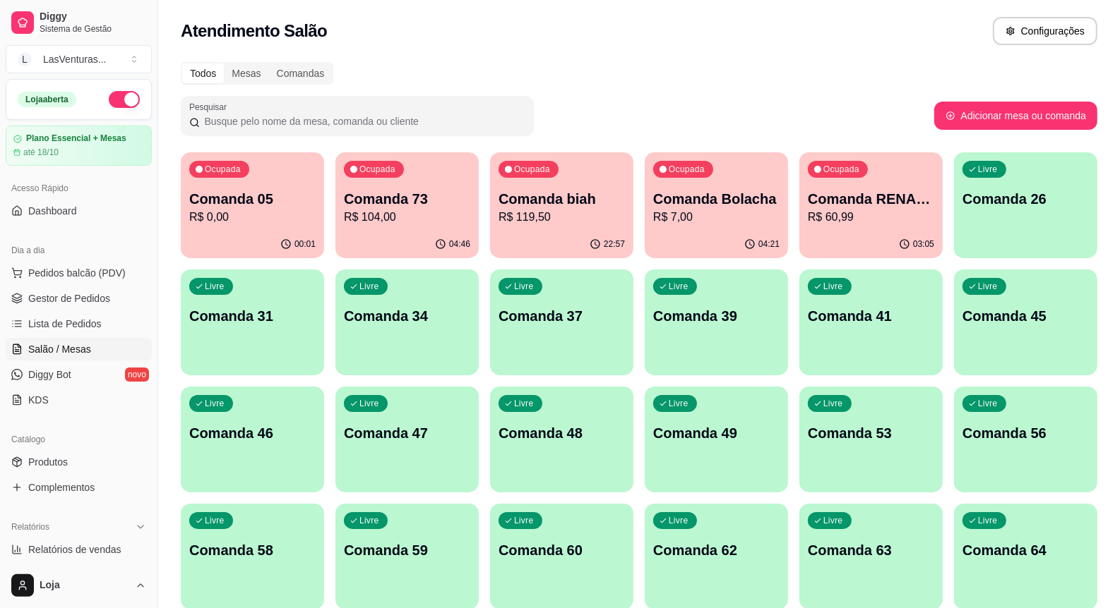
drag, startPoint x: 68, startPoint y: 244, endPoint x: 72, endPoint y: 253, distance: 9.8
click at [68, 247] on div "Dia a dia" at bounding box center [79, 250] width 146 height 23
drag, startPoint x: 78, startPoint y: 255, endPoint x: 85, endPoint y: 260, distance: 9.2
click at [83, 259] on div "Dia a dia" at bounding box center [79, 250] width 146 height 23
click at [87, 260] on div "Dia a dia" at bounding box center [79, 250] width 146 height 23
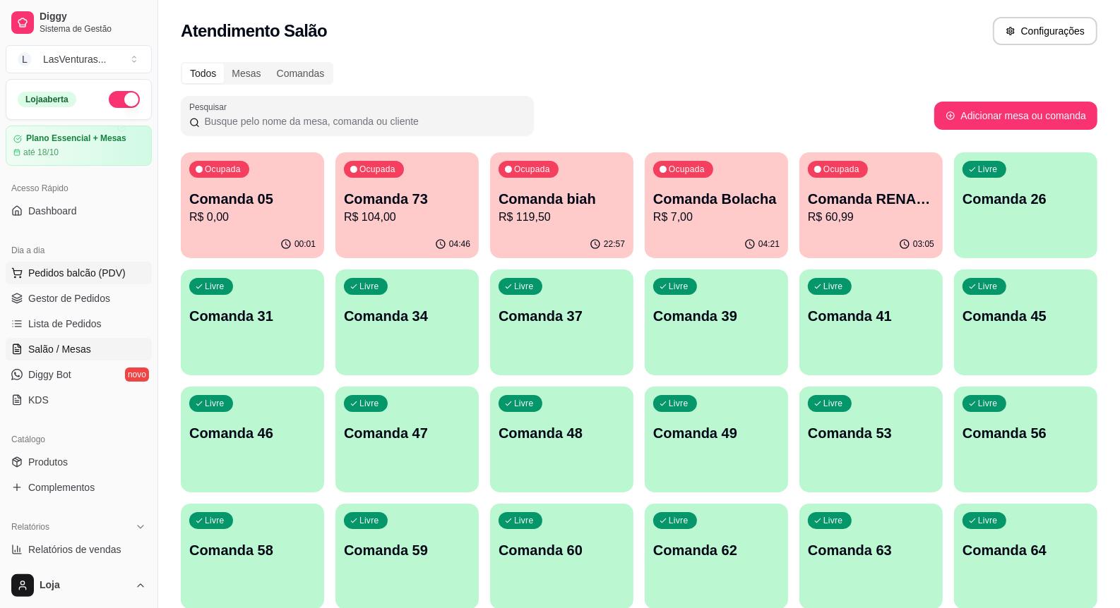
click at [96, 270] on span "Pedidos balcão (PDV)" at bounding box center [76, 273] width 97 height 14
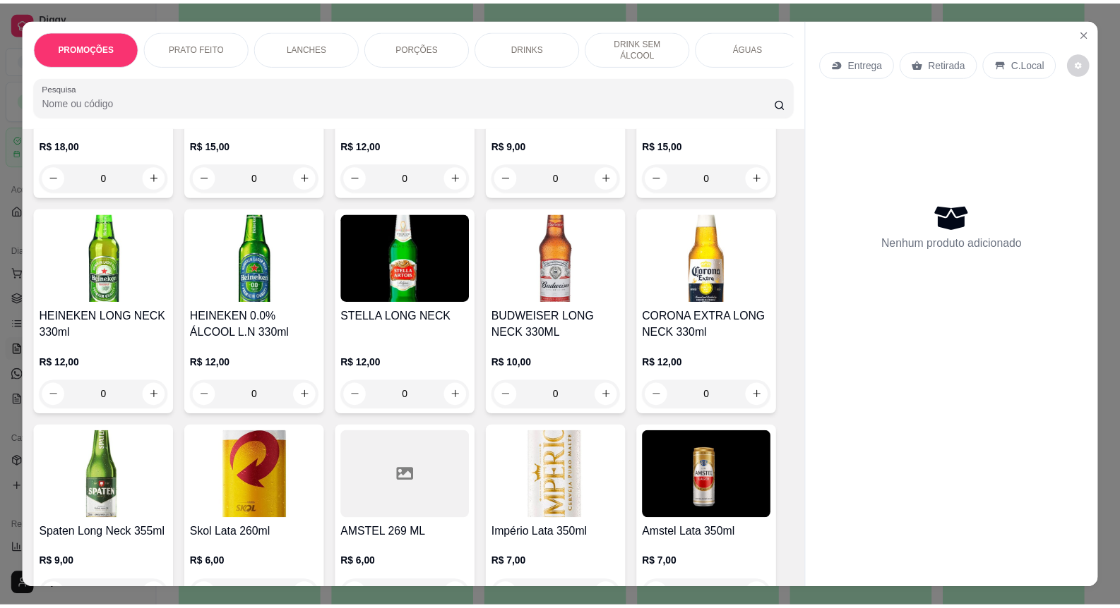
scroll to position [5559, 0]
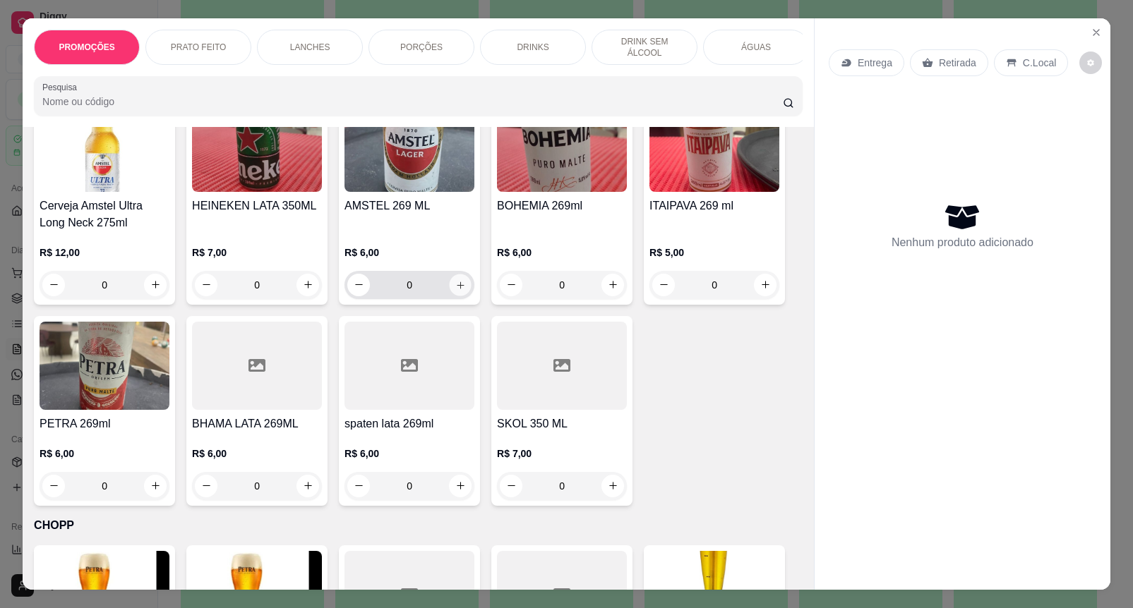
click at [455, 280] on icon "increase-product-quantity" at bounding box center [460, 285] width 11 height 11
type input "1"
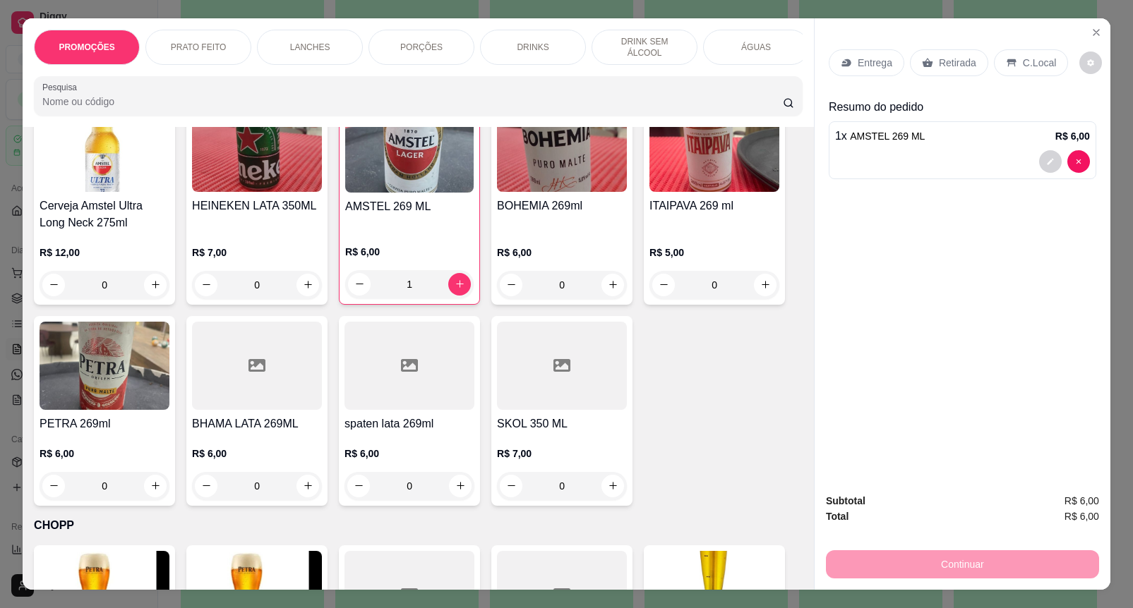
drag, startPoint x: 975, startPoint y: 57, endPoint x: 1035, endPoint y: 414, distance: 362.2
click at [971, 58] on div "Retirada" at bounding box center [949, 62] width 78 height 27
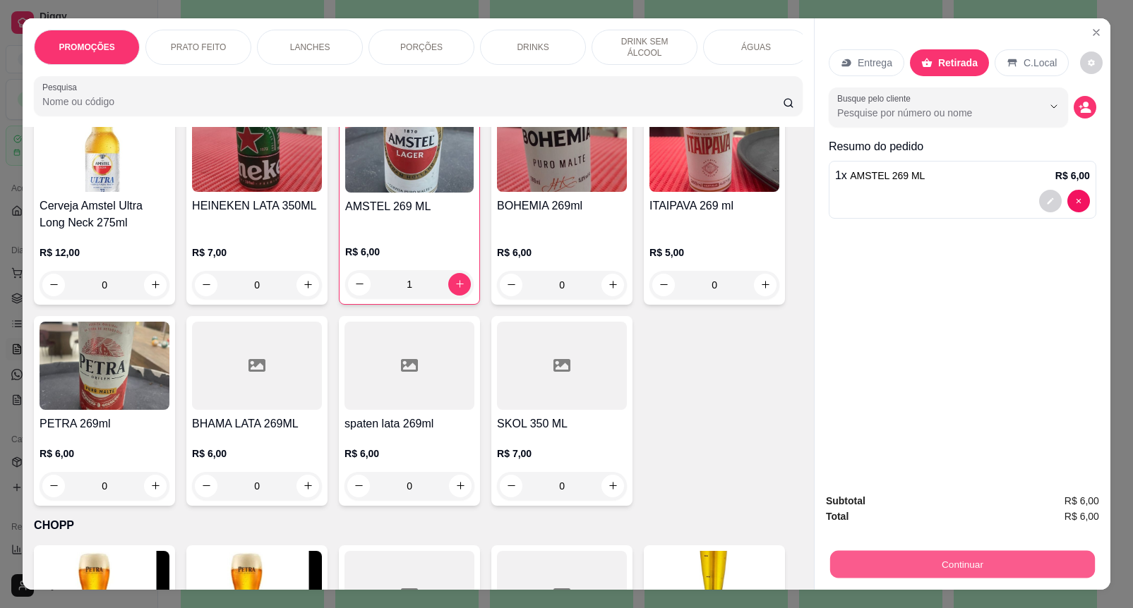
click at [1010, 551] on button "Continuar" at bounding box center [962, 565] width 265 height 28
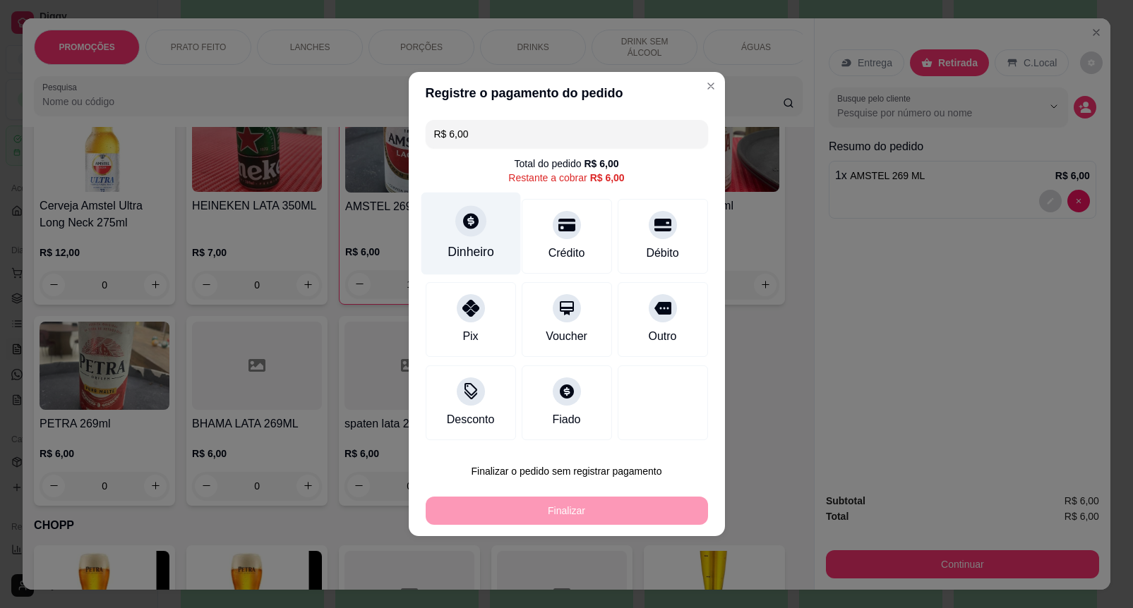
click at [484, 224] on div "Dinheiro" at bounding box center [471, 234] width 100 height 83
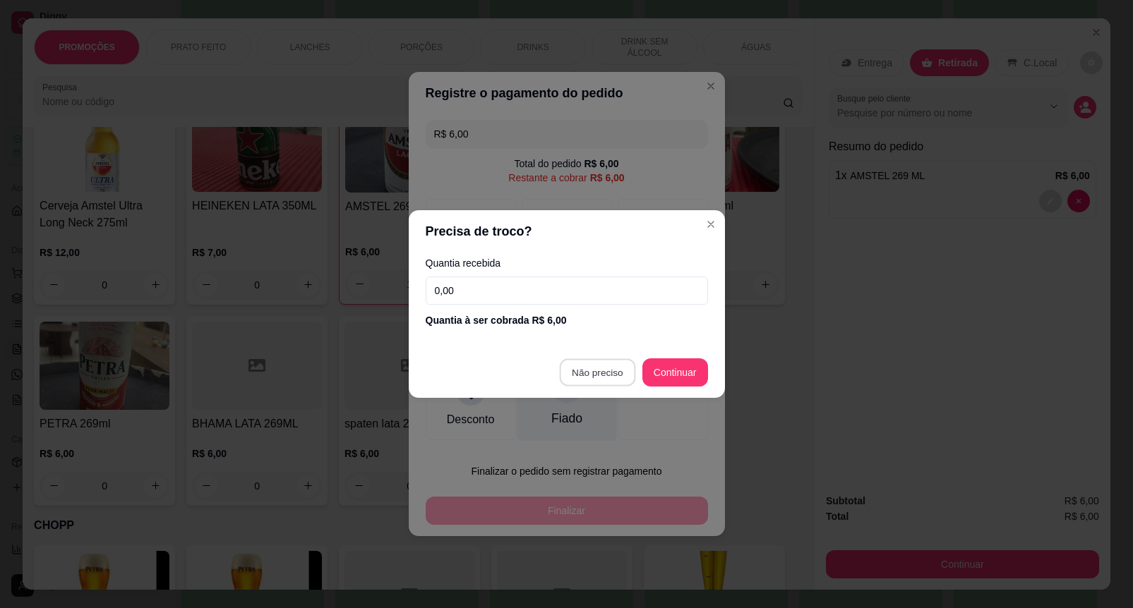
type input "R$ 0,00"
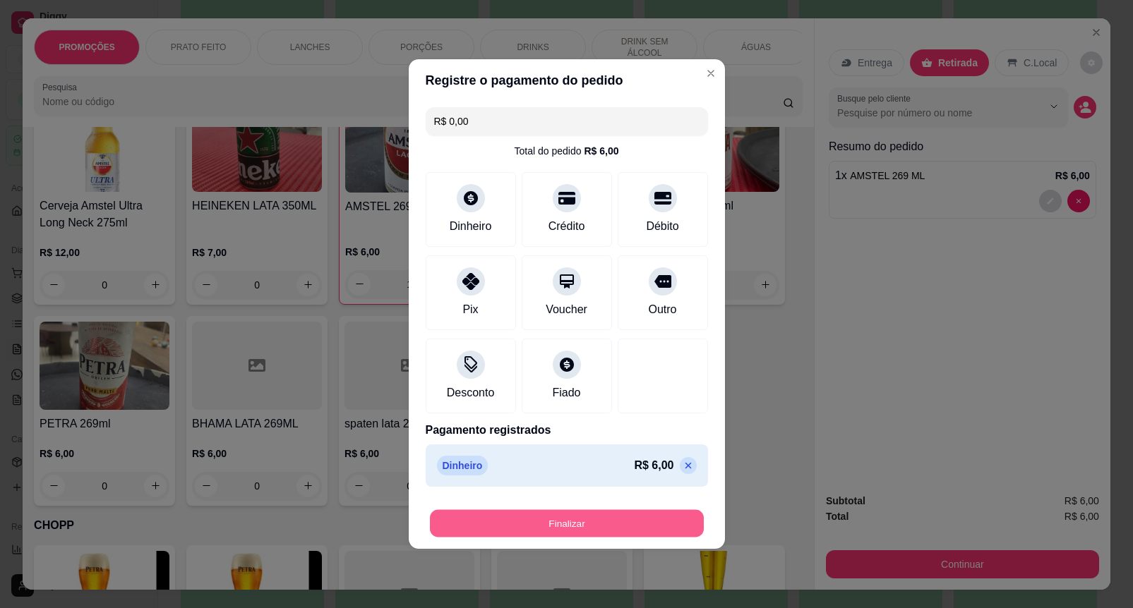
click at [668, 523] on button "Finalizar" at bounding box center [567, 524] width 274 height 28
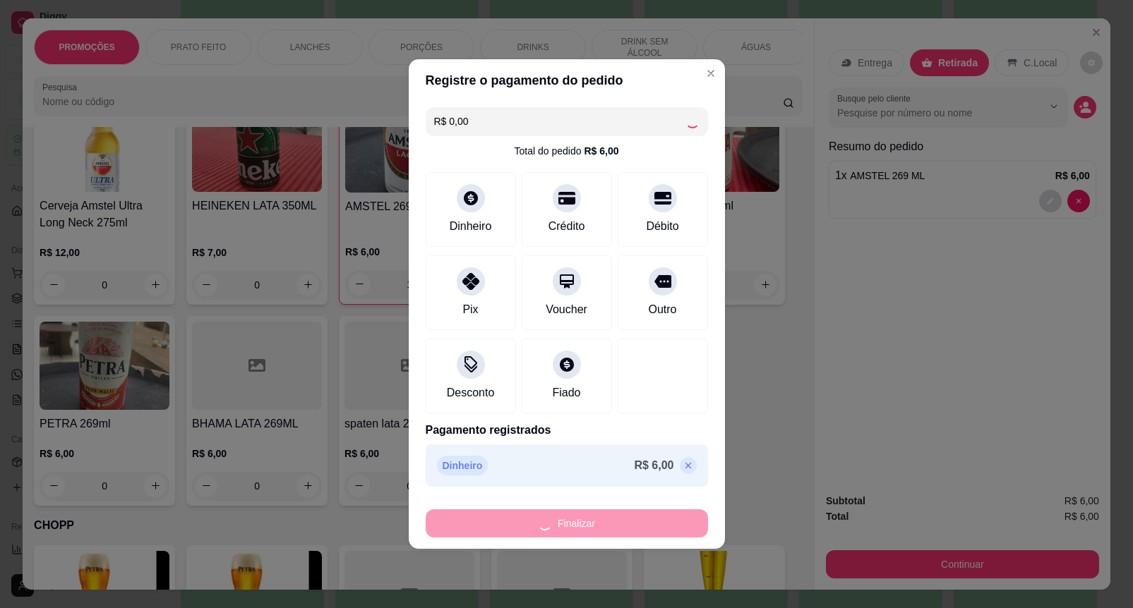
type input "0"
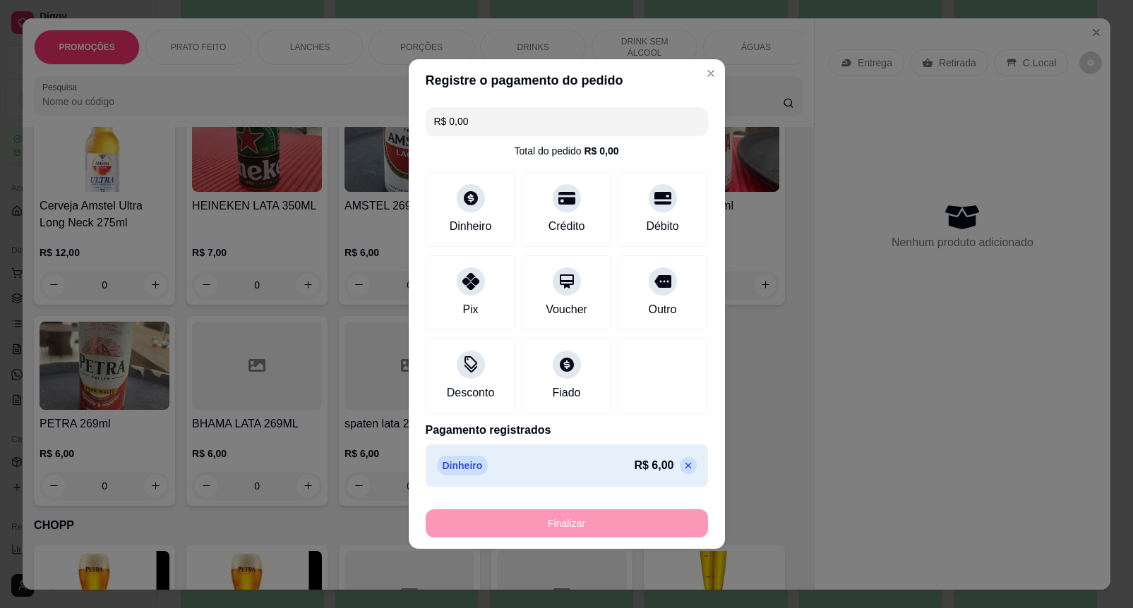
type input "-R$ 6,00"
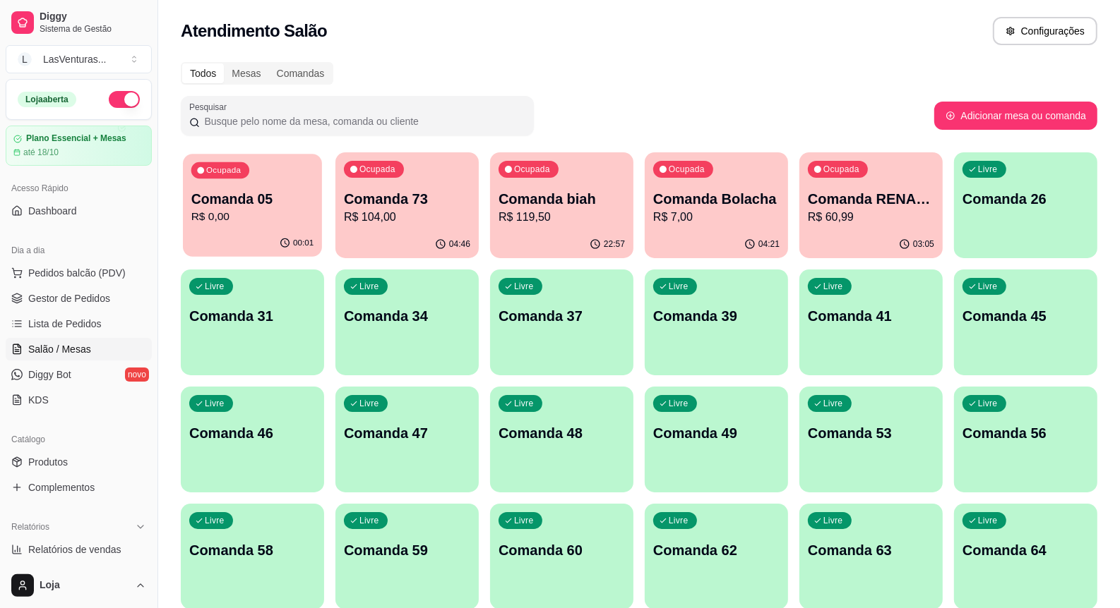
click at [277, 192] on p "Comanda 05" at bounding box center [252, 199] width 123 height 19
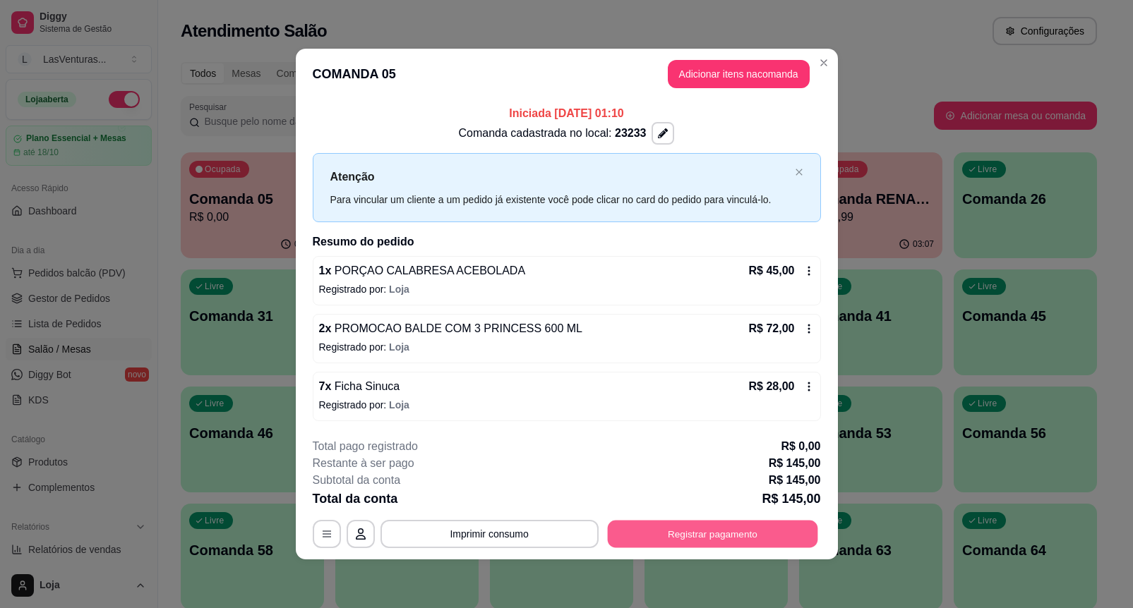
click at [708, 533] on button "Registrar pagamento" at bounding box center [712, 534] width 210 height 28
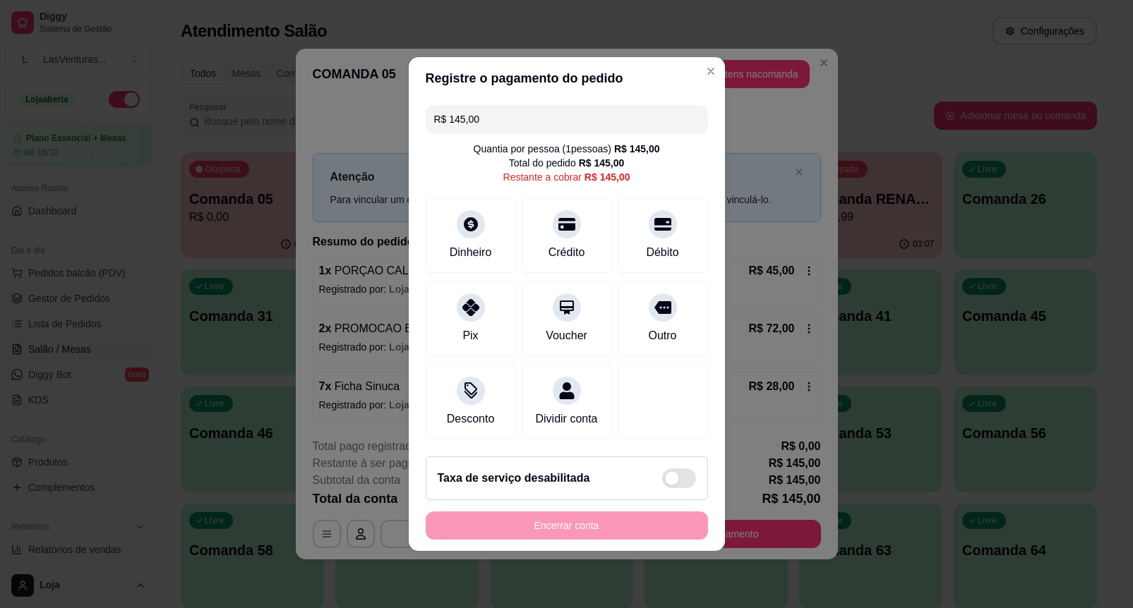
click at [539, 121] on input "R$ 145,00" at bounding box center [566, 119] width 265 height 28
click at [570, 229] on div "Crédito" at bounding box center [567, 233] width 100 height 83
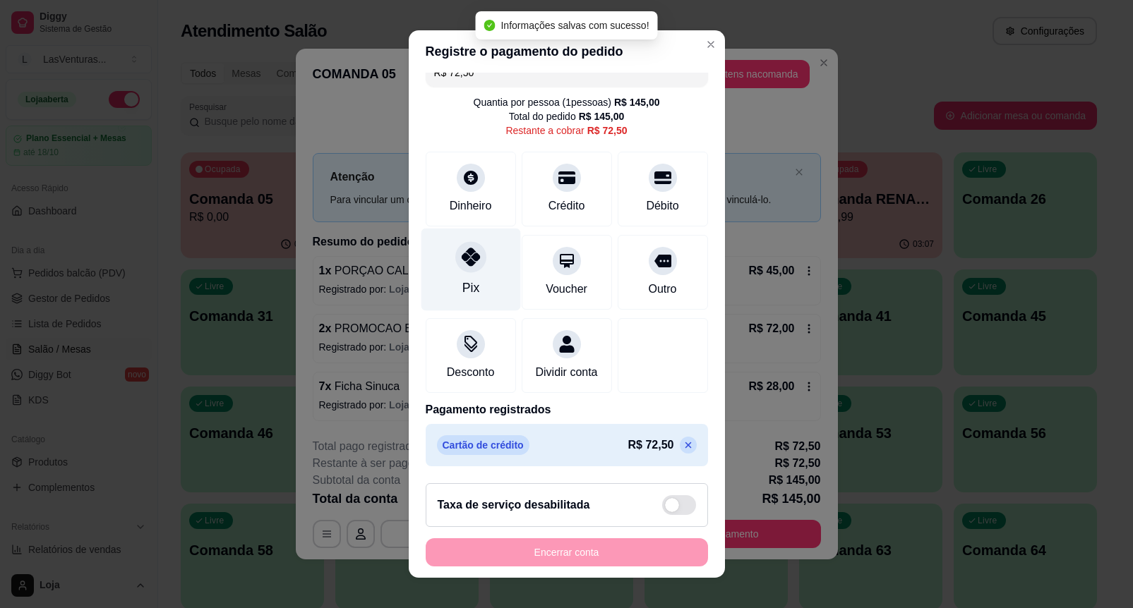
scroll to position [37, 0]
click at [474, 229] on div "Pix" at bounding box center [471, 270] width 100 height 83
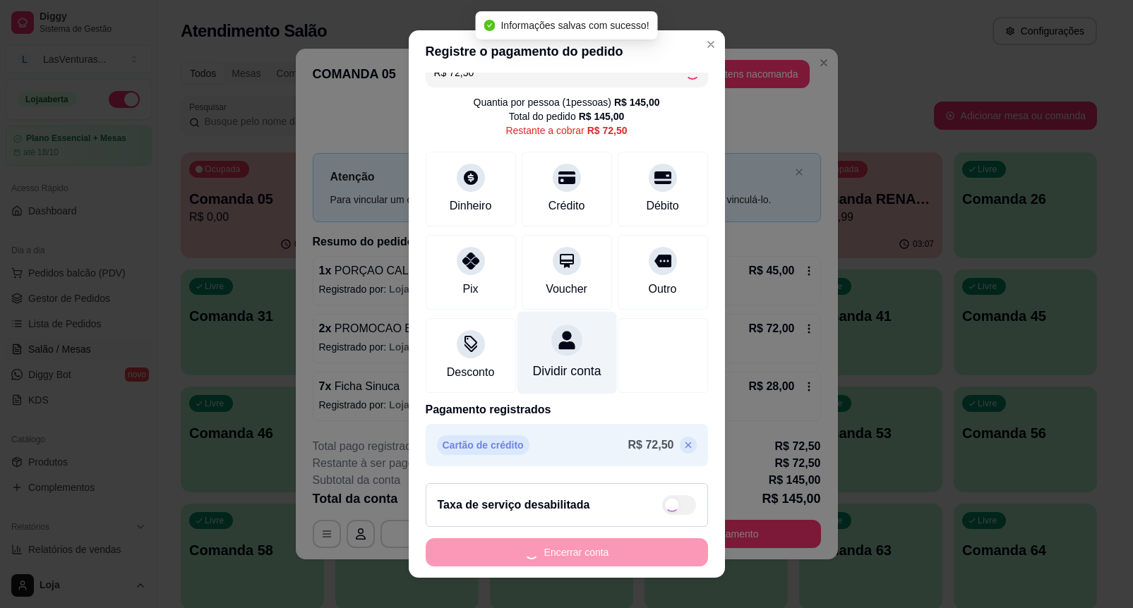
type input "R$ 0,00"
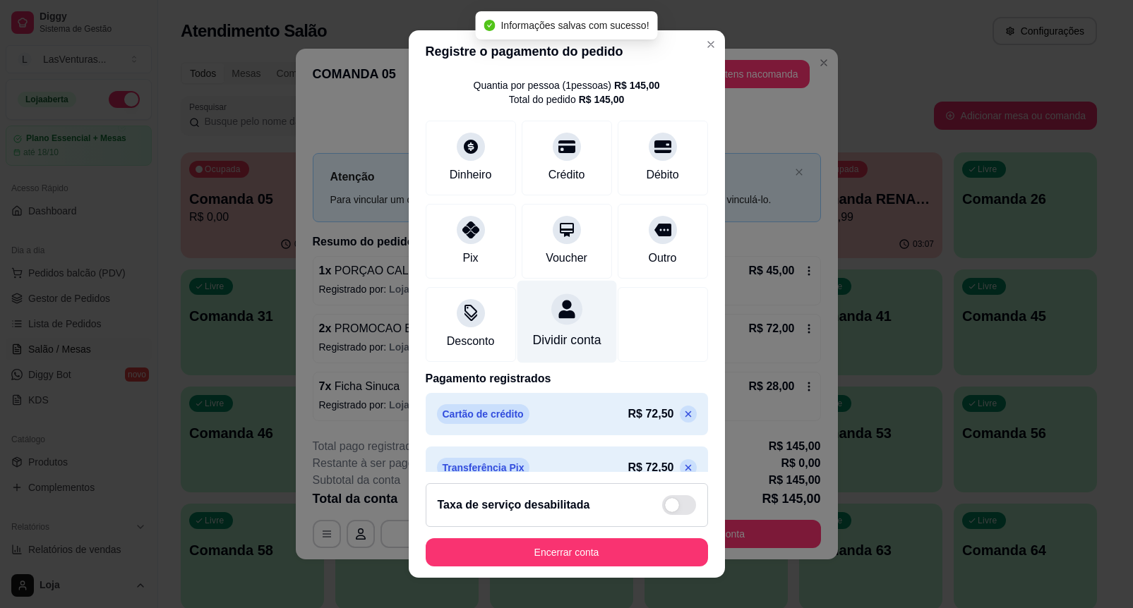
scroll to position [76, 0]
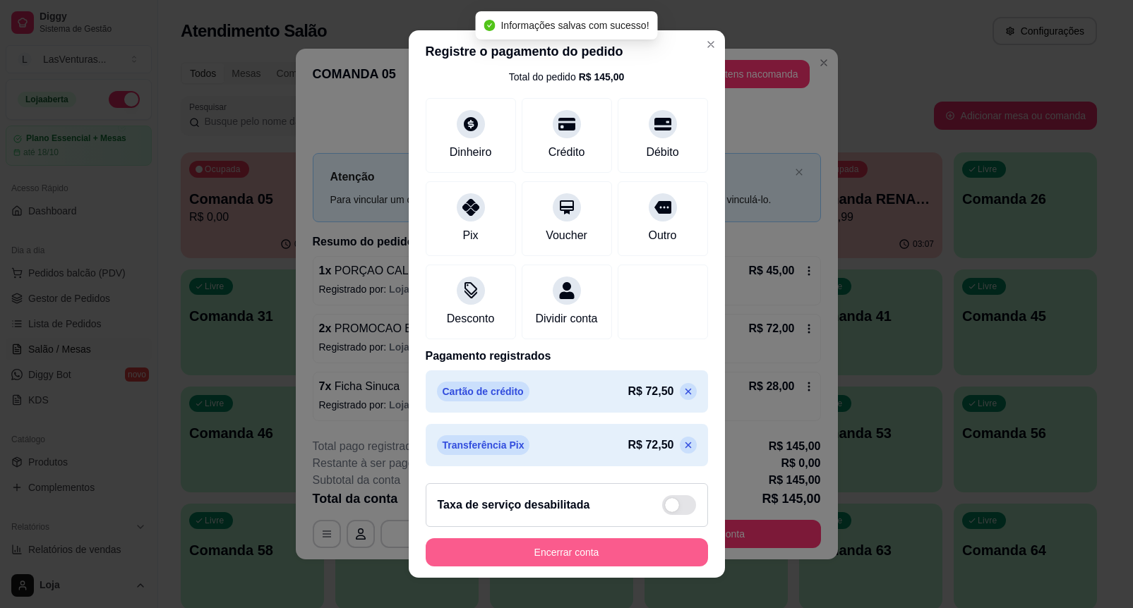
click at [664, 558] on button "Encerrar conta" at bounding box center [567, 553] width 282 height 28
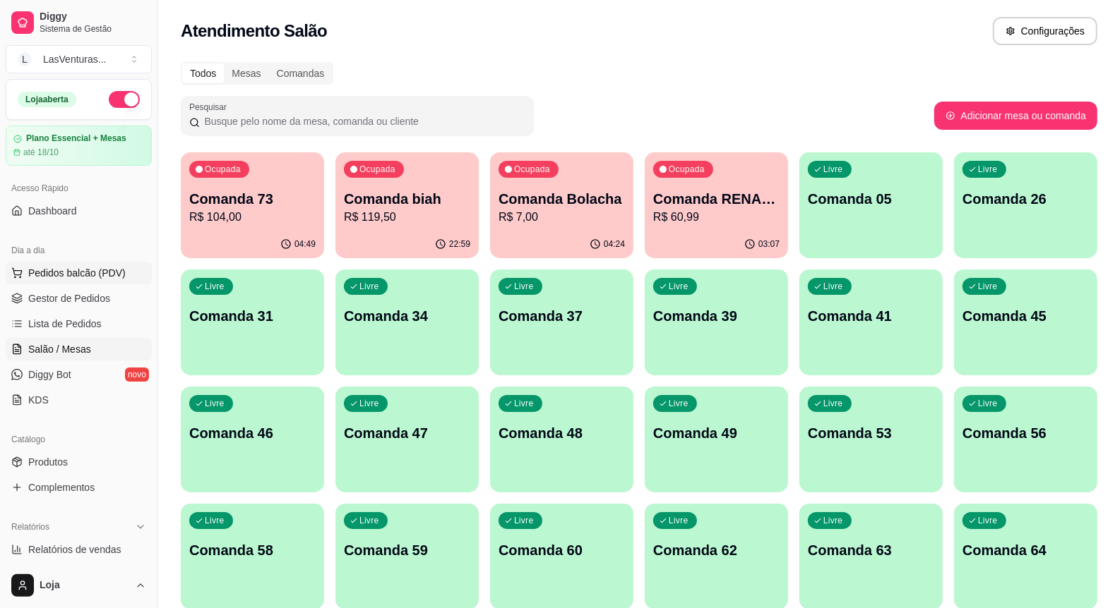
click at [119, 281] on button "Pedidos balcão (PDV)" at bounding box center [79, 273] width 146 height 23
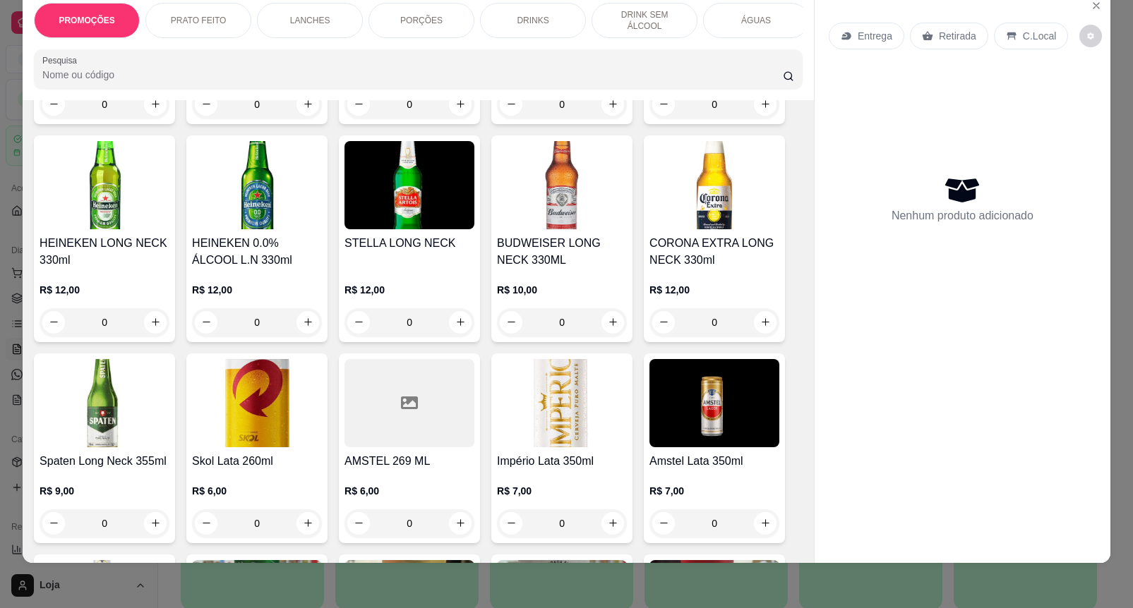
scroll to position [5118, 0]
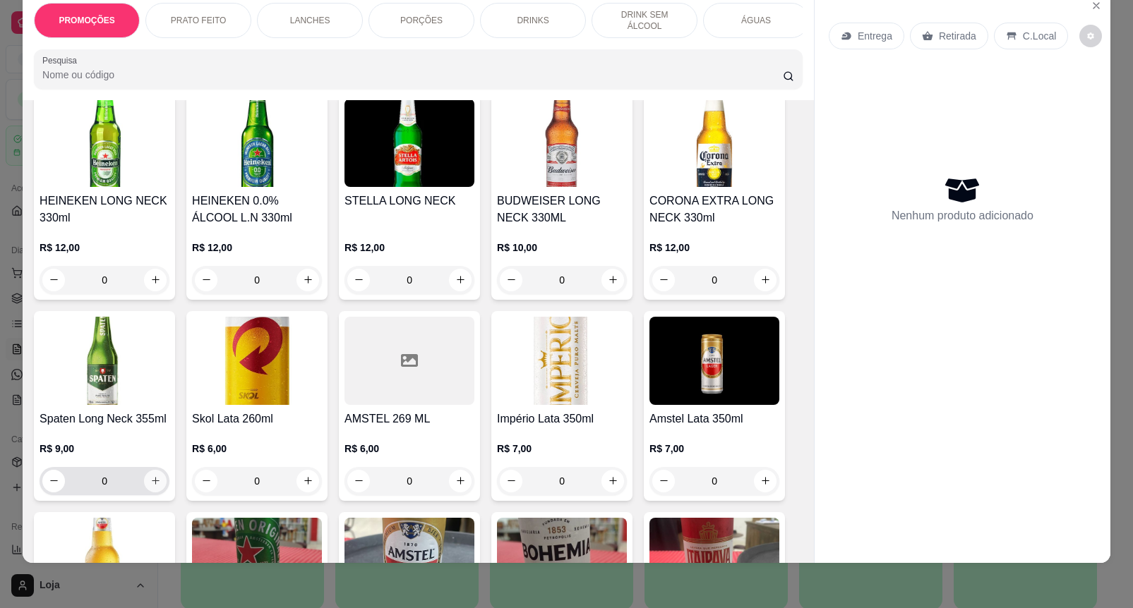
click at [145, 470] on button "increase-product-quantity" at bounding box center [155, 481] width 23 height 23
click at [145, 467] on div "0" at bounding box center [104, 481] width 124 height 28
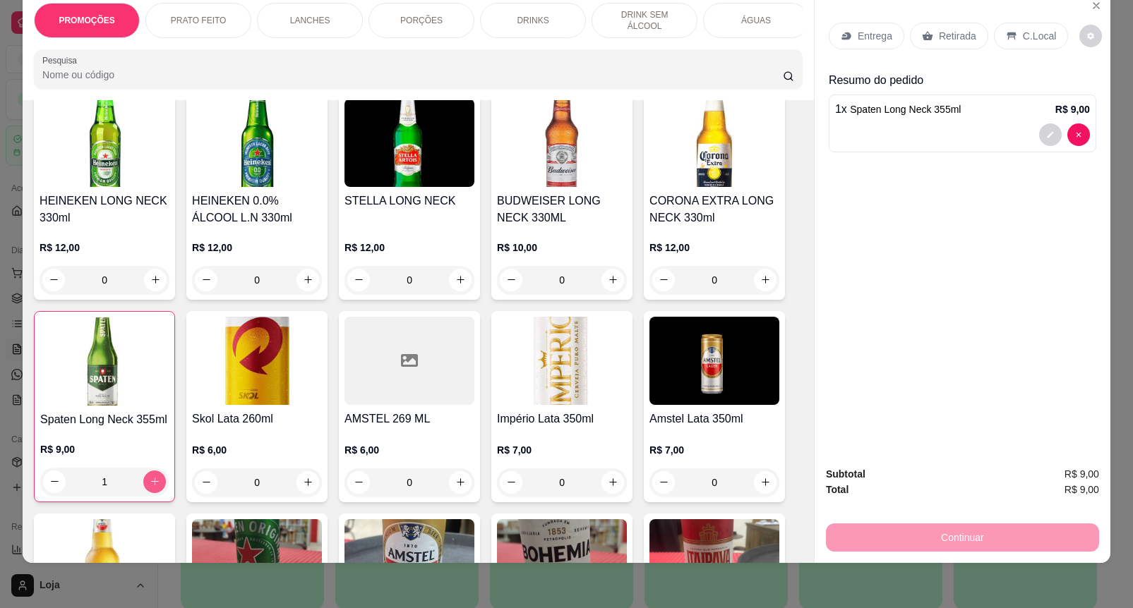
click at [150, 476] on icon "increase-product-quantity" at bounding box center [155, 481] width 11 height 11
type input "3"
click at [966, 29] on p "Retirada" at bounding box center [957, 36] width 37 height 14
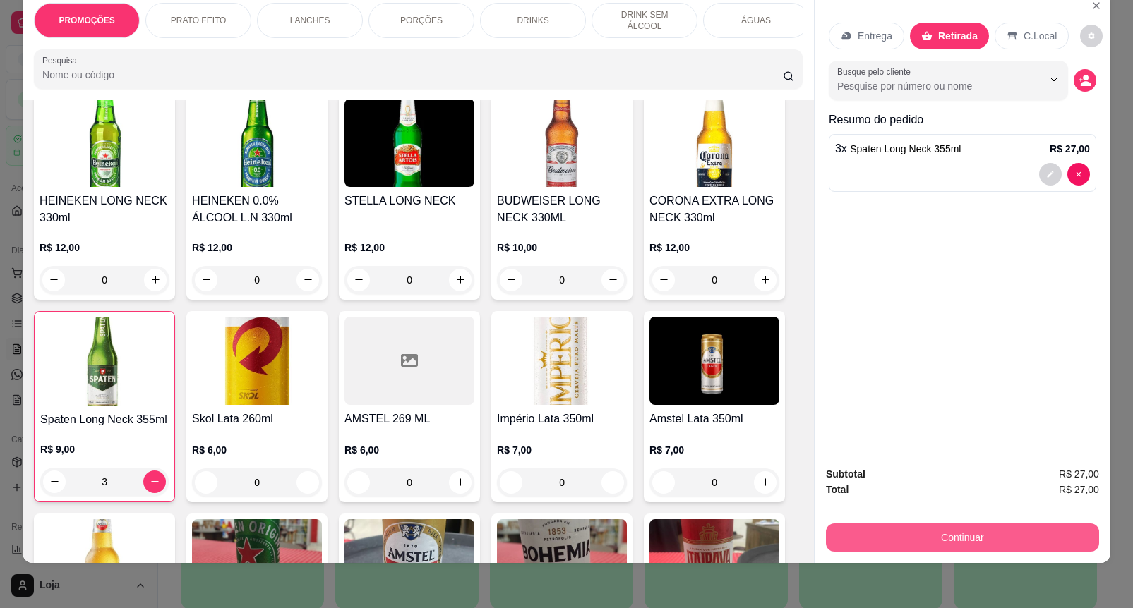
click at [920, 524] on button "Continuar" at bounding box center [962, 538] width 273 height 28
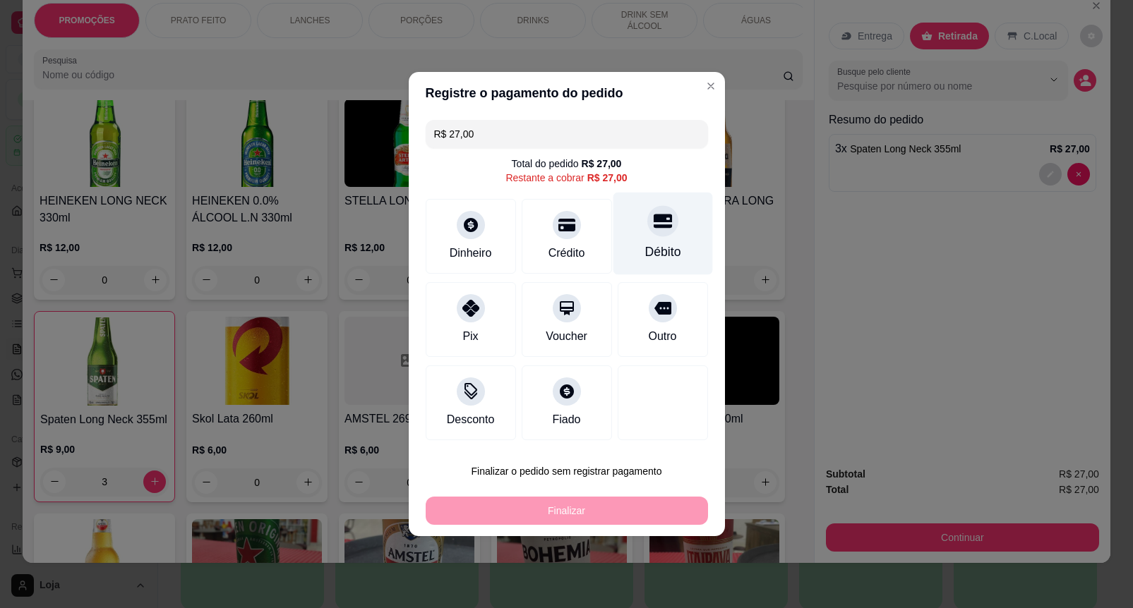
click at [657, 224] on icon at bounding box center [662, 222] width 18 height 14
type input "R$ 0,00"
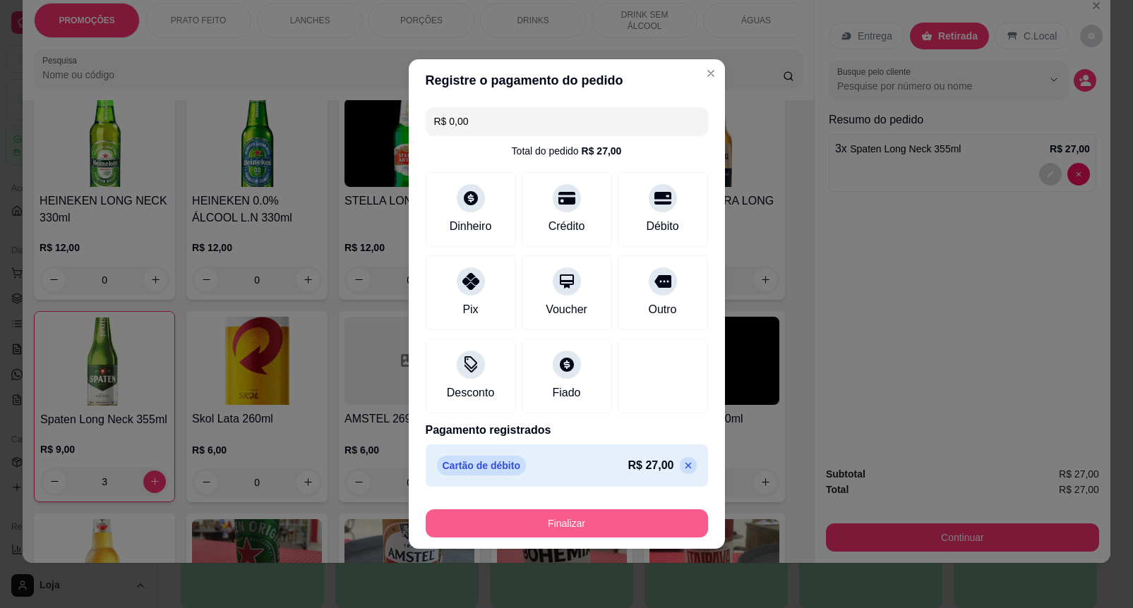
click at [584, 520] on button "Finalizar" at bounding box center [567, 524] width 282 height 28
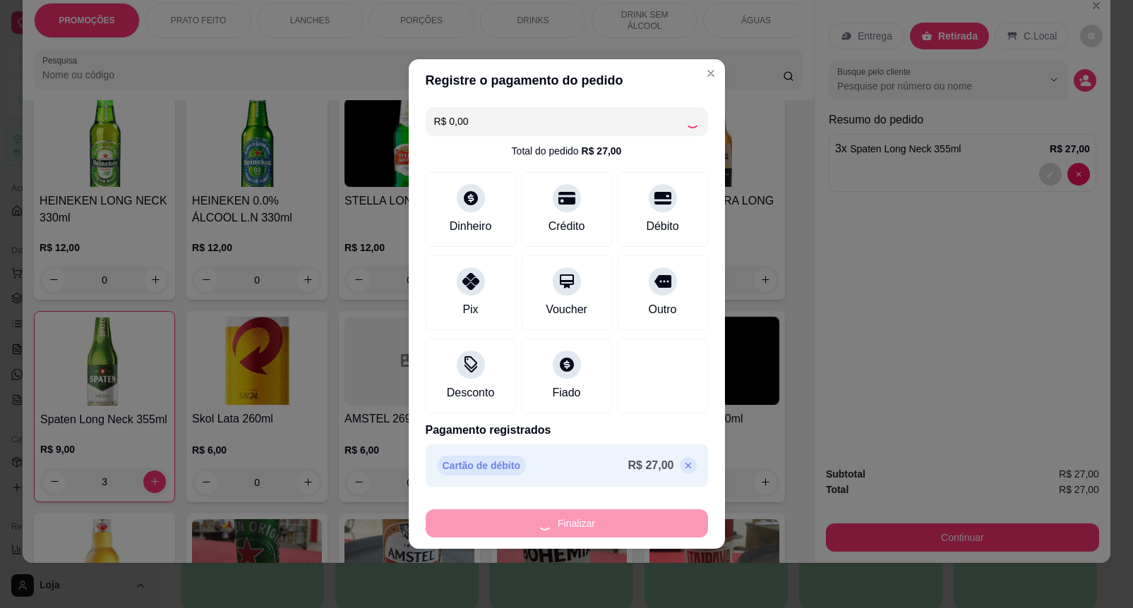
type input "0"
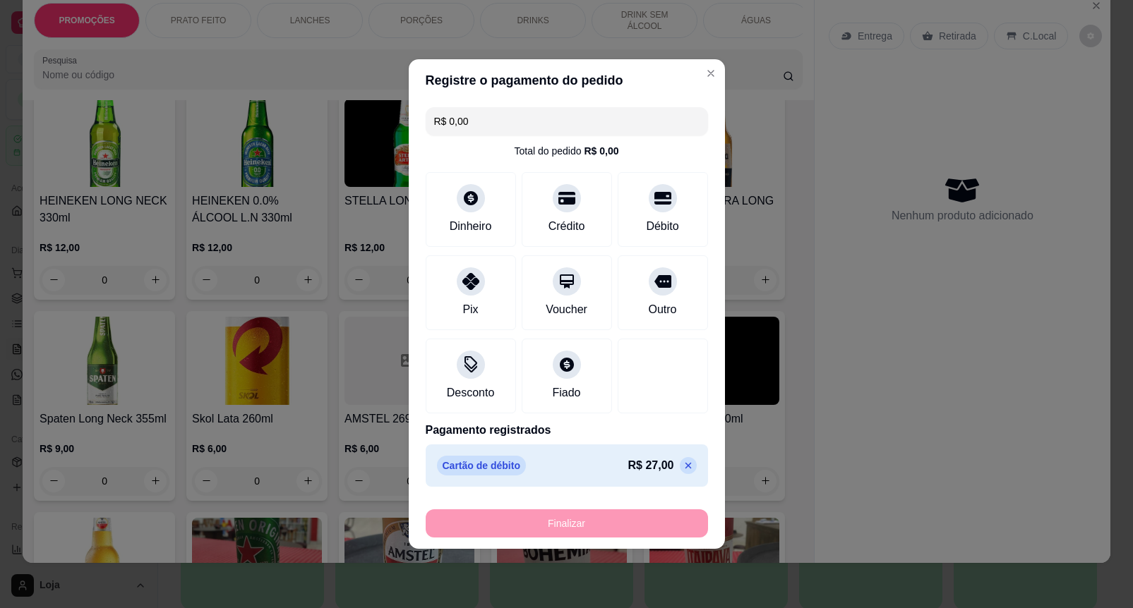
type input "-R$ 27,00"
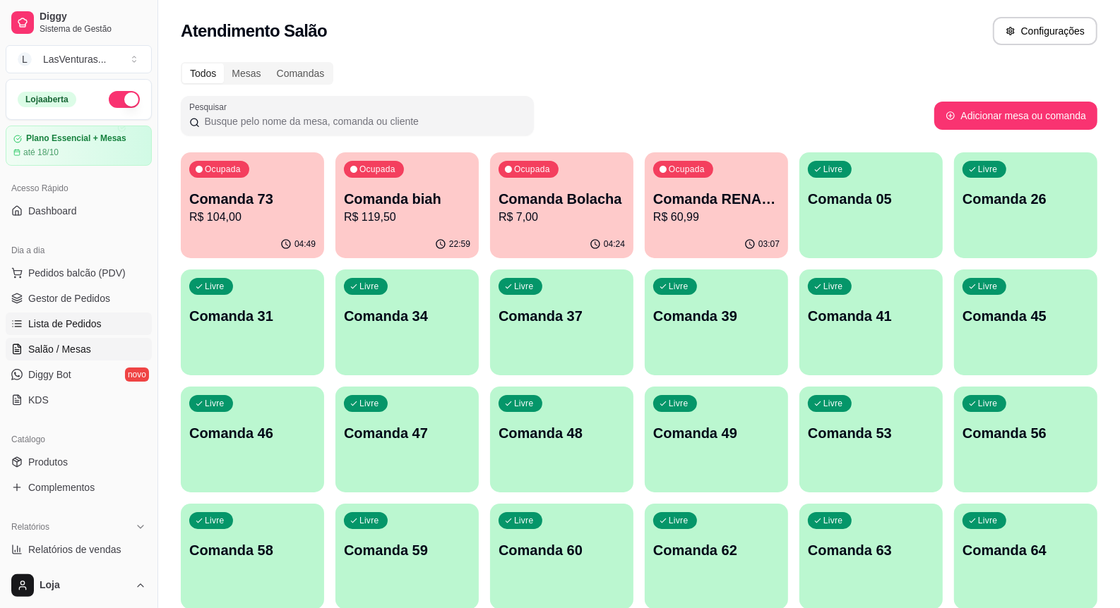
click at [75, 320] on span "Lista de Pedidos" at bounding box center [64, 324] width 73 height 14
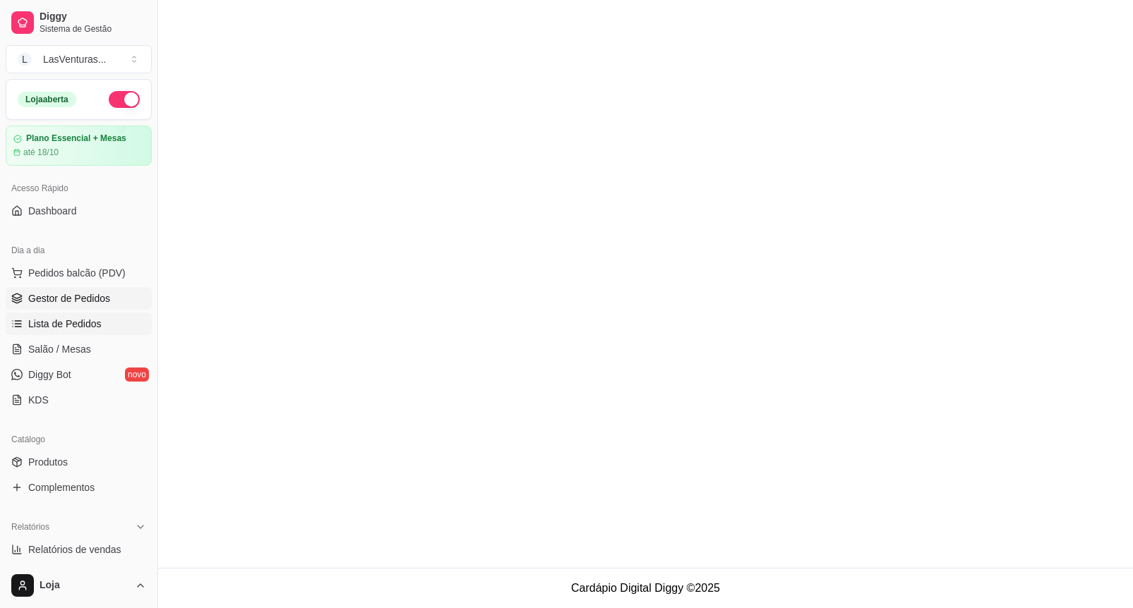
drag, startPoint x: 83, startPoint y: 304, endPoint x: 92, endPoint y: 302, distance: 8.7
click at [86, 304] on span "Gestor de Pedidos" at bounding box center [69, 299] width 82 height 14
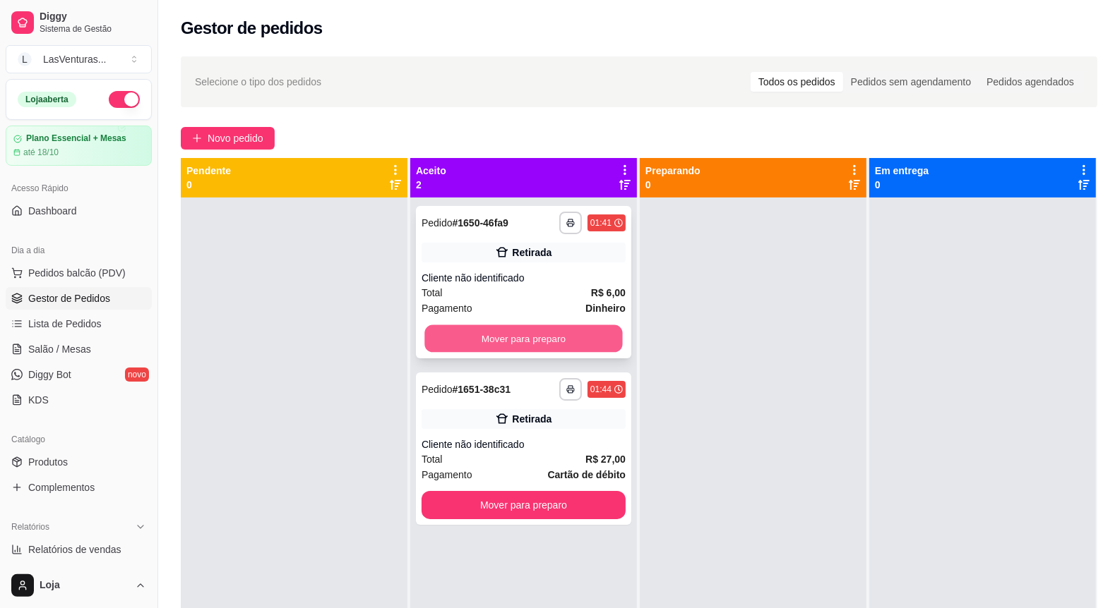
click at [554, 333] on button "Mover para preparo" at bounding box center [523, 339] width 198 height 28
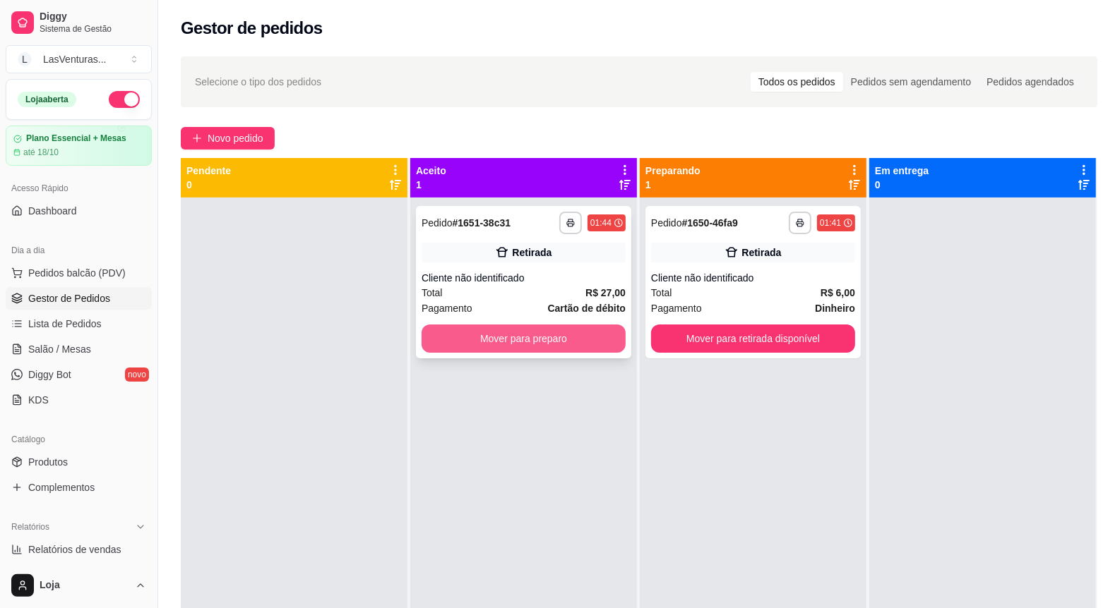
click at [594, 332] on button "Mover para preparo" at bounding box center [523, 339] width 204 height 28
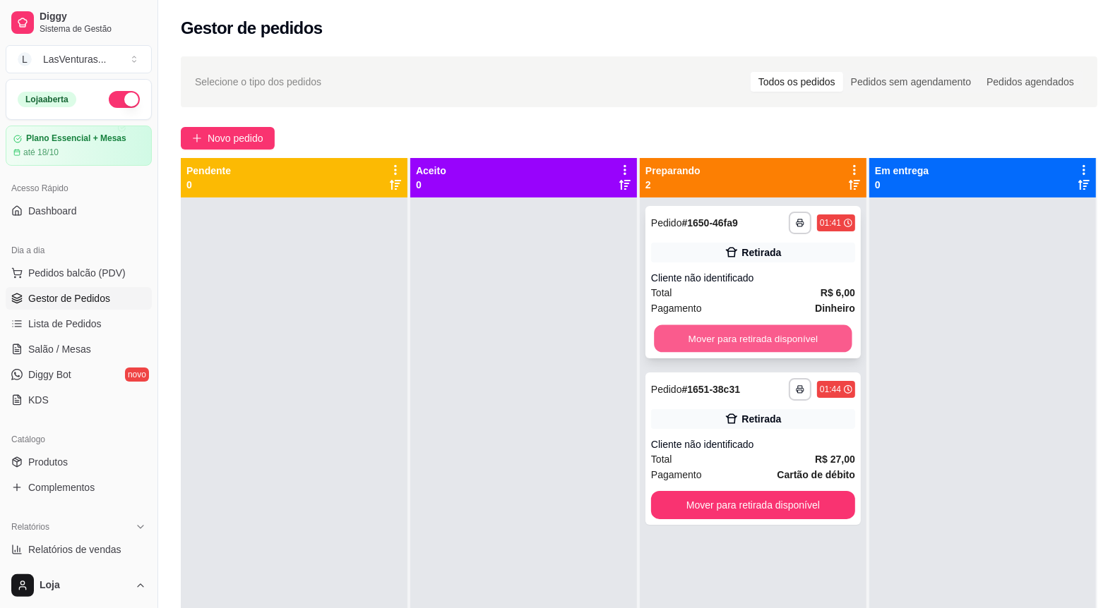
click at [760, 343] on button "Mover para retirada disponível" at bounding box center [753, 339] width 198 height 28
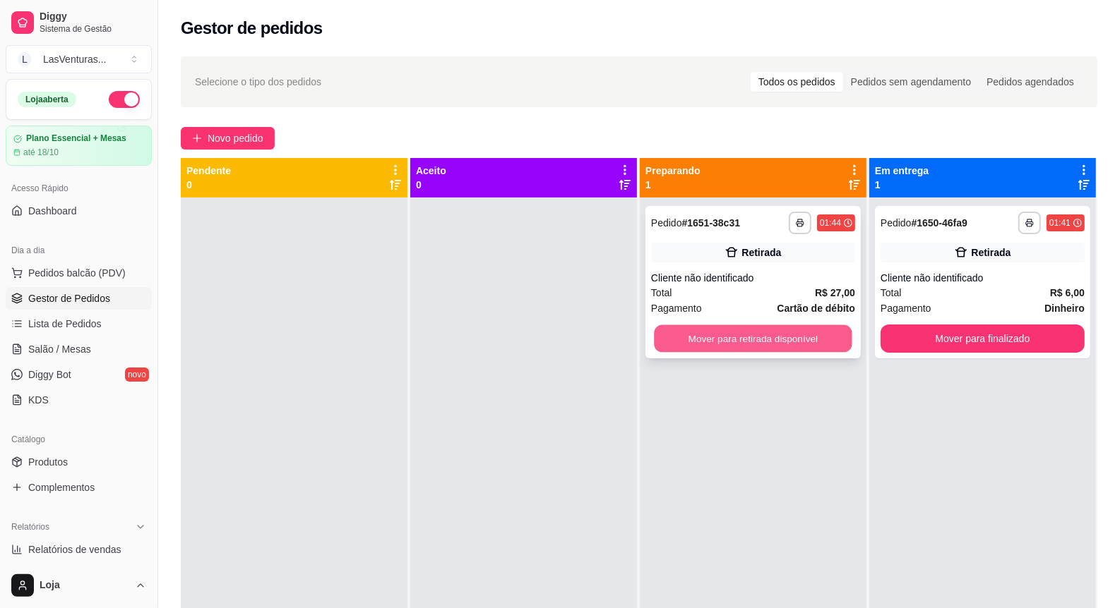
click at [817, 339] on button "Mover para retirada disponível" at bounding box center [753, 339] width 198 height 28
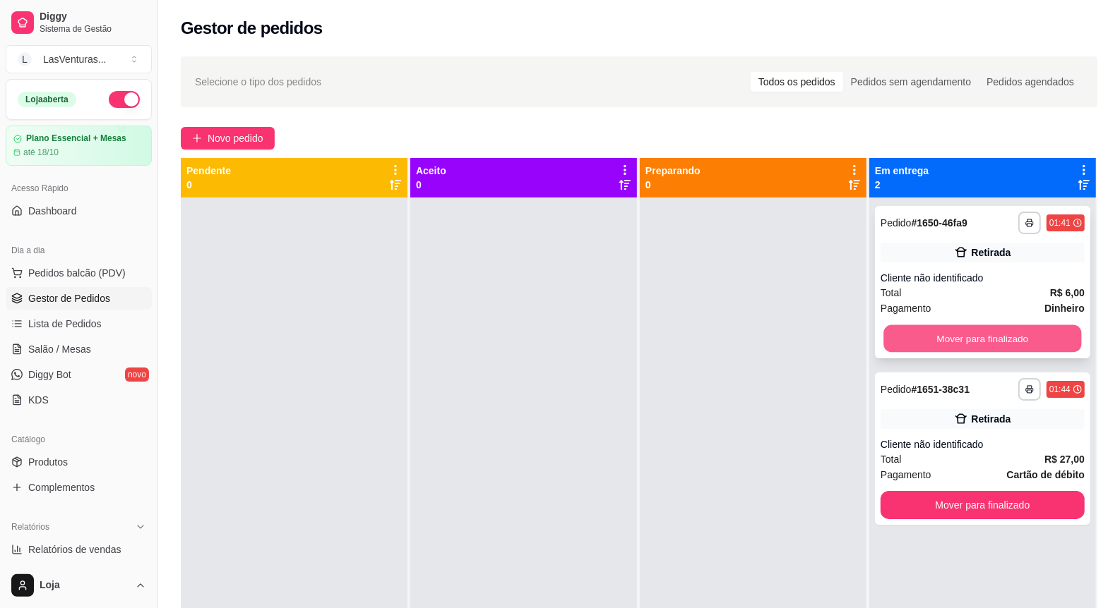
click at [925, 346] on button "Mover para finalizado" at bounding box center [982, 339] width 198 height 28
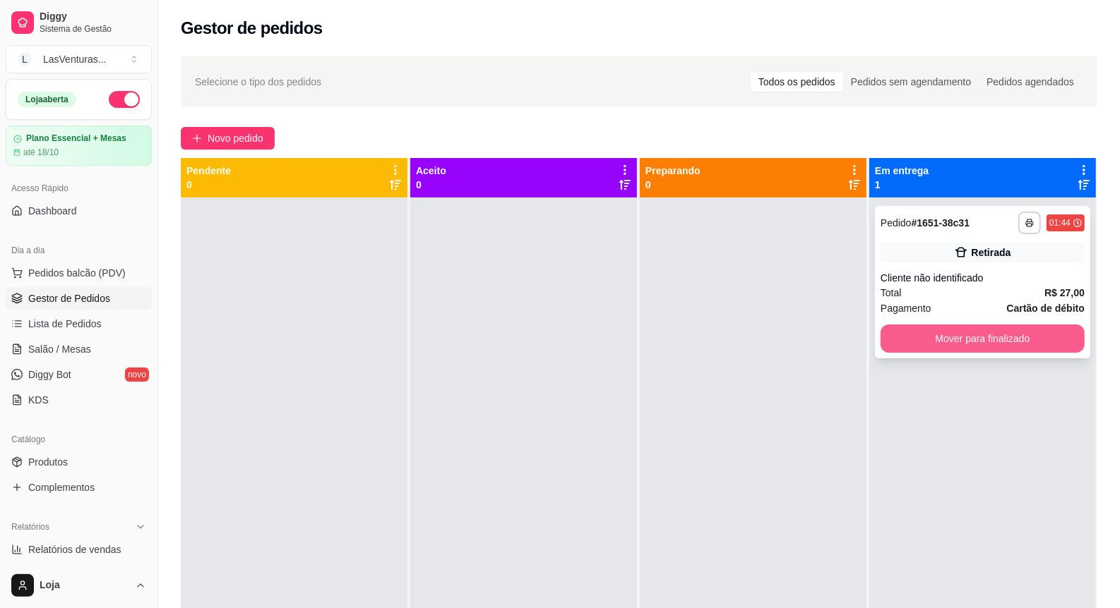
click at [925, 340] on button "Mover para finalizado" at bounding box center [982, 339] width 204 height 28
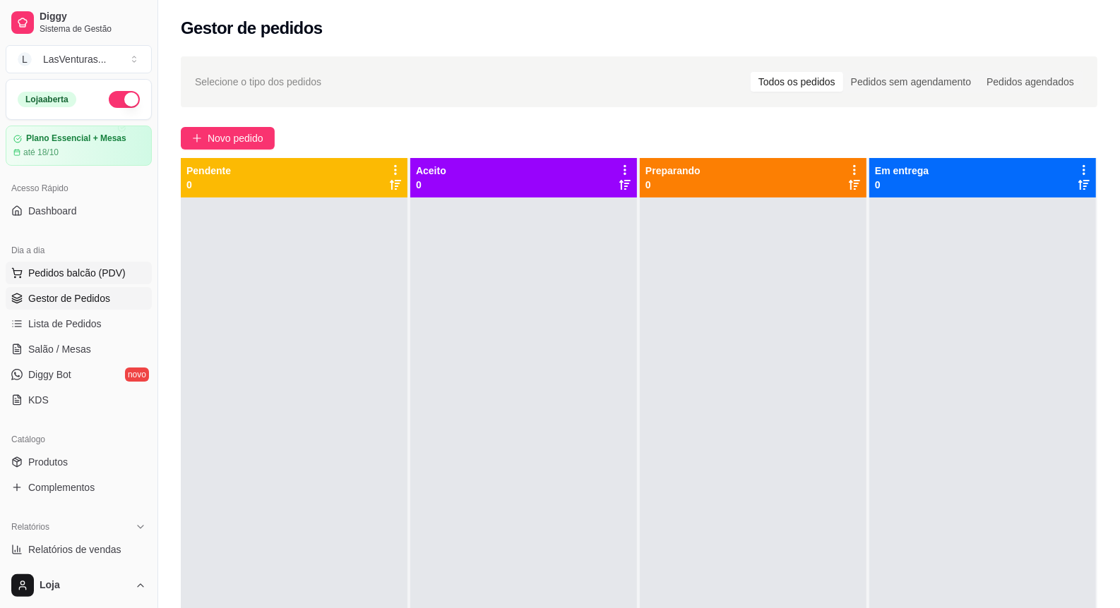
click at [52, 270] on span "Pedidos balcão (PDV)" at bounding box center [76, 273] width 97 height 14
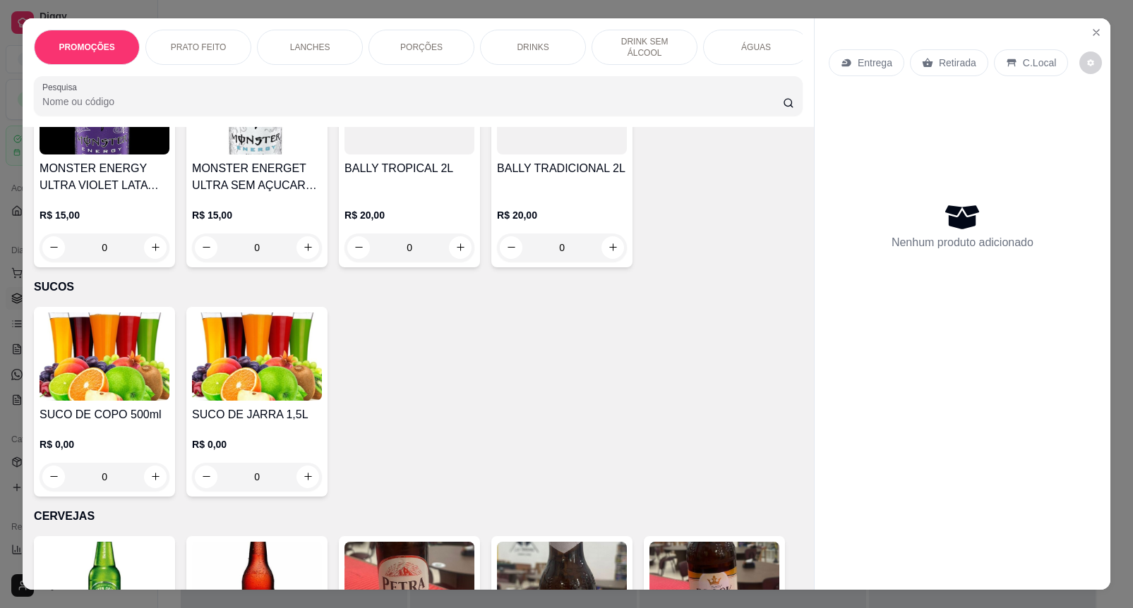
scroll to position [4941, 0]
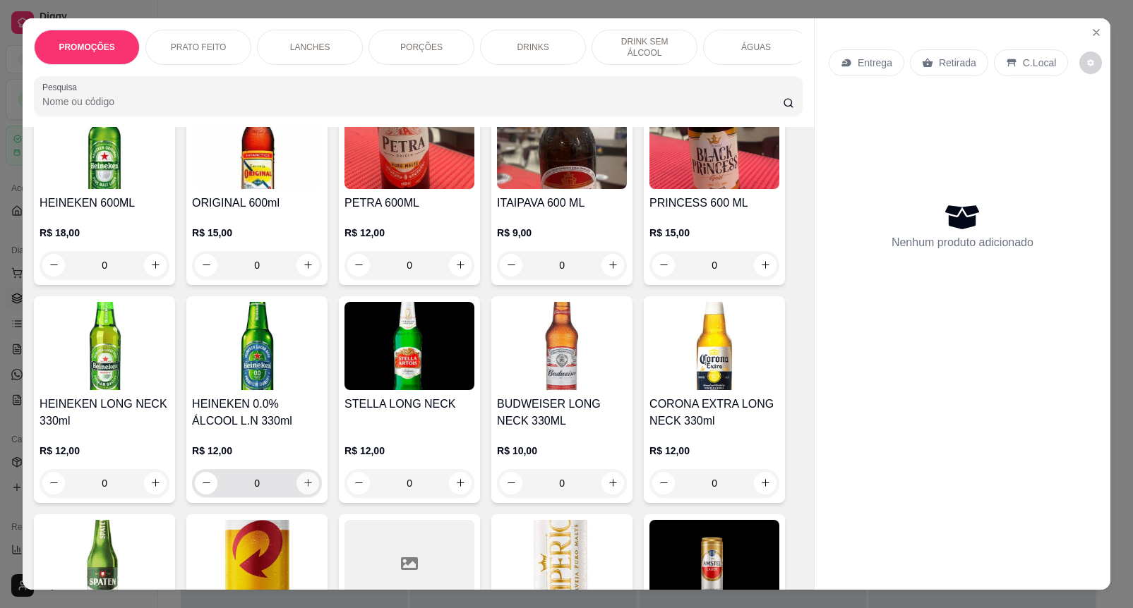
click at [303, 478] on icon "increase-product-quantity" at bounding box center [308, 483] width 11 height 11
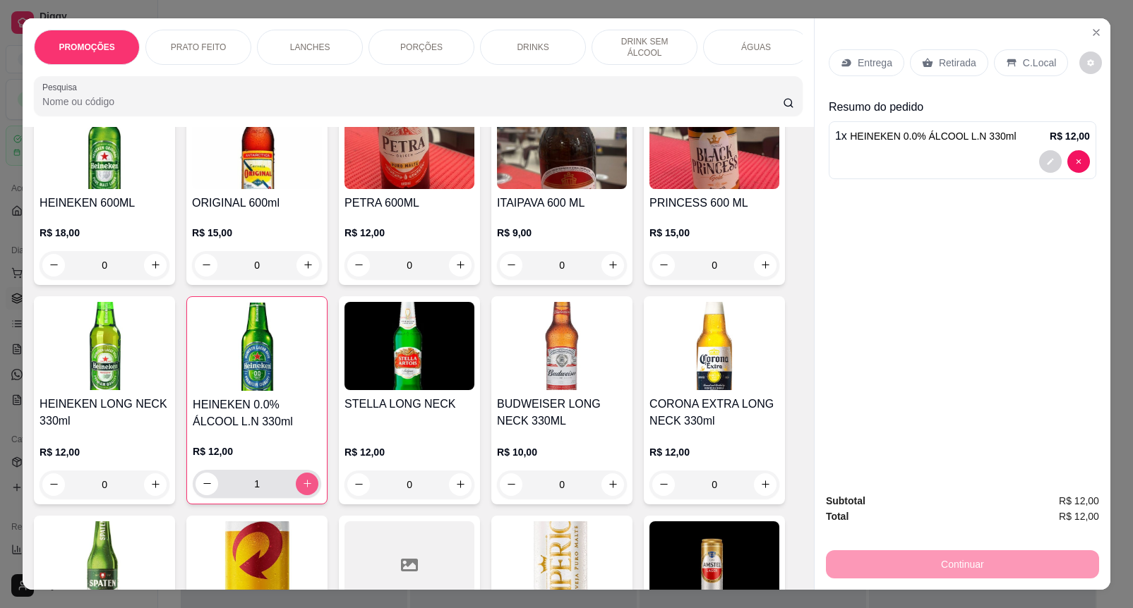
type input "1"
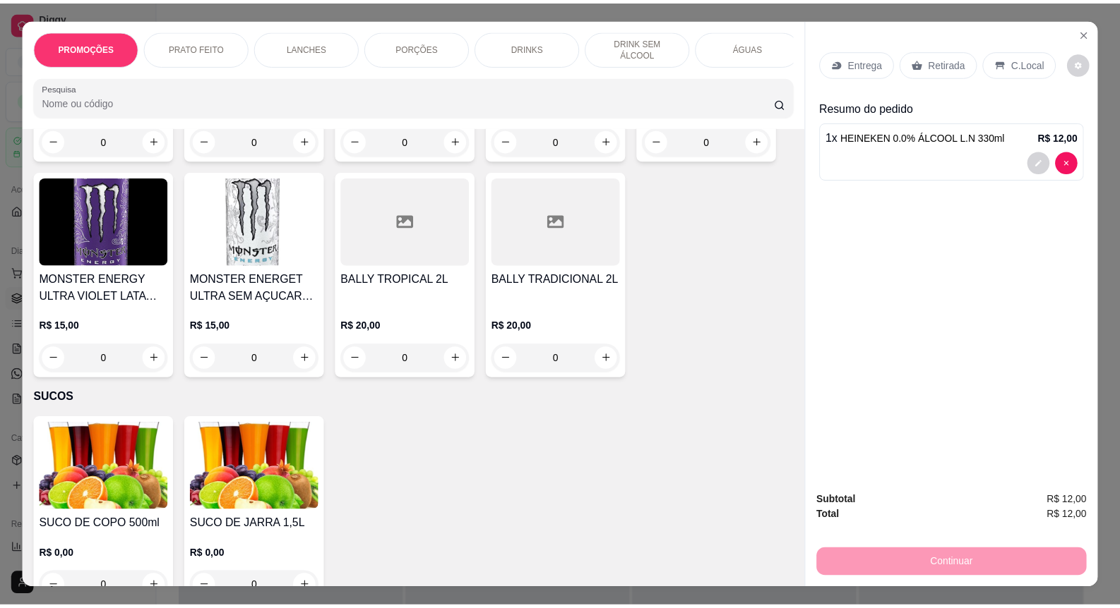
scroll to position [4324, 0]
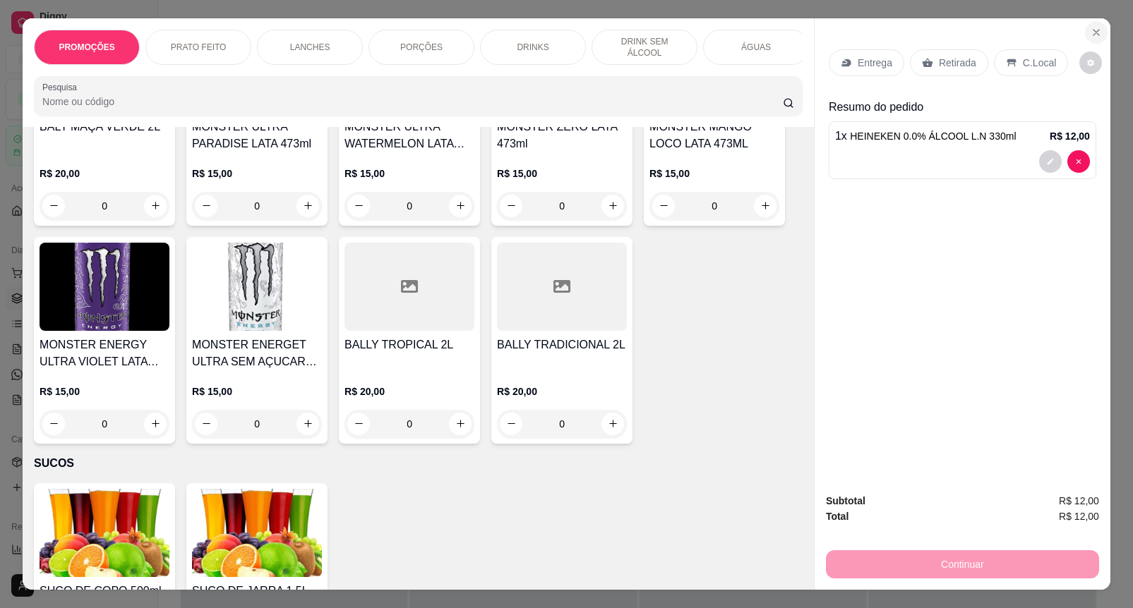
click at [1087, 32] on button "Close" at bounding box center [1096, 32] width 23 height 23
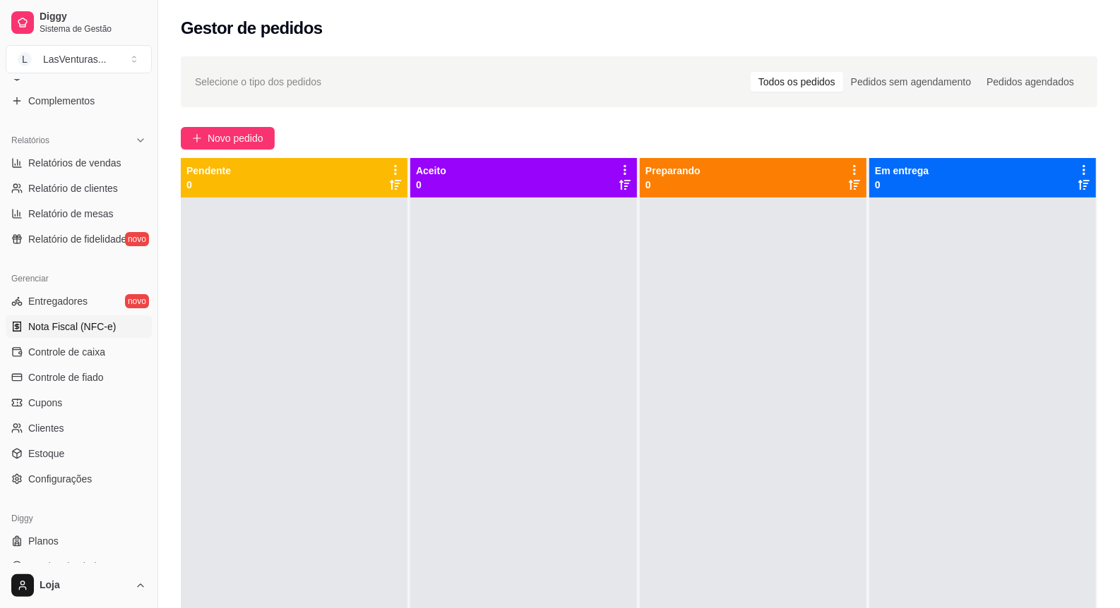
scroll to position [407, 0]
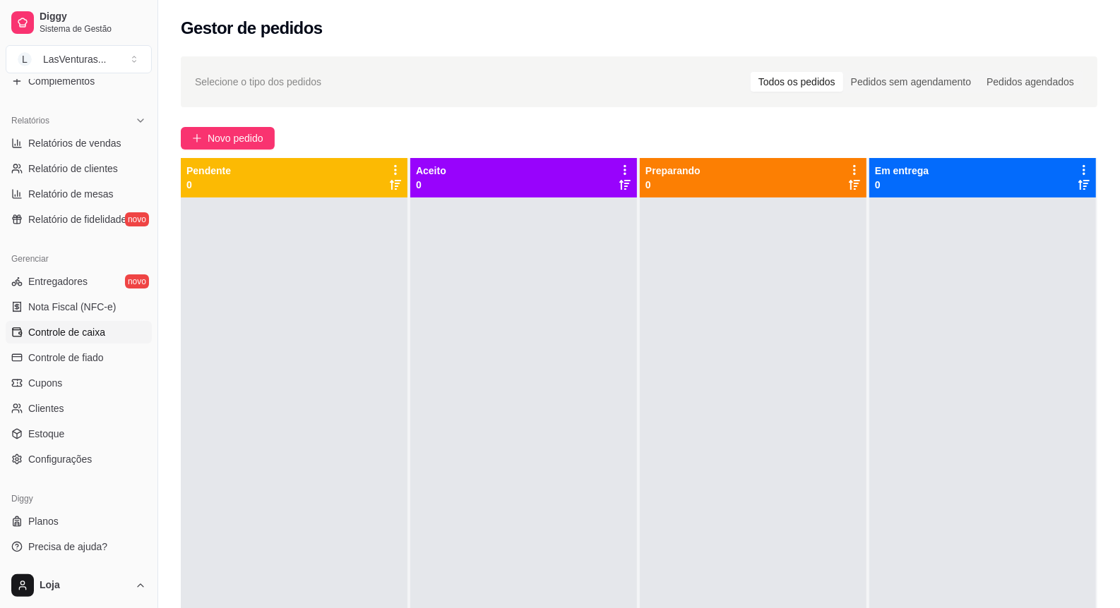
click at [76, 328] on span "Controle de caixa" at bounding box center [66, 332] width 77 height 14
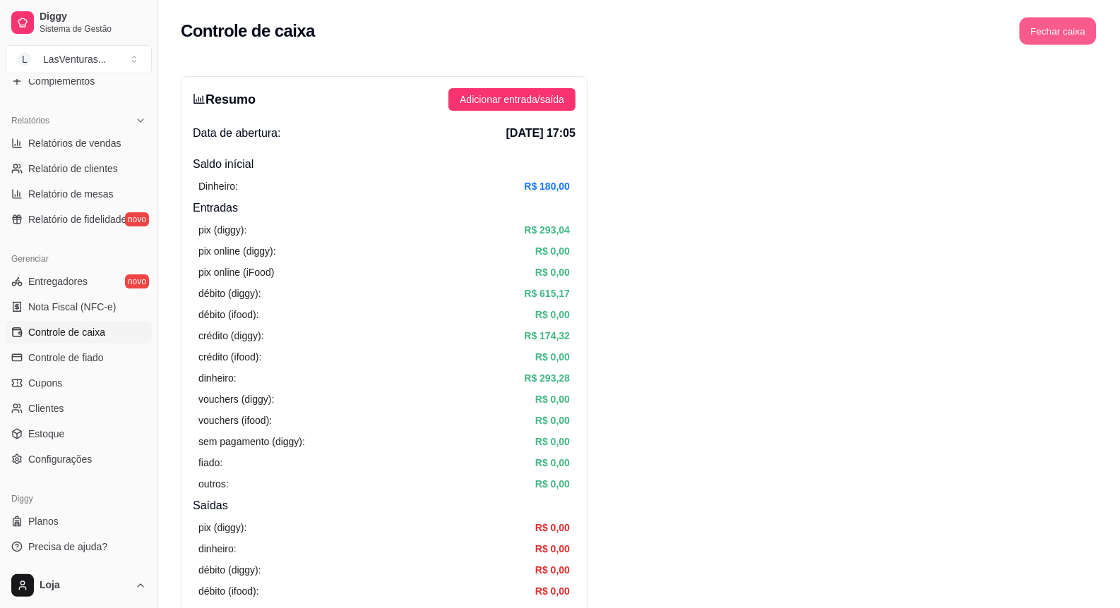
click at [1057, 35] on button "Fechar caixa" at bounding box center [1057, 32] width 77 height 28
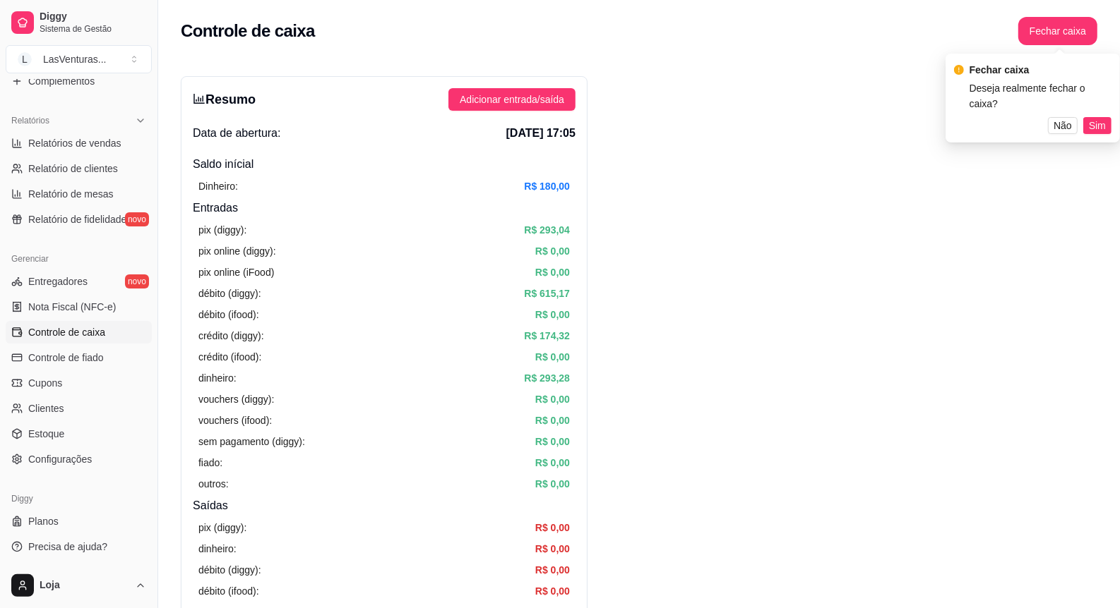
click at [1098, 118] on span "Sim" at bounding box center [1096, 126] width 17 height 16
